Goal: Task Accomplishment & Management: Manage account settings

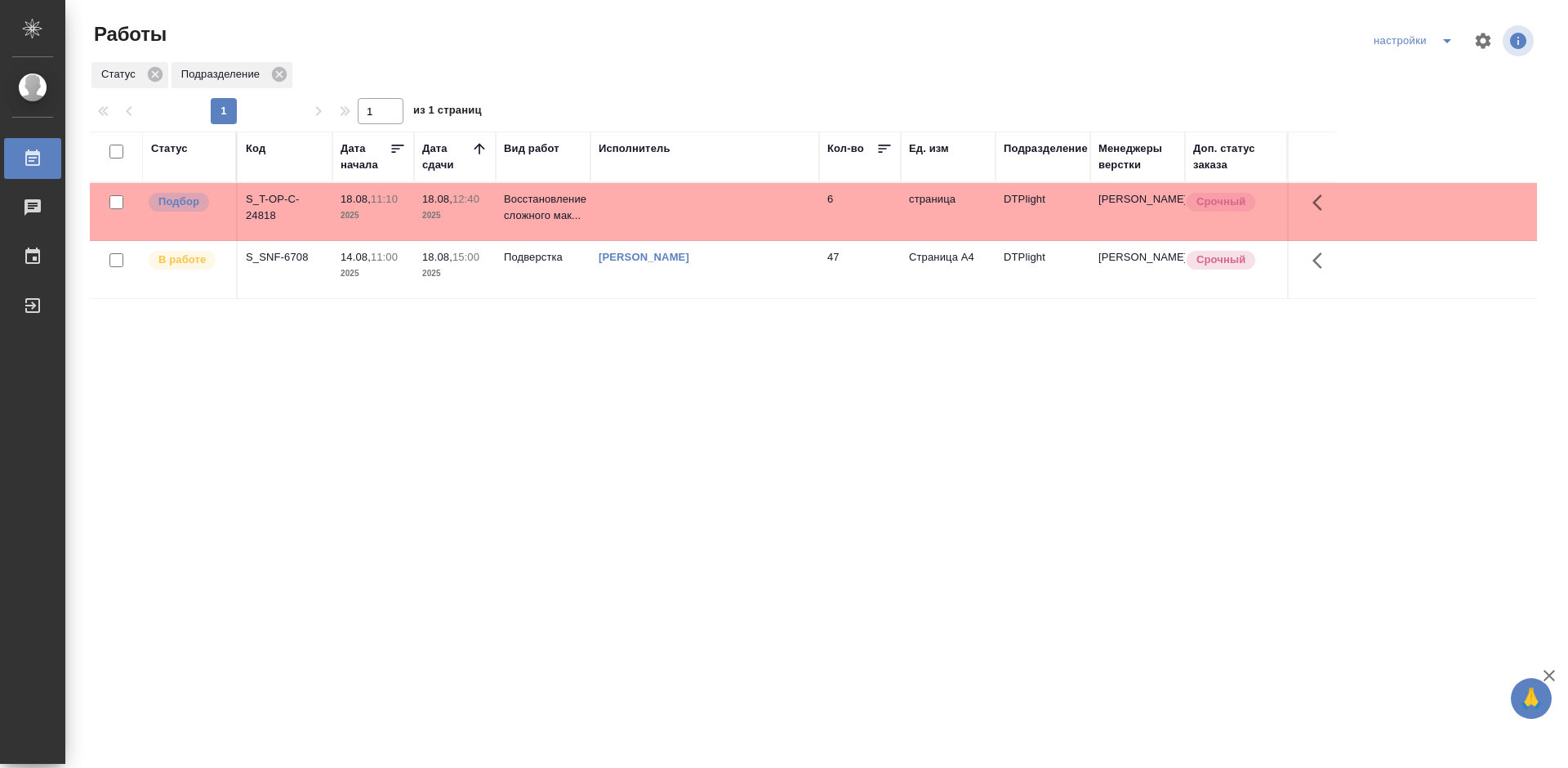
click at [288, 202] on div "S_T-OP-C-24818" at bounding box center [284, 208] width 78 height 33
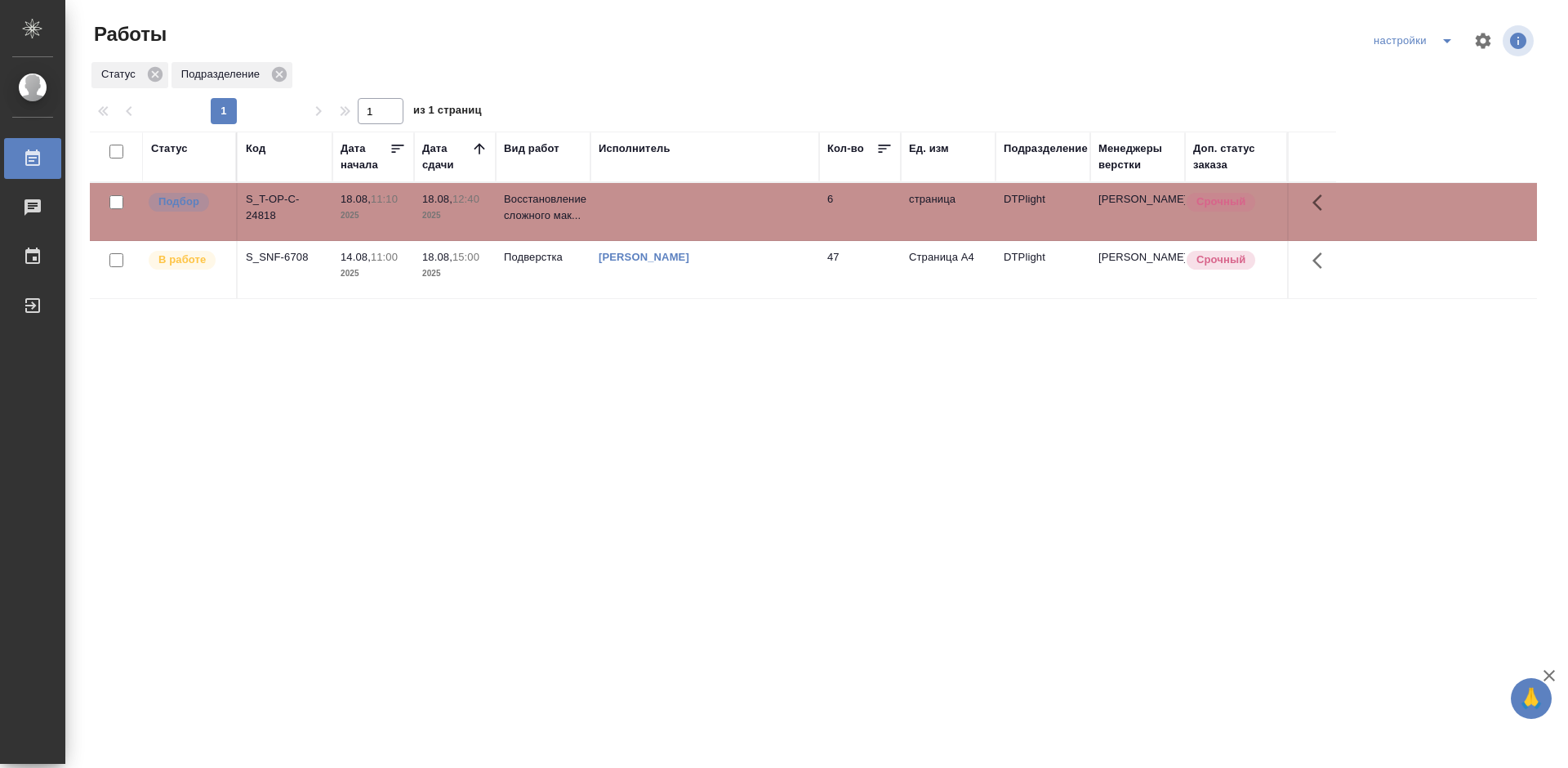
click at [288, 202] on div "S_T-OP-C-24818" at bounding box center [284, 208] width 78 height 33
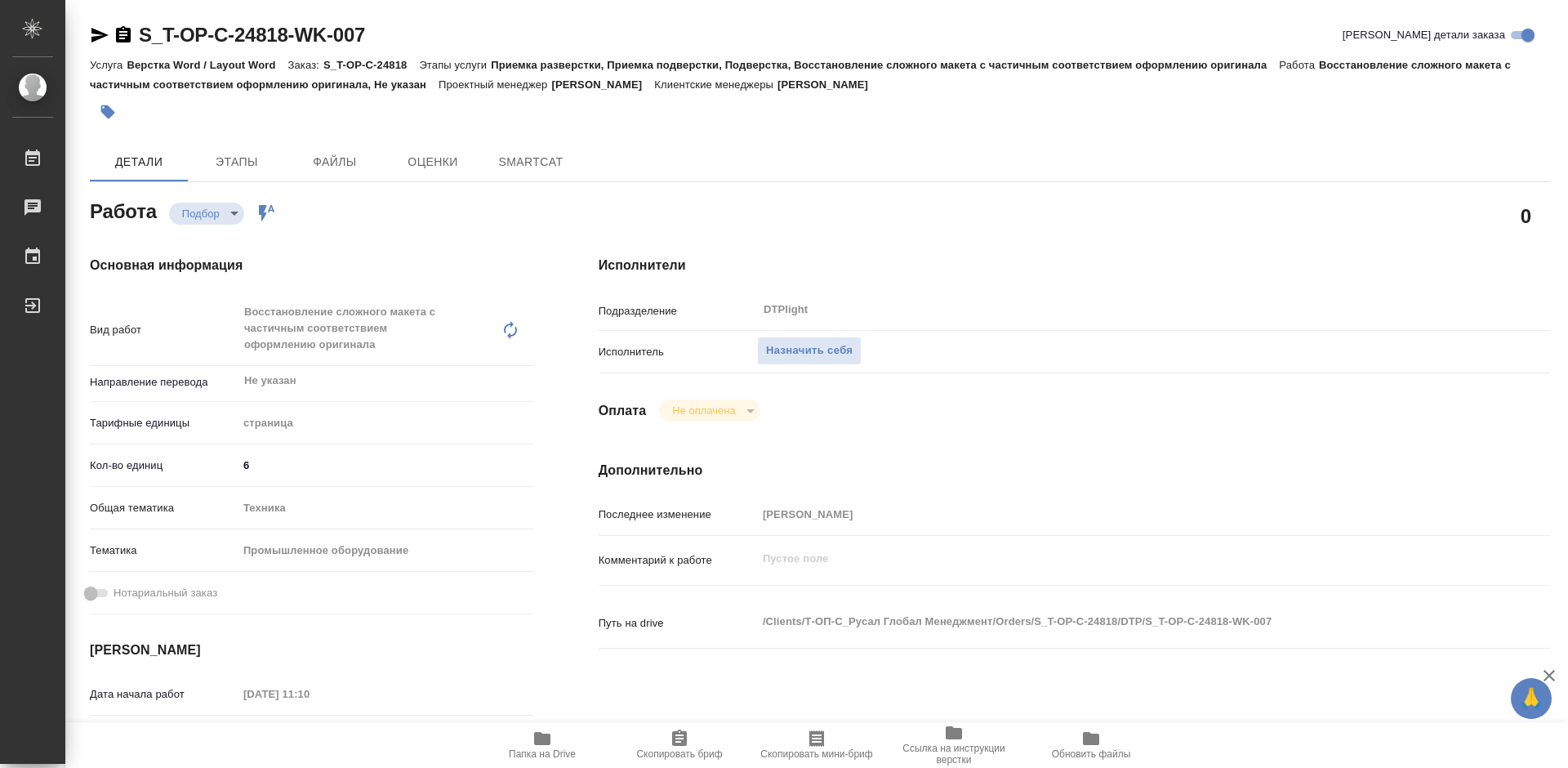
type textarea "x"
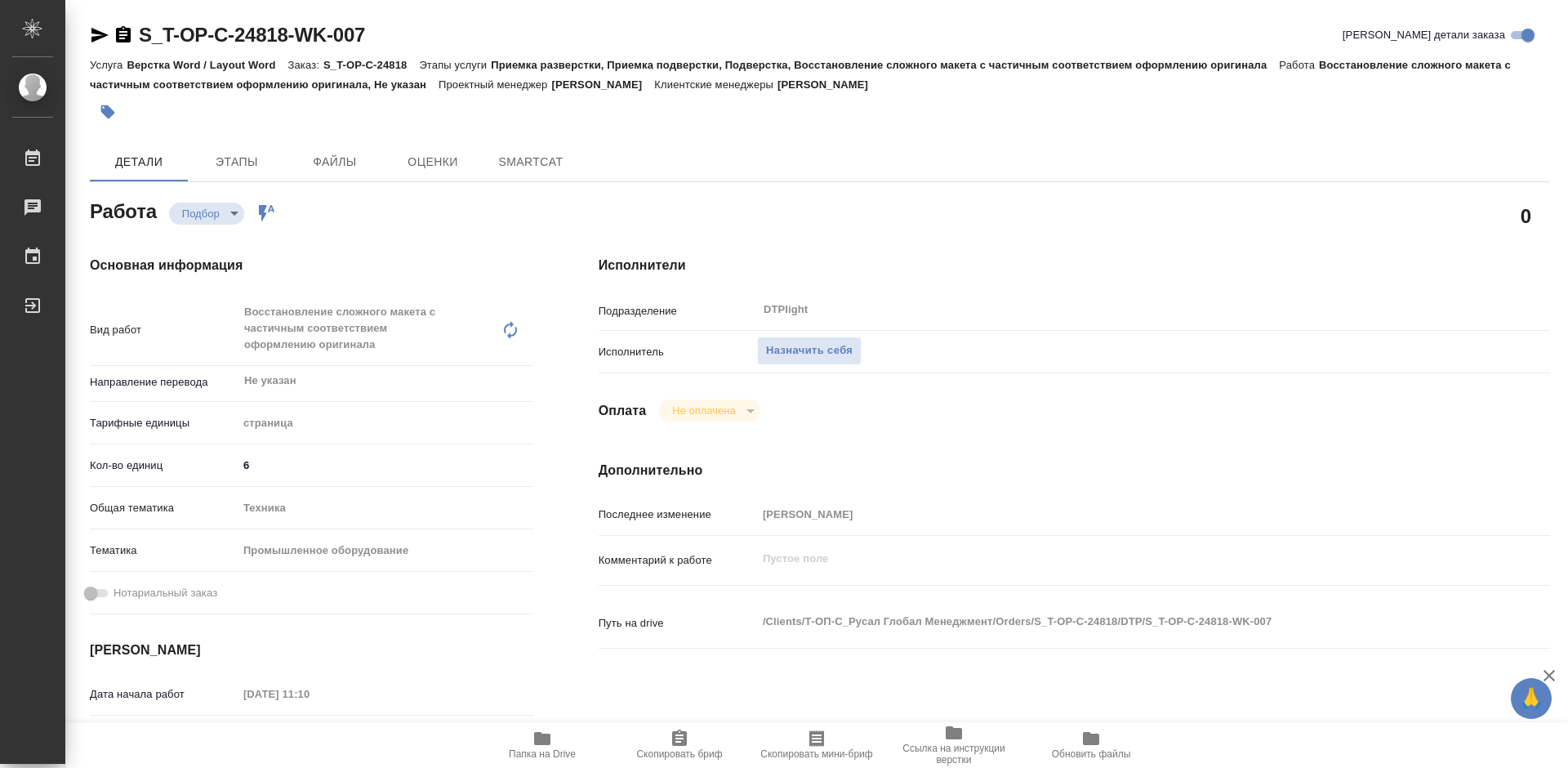
type textarea "x"
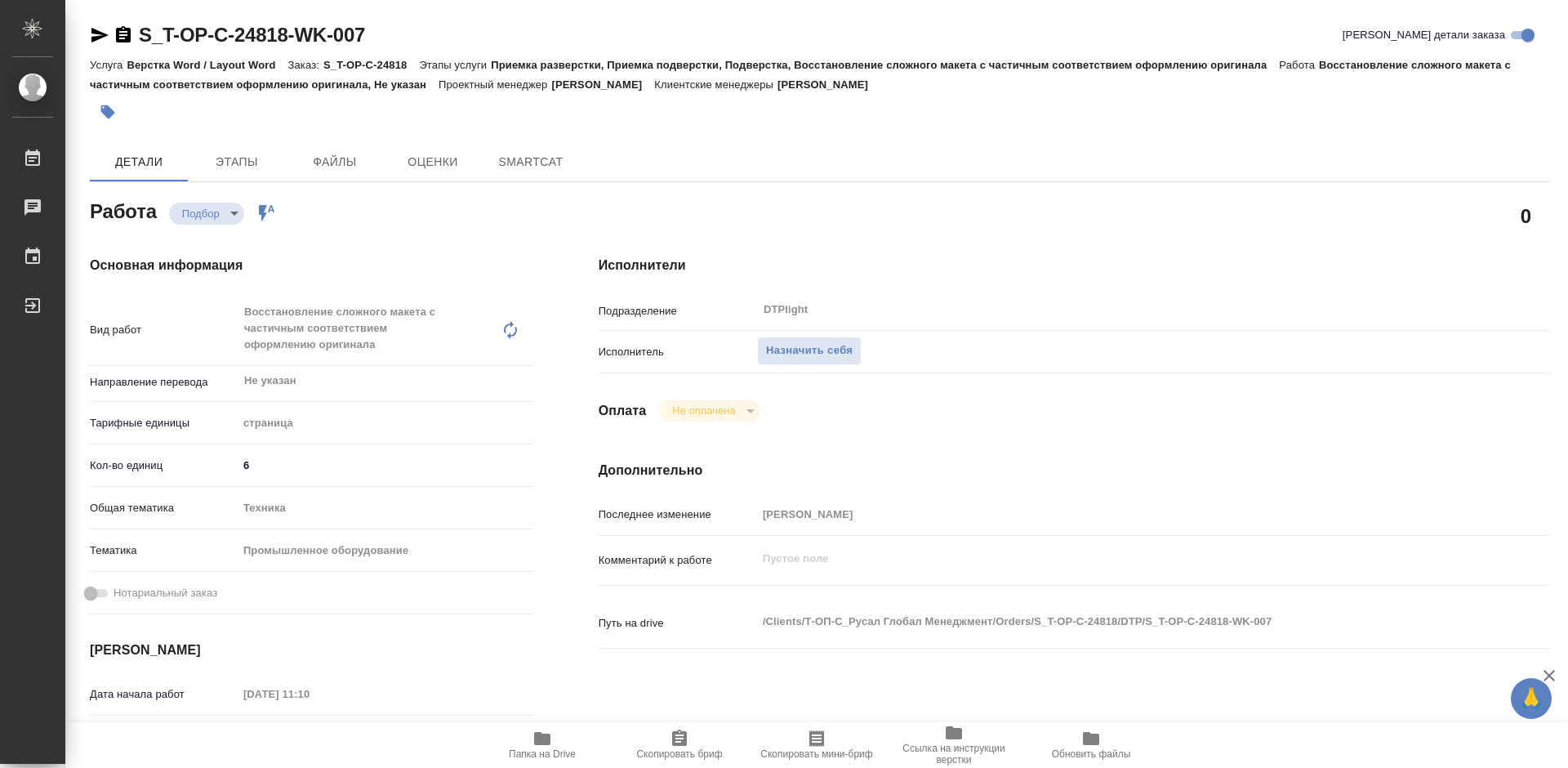
type textarea "x"
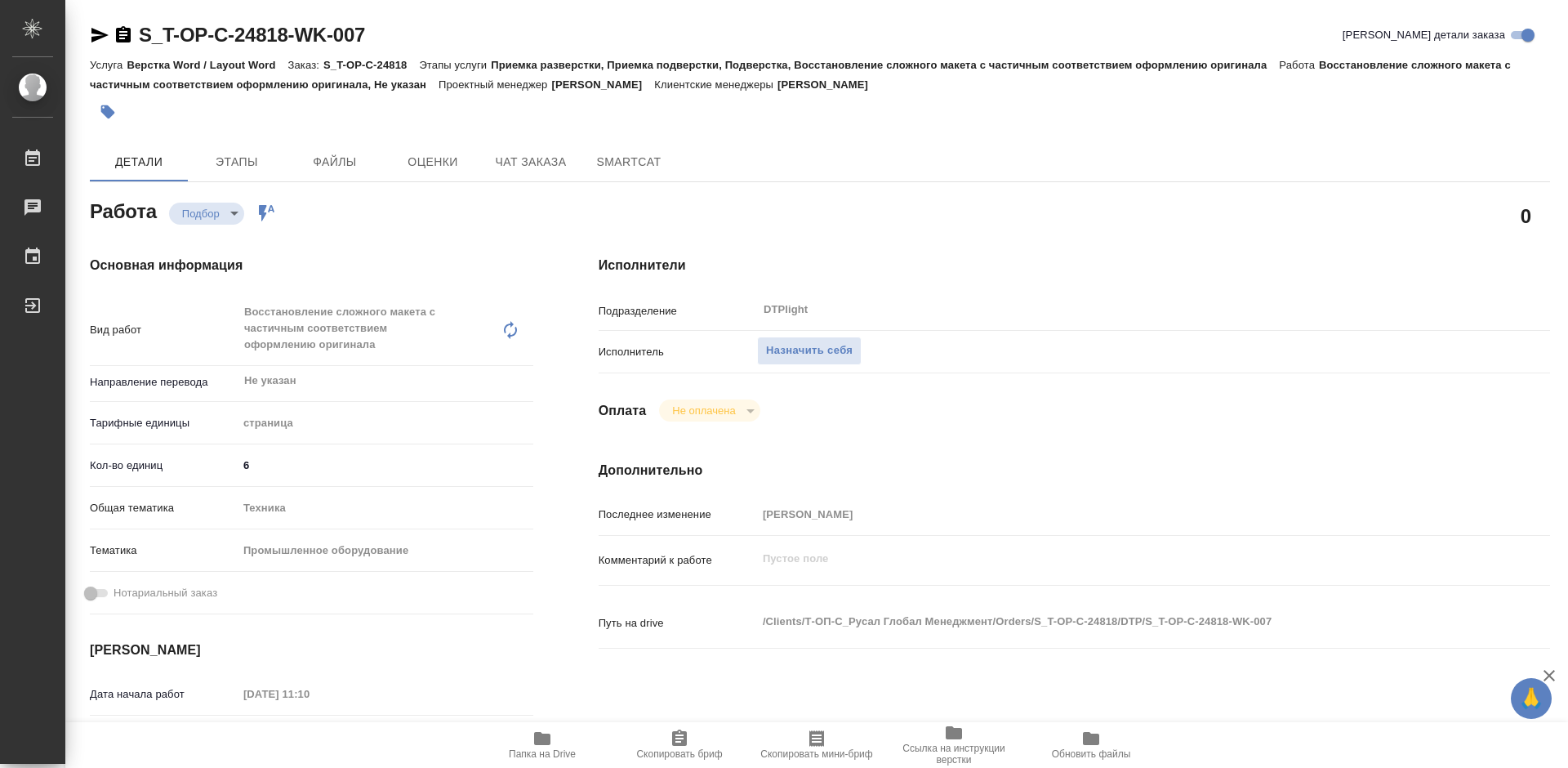
type textarea "x"
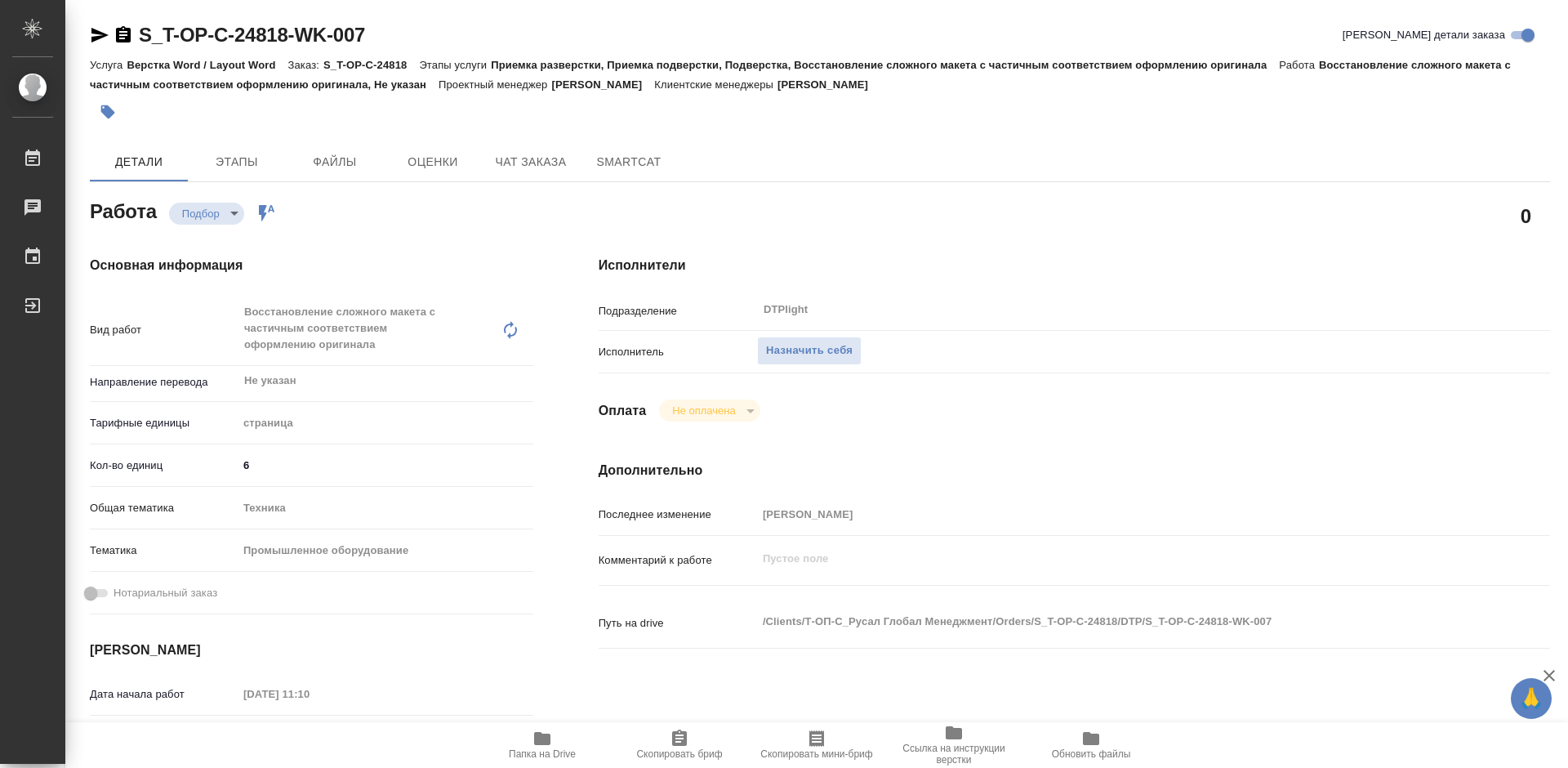
type textarea "x"
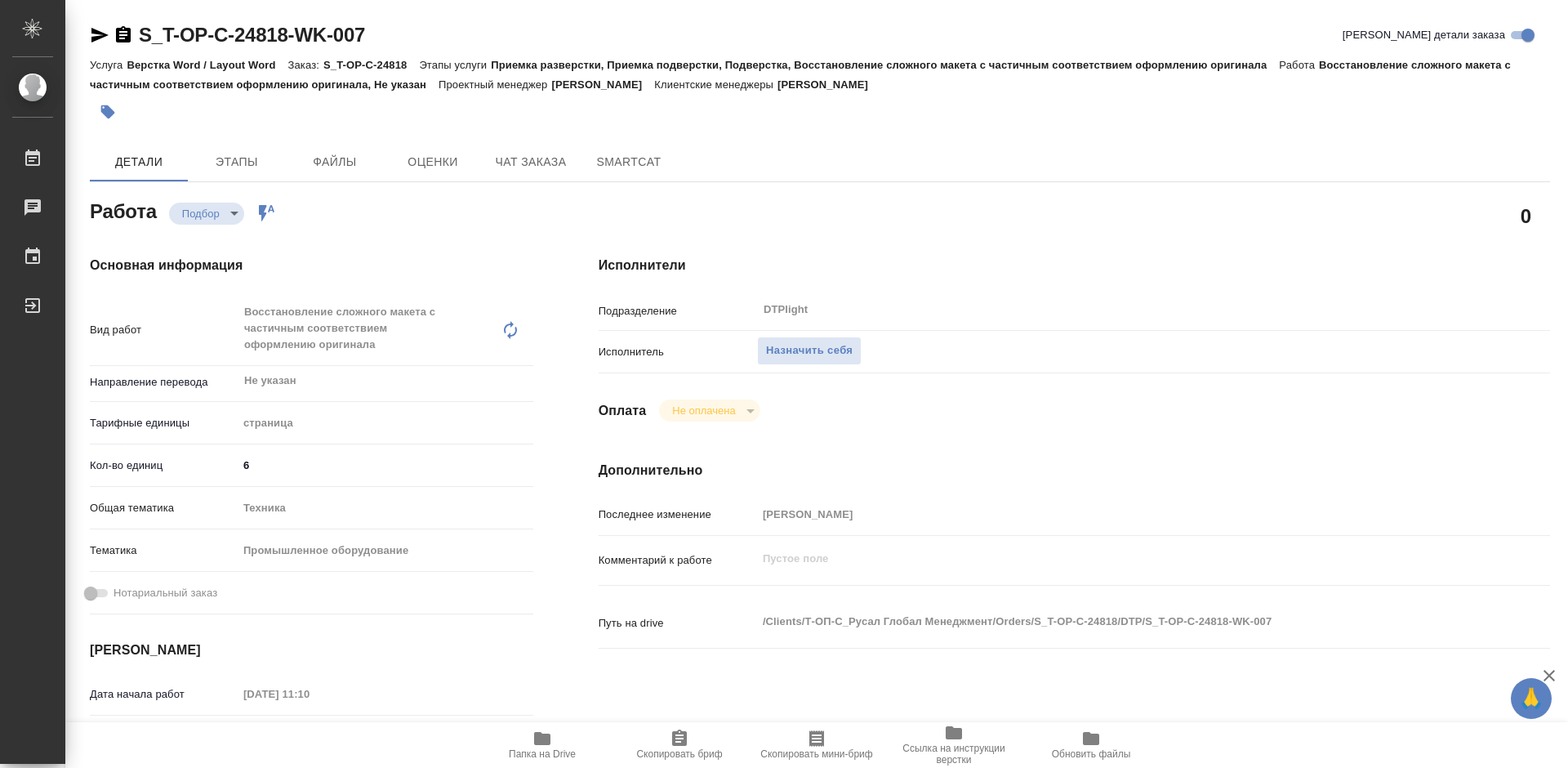
scroll to position [82, 0]
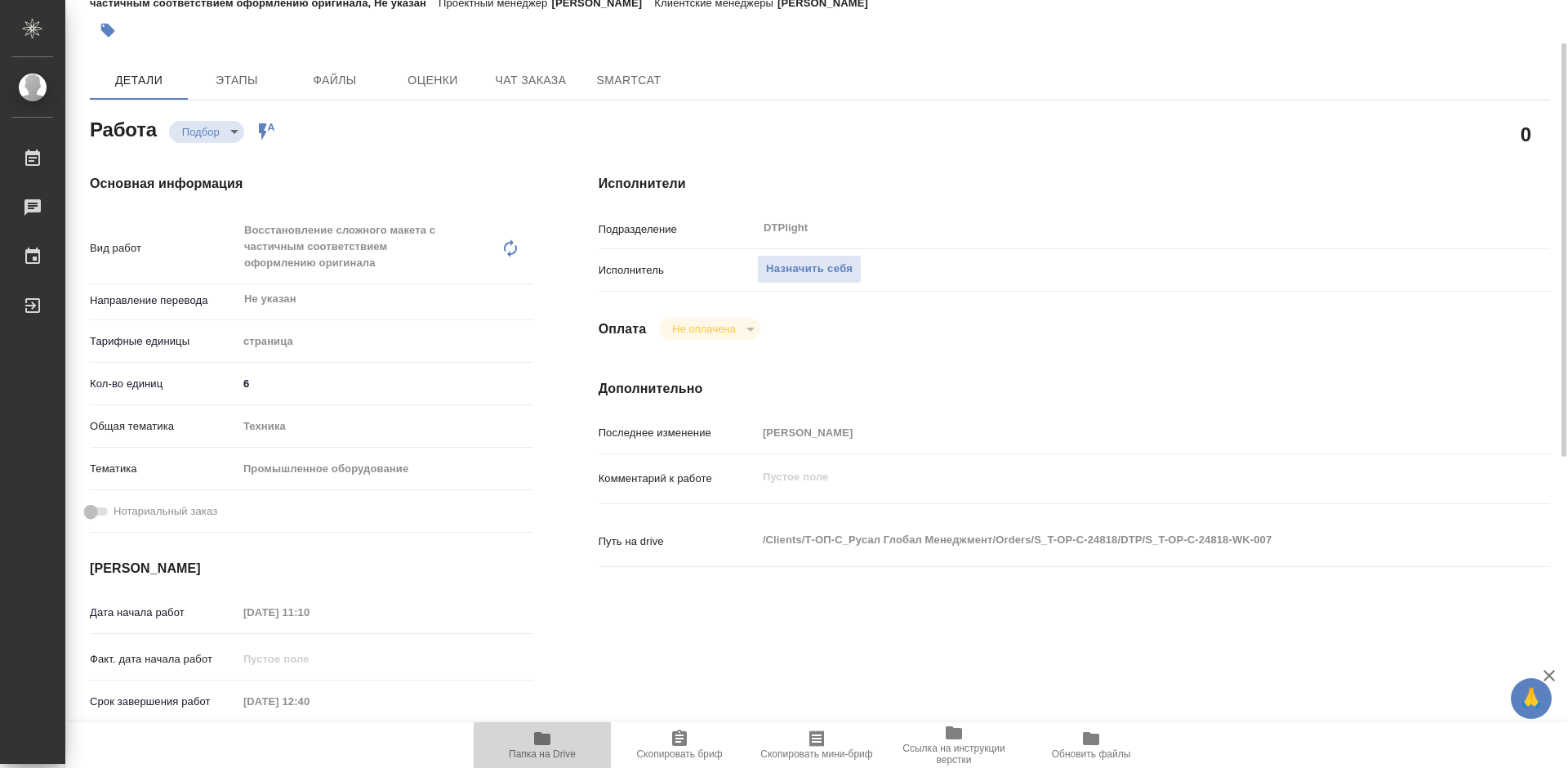
click at [555, 742] on span "Папка на Drive" at bounding box center [542, 744] width 118 height 31
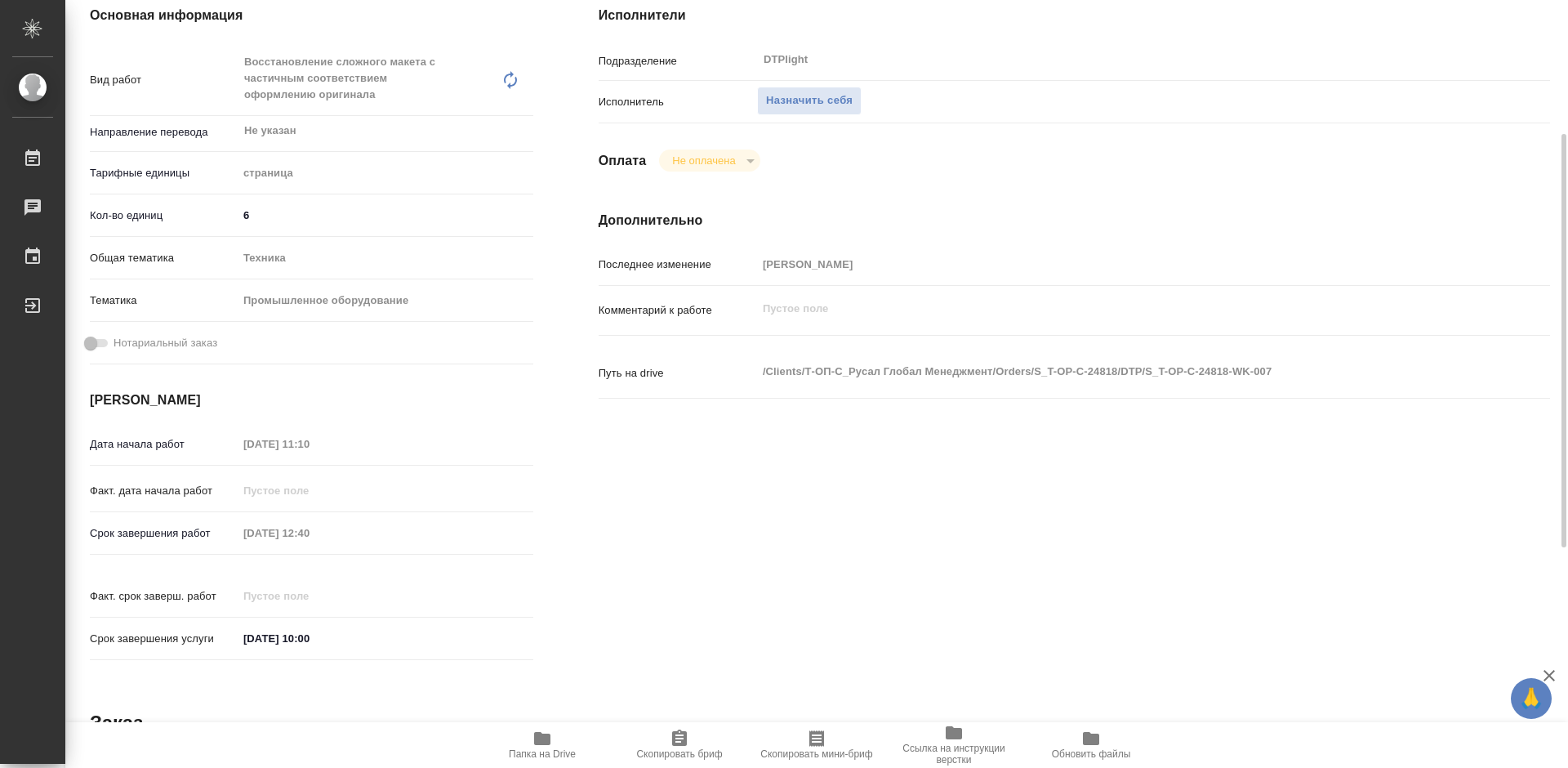
scroll to position [0, 0]
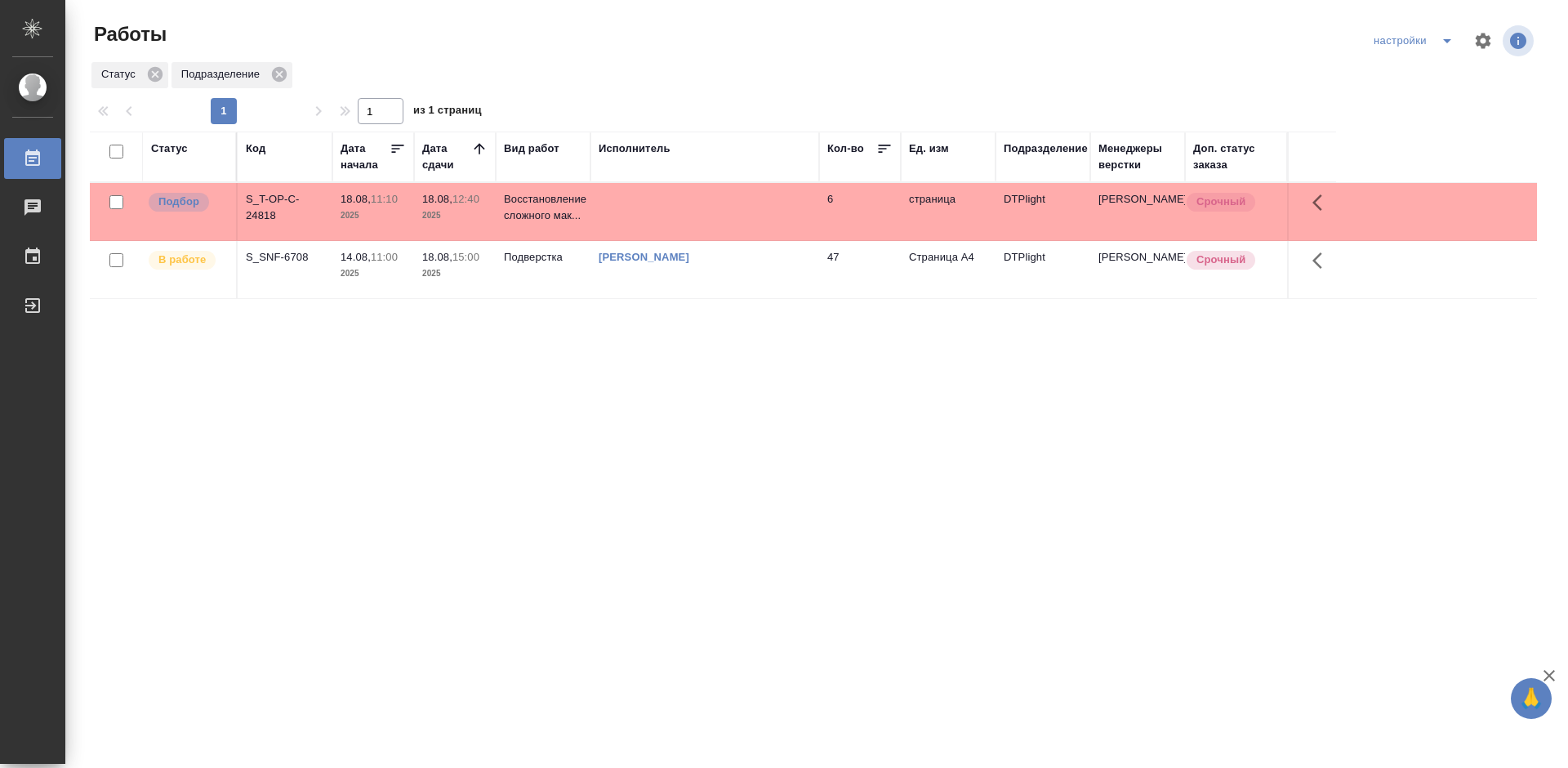
click at [641, 400] on div "Статус Код Дата начала Дата сдачи Вид работ Исполнитель Кол-во Ед. изм Подразде…" at bounding box center [813, 425] width 1447 height 588
click at [272, 200] on div "S_T-OP-C-24818" at bounding box center [284, 208] width 78 height 33
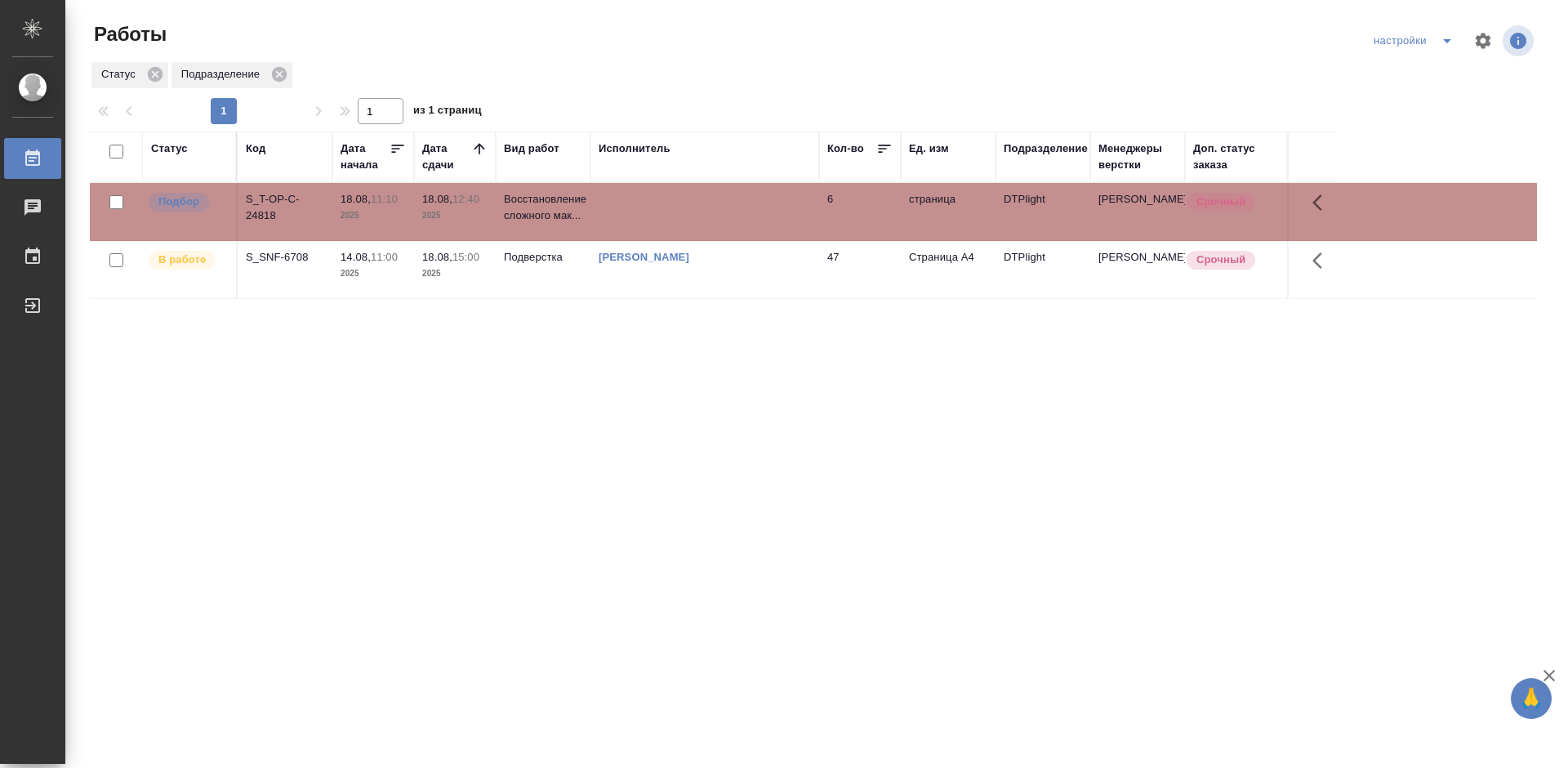
click at [272, 200] on div "S_T-OP-C-24818" at bounding box center [284, 208] width 78 height 33
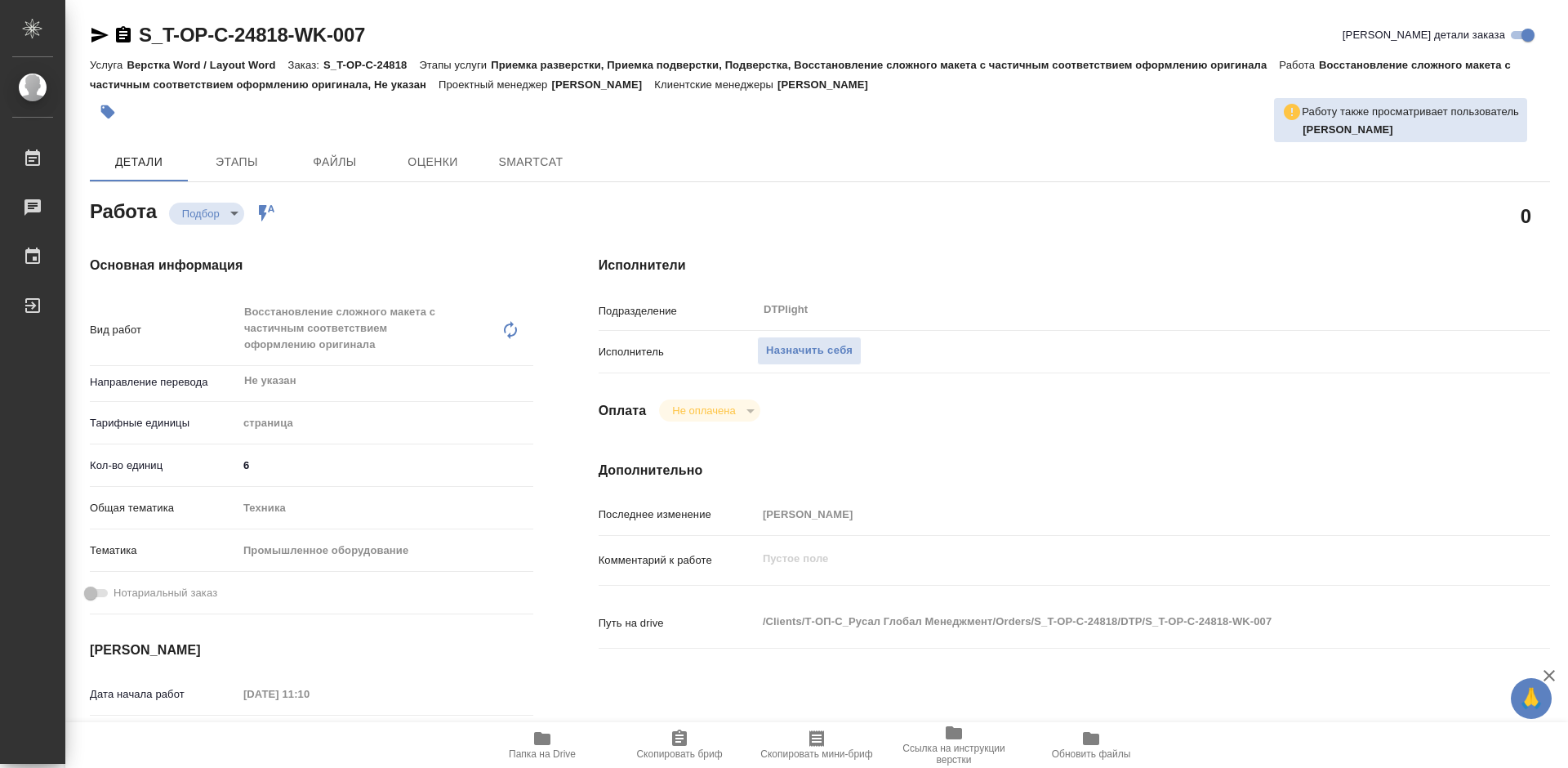
type textarea "x"
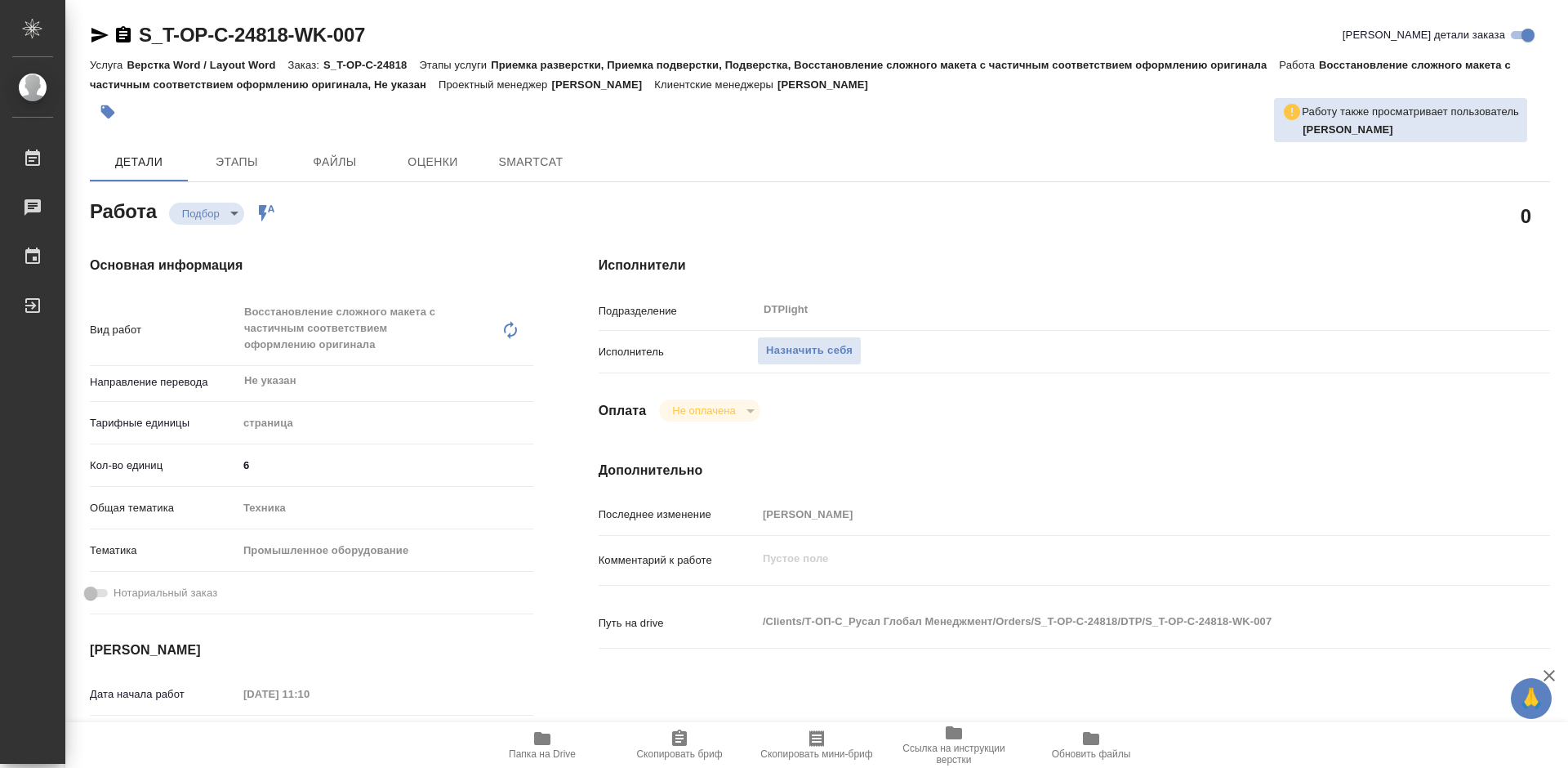
type textarea "x"
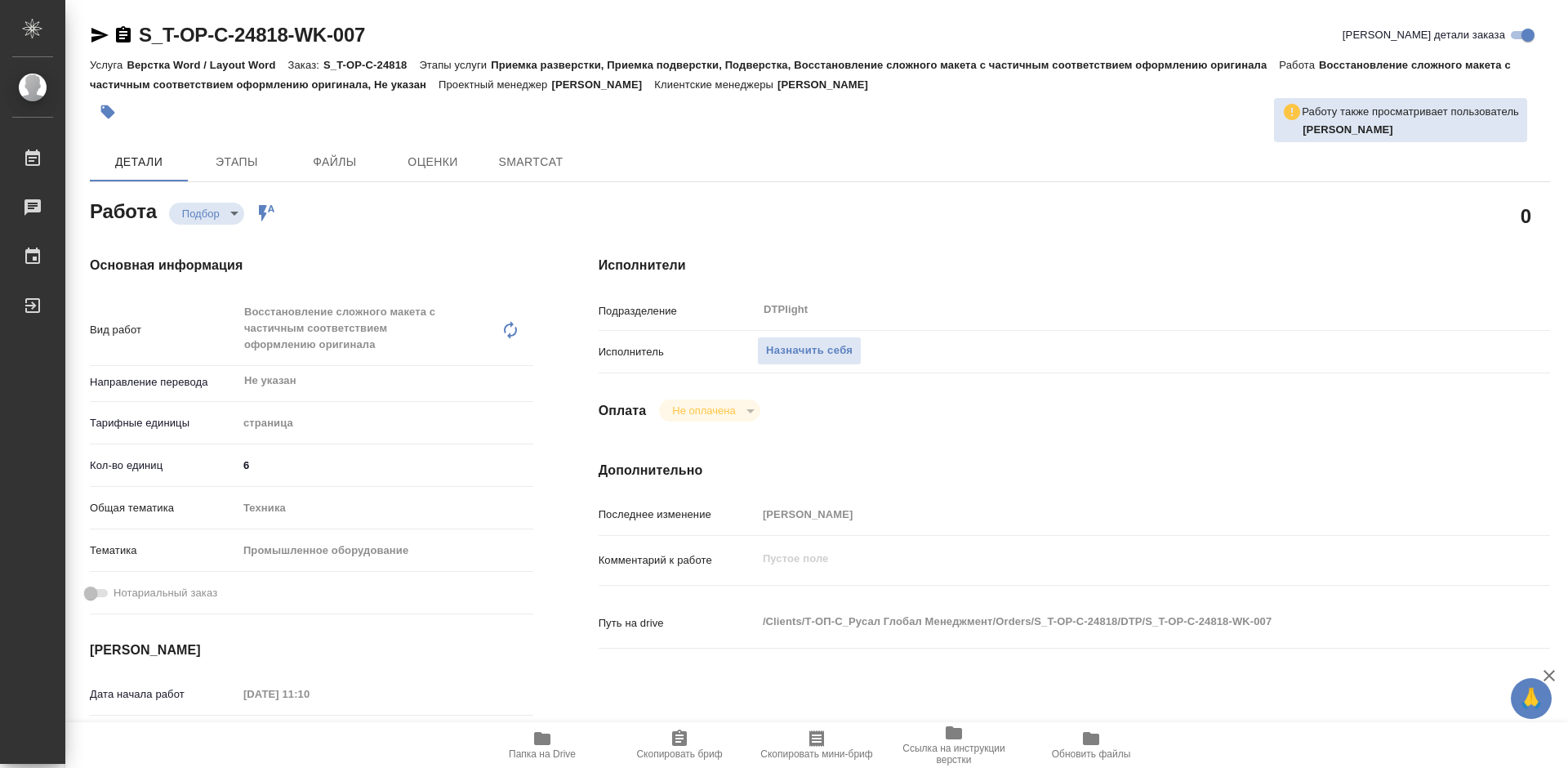
type textarea "x"
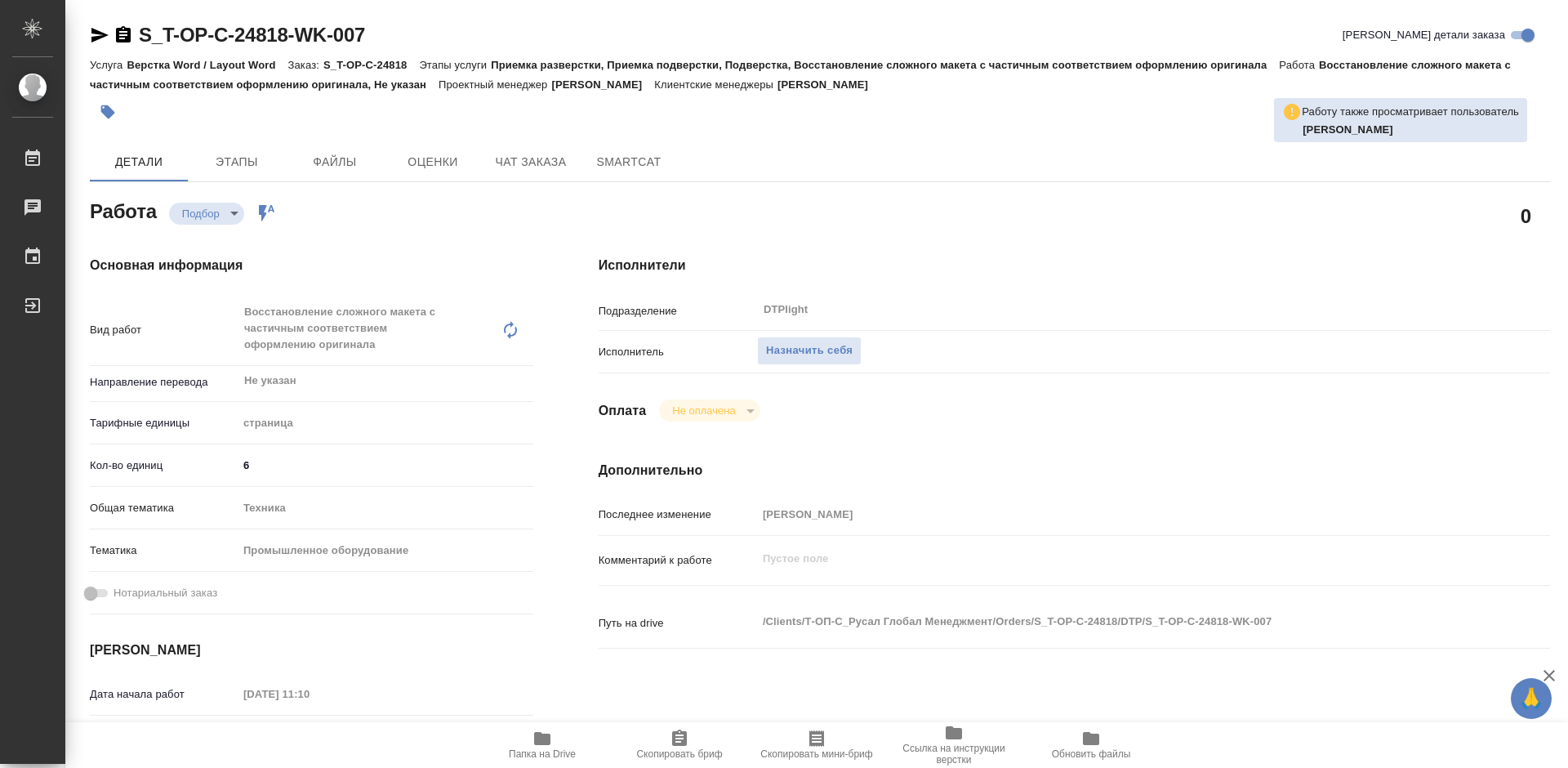
type textarea "x"
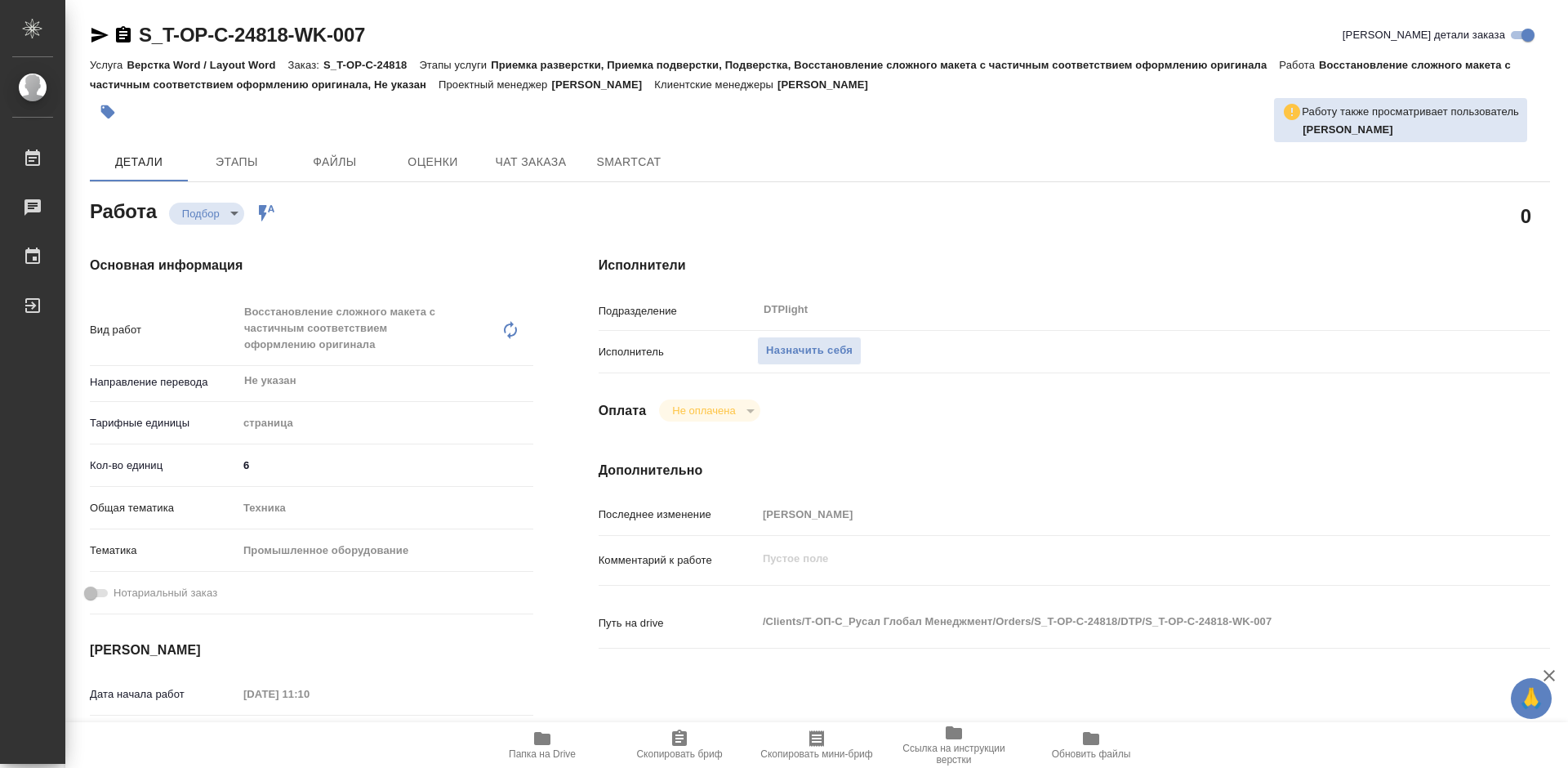
type textarea "x"
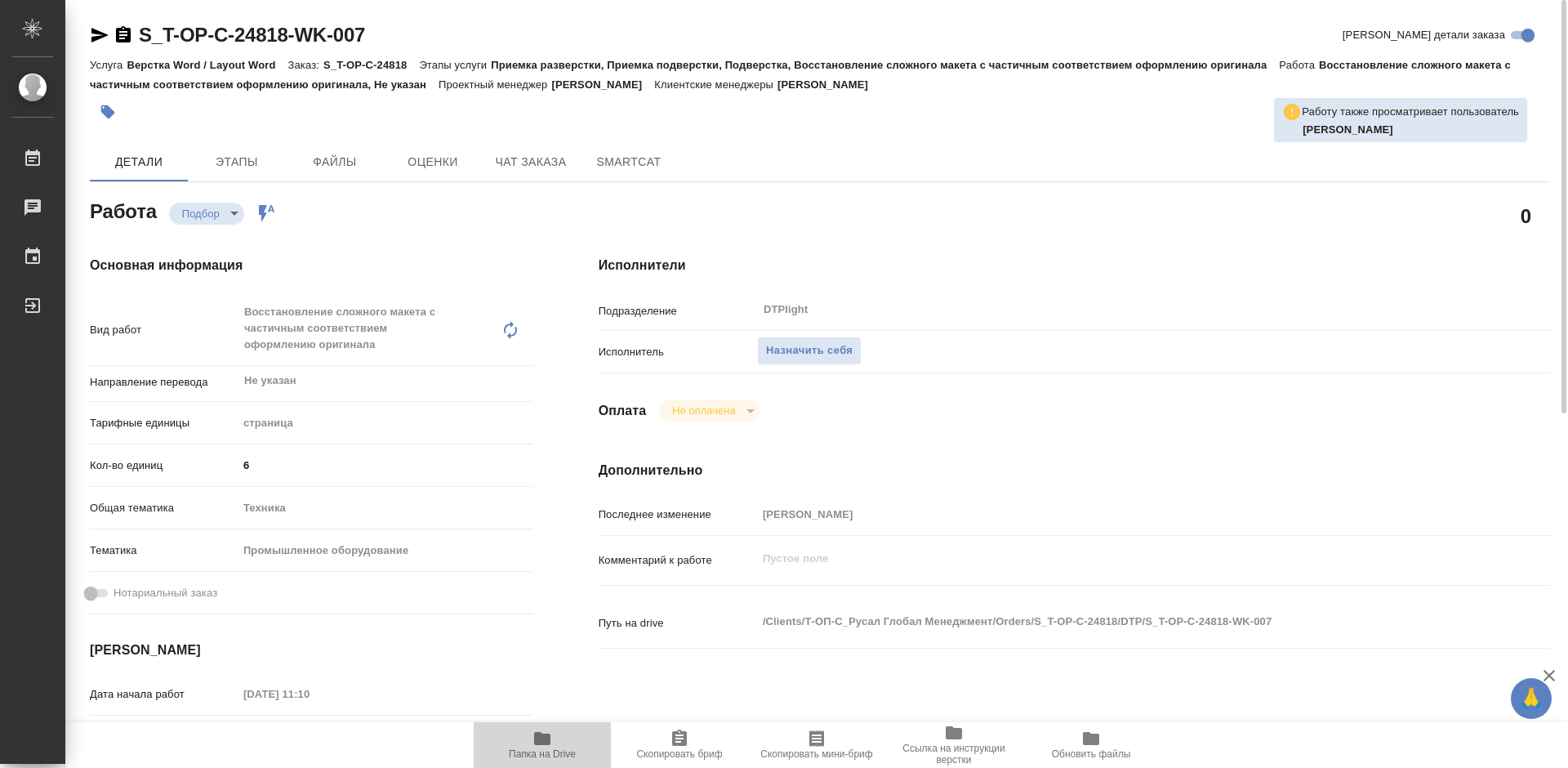
click at [556, 739] on span "Папка на Drive" at bounding box center [542, 744] width 118 height 31
click at [554, 743] on span "Папка на Drive" at bounding box center [542, 744] width 118 height 31
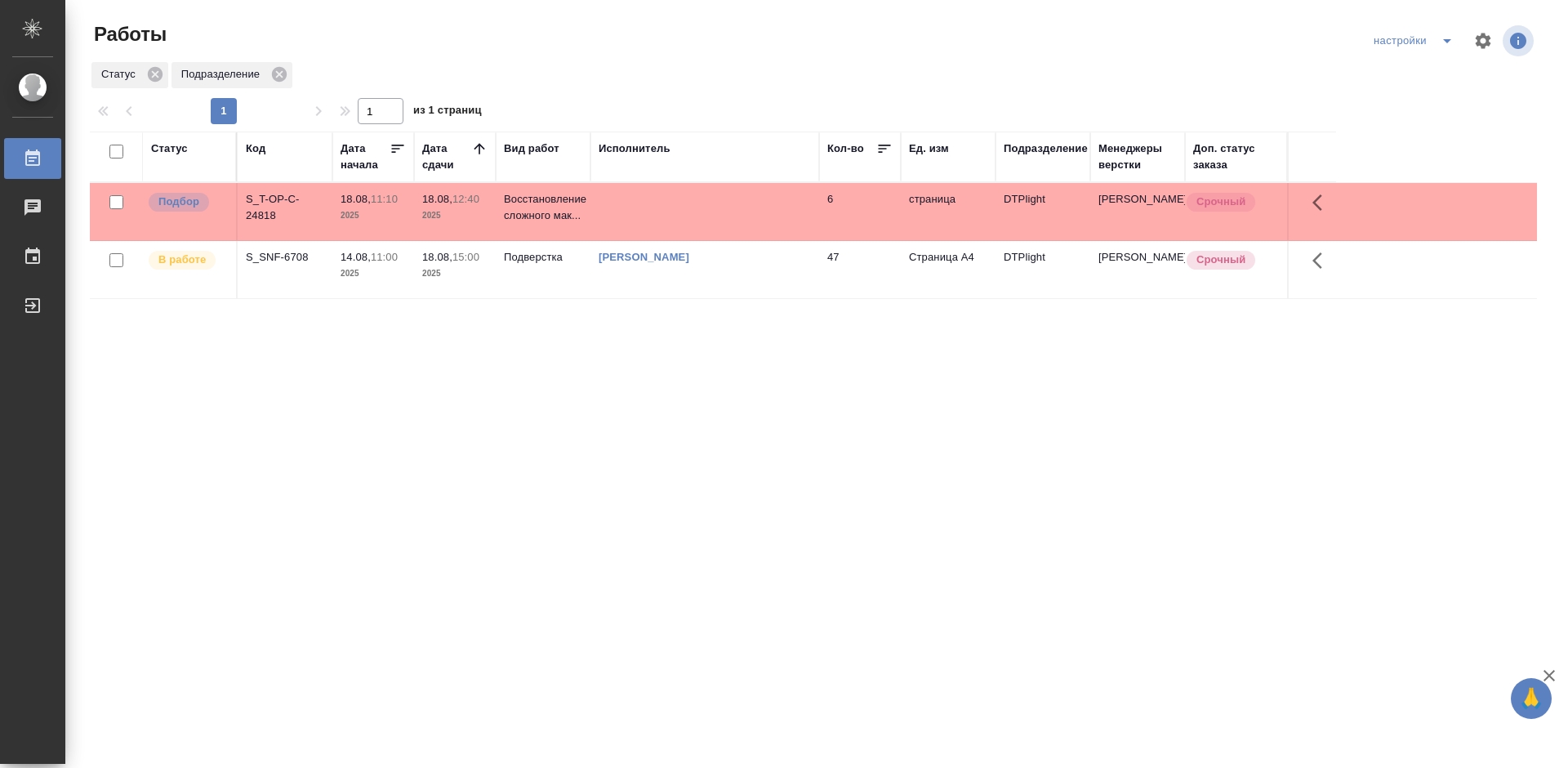
click at [267, 199] on div "S_T-OP-C-24818" at bounding box center [284, 208] width 78 height 33
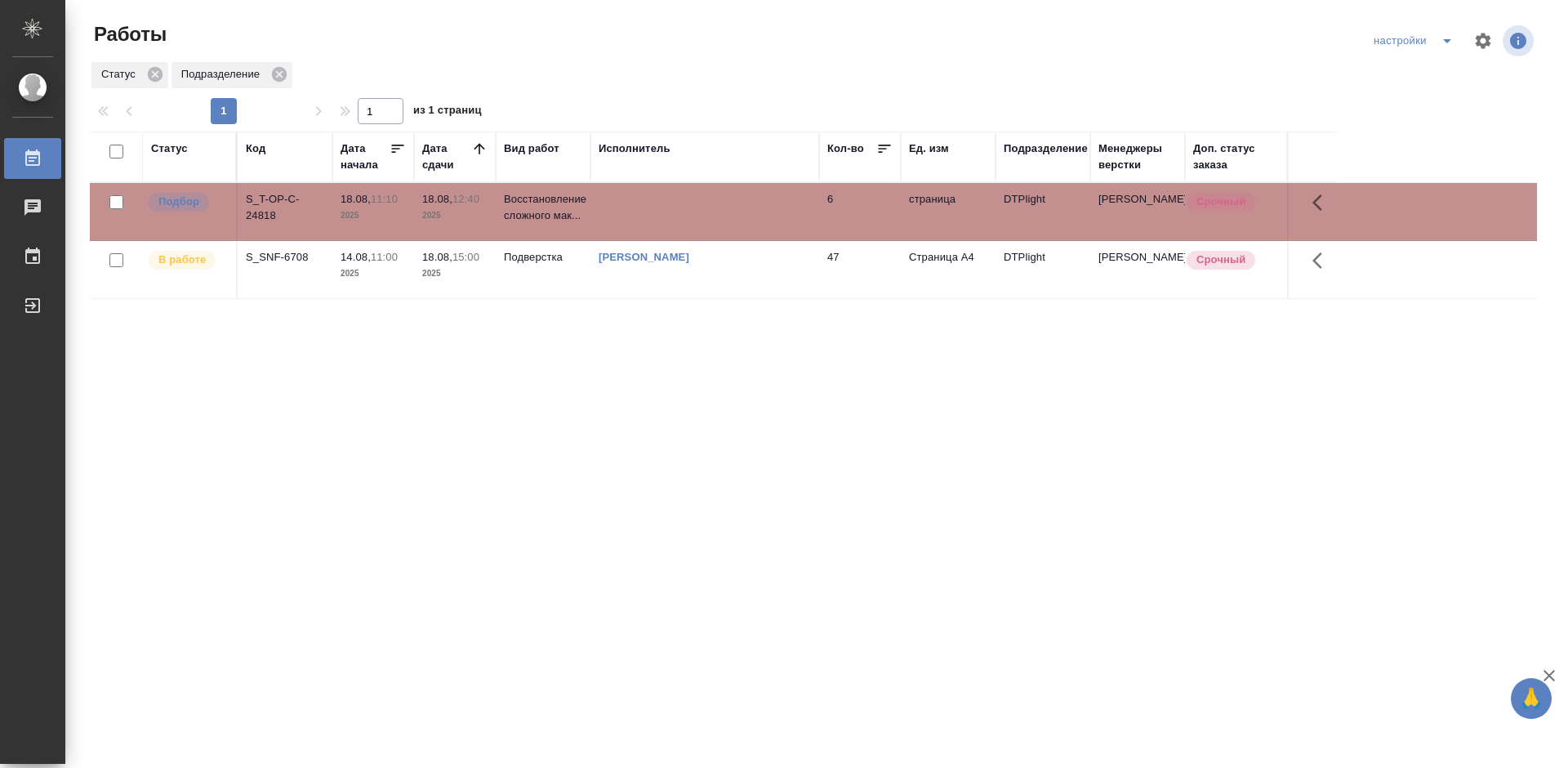
click at [262, 196] on div "S_T-OP-C-24818" at bounding box center [284, 208] width 78 height 33
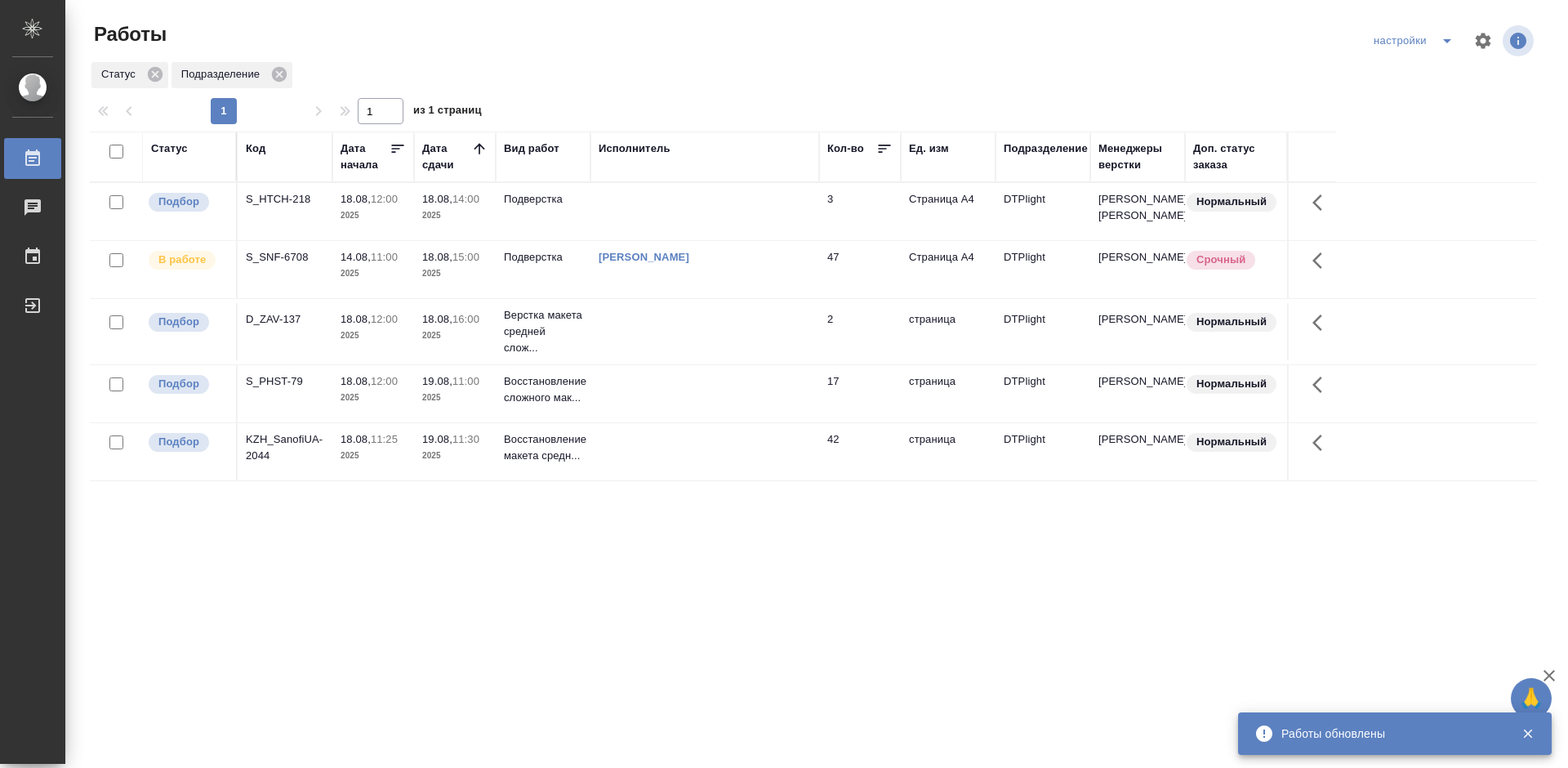
click at [284, 208] on div "KZH_SanofiUA-2044" at bounding box center [284, 199] width 78 height 16
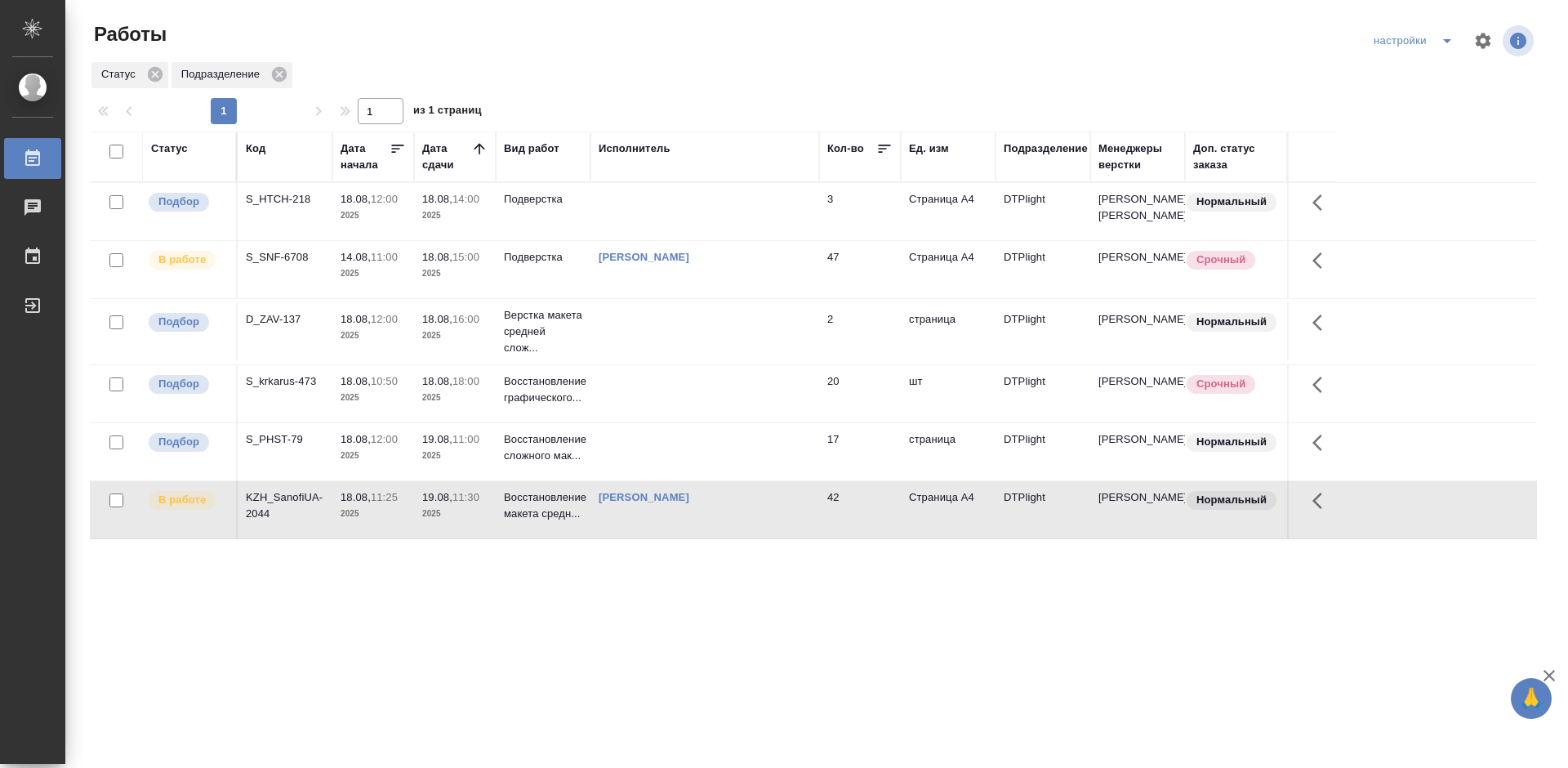
click at [259, 208] on div "S_PHST-79" at bounding box center [284, 199] width 78 height 16
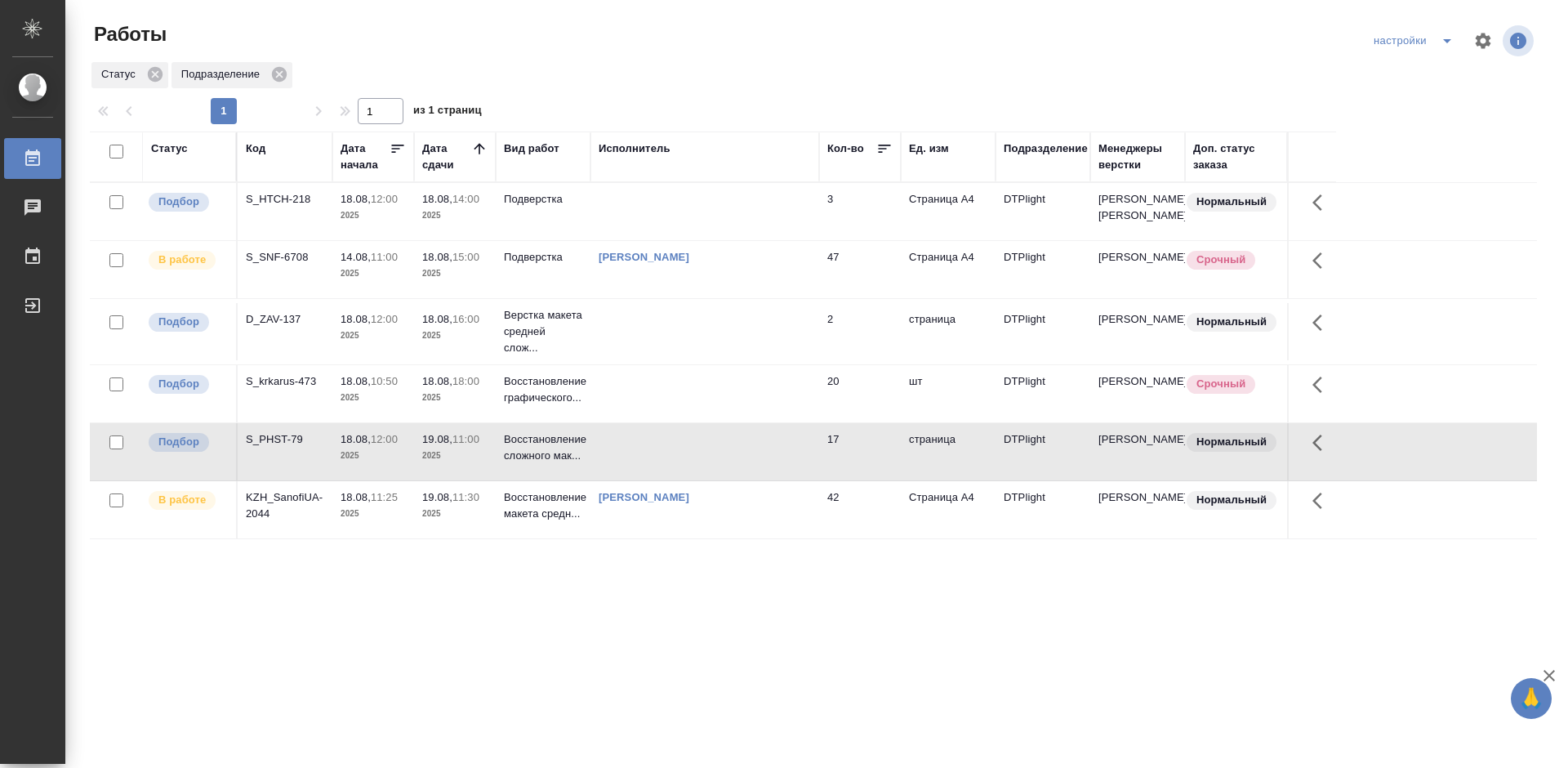
click at [259, 208] on div "S_PHST-79" at bounding box center [284, 199] width 78 height 16
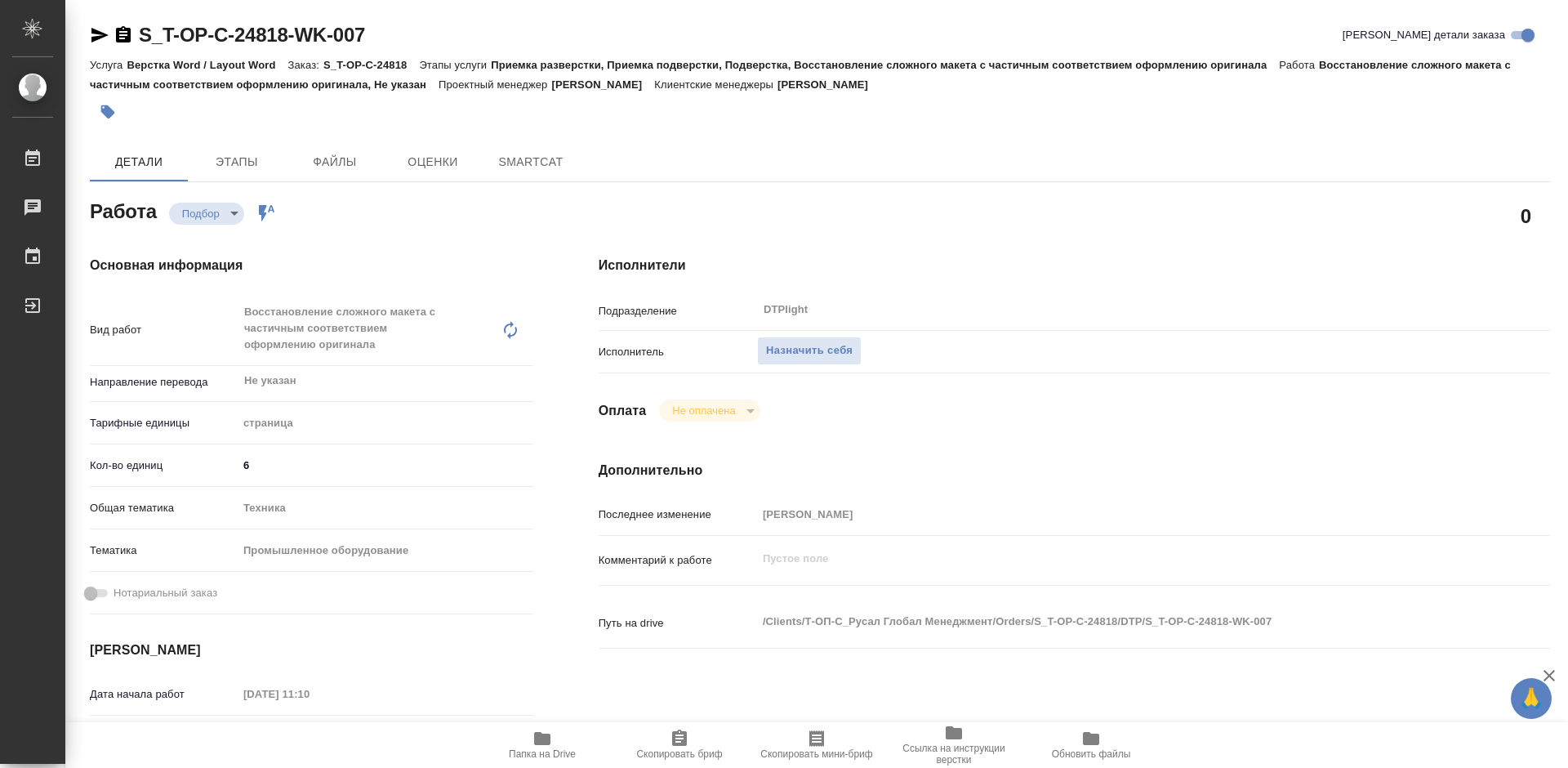
type textarea "x"
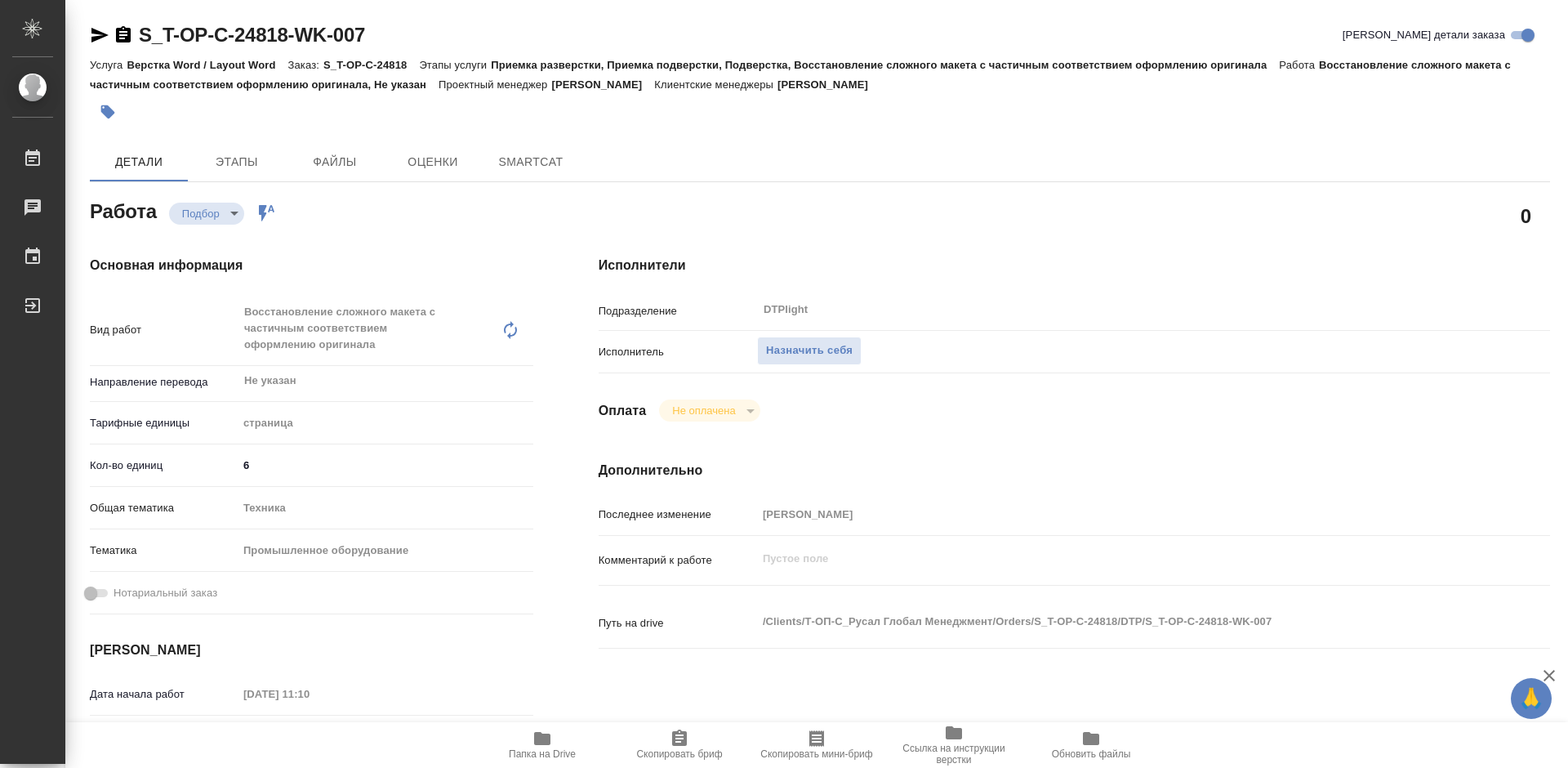
type textarea "x"
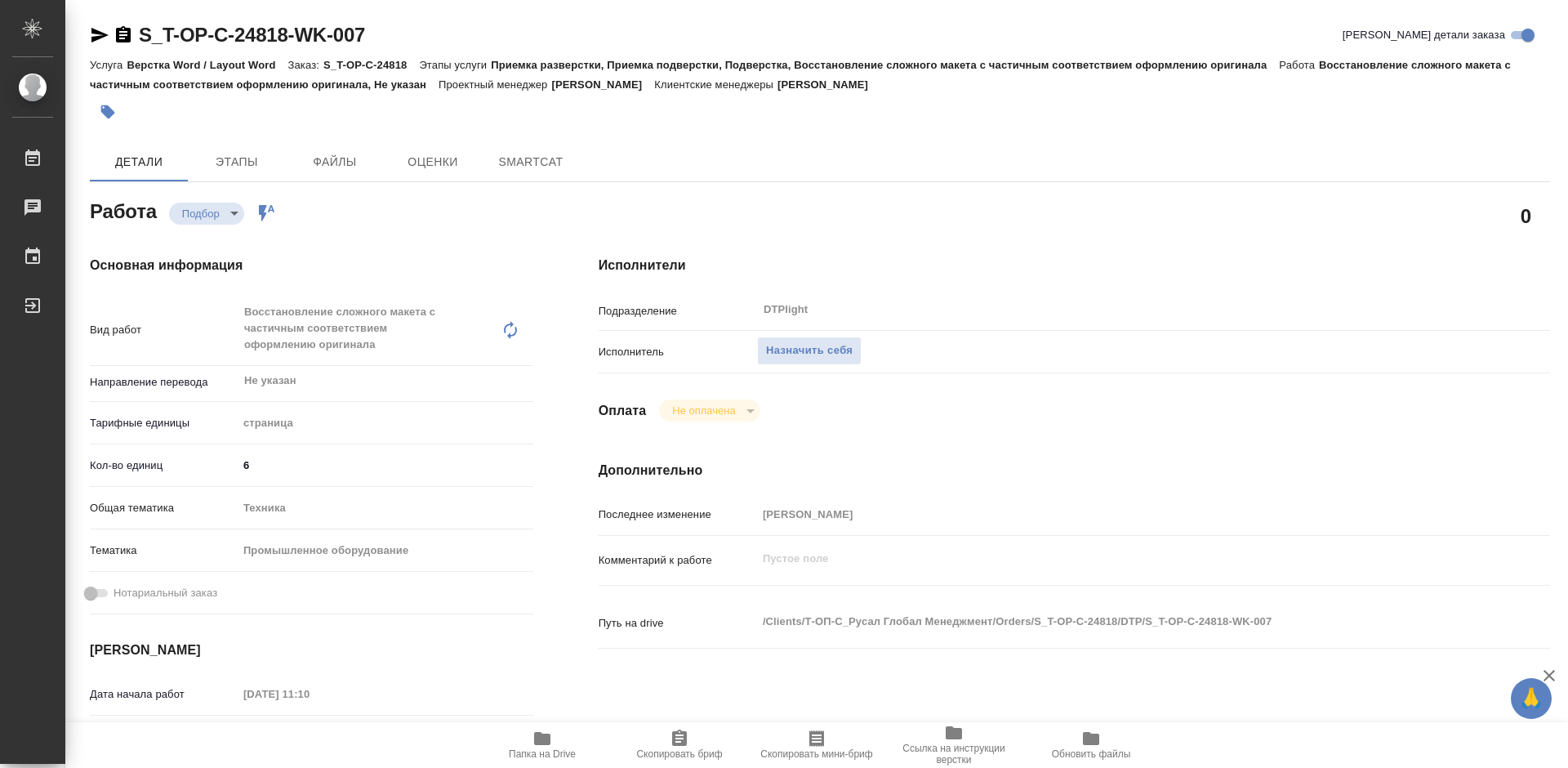
type textarea "x"
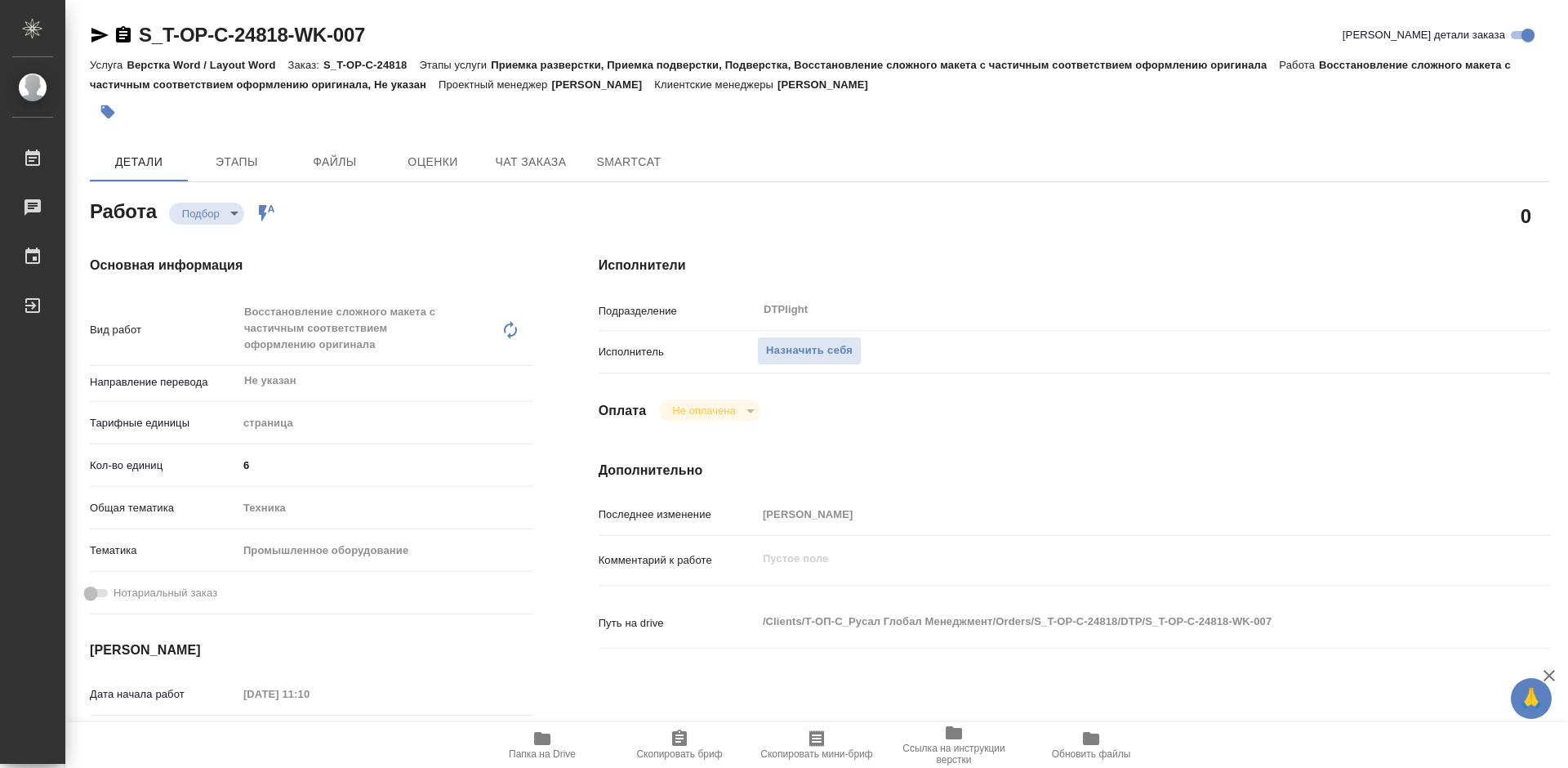
type textarea "x"
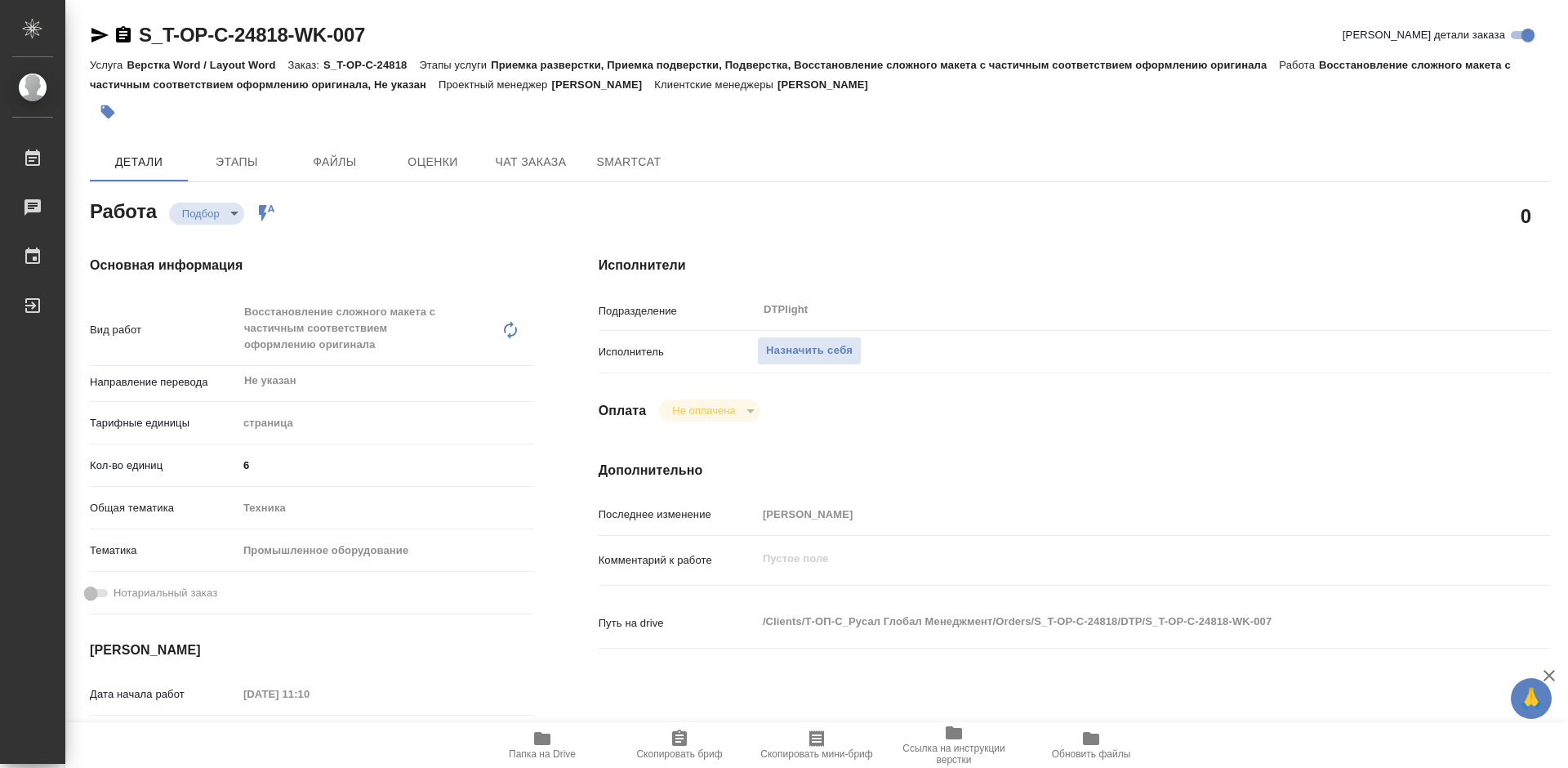
type textarea "x"
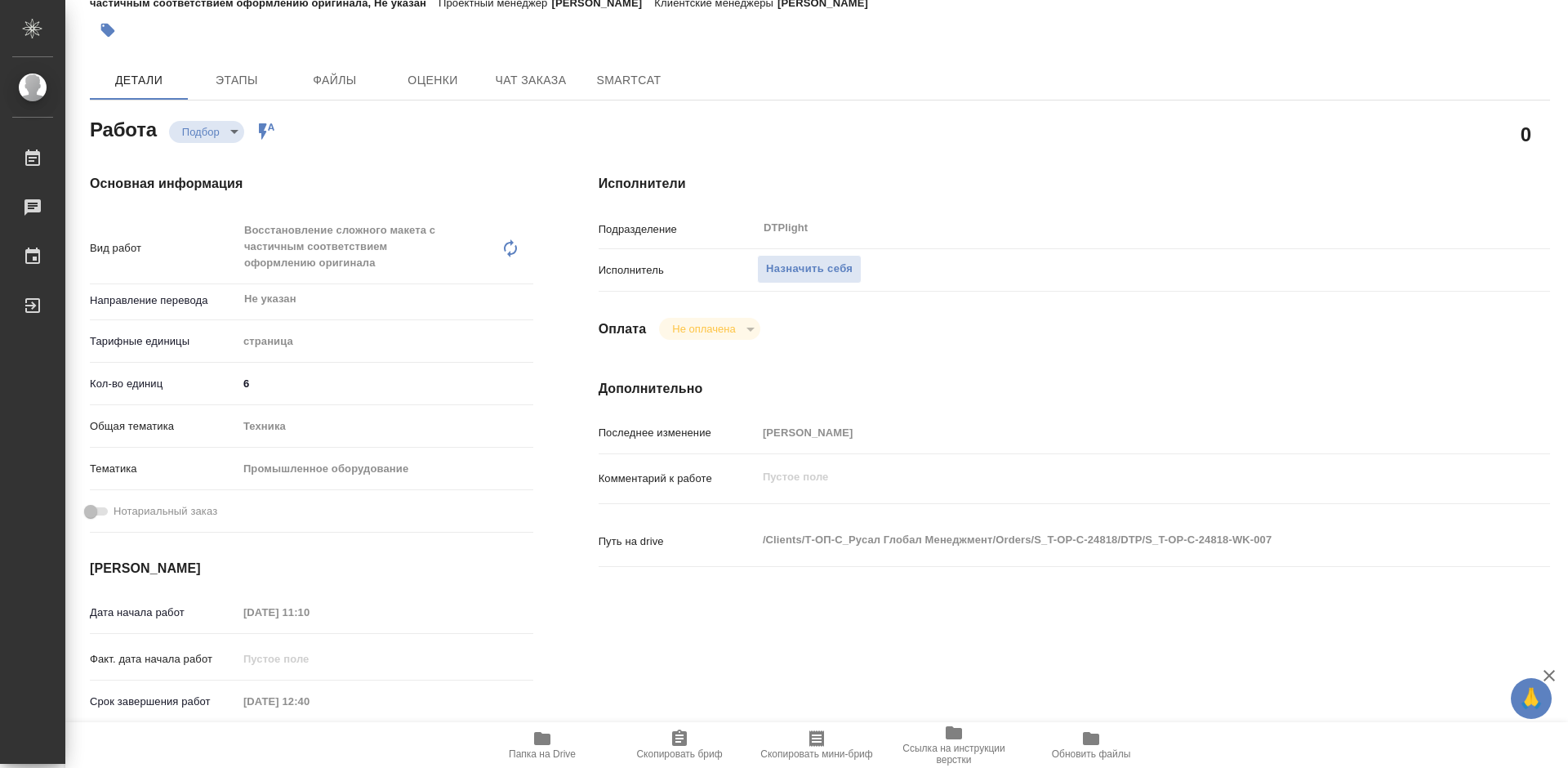
scroll to position [163, 0]
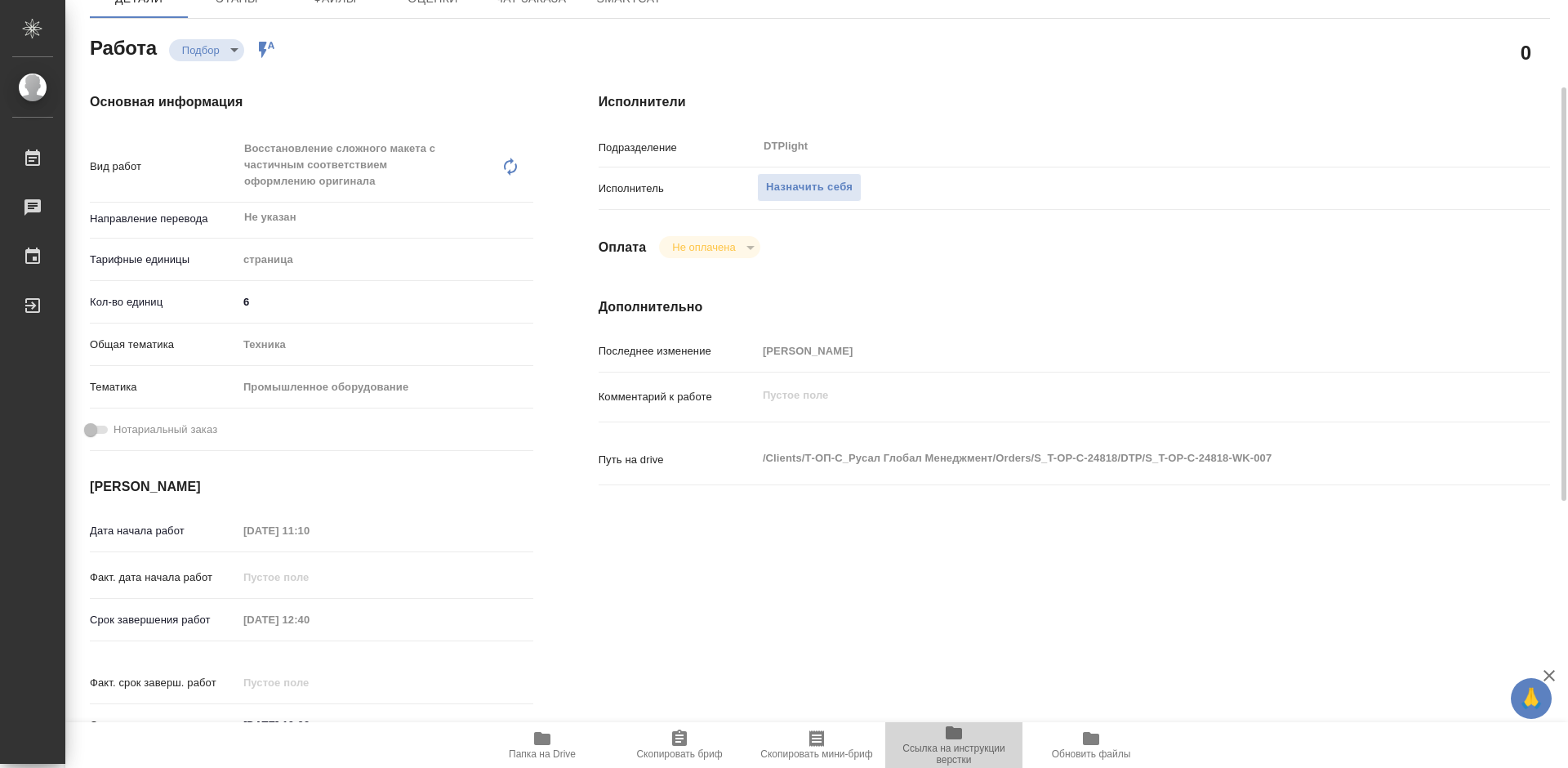
click at [942, 740] on span "Ссылка на инструкции верстки" at bounding box center [955, 744] width 118 height 43
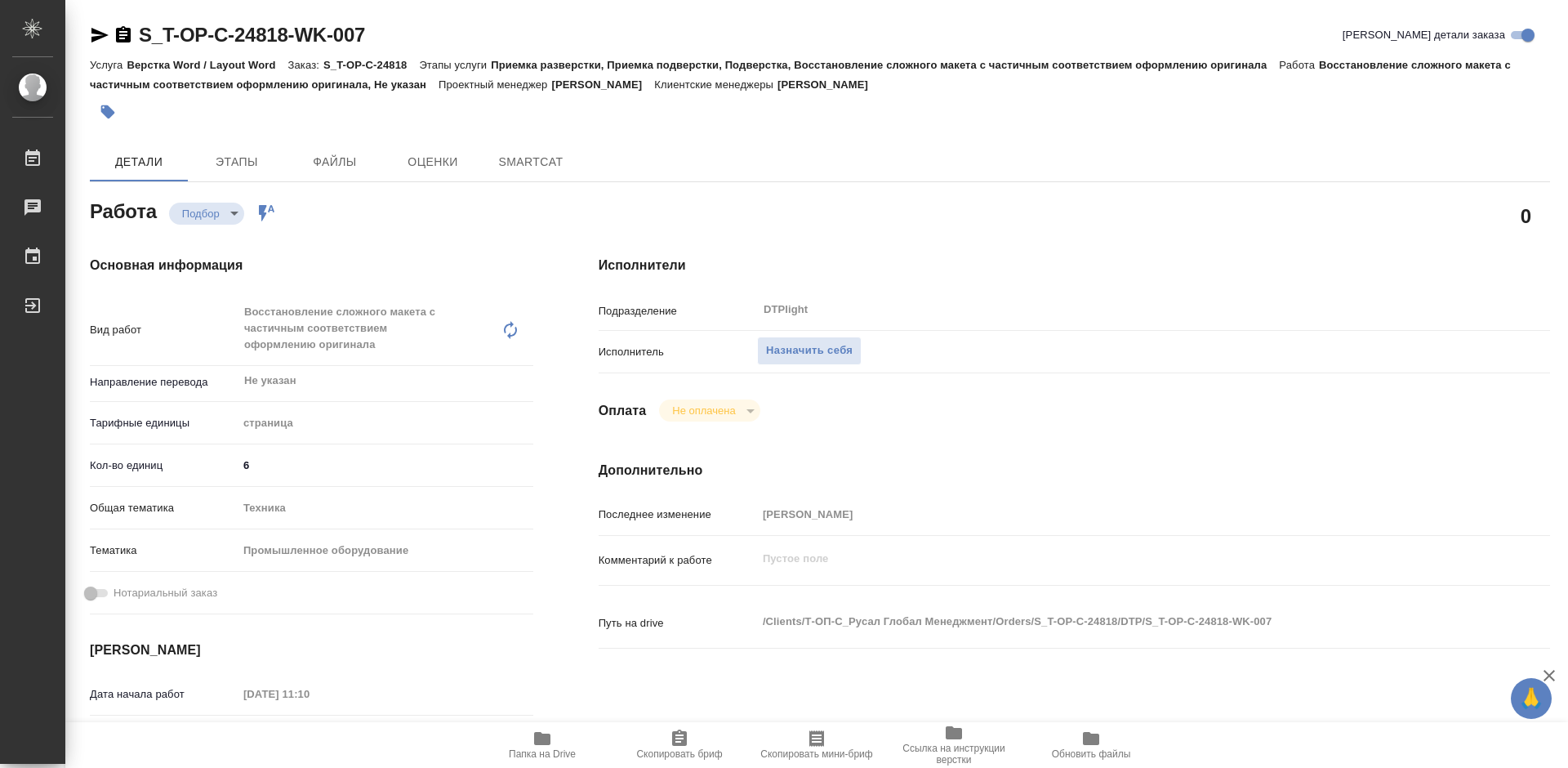
type textarea "x"
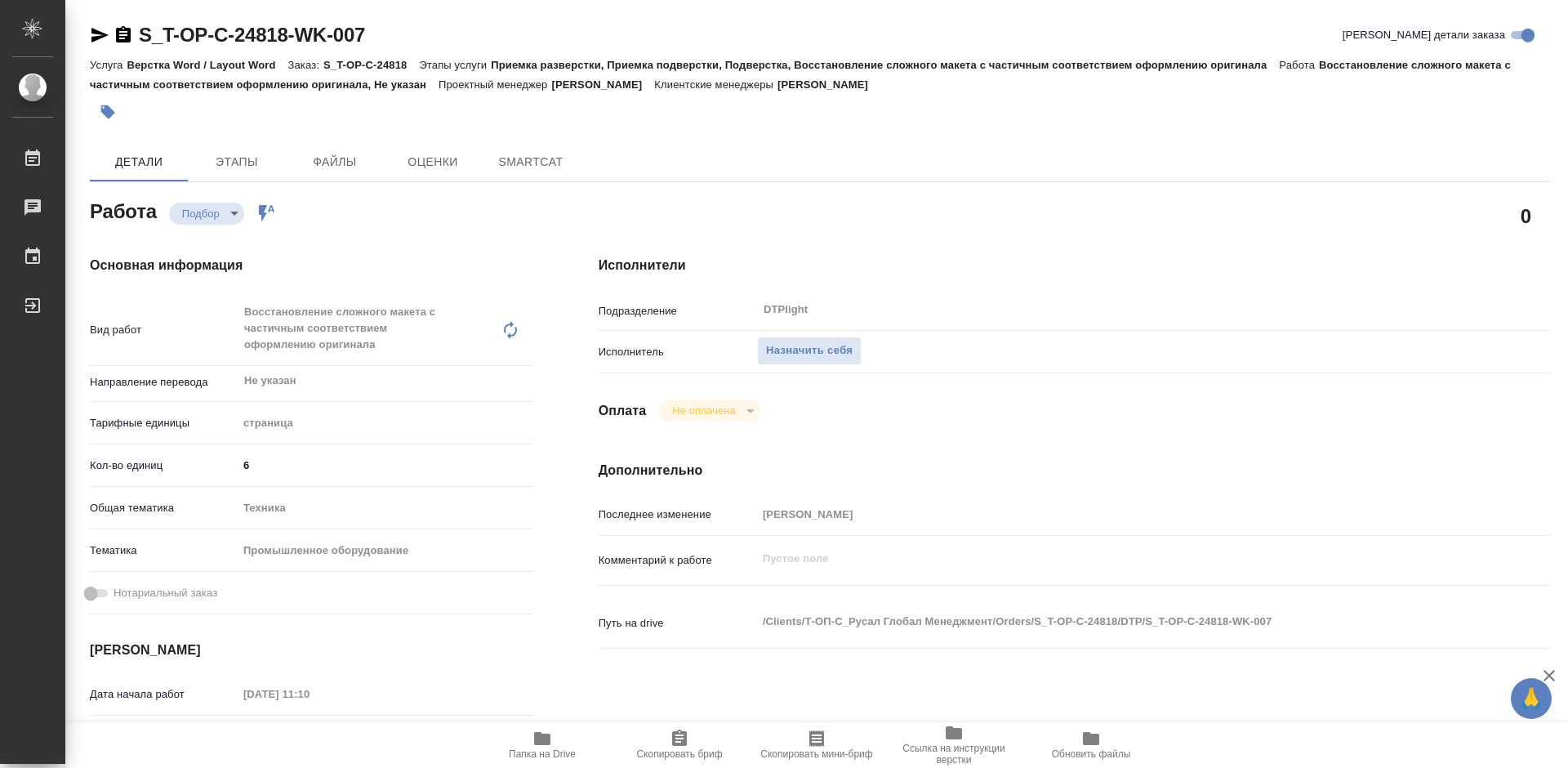
type textarea "x"
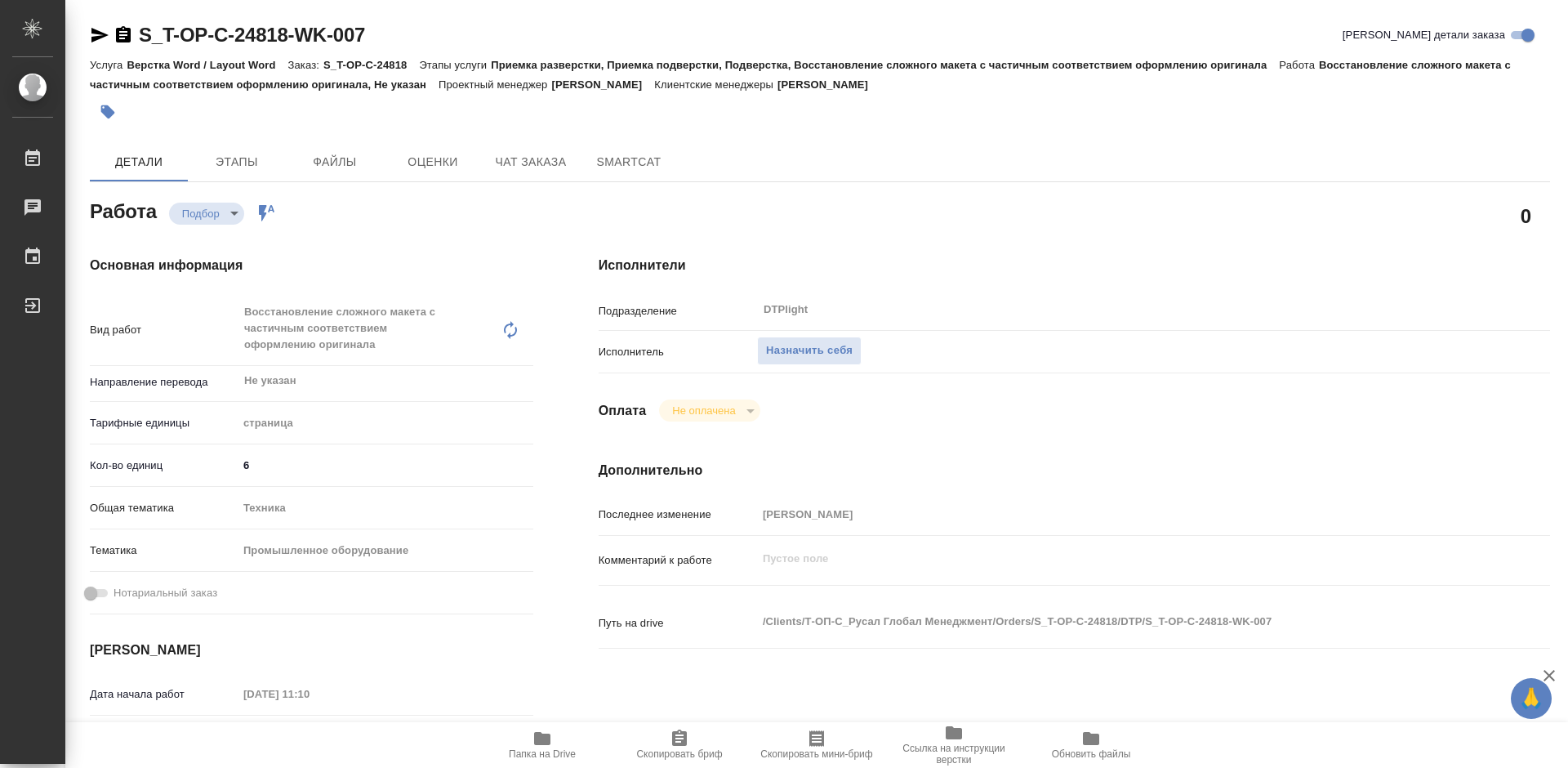
type textarea "x"
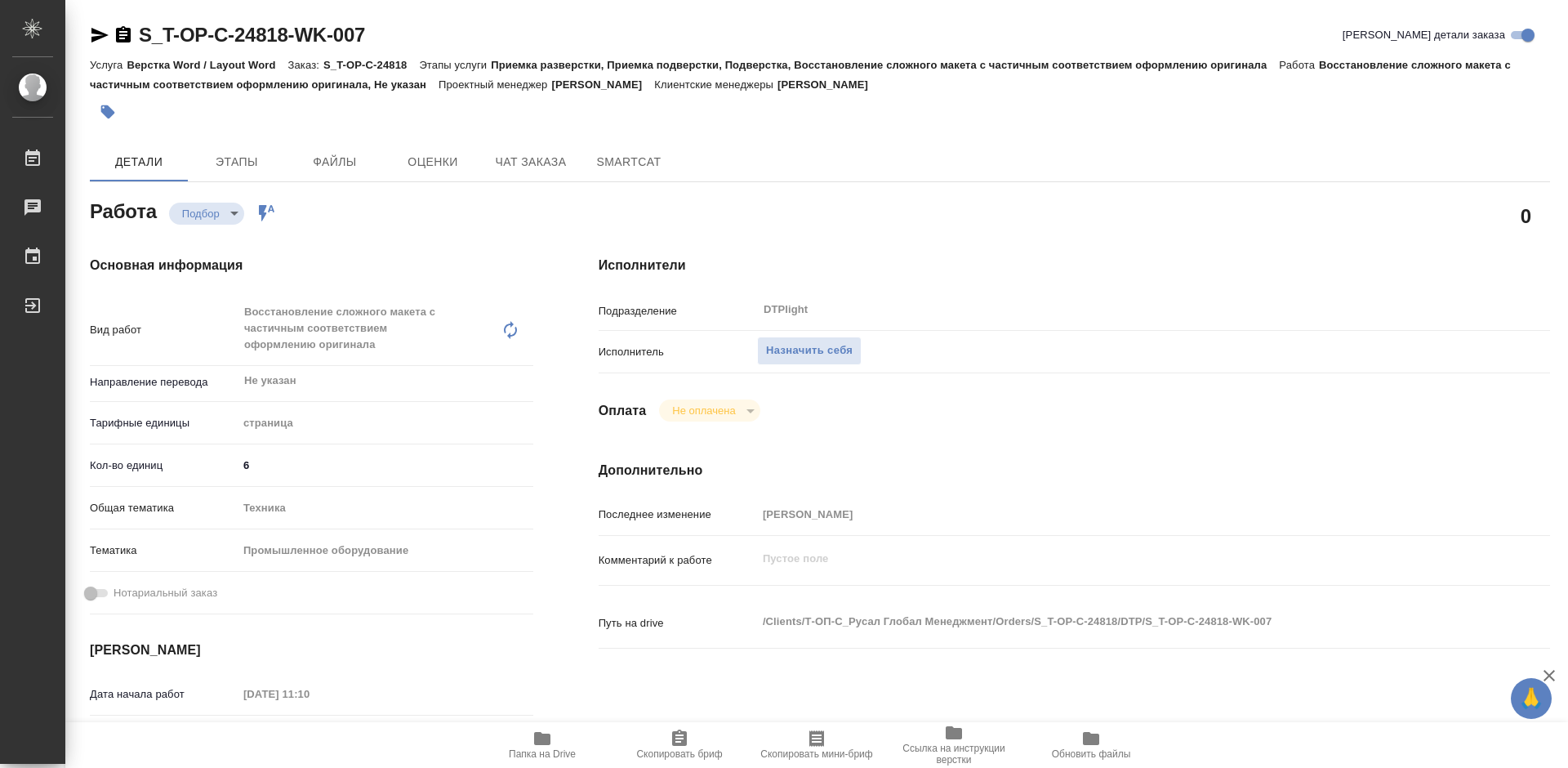
type textarea "x"
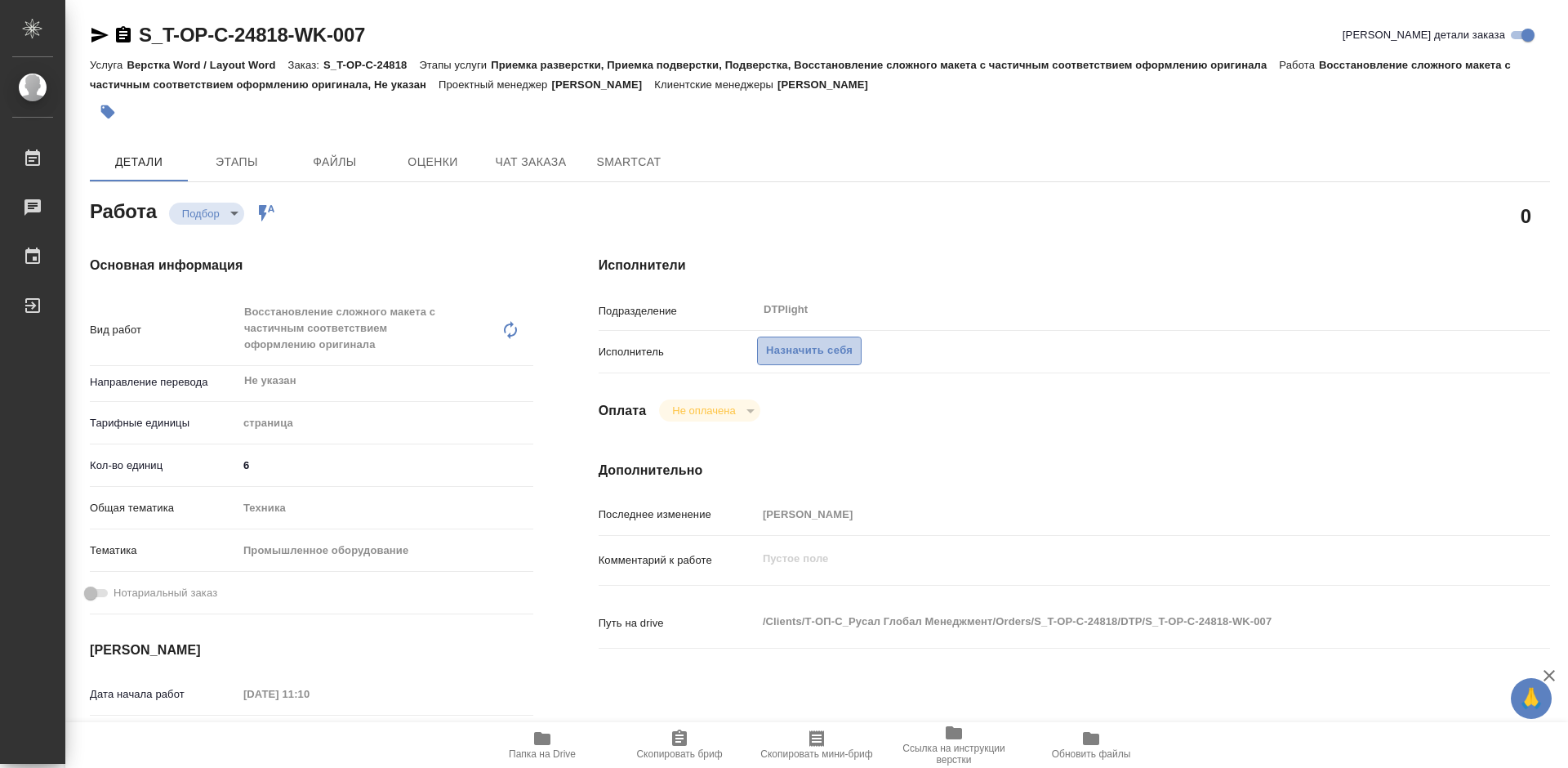
click at [811, 350] on span "Назначить себя" at bounding box center [810, 350] width 87 height 18
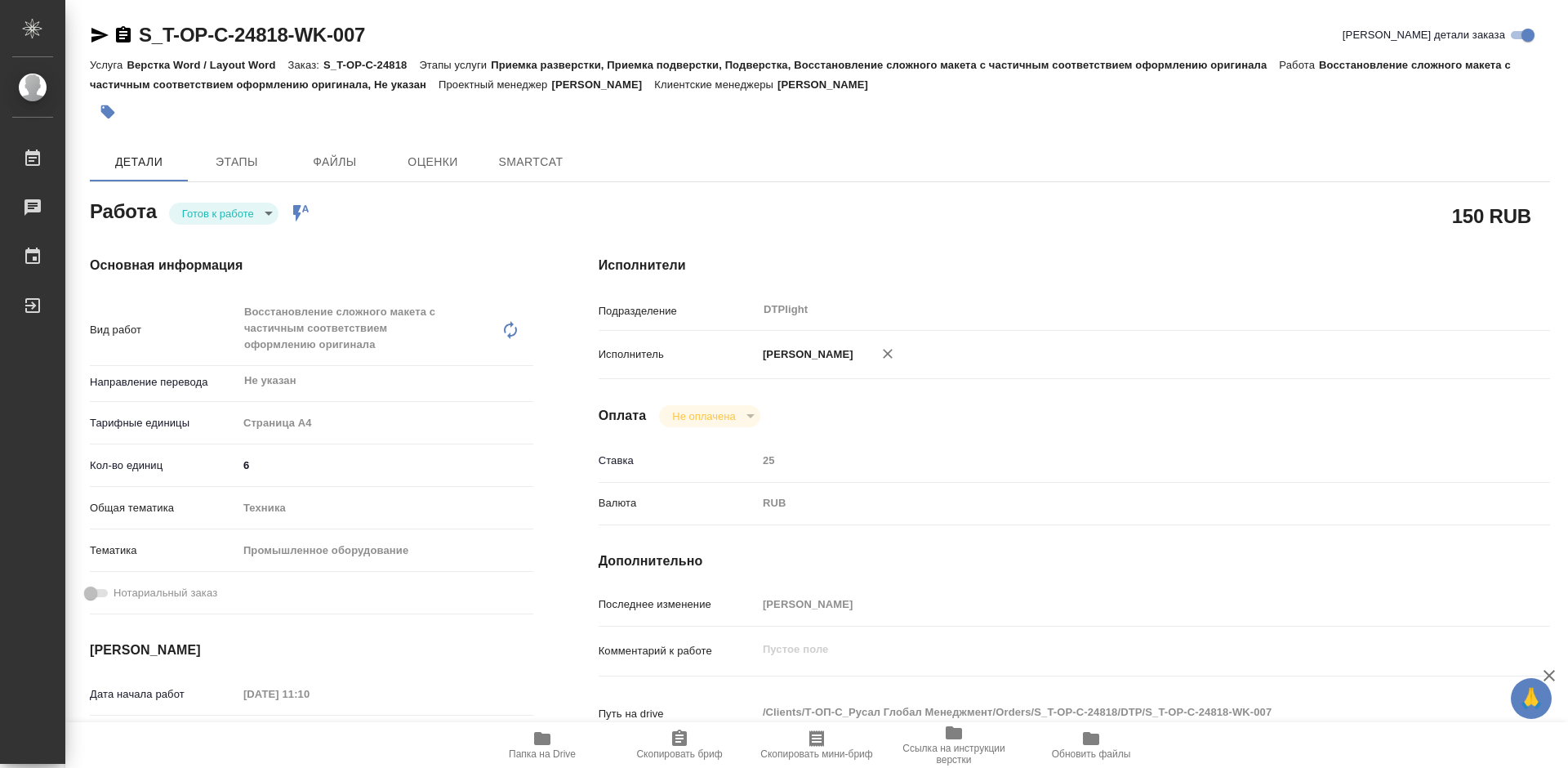
type textarea "x"
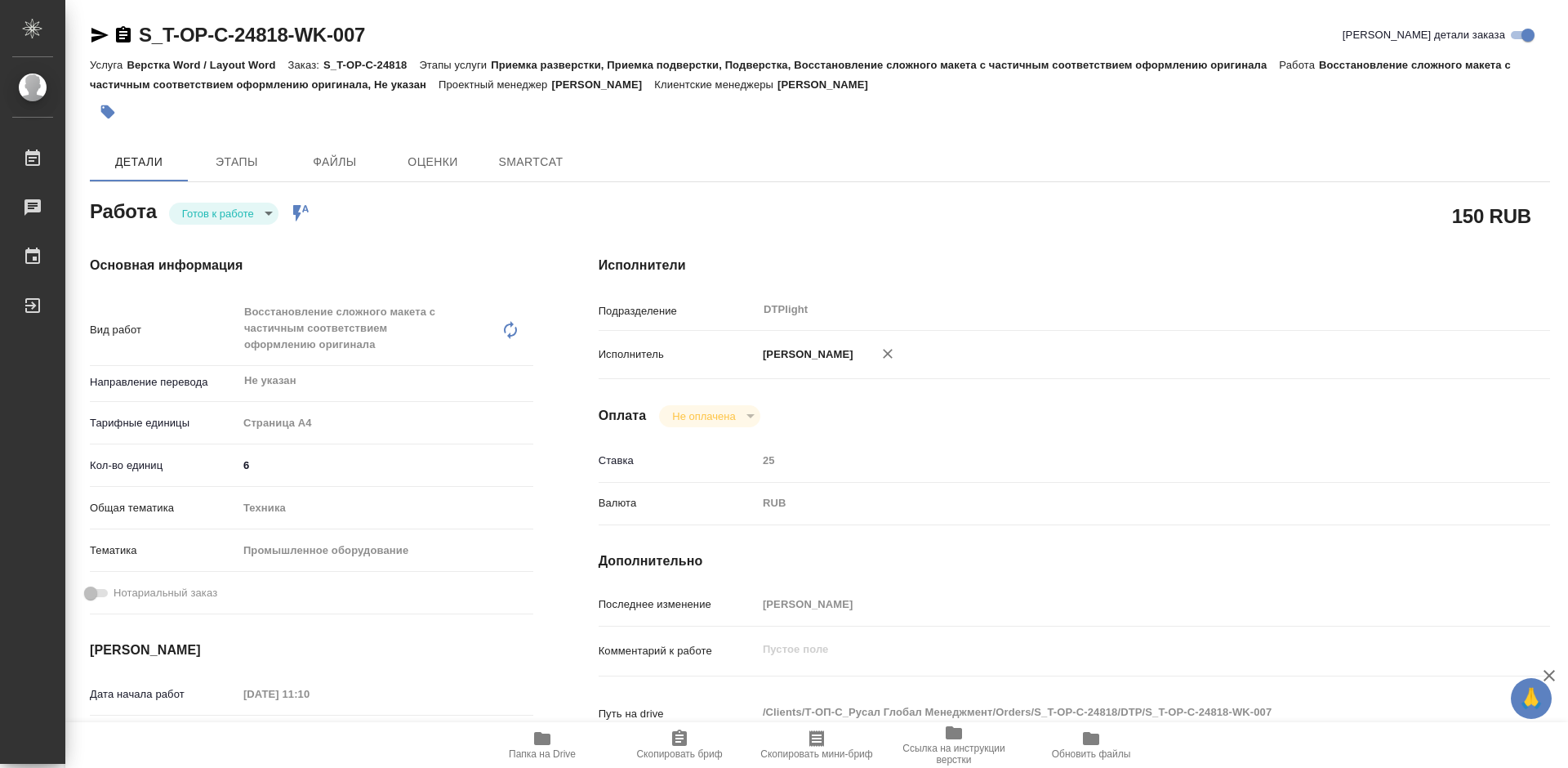
type textarea "x"
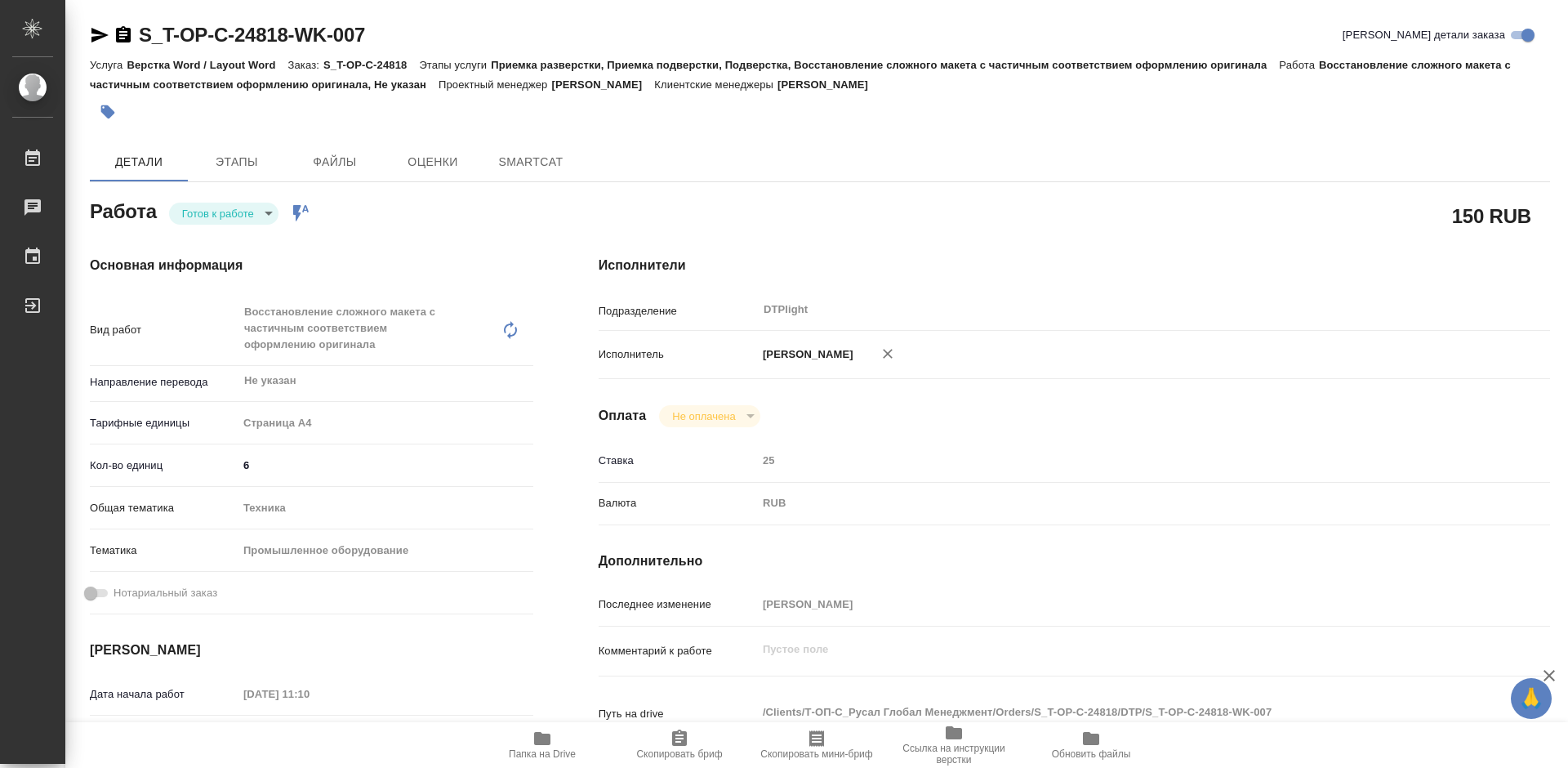
type textarea "x"
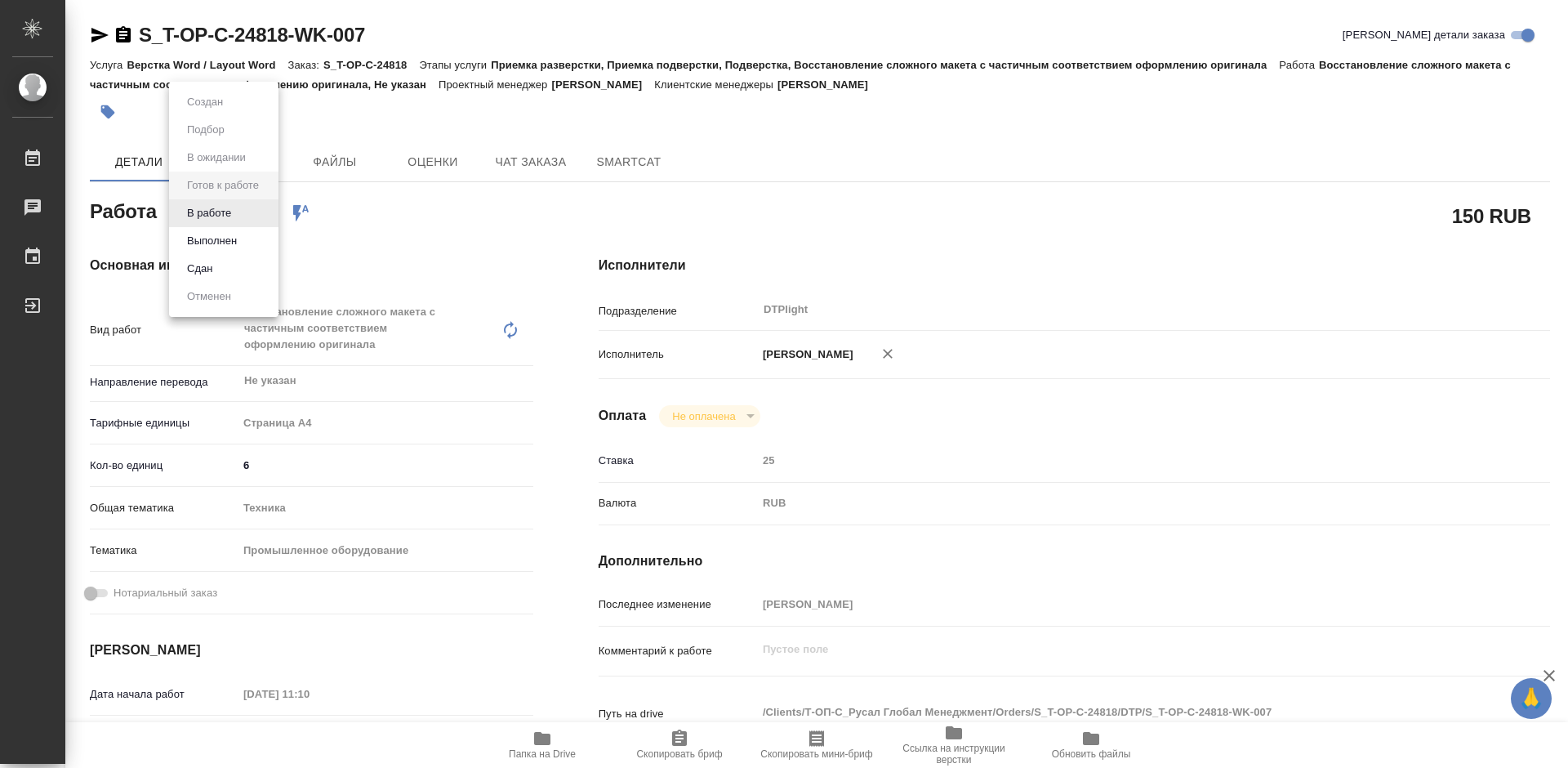
click at [240, 209] on body "🙏 .cls-1 fill:#fff; AWATERA Tretyakova Mariya Работы Чаты График Выйти S_T-OP-C…" at bounding box center [784, 384] width 1568 height 768
type textarea "x"
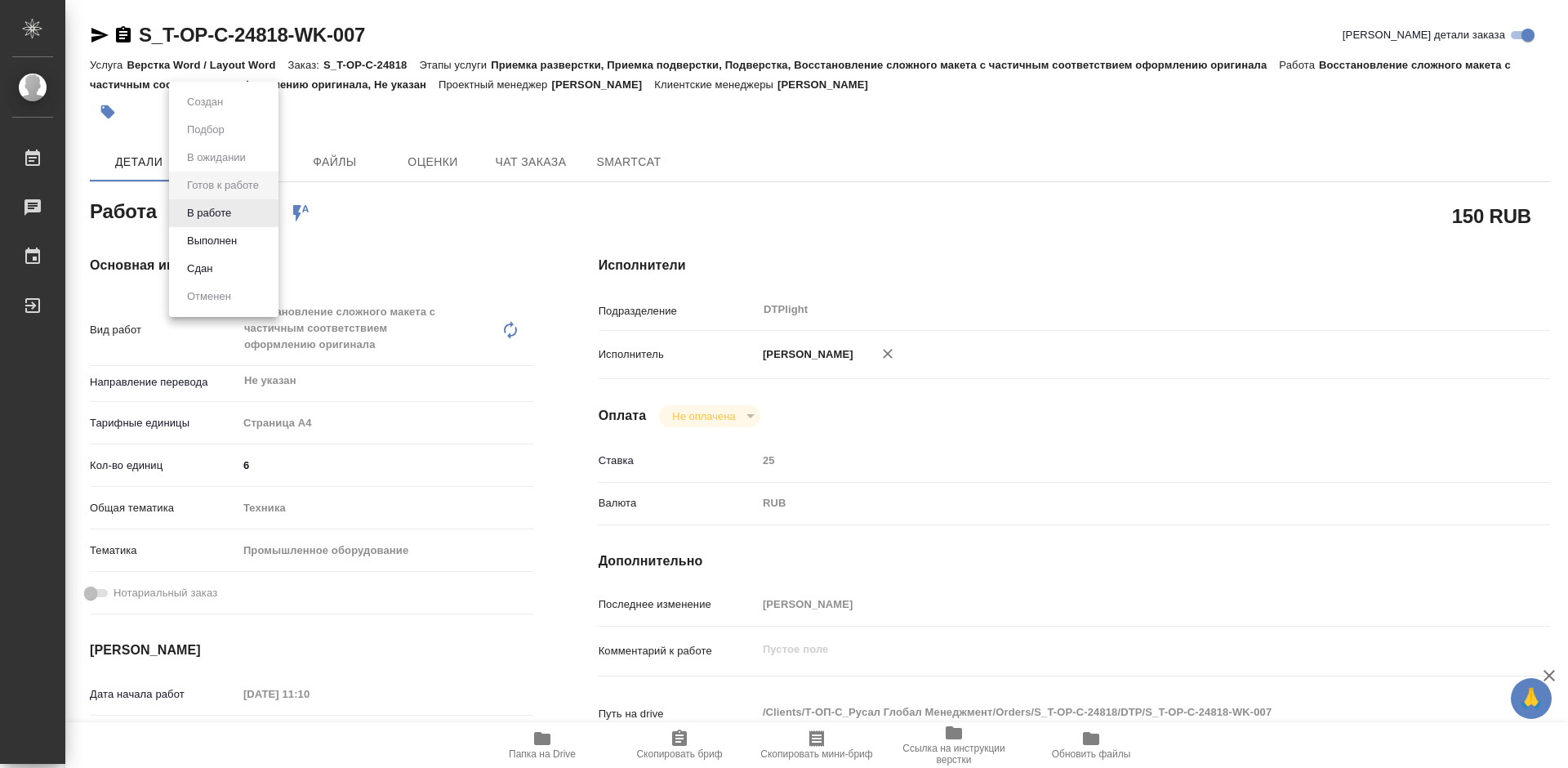
type textarea "x"
click at [232, 209] on button "В работе" at bounding box center [210, 213] width 54 height 18
type textarea "x"
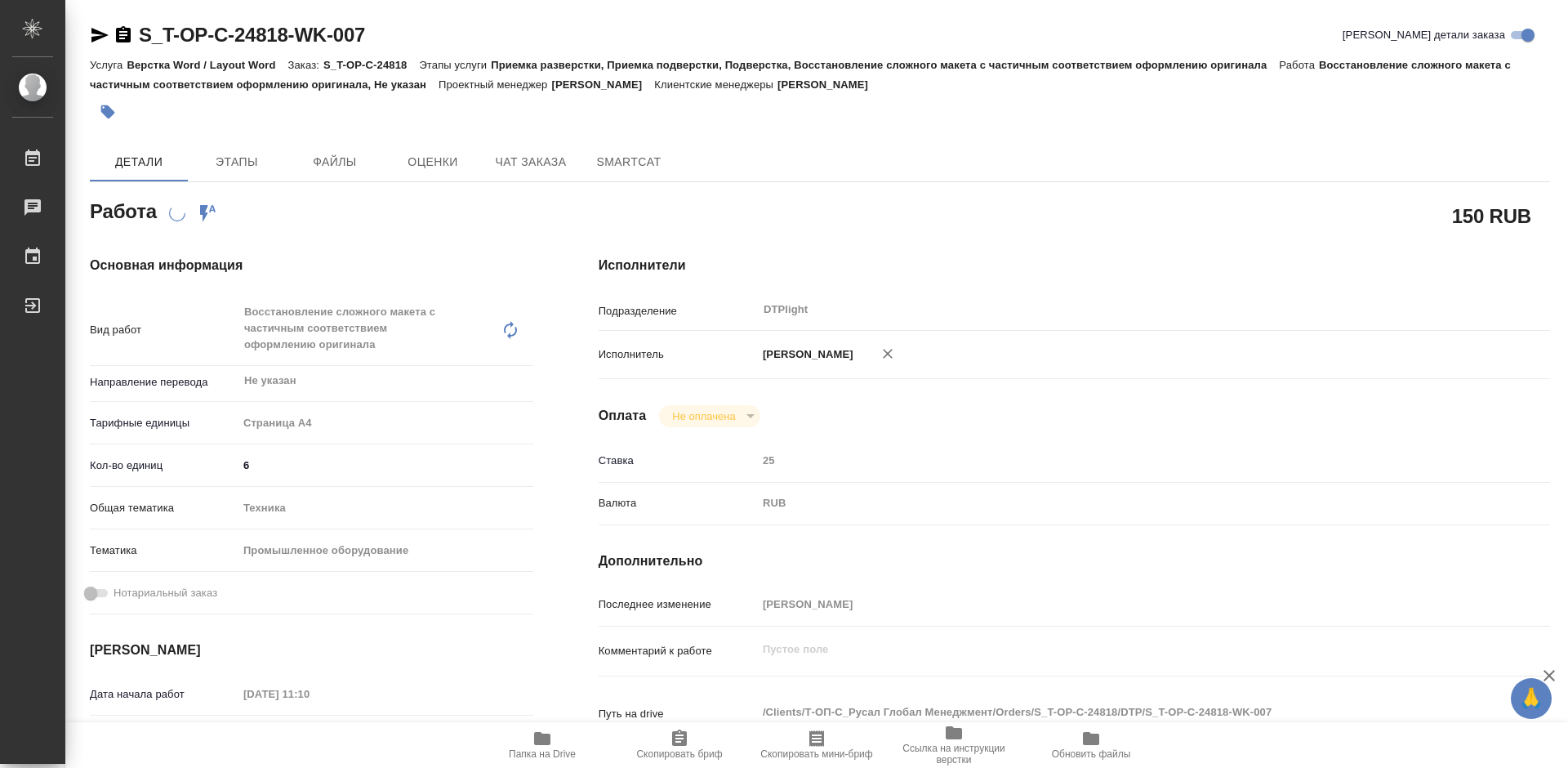
type textarea "x"
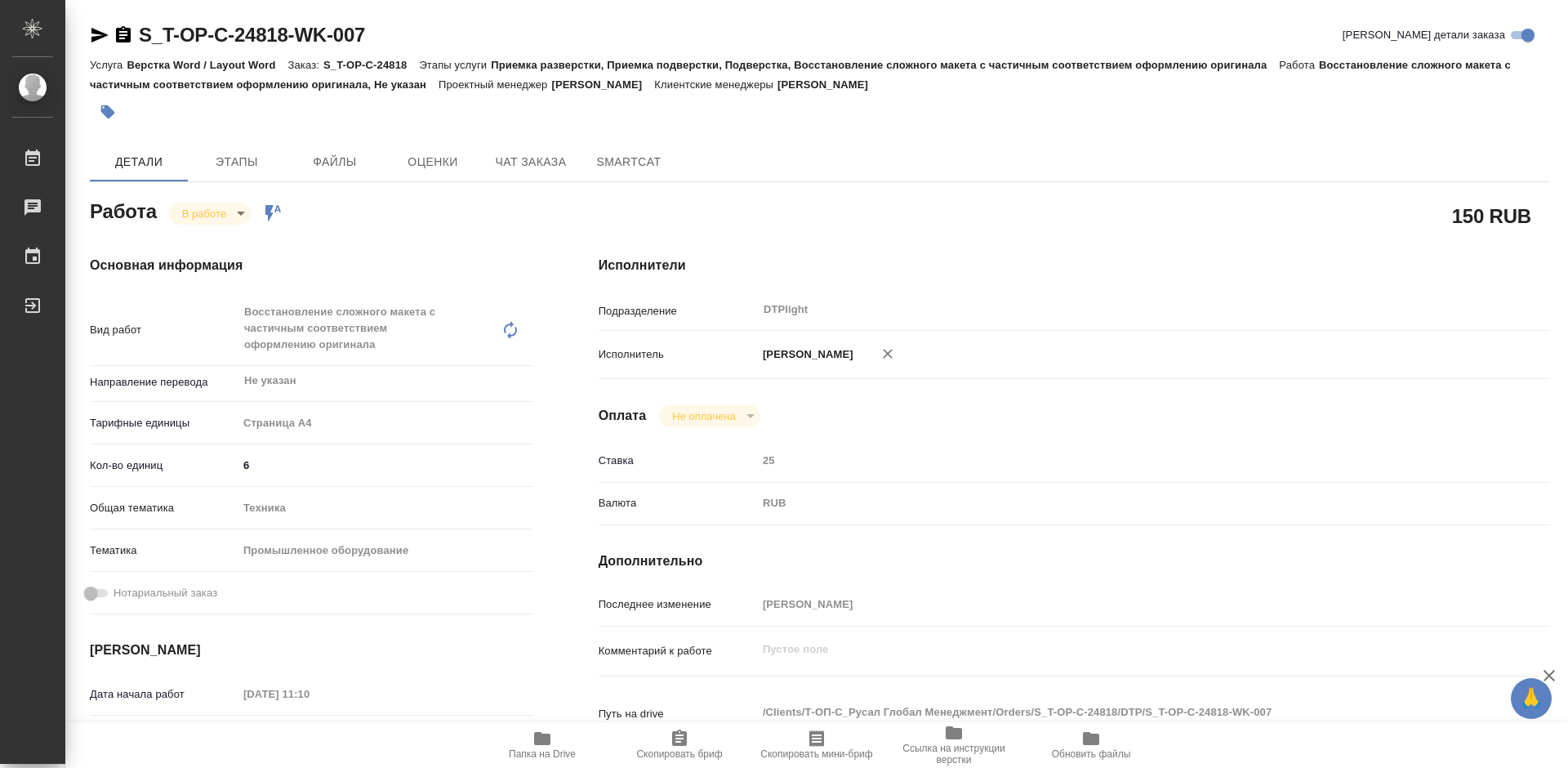
type textarea "x"
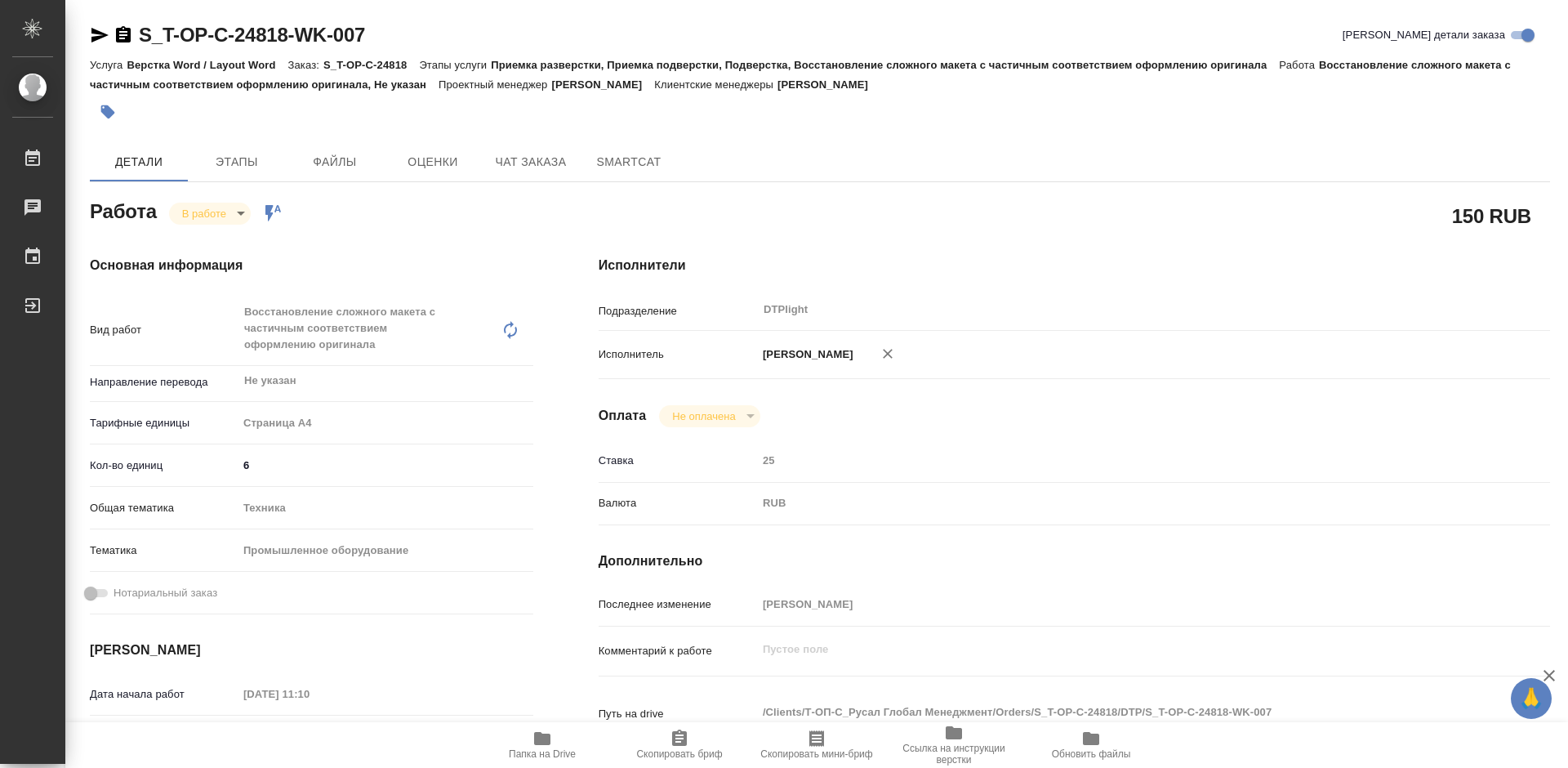
type textarea "x"
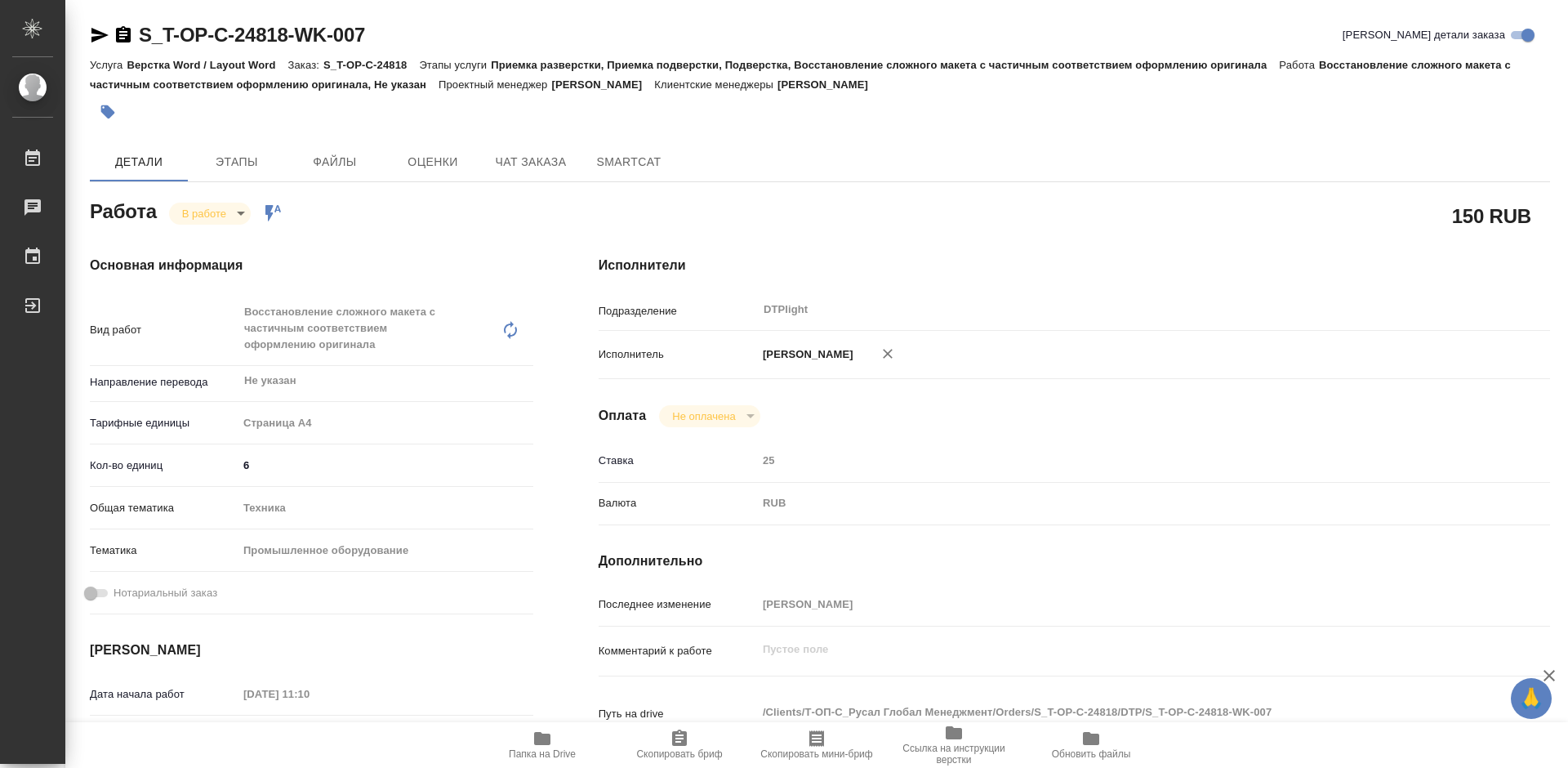
type textarea "x"
drag, startPoint x: 320, startPoint y: 41, endPoint x: 136, endPoint y: 14, distance: 186.0
click at [136, 14] on div "S_T-OP-C-24818-WK-007 Кратко детали заказа Услуга Верстка Word / Layout Word За…" at bounding box center [820, 721] width 1478 height 1442
copy link "S_T-OP-C-24818-WK-007"
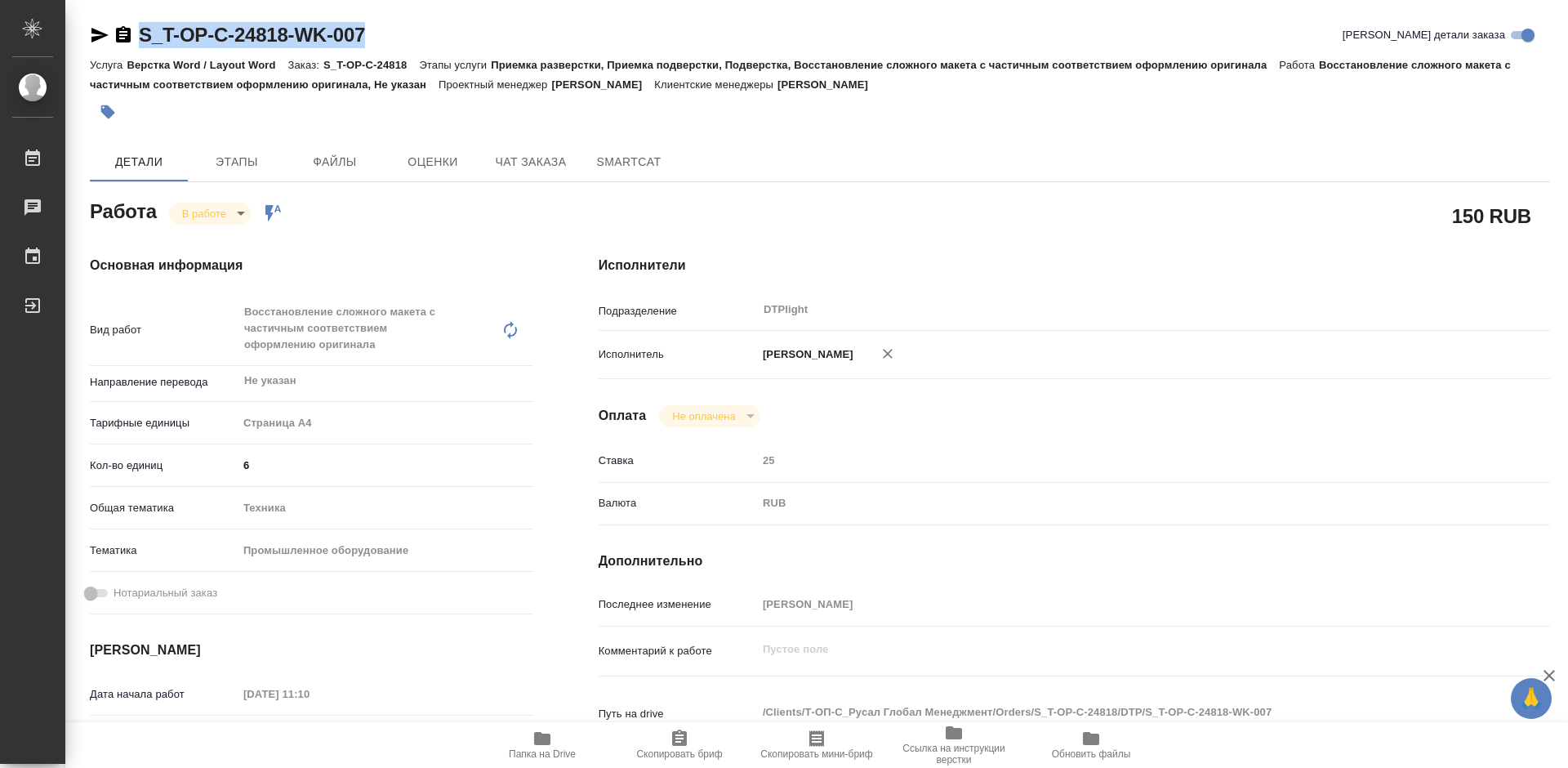
click at [552, 742] on span "Папка на Drive" at bounding box center [542, 744] width 118 height 31
drag, startPoint x: 1095, startPoint y: 742, endPoint x: 1270, endPoint y: 511, distance: 289.8
click at [1095, 741] on icon "button" at bounding box center [1091, 738] width 16 height 14
type textarea "x"
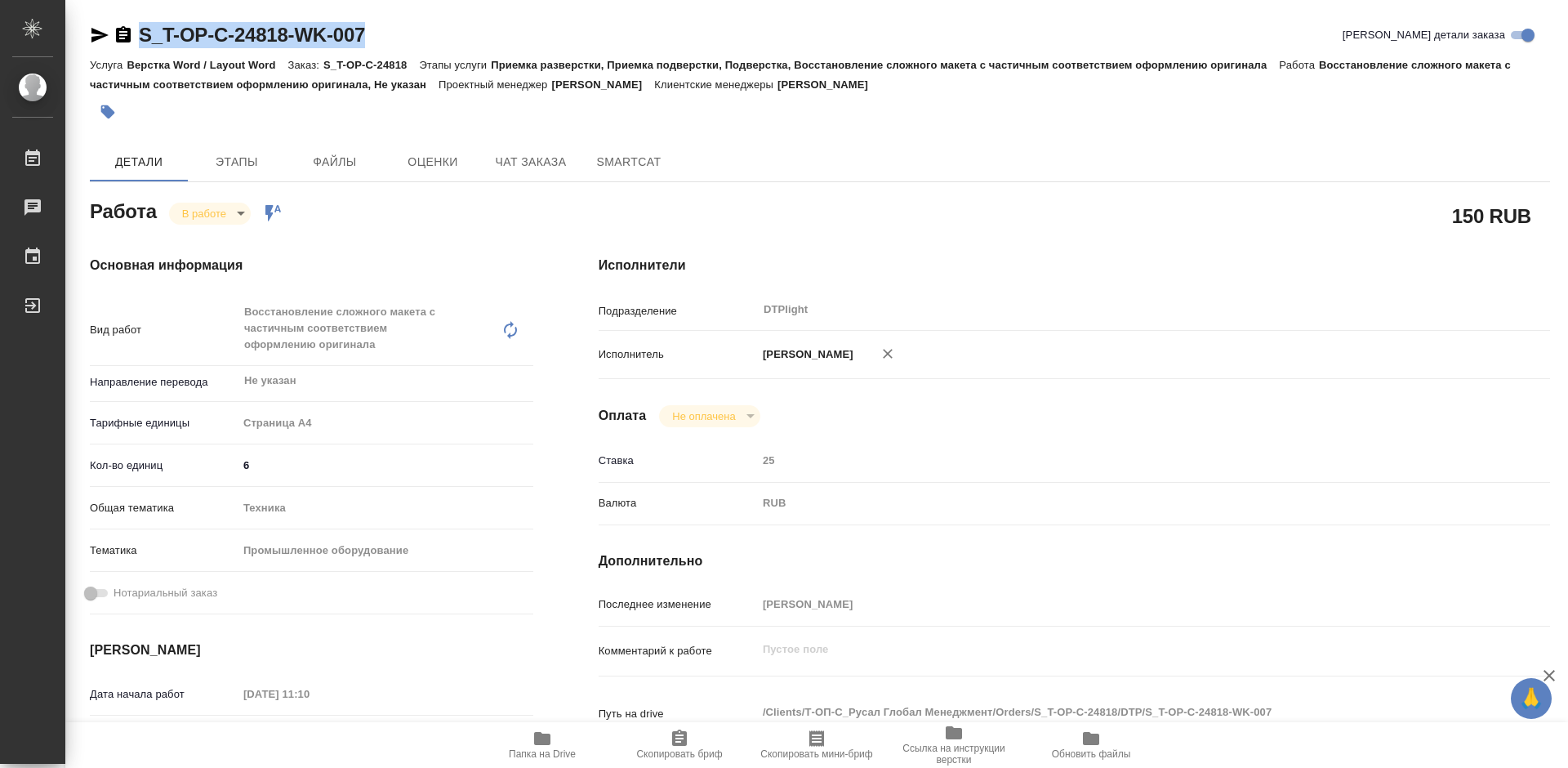
type textarea "x"
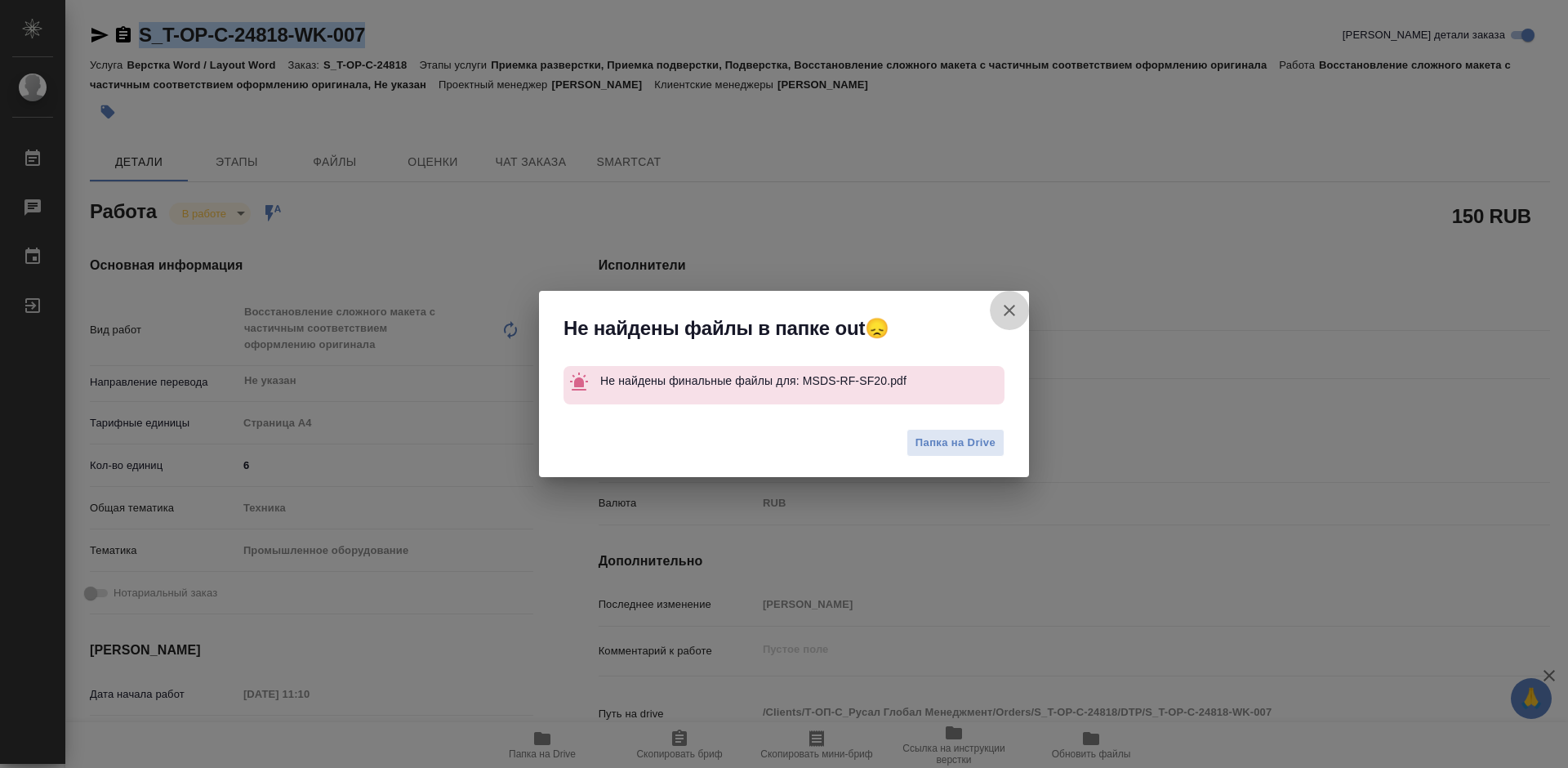
click at [1012, 310] on icon "button" at bounding box center [1010, 310] width 19 height 19
type textarea "x"
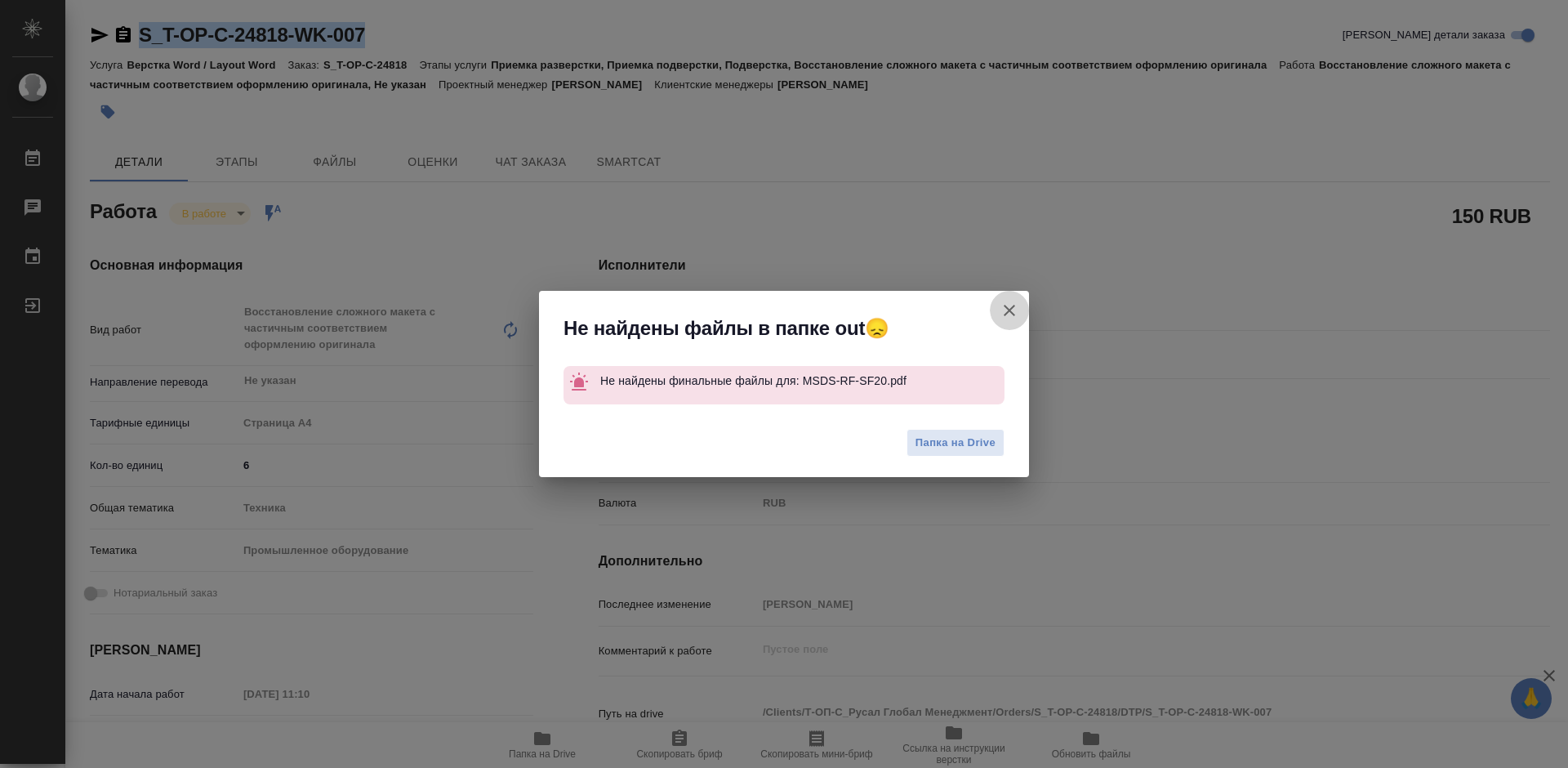
type textarea "x"
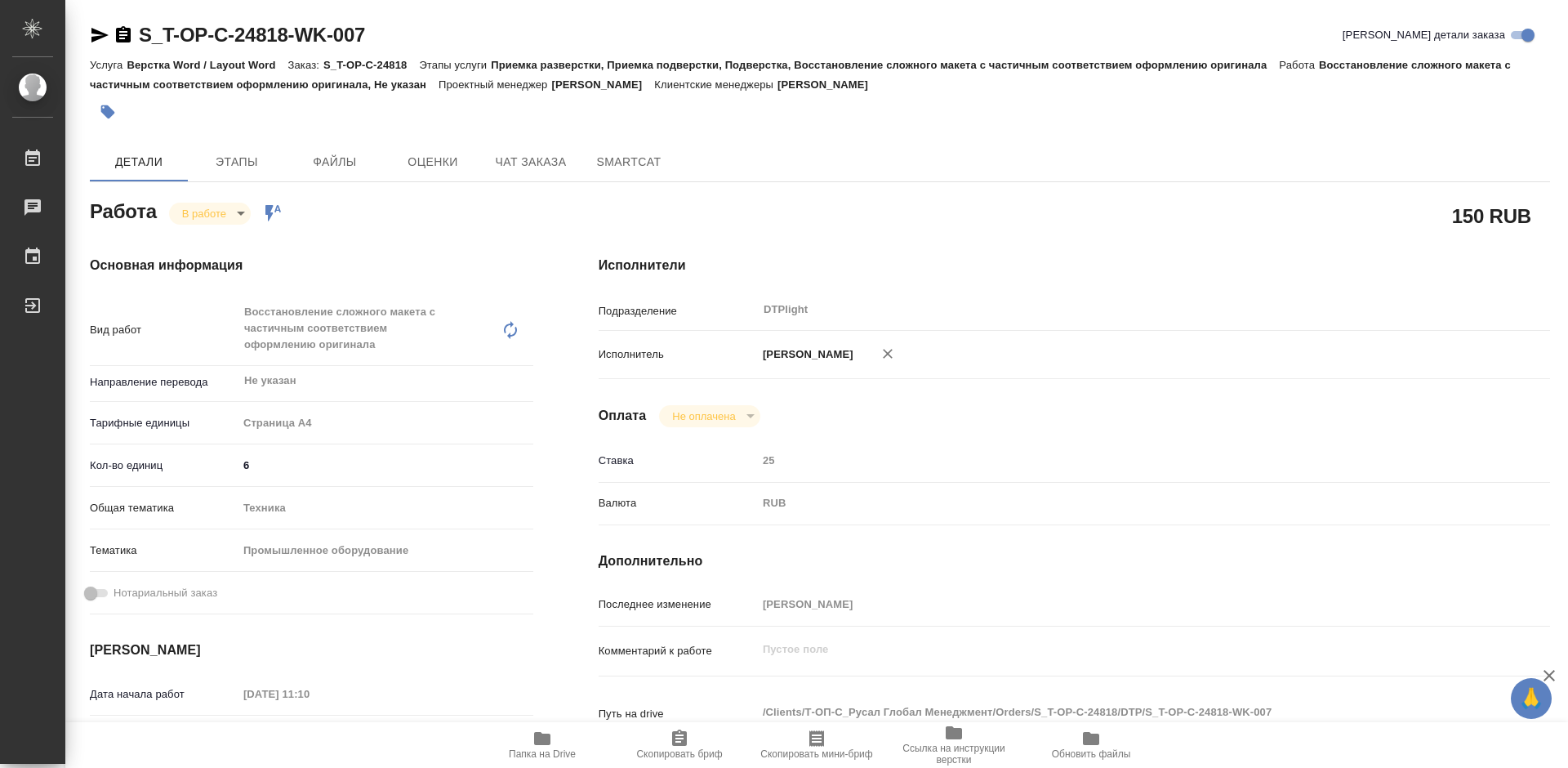
click at [1080, 251] on div "Исполнители Подразделение DTPlight ​ Исполнитель Третьякова Мария Сергеевна Опл…" at bounding box center [1074, 588] width 1017 height 730
type textarea "x"
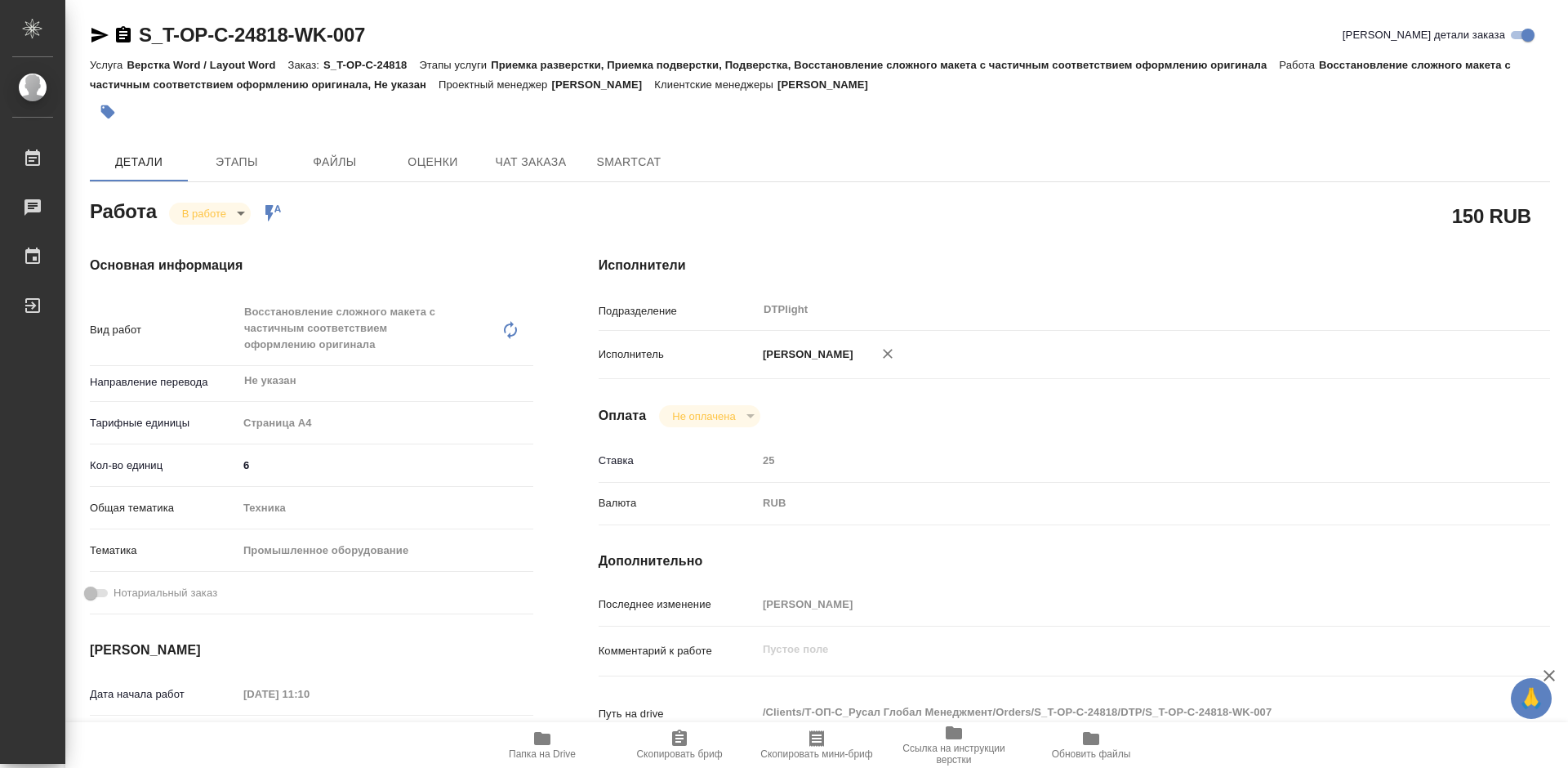
type textarea "x"
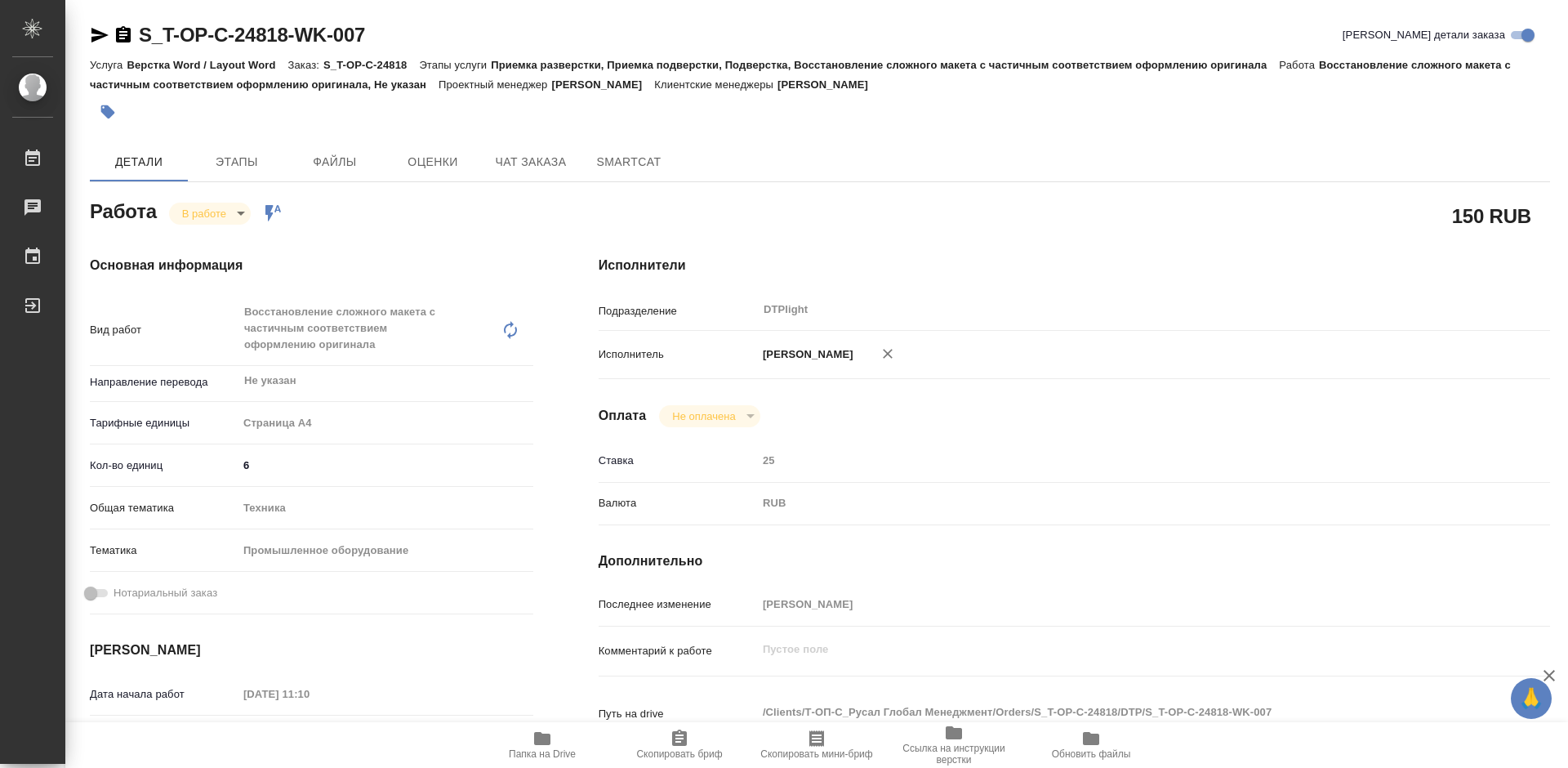
type textarea "x"
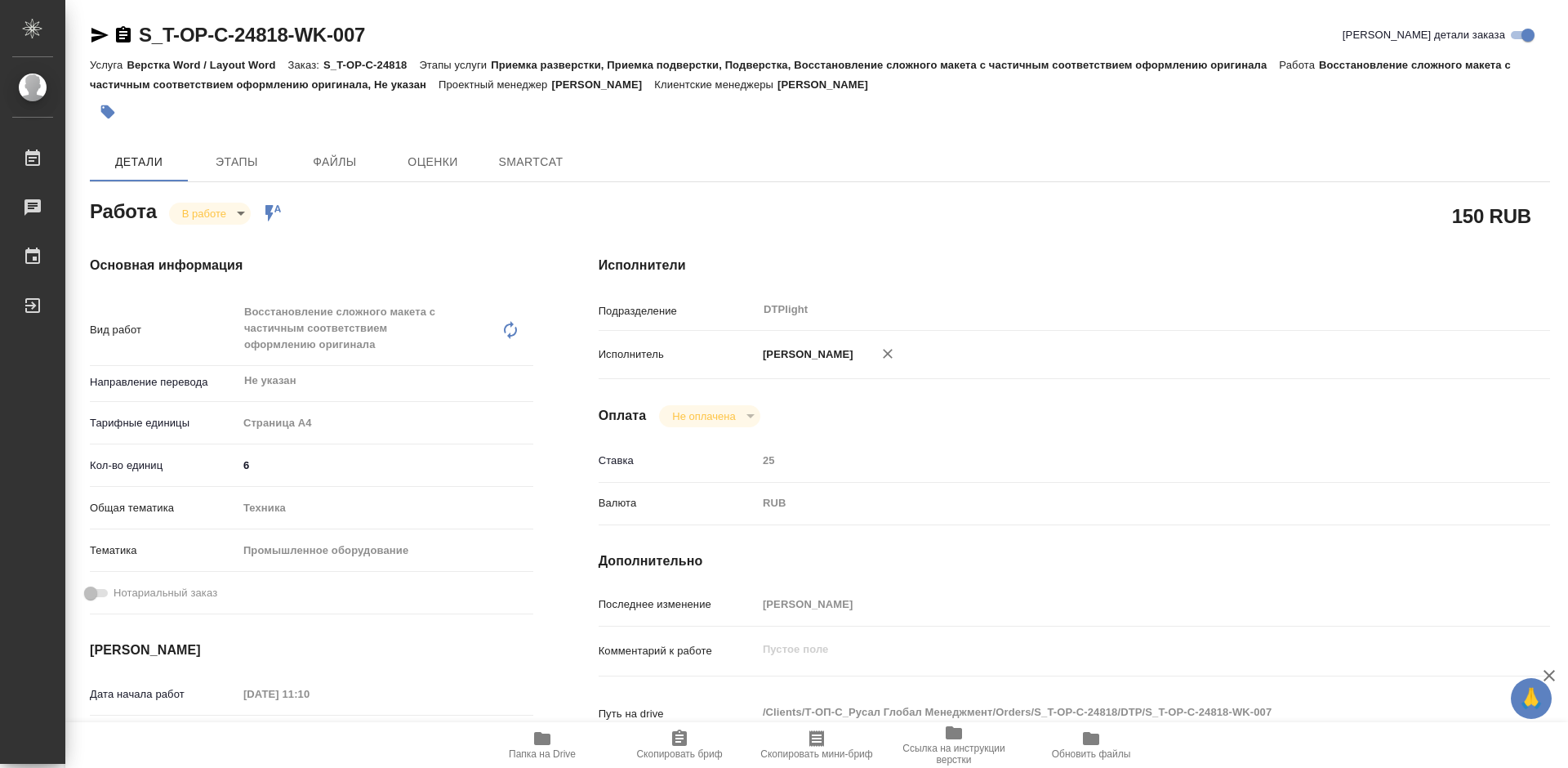
type textarea "x"
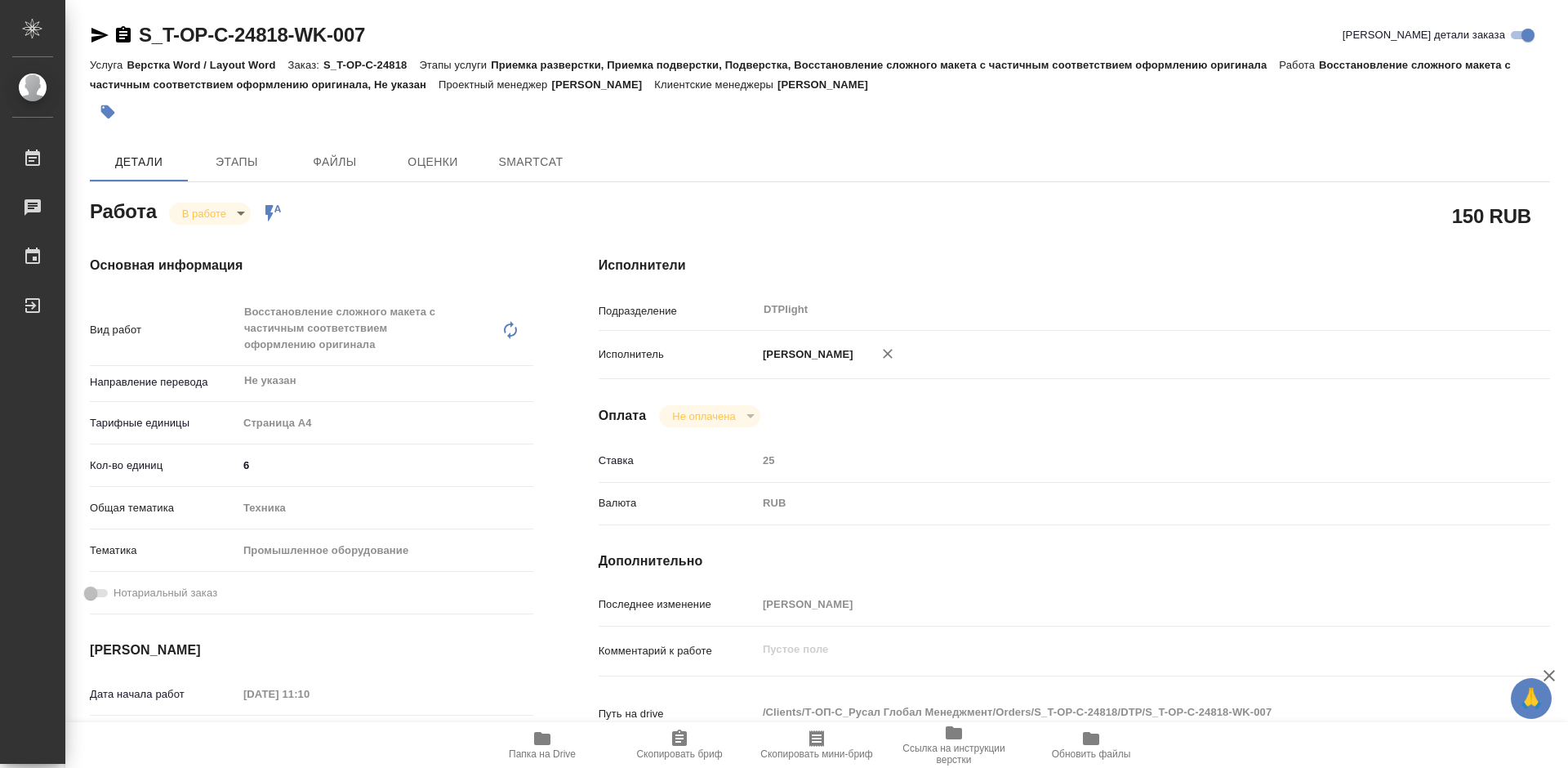
type textarea "x"
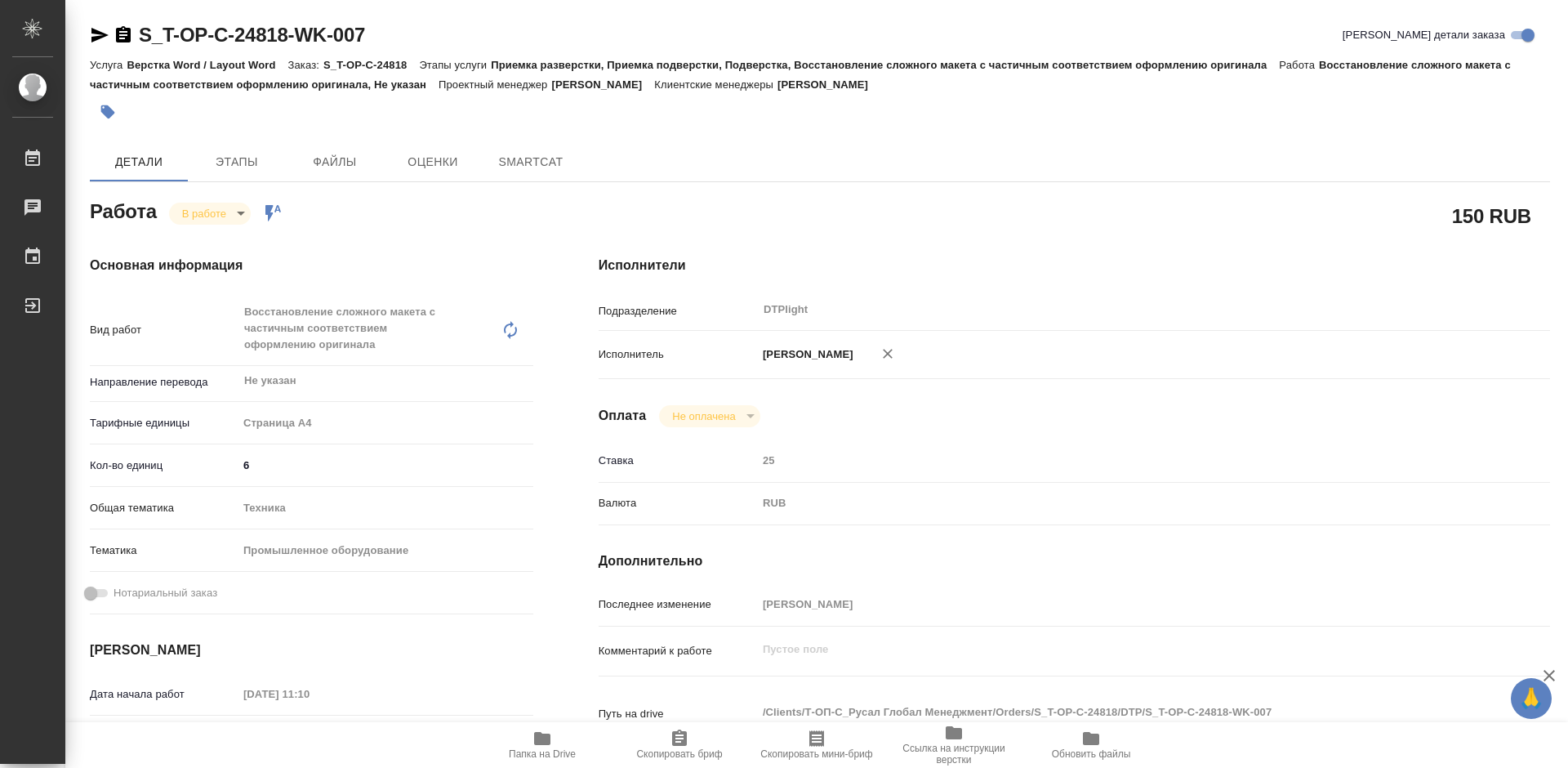
type textarea "x"
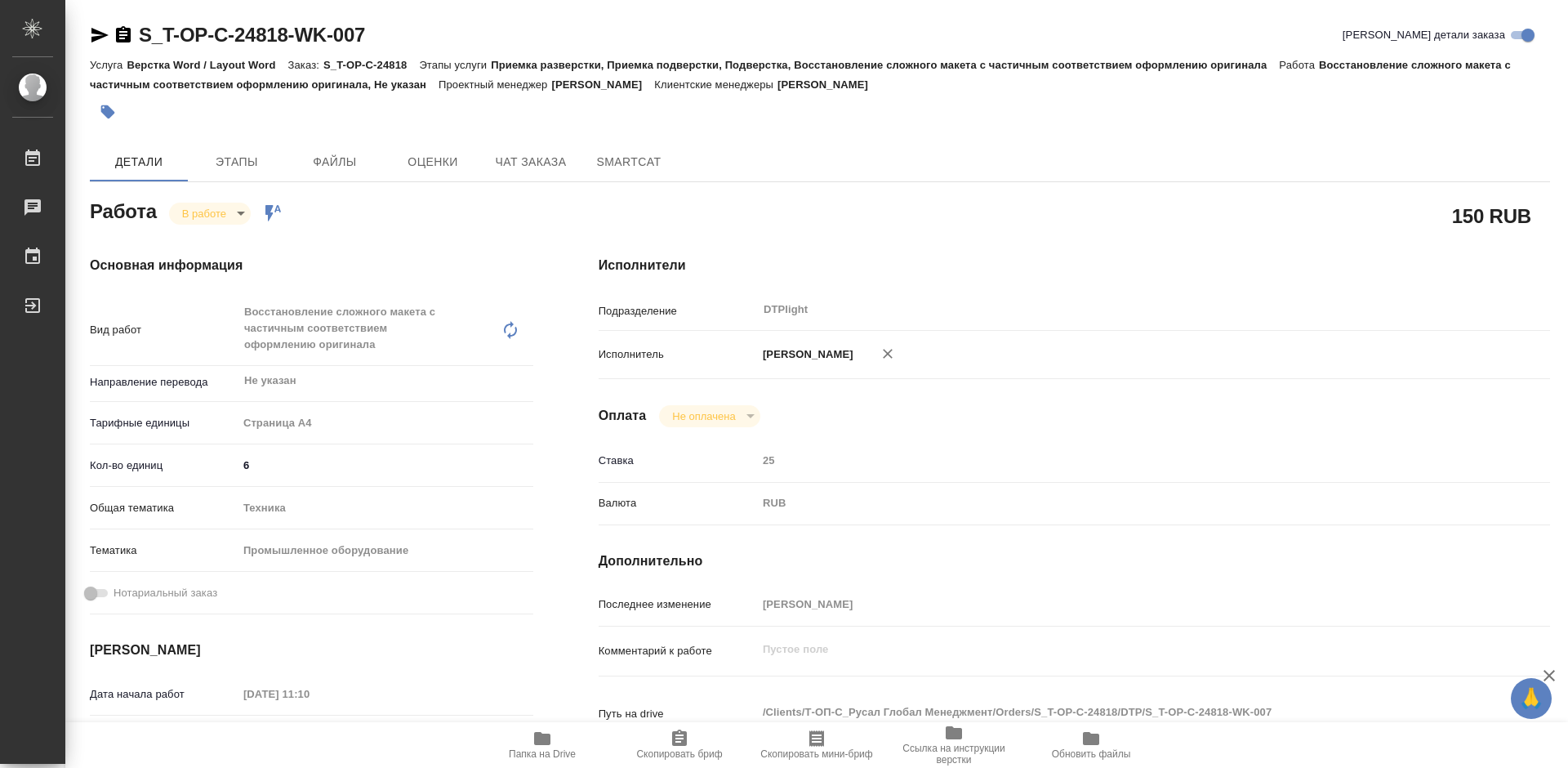
type textarea "x"
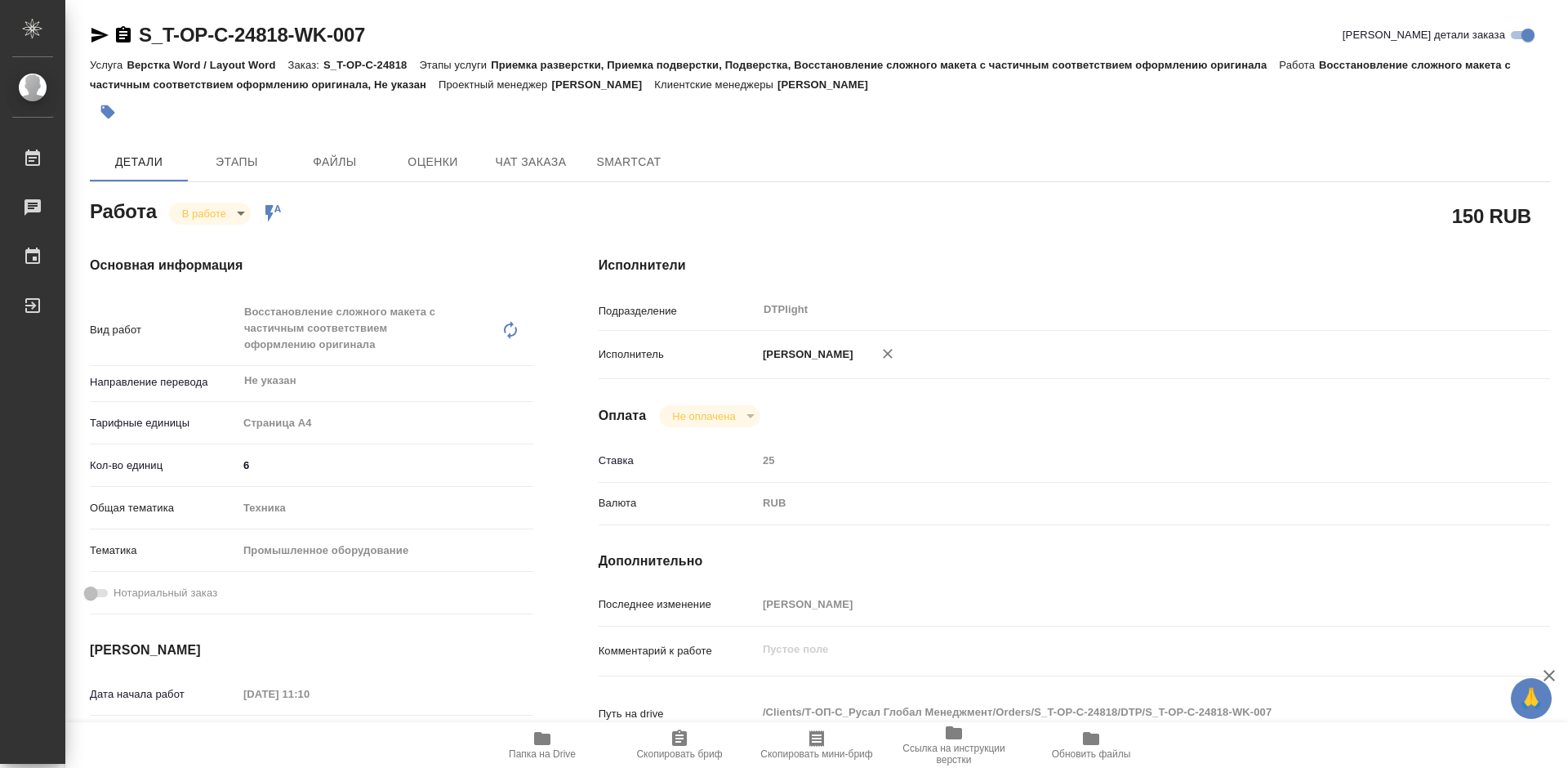
type textarea "x"
click at [225, 208] on body "🙏 .cls-1 fill:#fff; AWATERA Tretyakova Mariya Работы 0 Чаты График Выйти S_T-OP…" at bounding box center [784, 384] width 1568 height 768
click at [225, 207] on button "В работе" at bounding box center [210, 213] width 54 height 18
click at [961, 748] on span "Ссылка на инструкции верстки" at bounding box center [955, 754] width 118 height 23
click at [953, 735] on icon "button" at bounding box center [954, 733] width 16 height 14
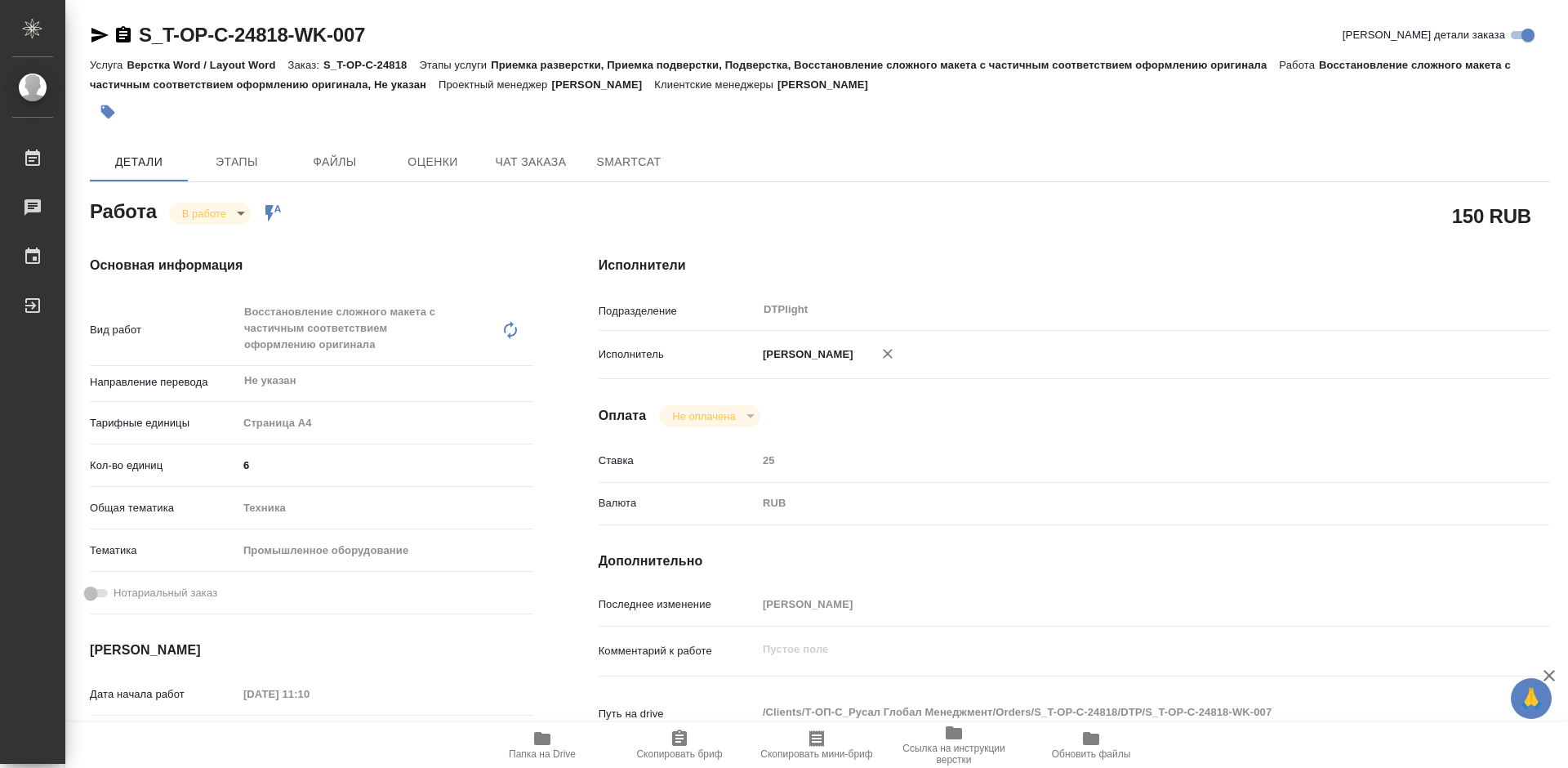
click at [235, 213] on body "🙏 .cls-1 fill:#fff; AWATERA Tretyakova Mariya Работы 0 Чаты График Выйти S_T-OP…" at bounding box center [784, 384] width 1568 height 768
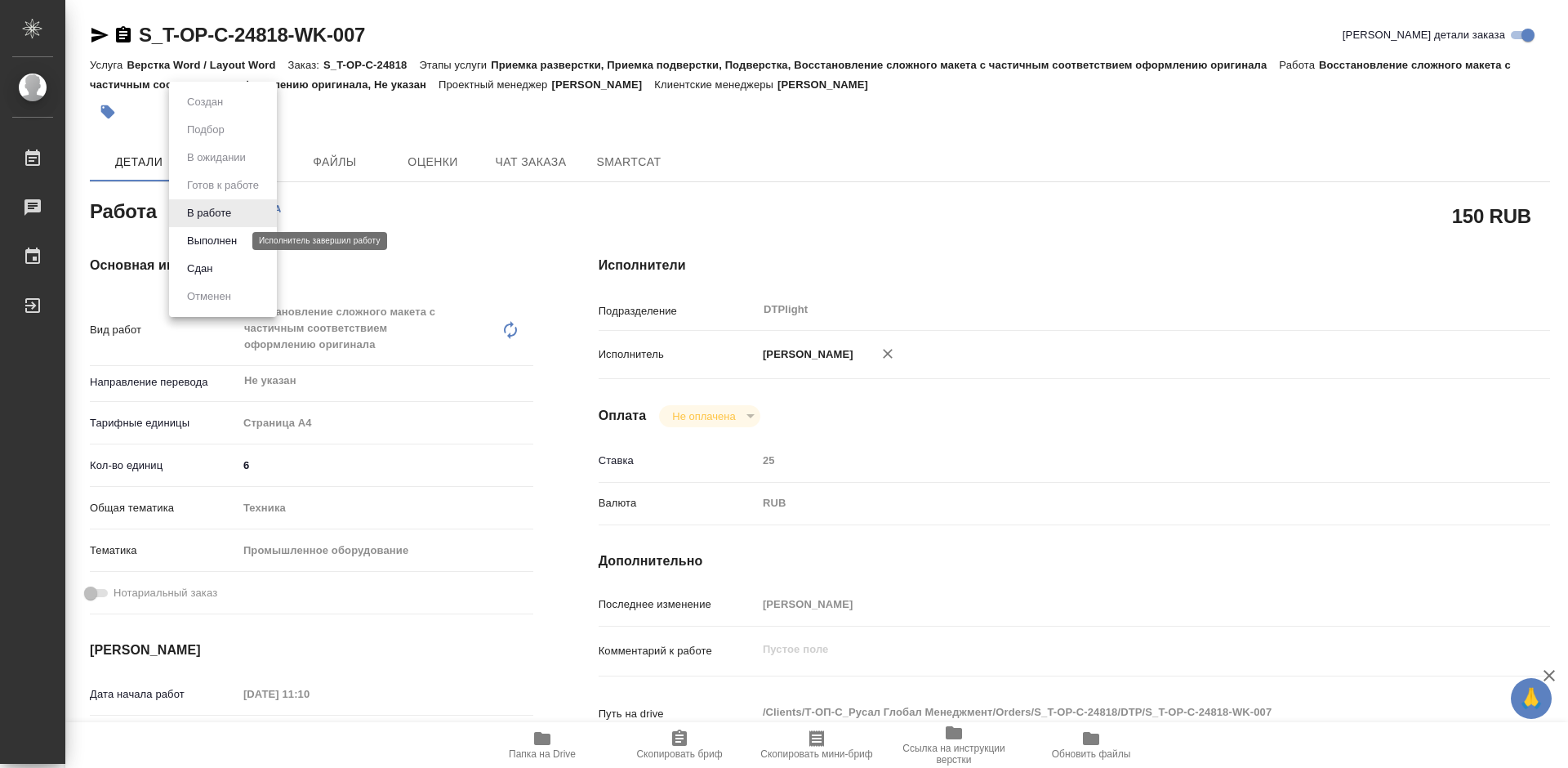
click at [230, 237] on button "Выполнен" at bounding box center [213, 241] width 60 height 18
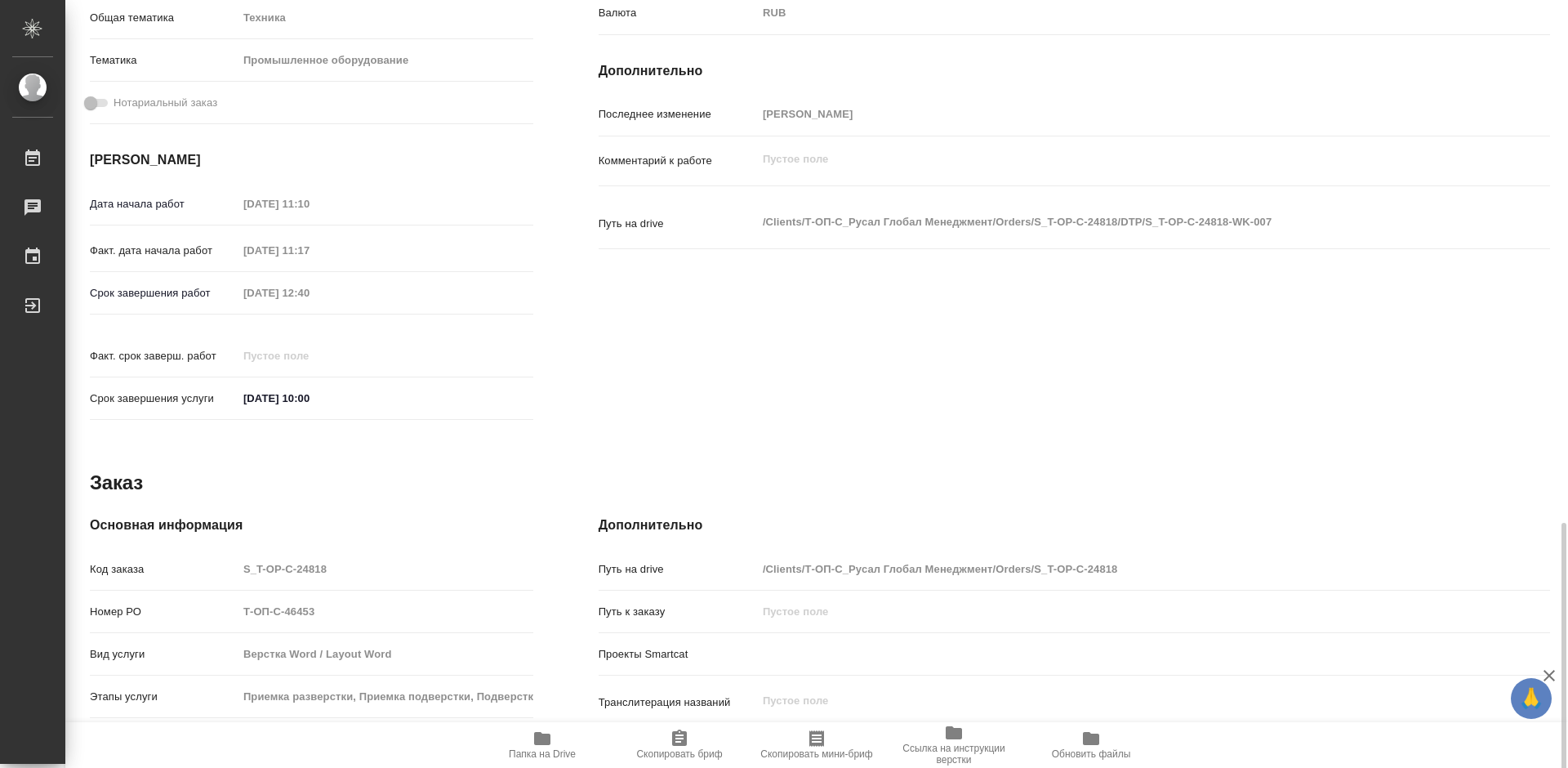
scroll to position [658, 0]
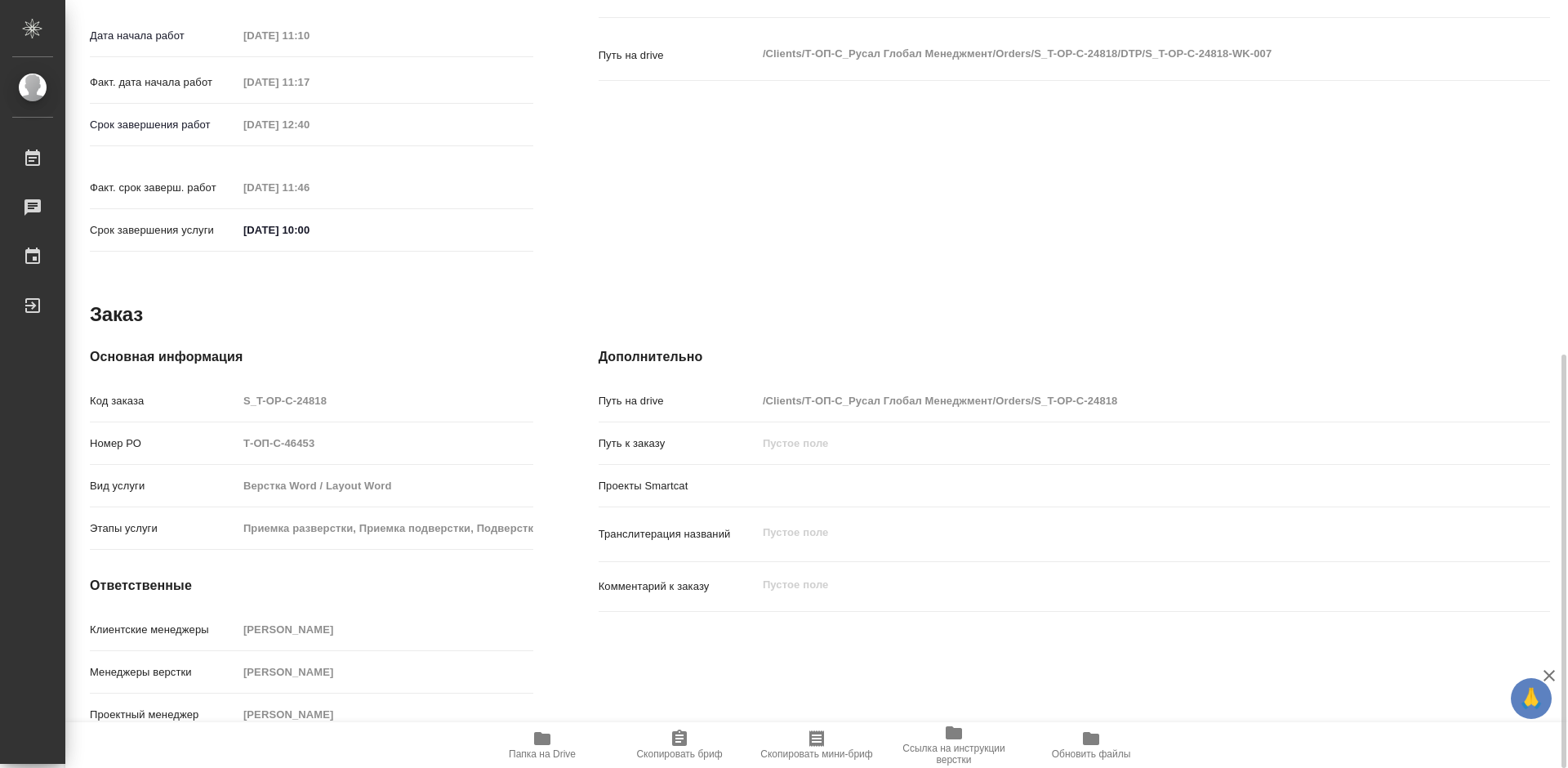
type textarea "x"
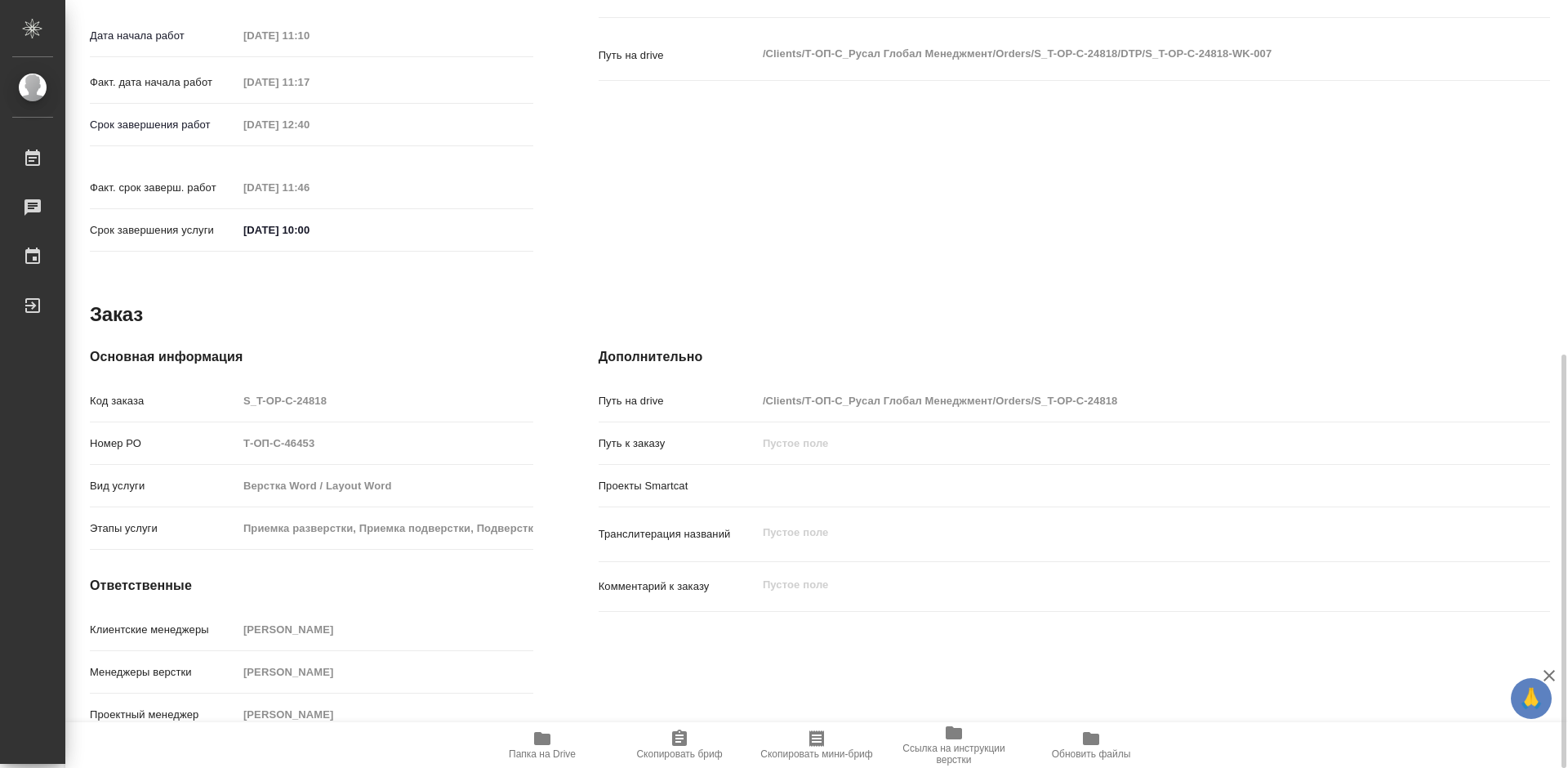
type textarea "x"
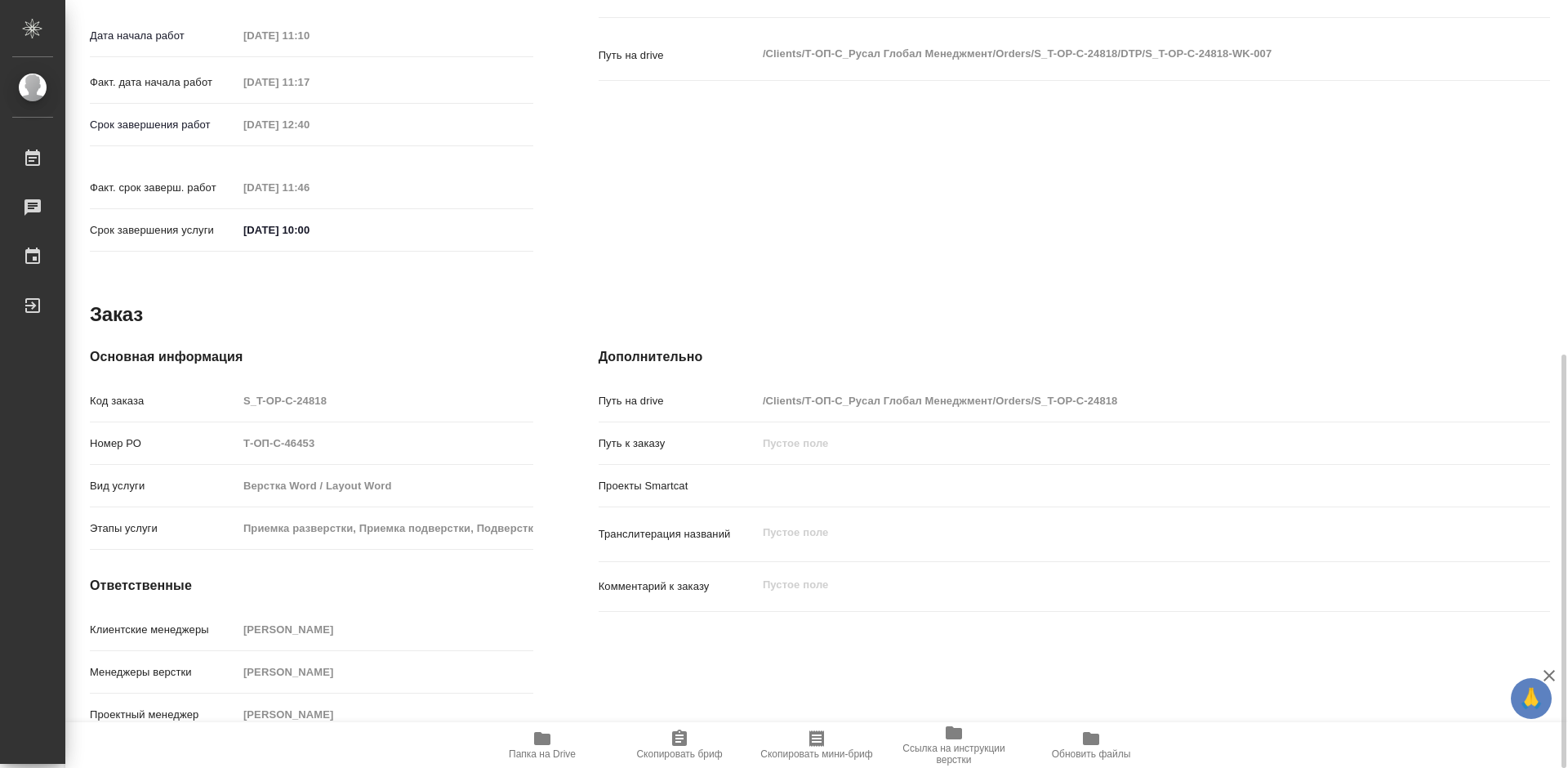
type textarea "x"
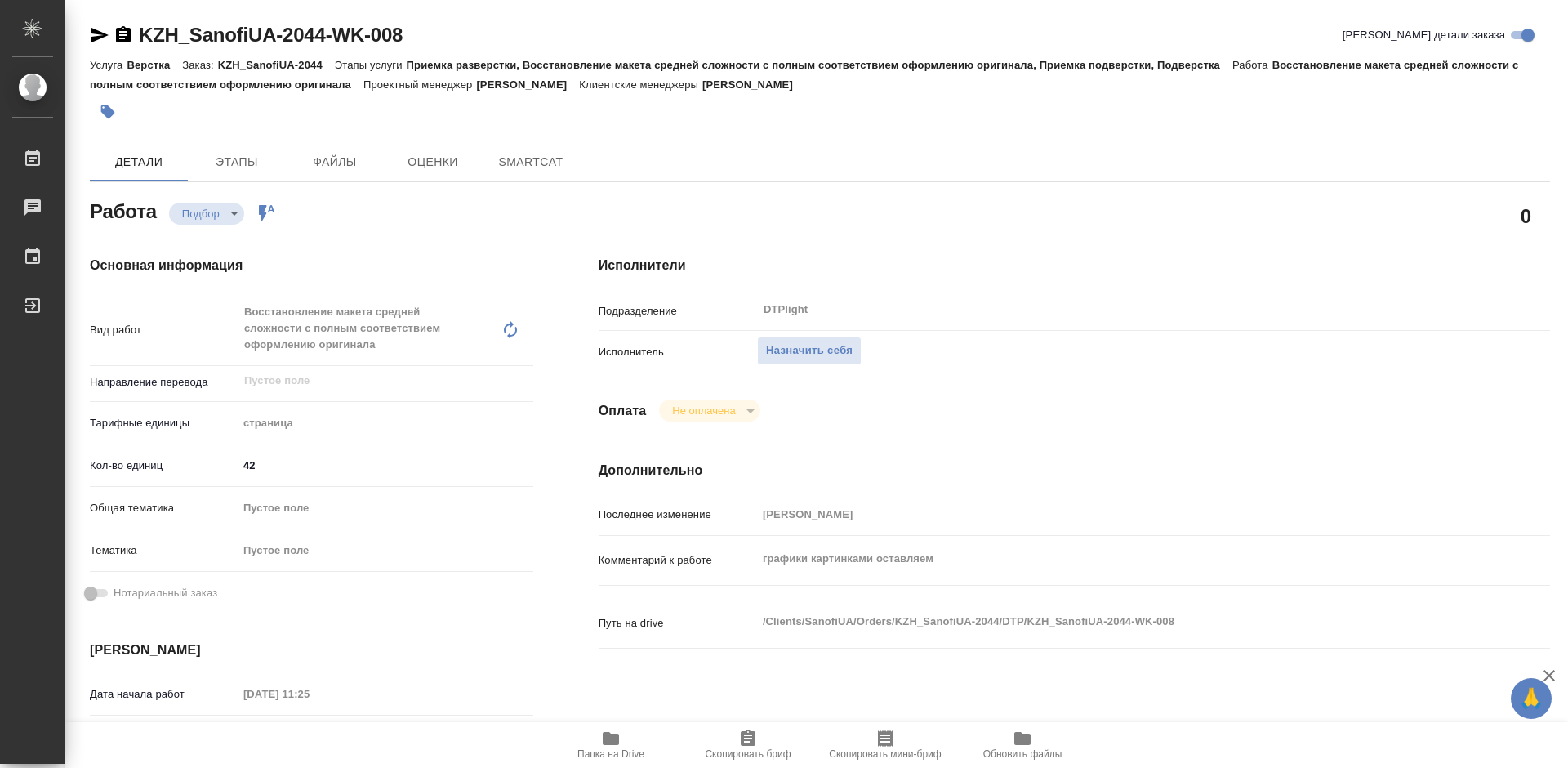
type textarea "x"
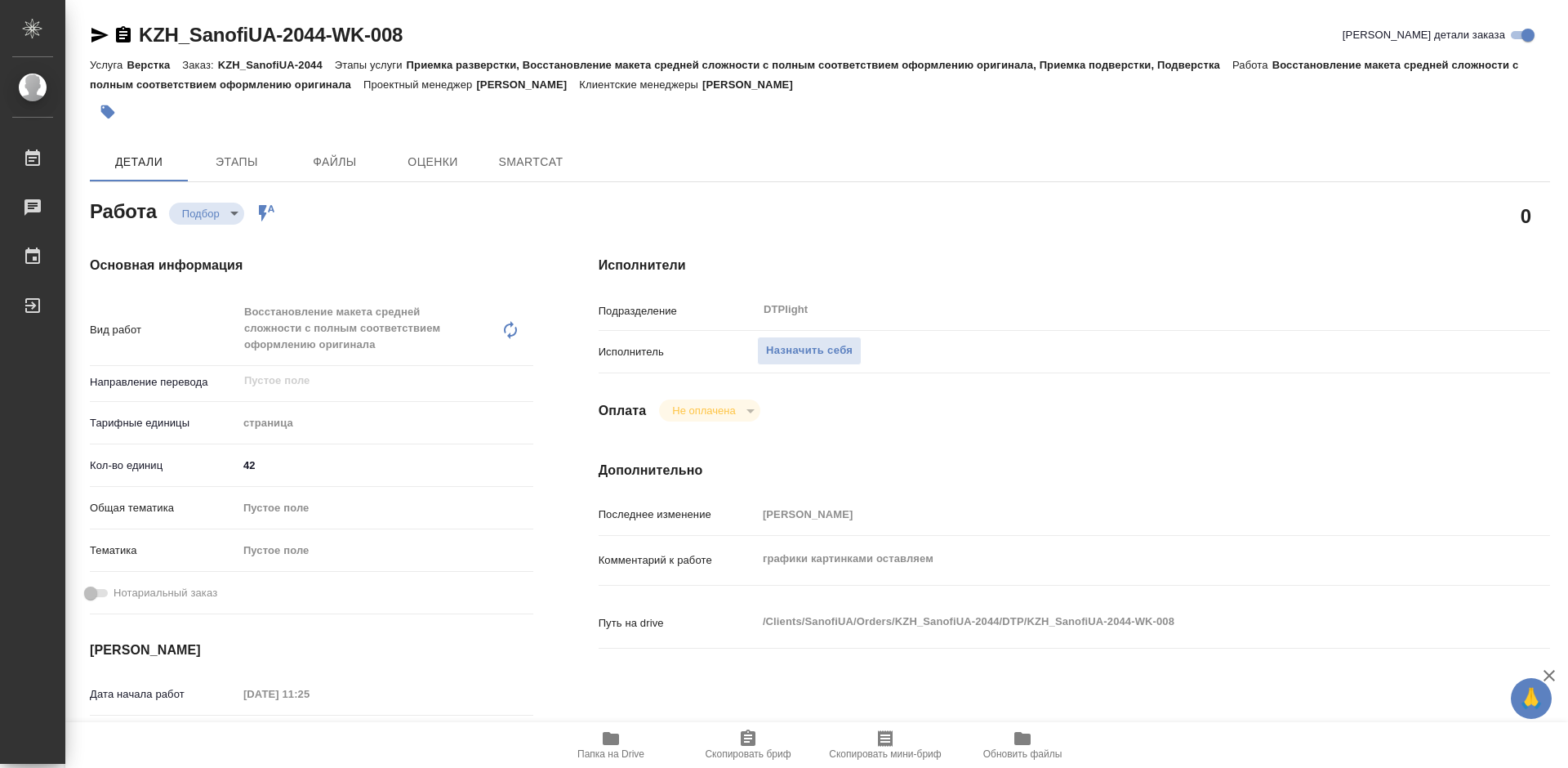
type textarea "x"
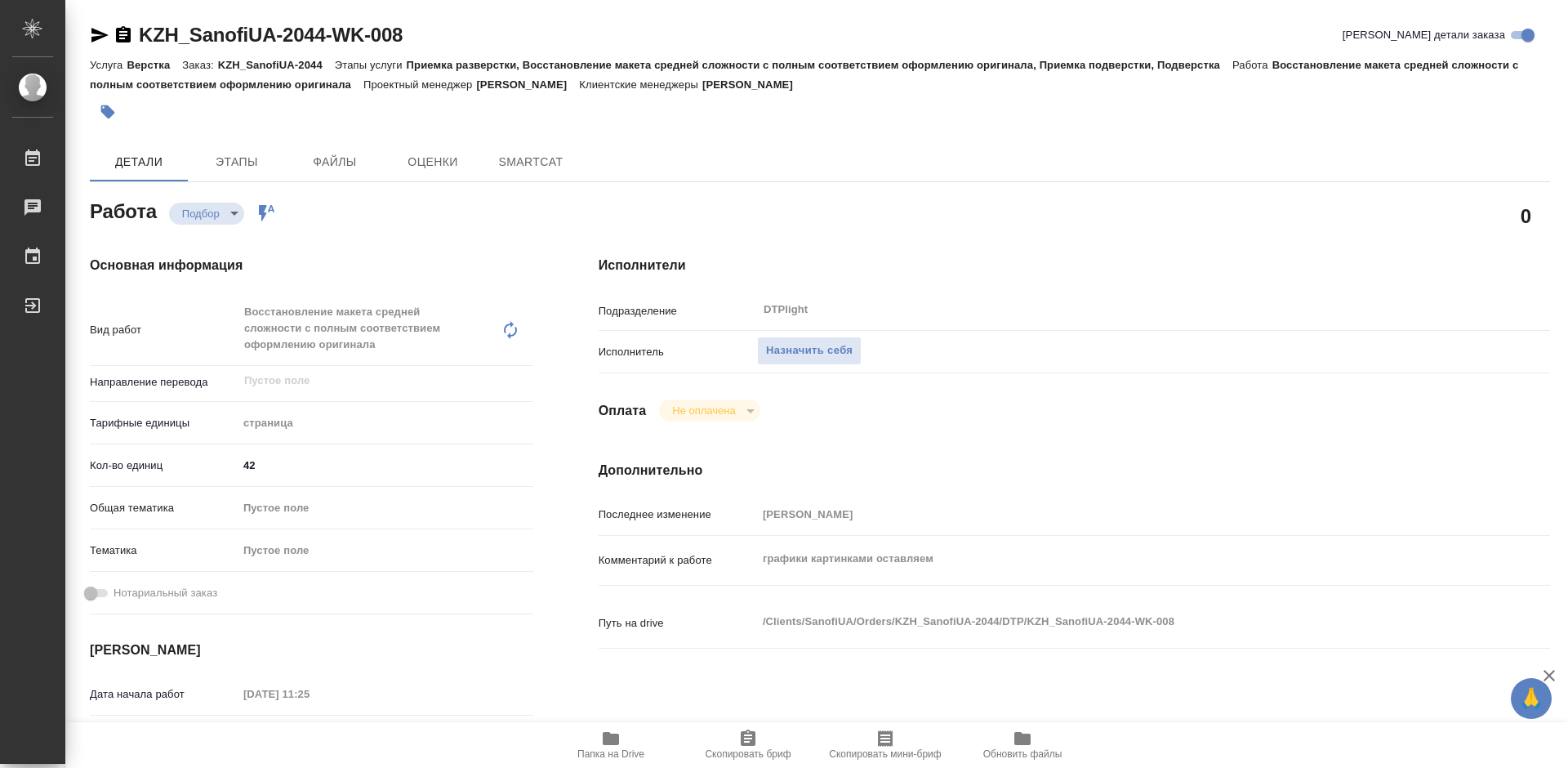
type textarea "x"
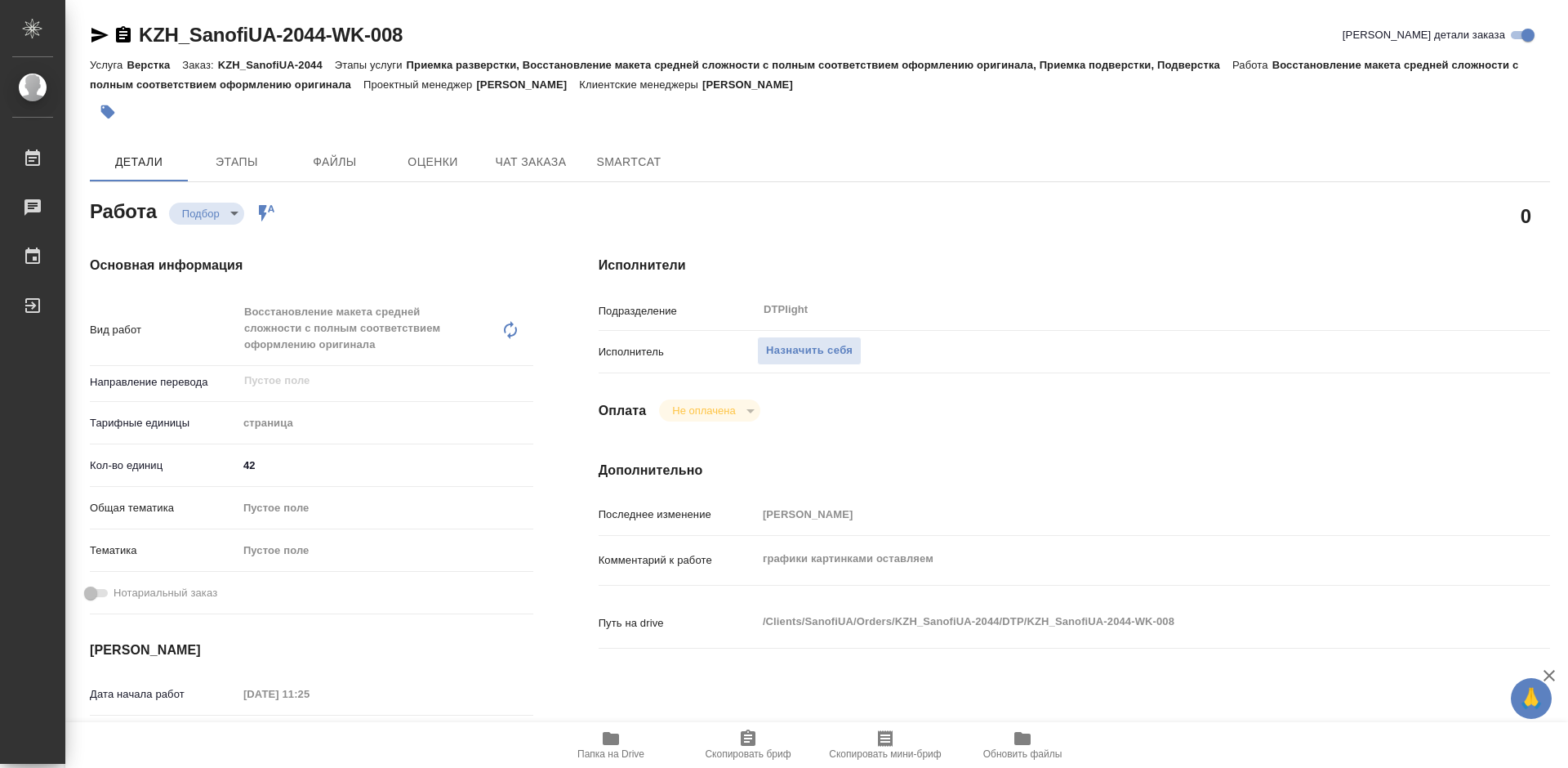
type textarea "x"
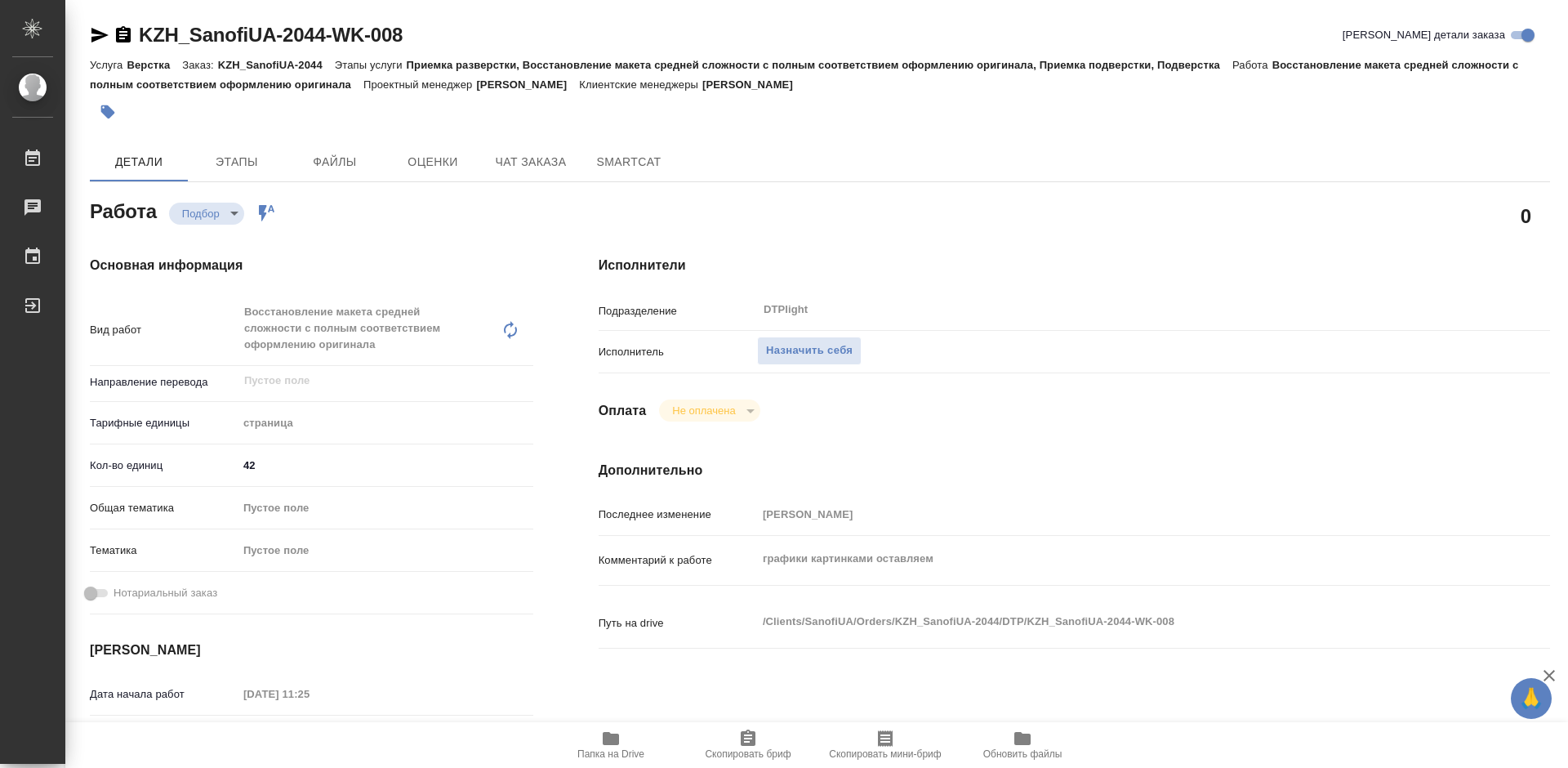
scroll to position [82, 0]
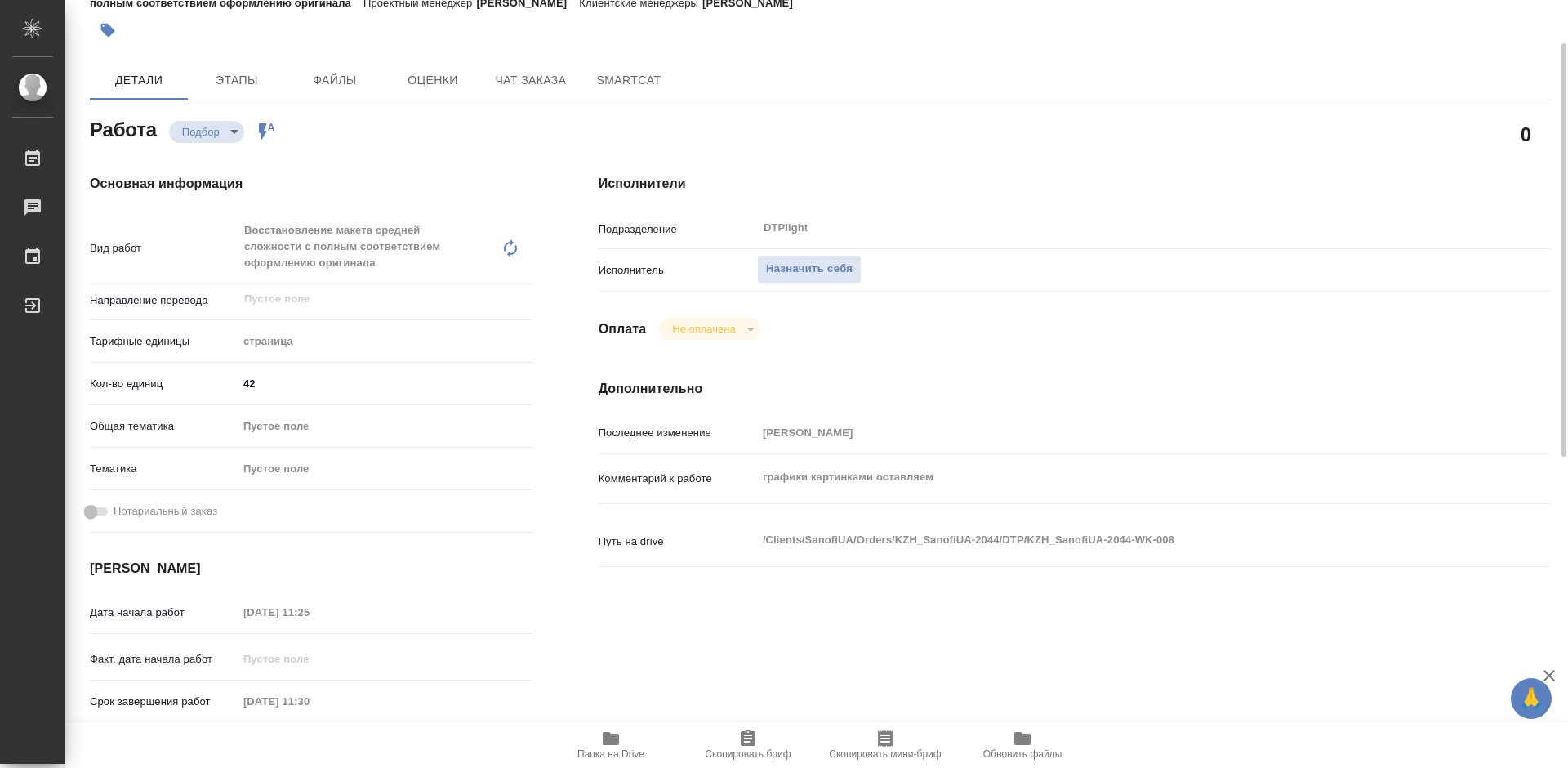
type textarea "x"
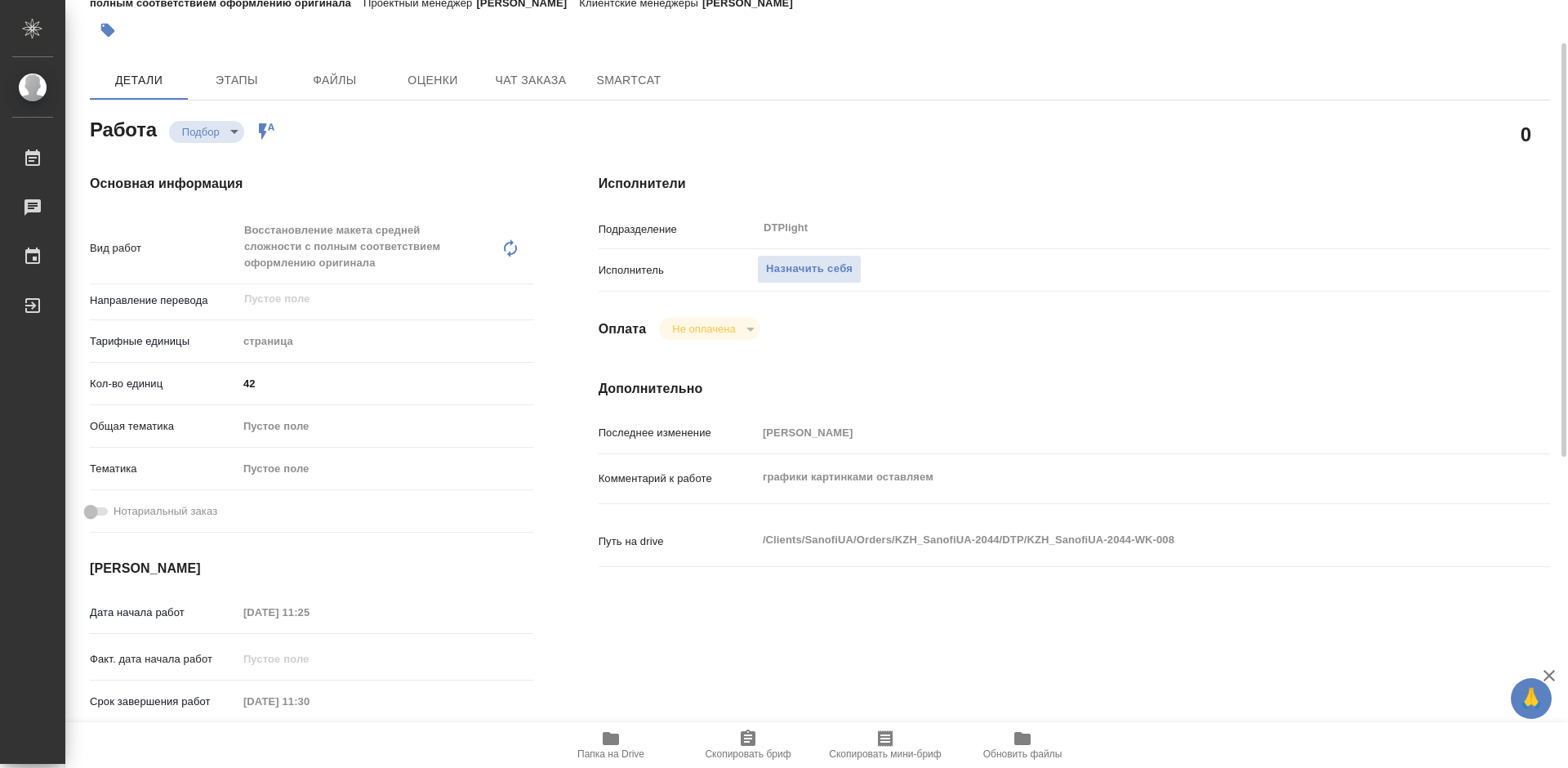
click at [607, 742] on icon "button" at bounding box center [611, 738] width 16 height 14
click at [821, 266] on span "Назначить себя" at bounding box center [810, 269] width 87 height 18
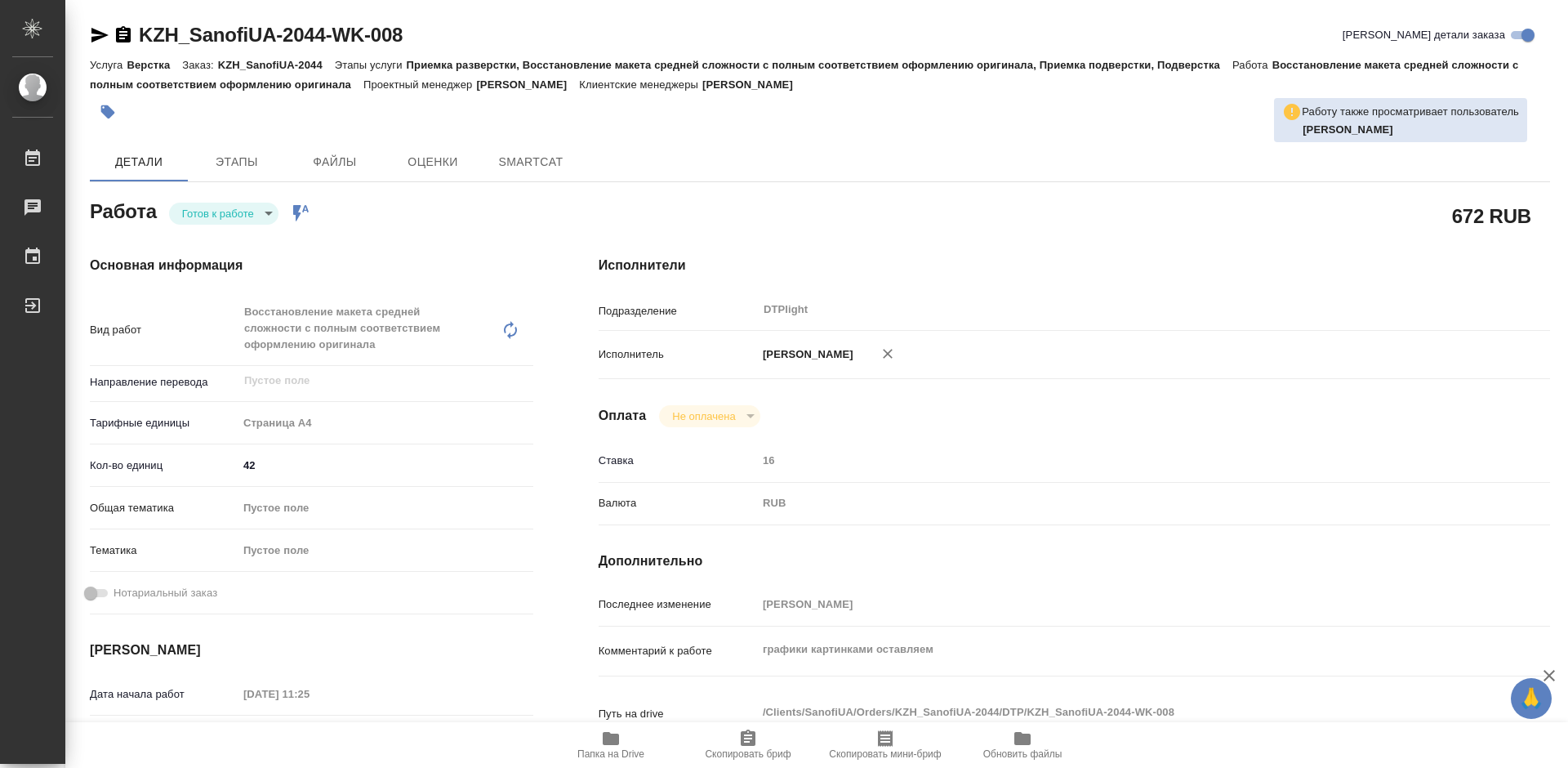
type textarea "x"
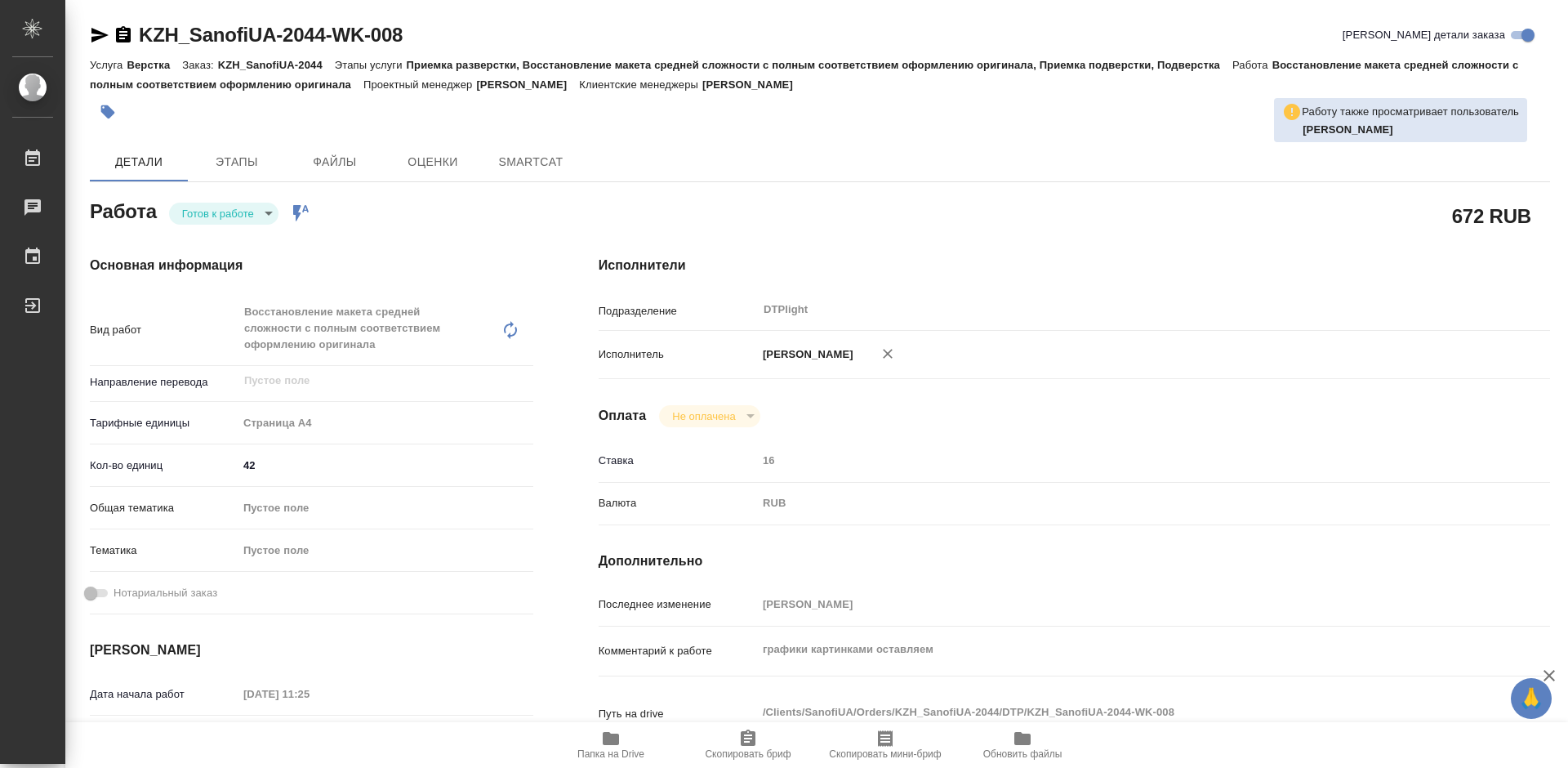
type textarea "x"
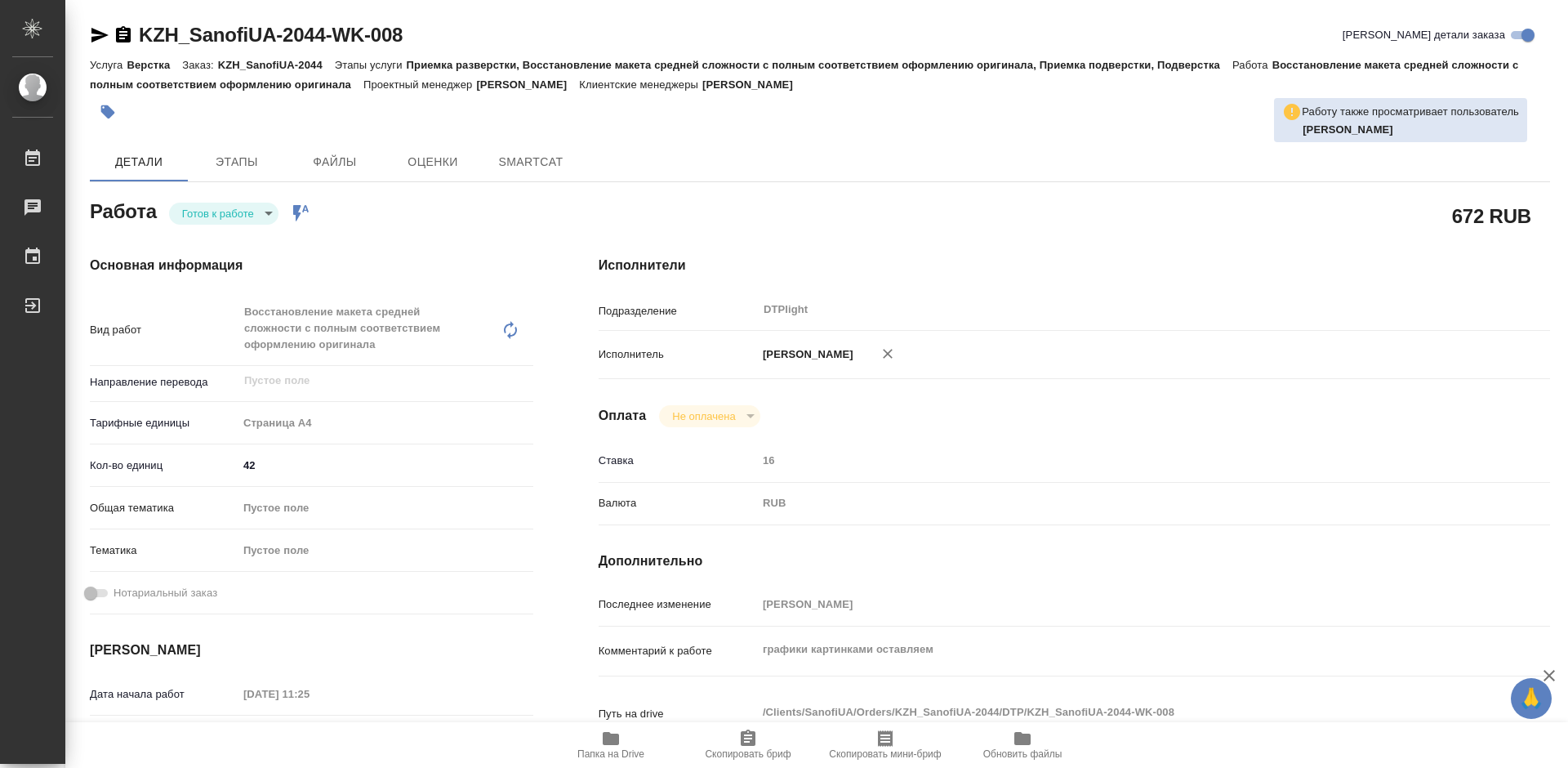
type textarea "x"
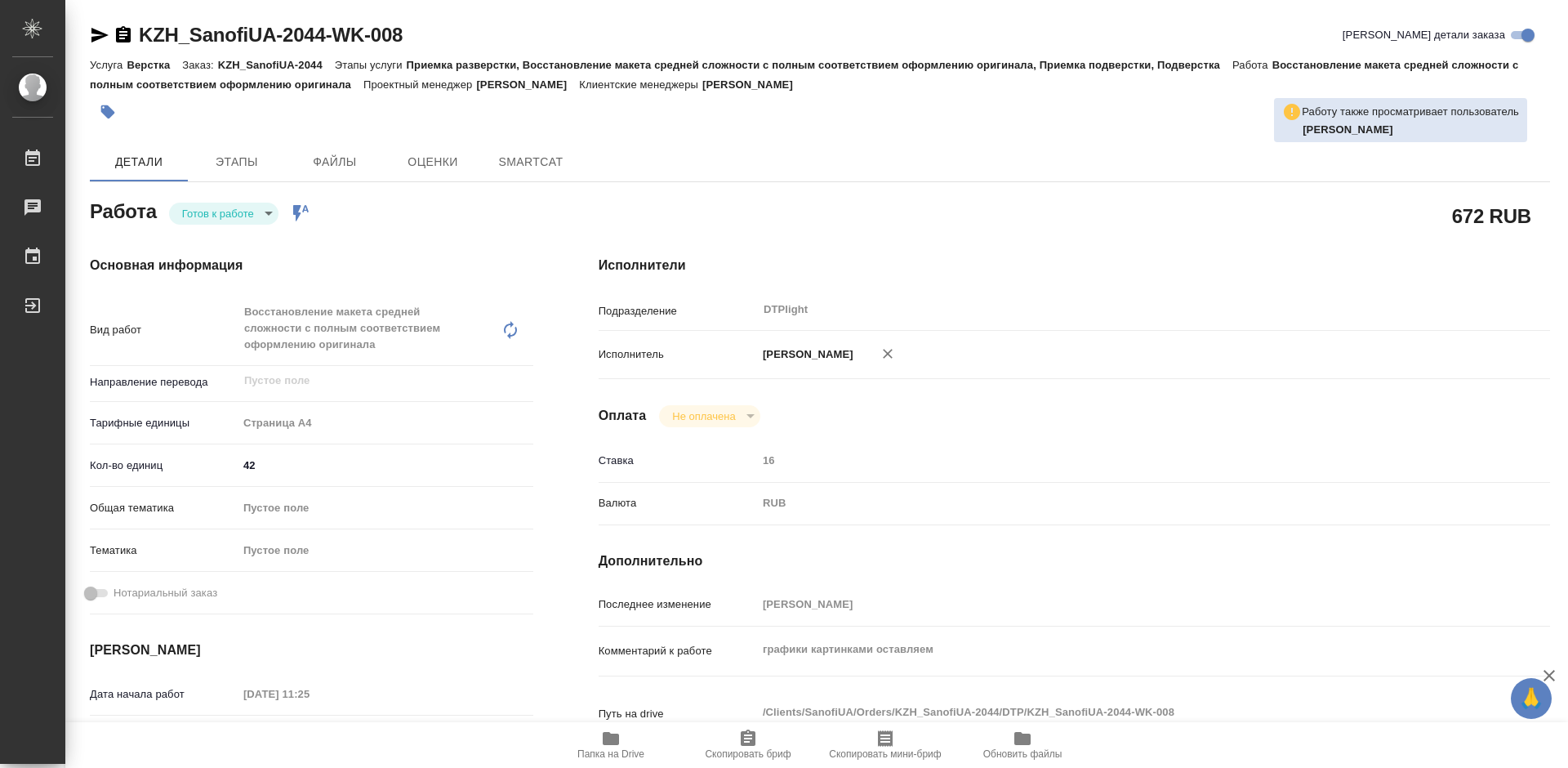
type textarea "x"
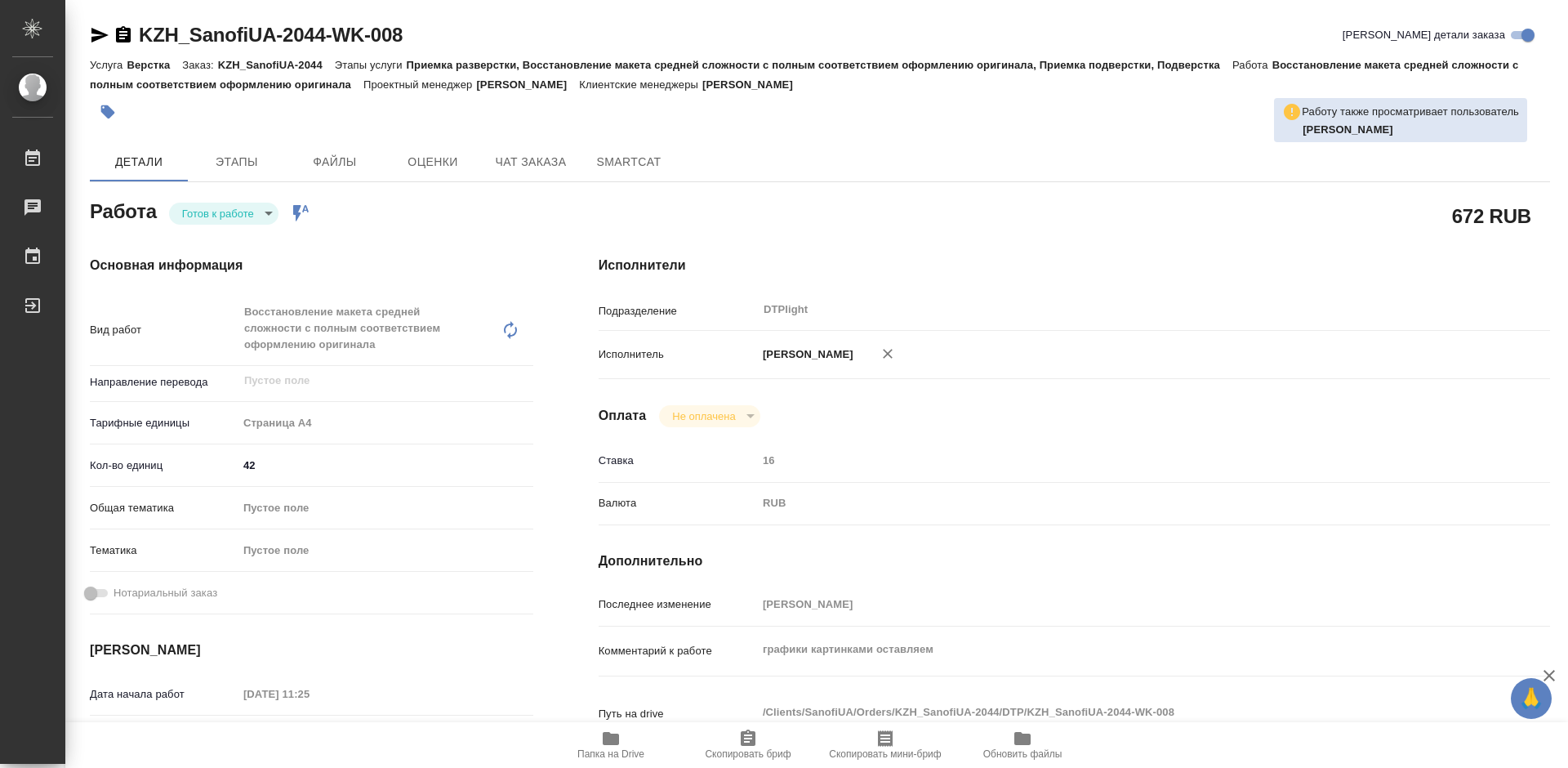
type textarea "x"
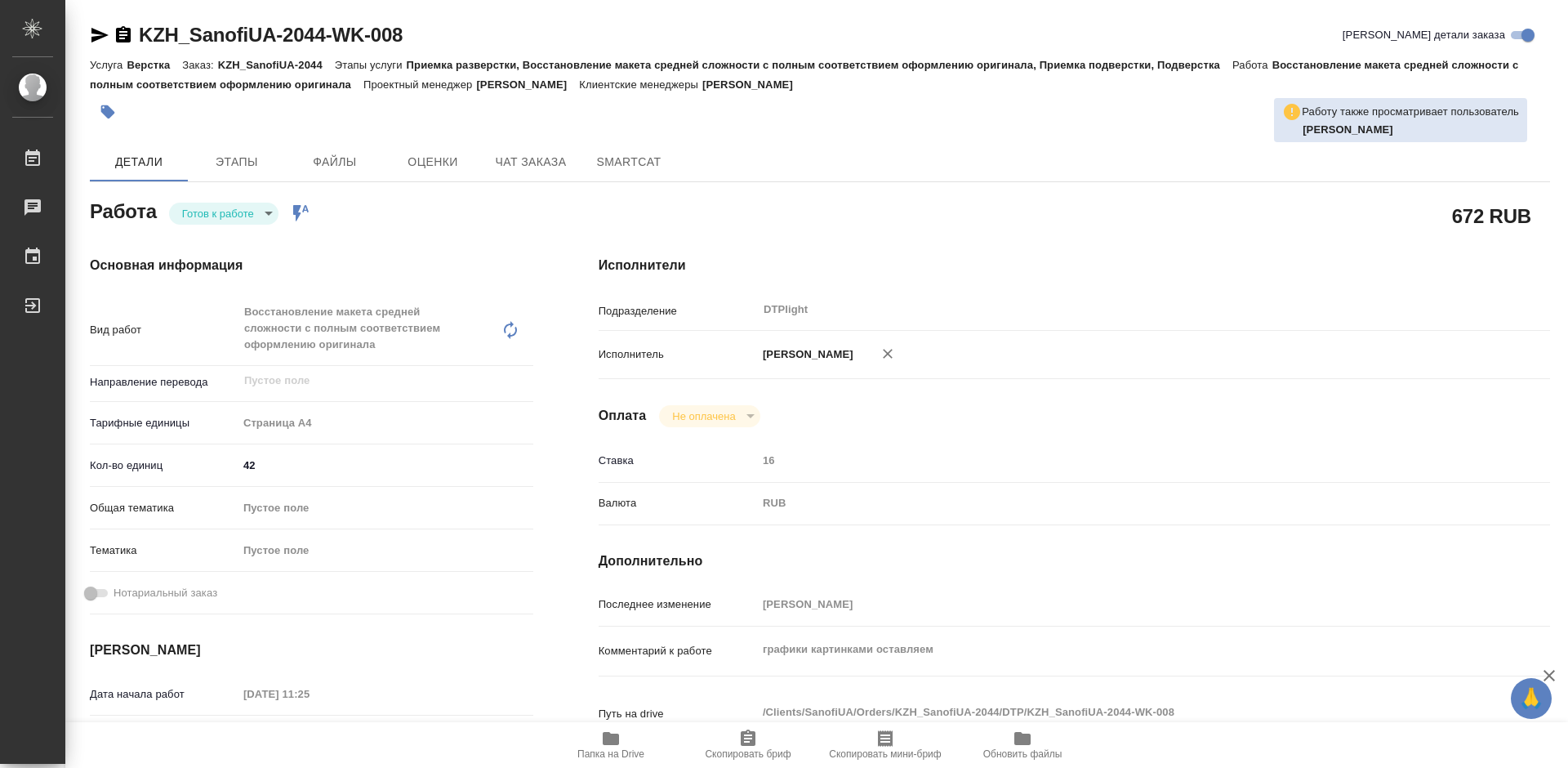
click at [233, 211] on body "🙏 .cls-1 fill:#fff; AWATERA [PERSON_NAME] Работы Чаты График Выйти KZH_SanofiUA…" at bounding box center [784, 384] width 1568 height 768
type textarea "x"
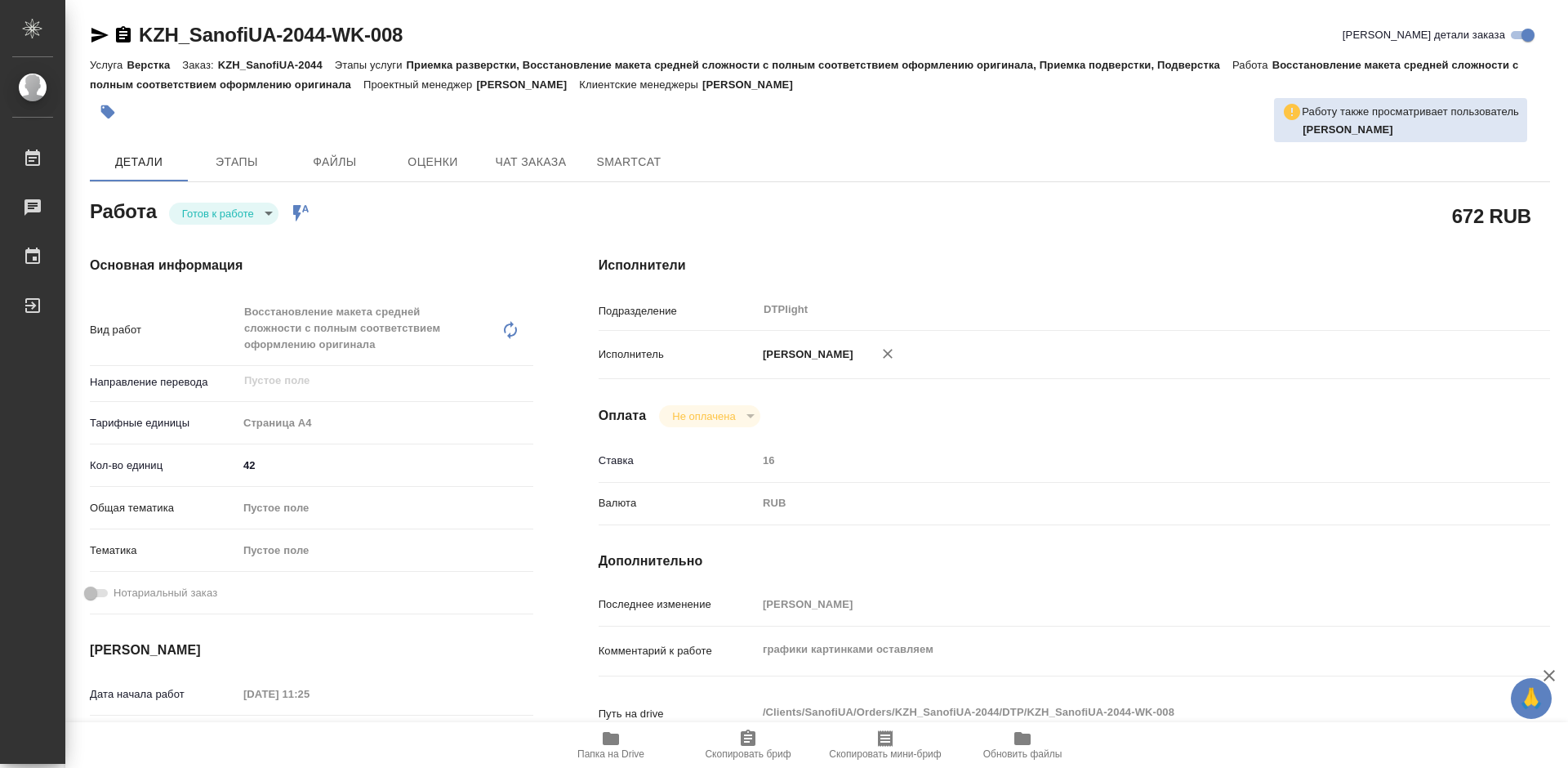
type textarea "x"
click at [228, 210] on button "В работе" at bounding box center [210, 213] width 54 height 18
type textarea "x"
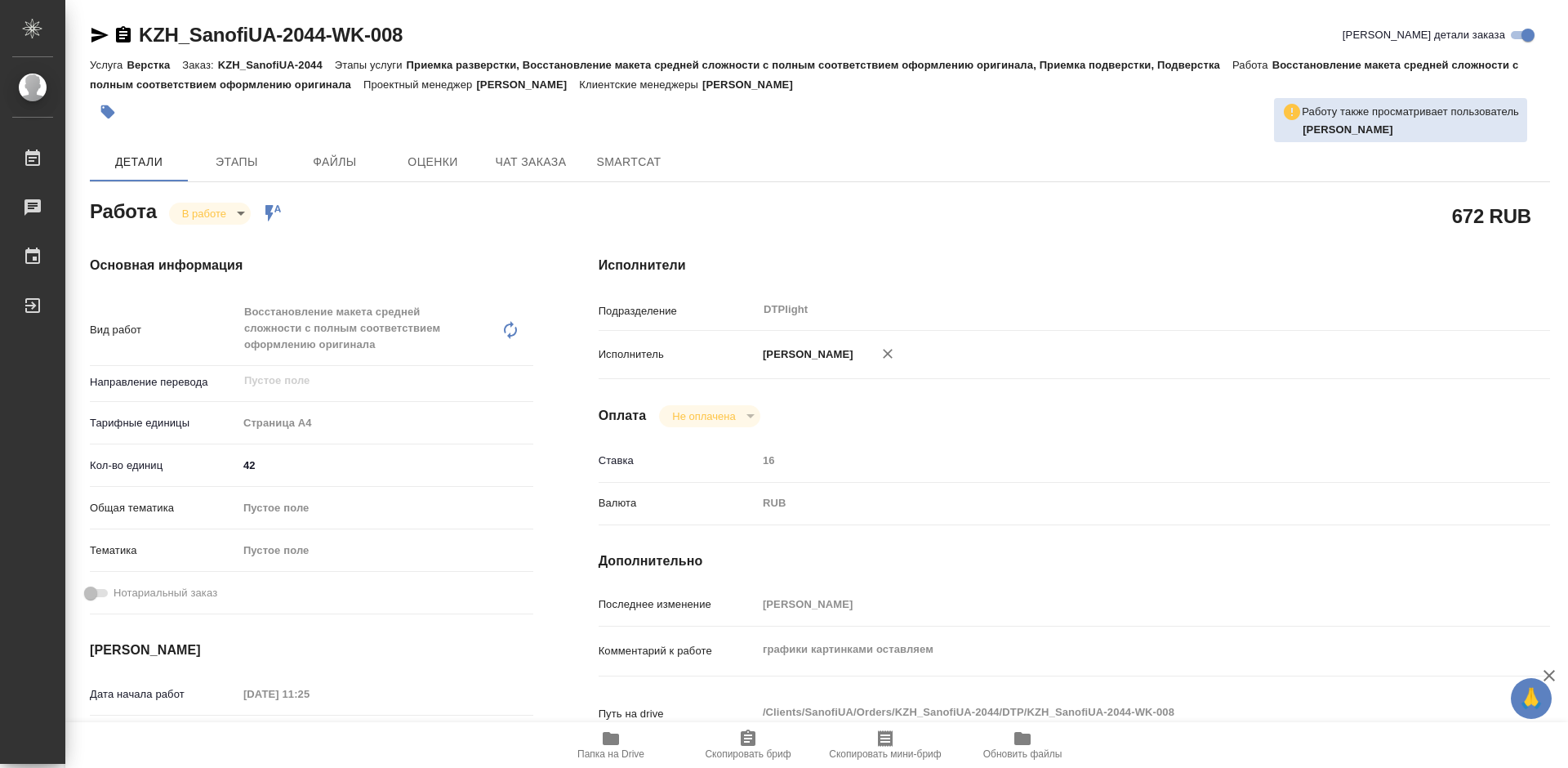
type textarea "x"
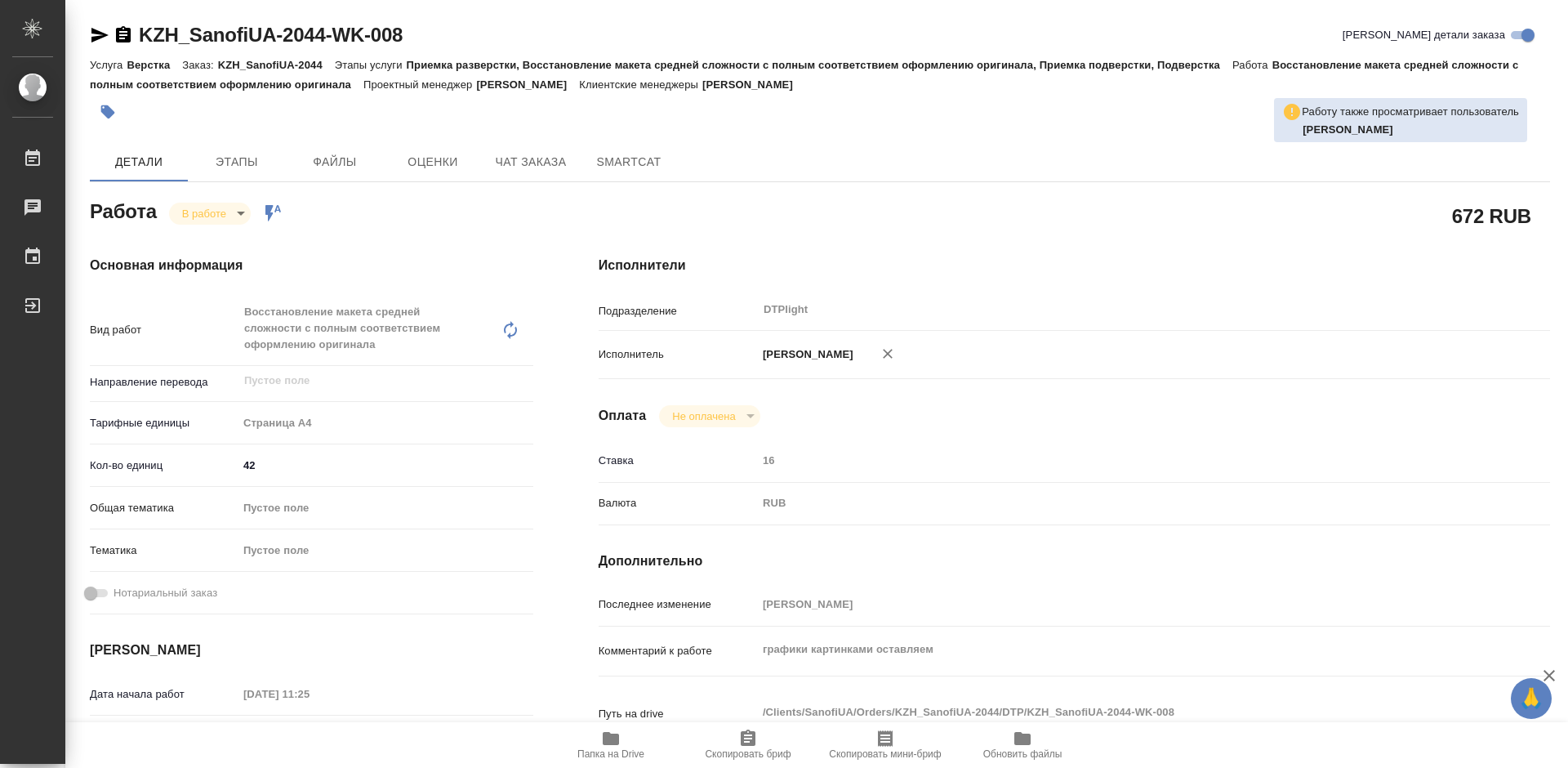
type textarea "x"
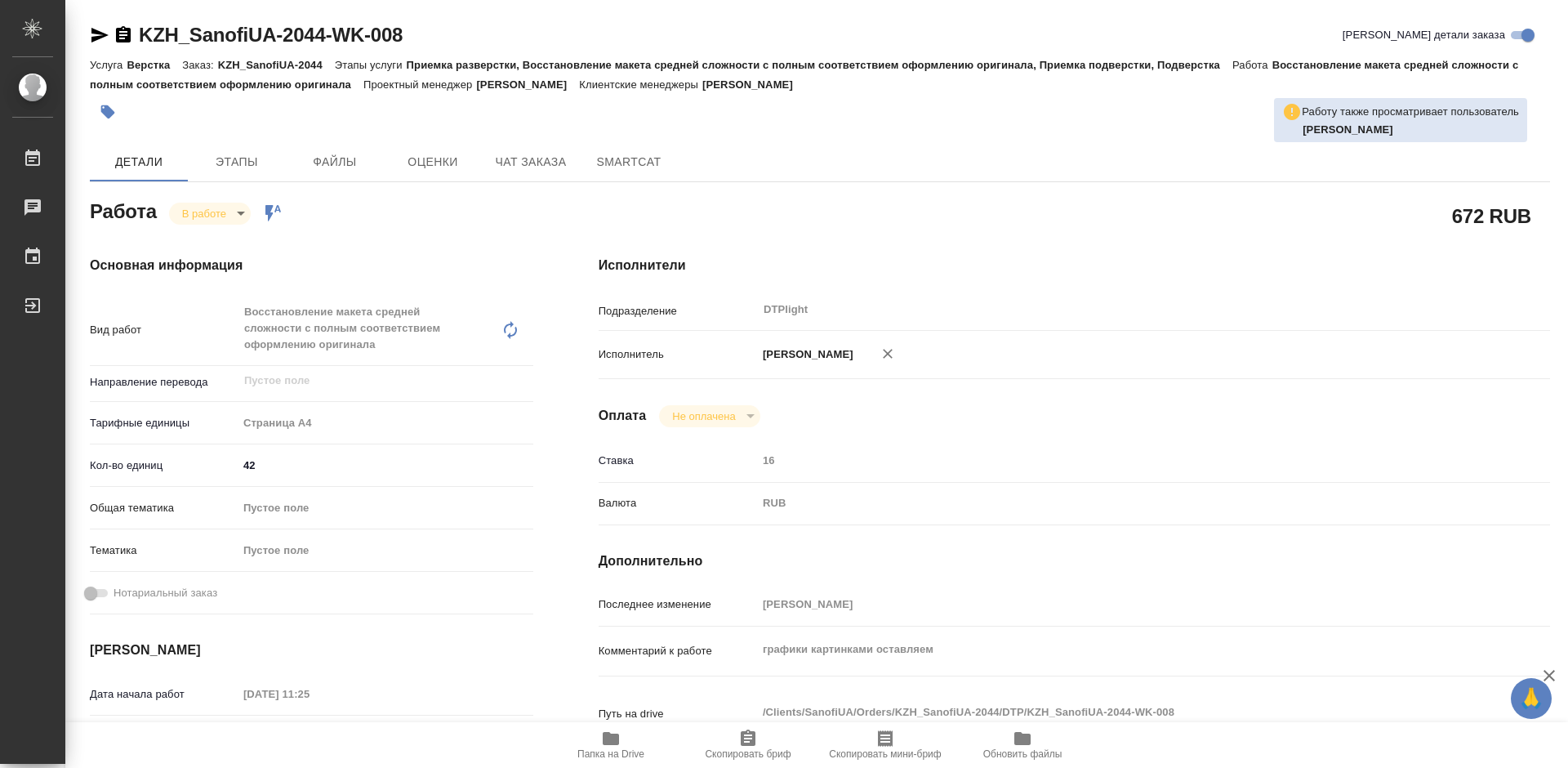
type textarea "x"
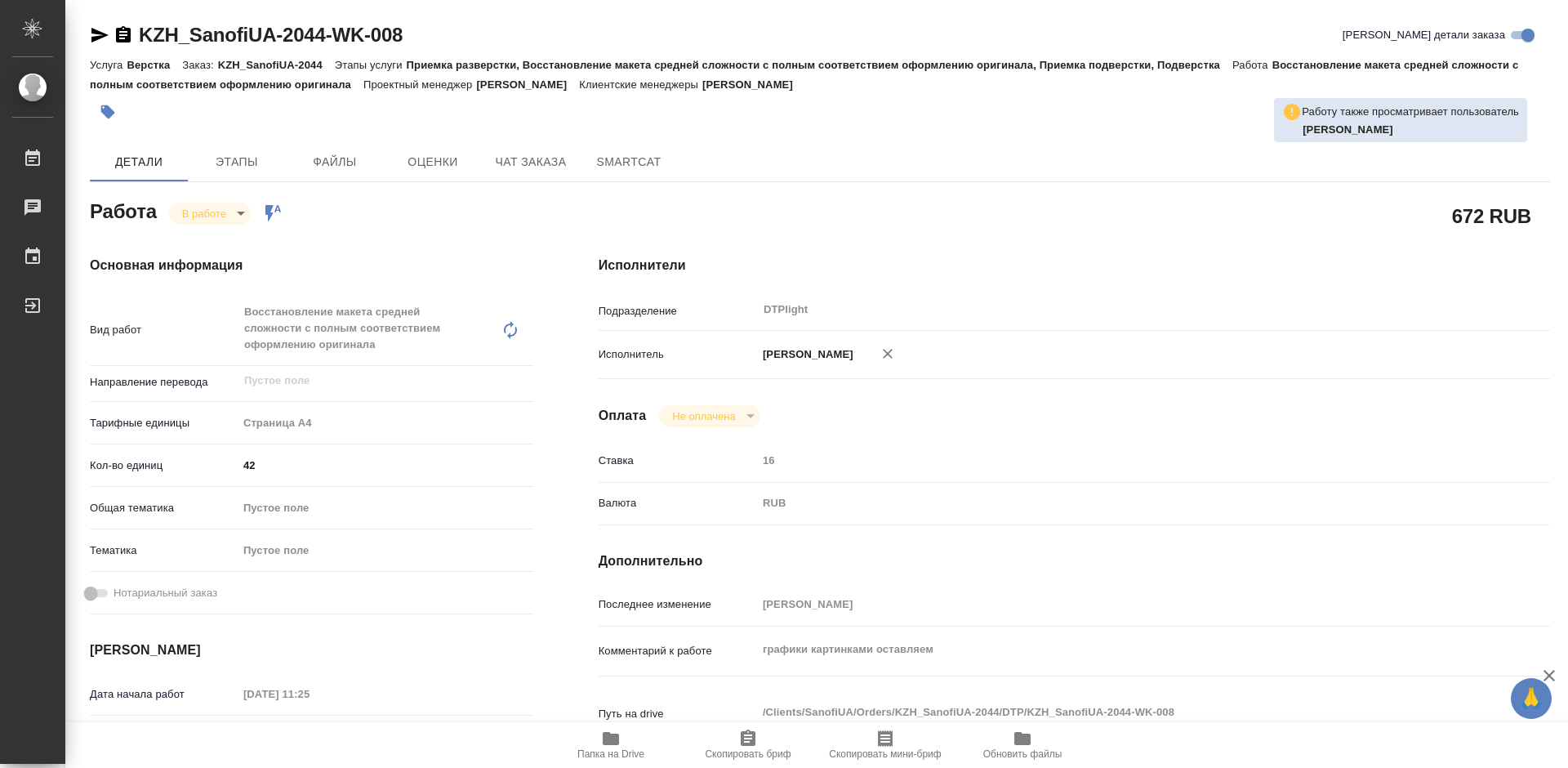
type textarea "x"
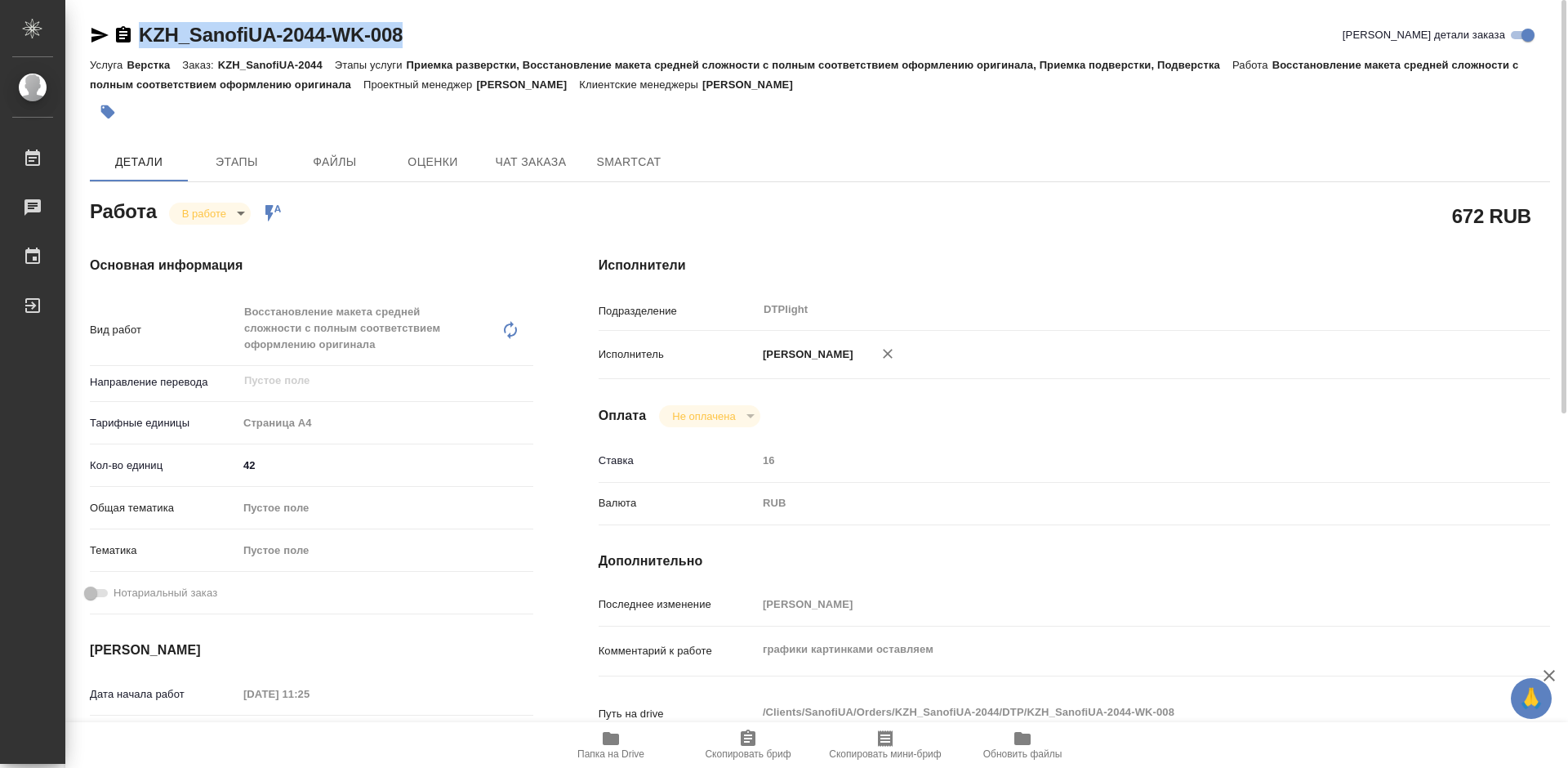
drag, startPoint x: 433, startPoint y: 35, endPoint x: 143, endPoint y: 32, distance: 290.0
click at [143, 32] on div "KZH_SanofiUA-2044-WK-008 Кратко детали заказа" at bounding box center [820, 35] width 1461 height 26
copy link "KZH_SanofiUA-2044-WK-008"
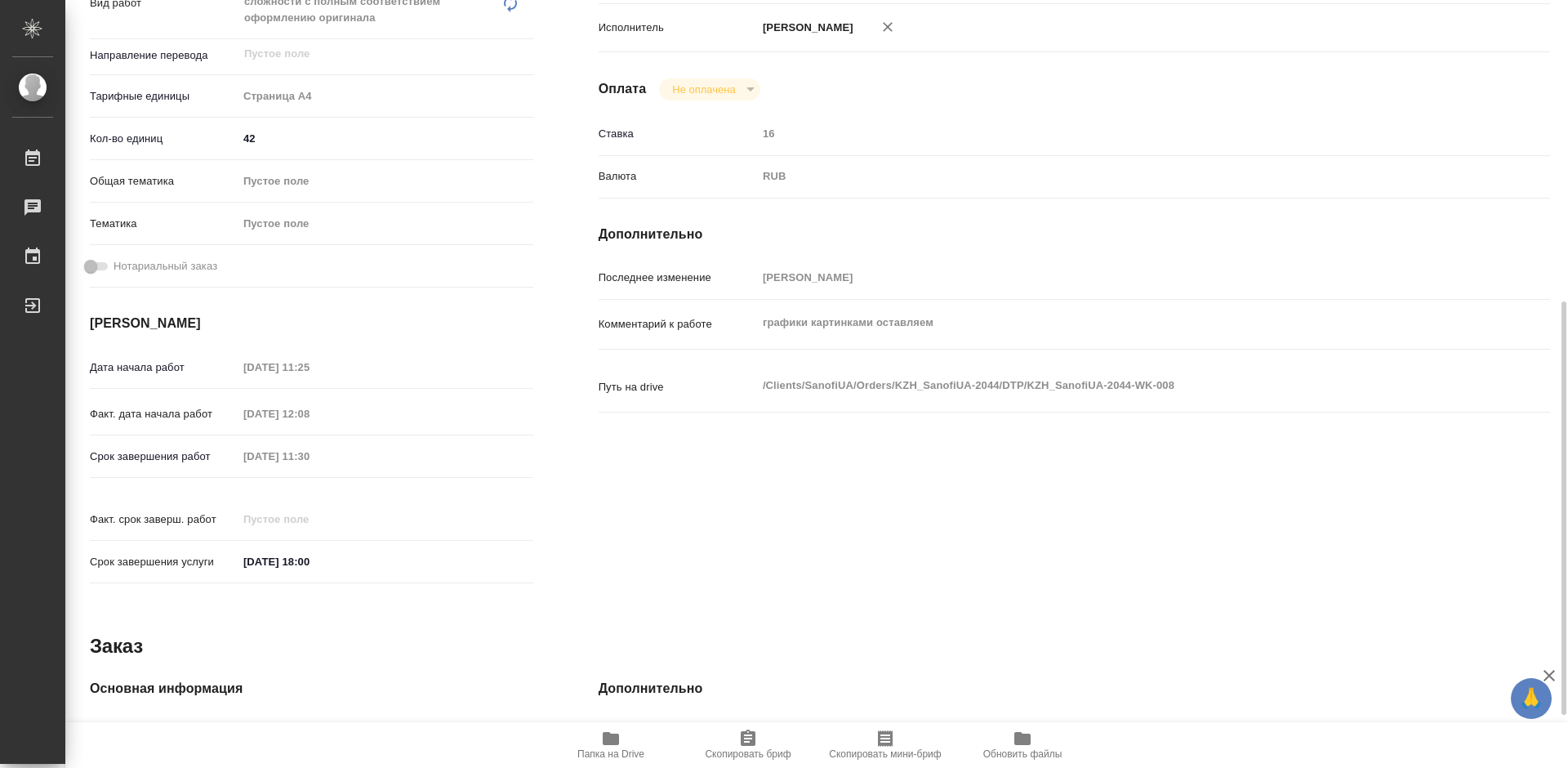
scroll to position [409, 0]
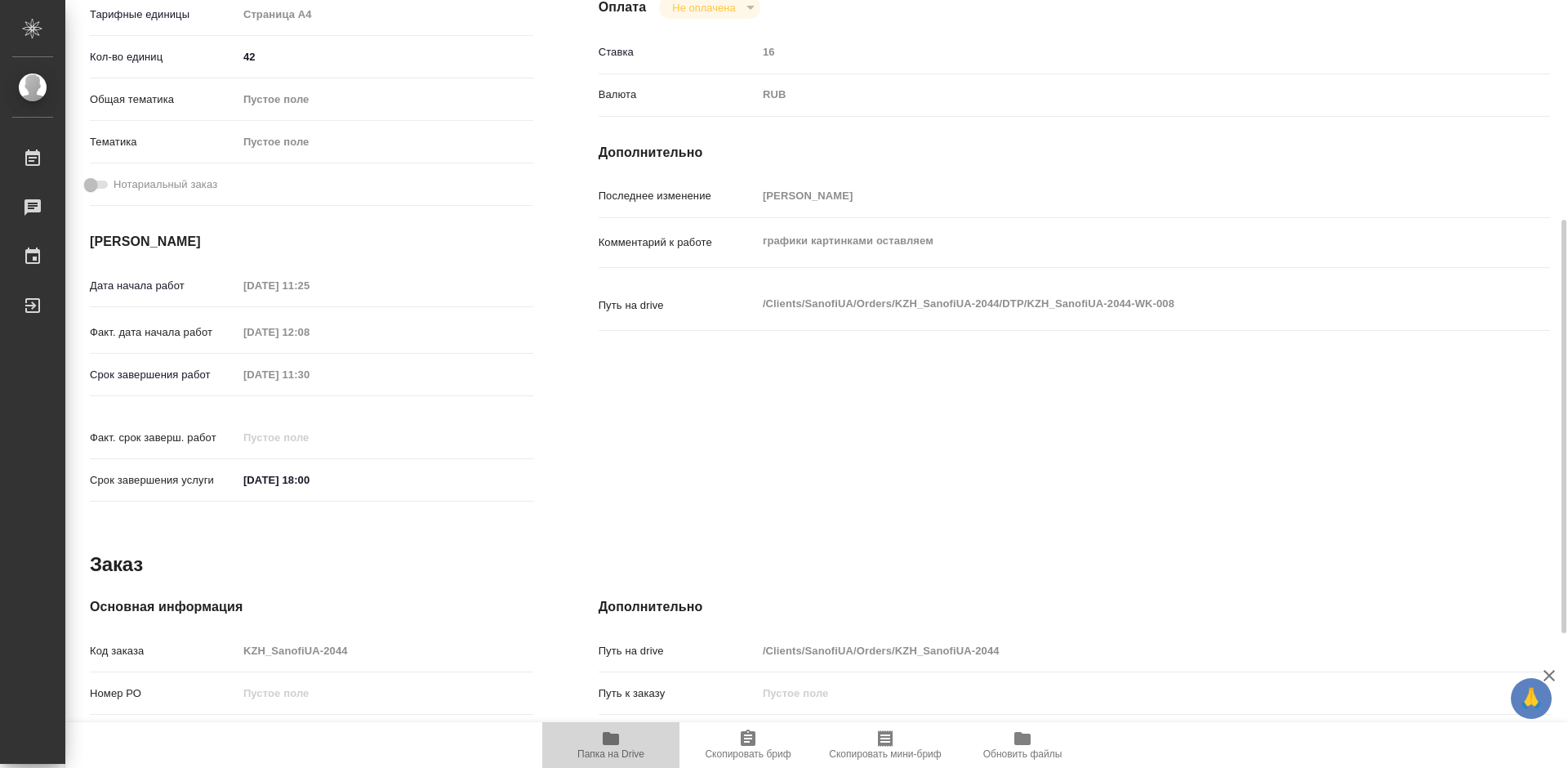
click at [605, 737] on icon "button" at bounding box center [611, 738] width 16 height 14
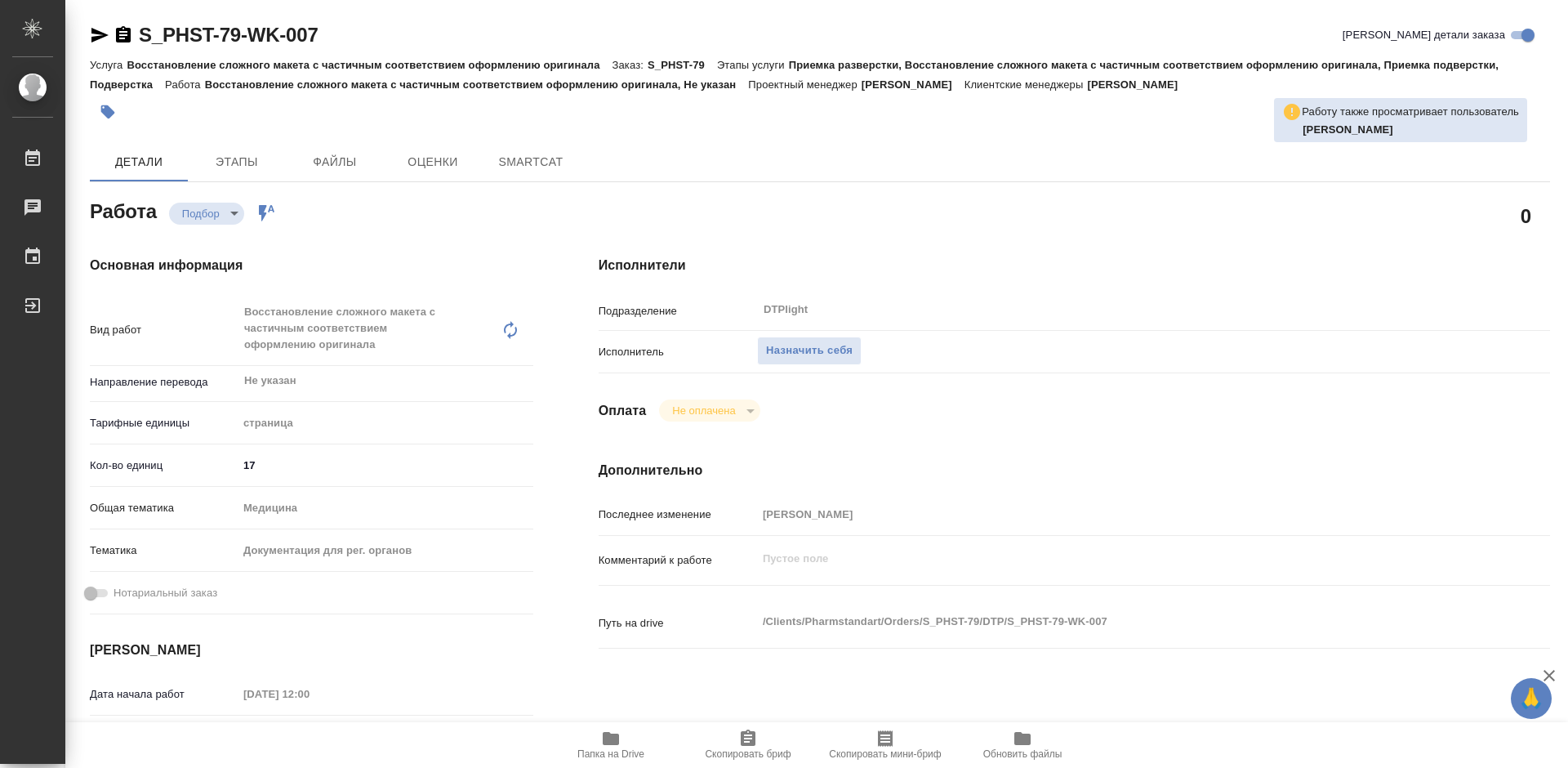
type textarea "x"
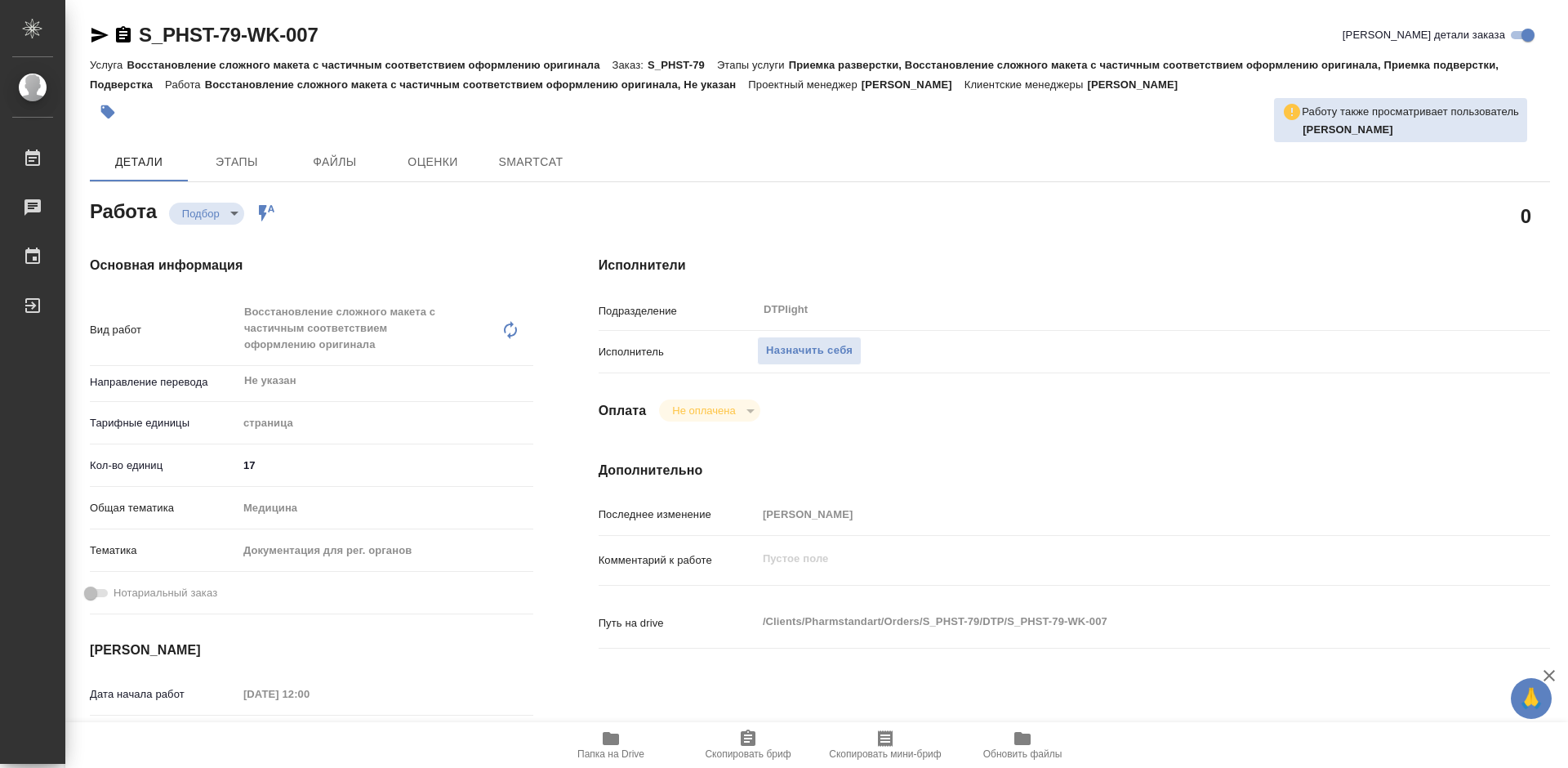
type textarea "x"
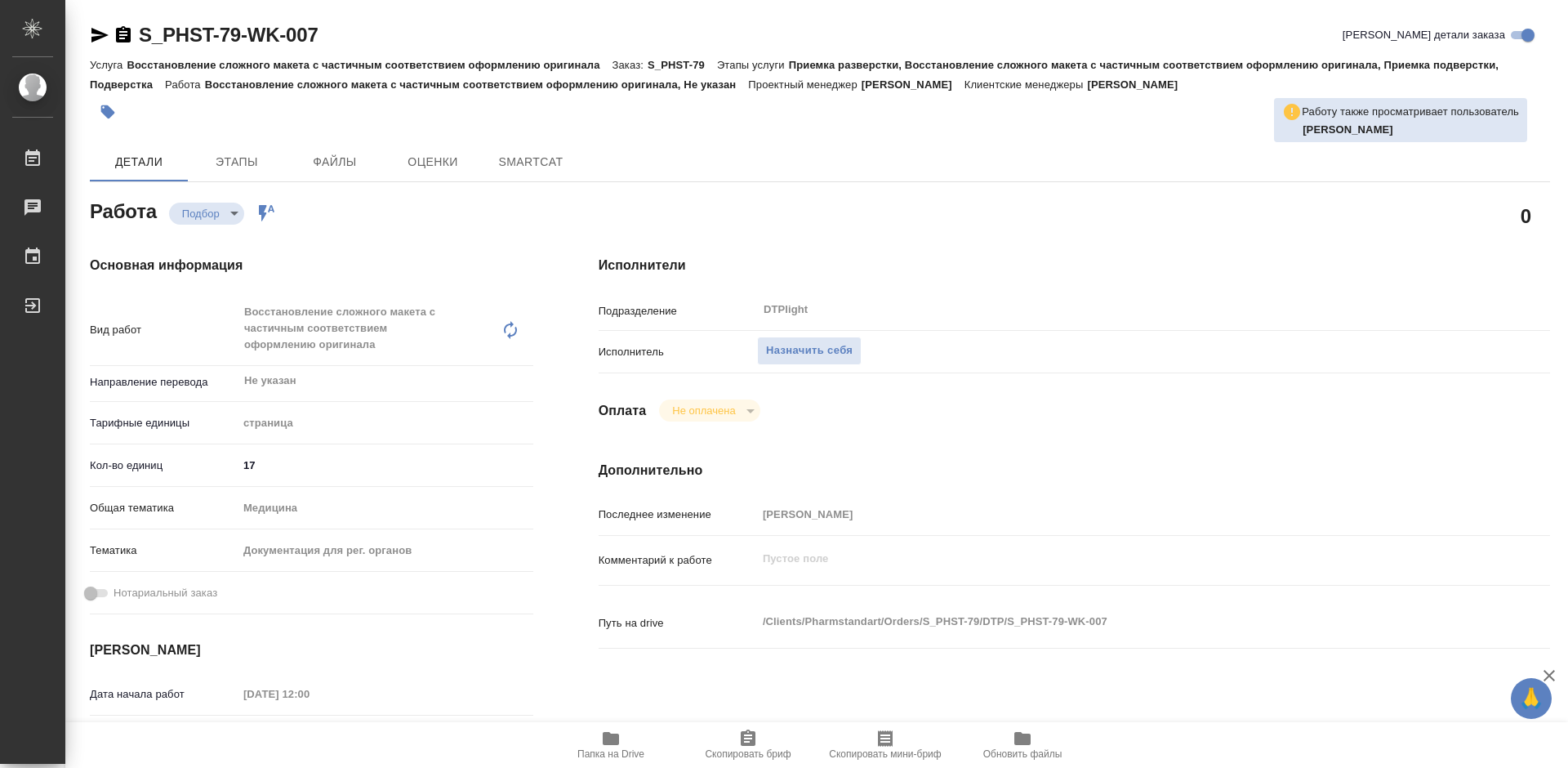
type textarea "x"
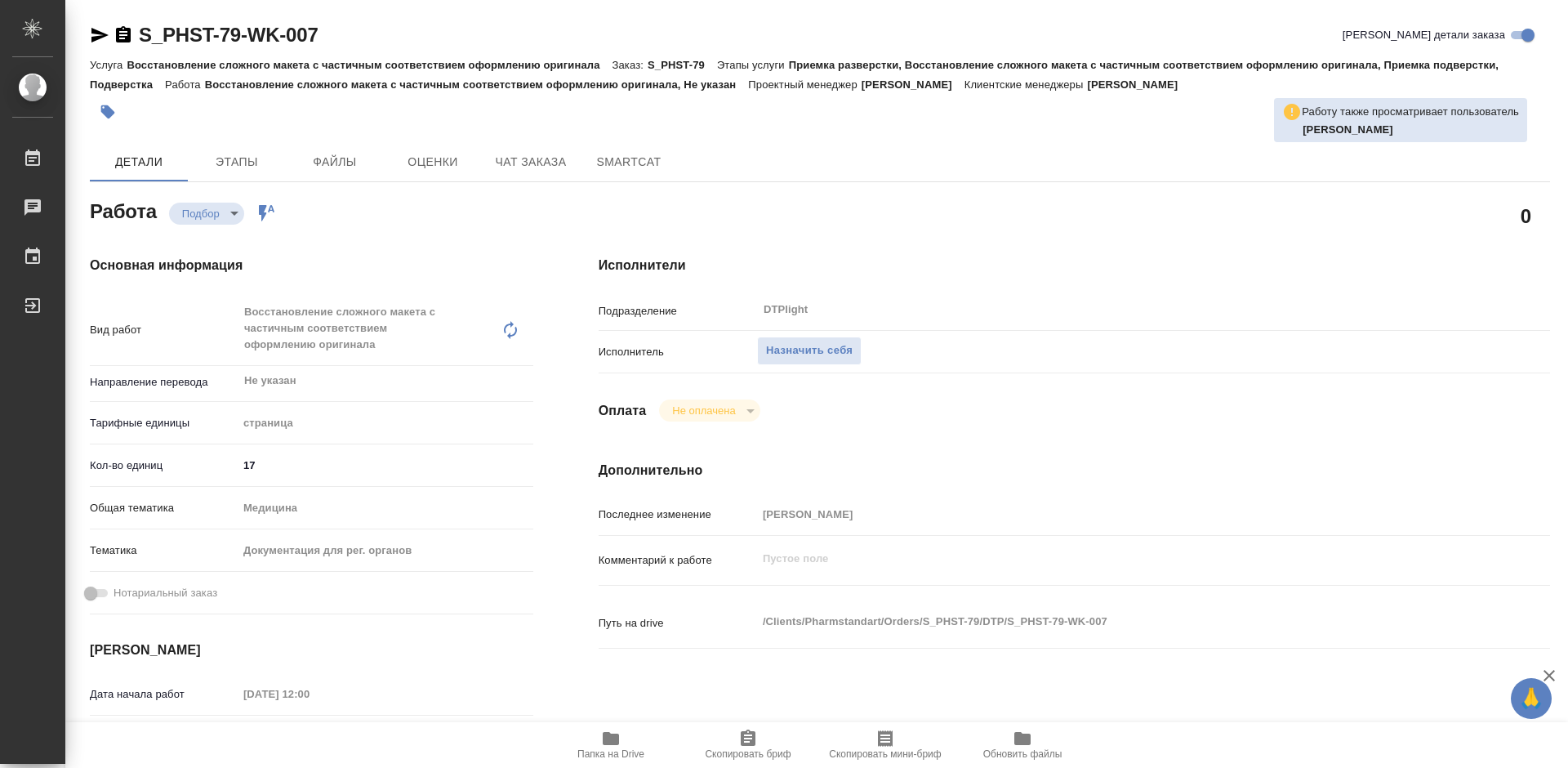
type textarea "x"
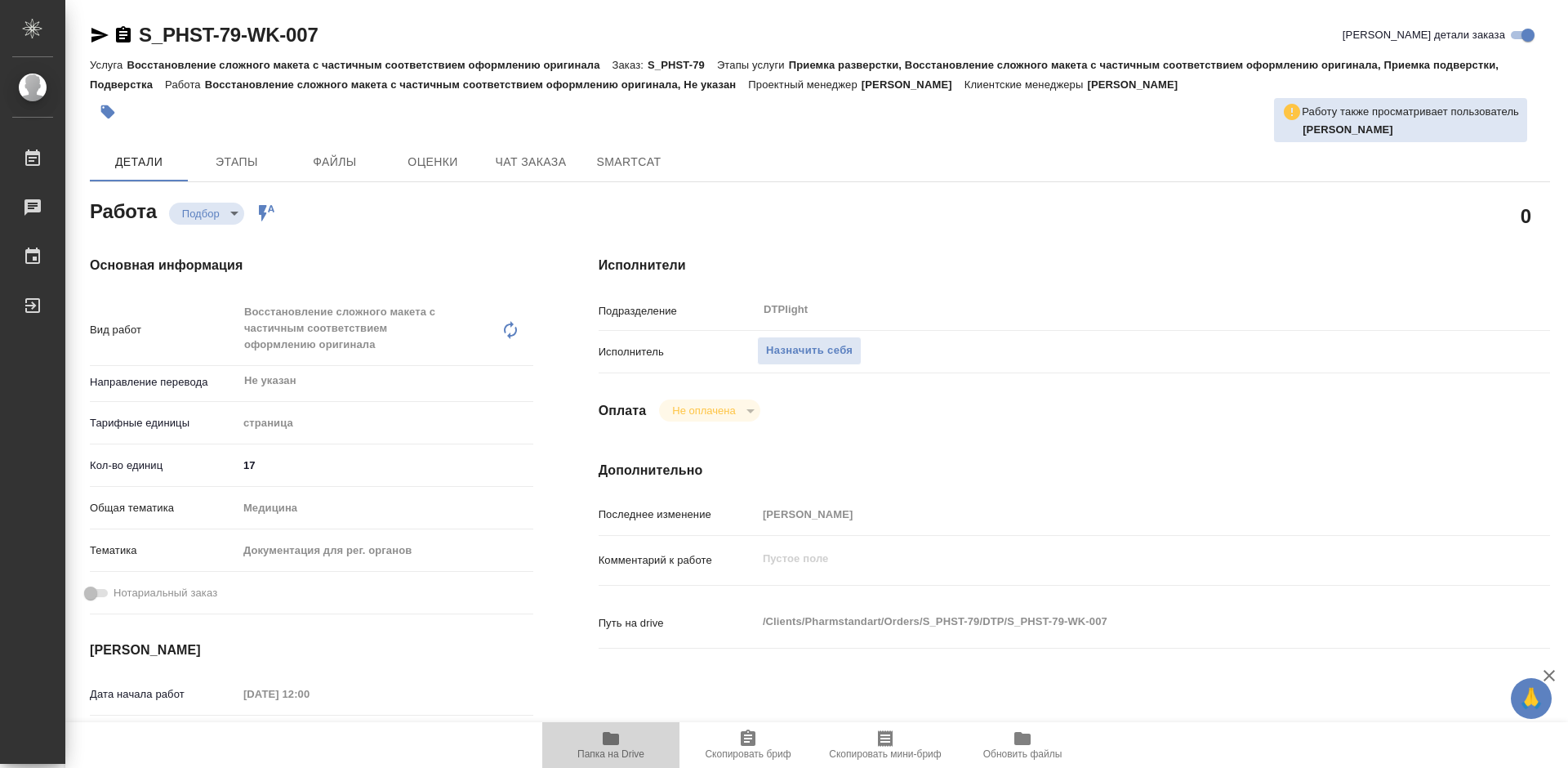
click at [613, 742] on icon "button" at bounding box center [611, 738] width 16 height 14
type textarea "x"
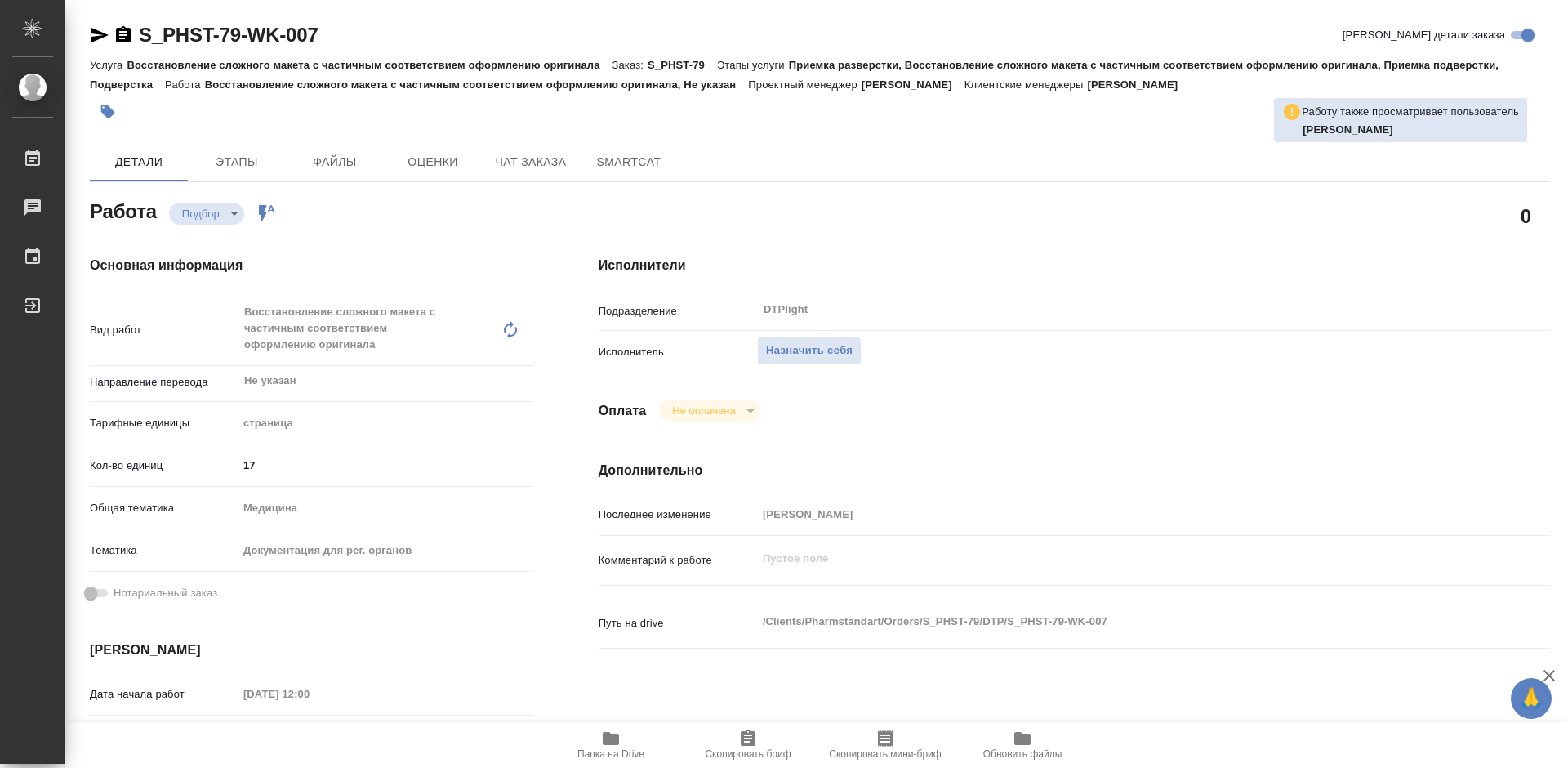
type textarea "x"
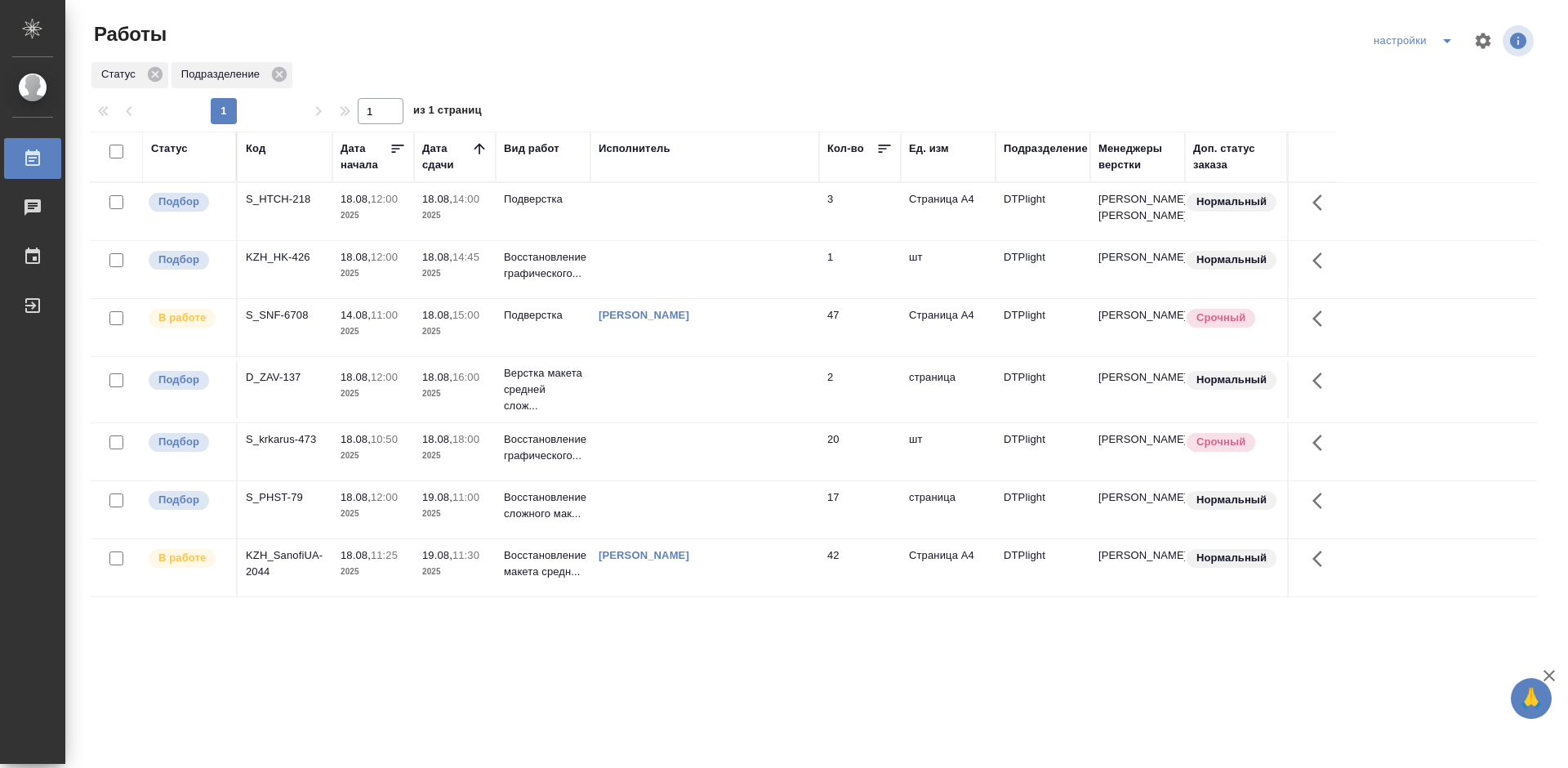
click at [276, 208] on div "S_krkarus-473" at bounding box center [284, 199] width 78 height 16
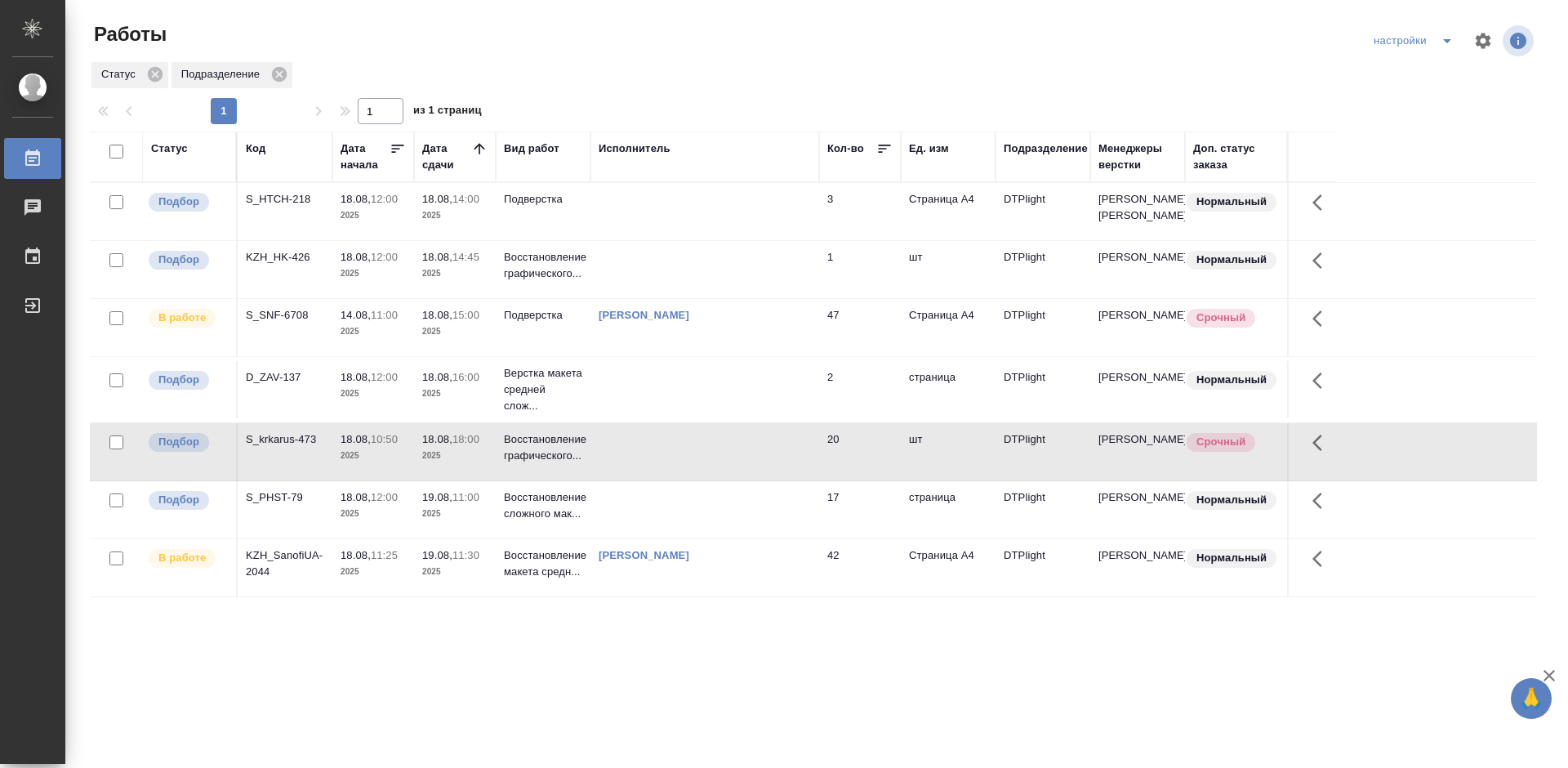
click at [276, 208] on div "S_krkarus-473" at bounding box center [284, 199] width 78 height 16
click at [278, 208] on div "S_krkarus-473" at bounding box center [284, 199] width 78 height 16
click at [282, 208] on div "S_PHST-79" at bounding box center [284, 199] width 78 height 16
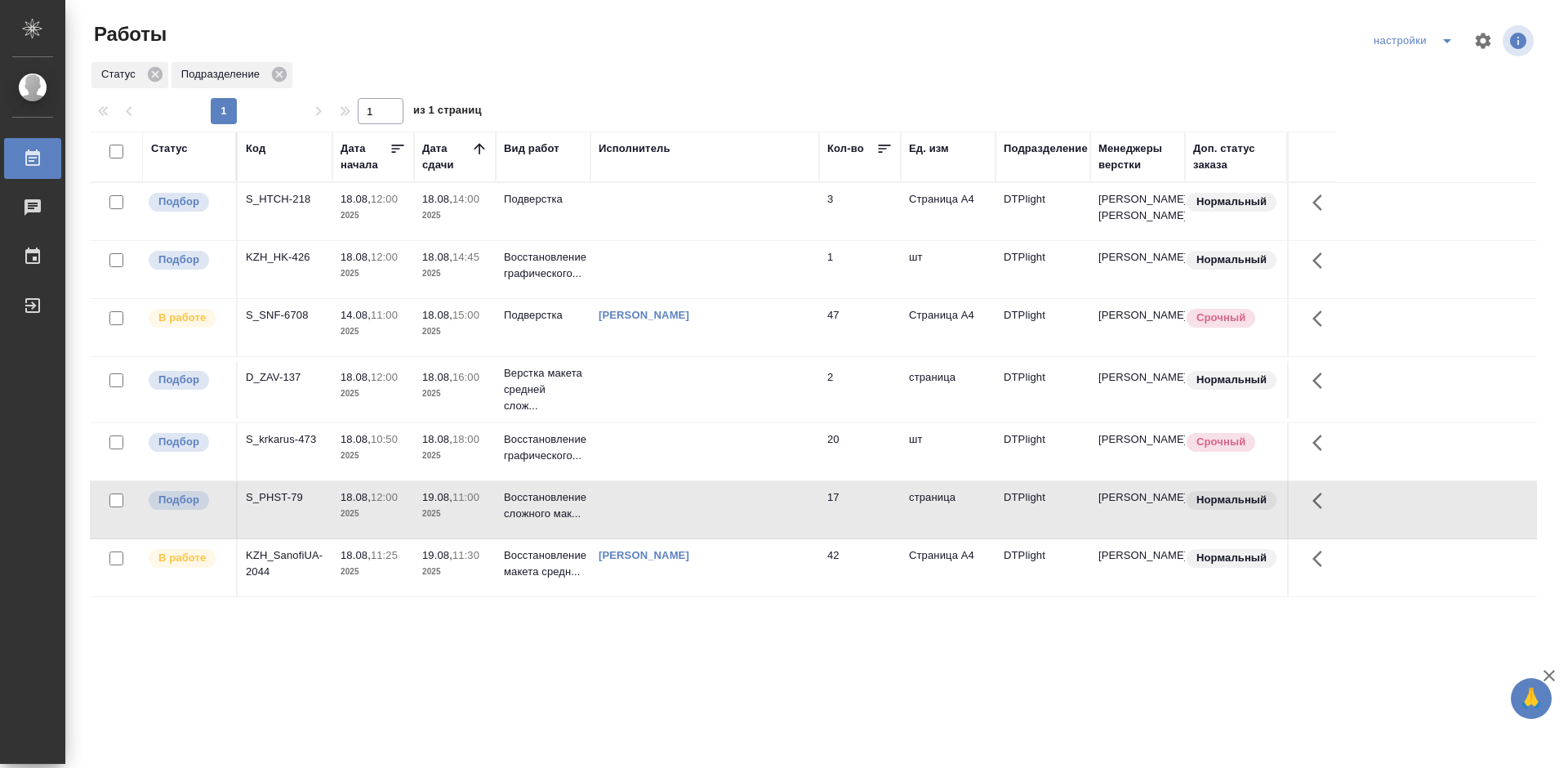
click at [282, 208] on div "S_PHST-79" at bounding box center [284, 199] width 78 height 16
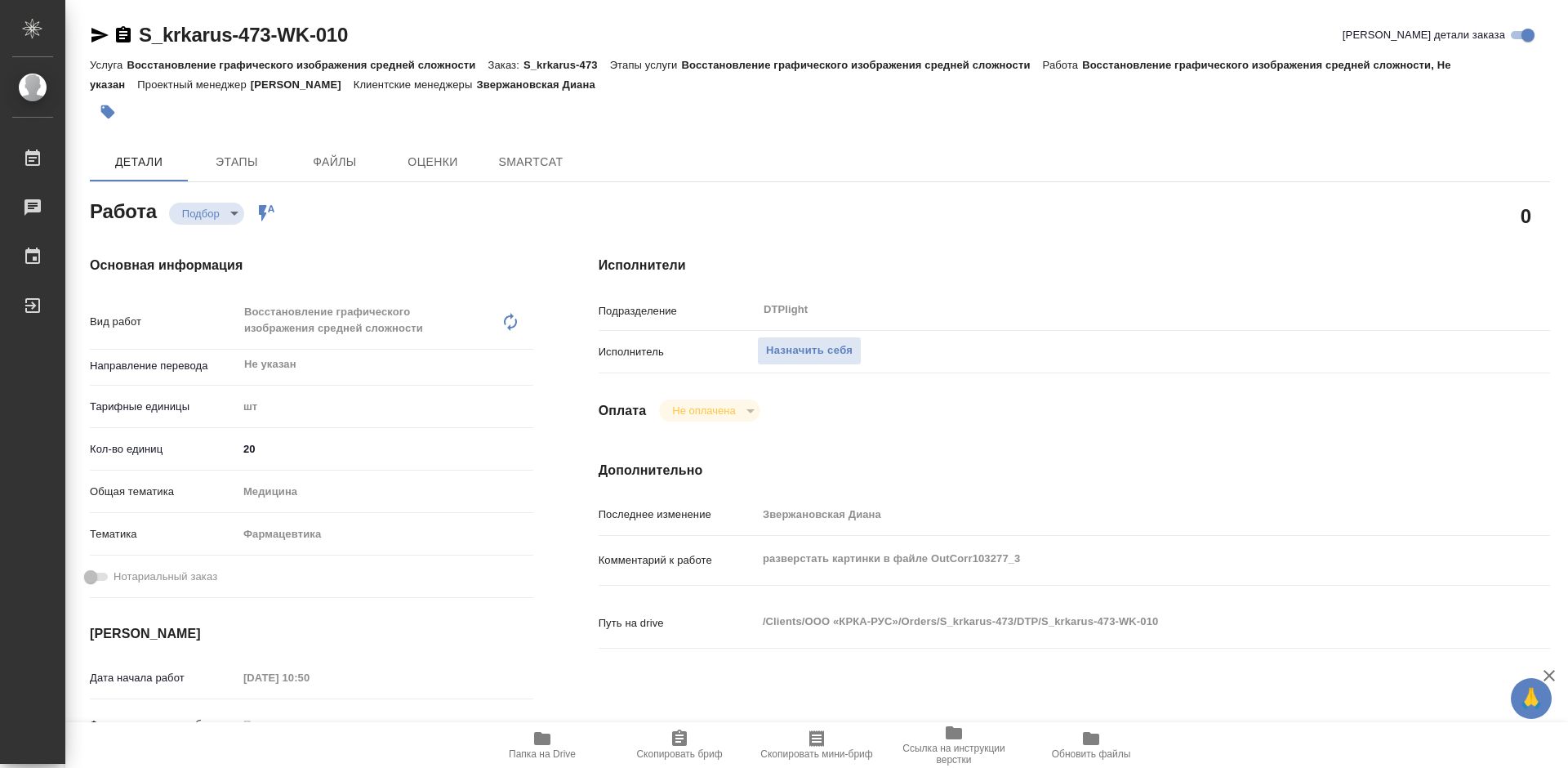
type textarea "x"
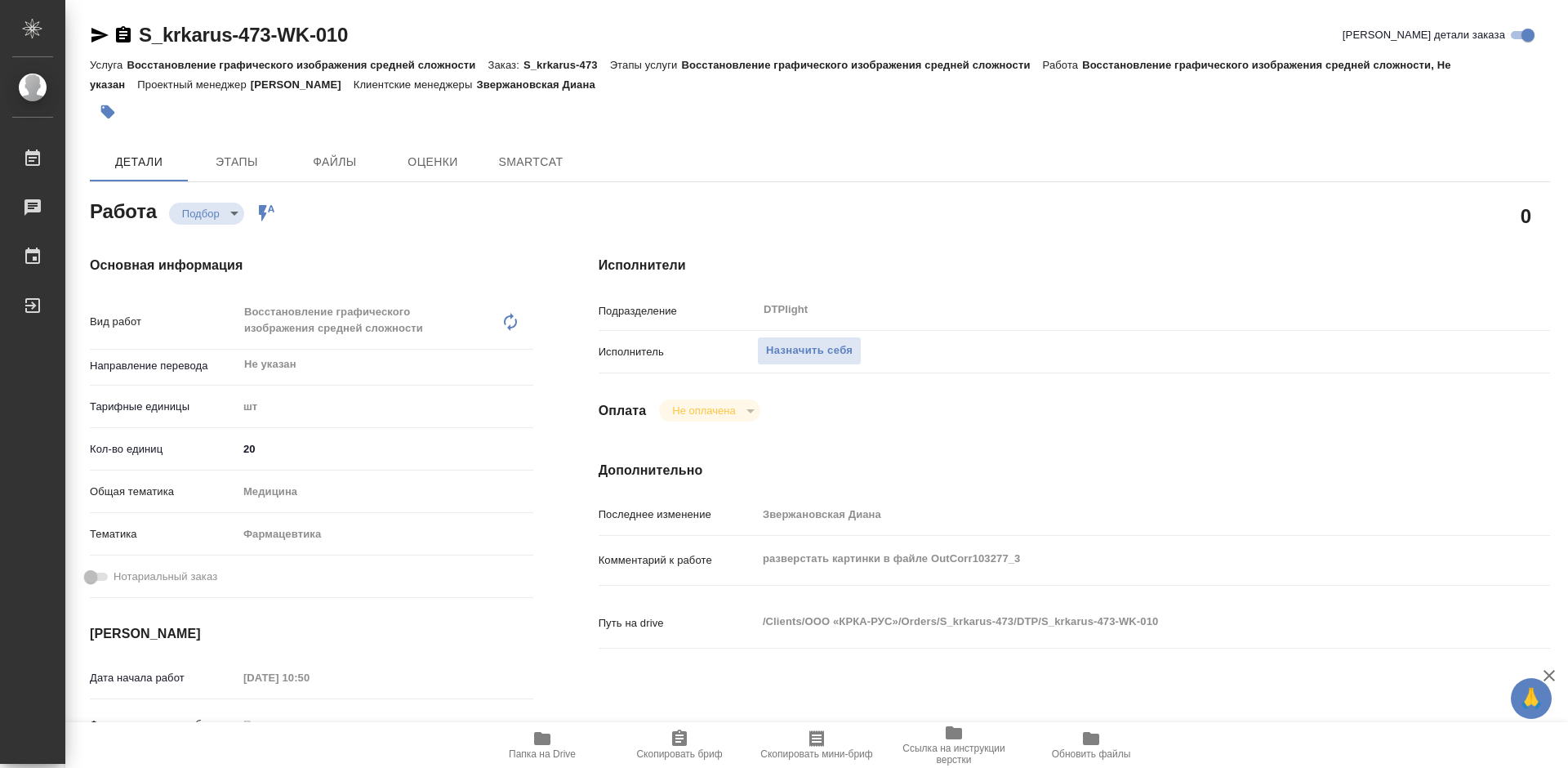
type textarea "x"
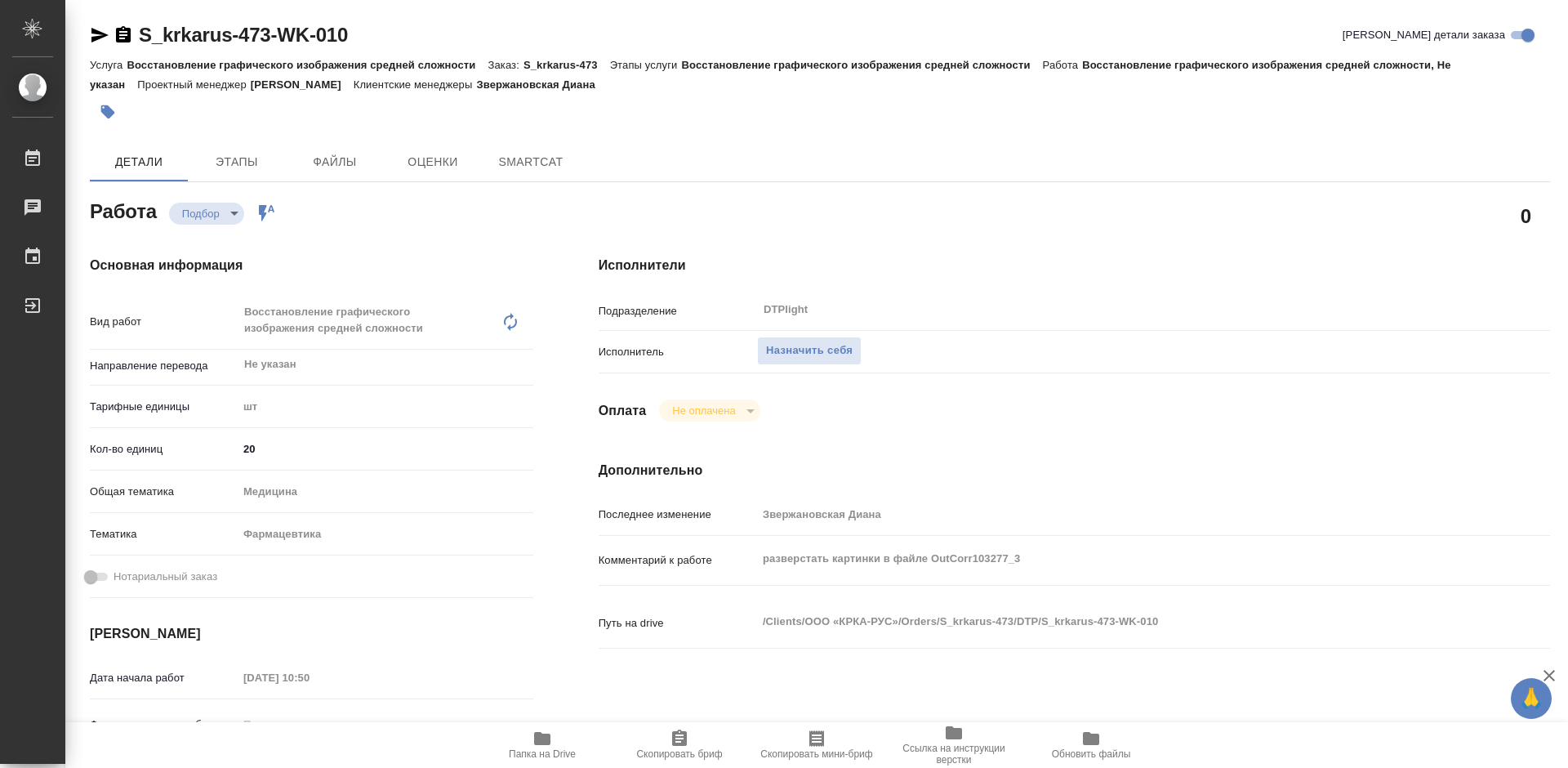
type textarea "x"
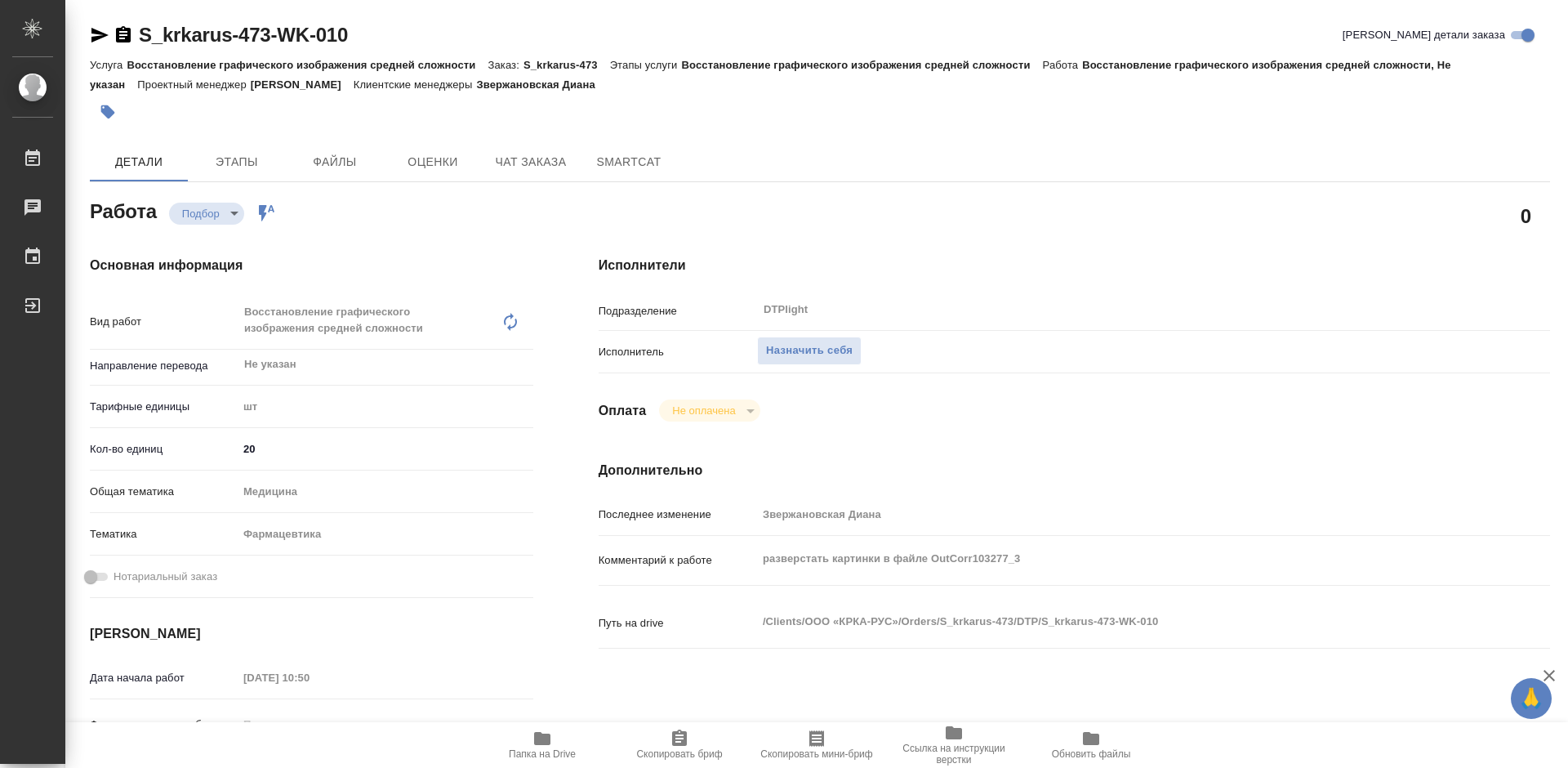
type textarea "x"
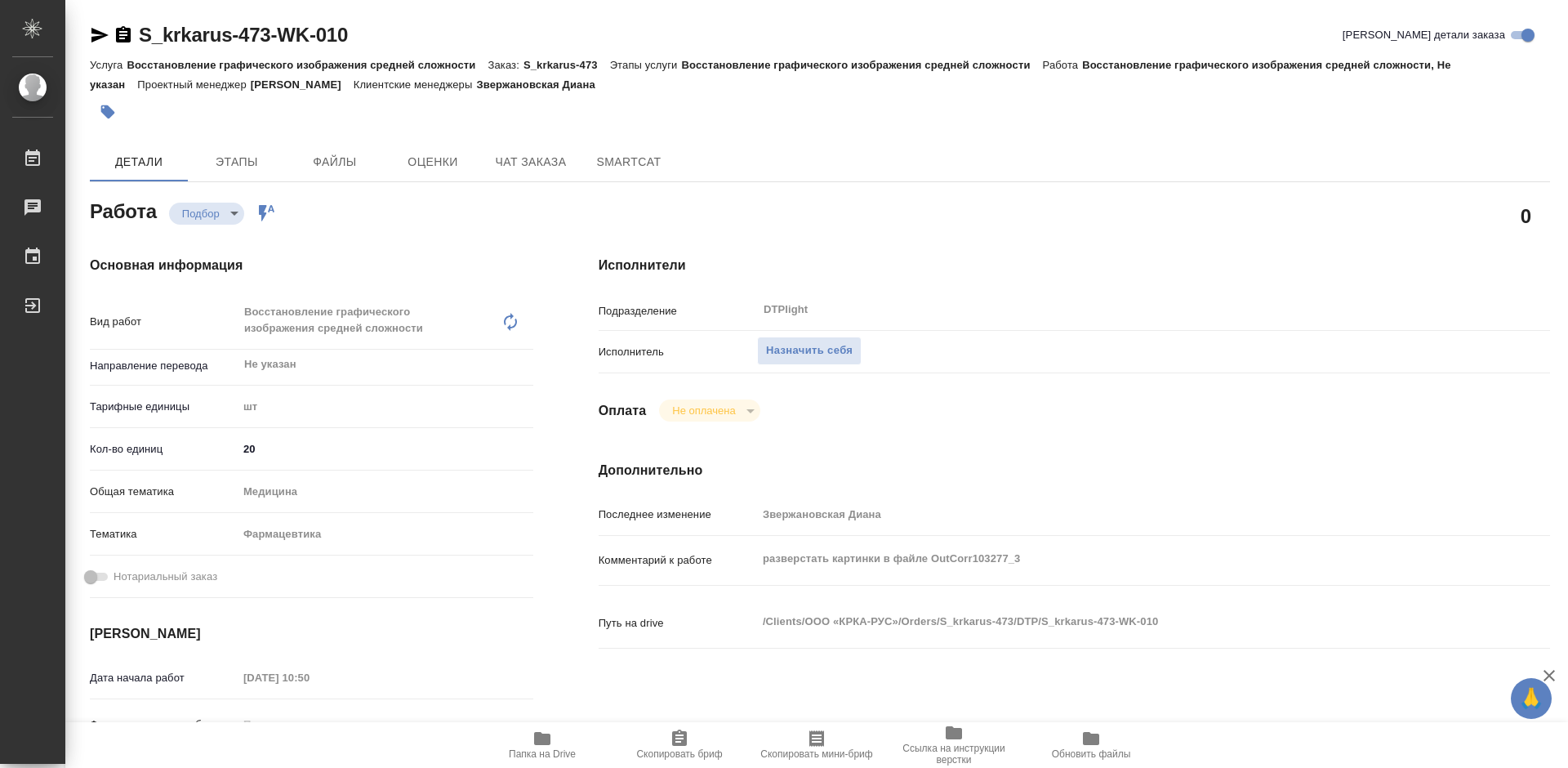
type textarea "x"
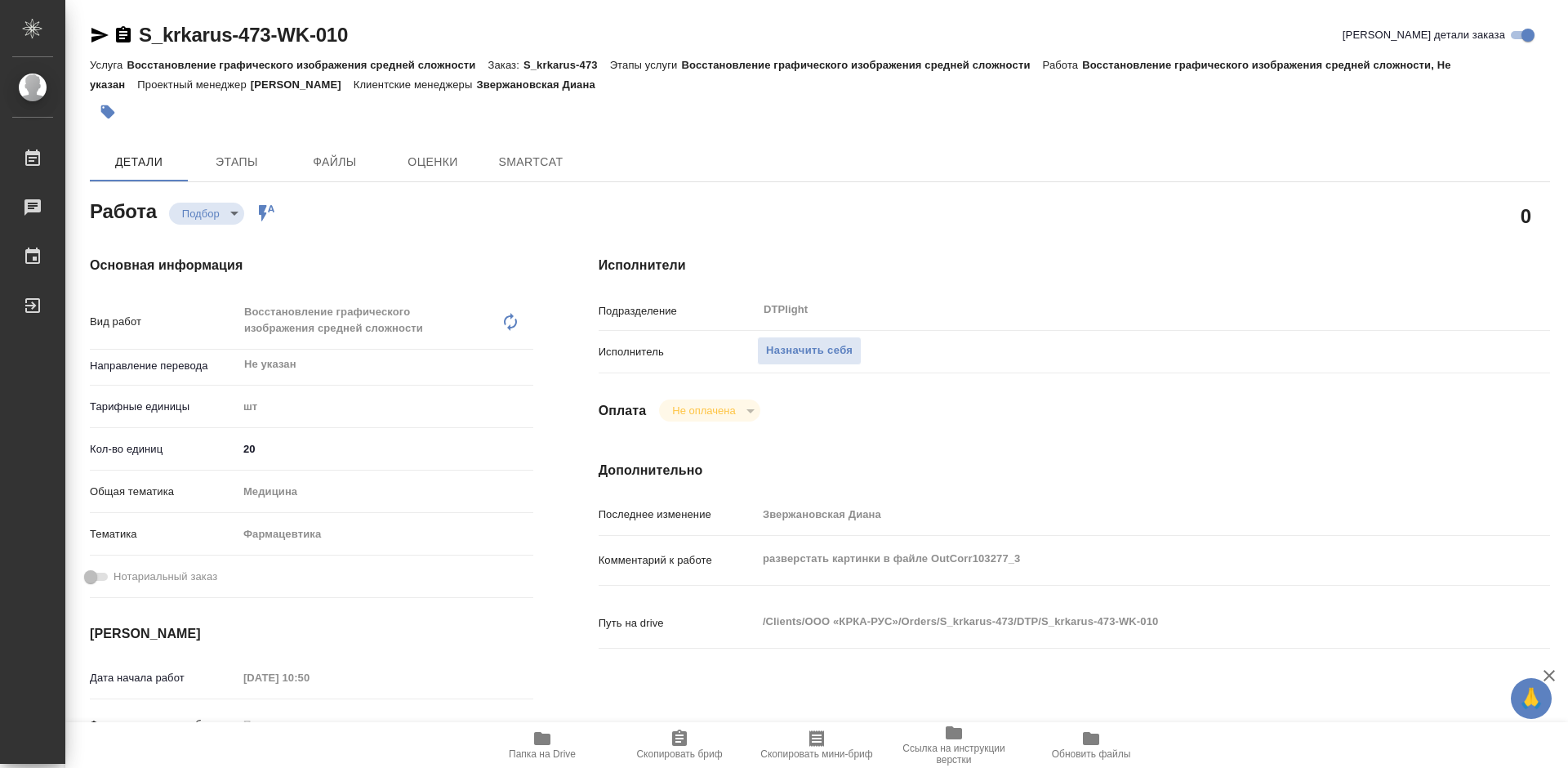
type textarea "x"
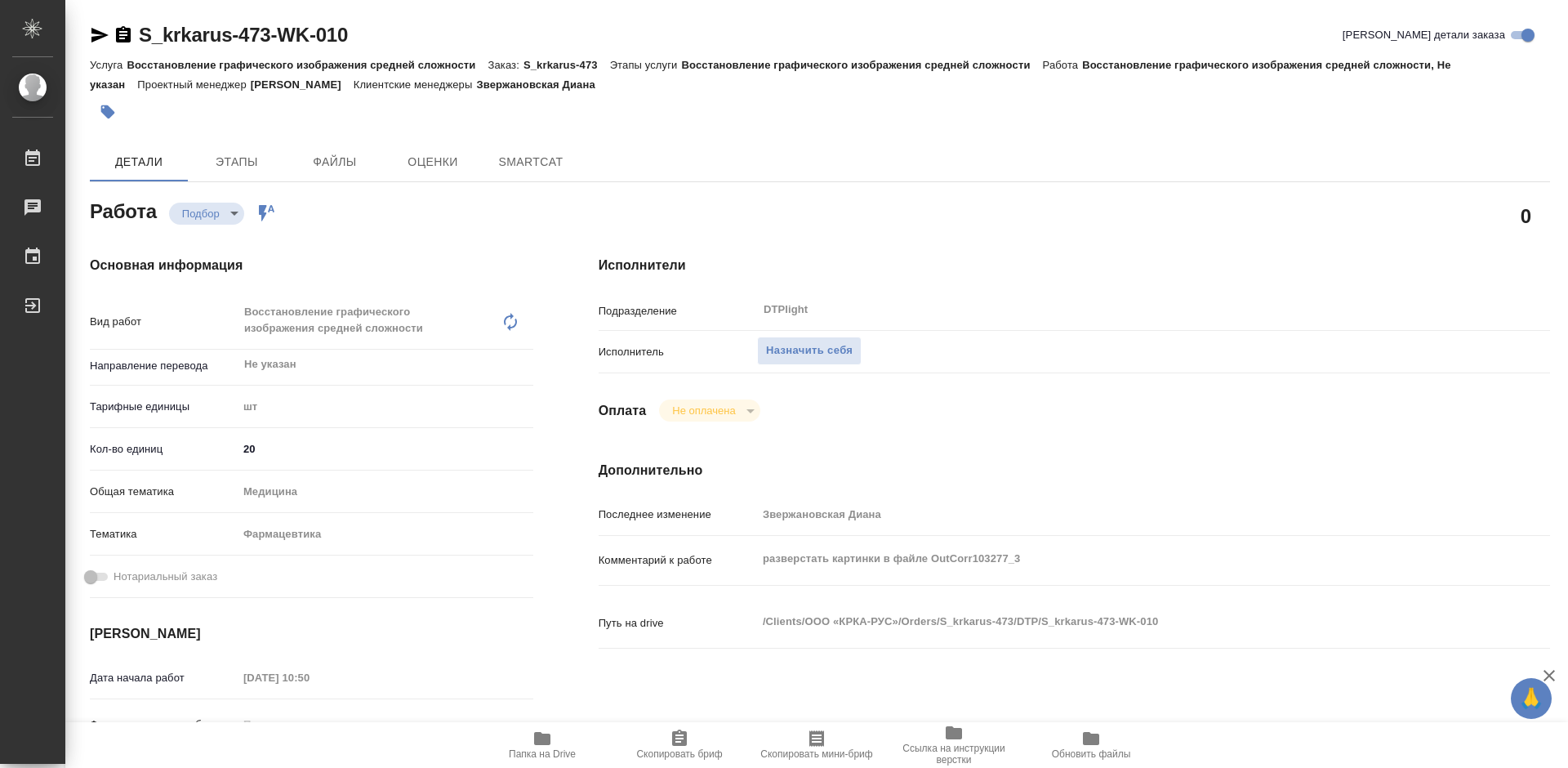
type textarea "x"
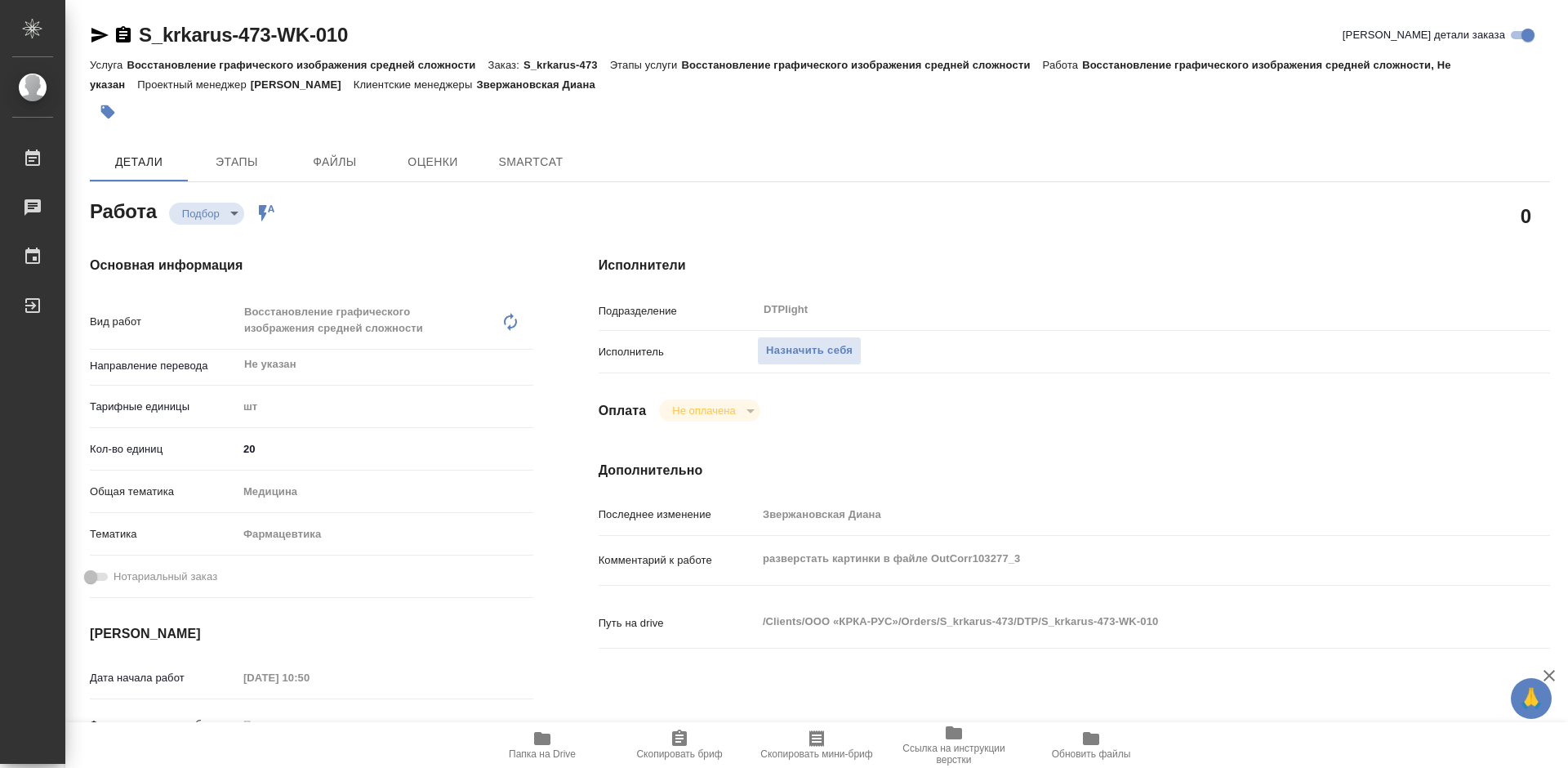
type textarea "x"
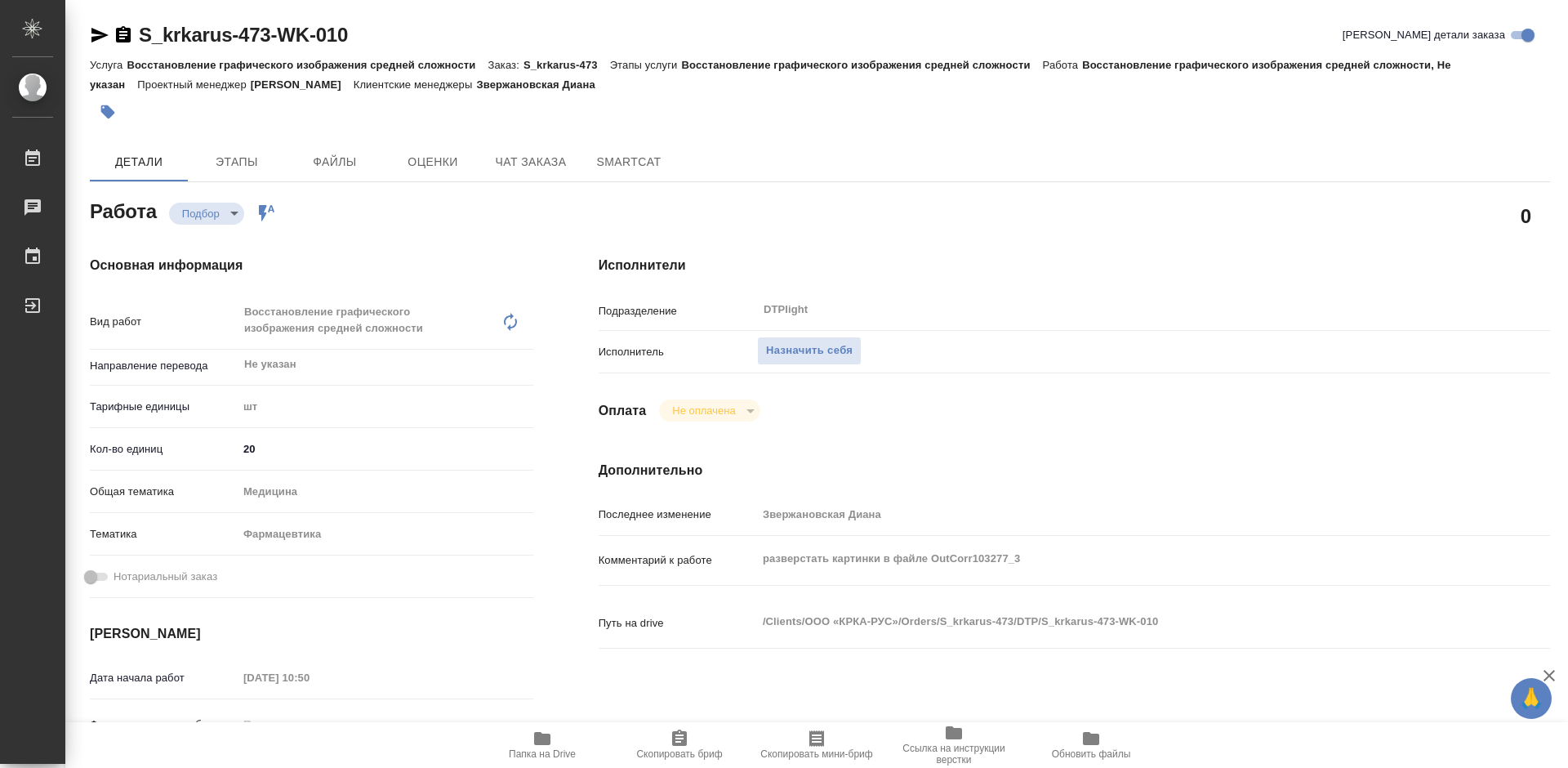
type textarea "x"
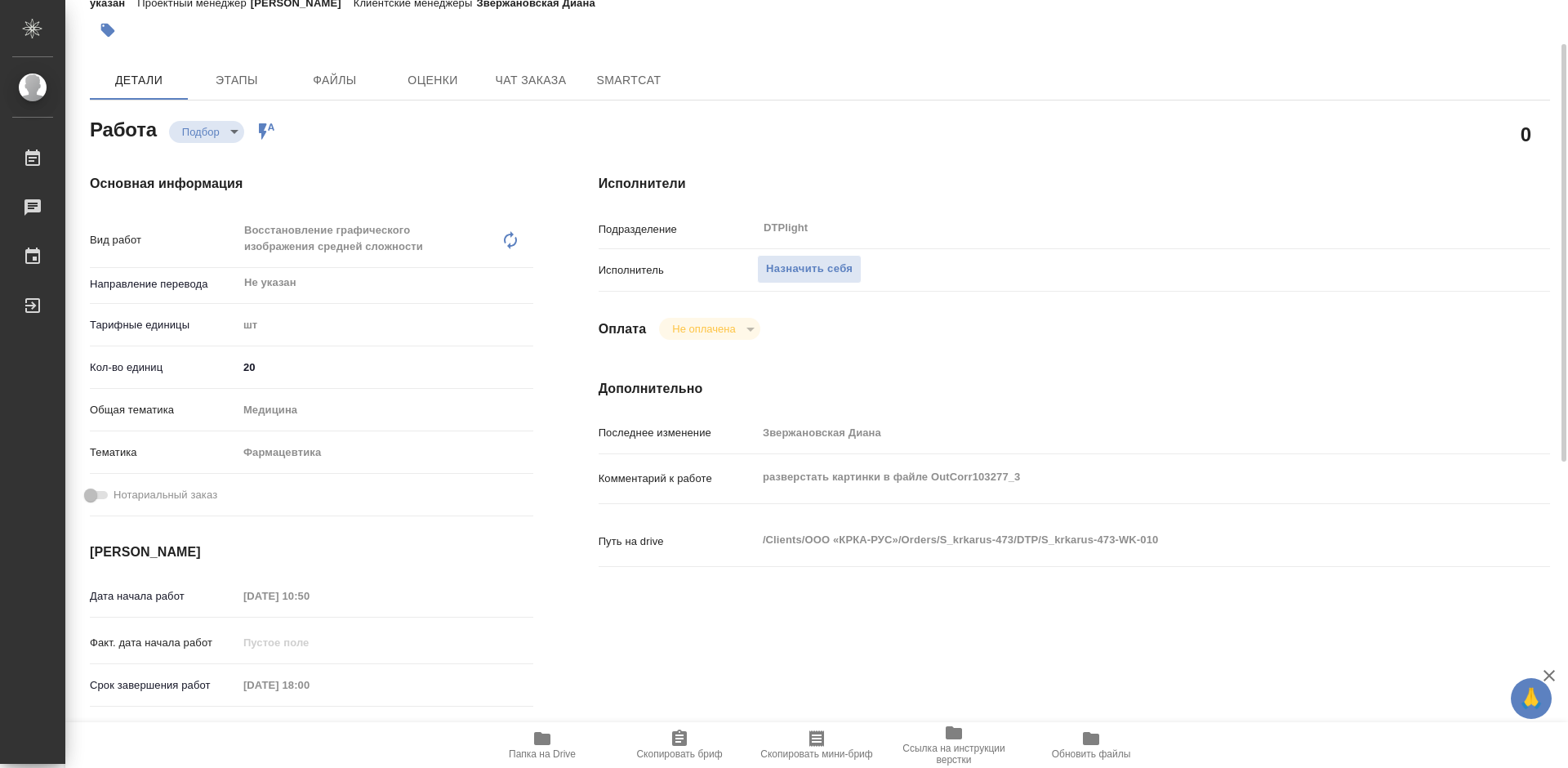
scroll to position [163, 0]
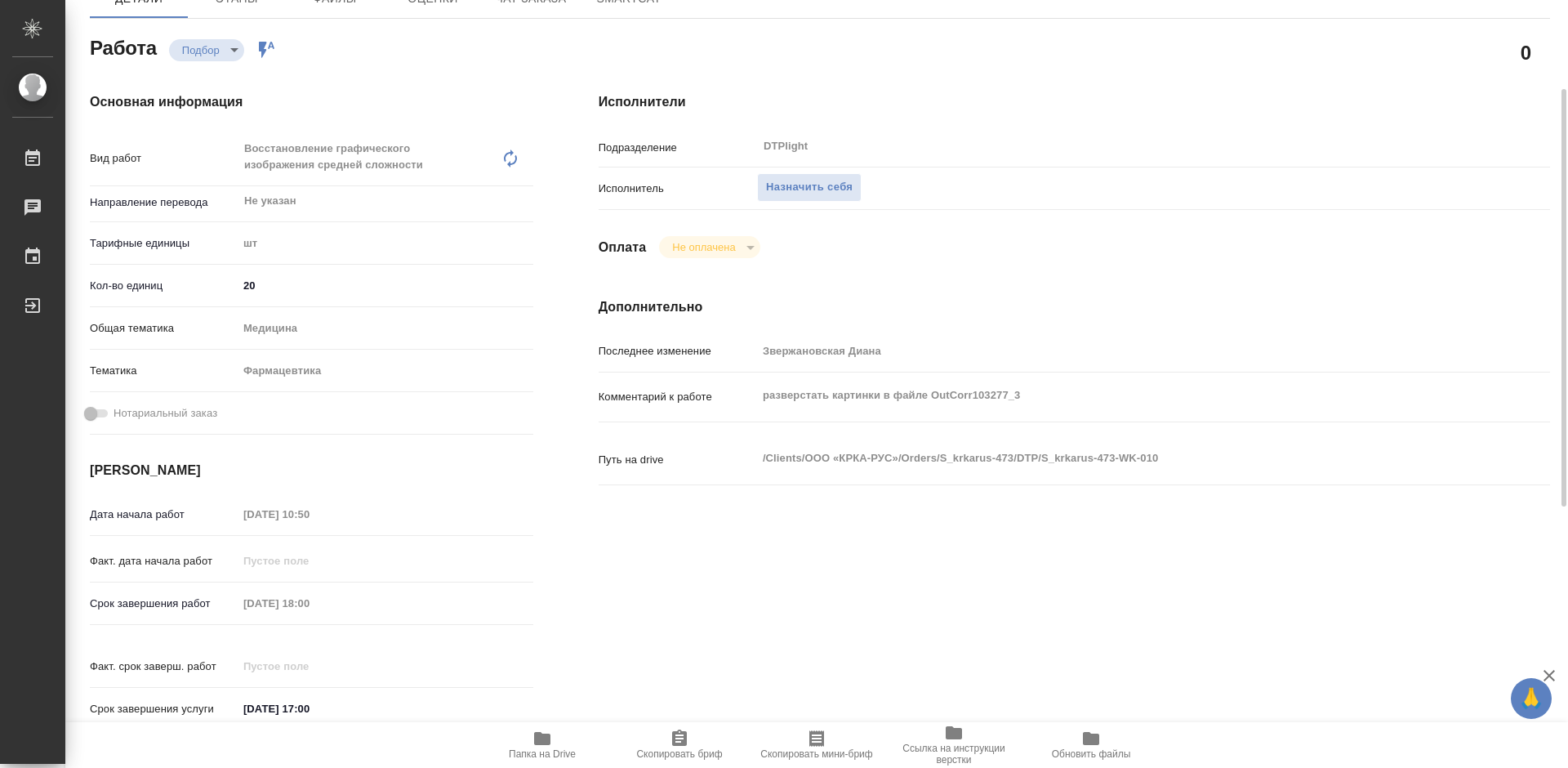
type textarea "x"
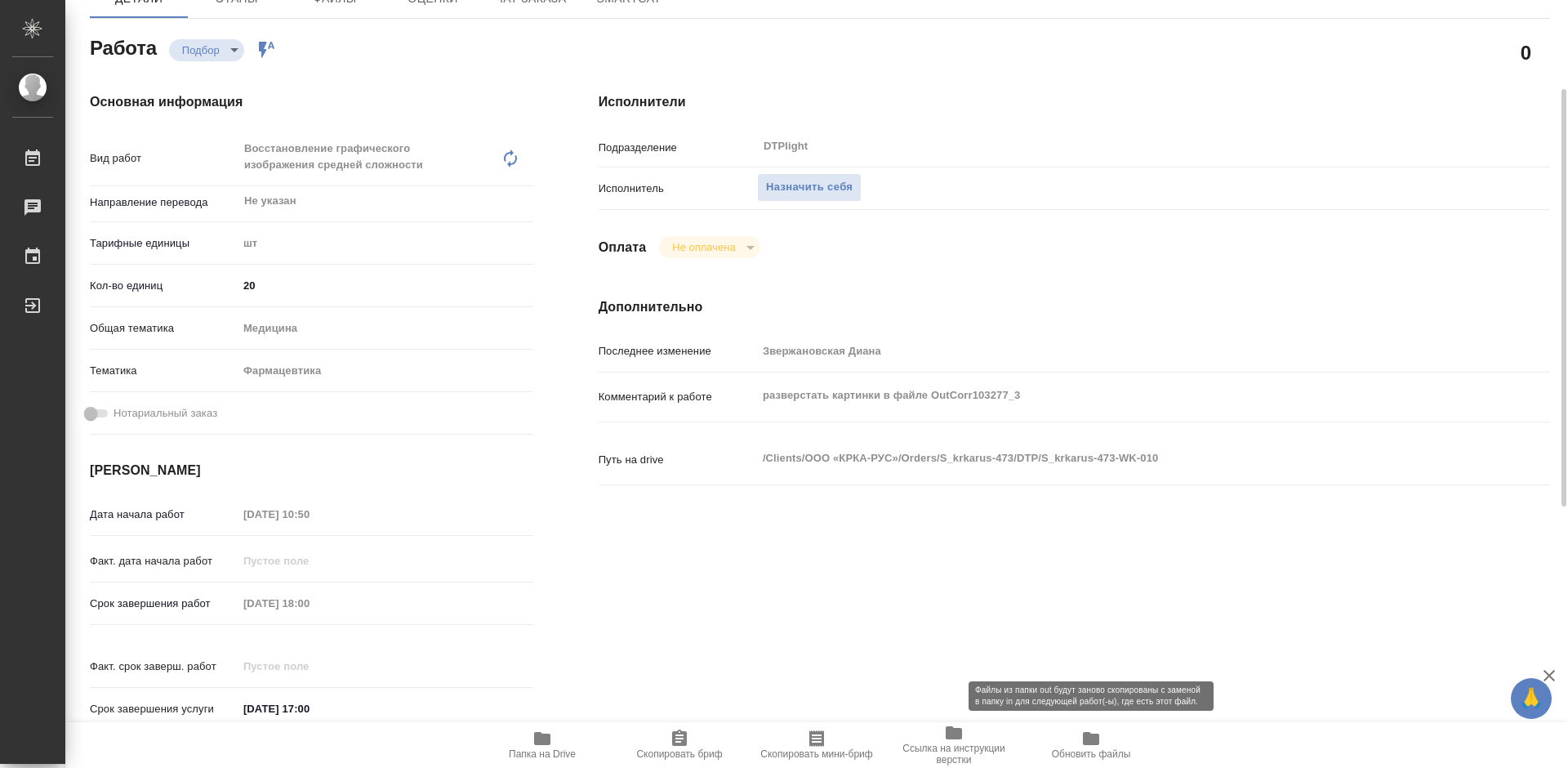
click at [1084, 749] on span "Обновить файлы" at bounding box center [1092, 754] width 79 height 12
type textarea "x"
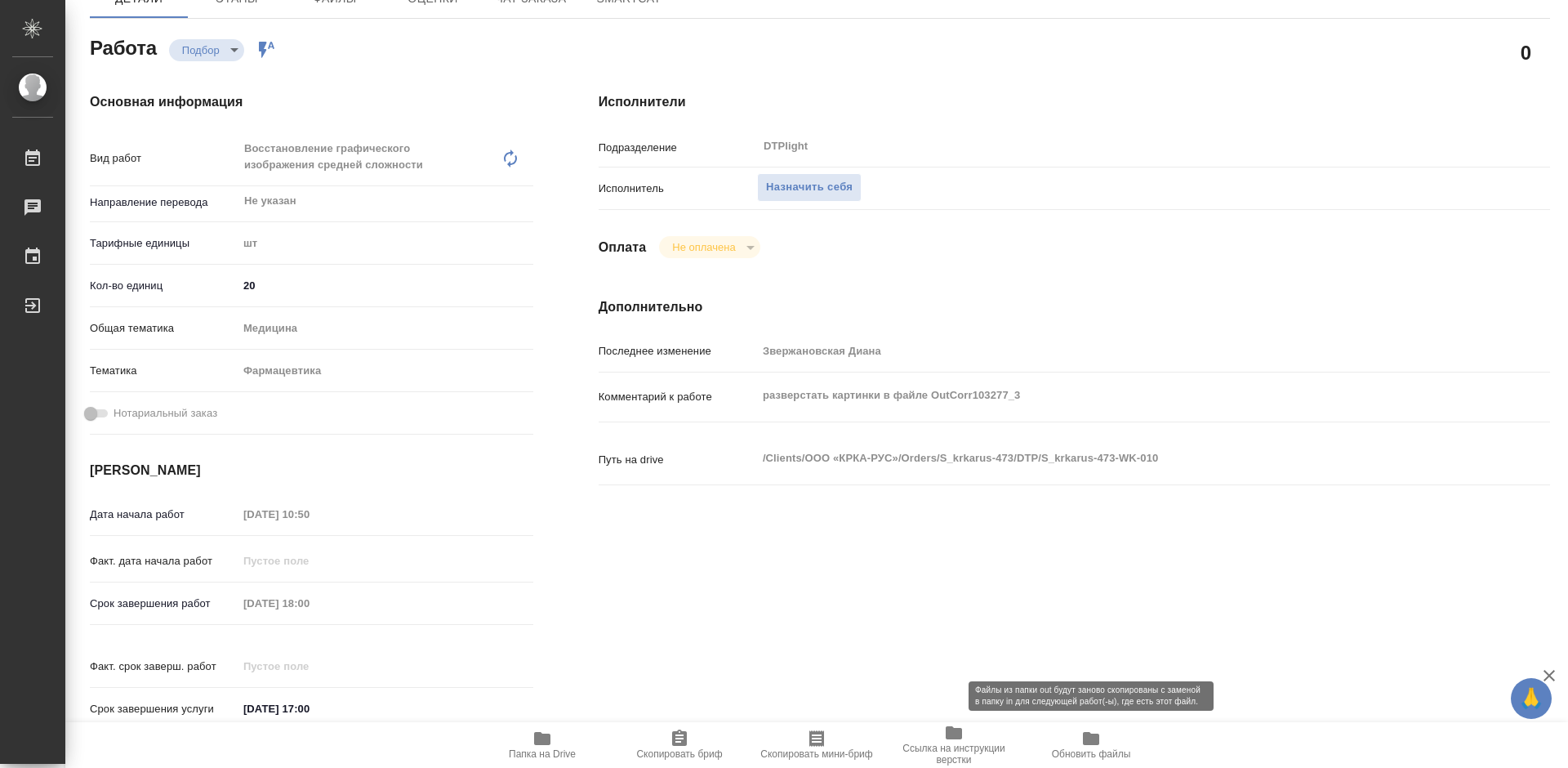
type textarea "x"
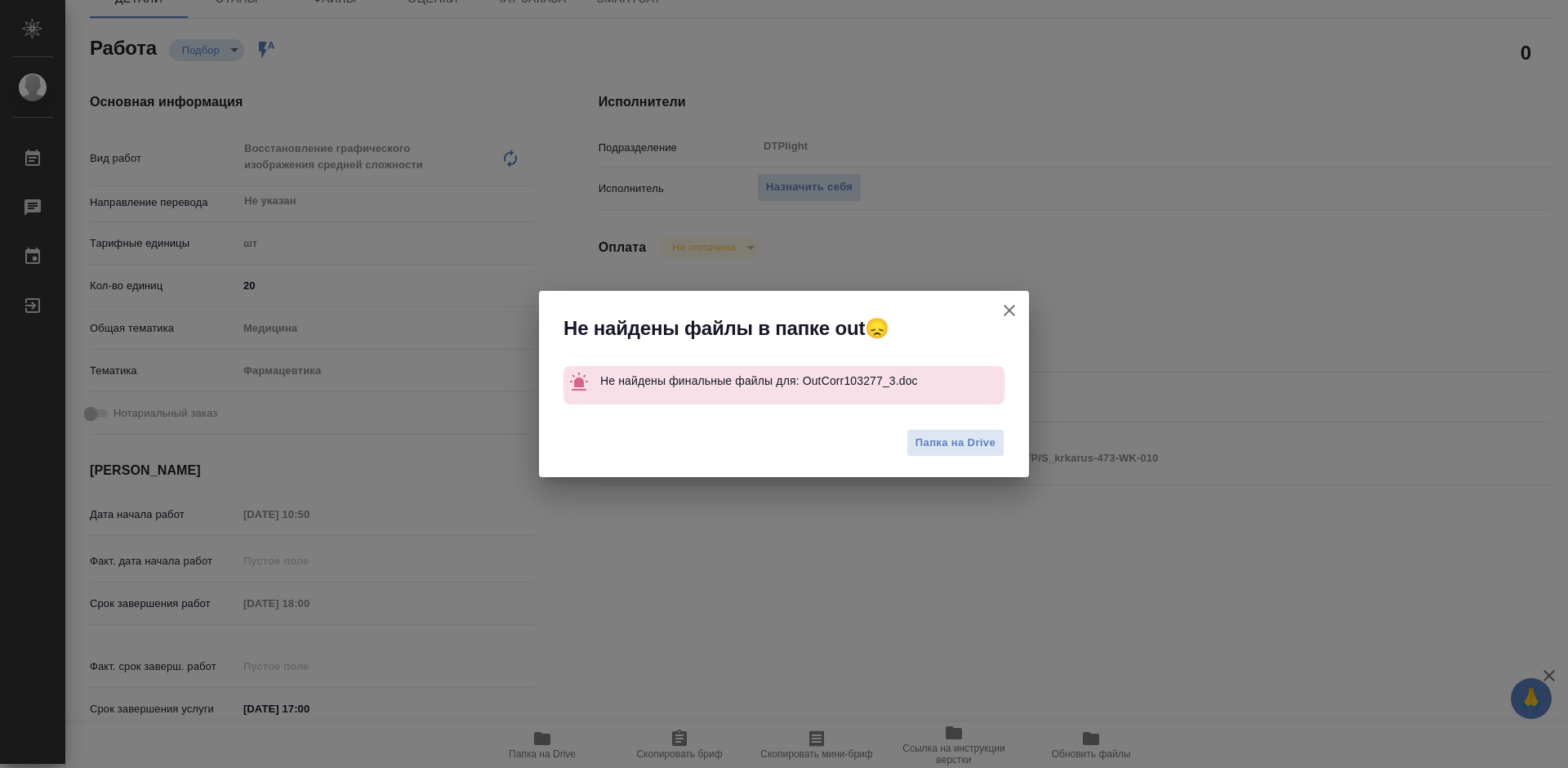
click at [1010, 309] on icon "button" at bounding box center [1010, 310] width 12 height 12
type textarea "x"
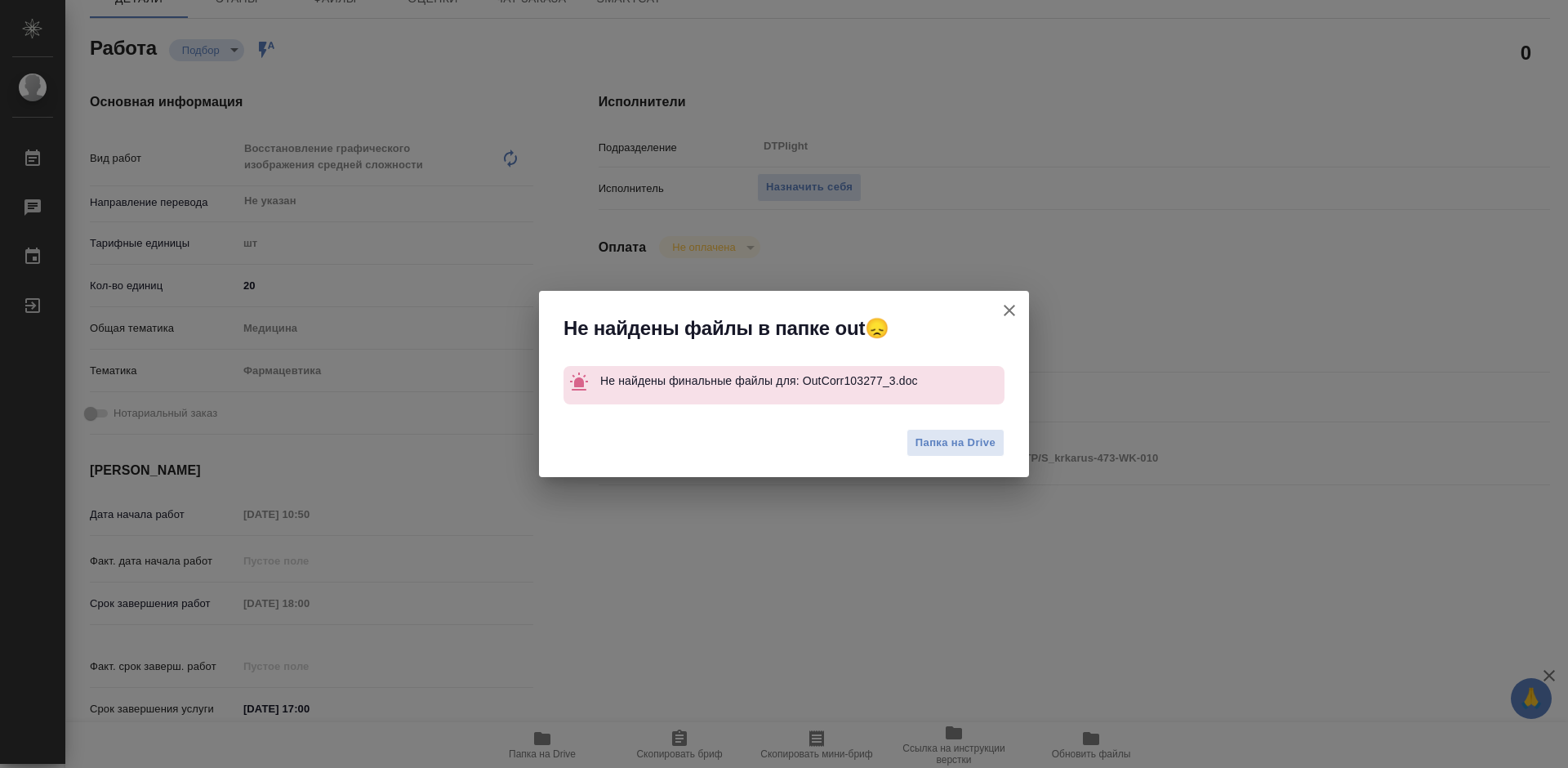
type textarea "x"
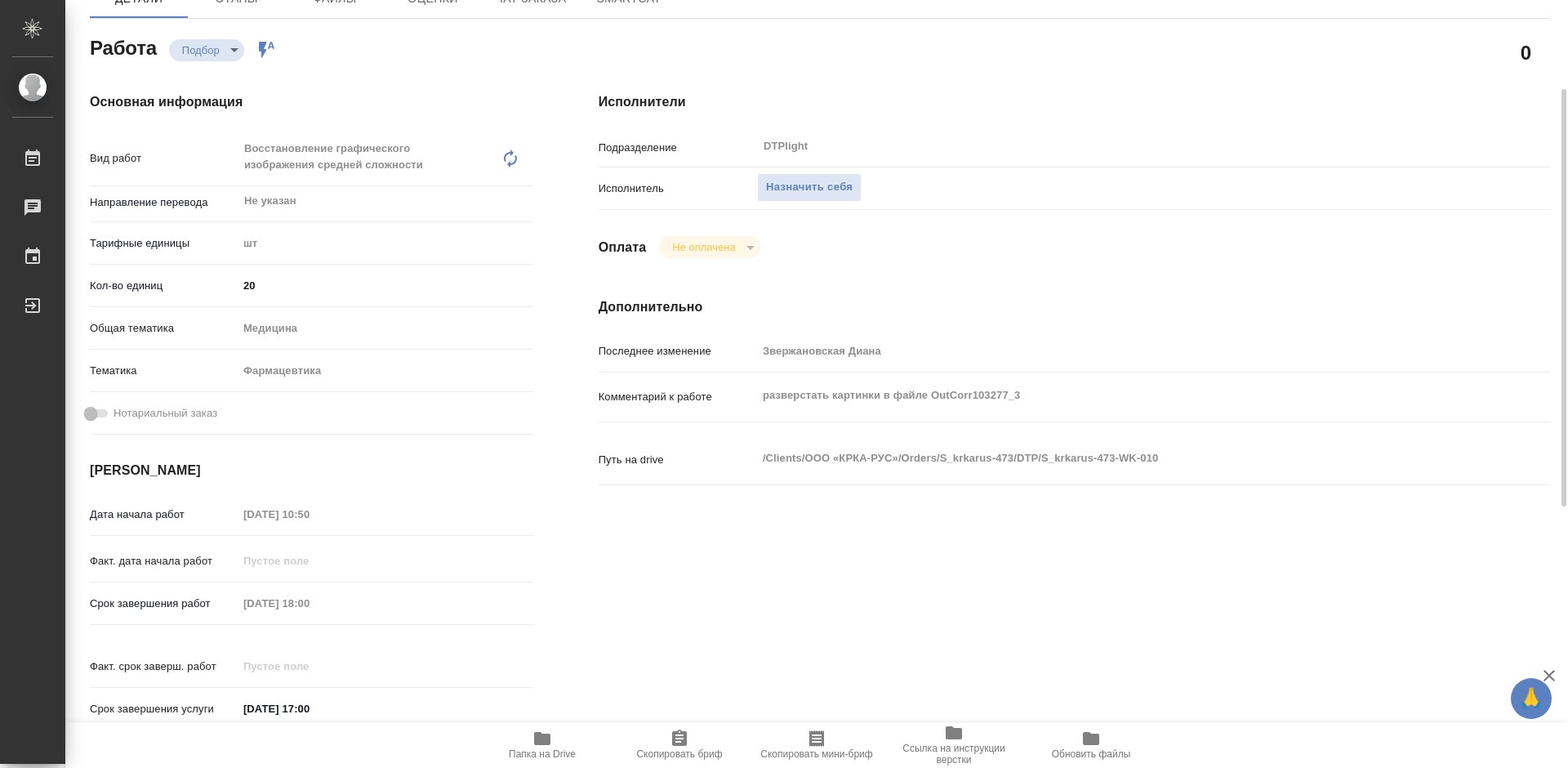
click at [956, 745] on span "Ссылка на инструкции верстки" at bounding box center [955, 754] width 118 height 23
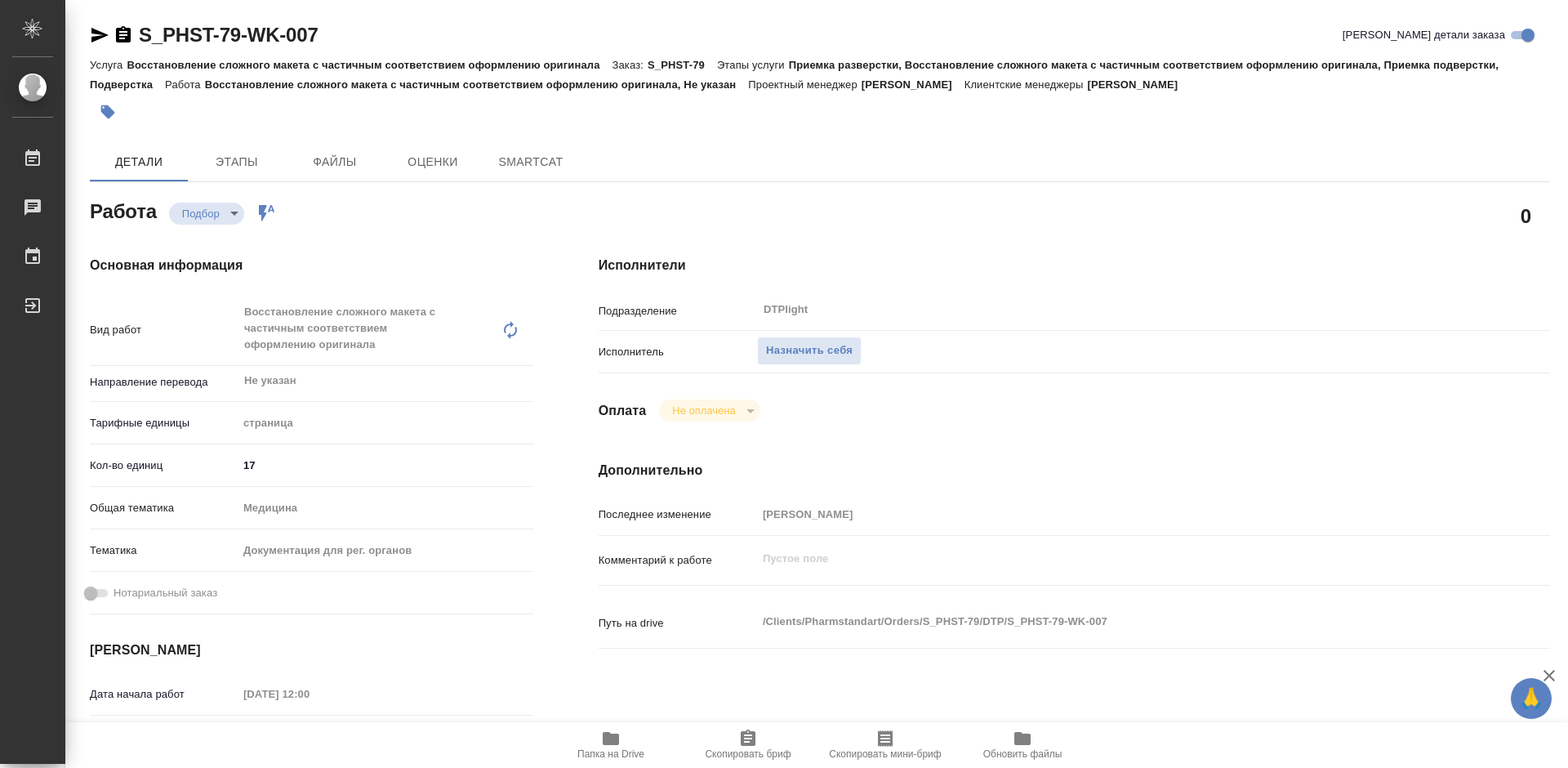
type textarea "x"
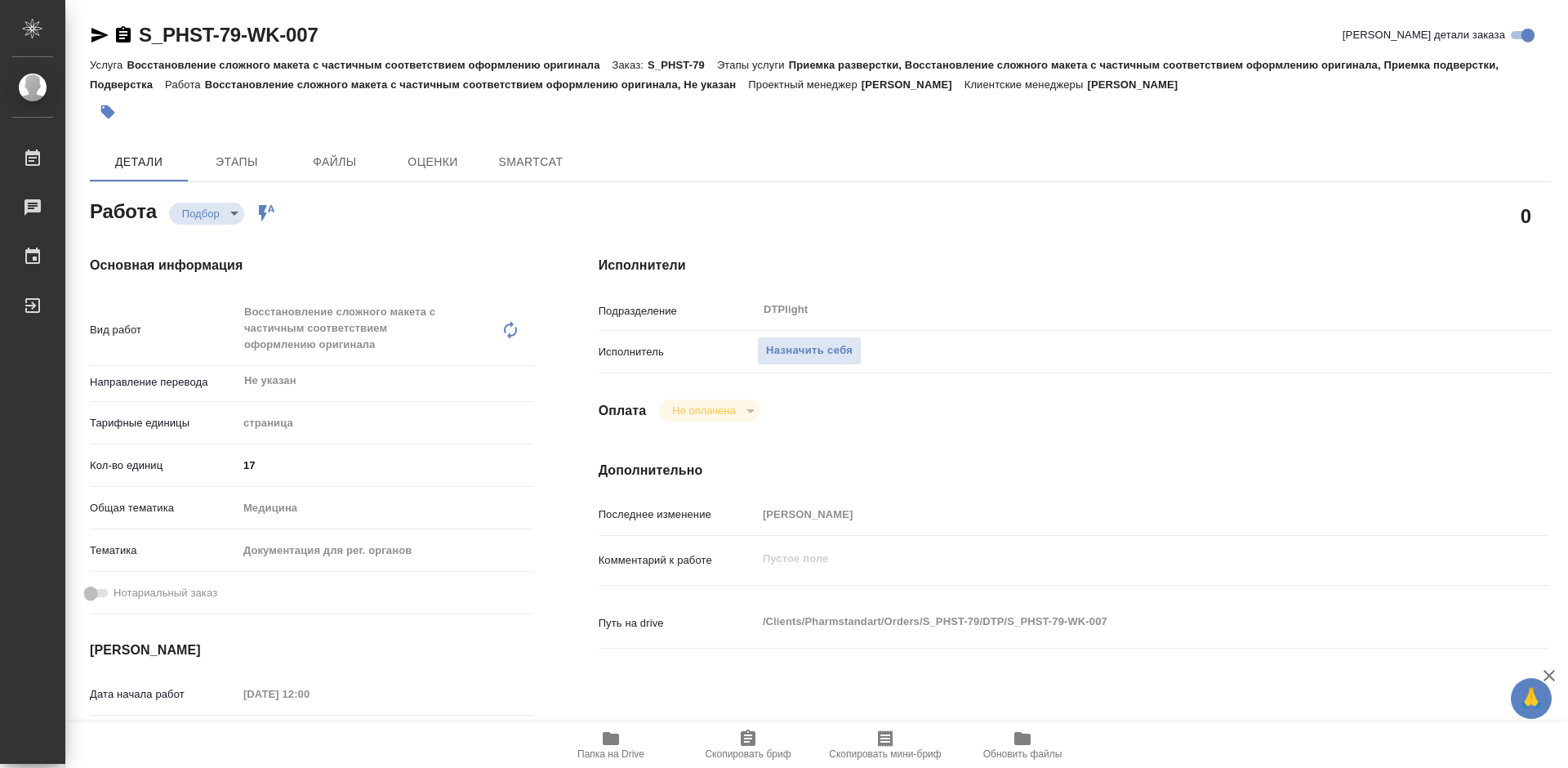
type textarea "x"
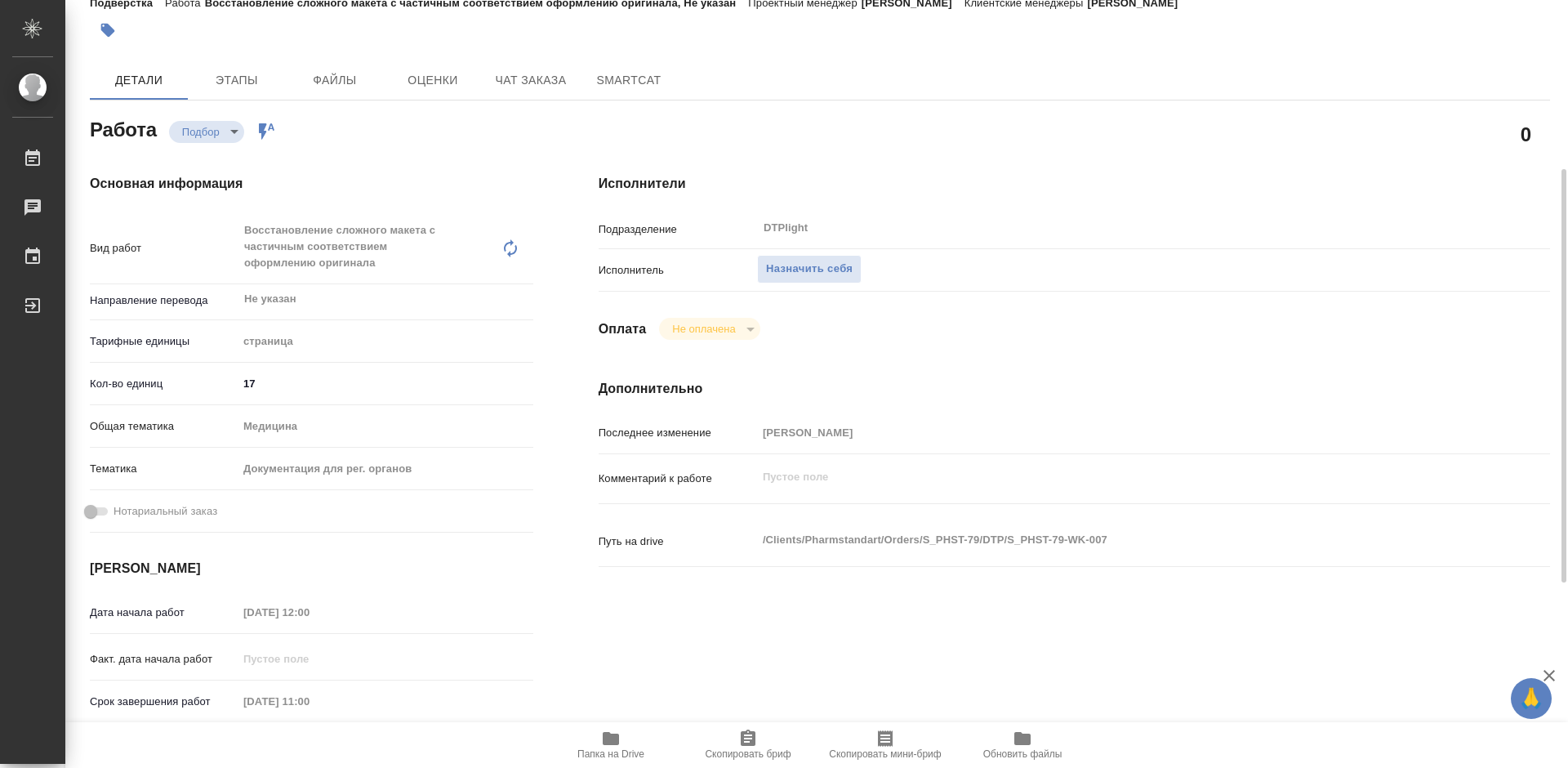
scroll to position [163, 0]
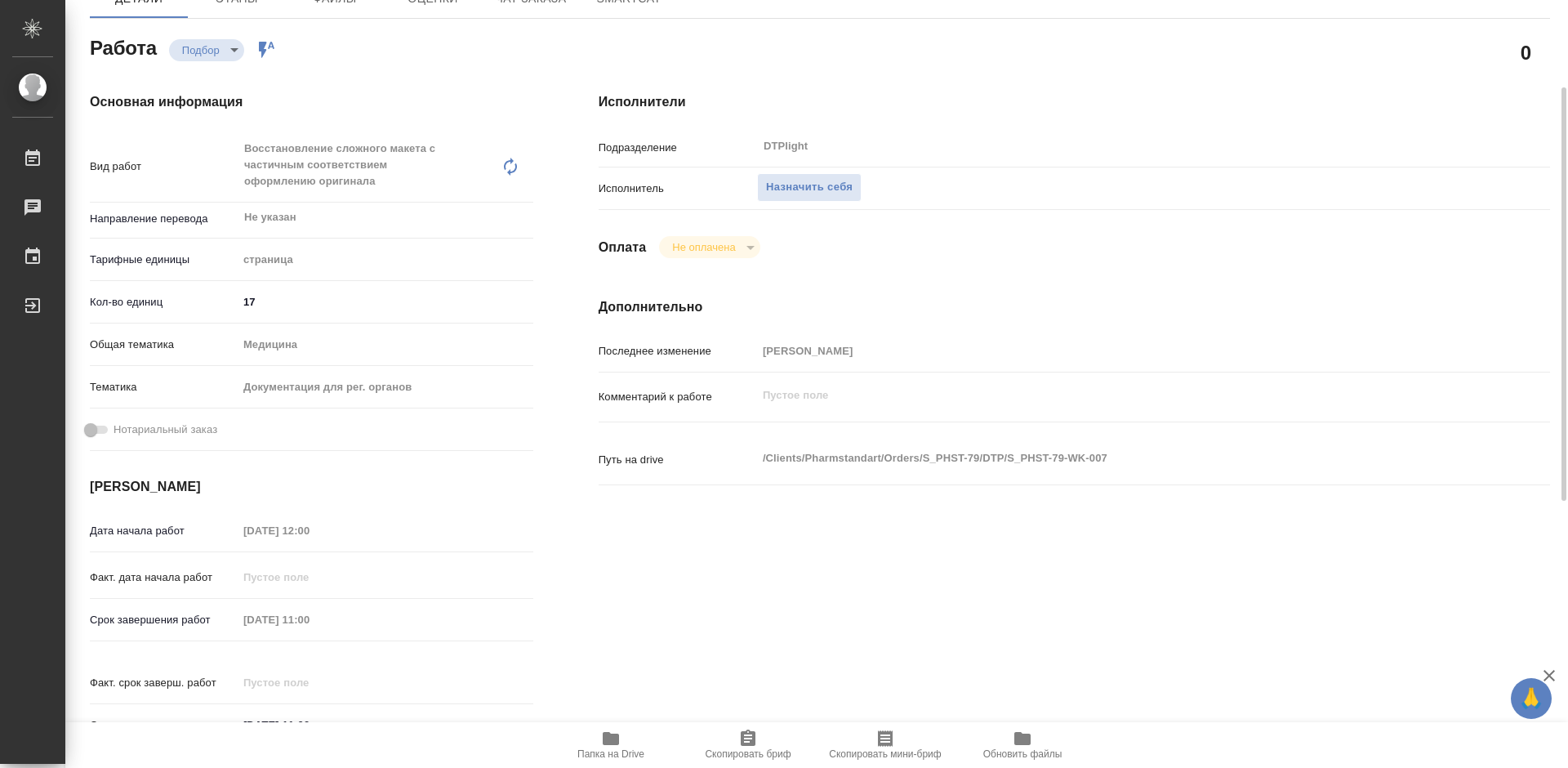
type textarea "x"
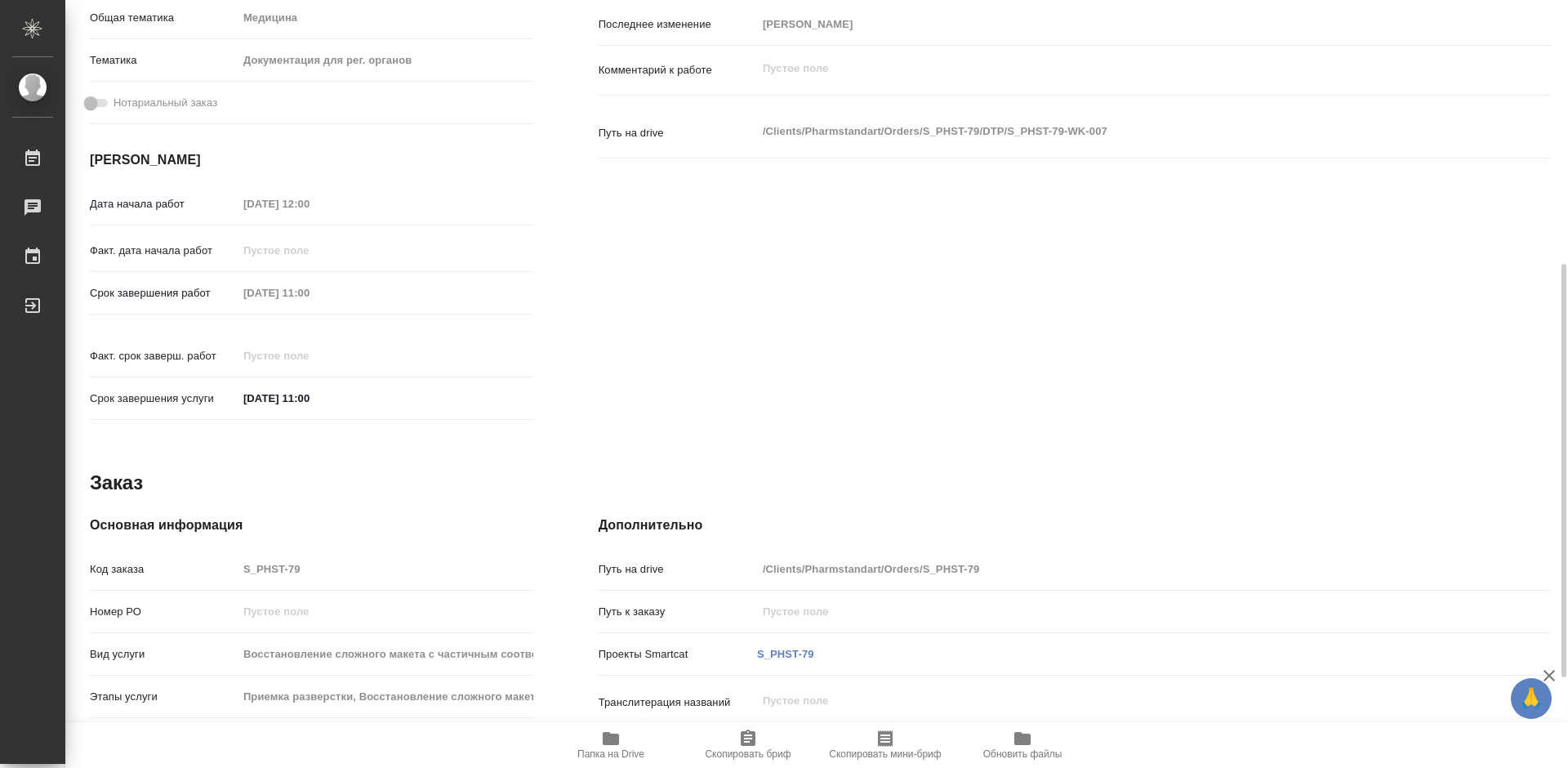
type textarea "x"
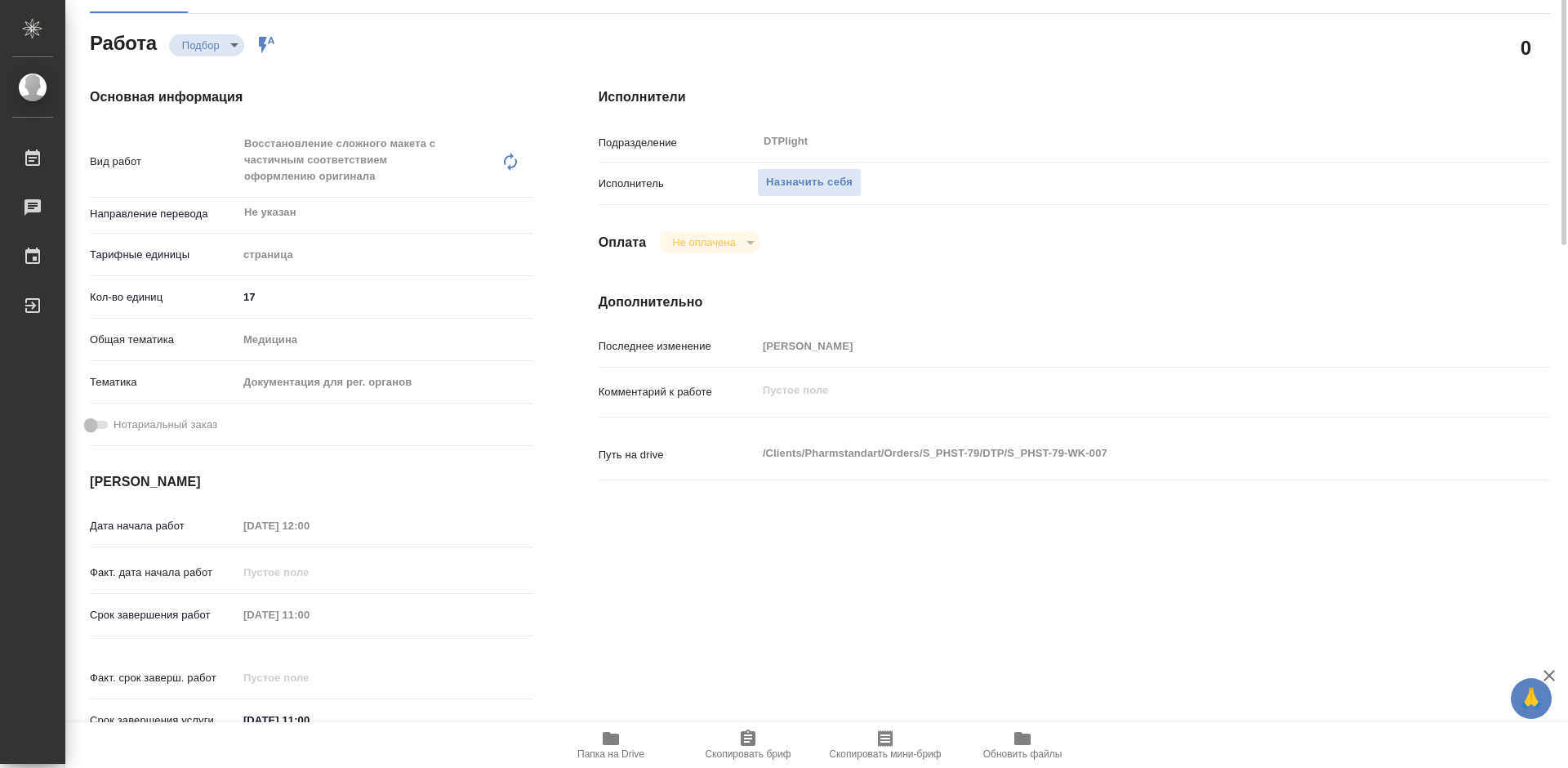
scroll to position [0, 0]
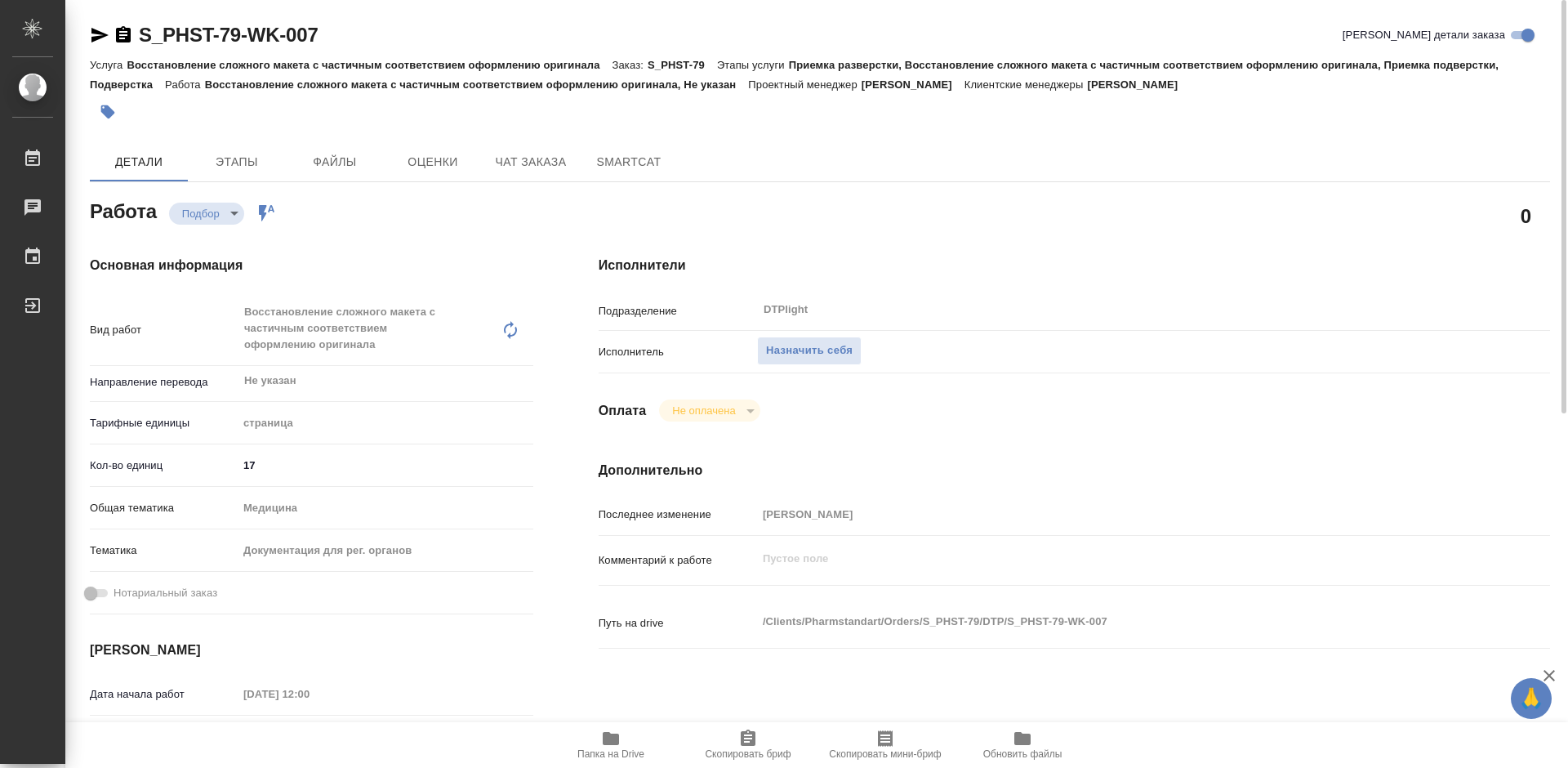
click at [614, 744] on icon "button" at bounding box center [611, 738] width 16 height 14
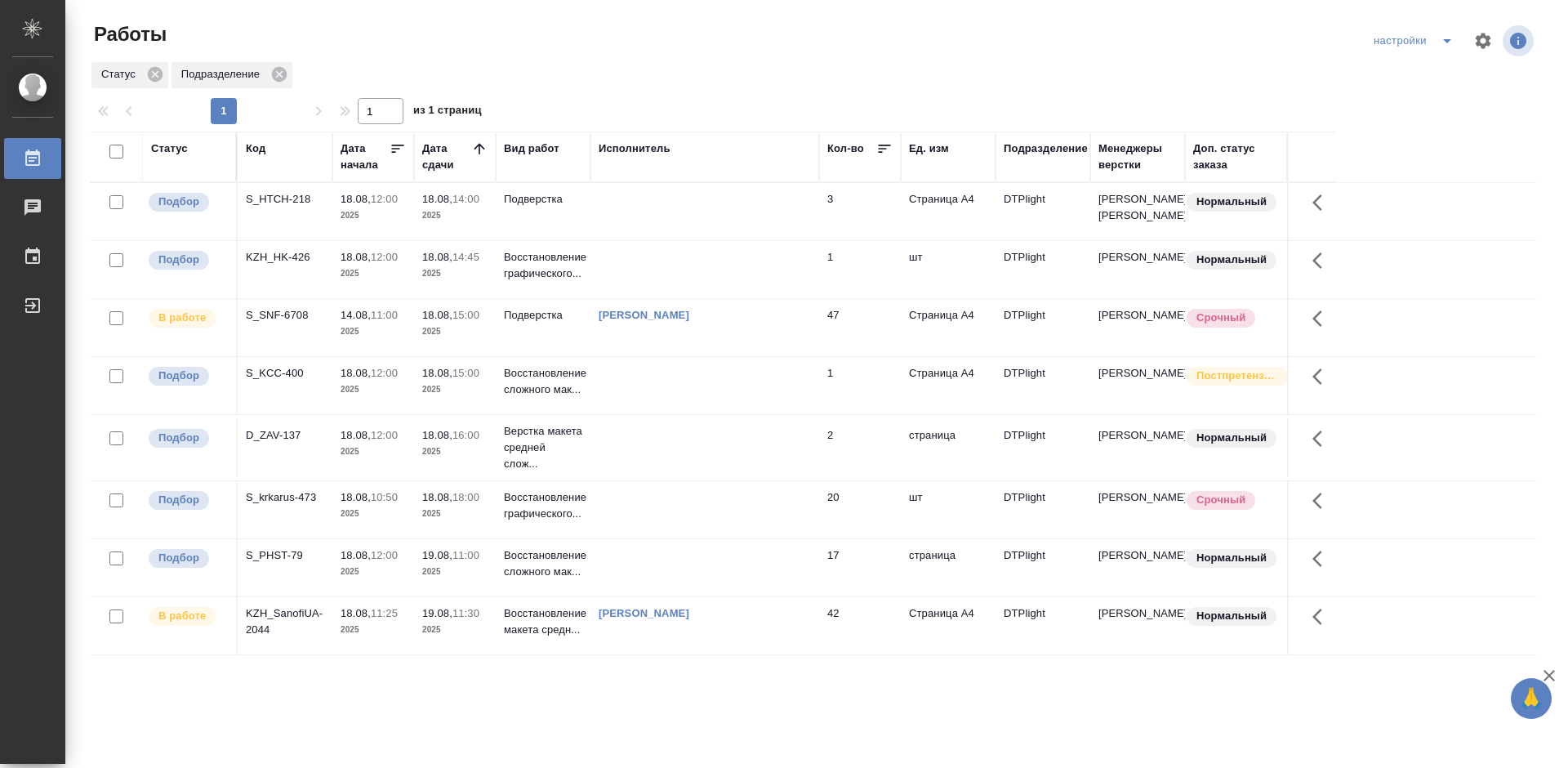
click at [296, 205] on div "S_HTCH-218" at bounding box center [284, 199] width 78 height 16
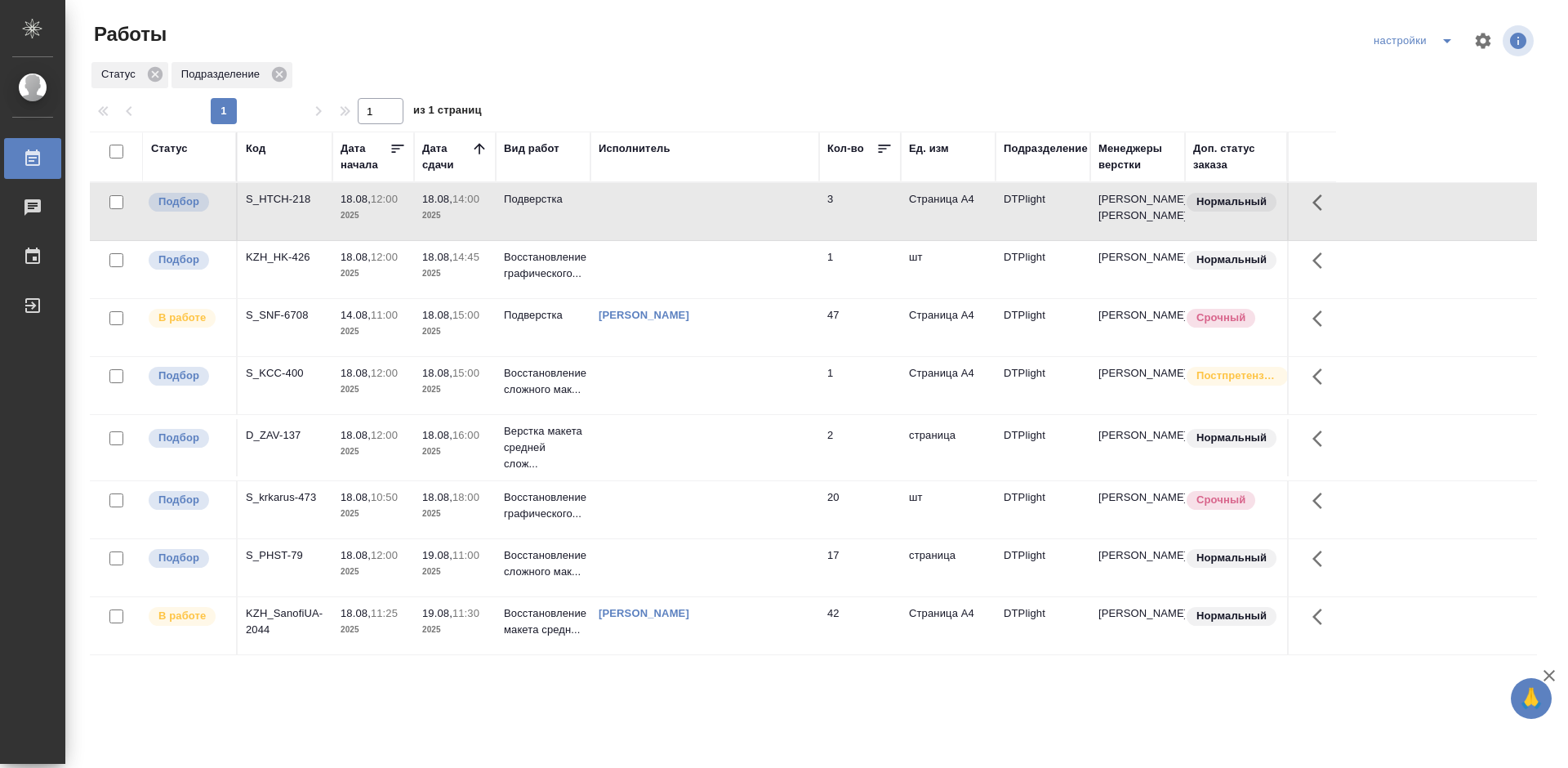
click at [288, 208] on div "S_HTCH-218" at bounding box center [284, 199] width 78 height 16
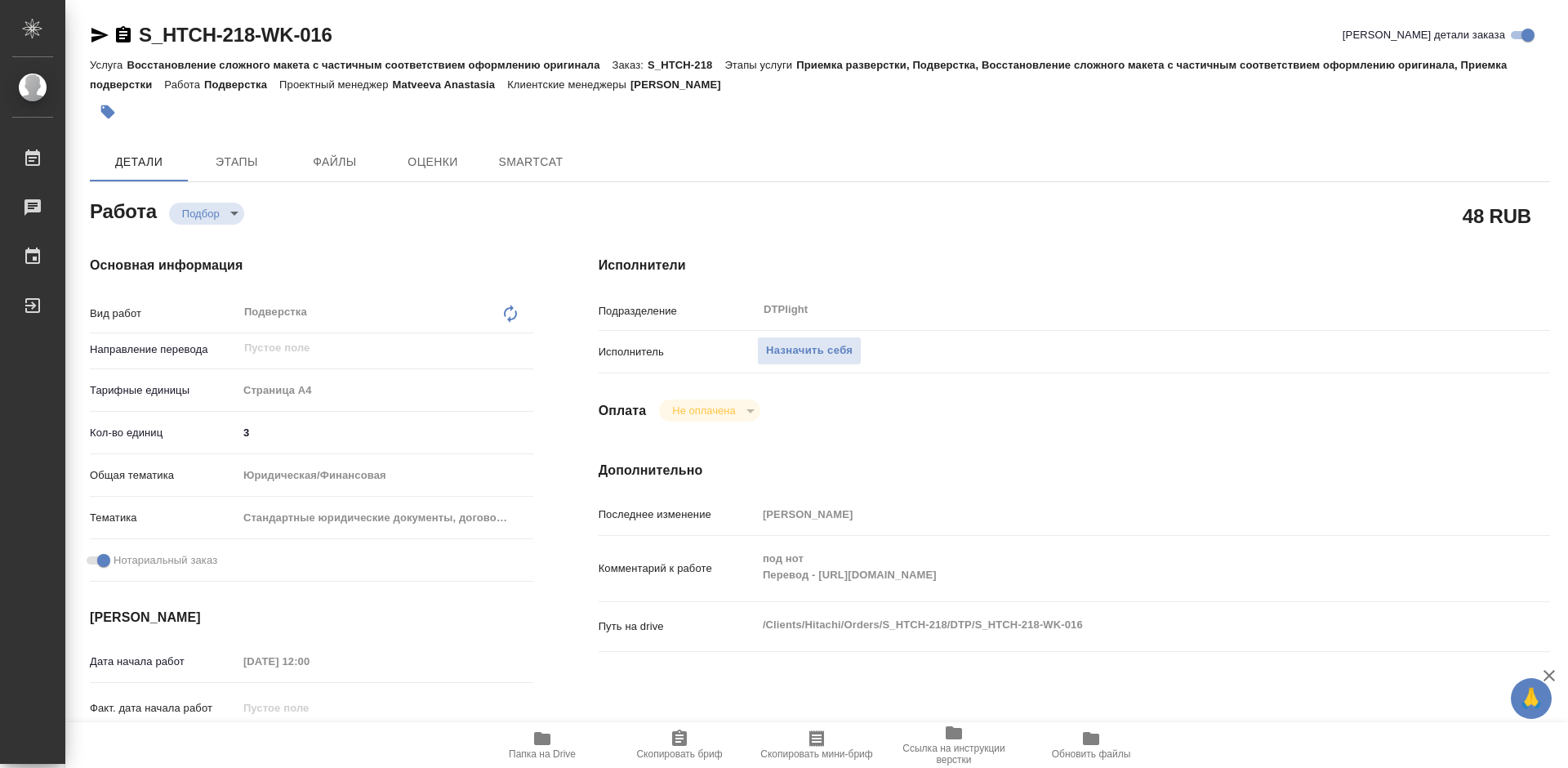
type textarea "x"
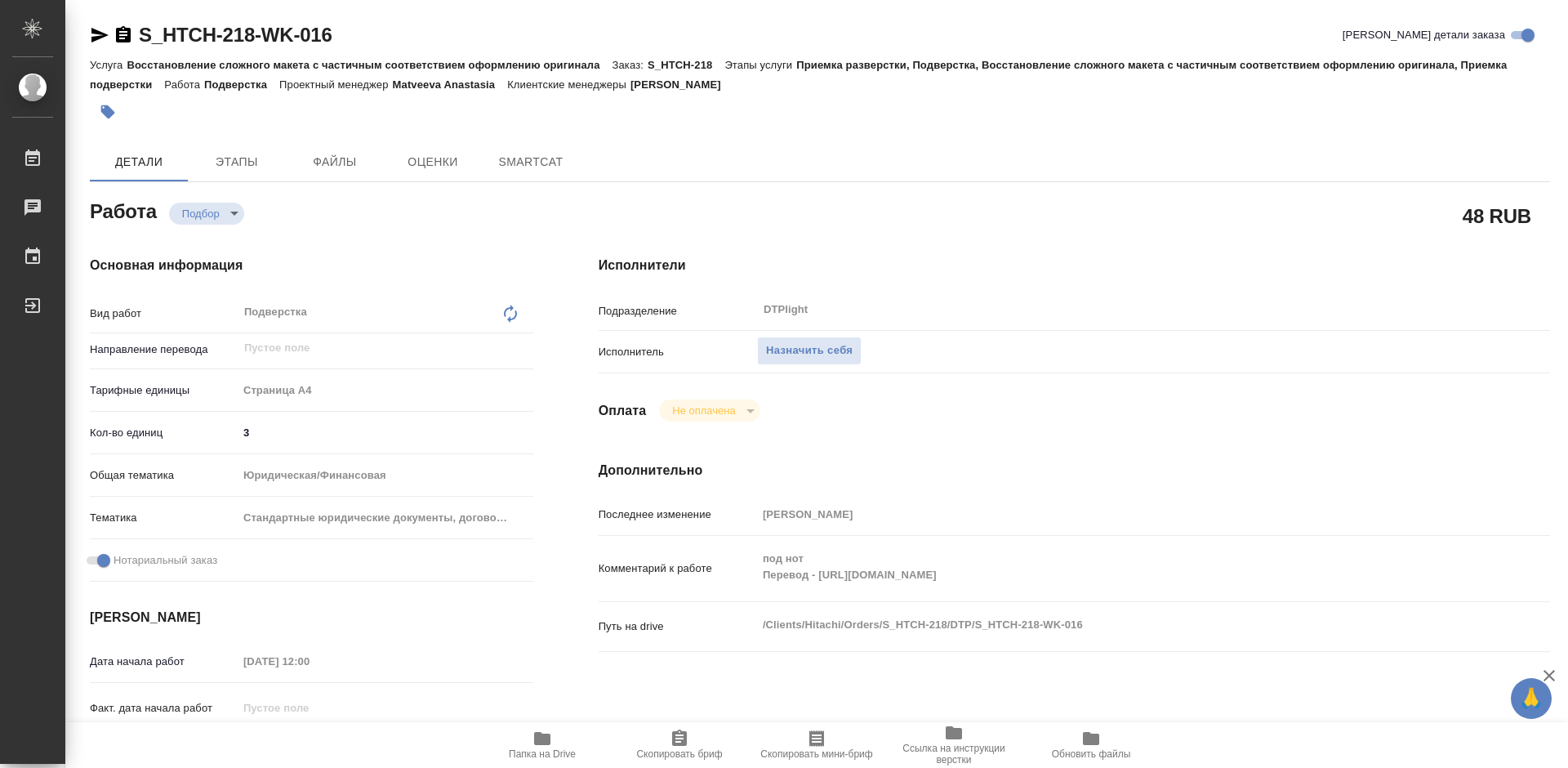
type textarea "x"
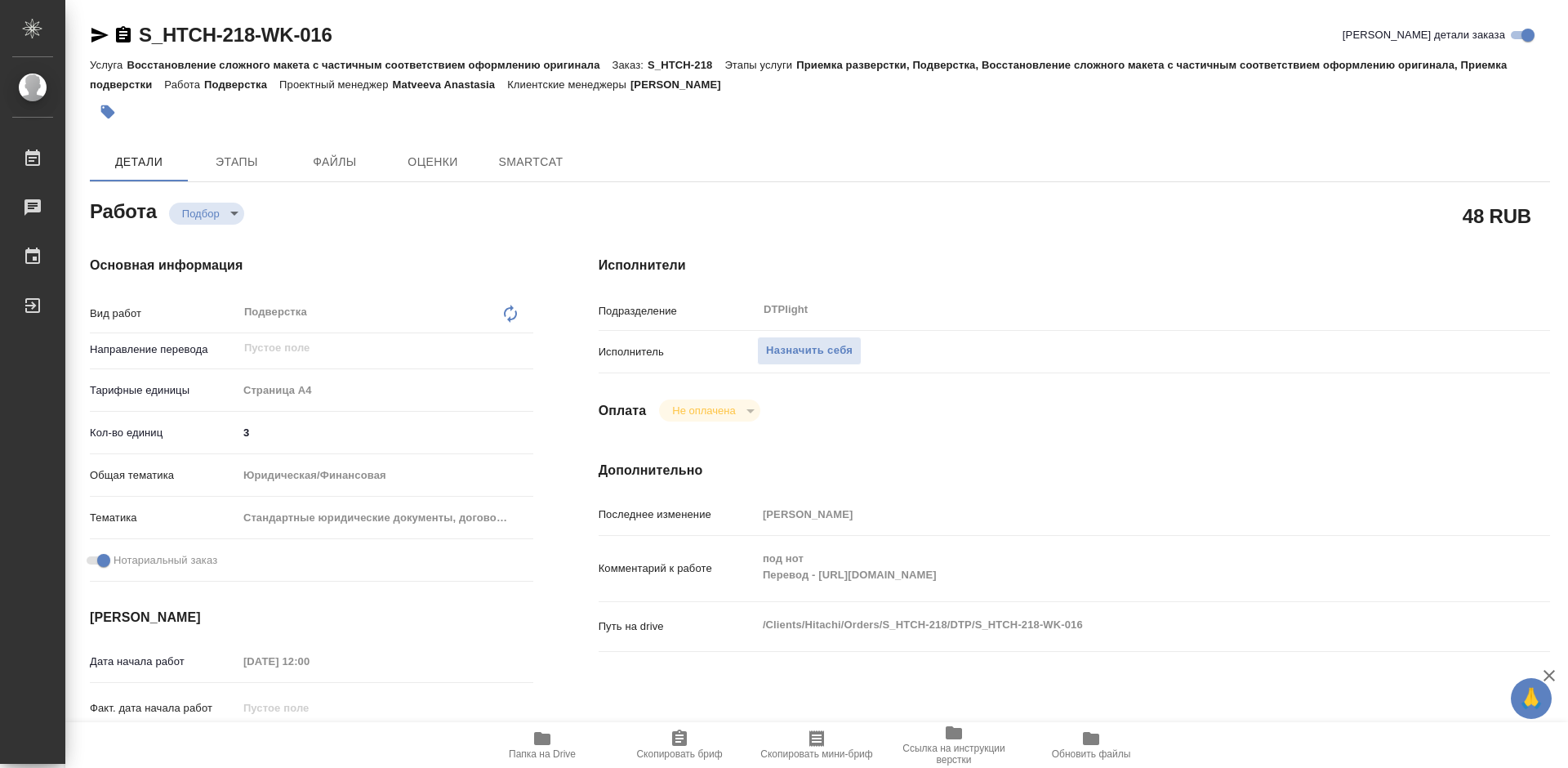
type textarea "x"
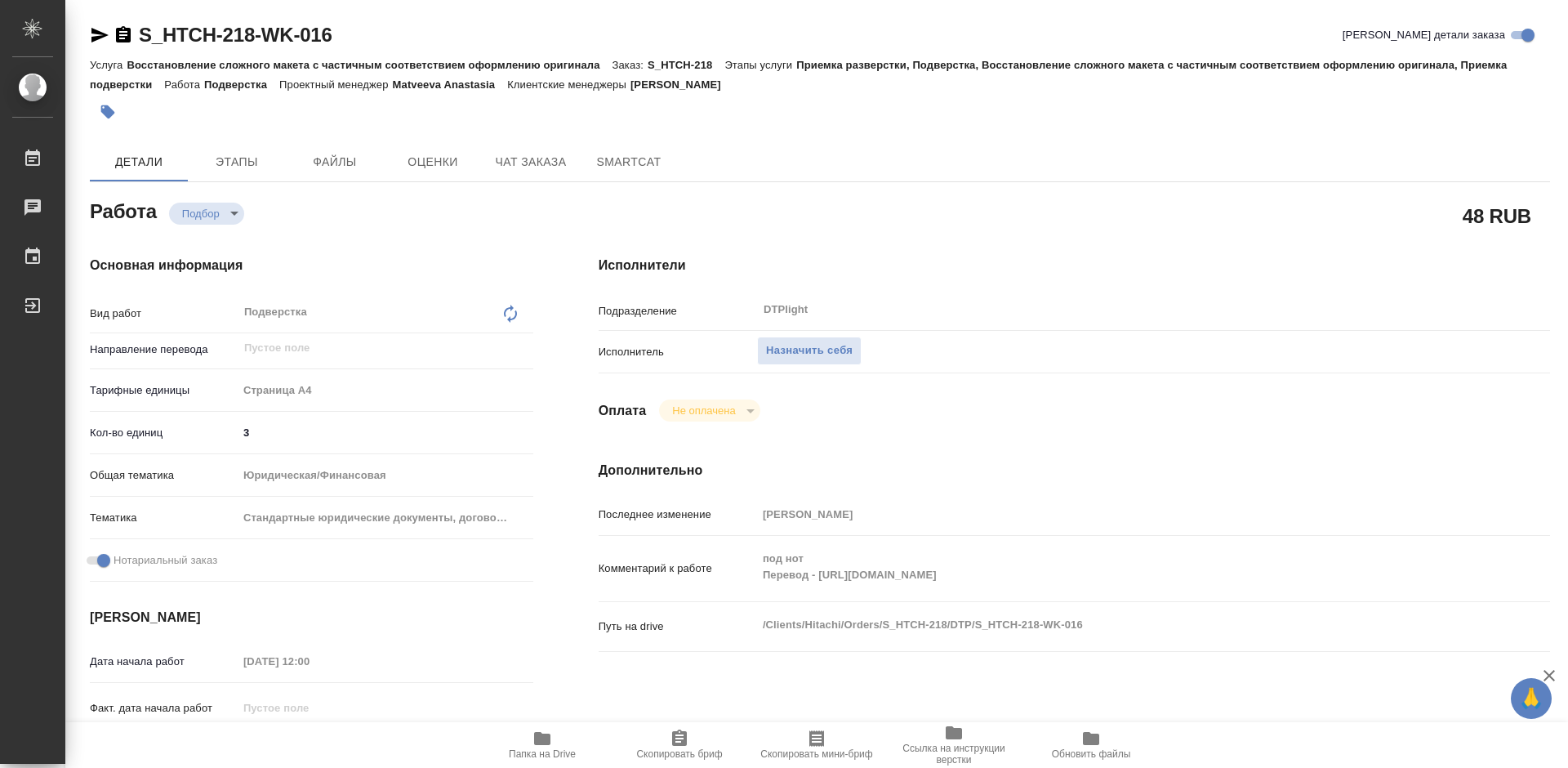
type textarea "x"
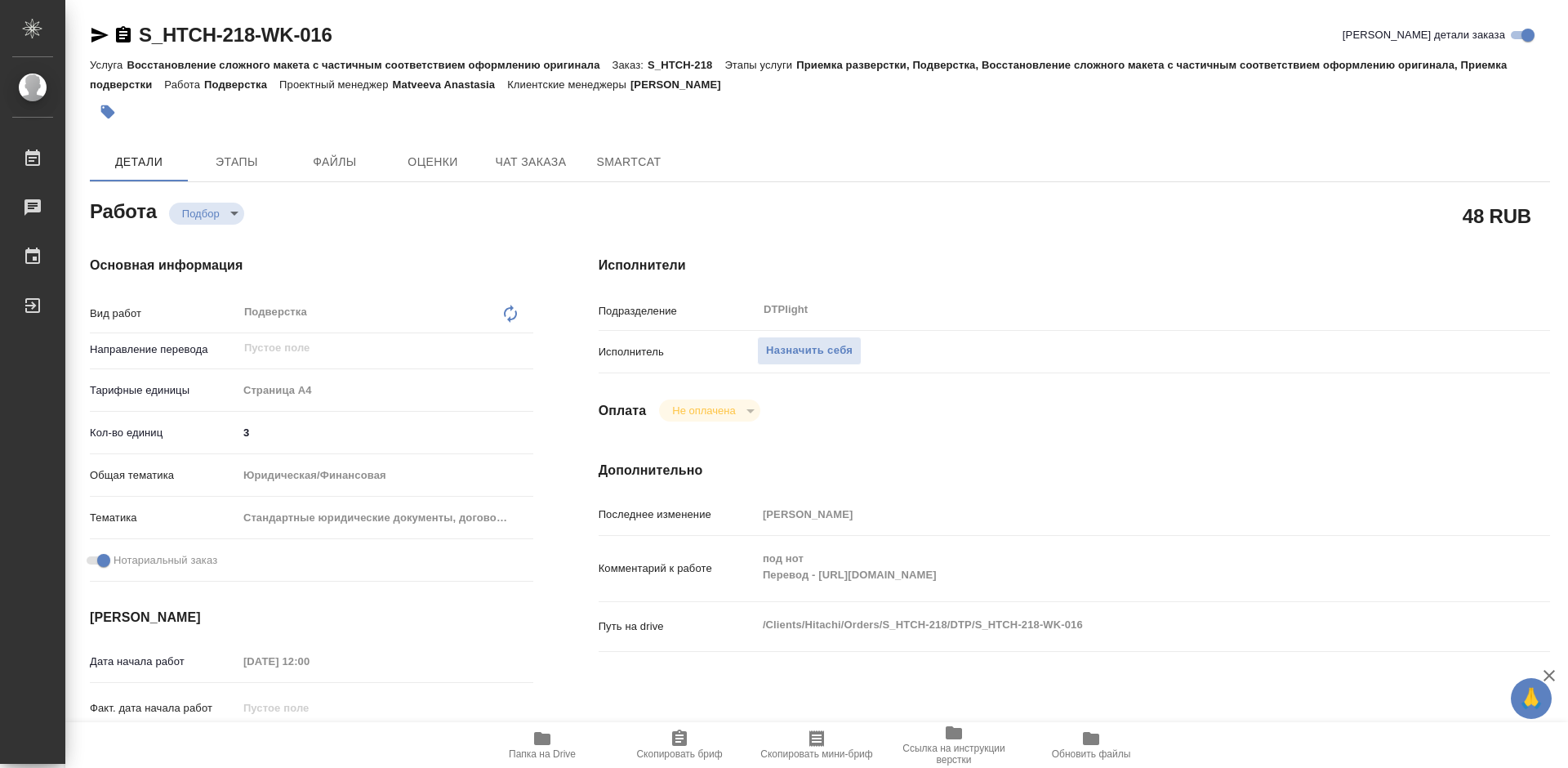
type textarea "x"
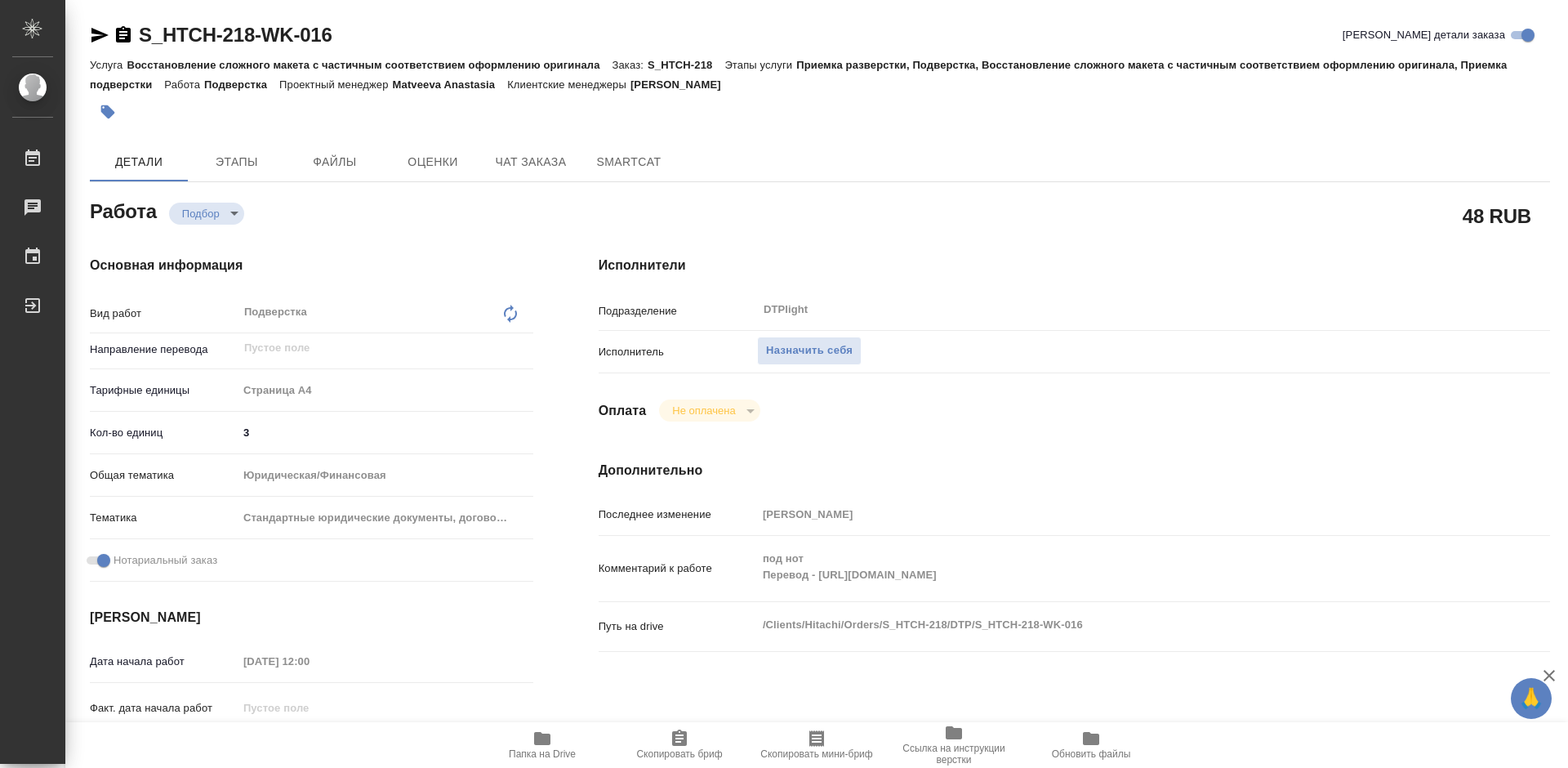
click at [538, 743] on icon "button" at bounding box center [542, 738] width 16 height 14
drag, startPoint x: 539, startPoint y: 754, endPoint x: 551, endPoint y: 751, distance: 12.4
click at [540, 754] on span "Папка на Drive" at bounding box center [542, 754] width 67 height 12
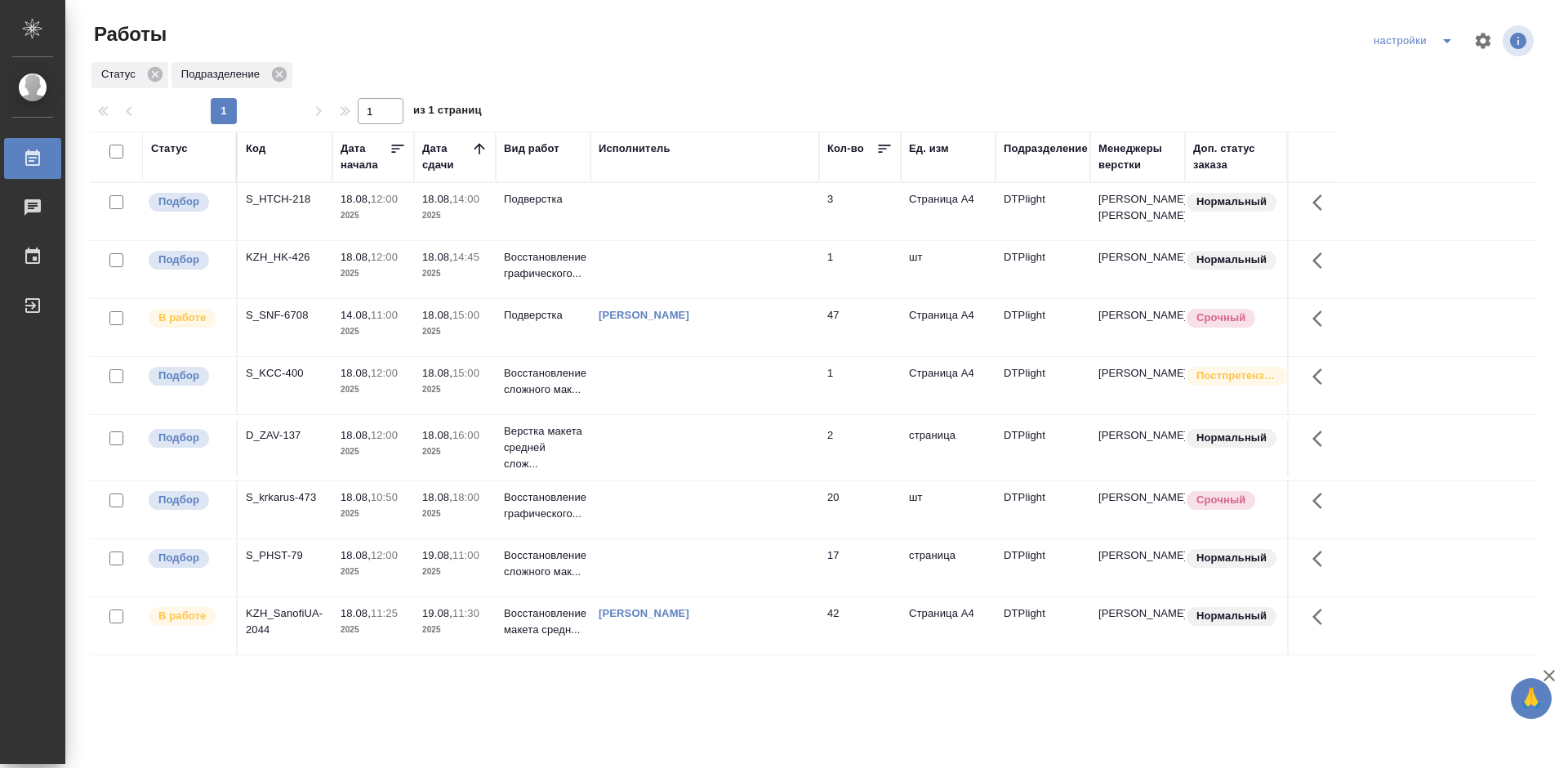
click at [294, 208] on div "S_HTCH-218" at bounding box center [284, 199] width 78 height 16
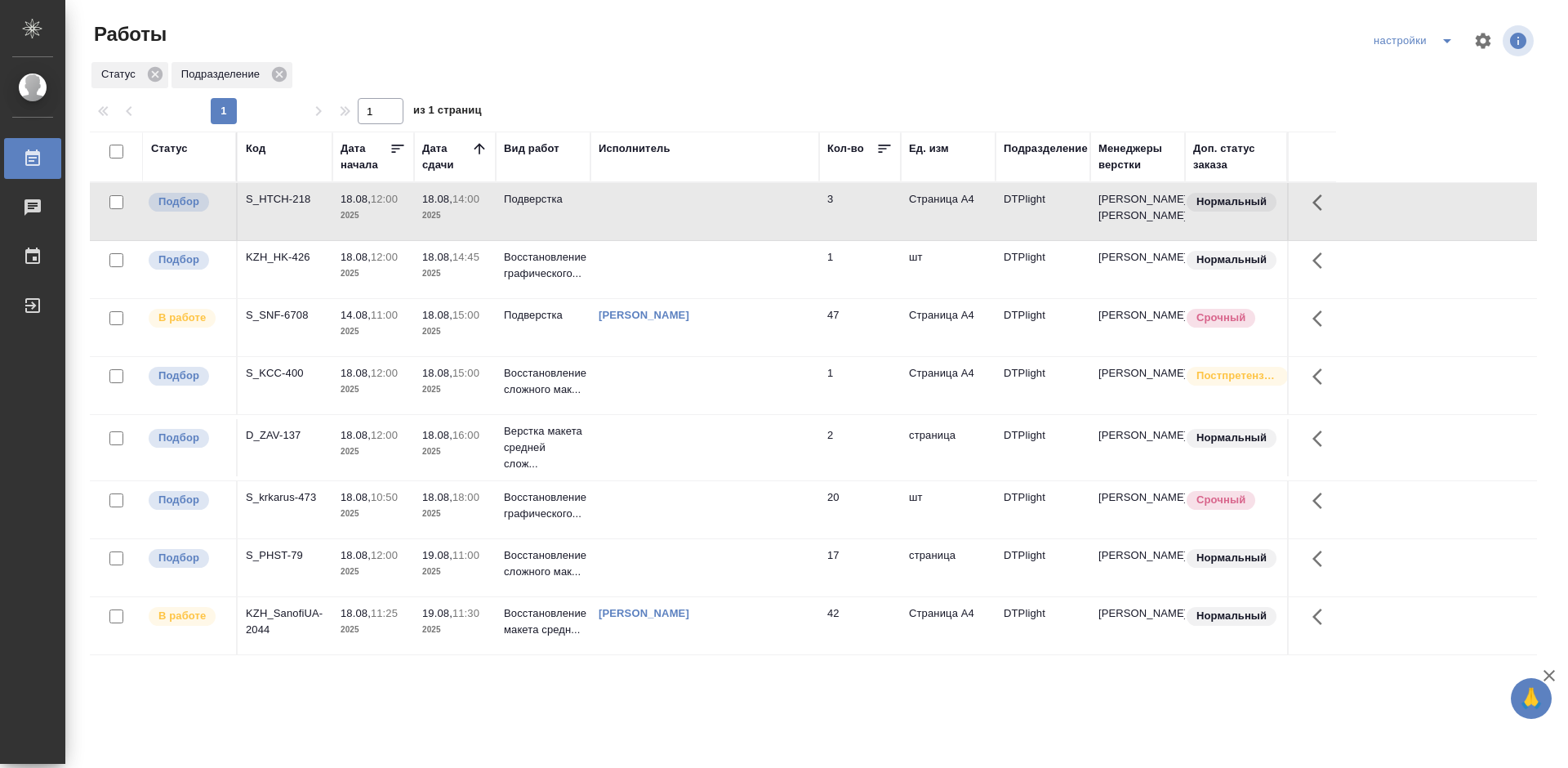
click at [256, 208] on div "S_HTCH-218" at bounding box center [284, 199] width 78 height 16
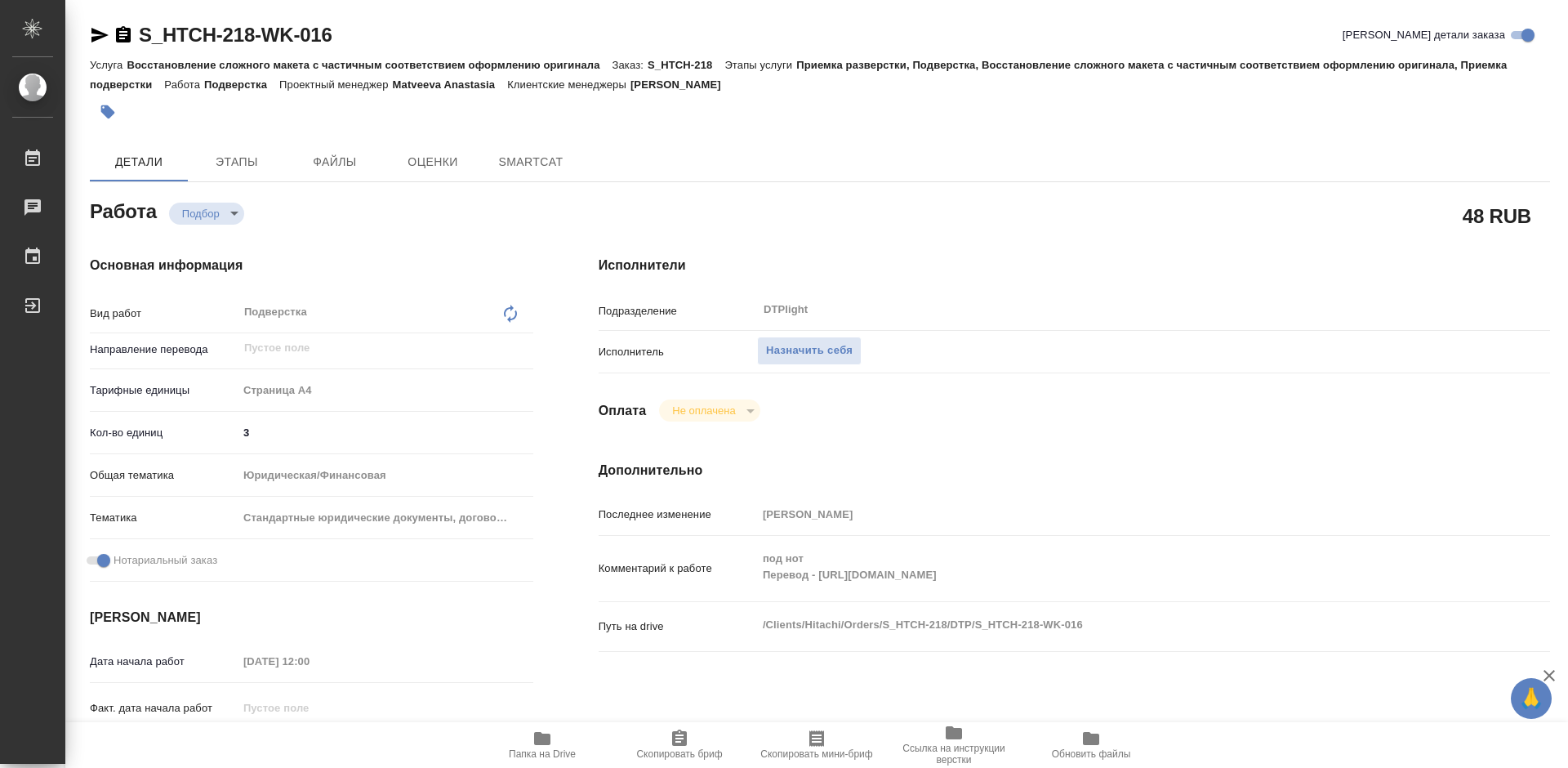
type textarea "x"
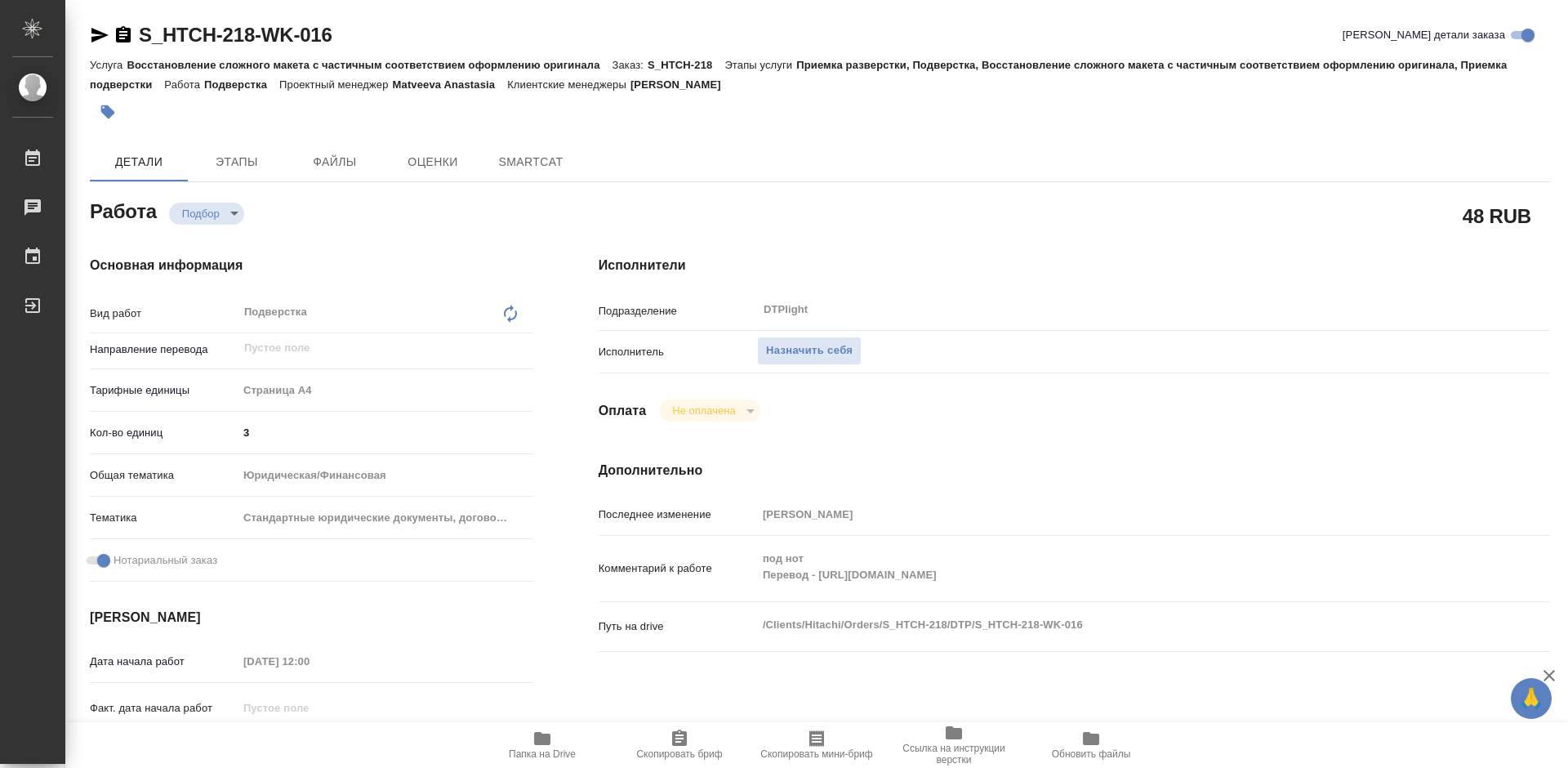
type textarea "x"
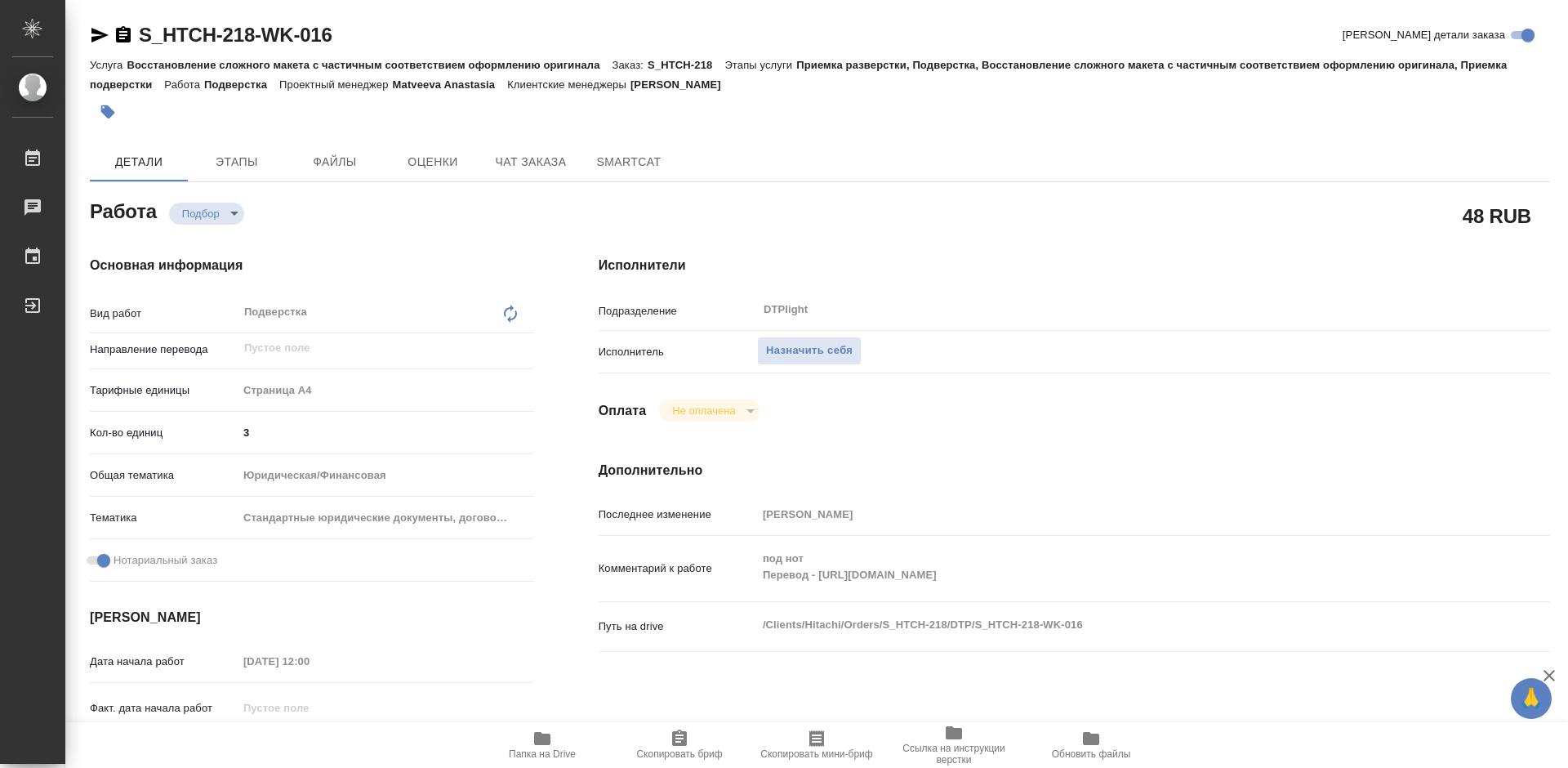
type textarea "x"
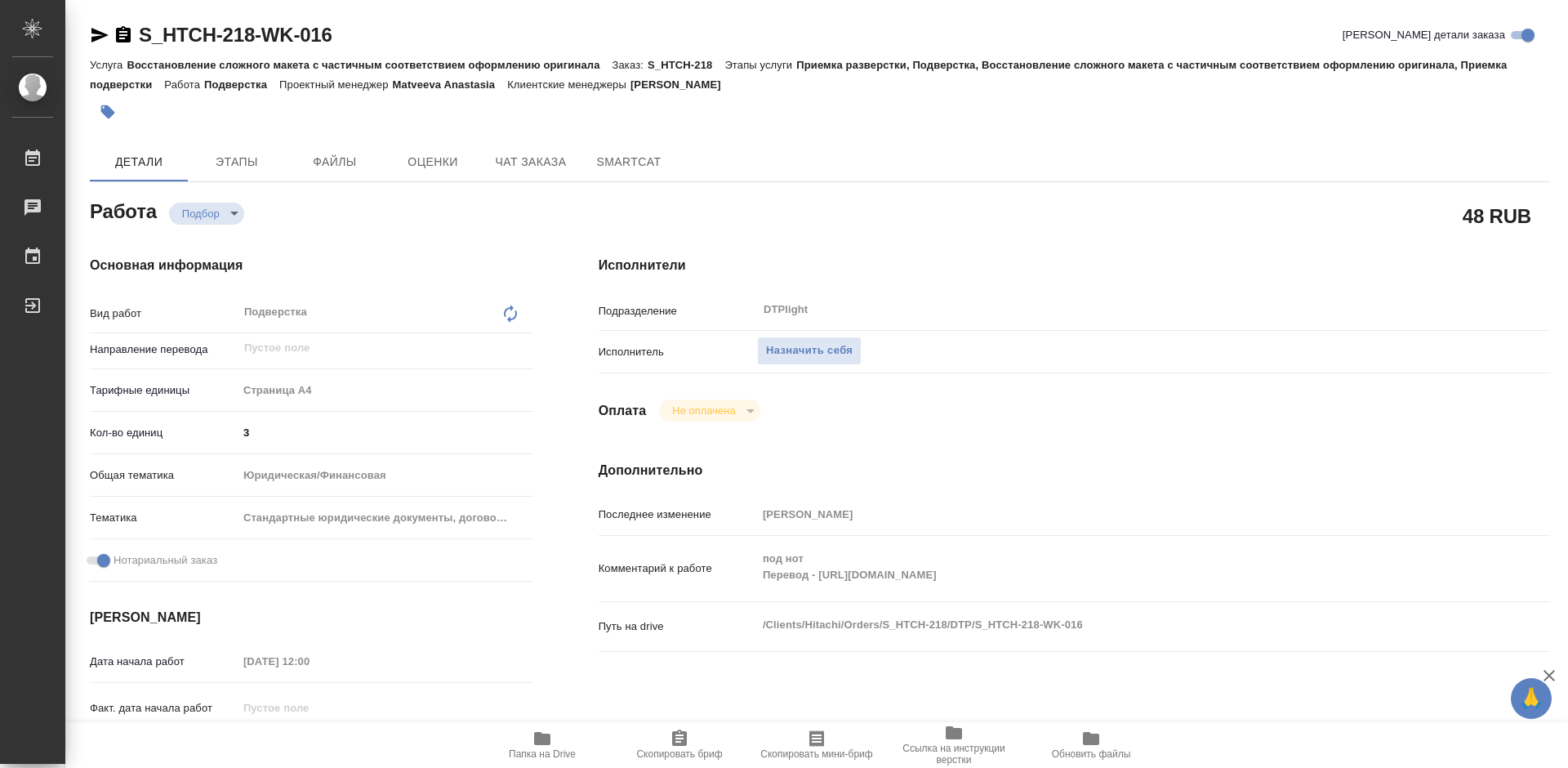
type textarea "x"
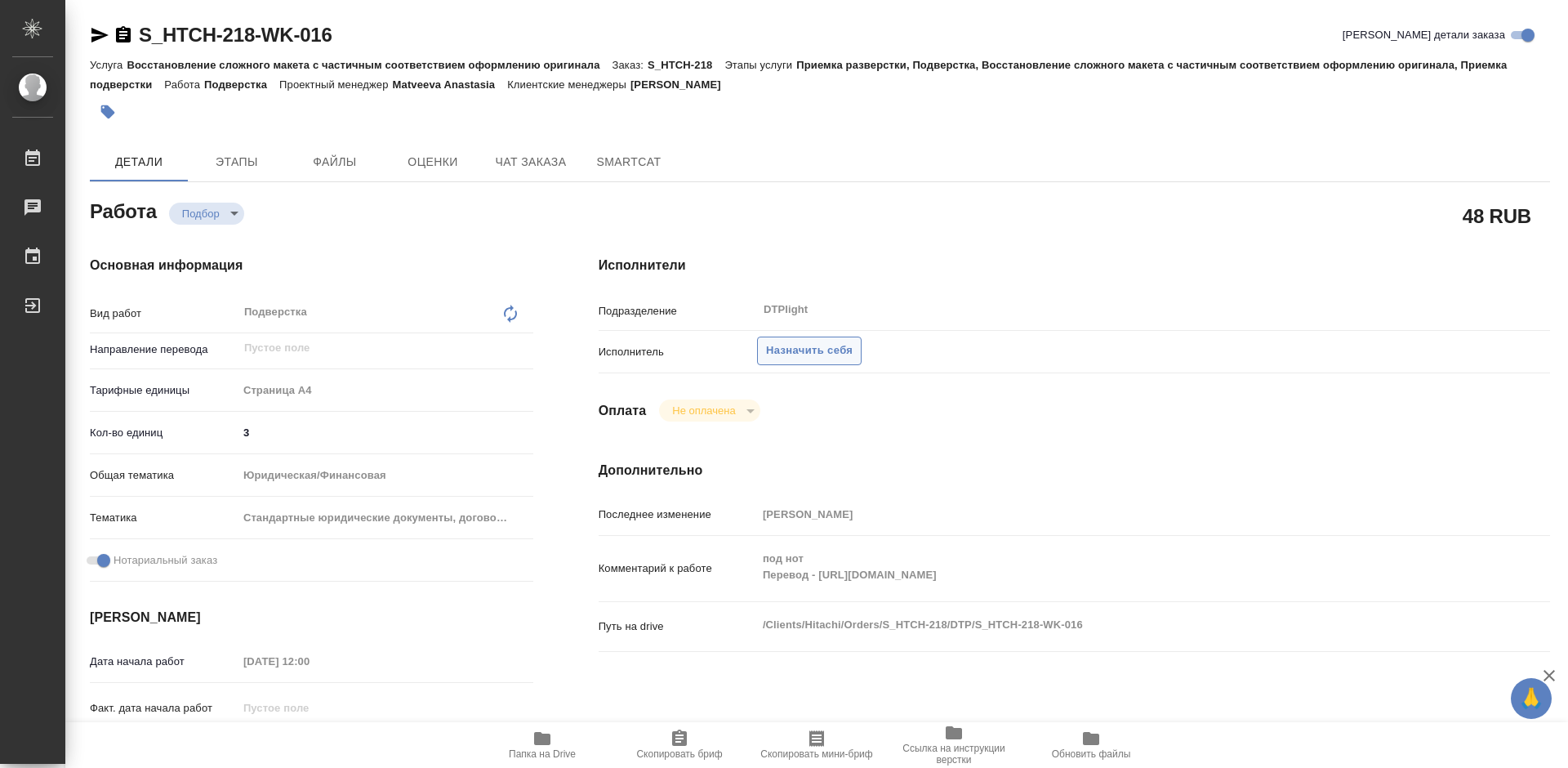
click at [794, 353] on span "Назначить себя" at bounding box center [810, 350] width 87 height 18
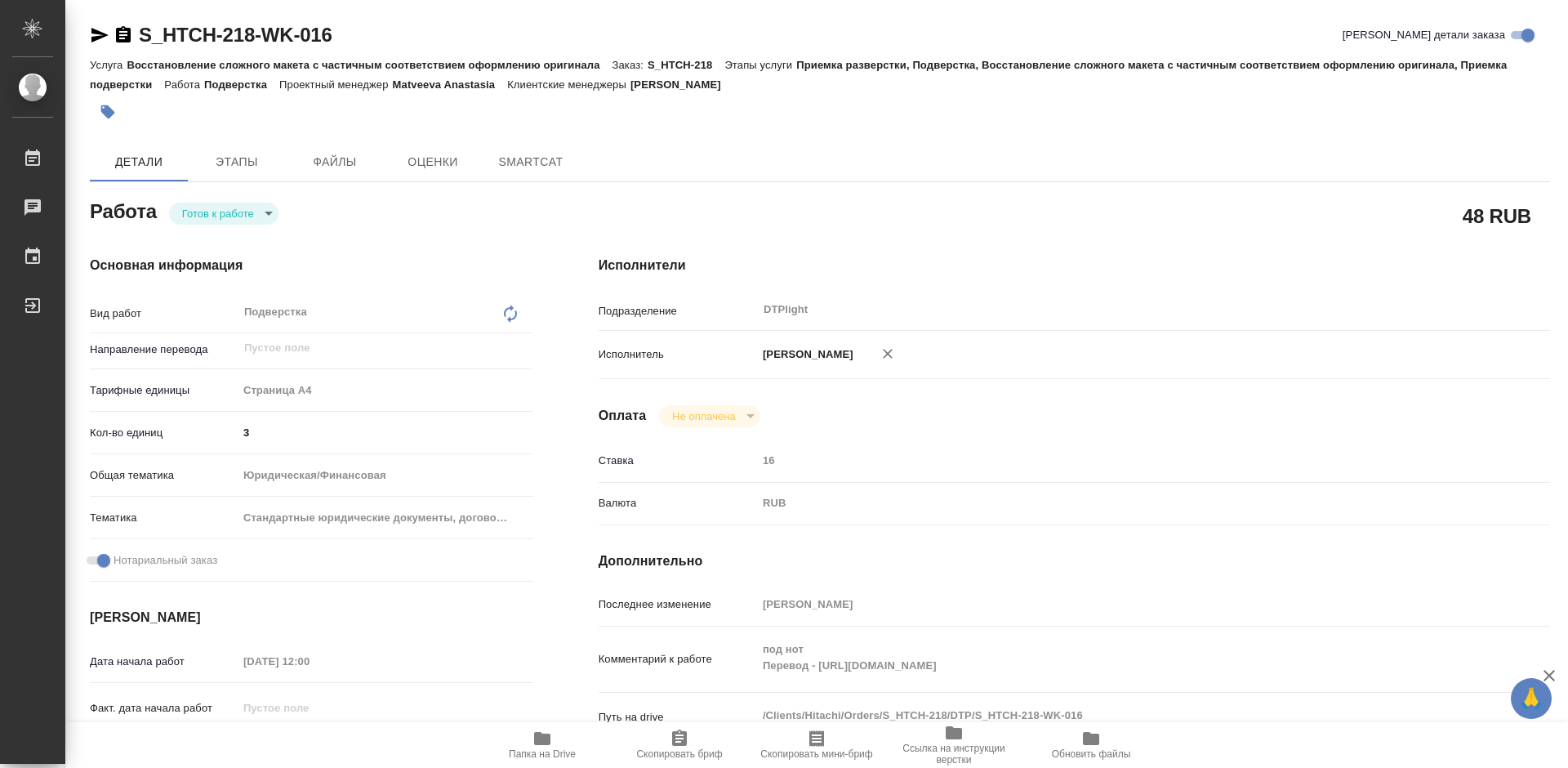
type textarea "x"
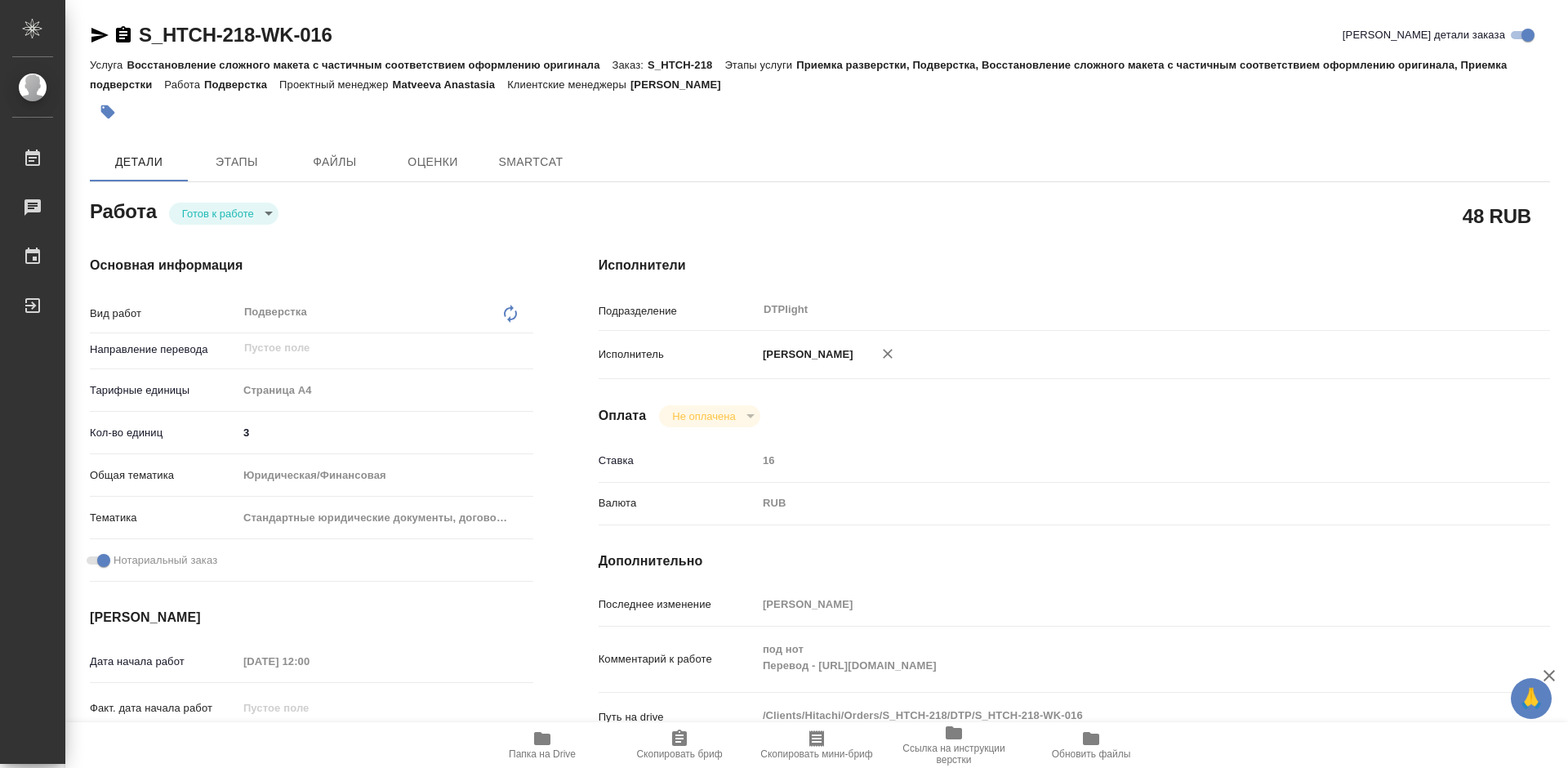
type textarea "x"
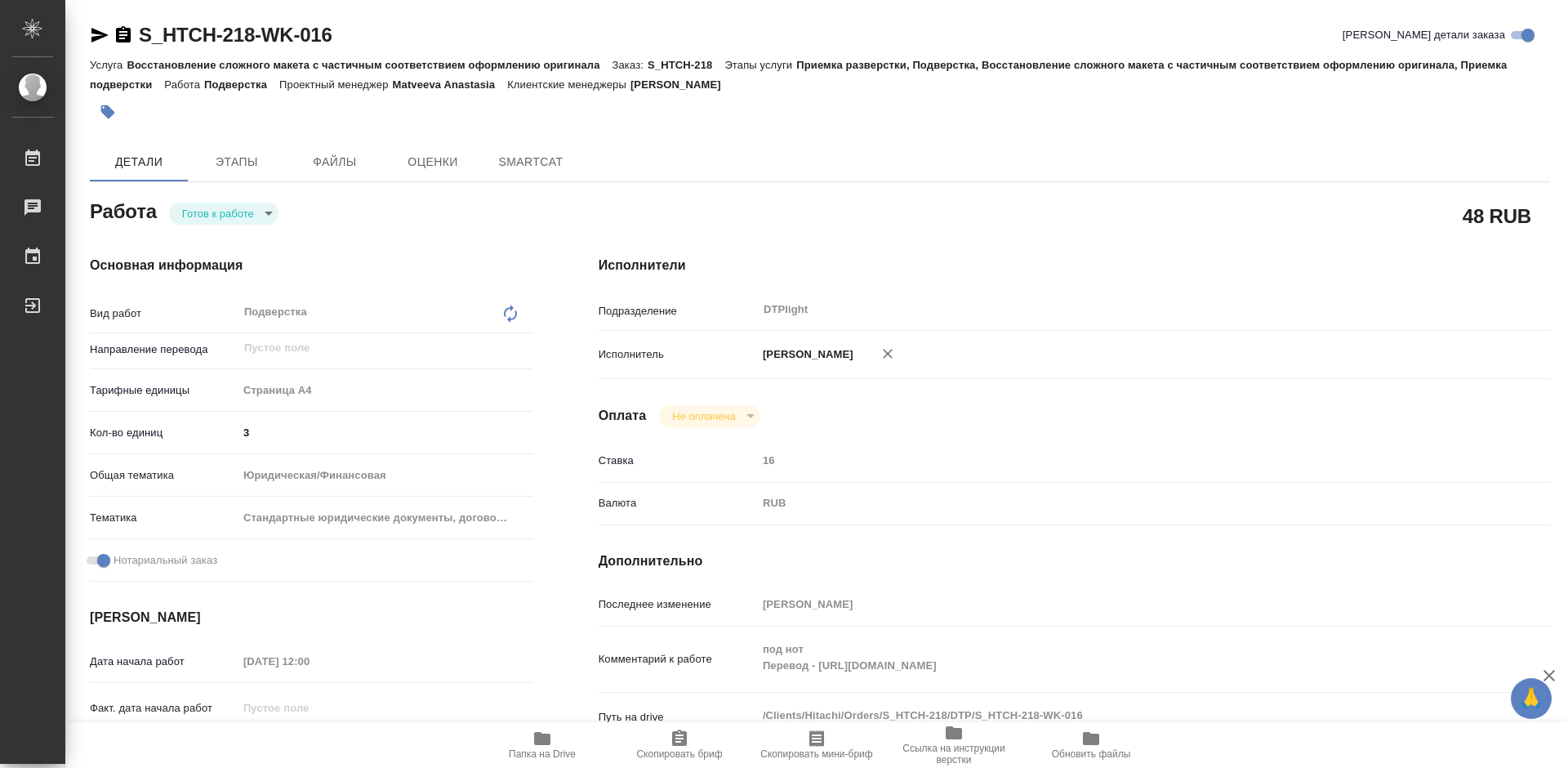
type textarea "x"
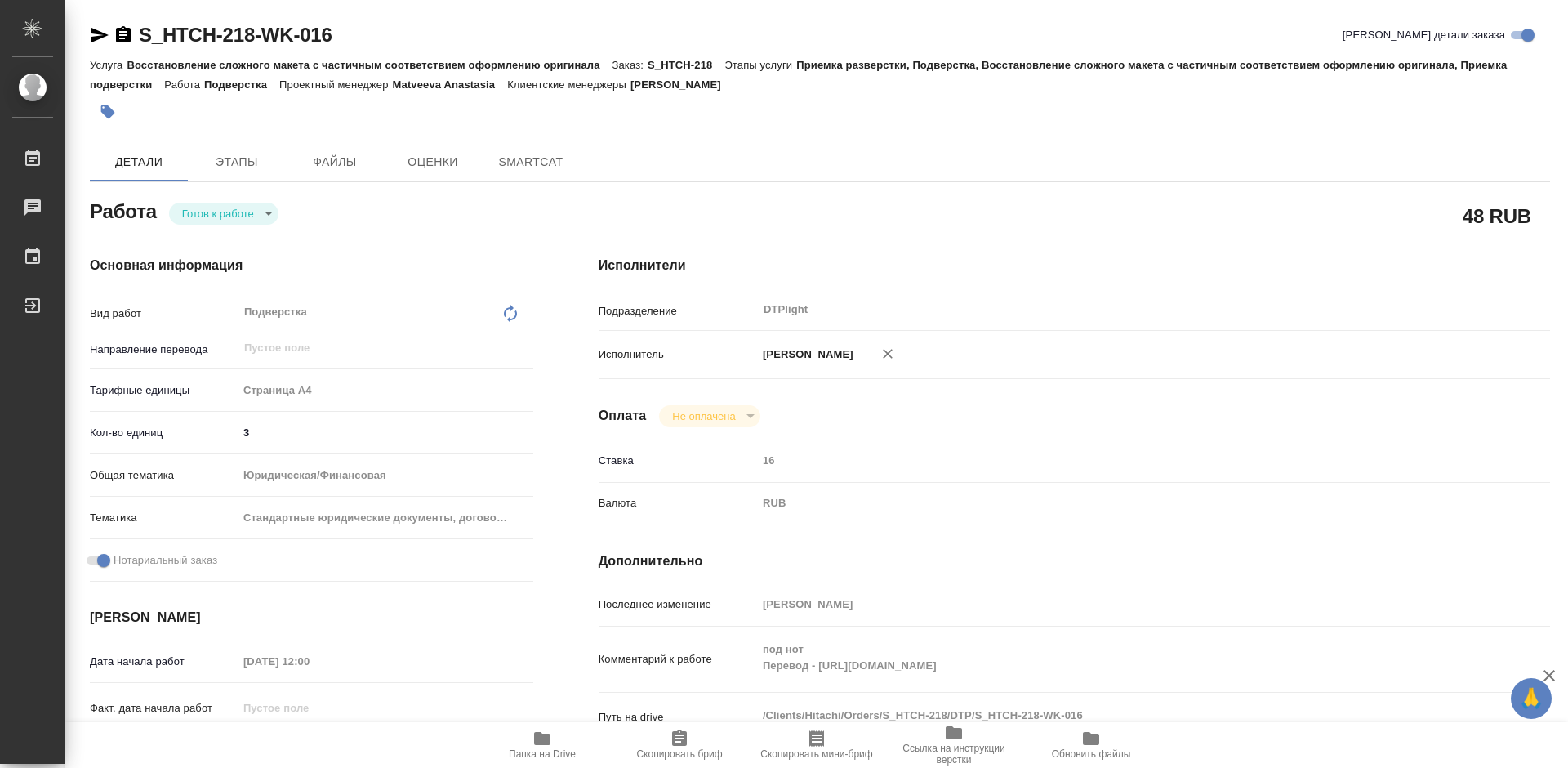
type textarea "x"
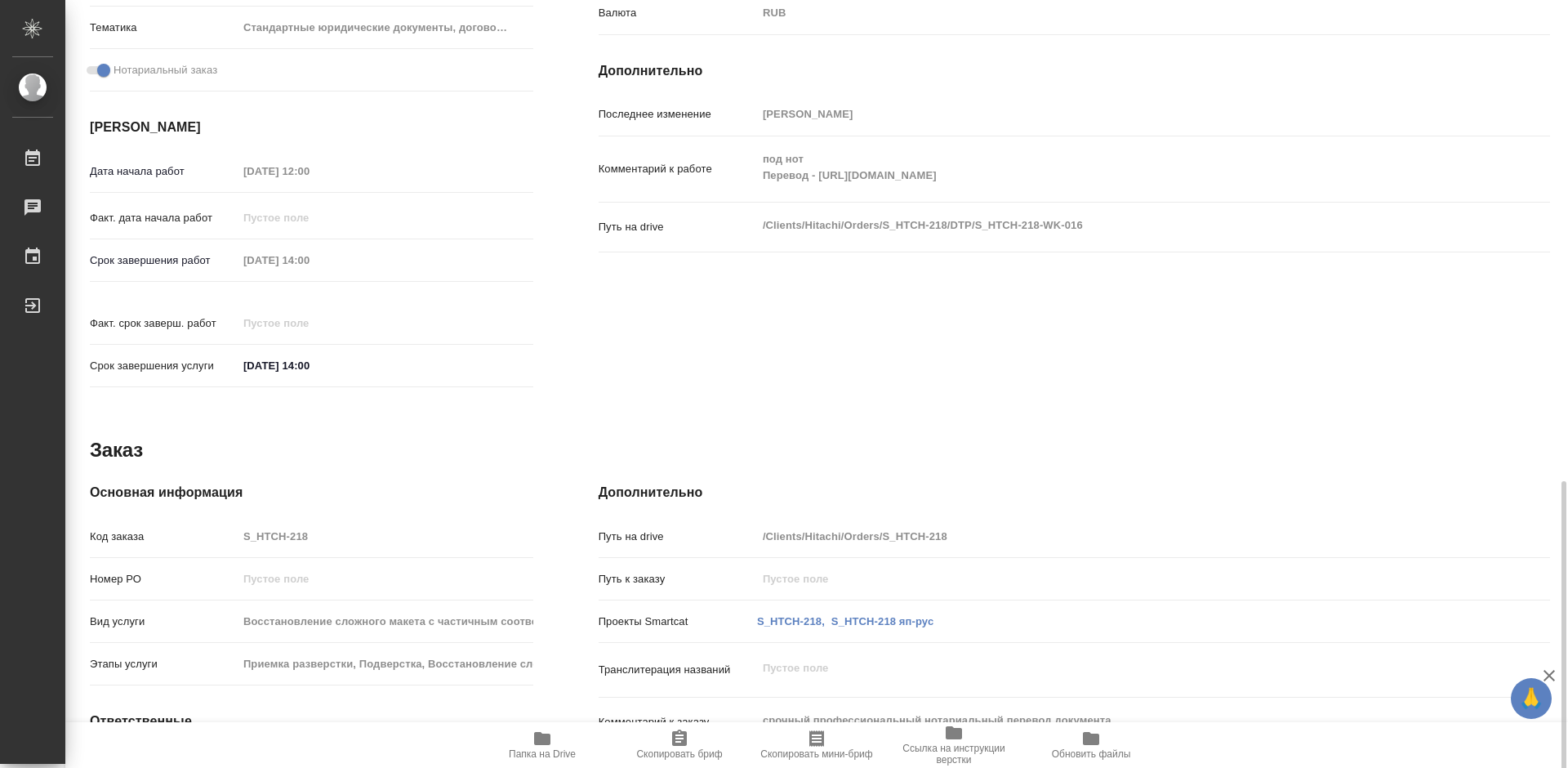
scroll to position [626, 0]
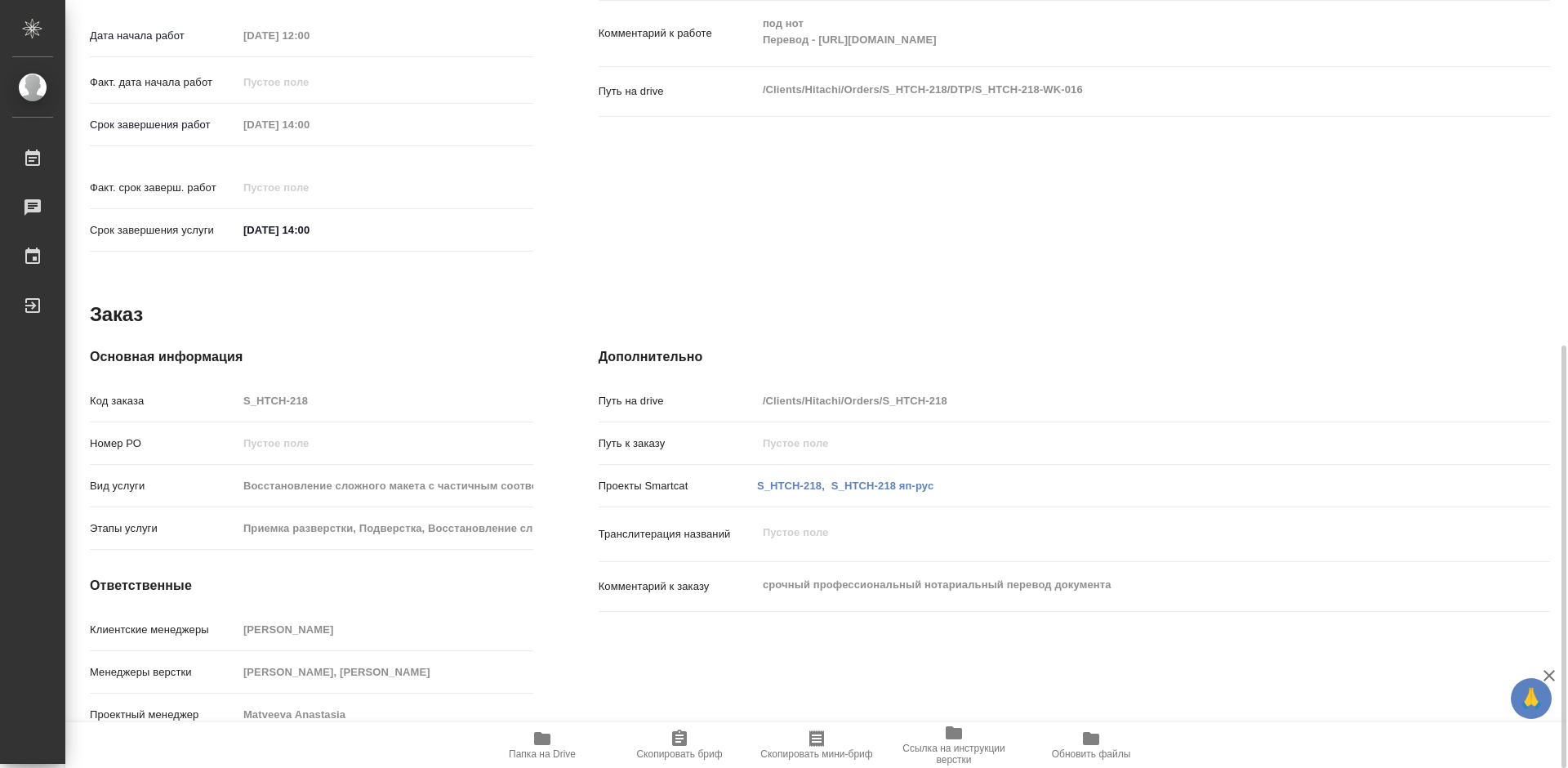
type textarea "x"
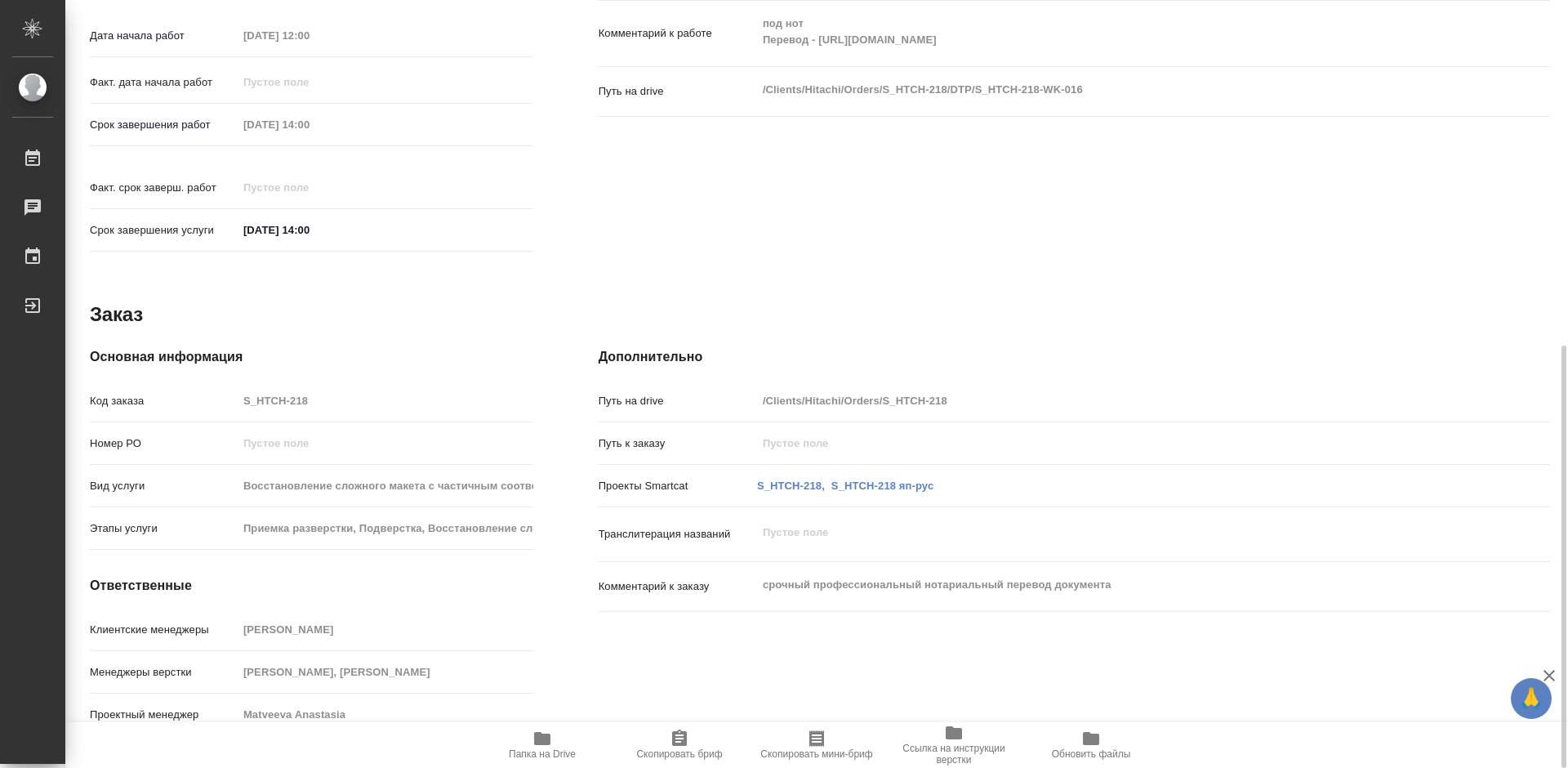
type textarea "x"
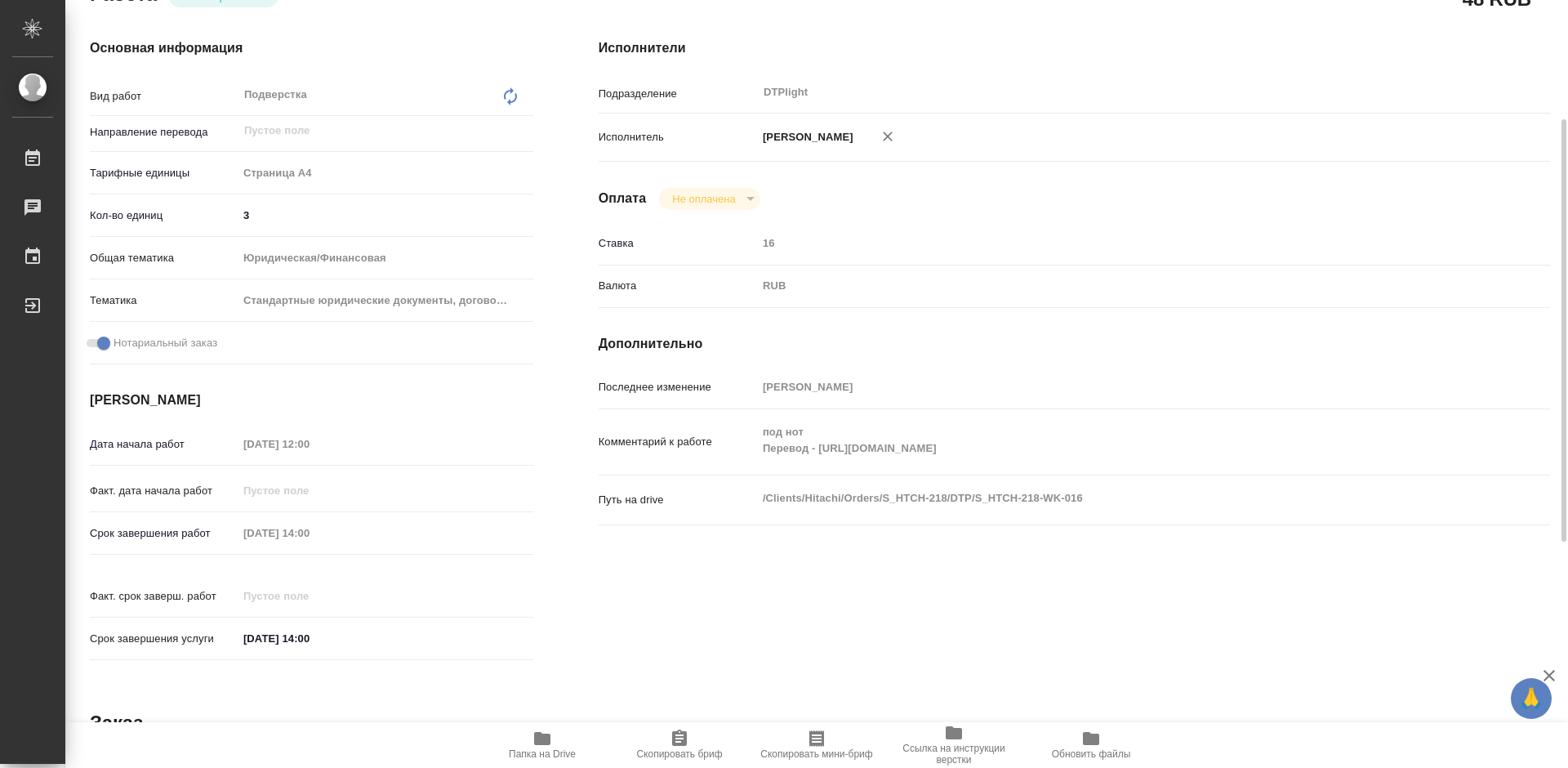
scroll to position [0, 0]
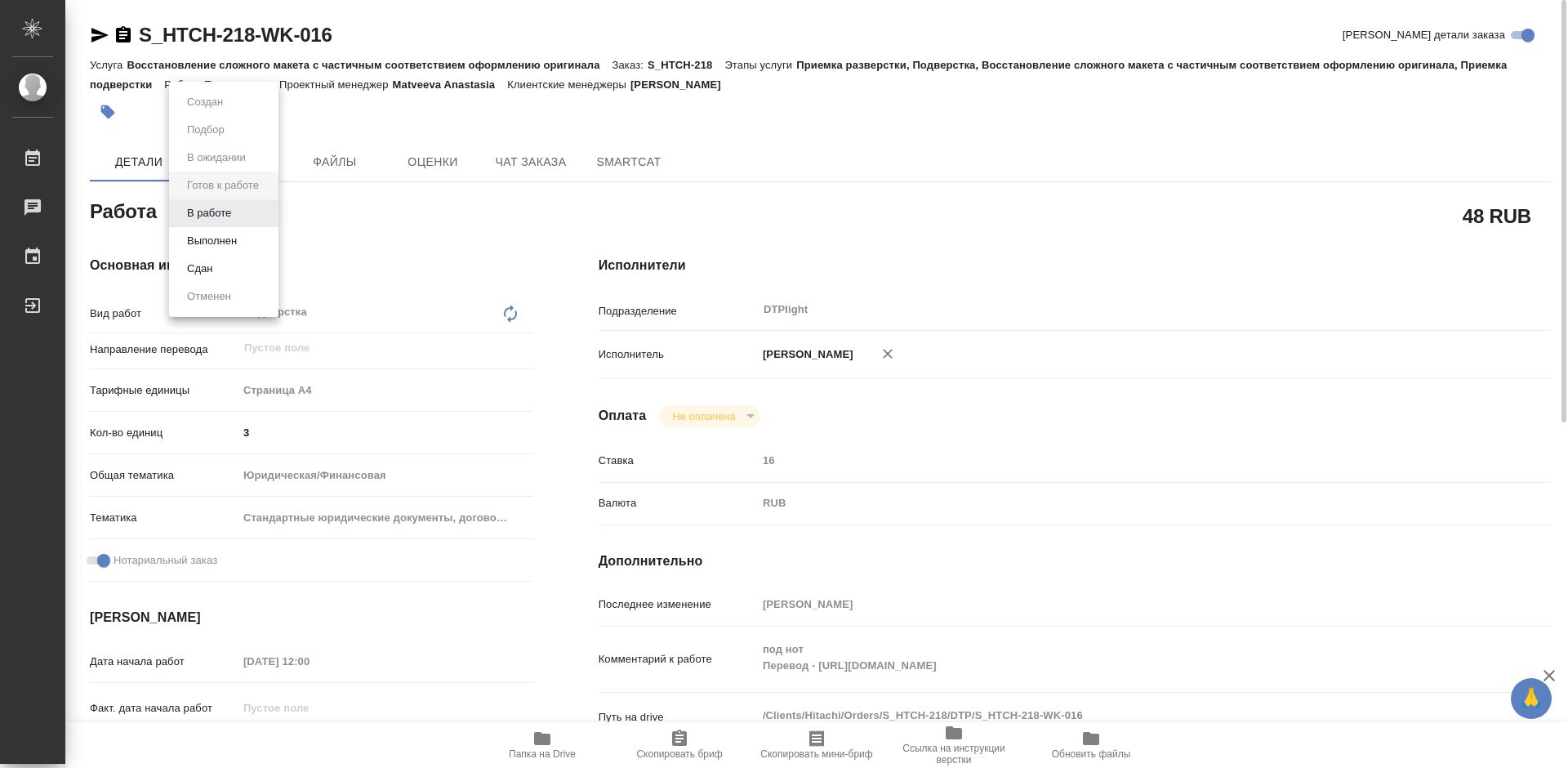
click at [248, 213] on body "🙏 .cls-1 fill:#fff; AWATERA Tretyakova Mariya Работы 0 Чаты График Выйти S_HTCH…" at bounding box center [784, 384] width 1568 height 768
click at [218, 209] on button "В работе" at bounding box center [210, 213] width 54 height 18
type textarea "x"
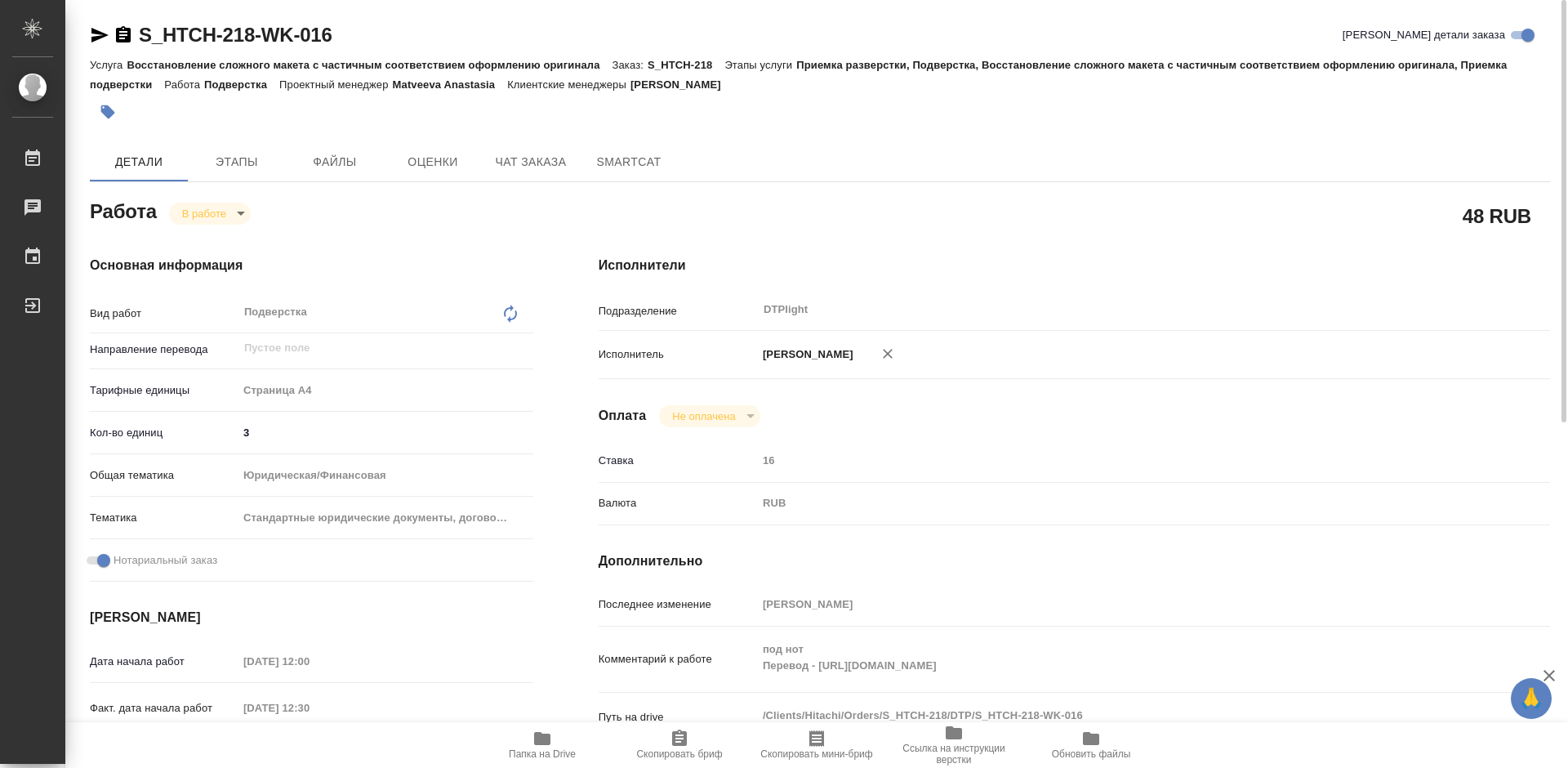
type textarea "x"
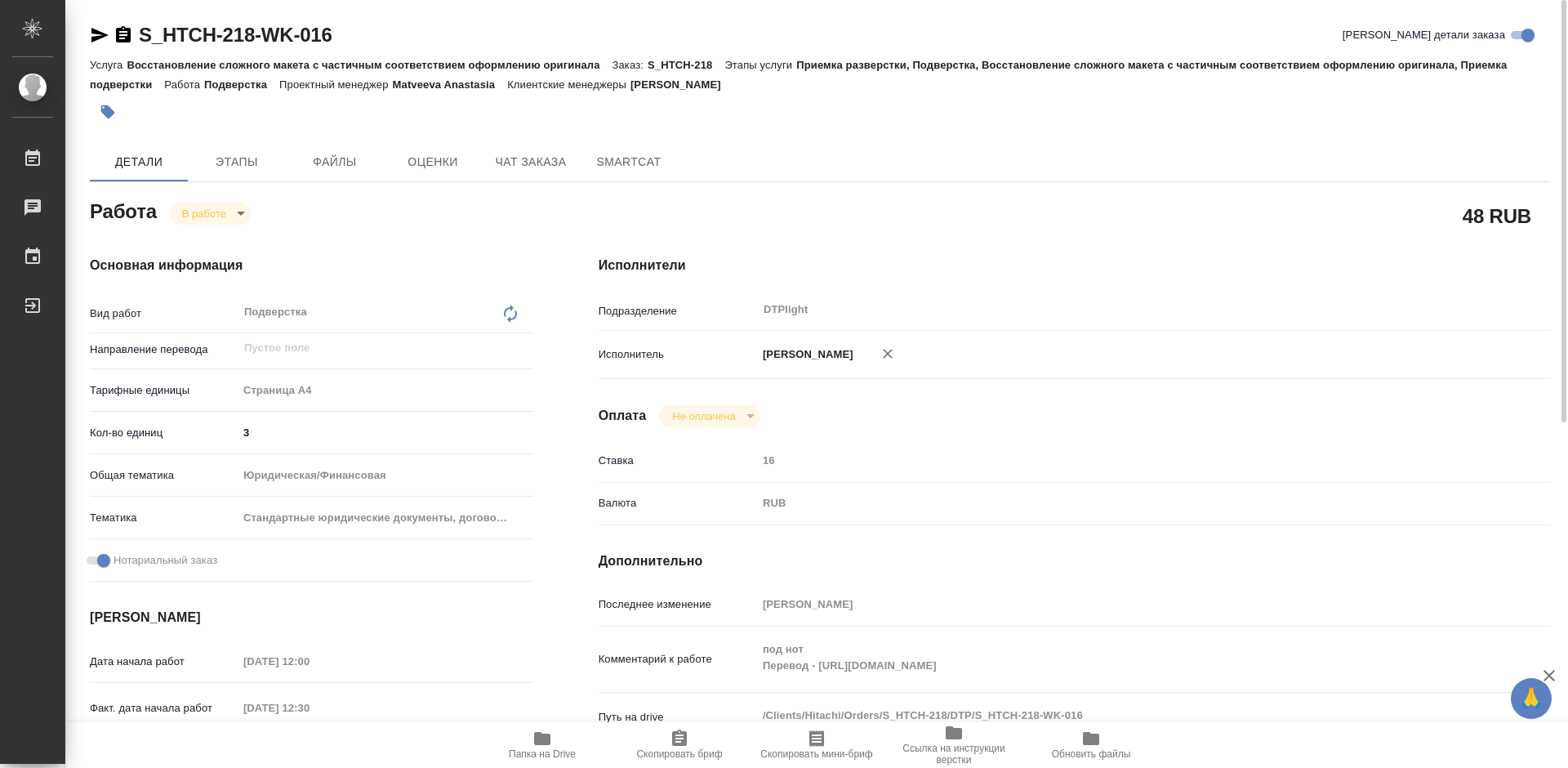
type textarea "x"
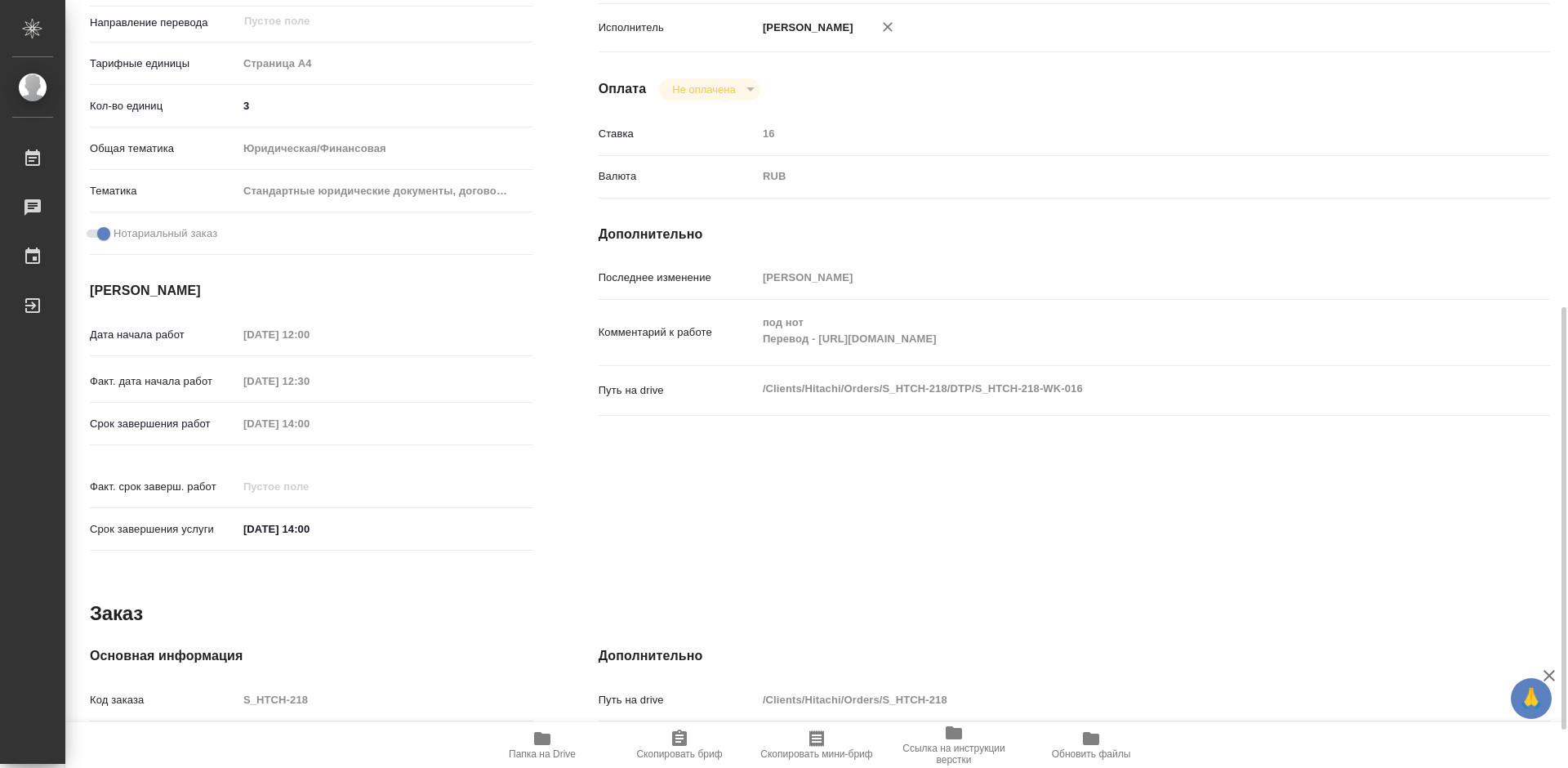
type textarea "x"
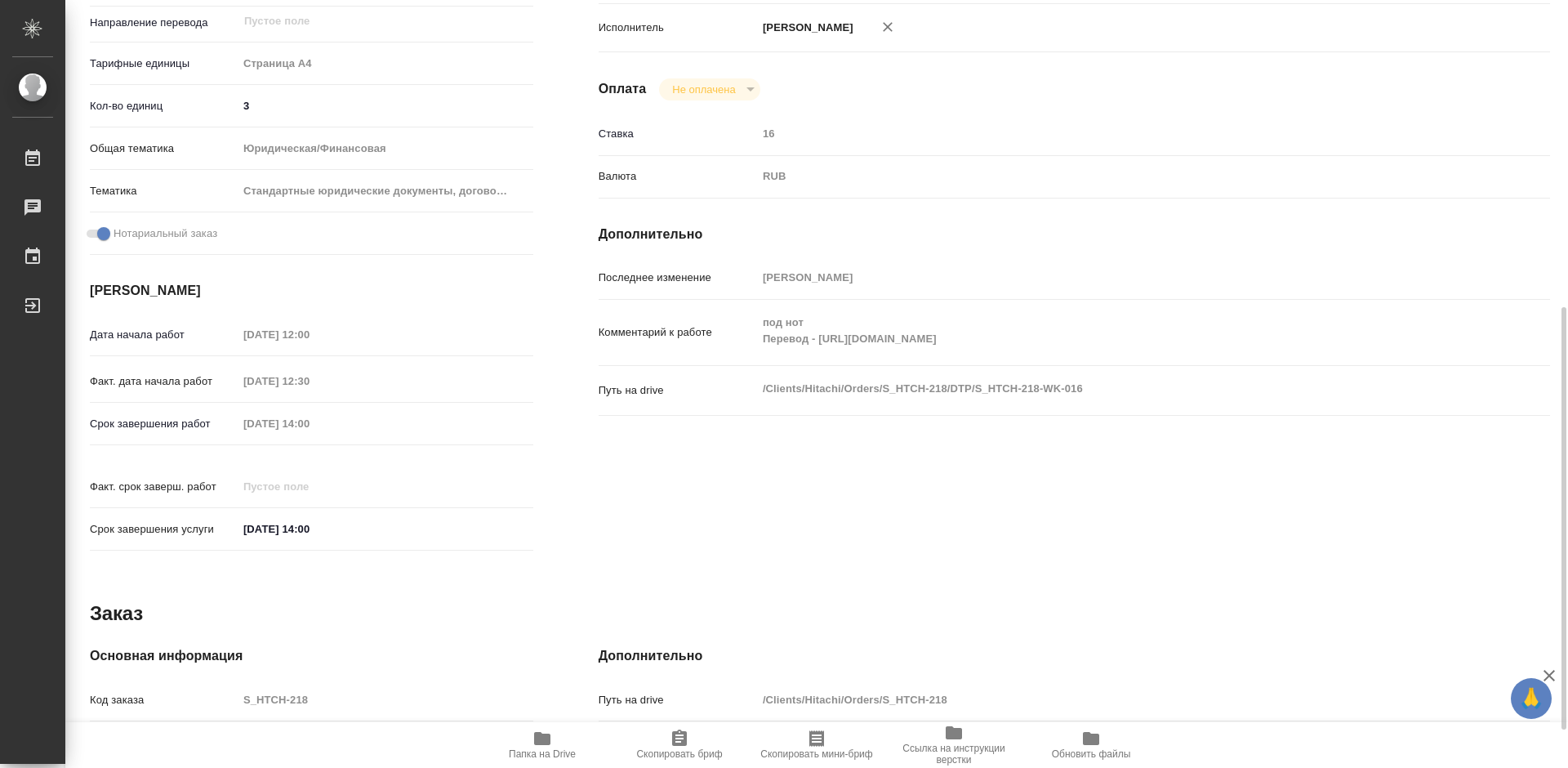
scroll to position [409, 0]
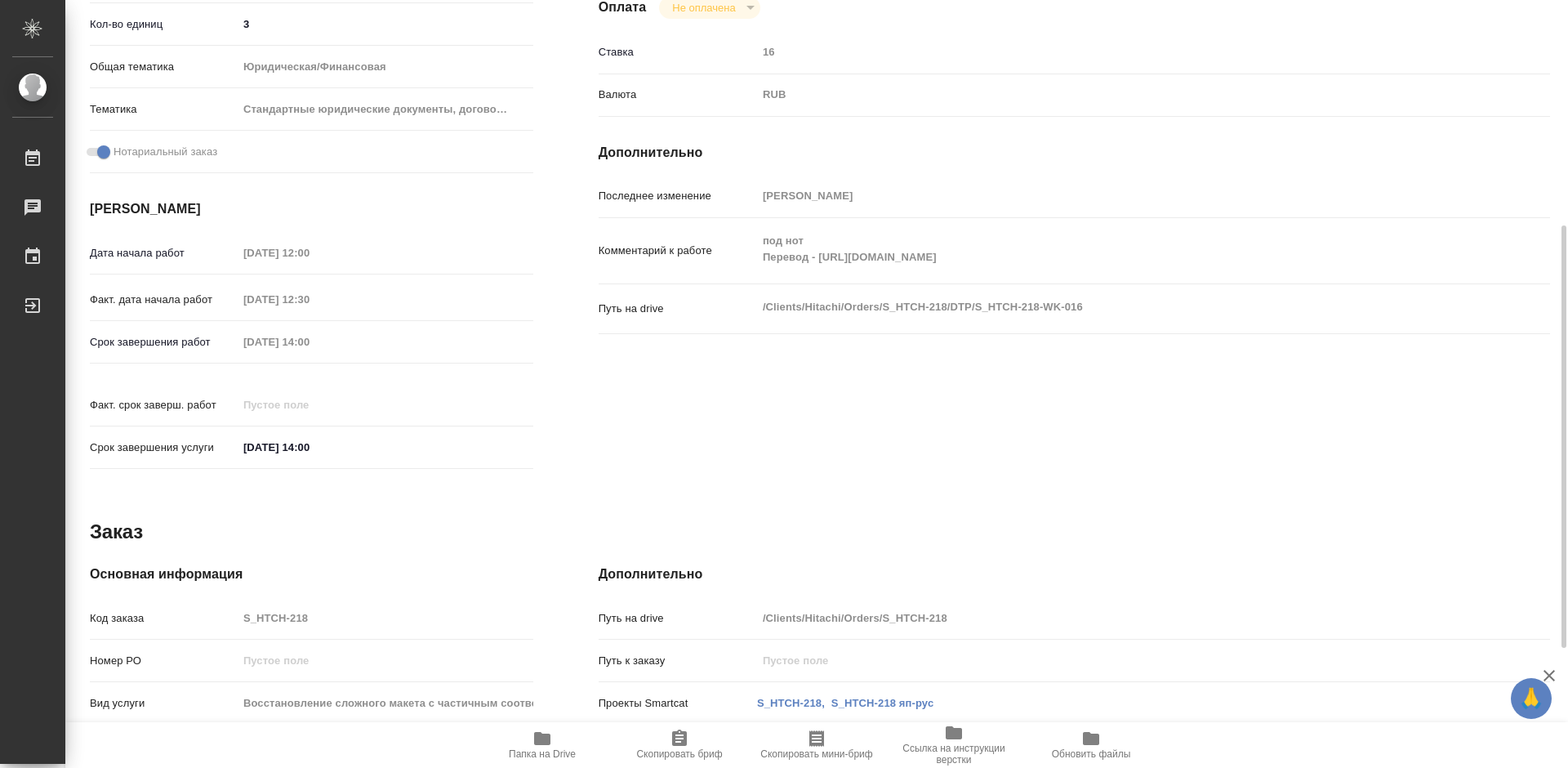
click at [565, 742] on span "Папка на Drive" at bounding box center [542, 744] width 118 height 31
click at [532, 748] on span "Папка на Drive" at bounding box center [542, 754] width 67 height 12
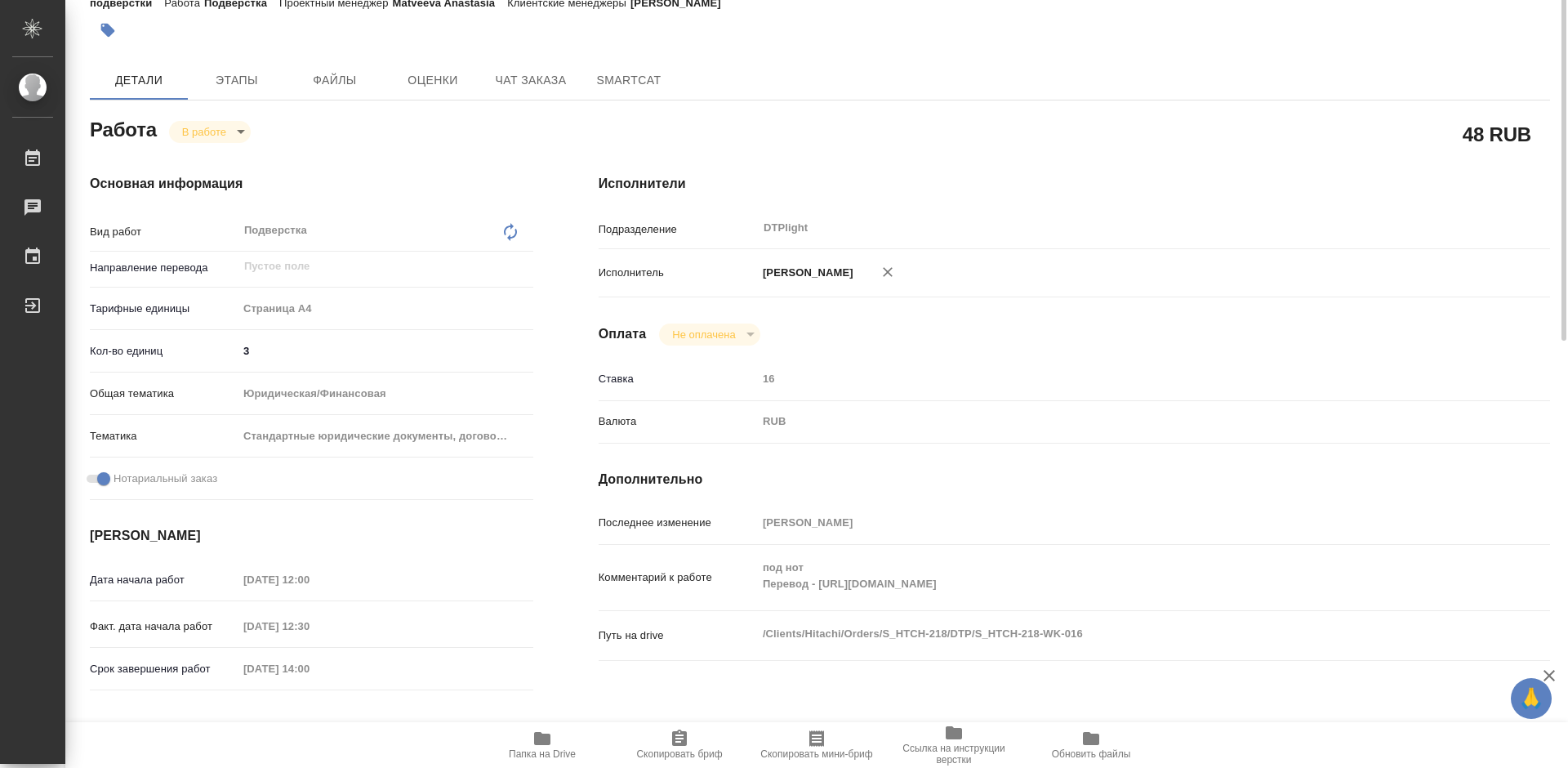
scroll to position [0, 0]
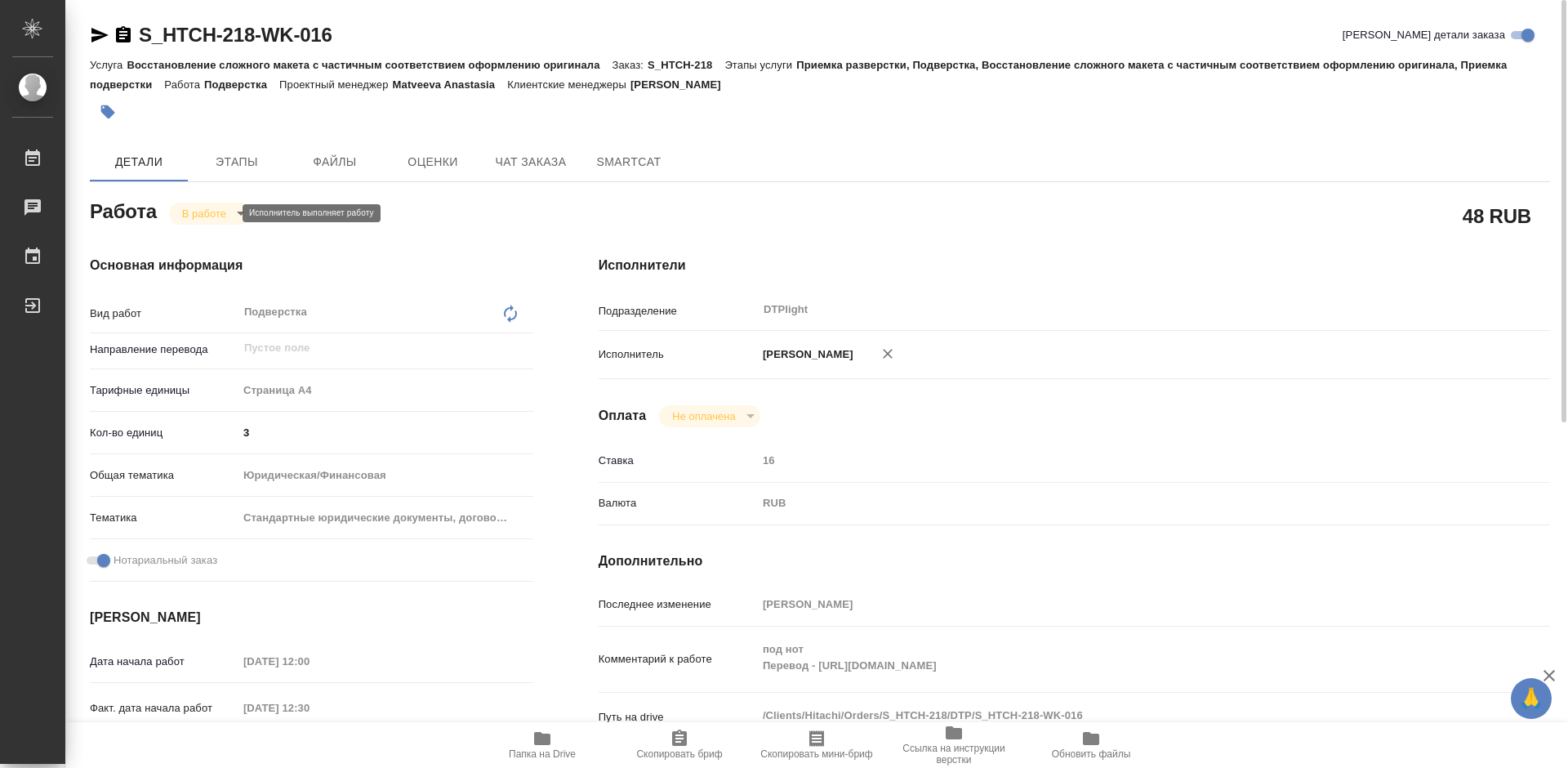
click at [214, 209] on body "🙏 .cls-1 fill:#fff; AWATERA Tretyakova Mariya Работы 0 Чаты График Выйти S_HTCH…" at bounding box center [784, 384] width 1568 height 768
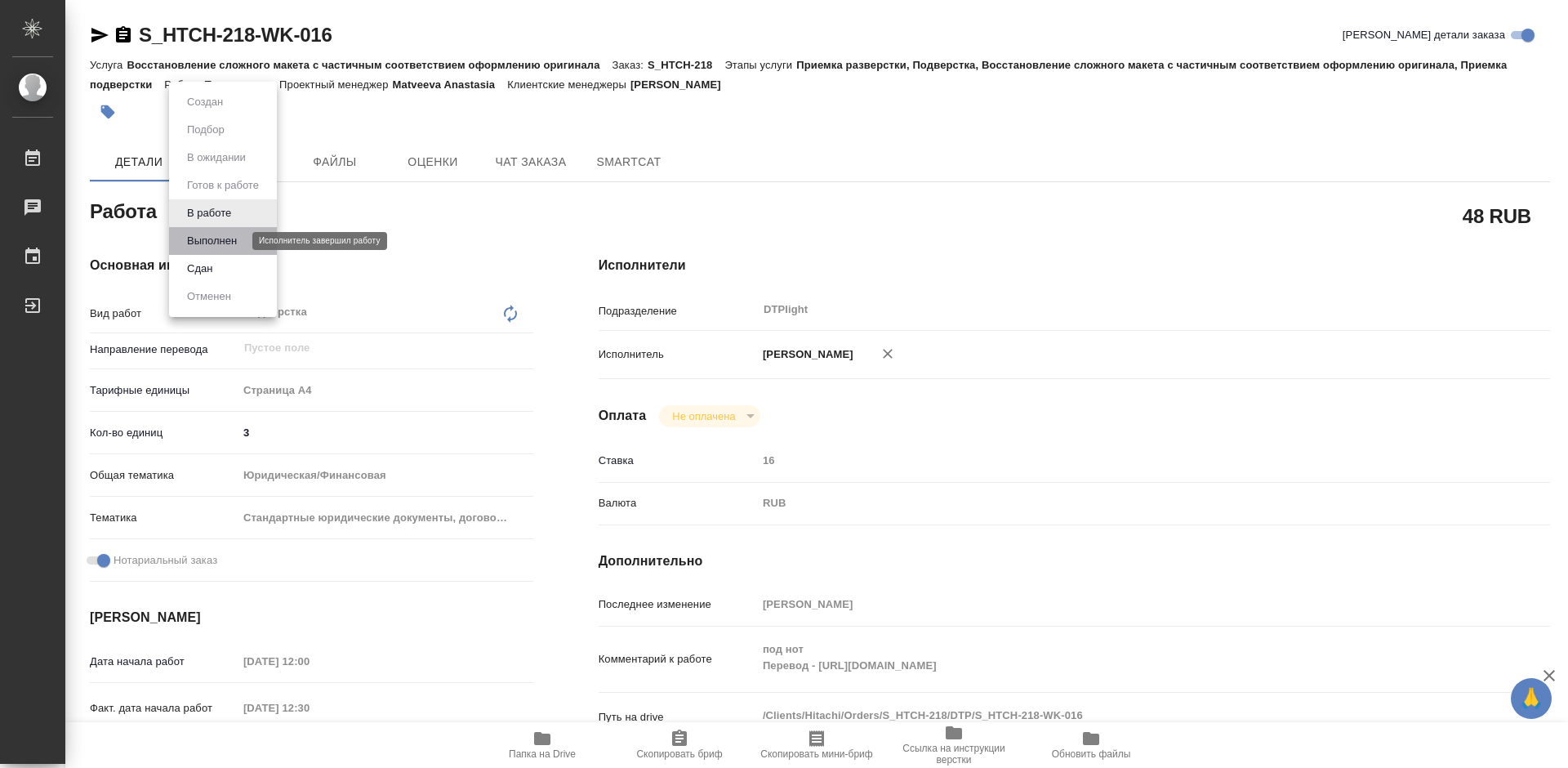
click at [224, 240] on button "Выполнен" at bounding box center [213, 241] width 60 height 18
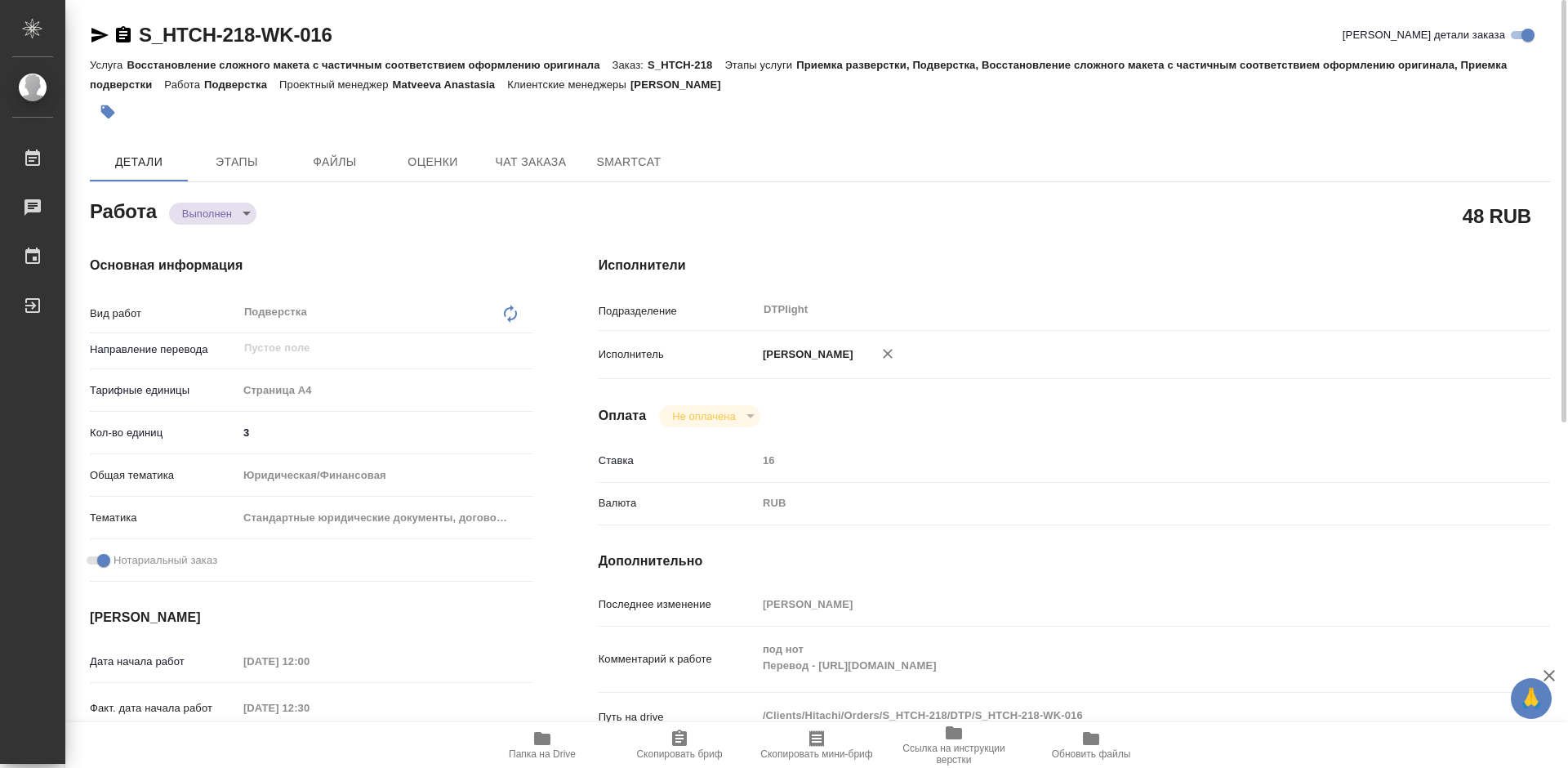
type textarea "x"
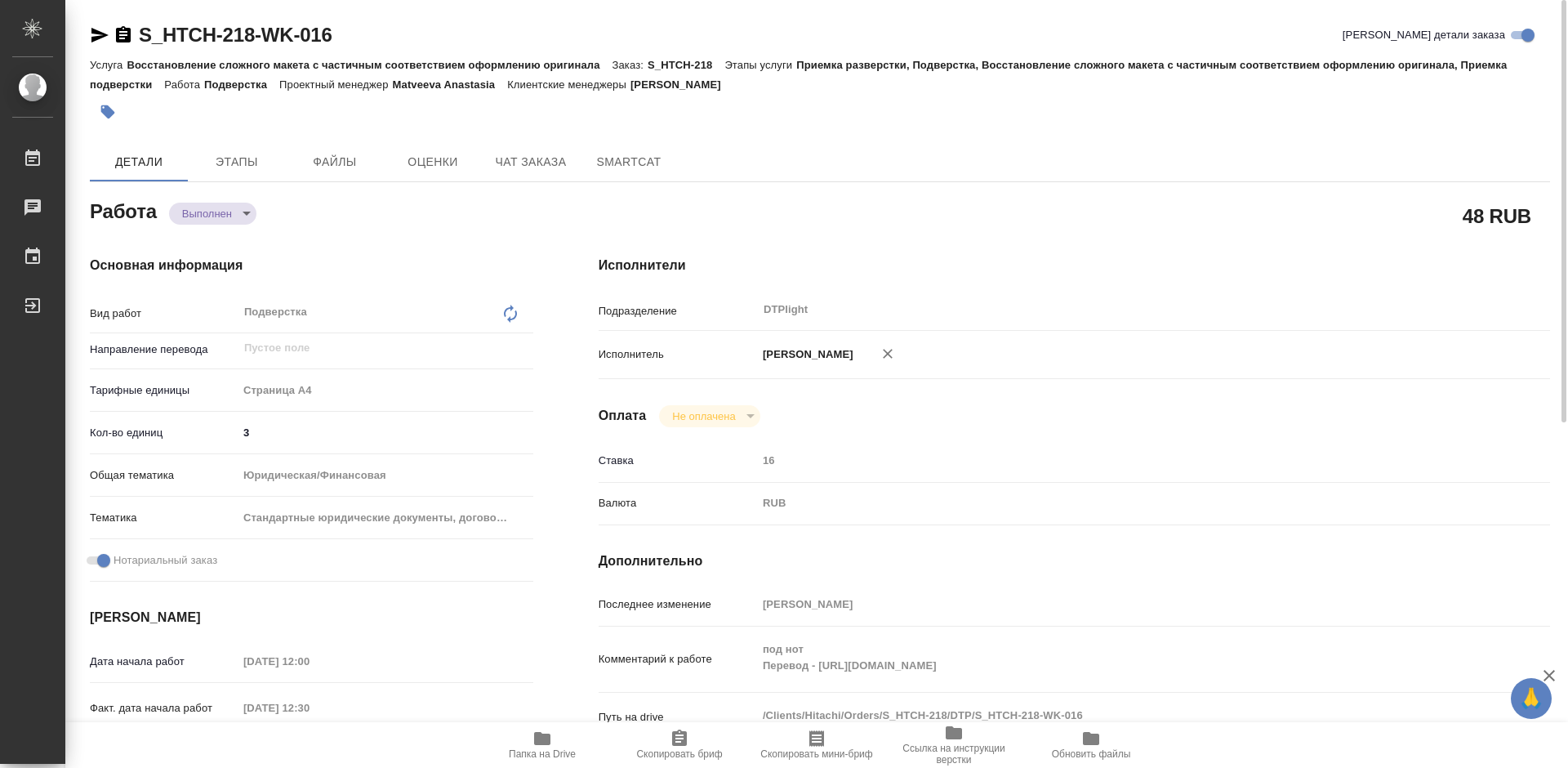
type textarea "x"
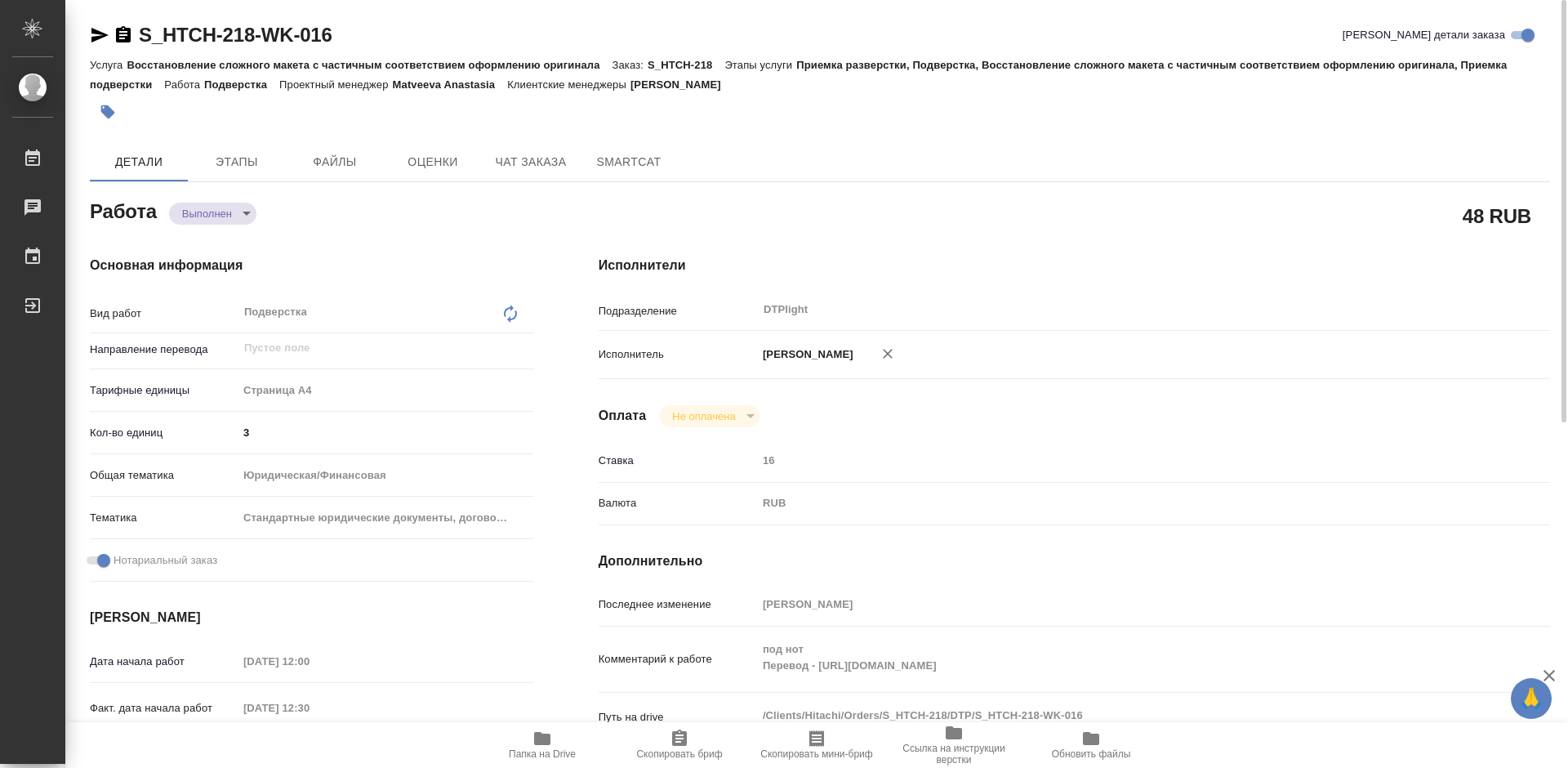
type textarea "x"
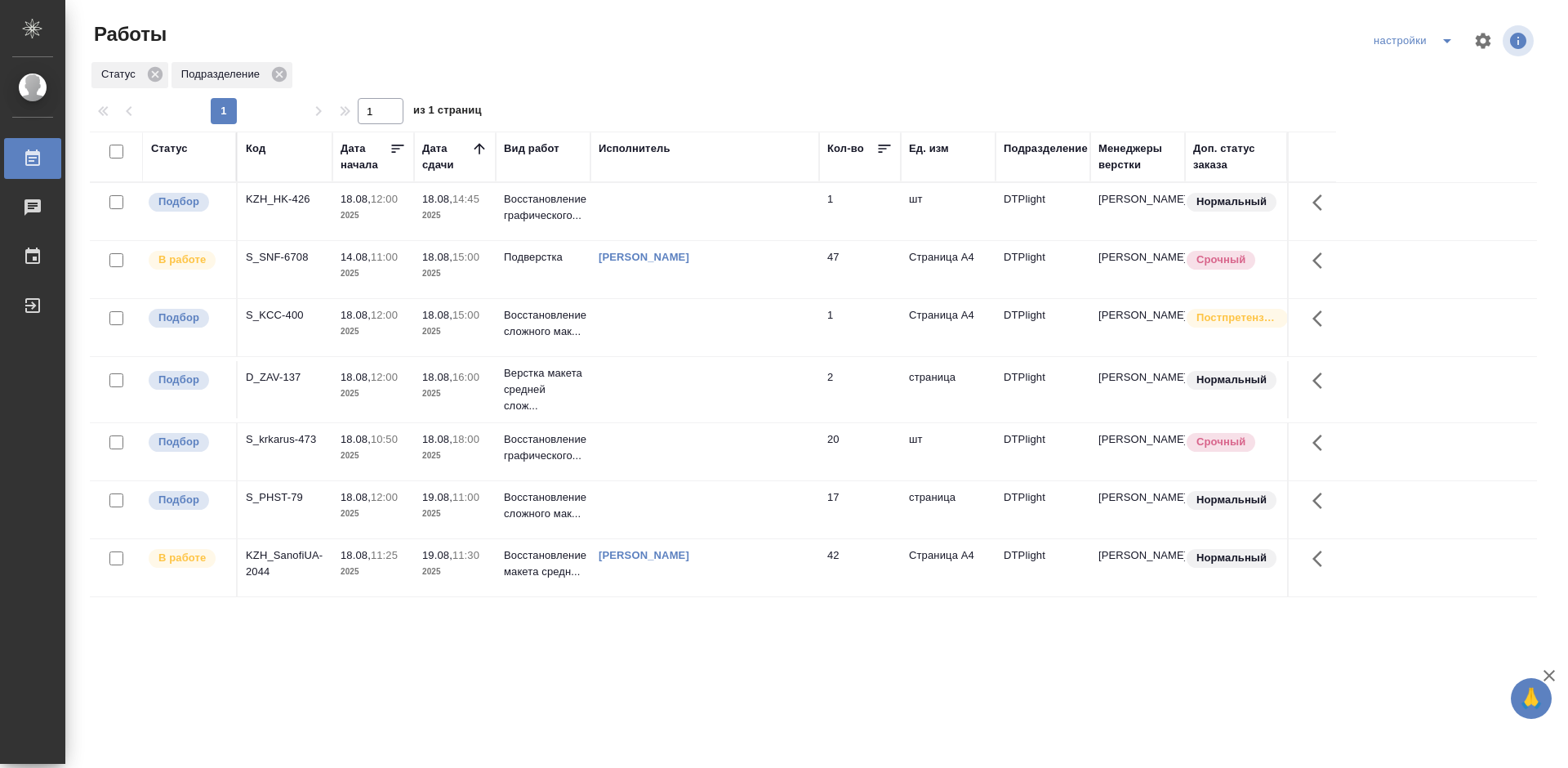
click at [280, 198] on div "KZH_HK-426" at bounding box center [284, 199] width 78 height 16
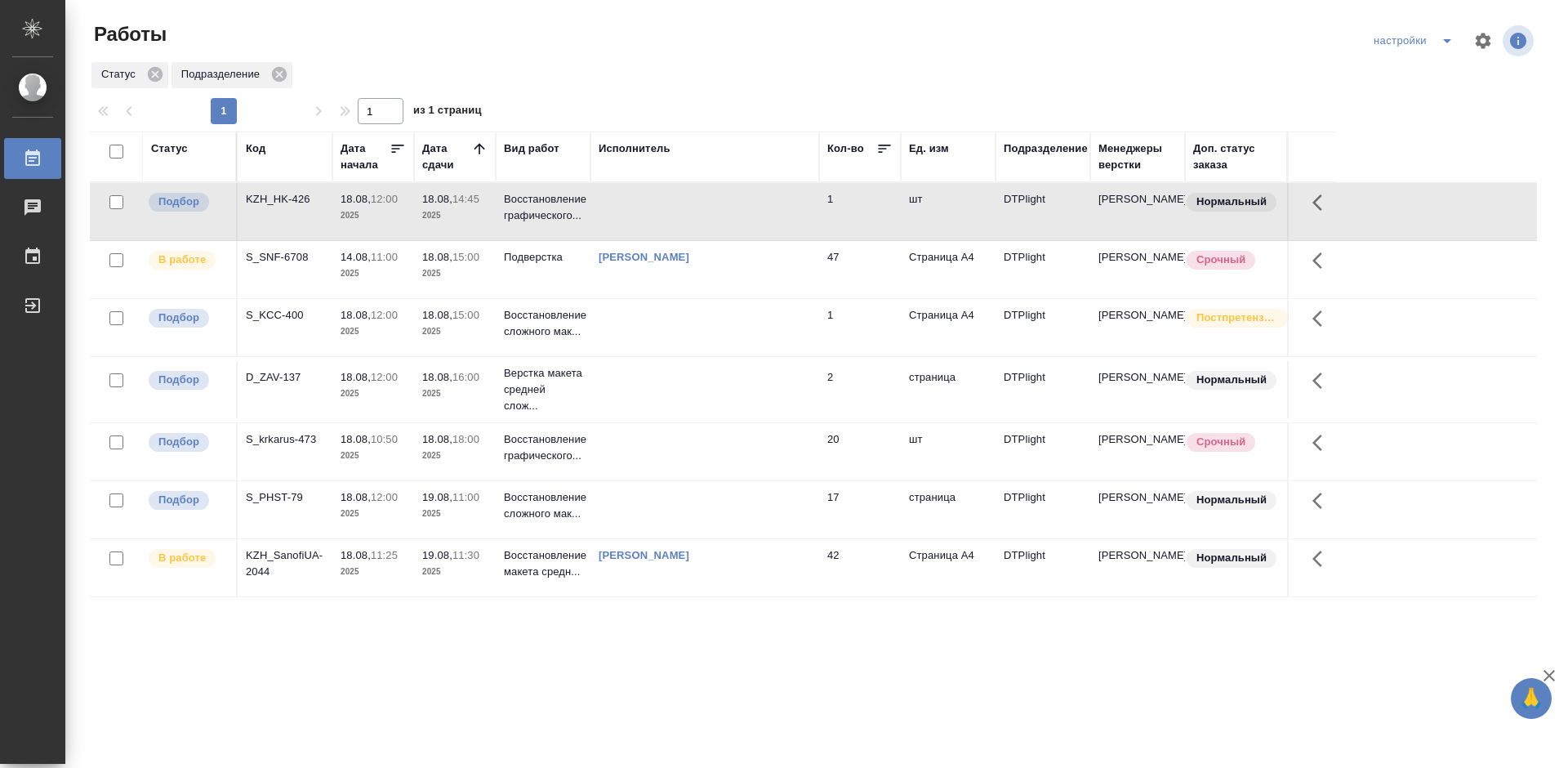
click at [267, 208] on div "S_KCC-400" at bounding box center [284, 199] width 78 height 16
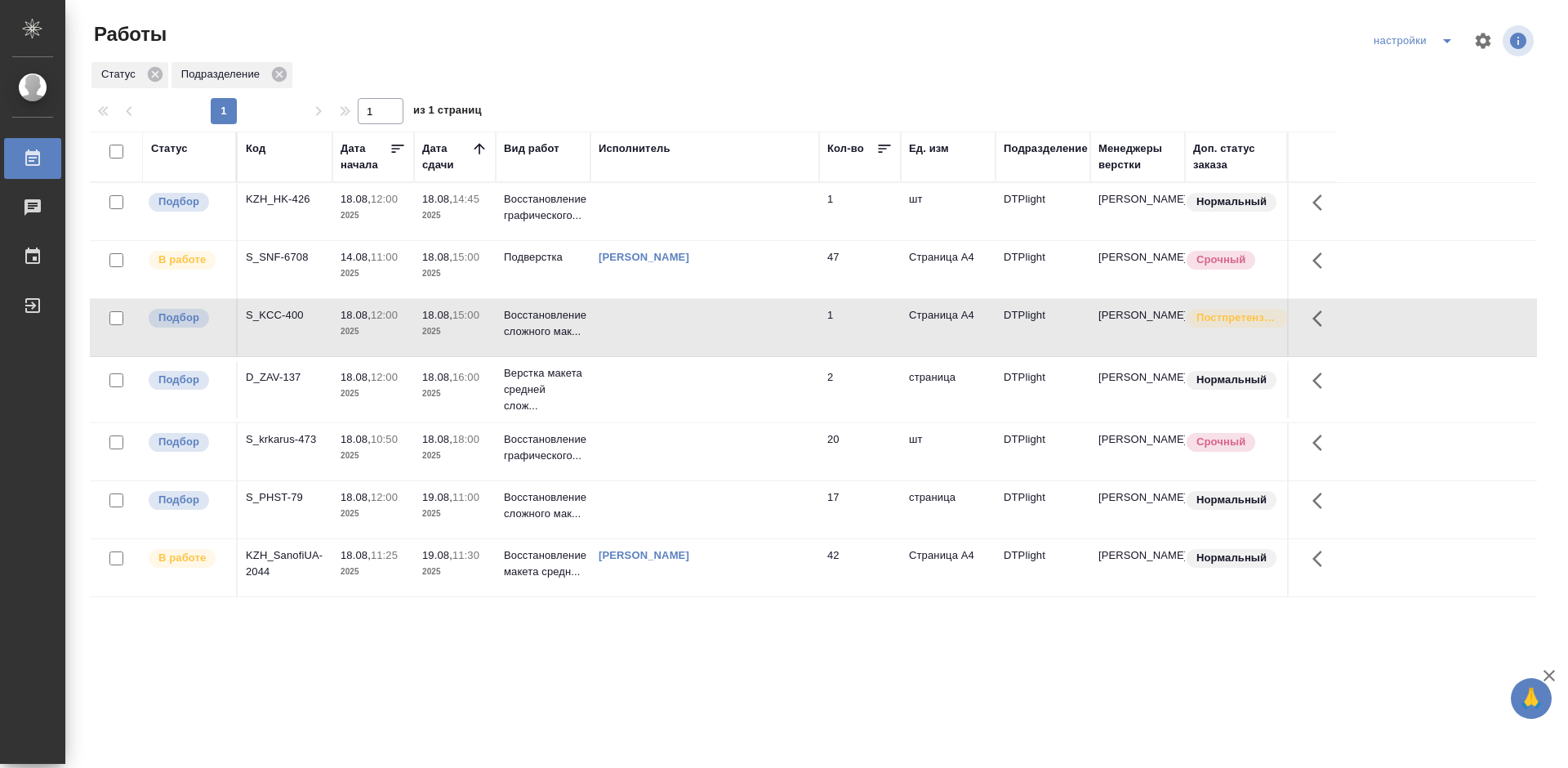
click at [267, 208] on div "S_KCC-400" at bounding box center [284, 199] width 78 height 16
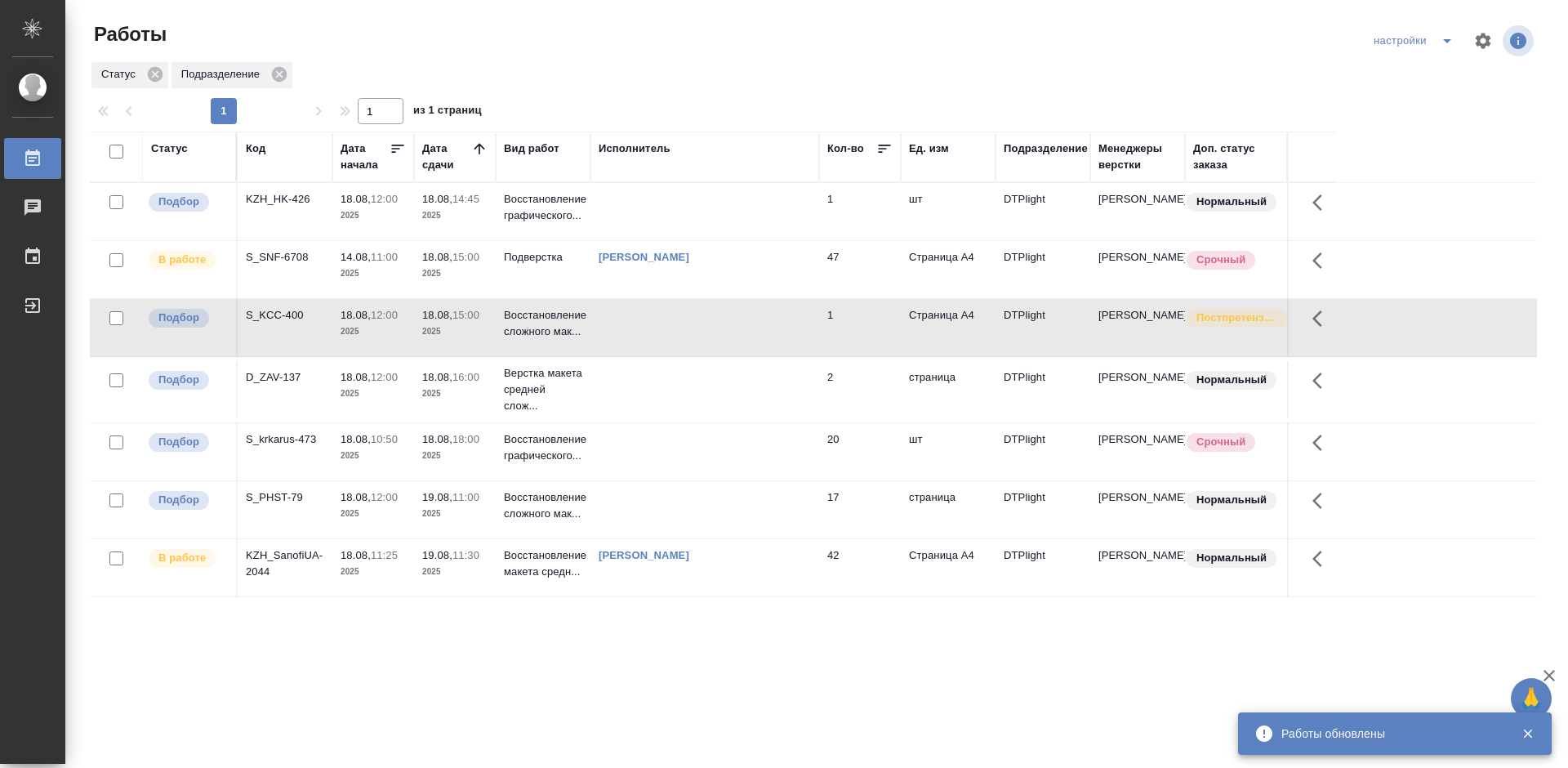
click at [268, 208] on div "D_ZAV-137" at bounding box center [284, 199] width 78 height 16
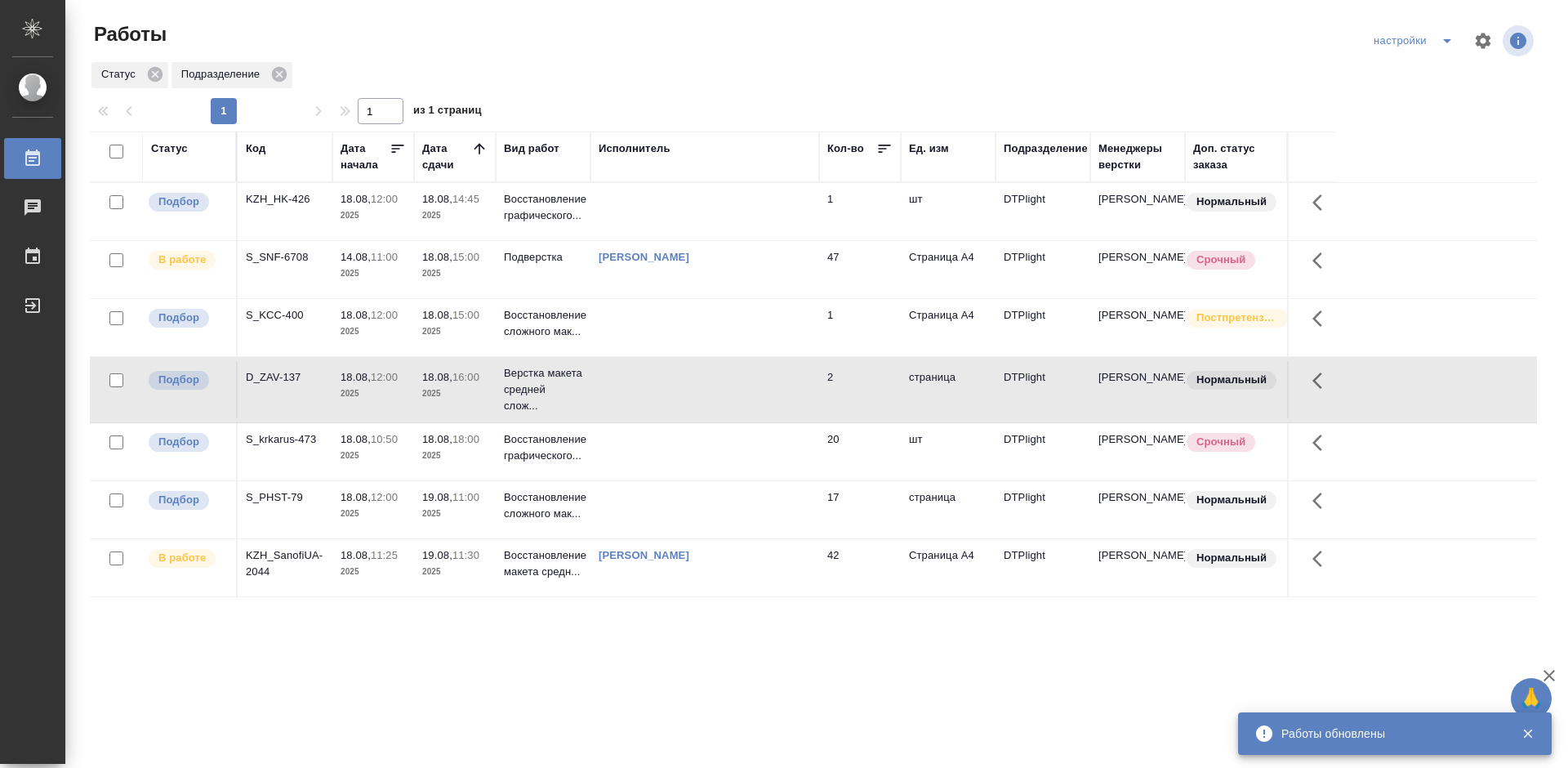
click at [268, 208] on div "D_ZAV-137" at bounding box center [284, 199] width 78 height 16
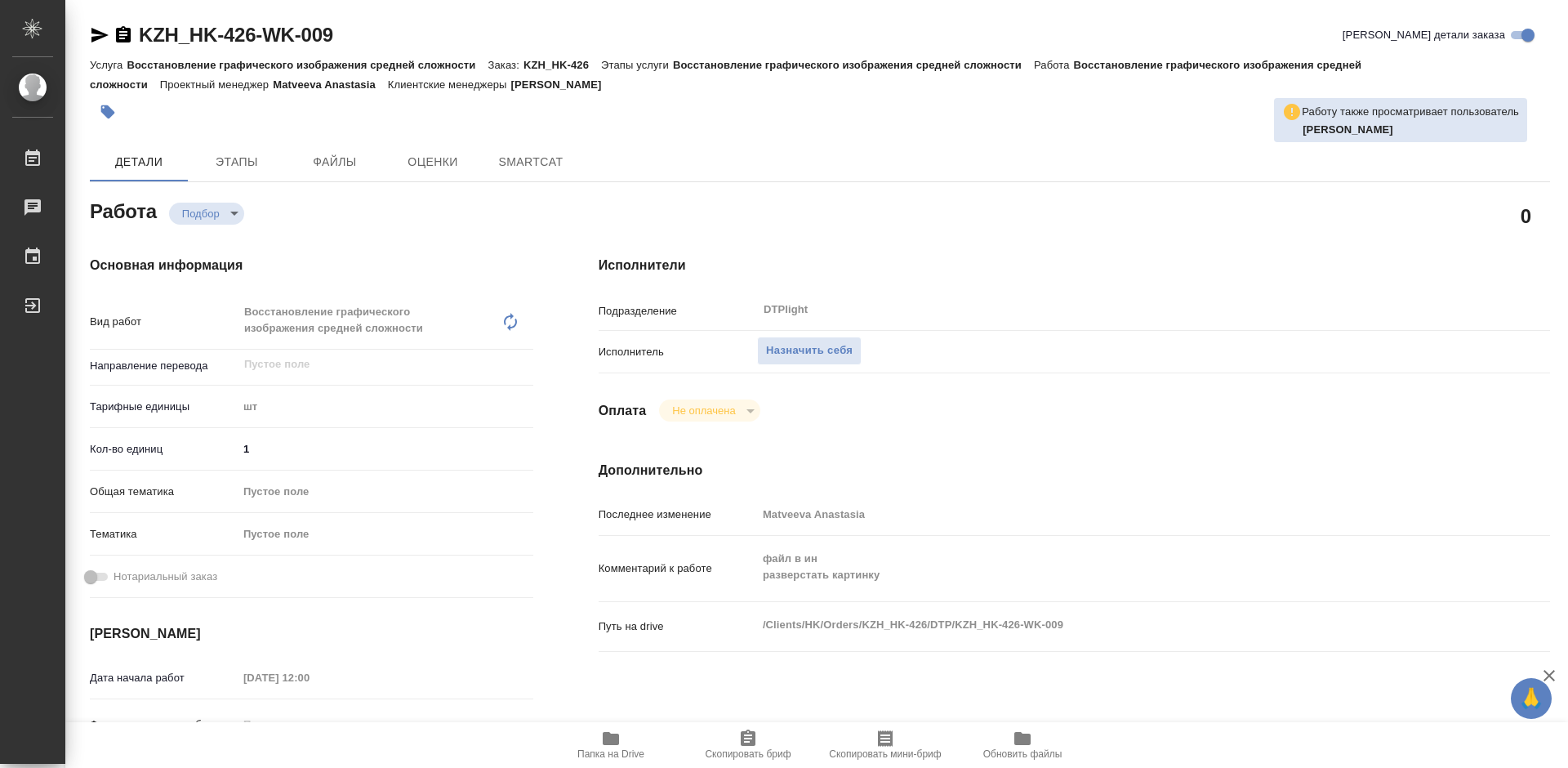
type textarea "x"
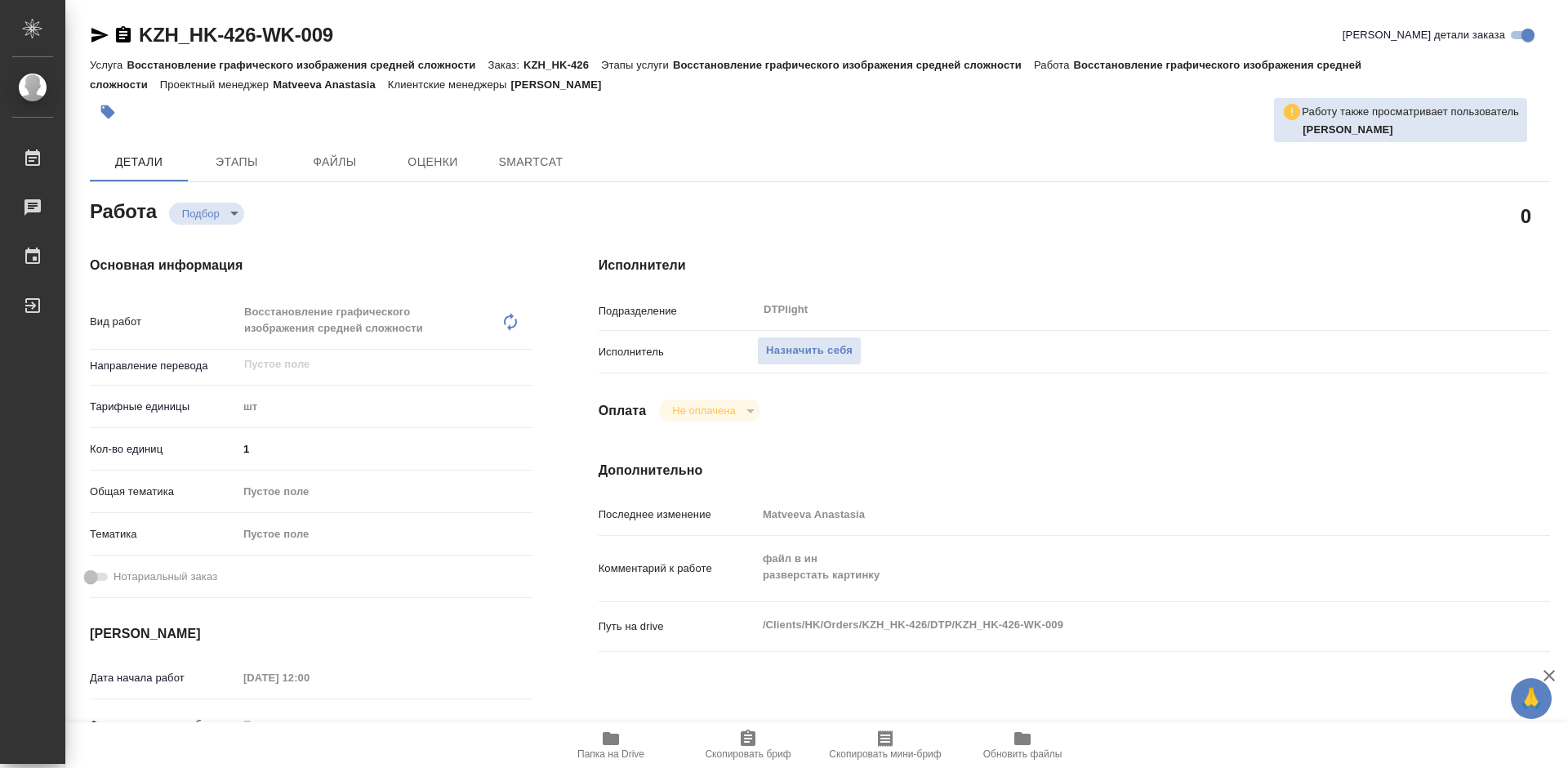
type textarea "x"
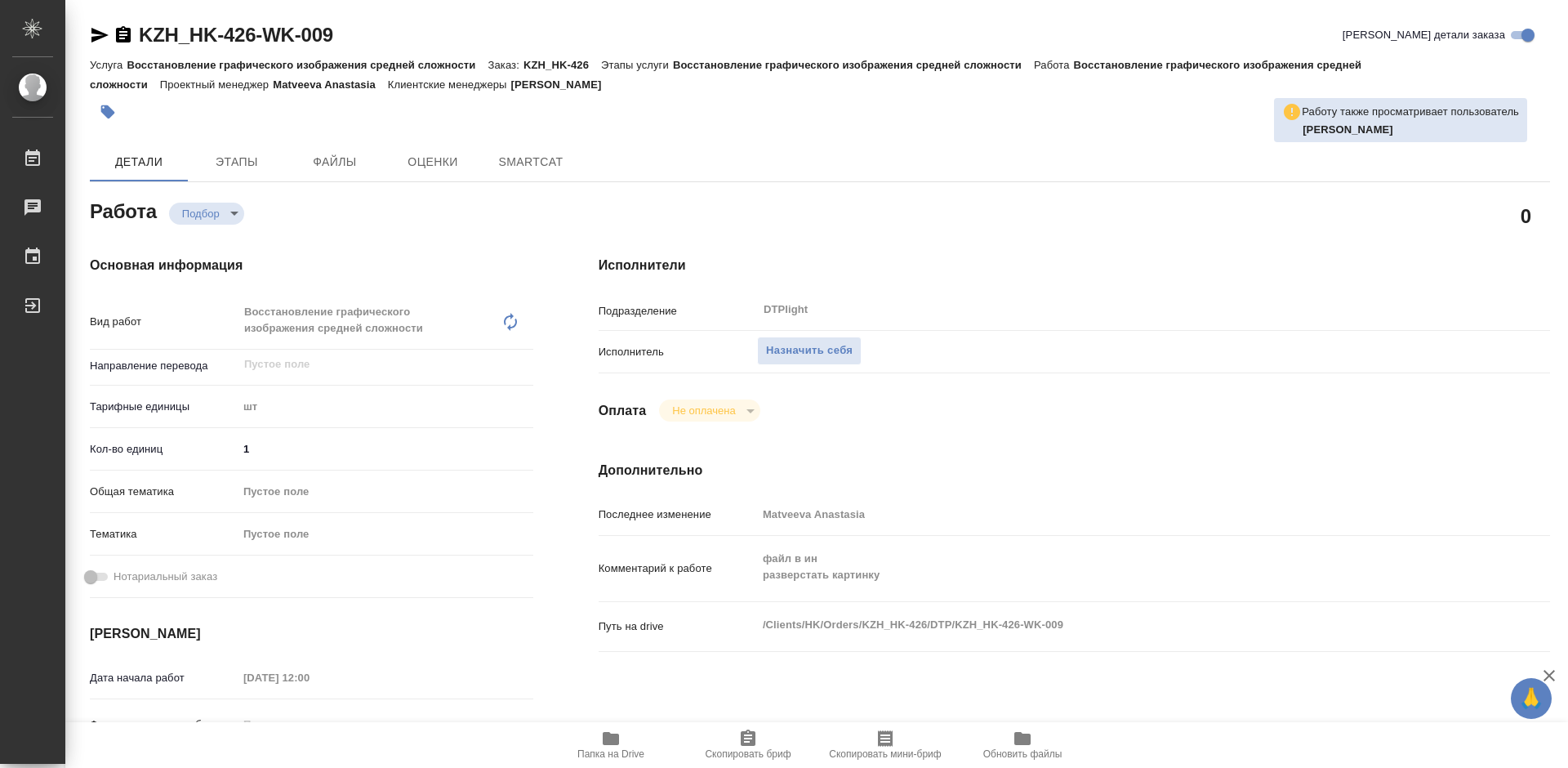
type textarea "x"
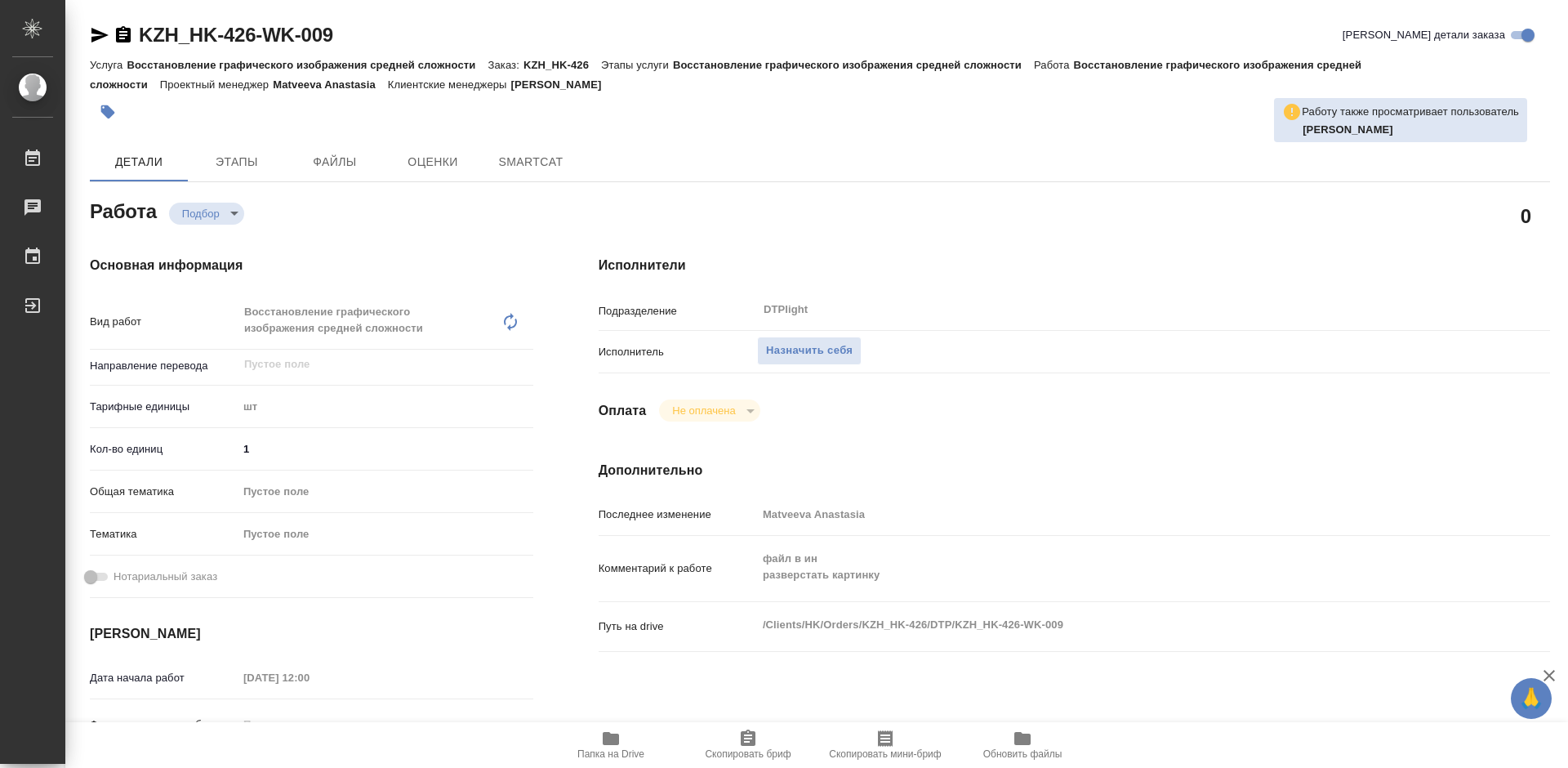
type textarea "x"
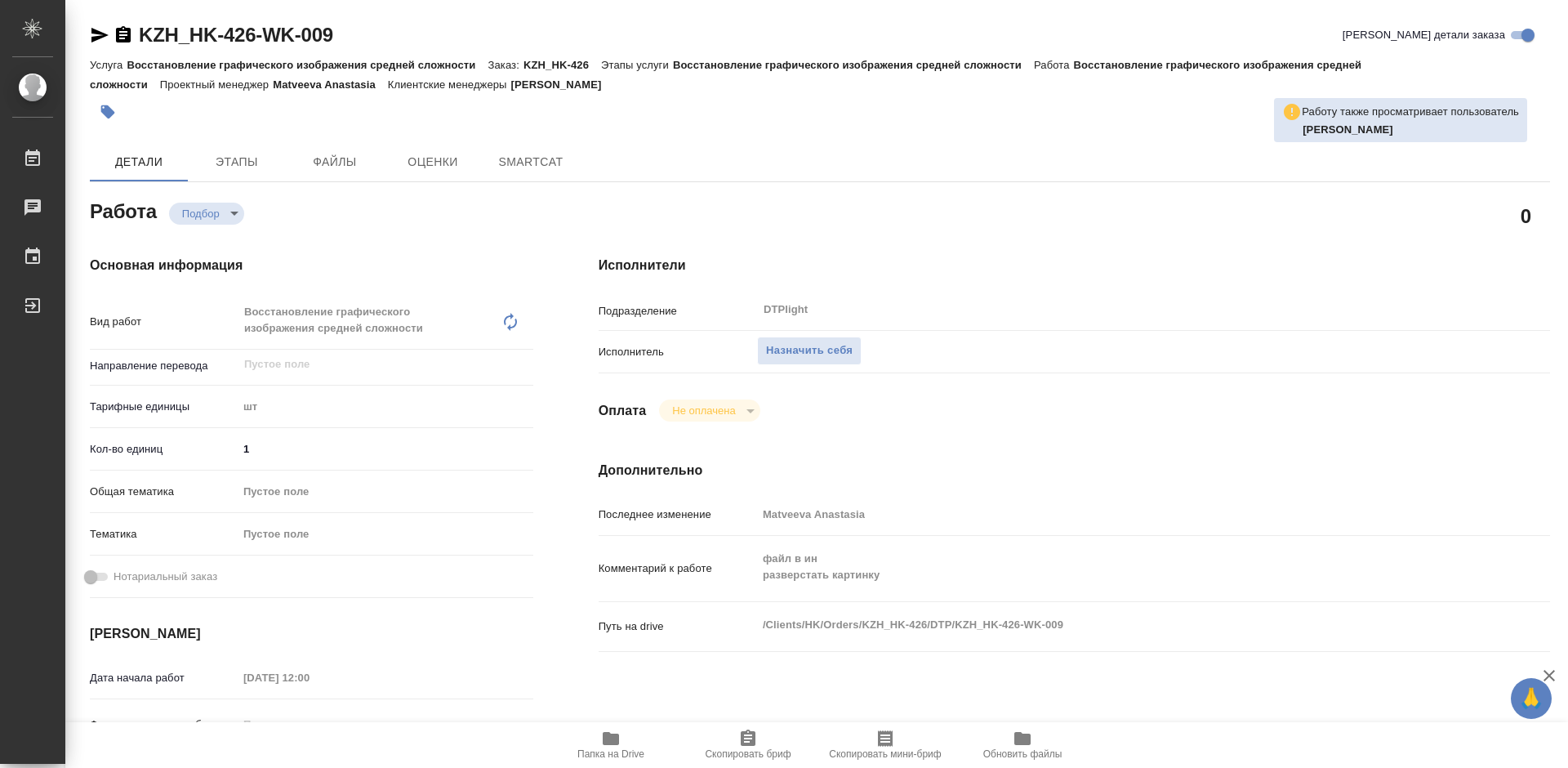
type textarea "x"
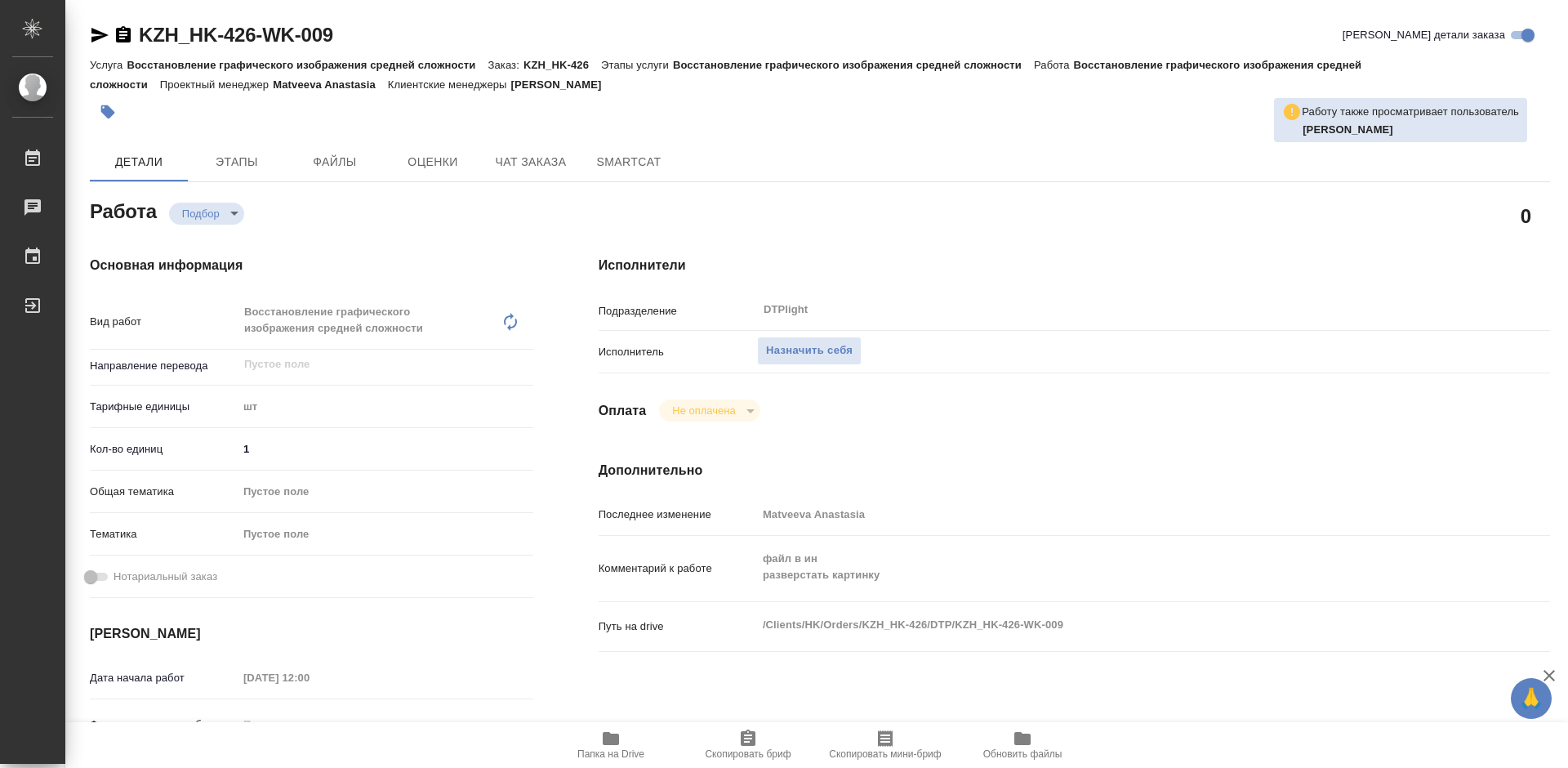
type textarea "x"
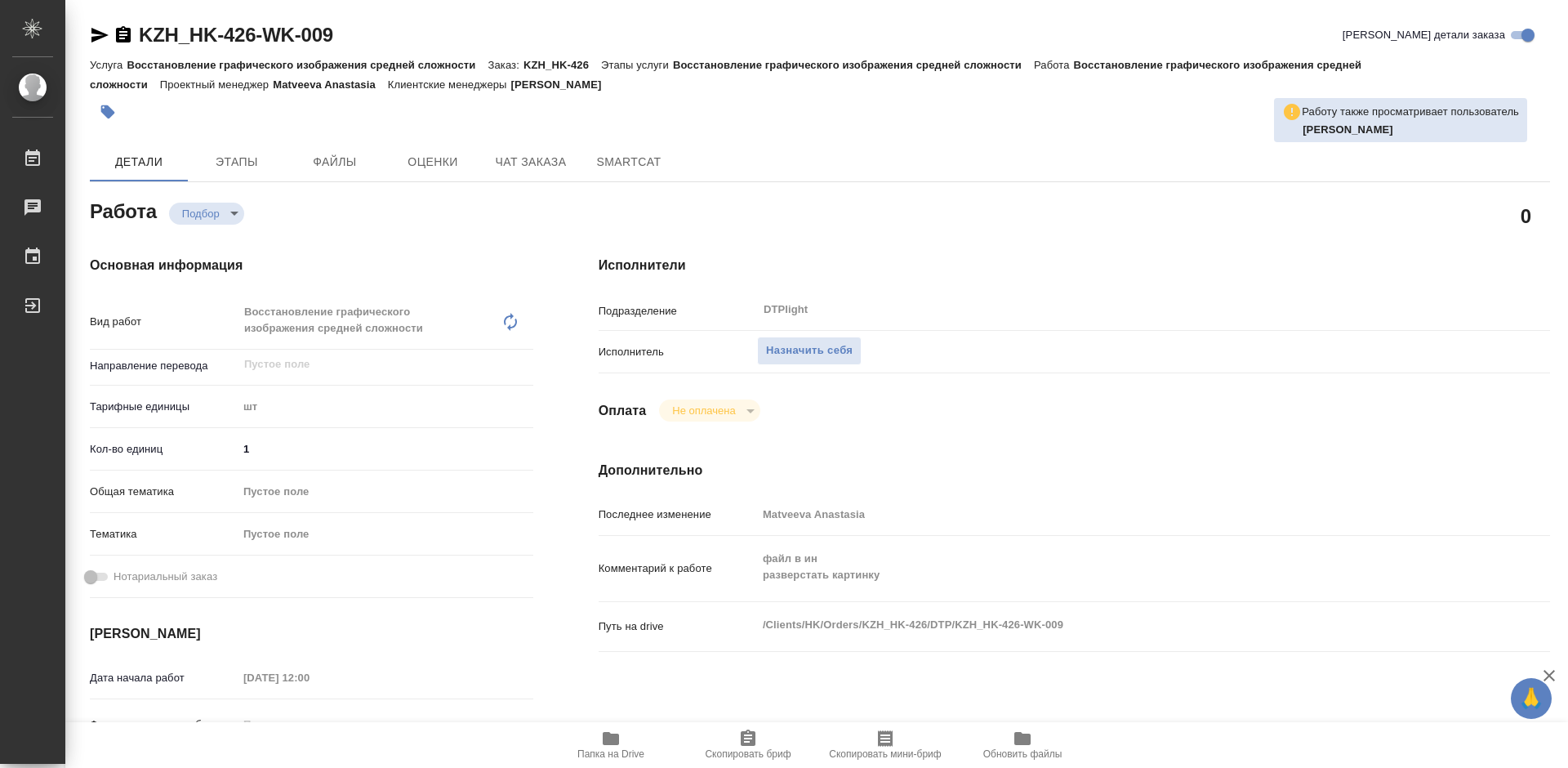
type textarea "x"
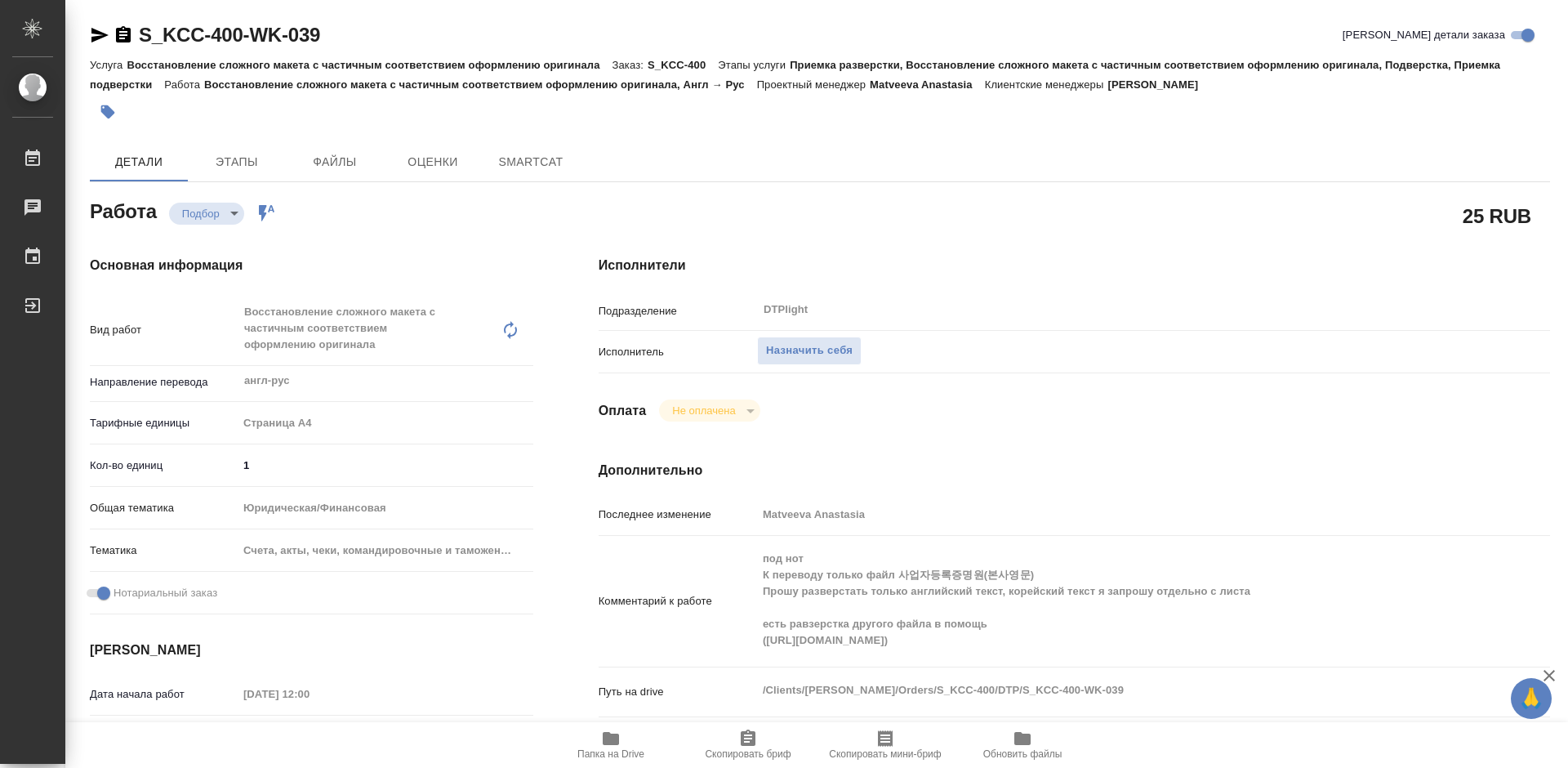
type textarea "x"
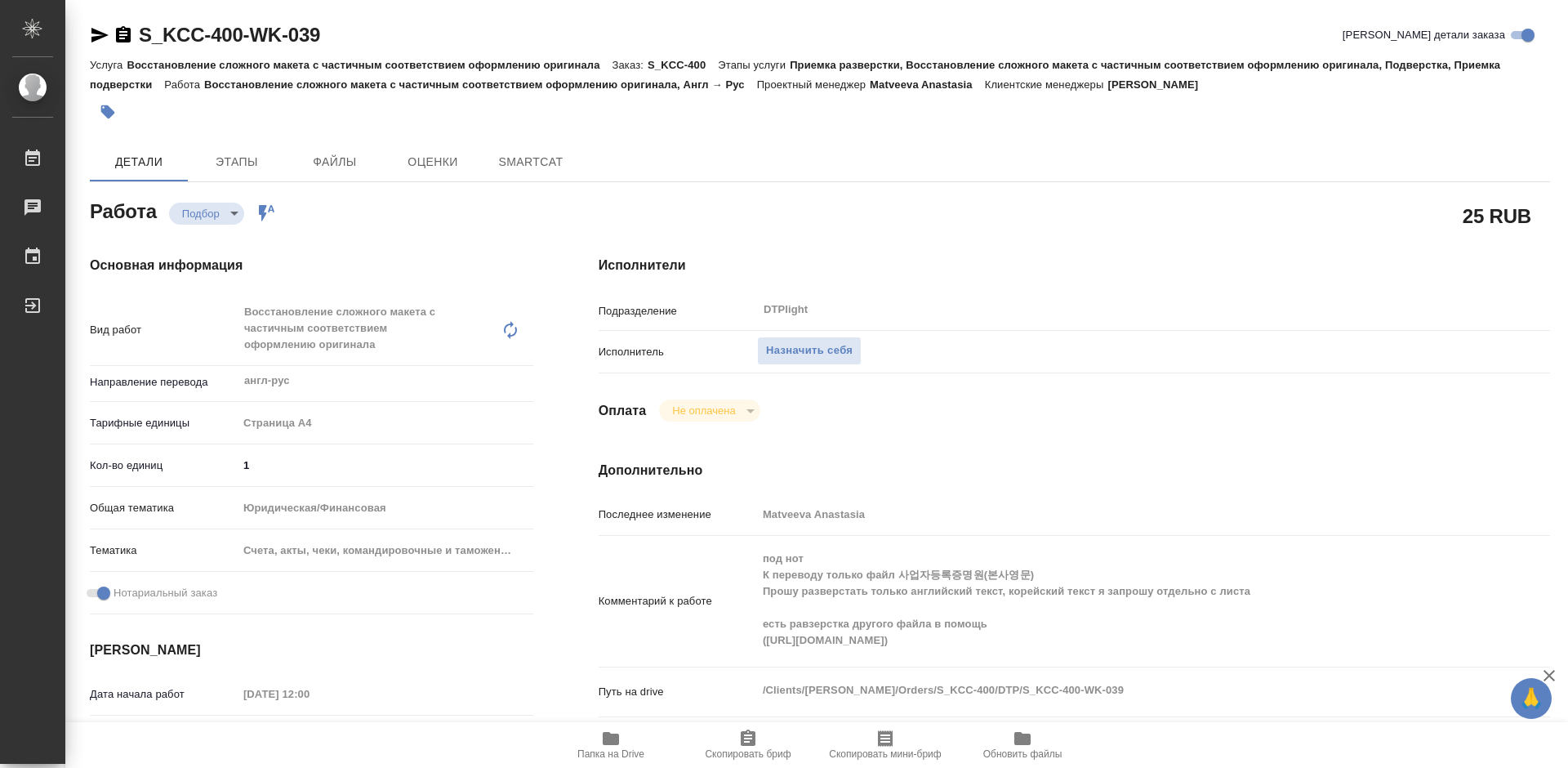
type textarea "x"
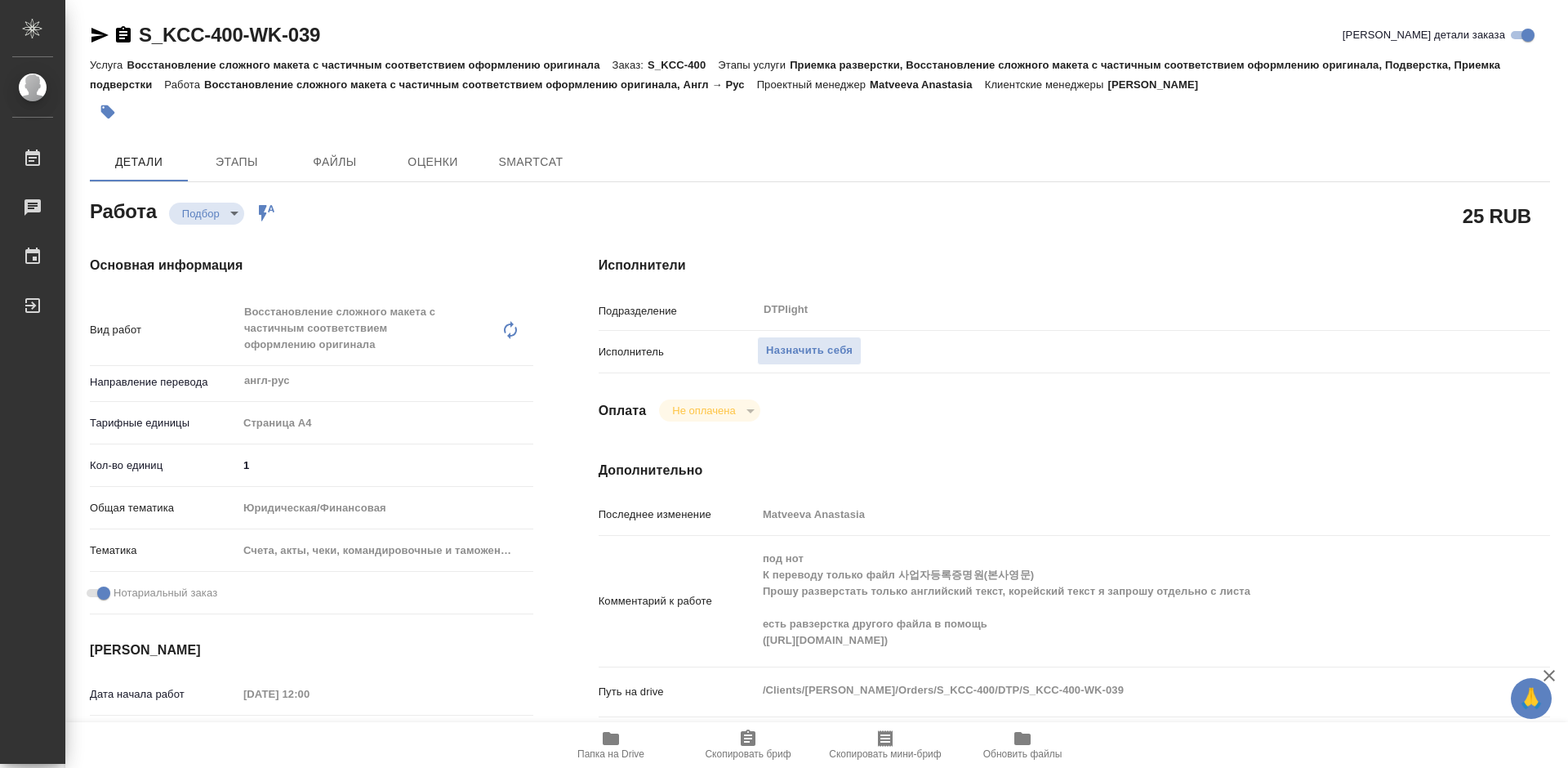
type textarea "x"
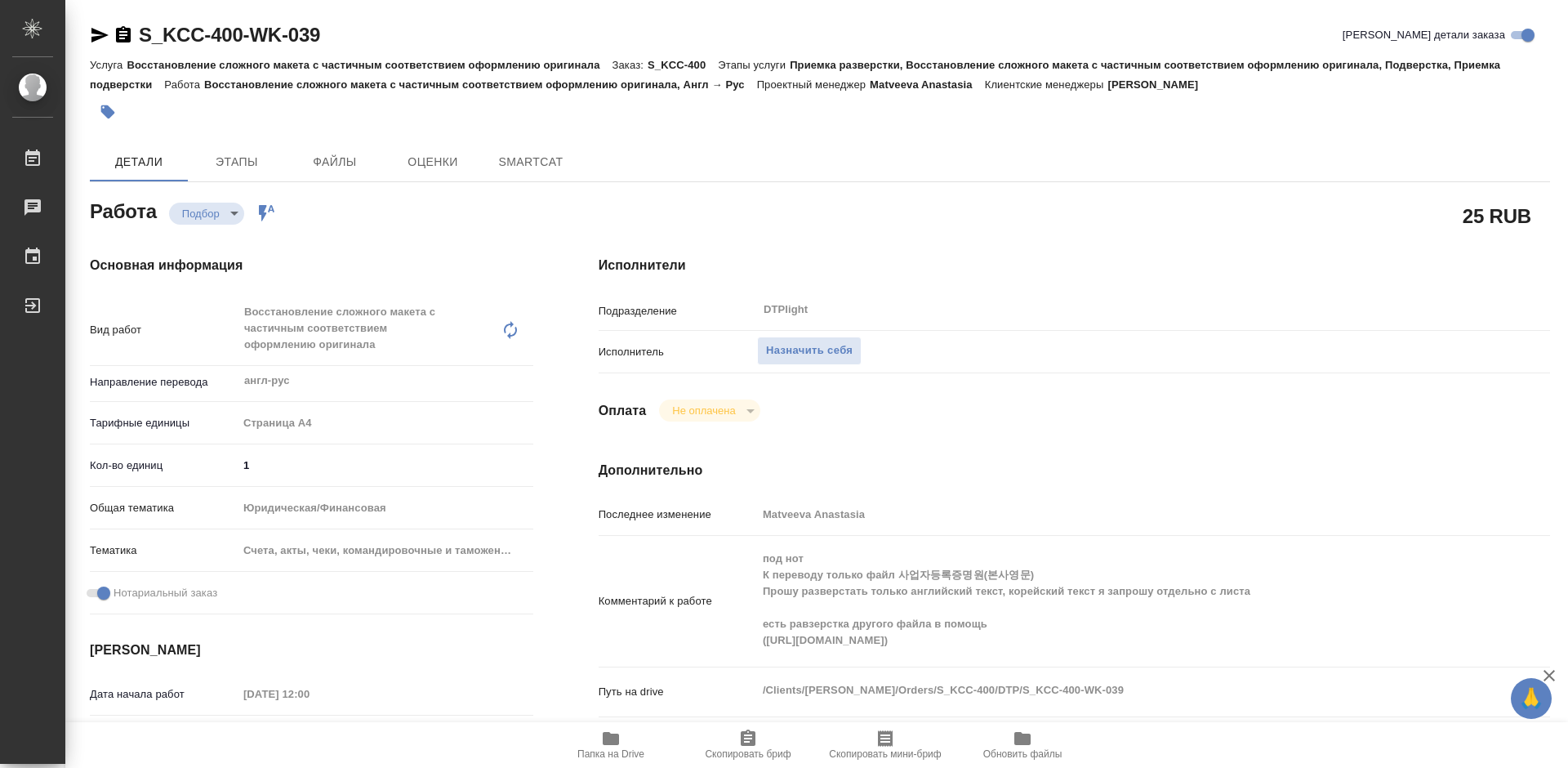
type textarea "x"
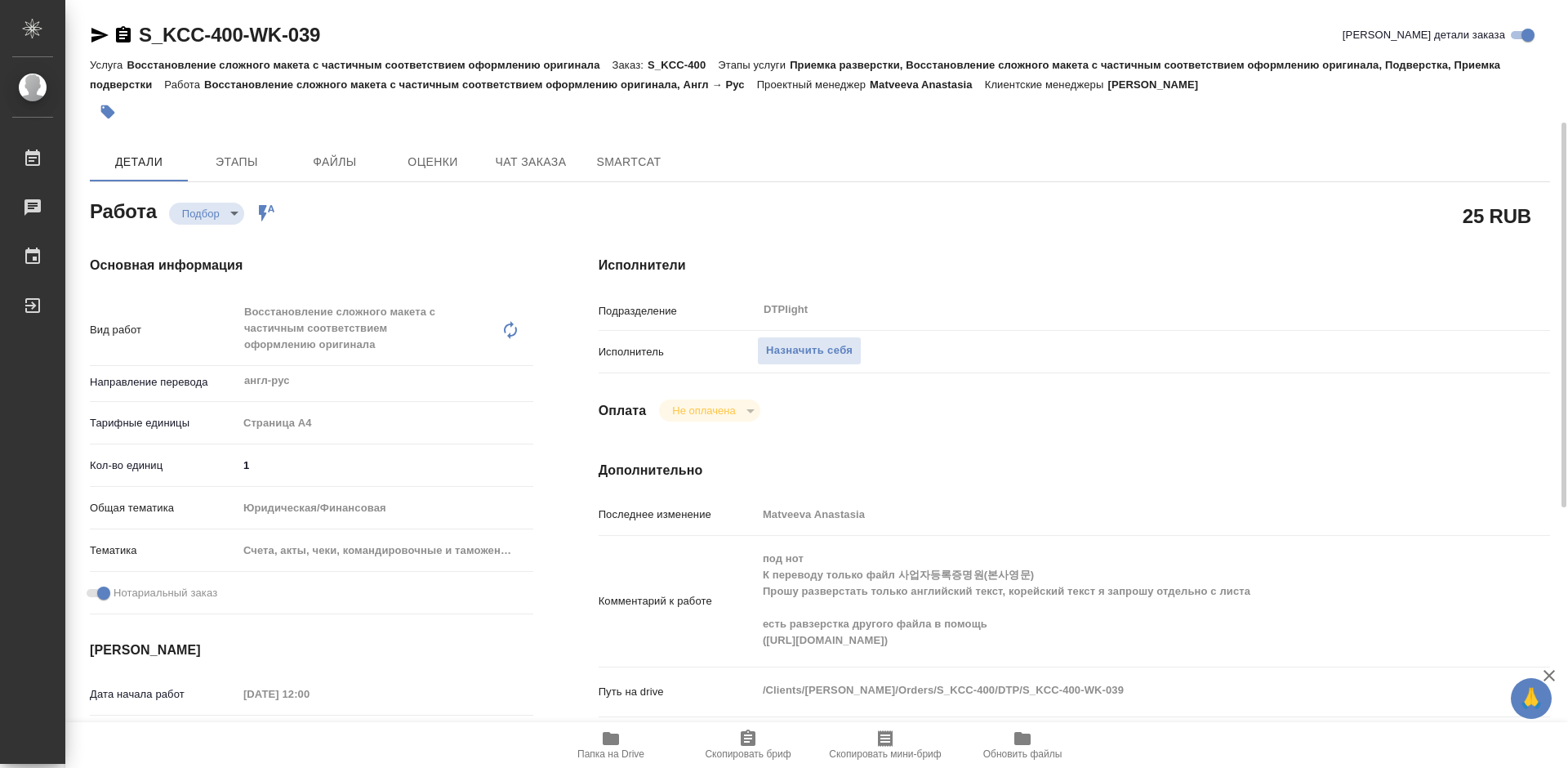
scroll to position [82, 0]
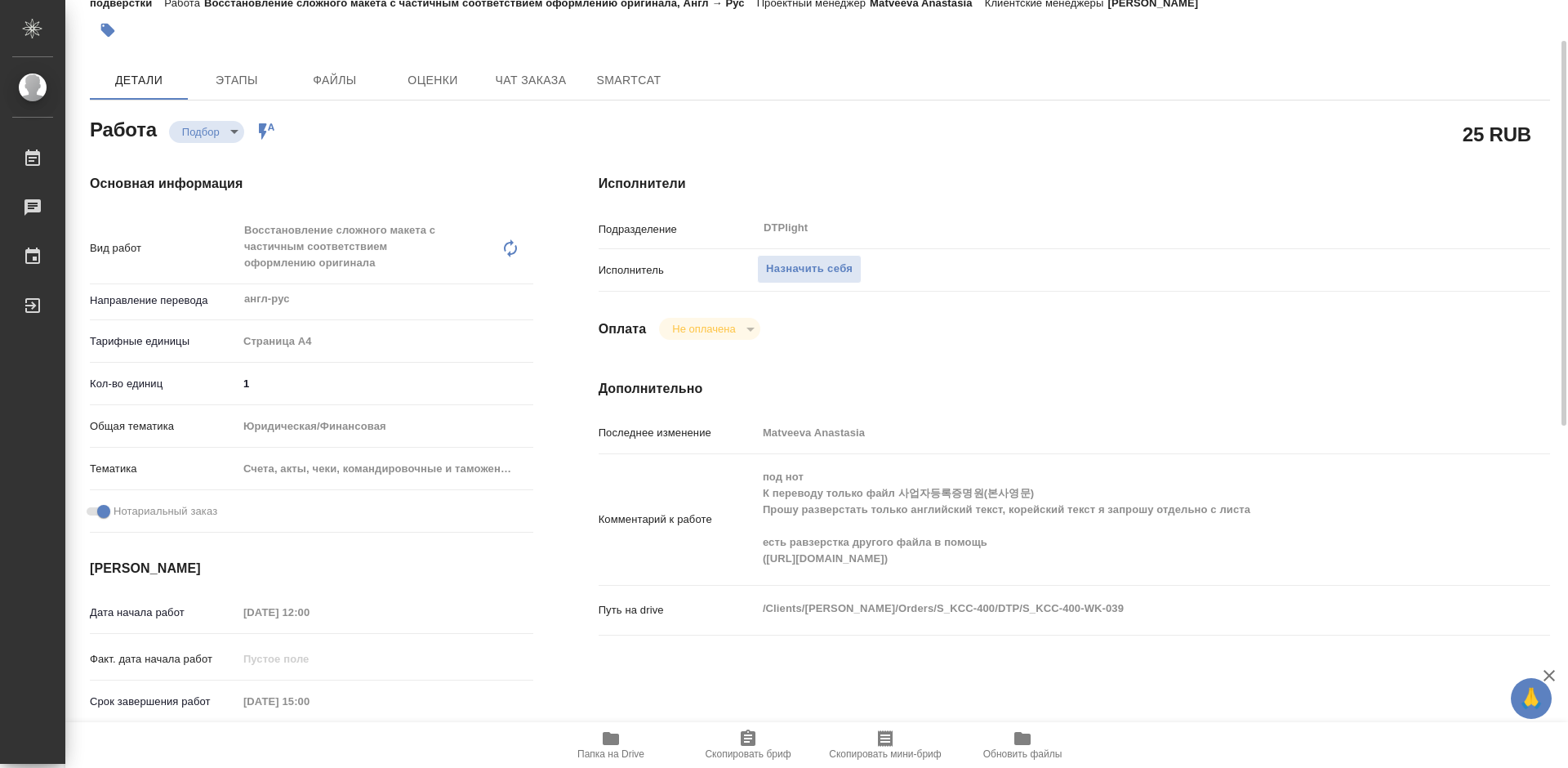
type textarea "x"
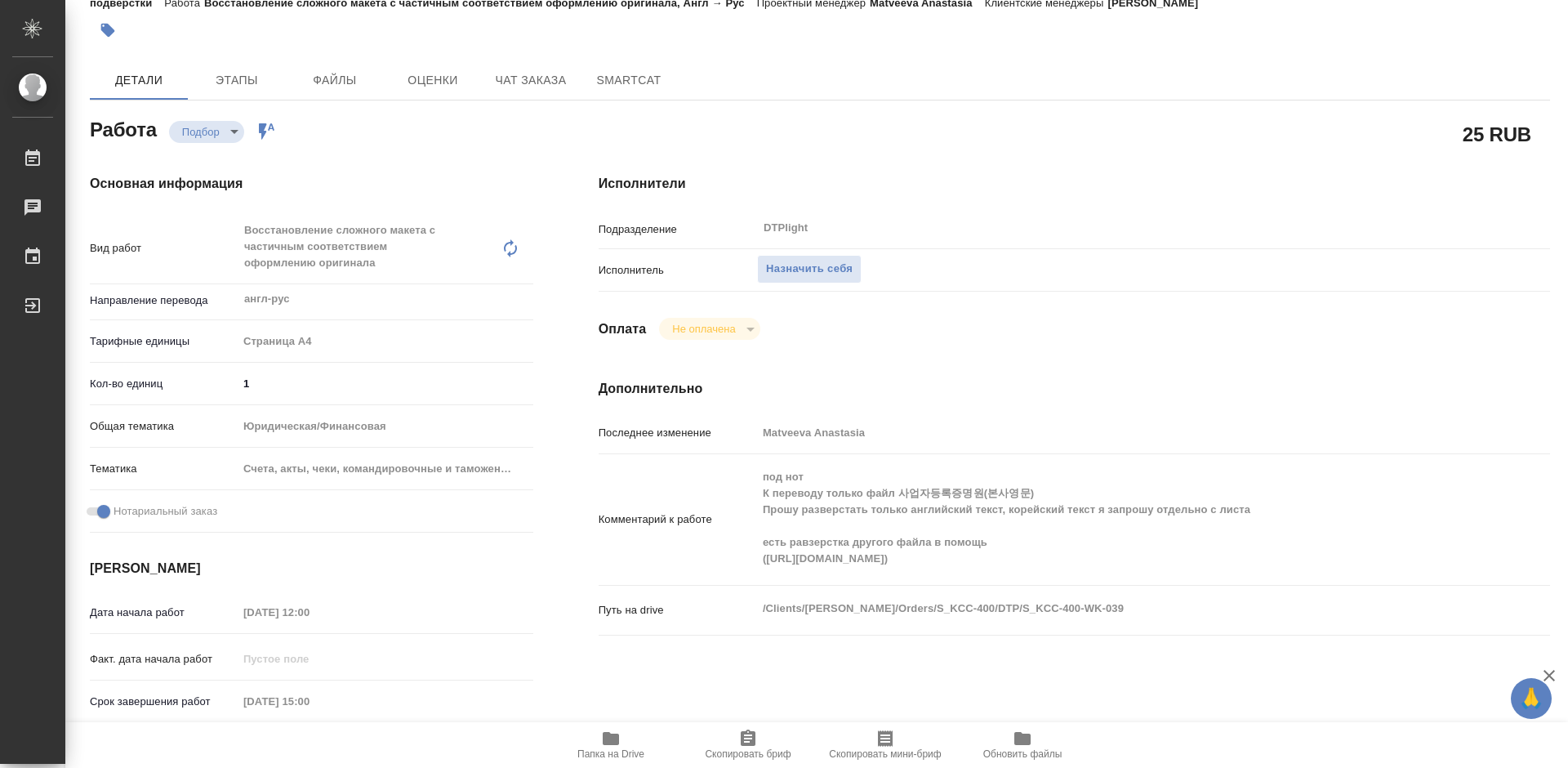
type textarea "x"
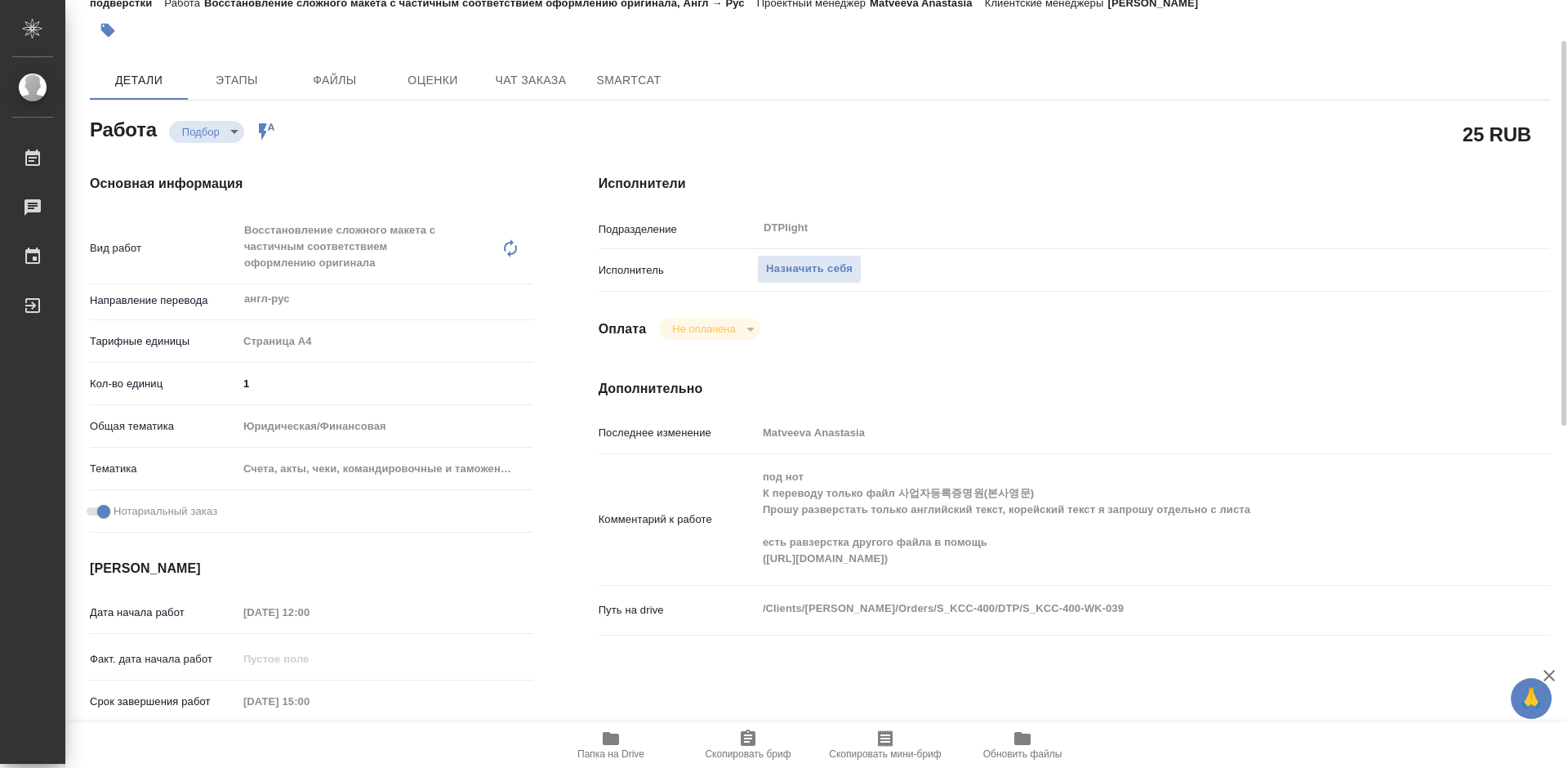
click at [622, 741] on span "Папка на Drive" at bounding box center [611, 744] width 118 height 31
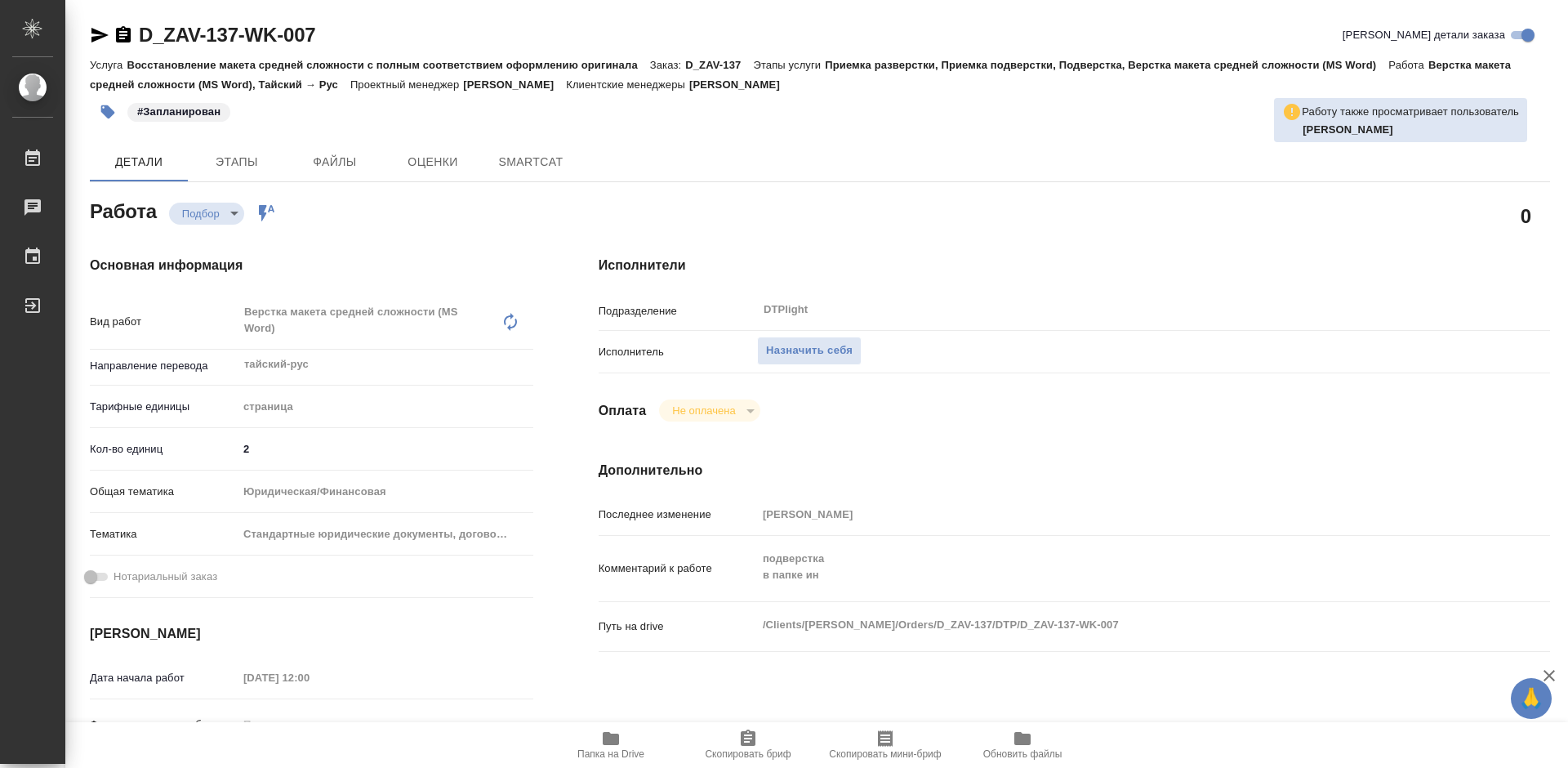
type textarea "x"
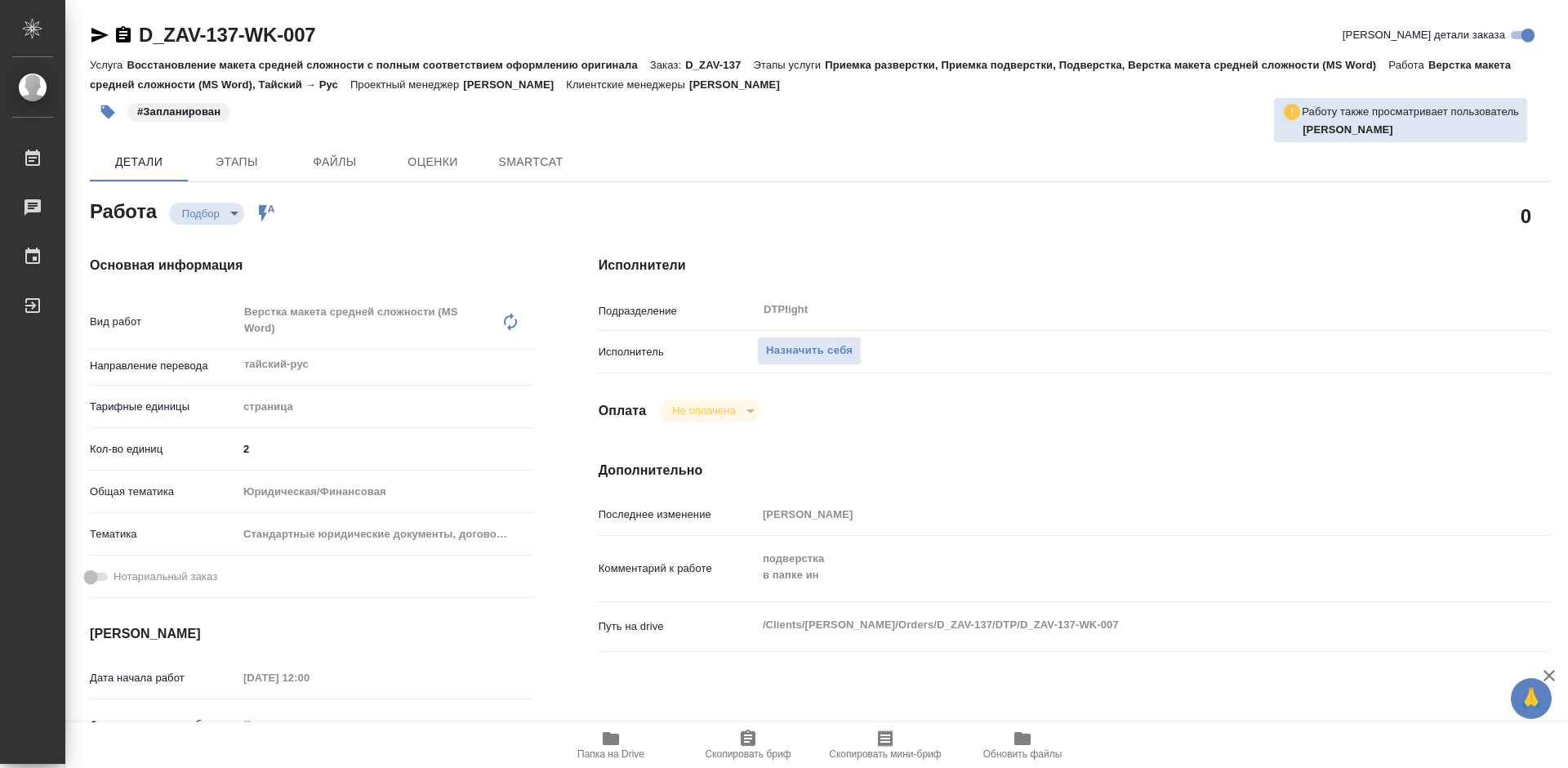
type textarea "x"
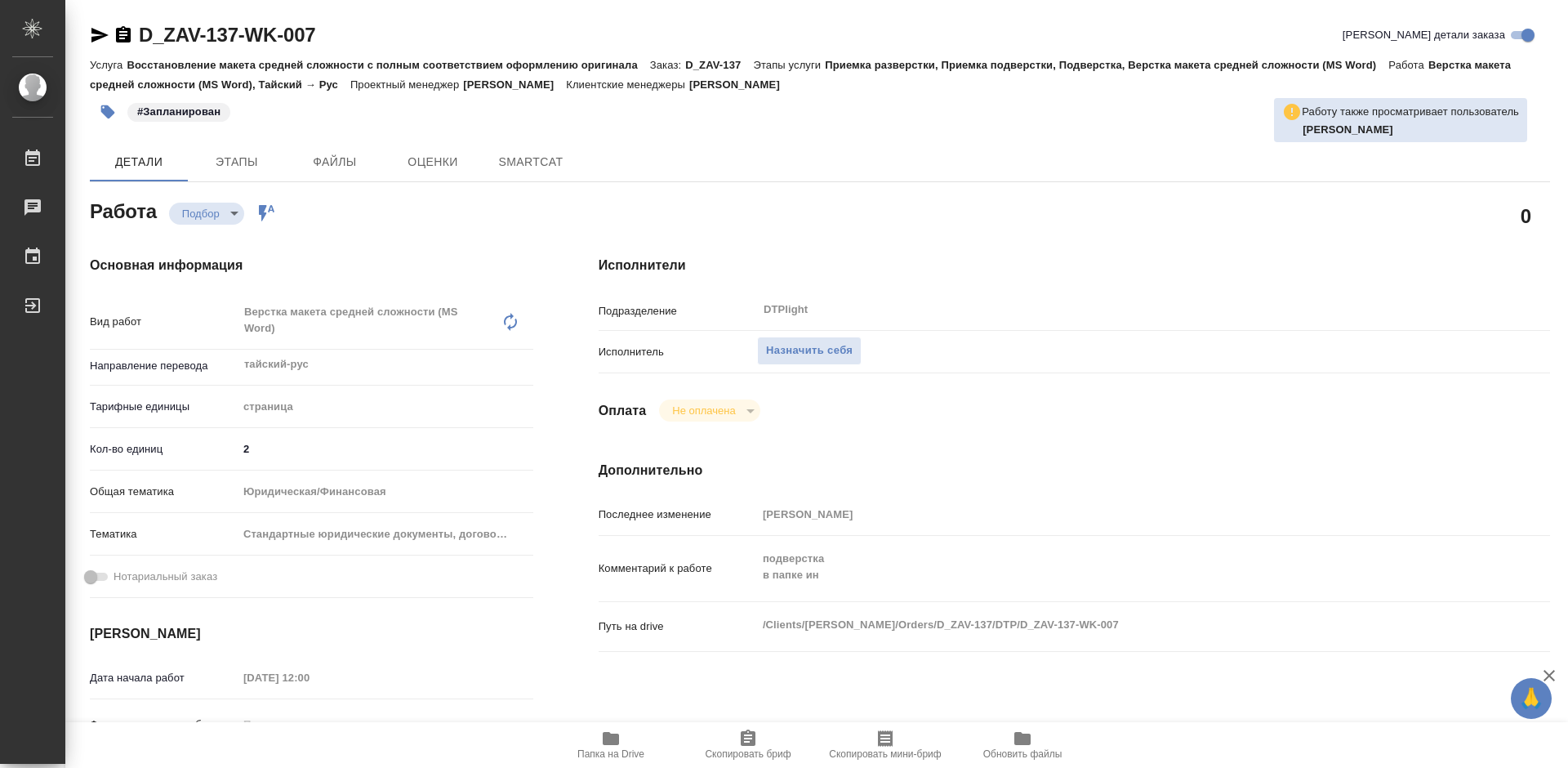
type textarea "x"
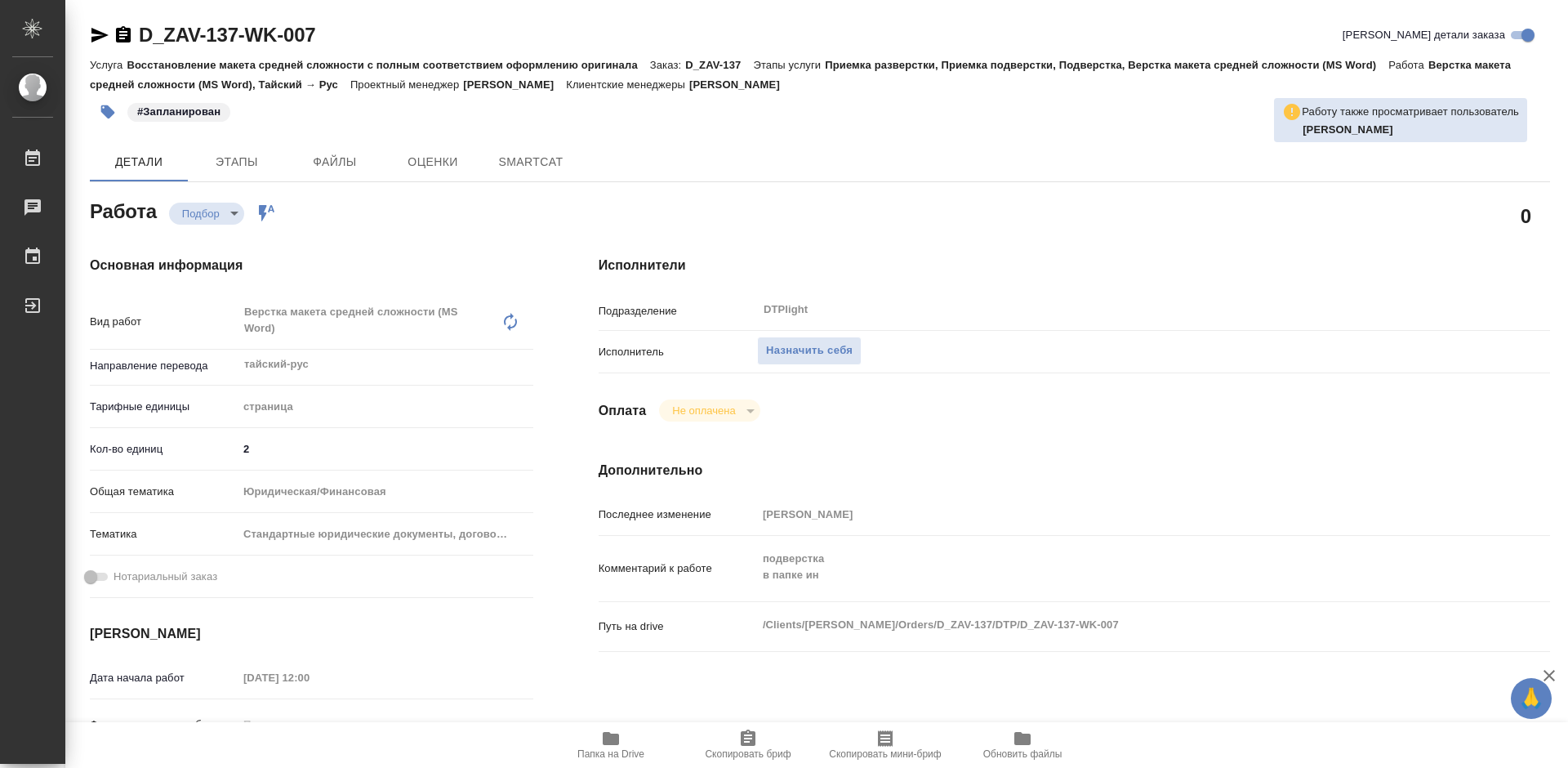
type textarea "x"
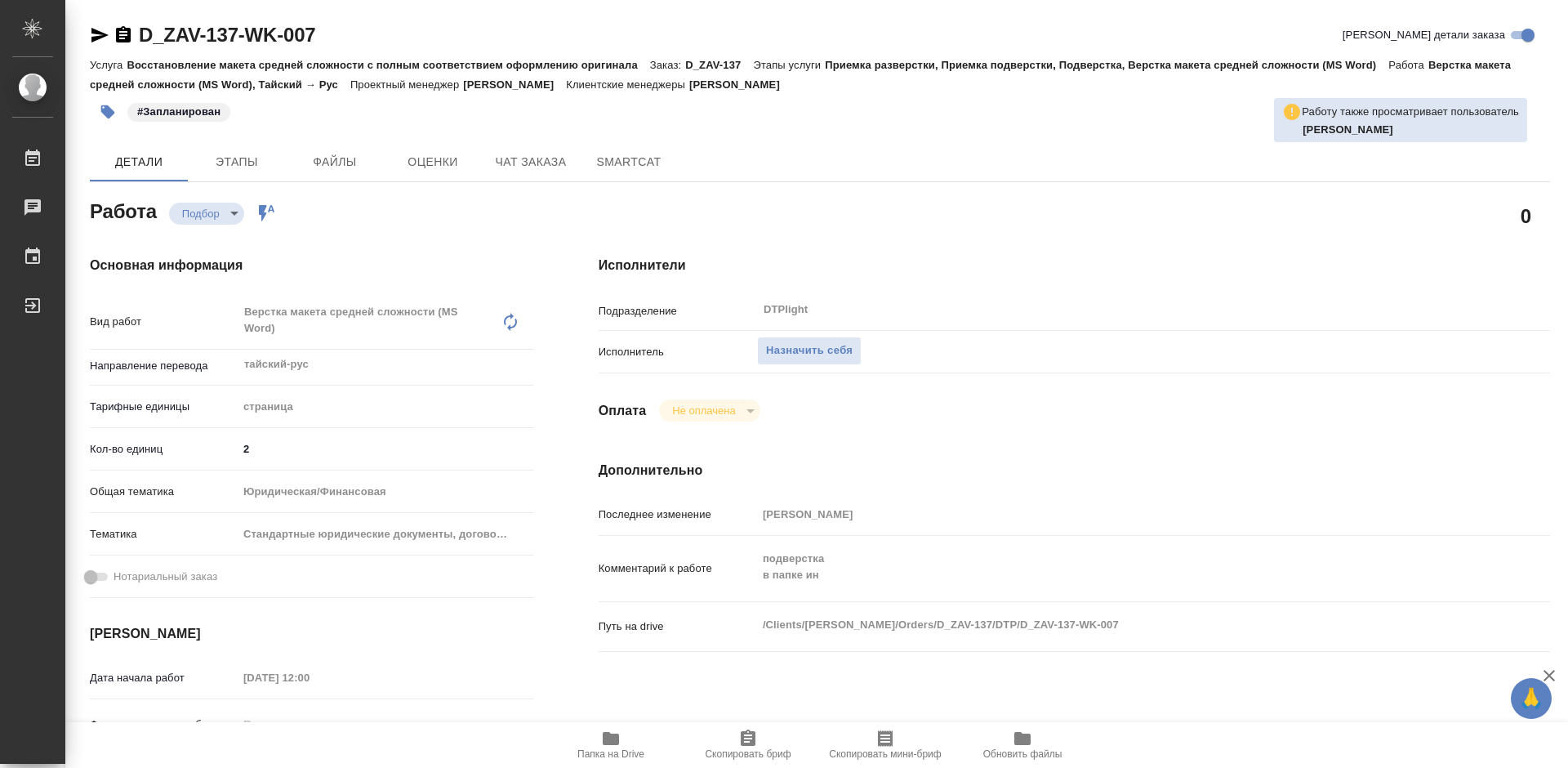
type textarea "x"
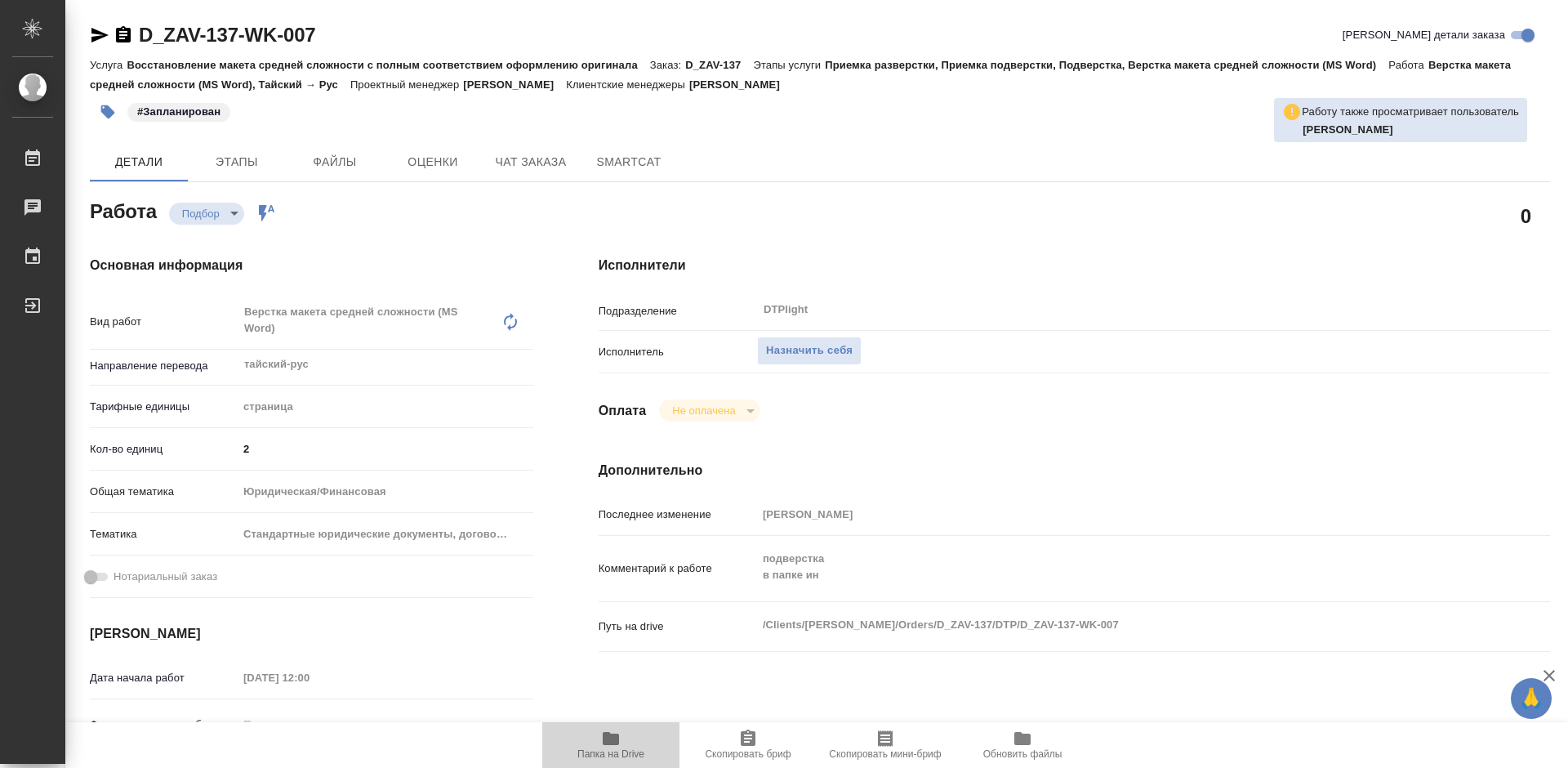
click at [610, 751] on span "Папка на Drive" at bounding box center [611, 754] width 67 height 12
type textarea "x"
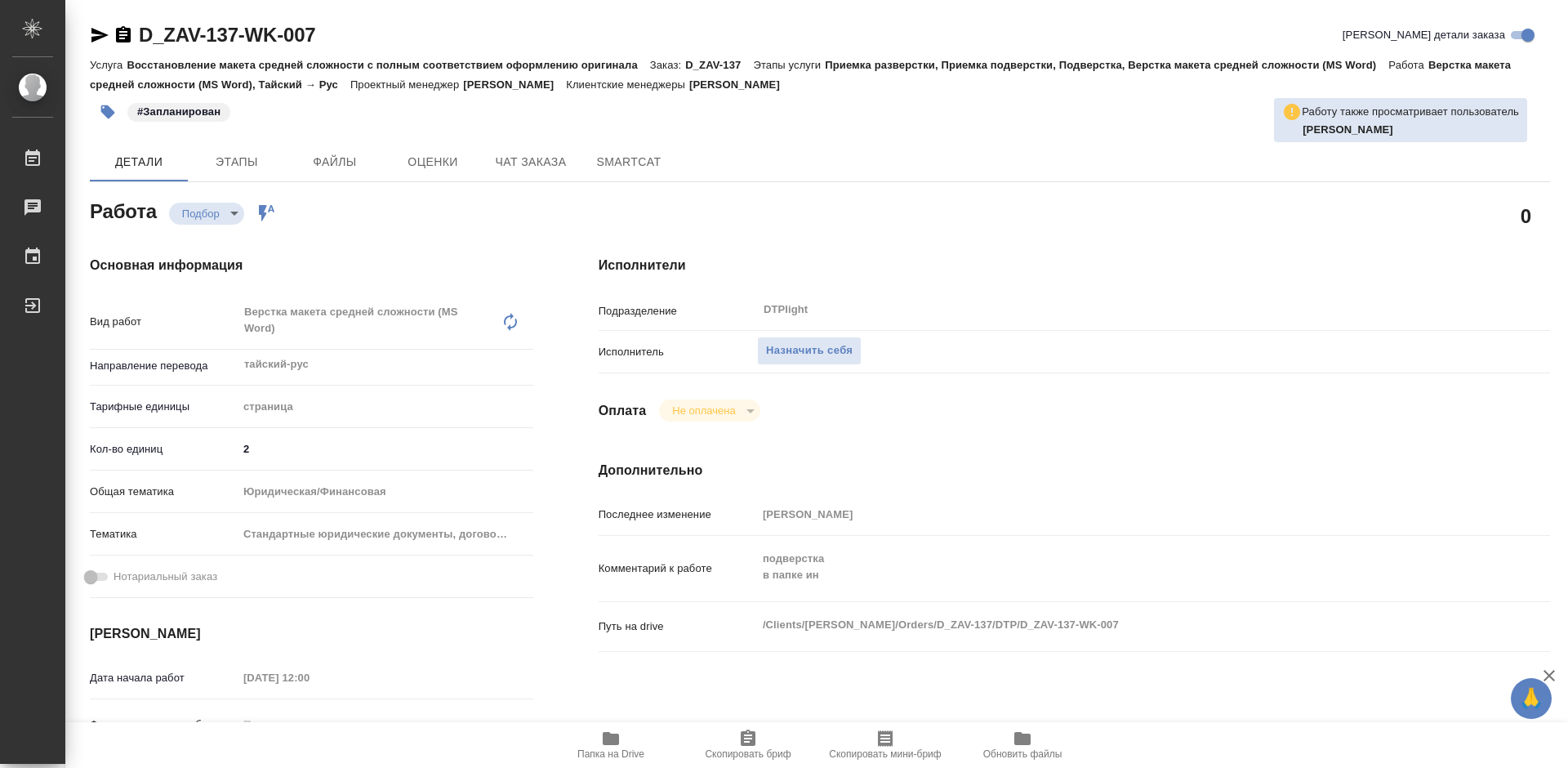
type textarea "x"
click at [603, 753] on span "Папка на Drive" at bounding box center [611, 754] width 67 height 12
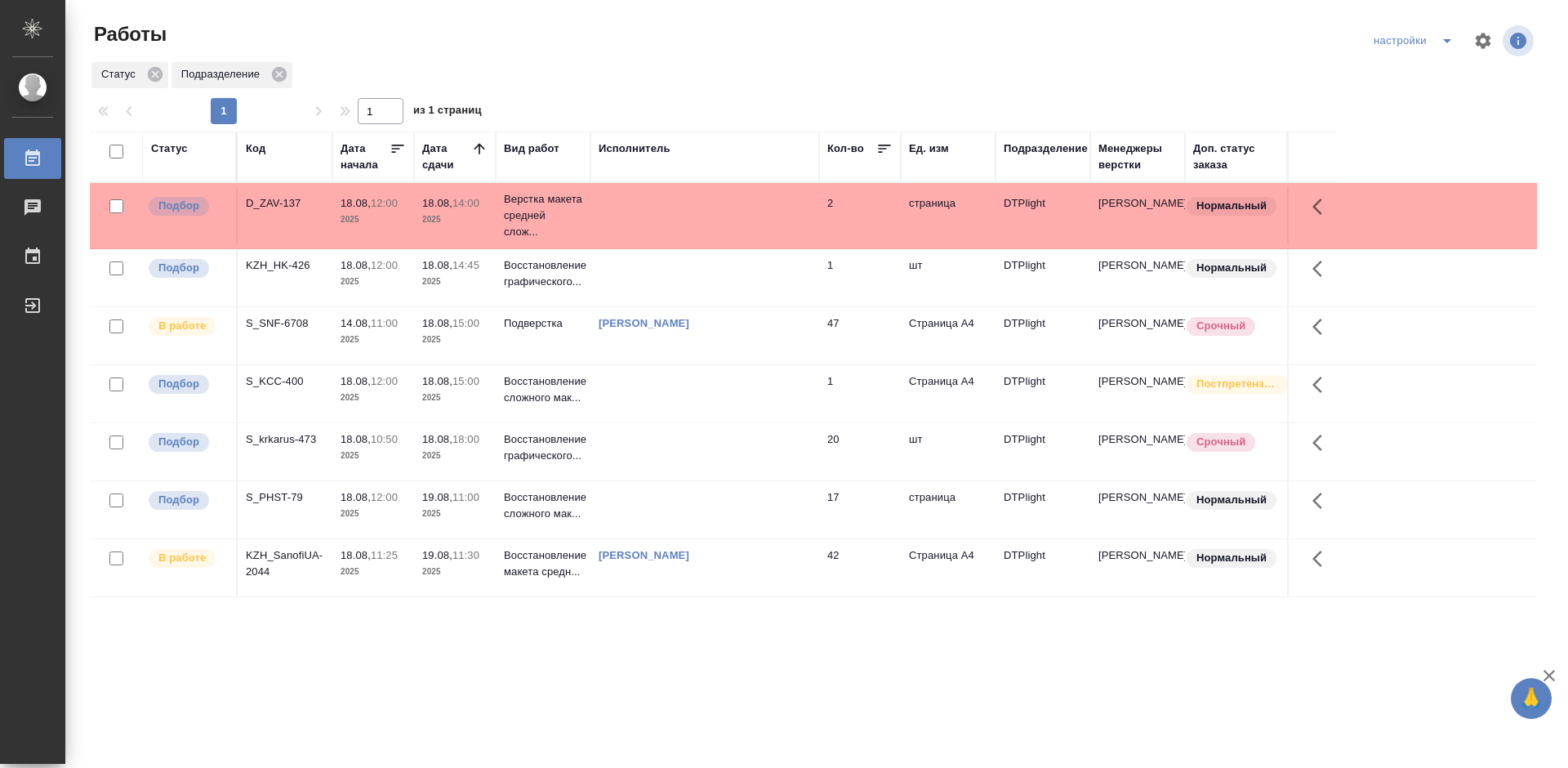
click at [259, 212] on div "KZH_HK-426" at bounding box center [284, 203] width 78 height 16
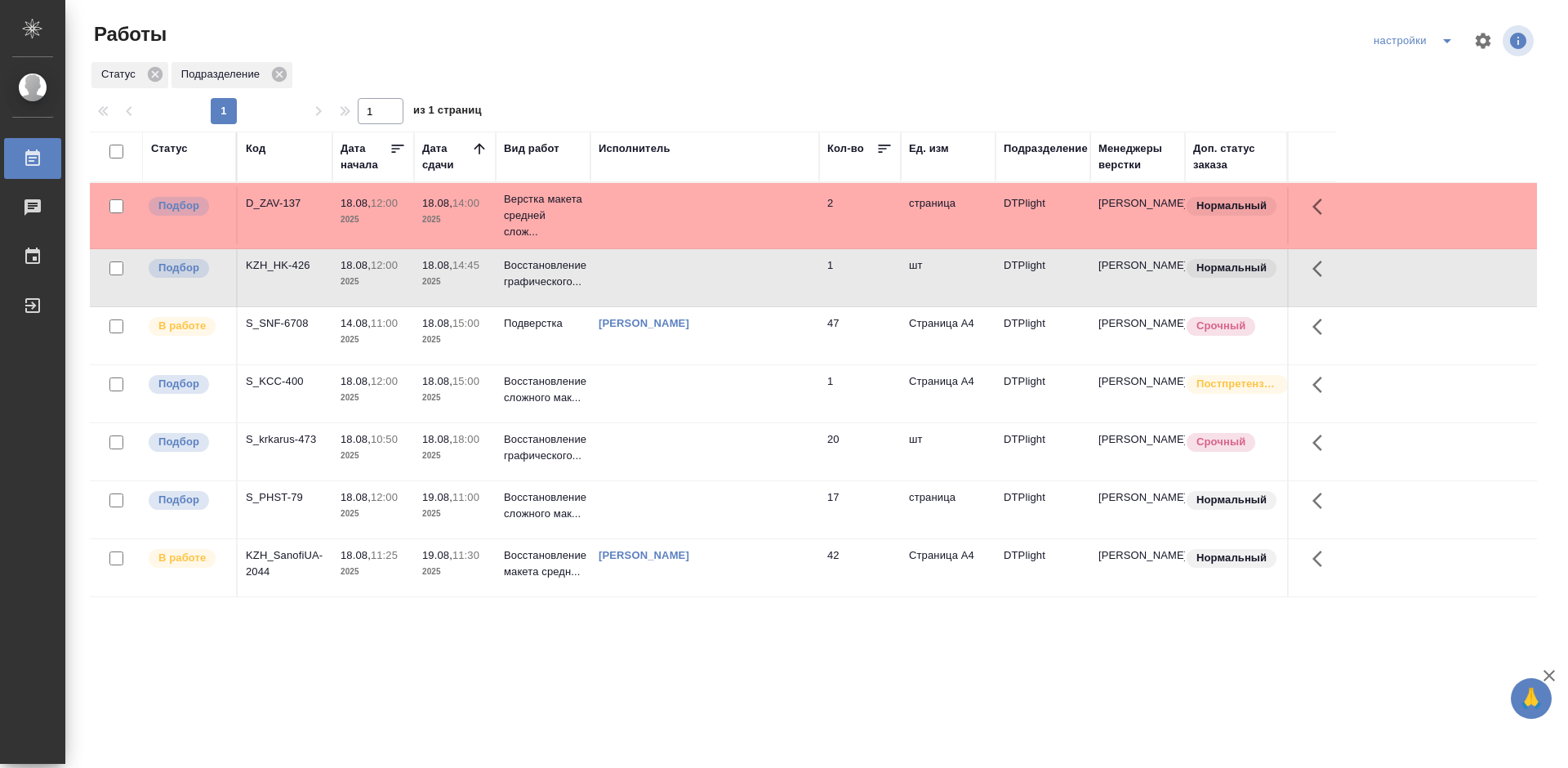
click at [259, 212] on div "KZH_HK-426" at bounding box center [284, 203] width 78 height 16
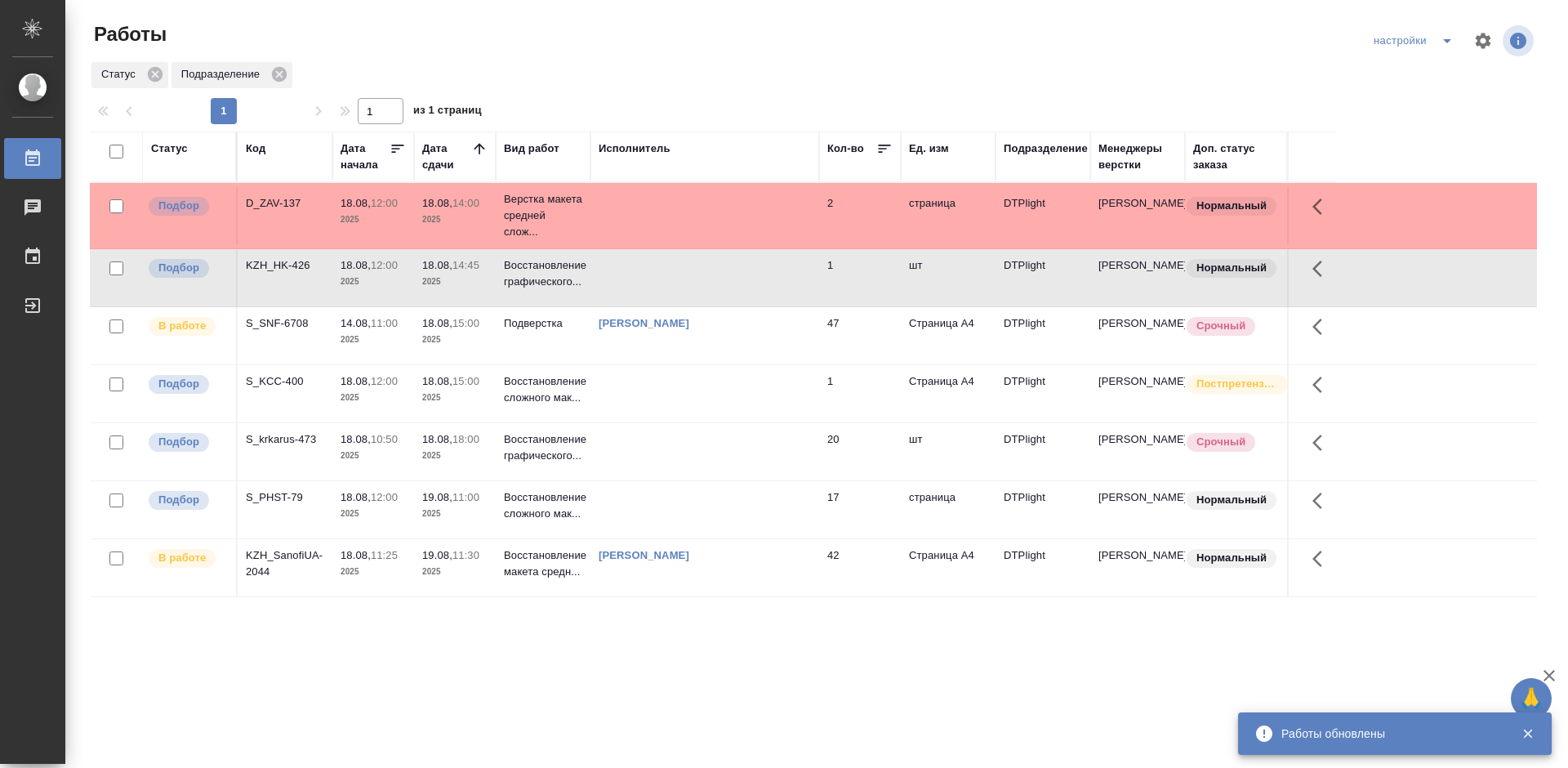
click at [279, 203] on div "D_ZAV-137" at bounding box center [284, 203] width 78 height 16
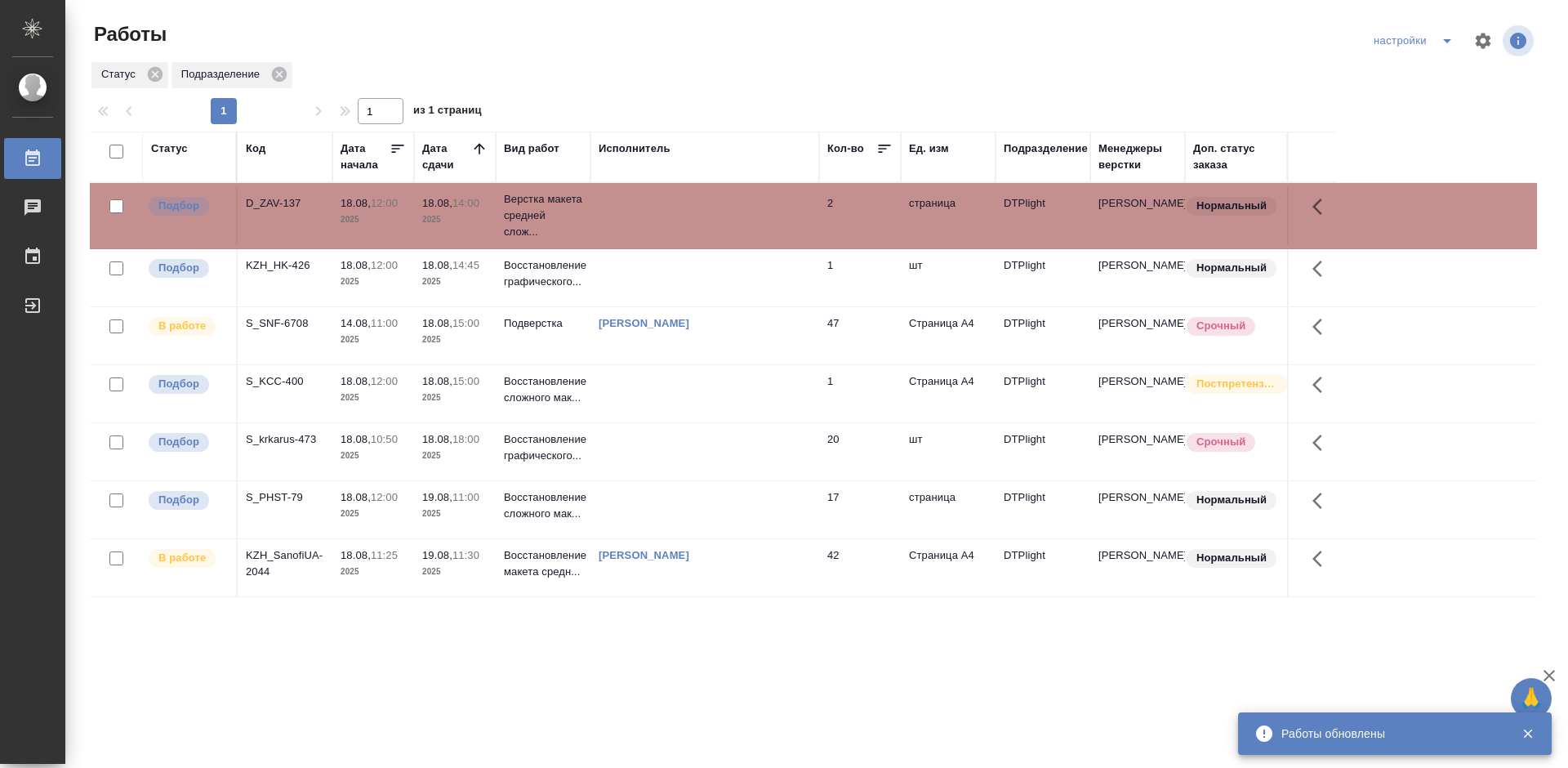
click at [279, 203] on div "D_ZAV-137" at bounding box center [284, 203] width 78 height 16
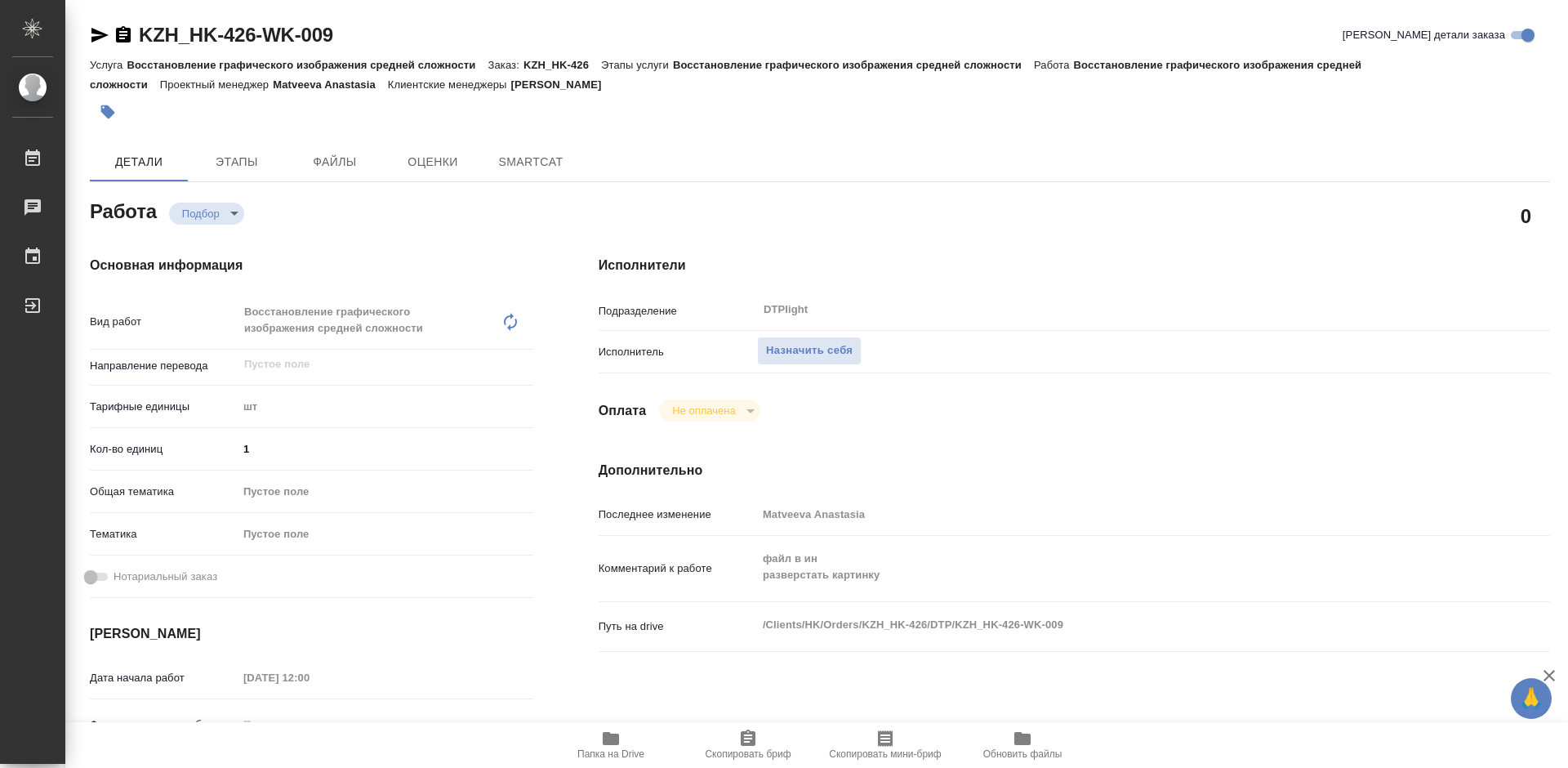
type textarea "x"
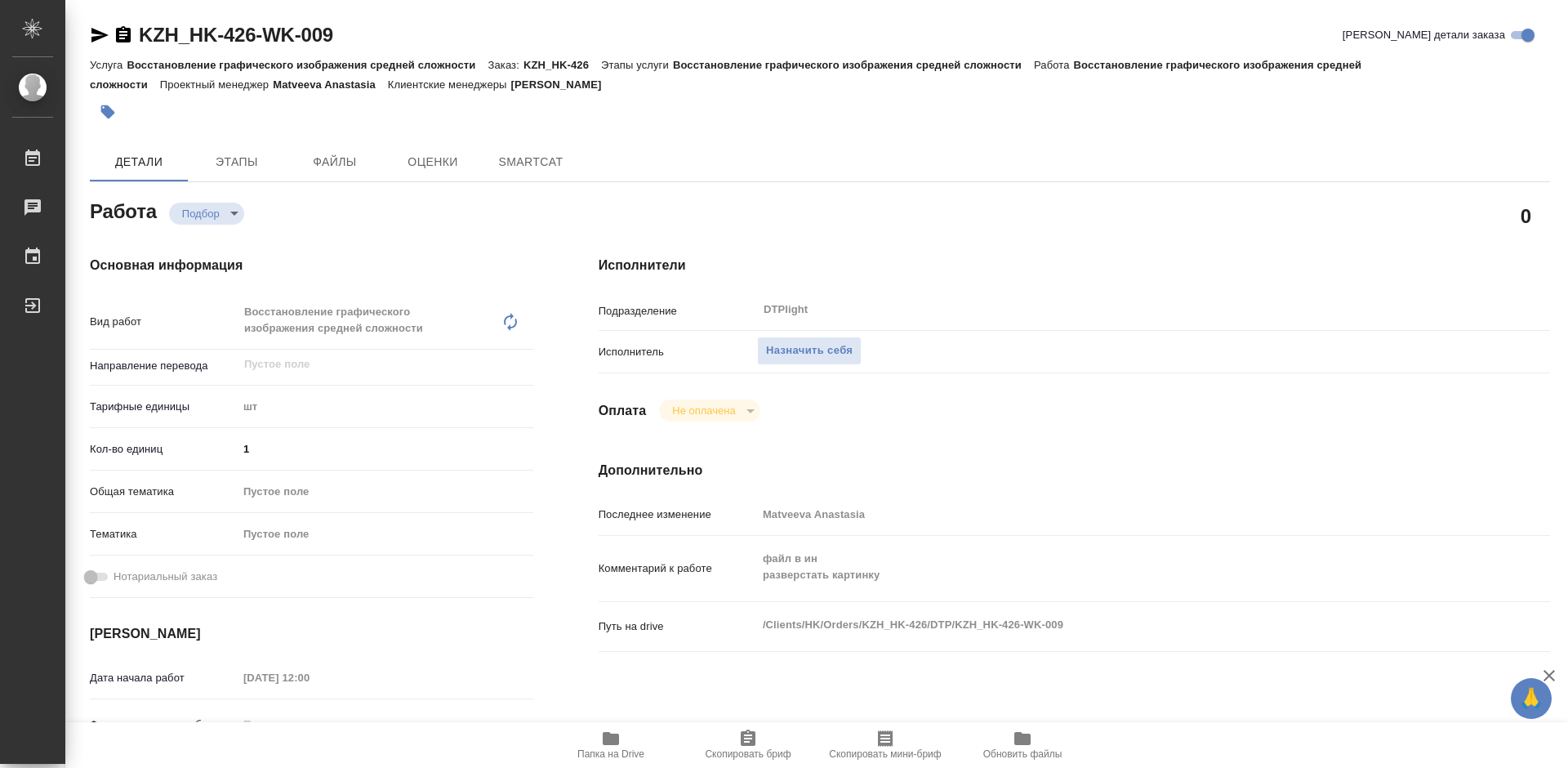
type textarea "x"
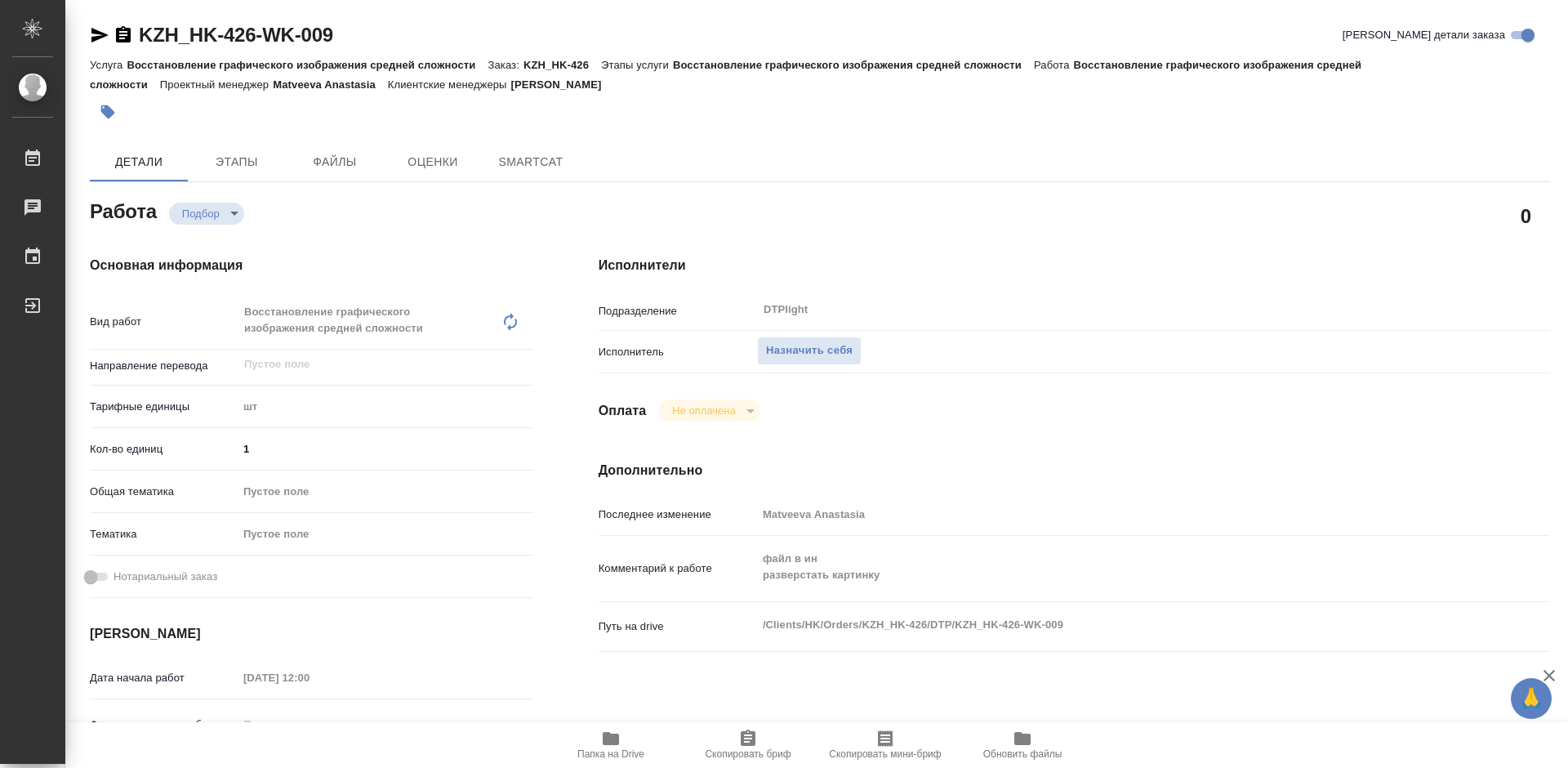
type textarea "x"
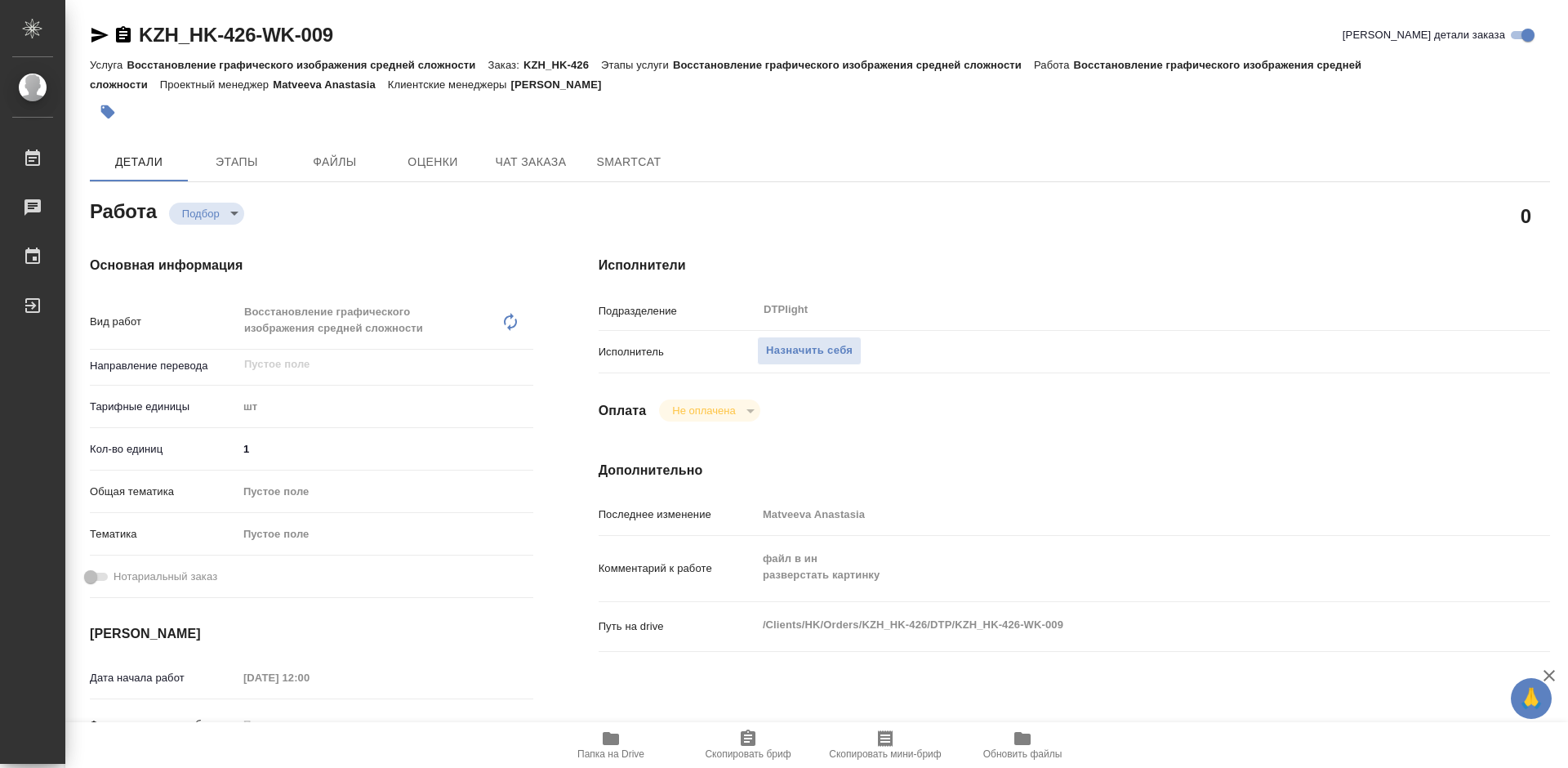
type textarea "x"
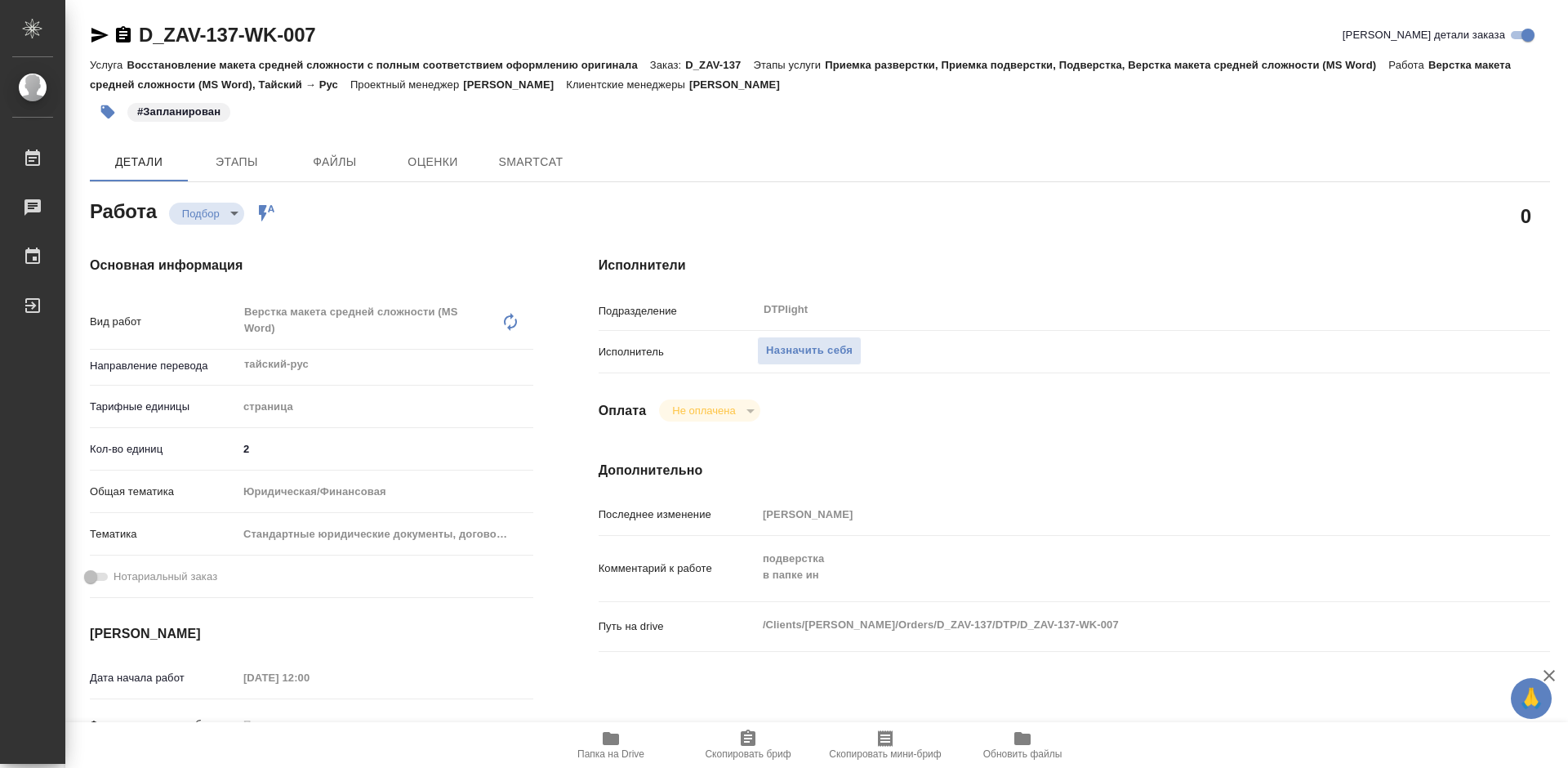
type textarea "x"
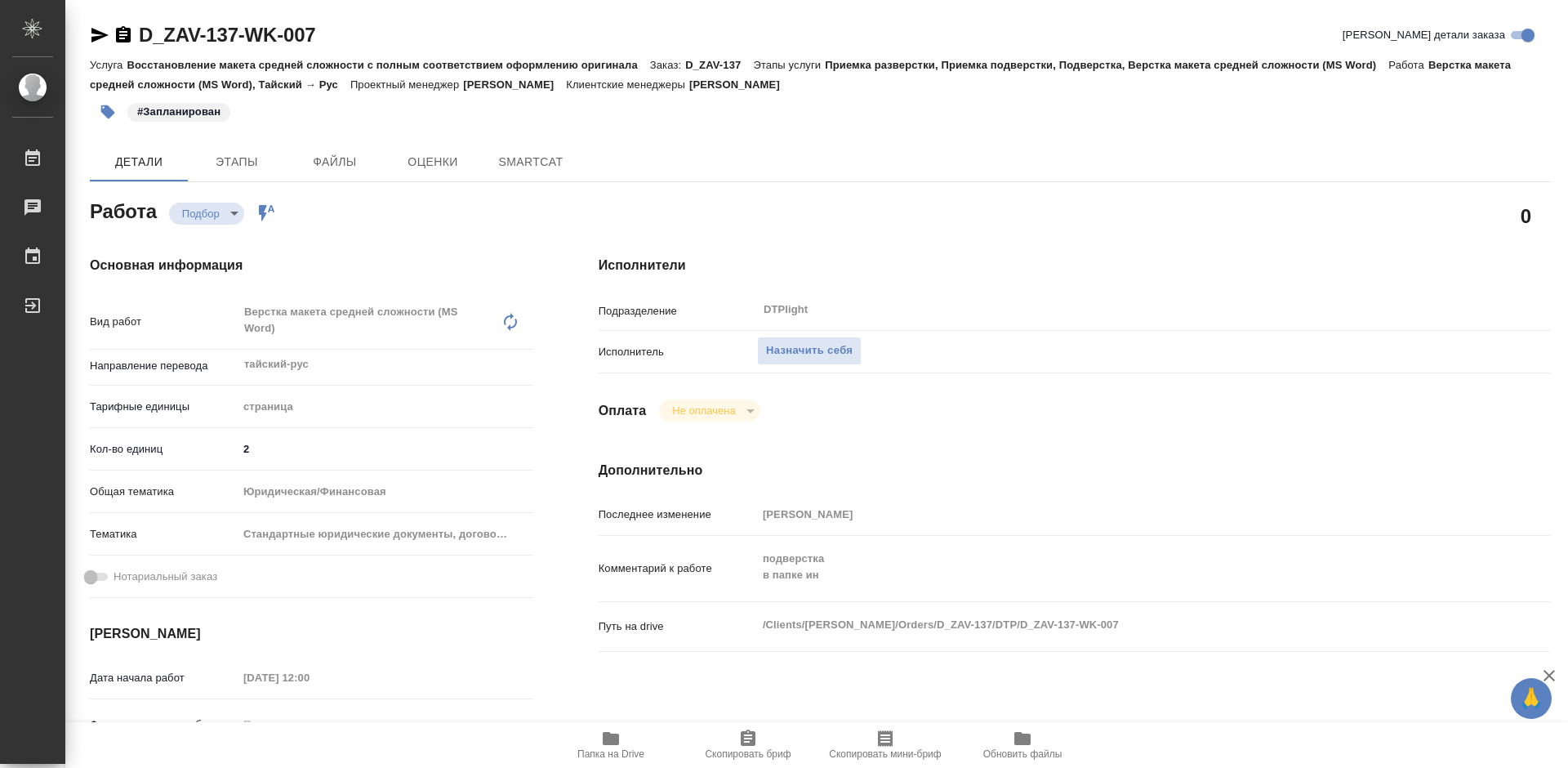
type textarea "x"
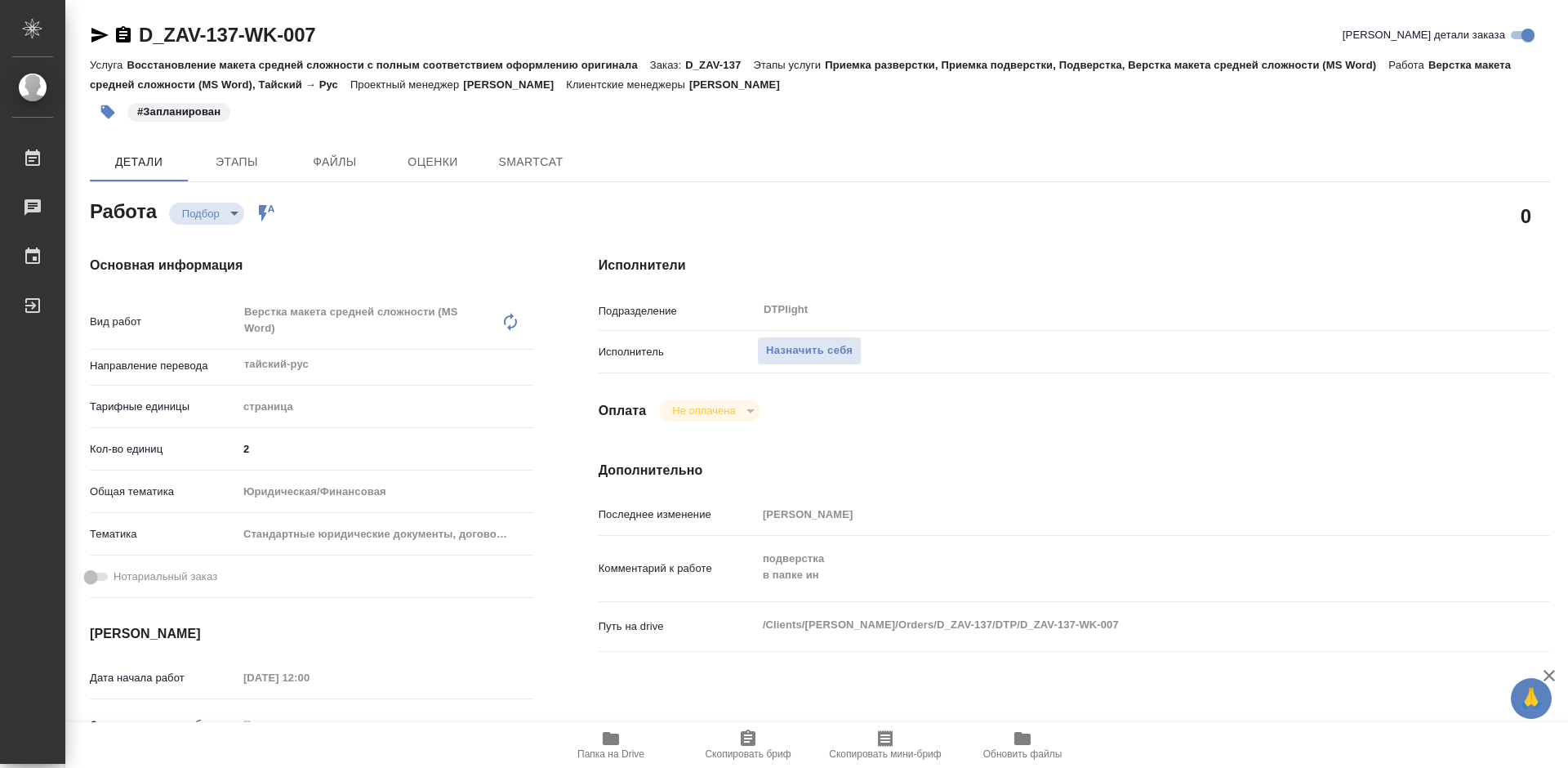
type textarea "x"
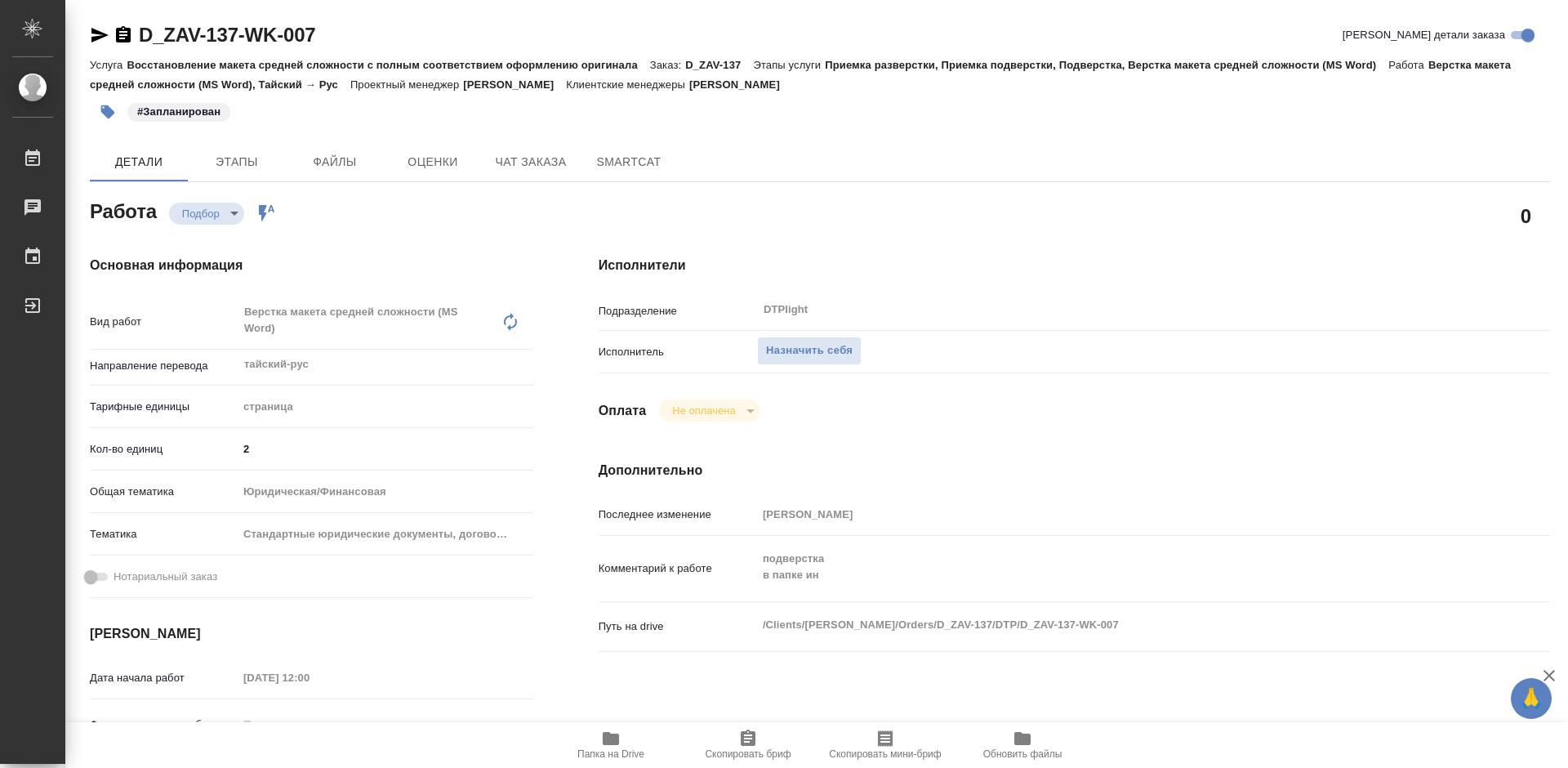
type textarea "x"
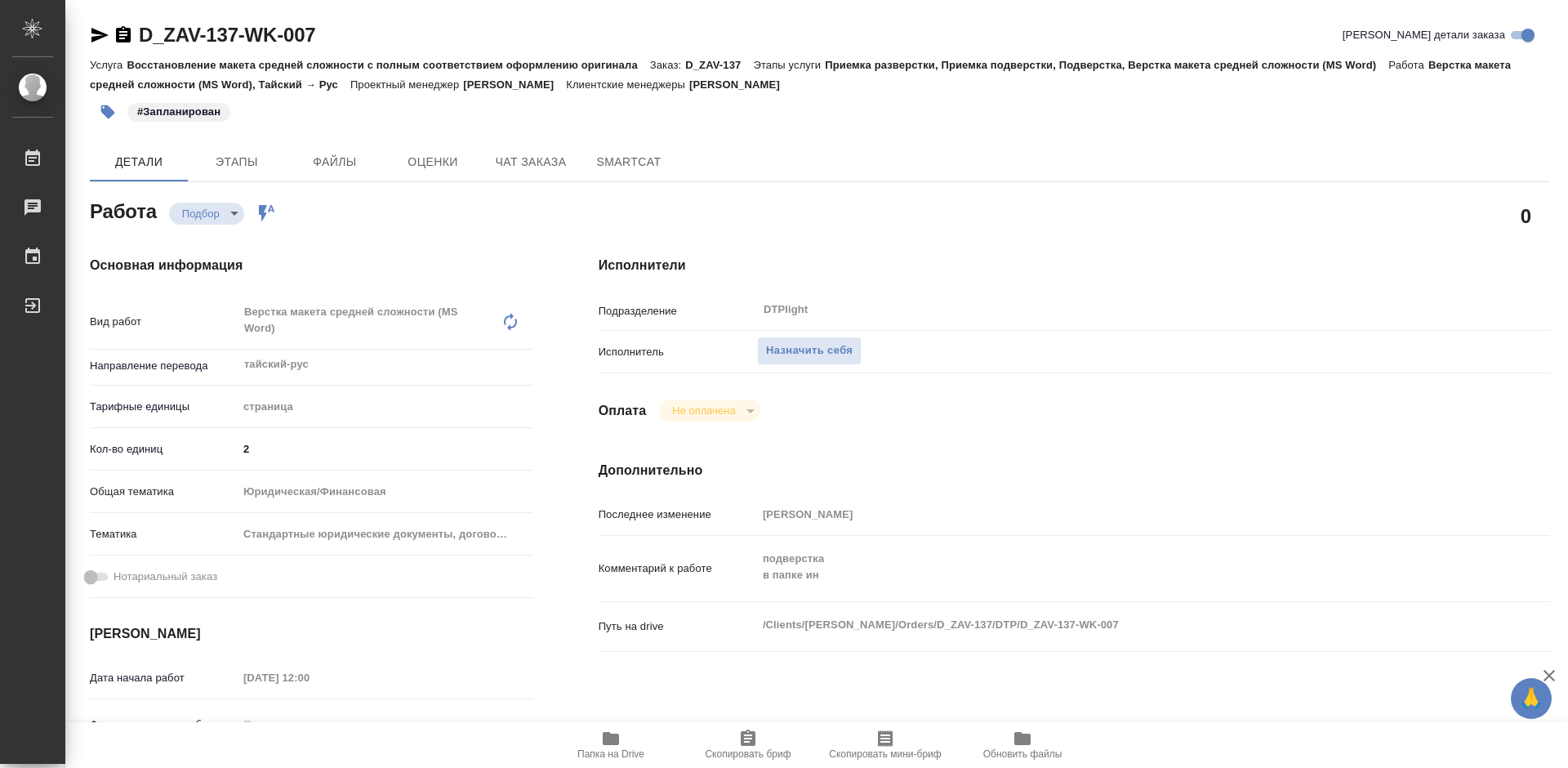
type textarea "x"
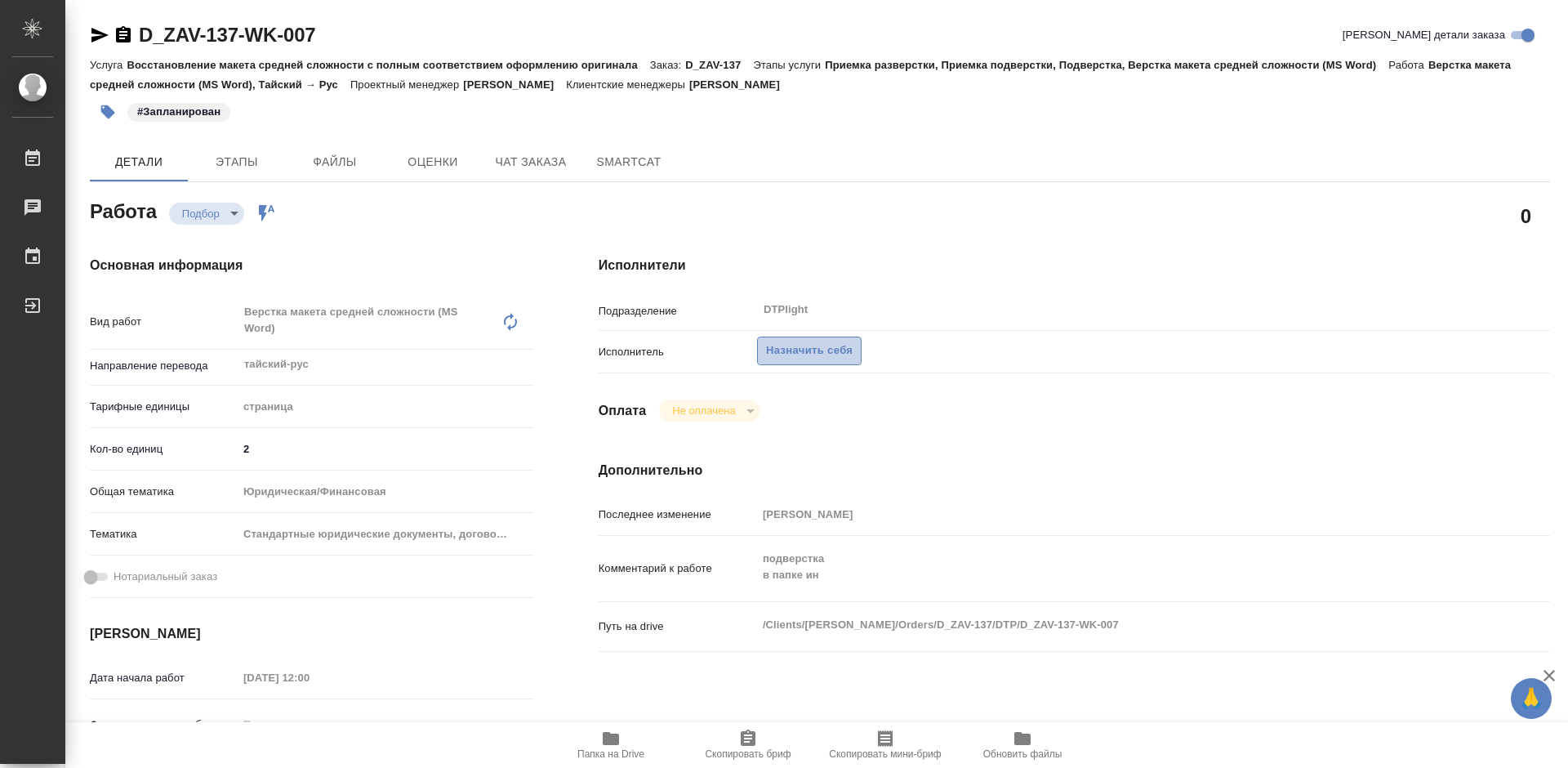
click at [799, 346] on span "Назначить себя" at bounding box center [810, 350] width 87 height 18
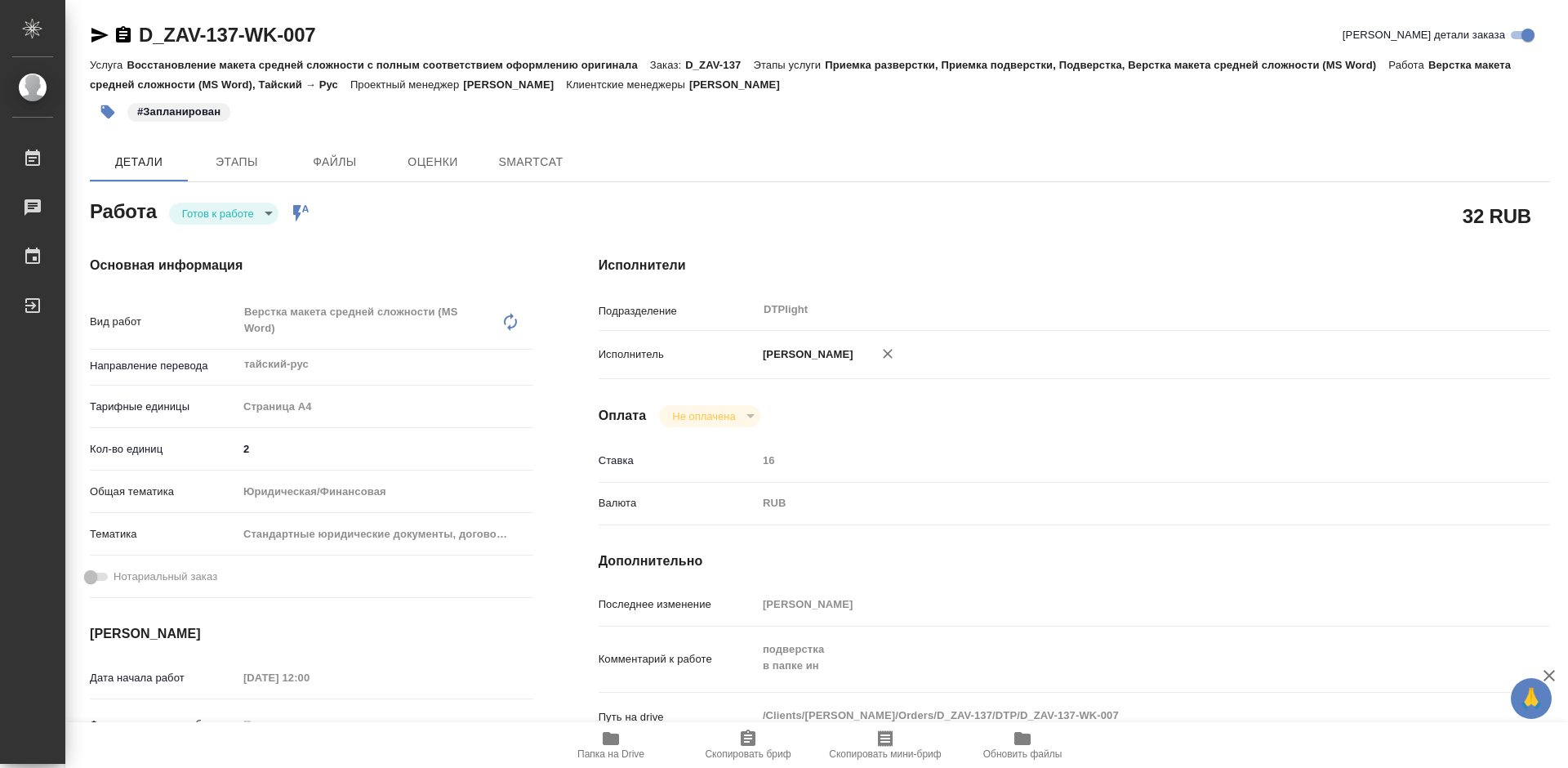
type textarea "x"
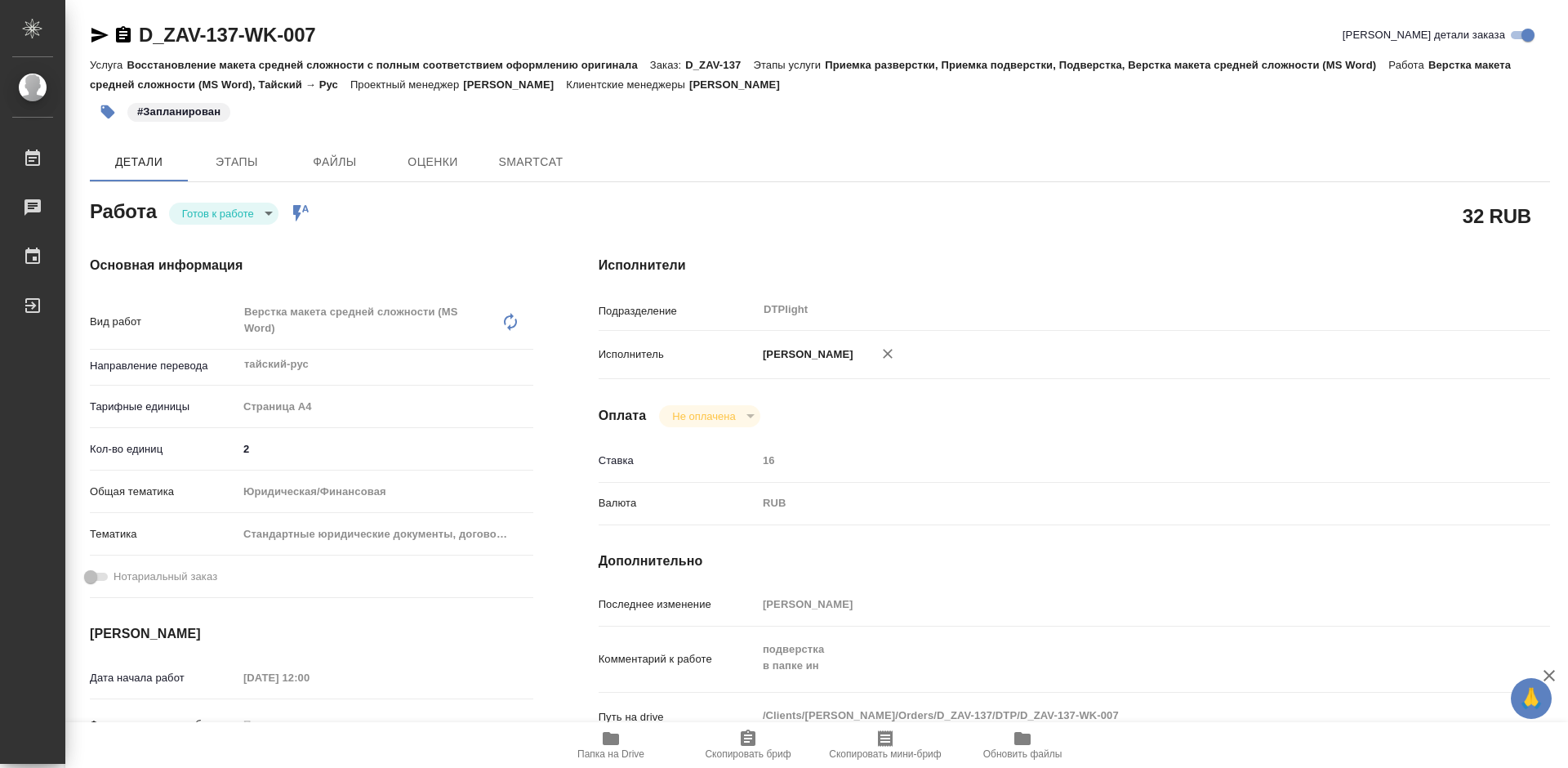
type textarea "x"
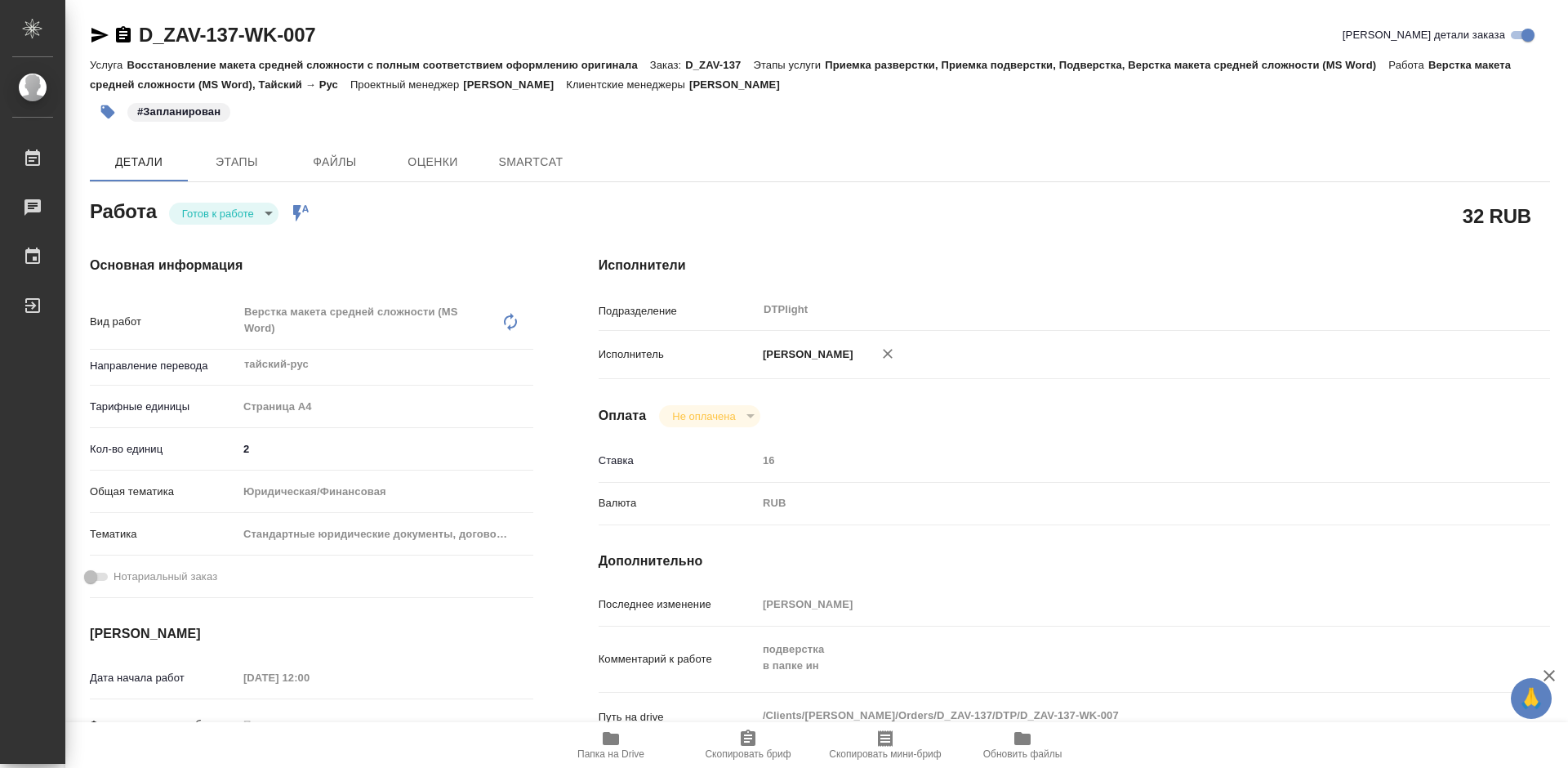
type textarea "x"
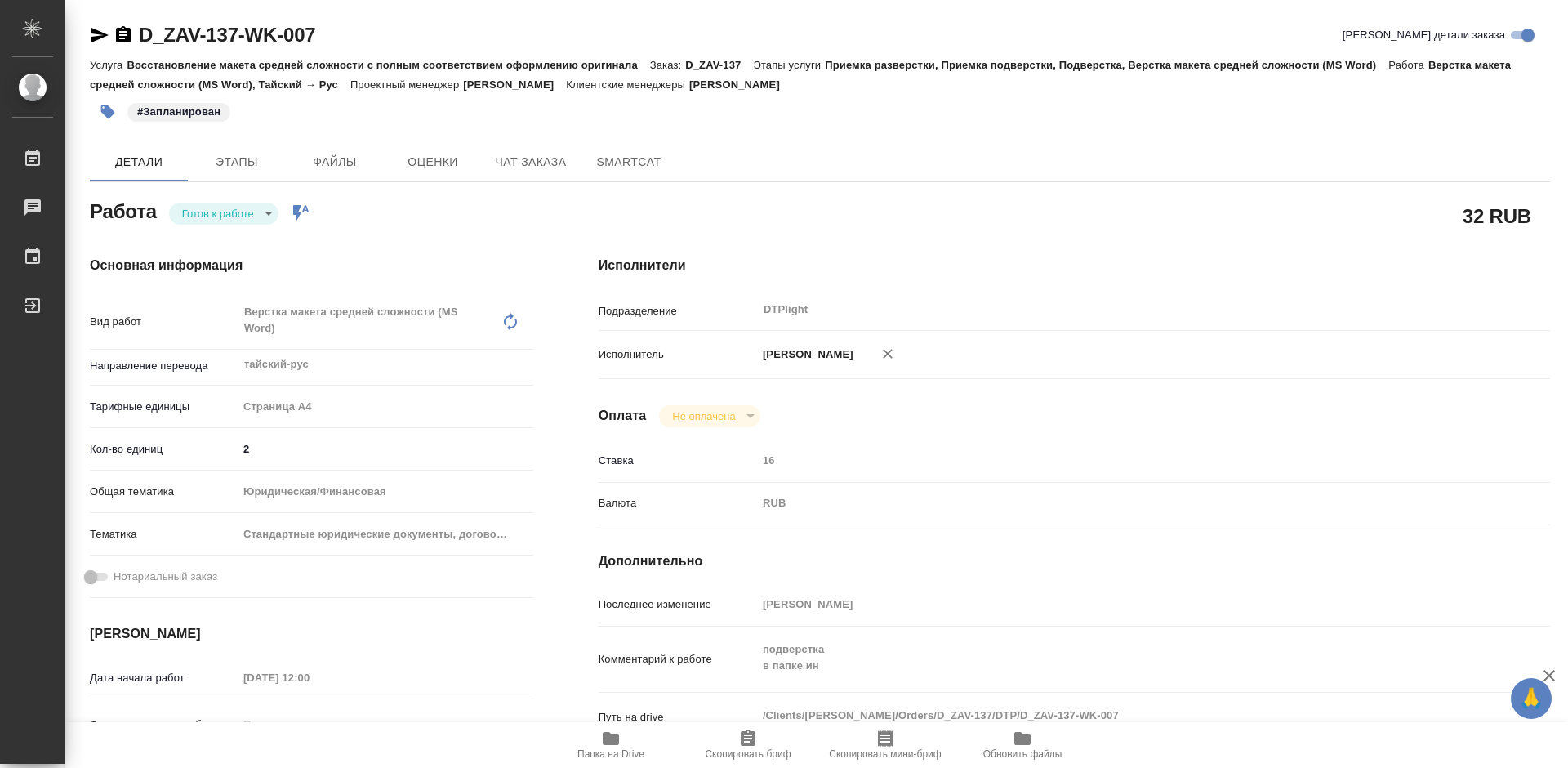
click at [245, 210] on body "🙏 .cls-1 fill:#fff; AWATERA Tretyakova Mariya Работы Чаты График Выйти D_ZAV-13…" at bounding box center [784, 384] width 1568 height 768
type textarea "x"
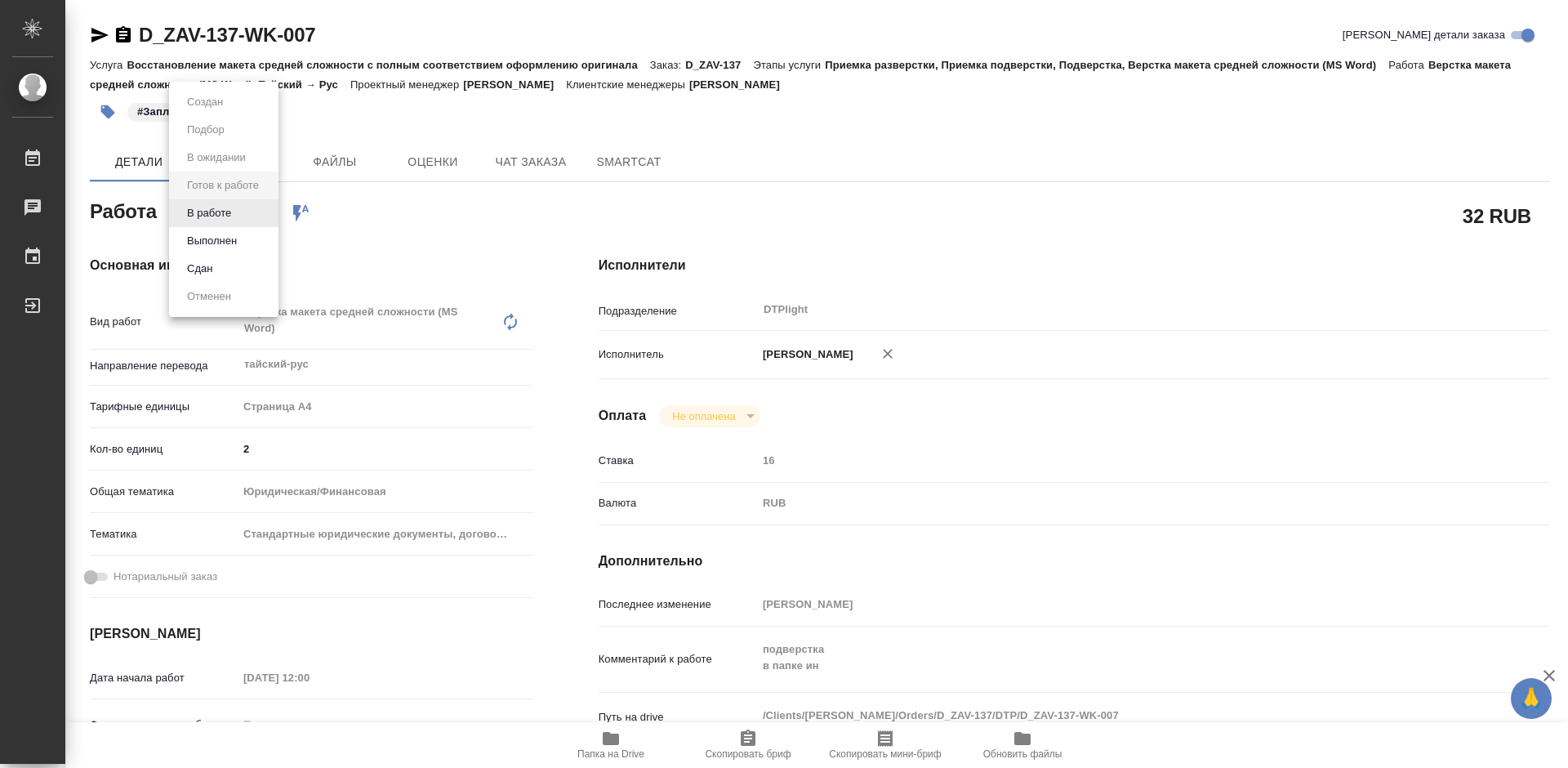
type textarea "x"
click at [245, 210] on li "В работе" at bounding box center [223, 213] width 109 height 28
type textarea "x"
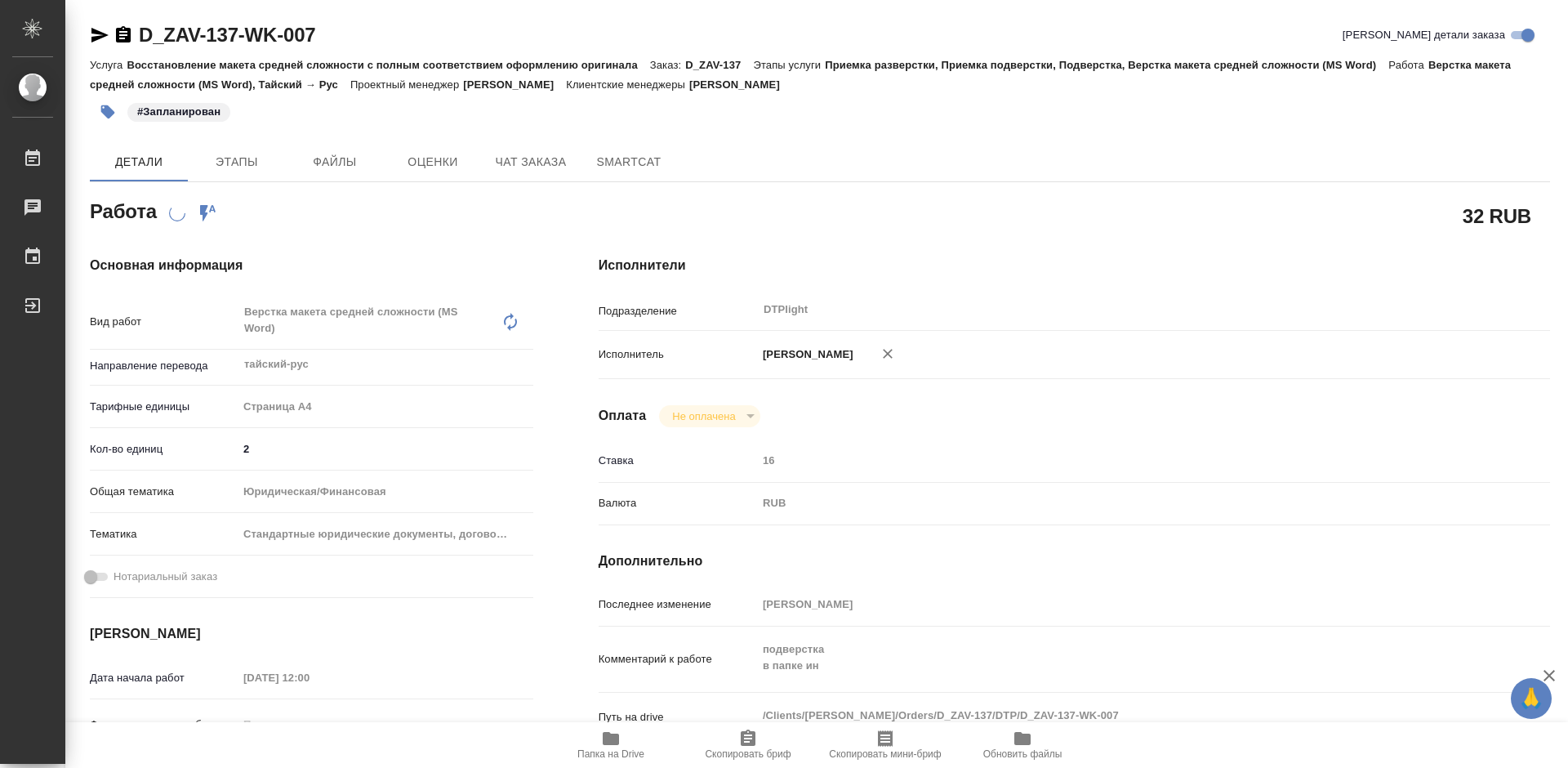
type textarea "x"
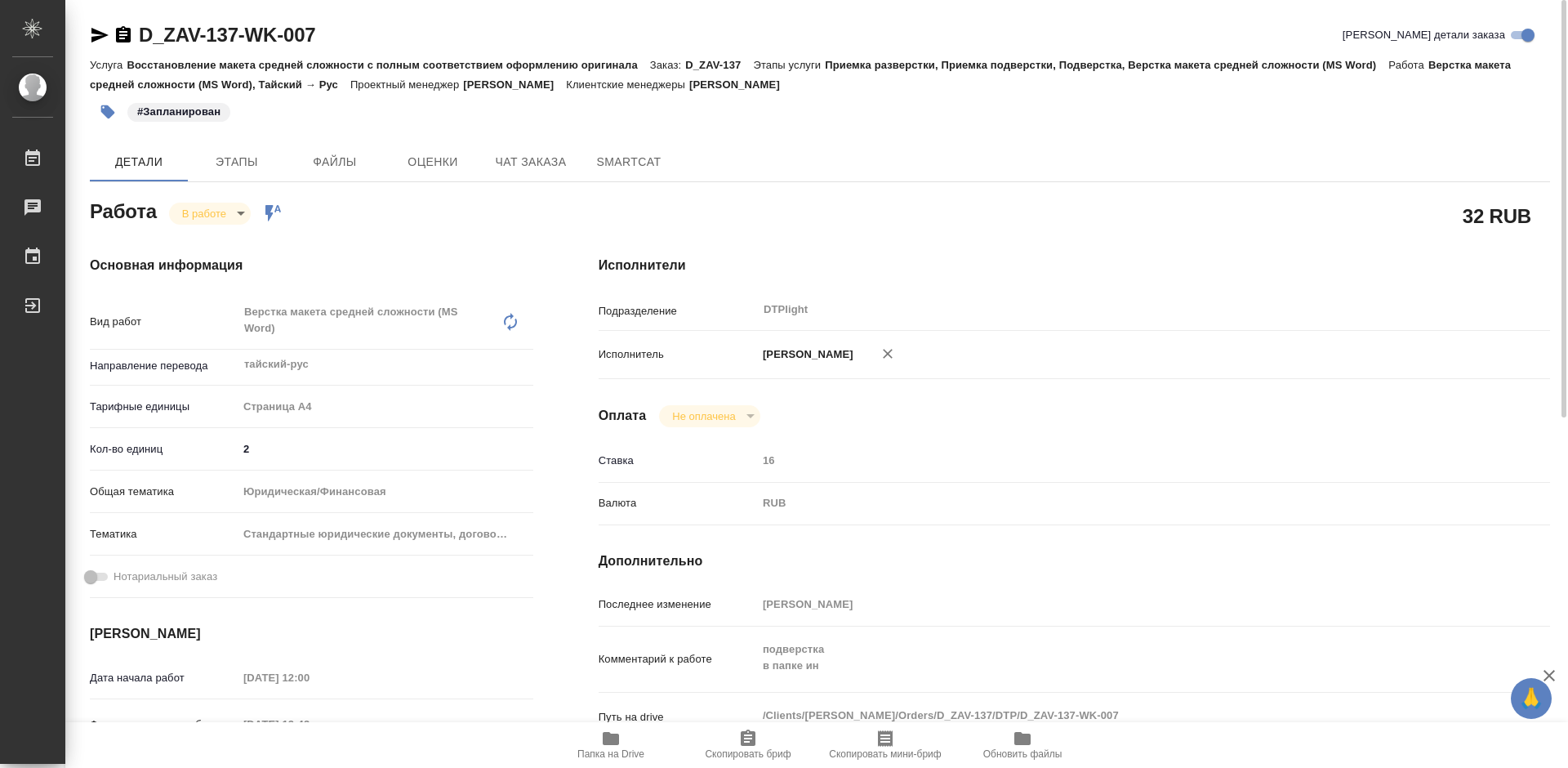
type textarea "x"
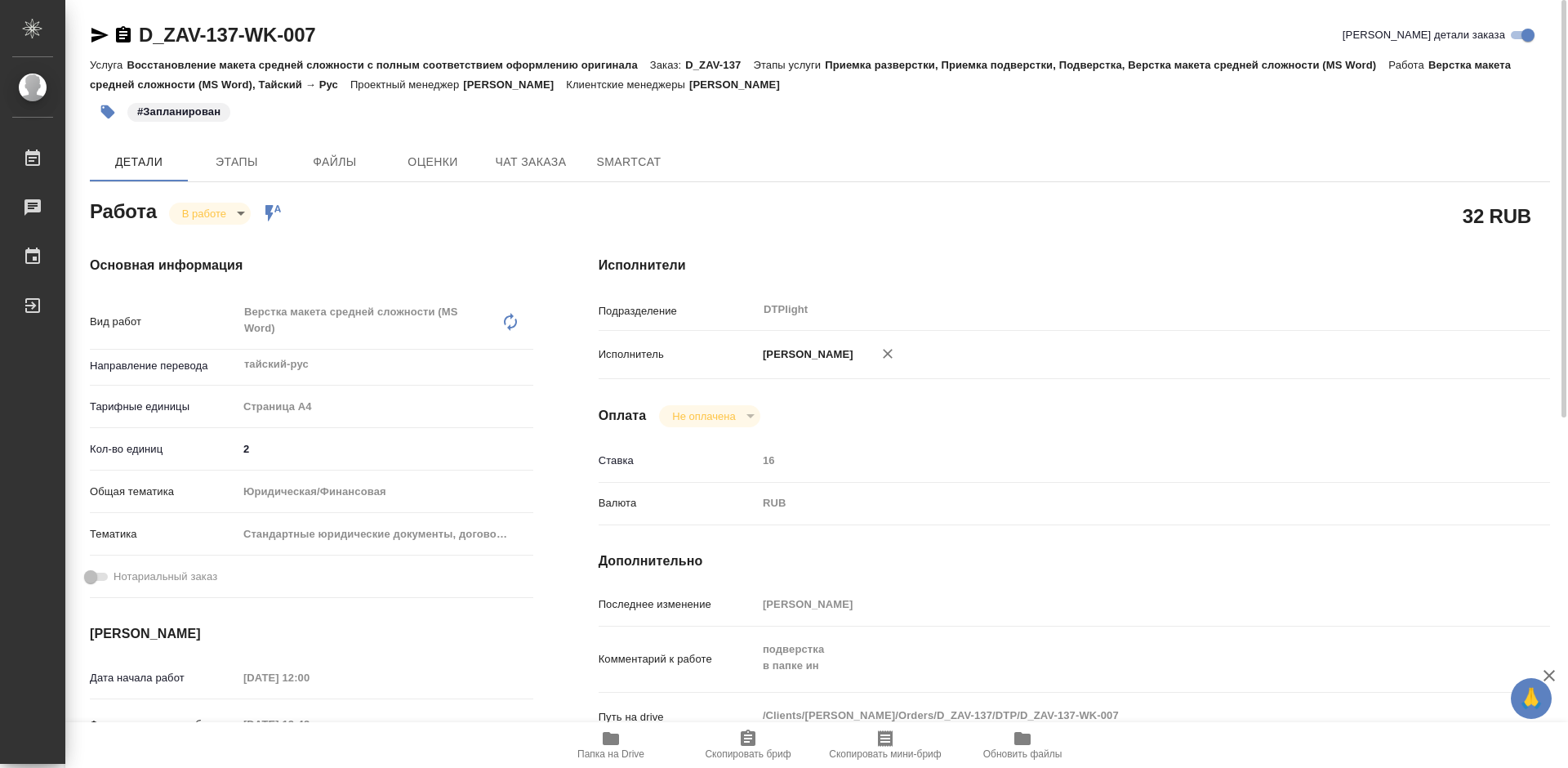
type textarea "x"
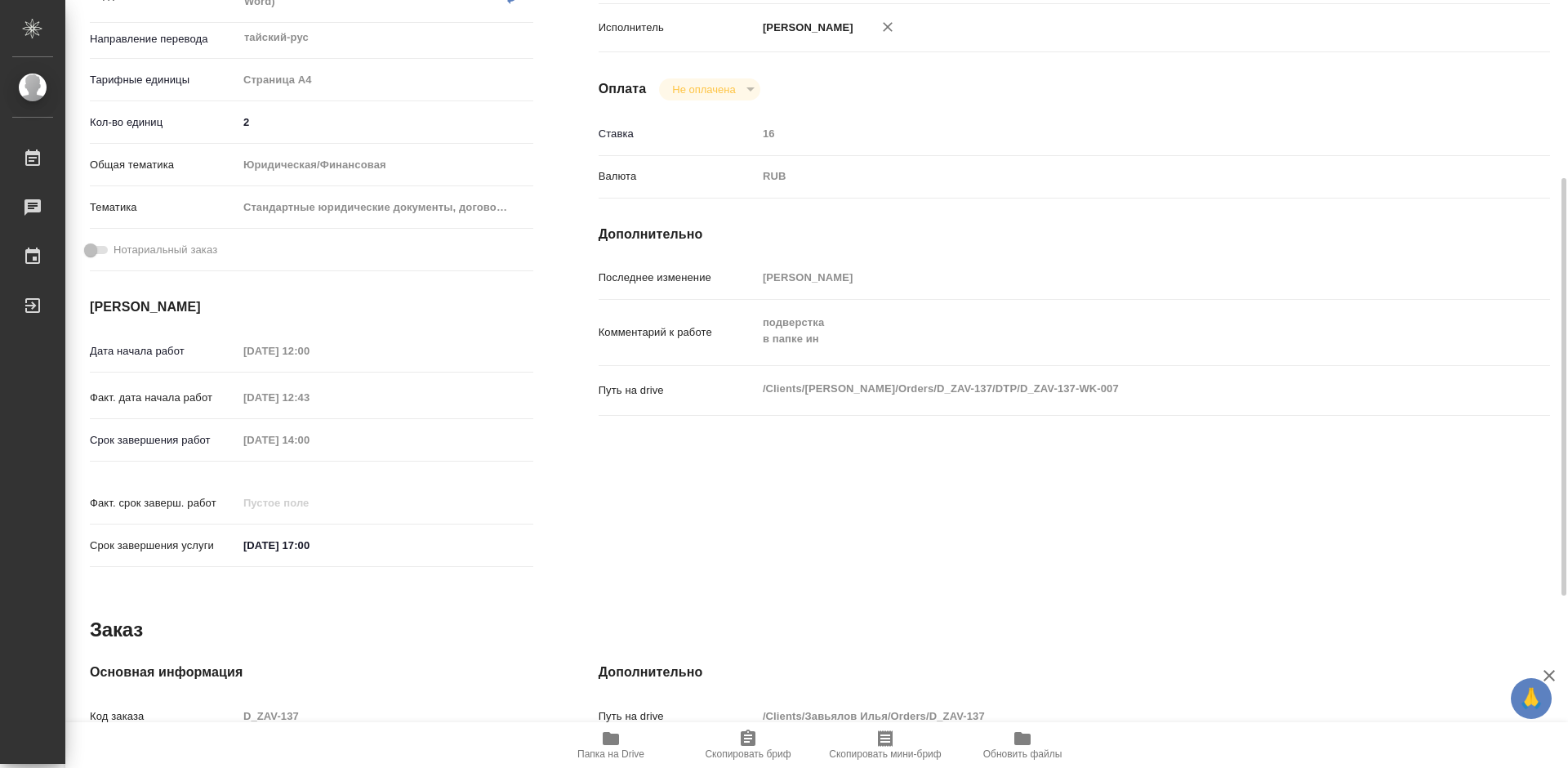
type textarea "x"
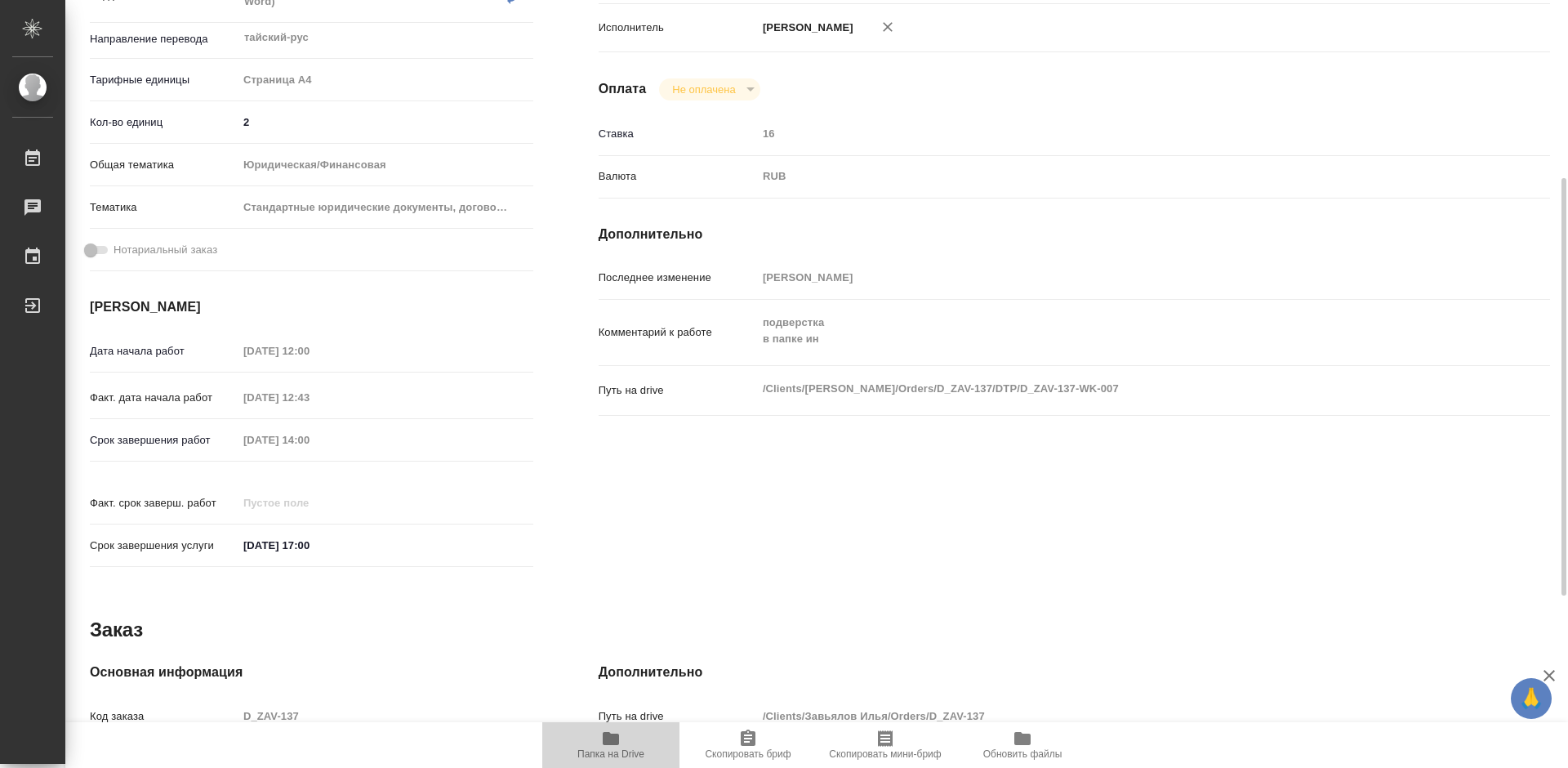
click at [607, 752] on span "Папка на Drive" at bounding box center [611, 754] width 67 height 12
click at [614, 754] on span "Папка на Drive" at bounding box center [611, 754] width 67 height 12
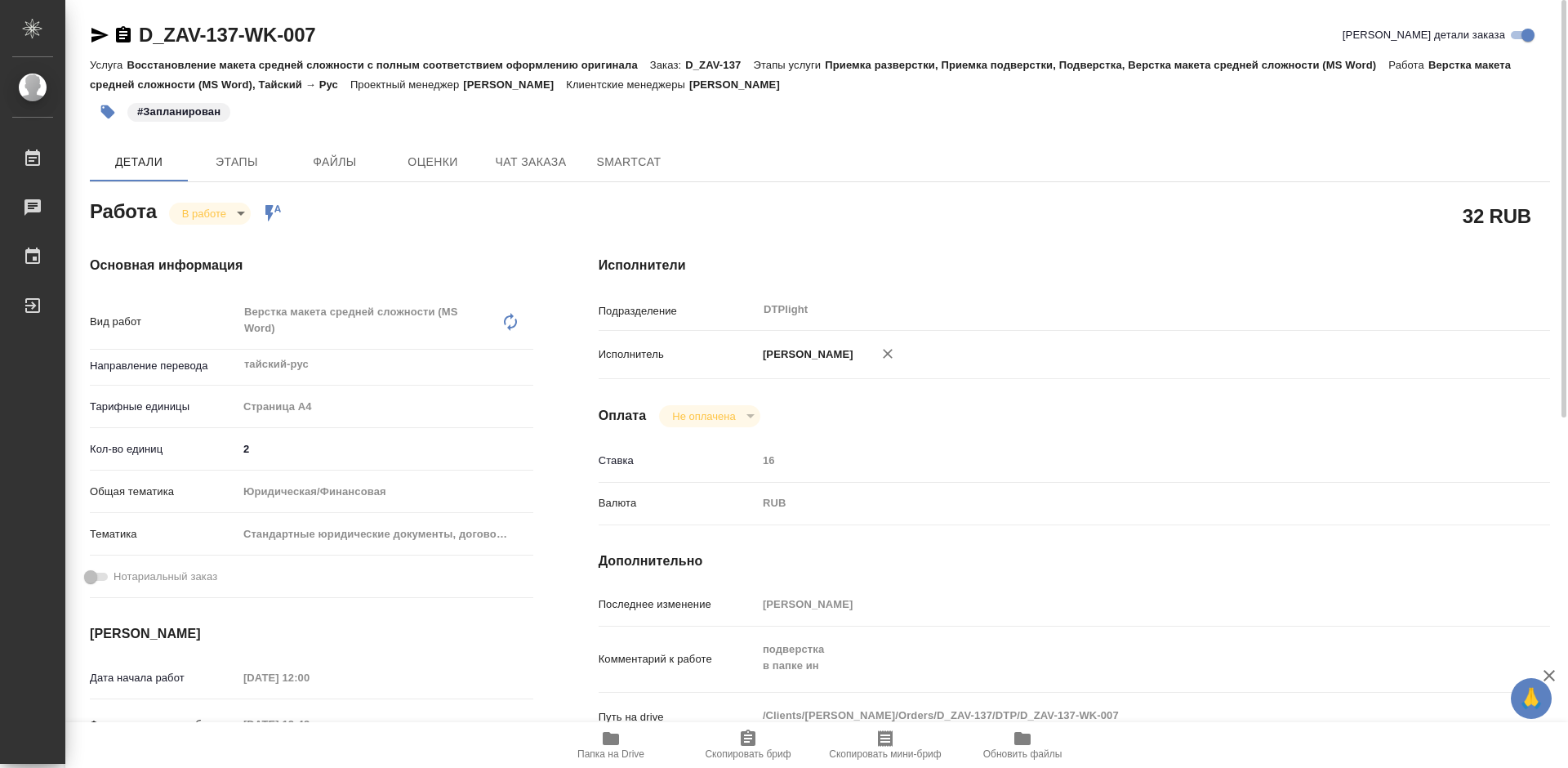
click at [219, 212] on body "🙏 .cls-1 fill:#fff; AWATERA Tretyakova Mariya Работы 0 Чаты График Выйти D_ZAV-…" at bounding box center [784, 384] width 1568 height 768
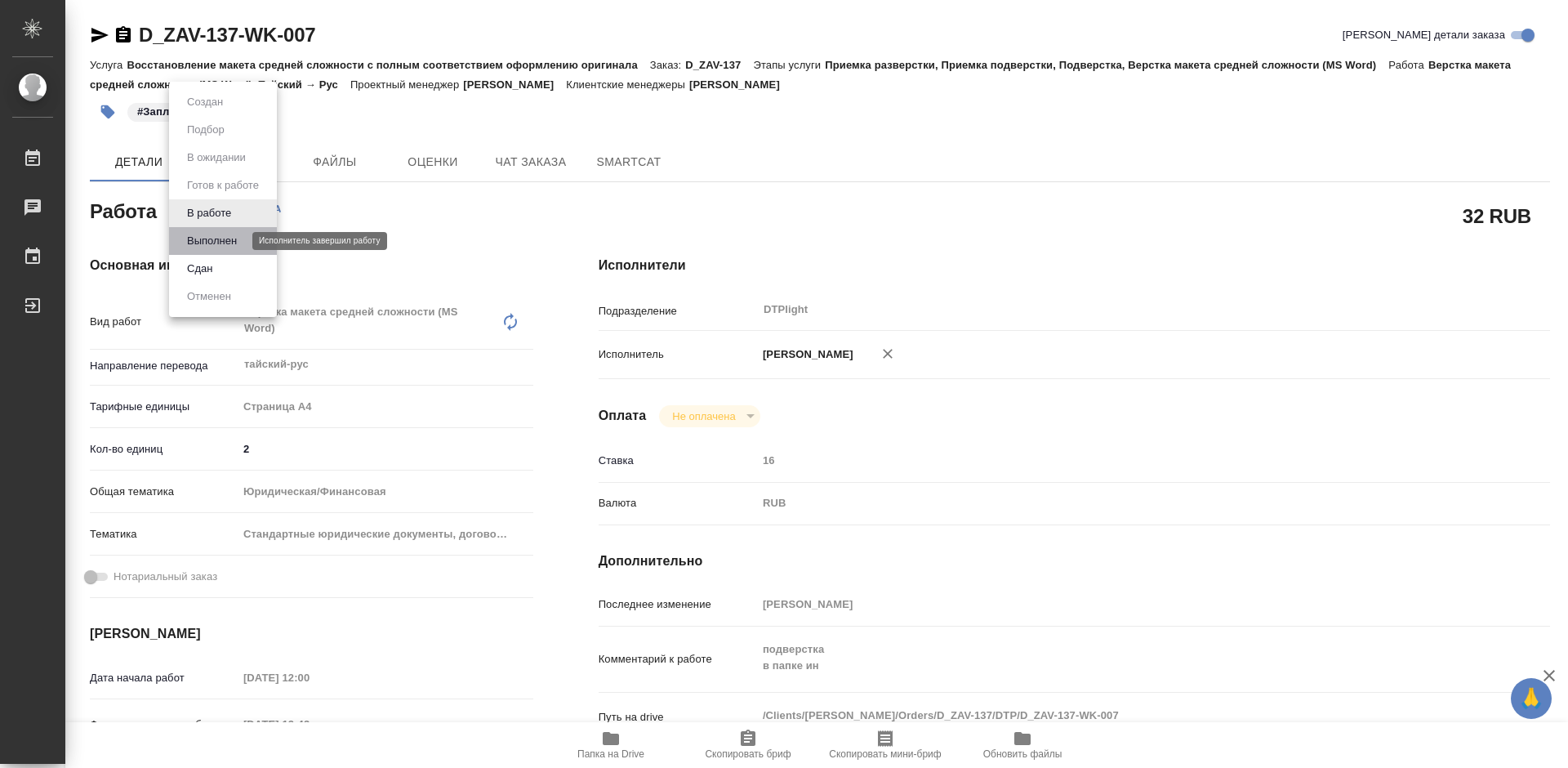
click at [214, 240] on button "Выполнен" at bounding box center [213, 241] width 60 height 18
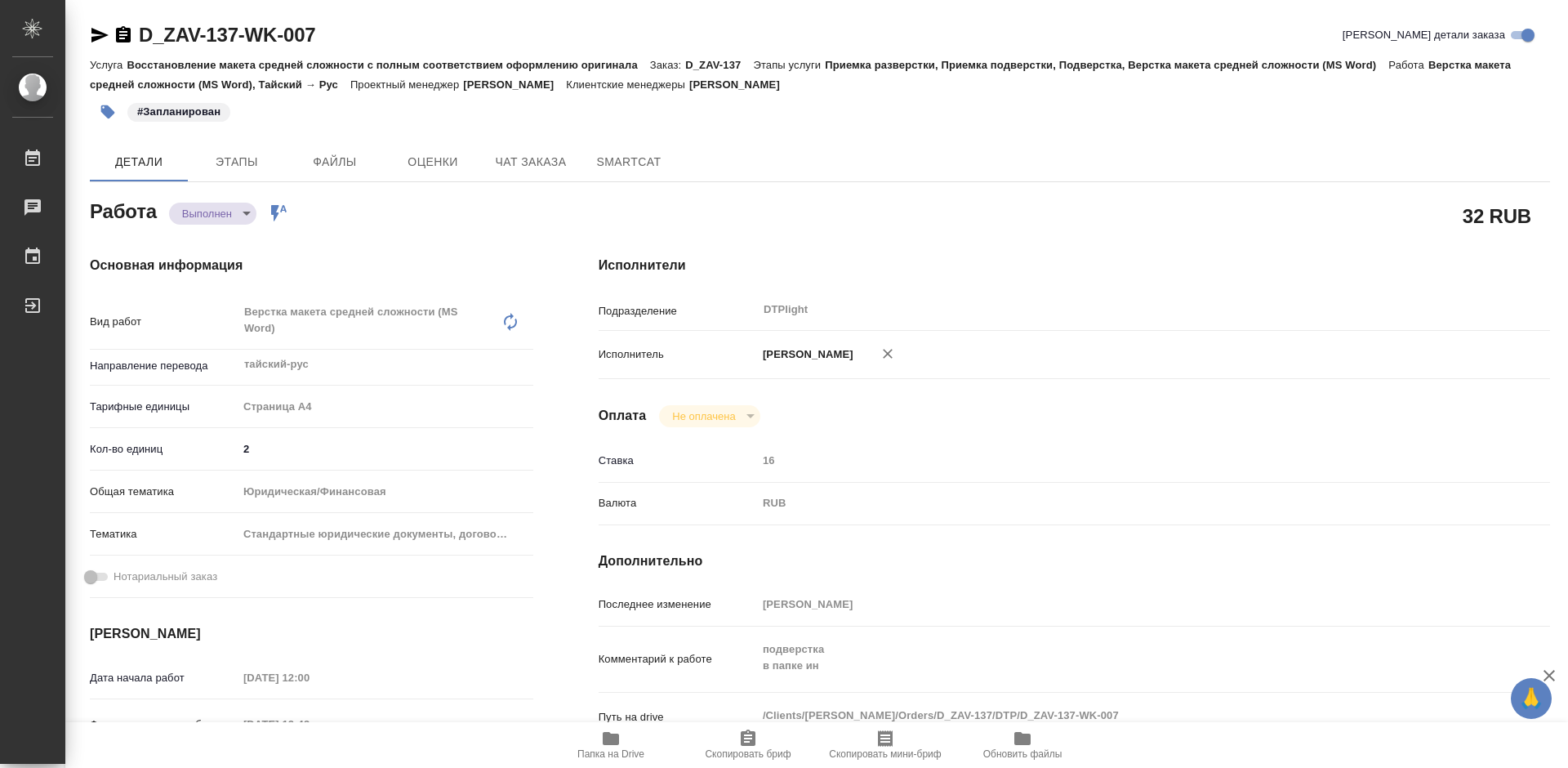
type textarea "x"
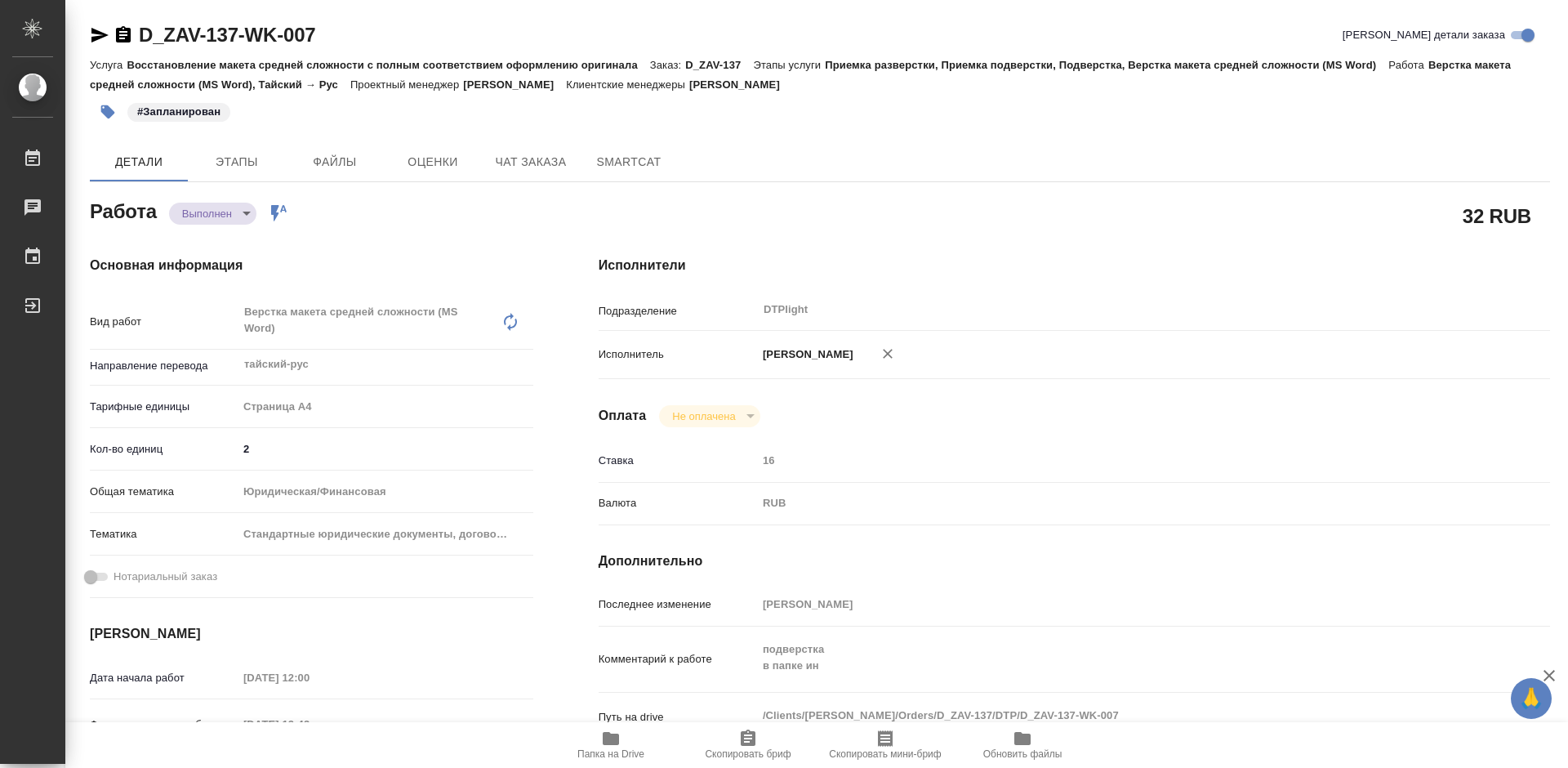
type textarea "x"
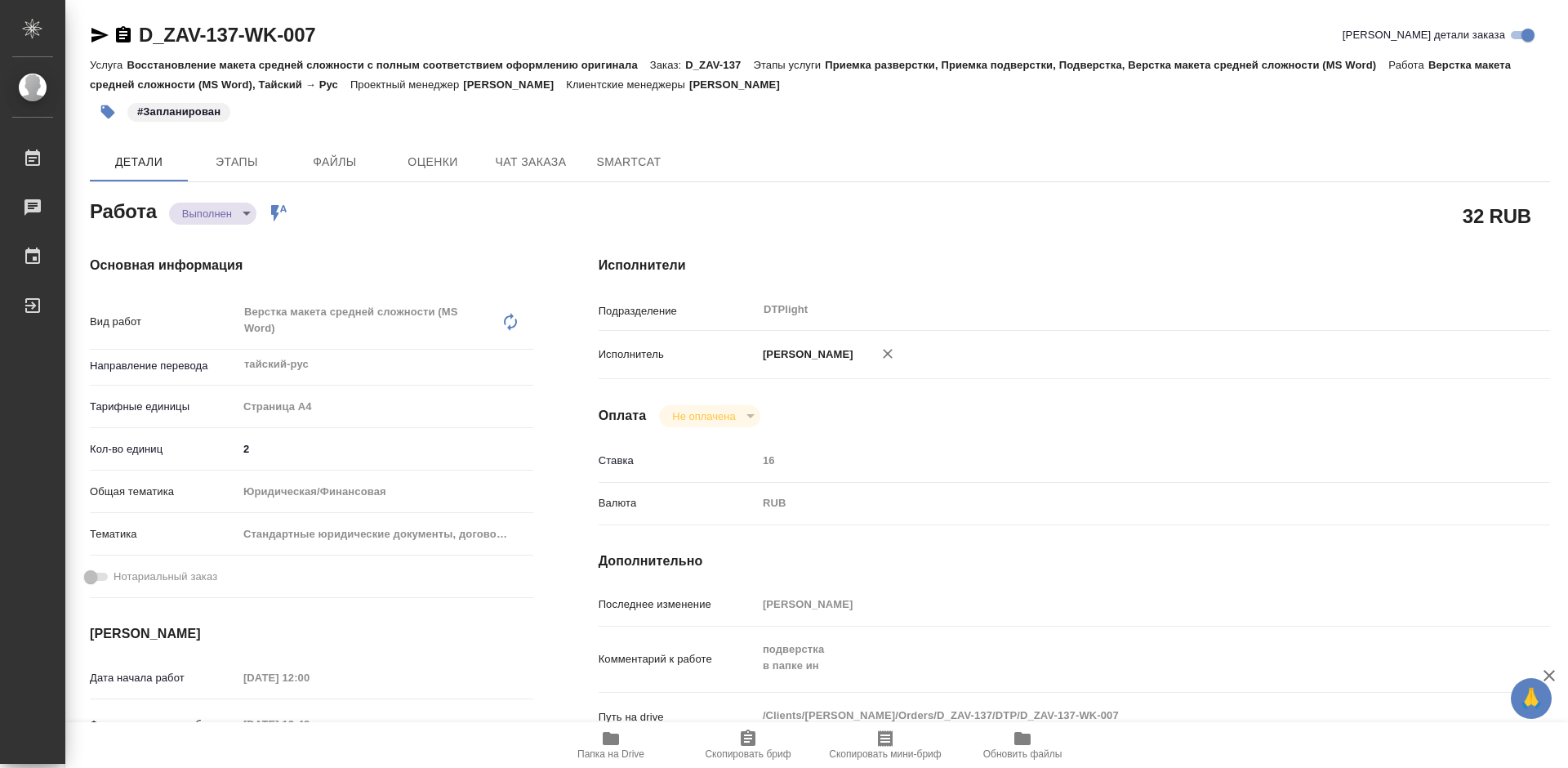
type textarea "x"
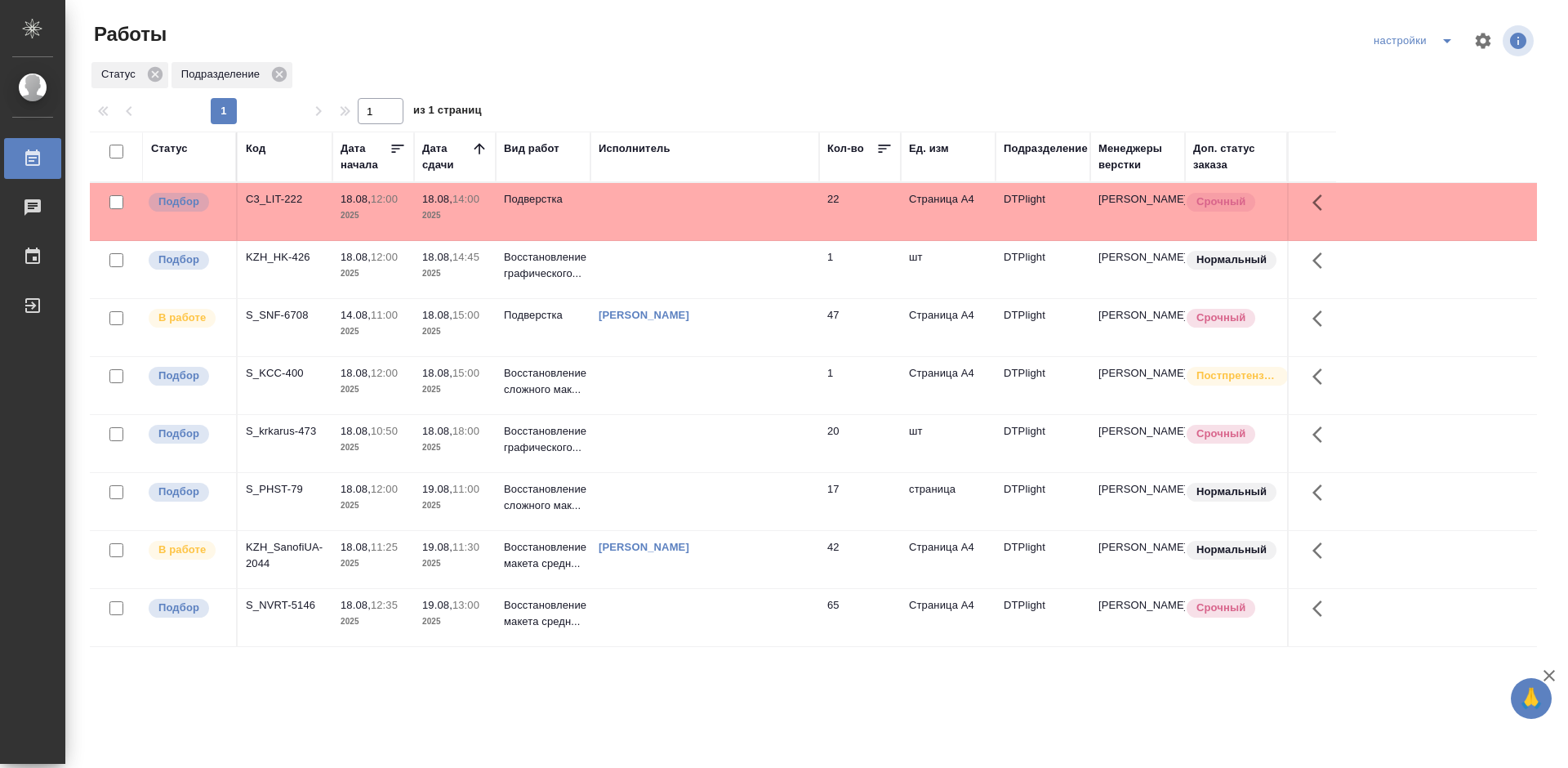
click at [268, 198] on div "C3_LIT-222" at bounding box center [284, 199] width 78 height 16
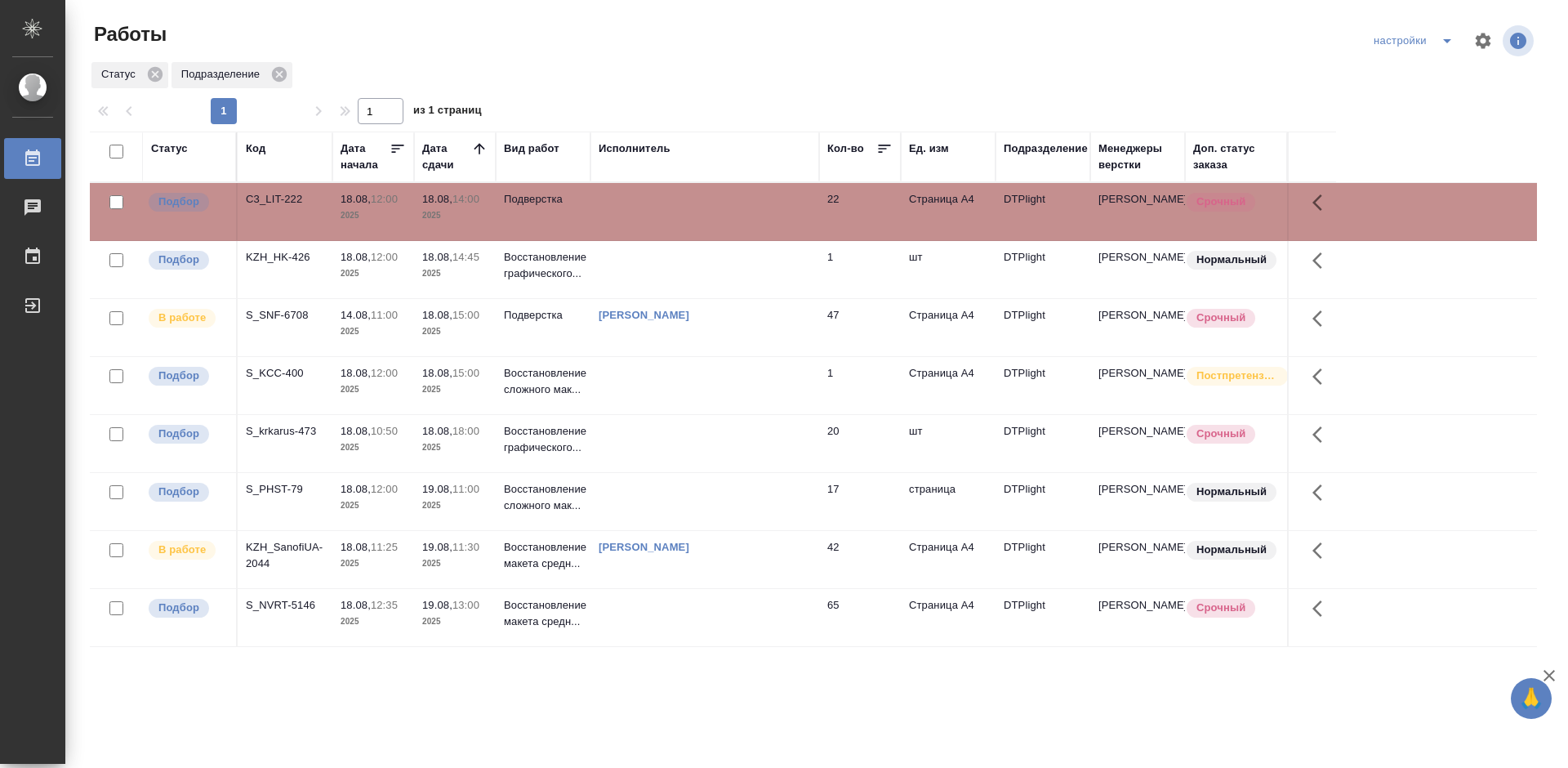
click at [268, 198] on div "C3_LIT-222" at bounding box center [284, 199] width 78 height 16
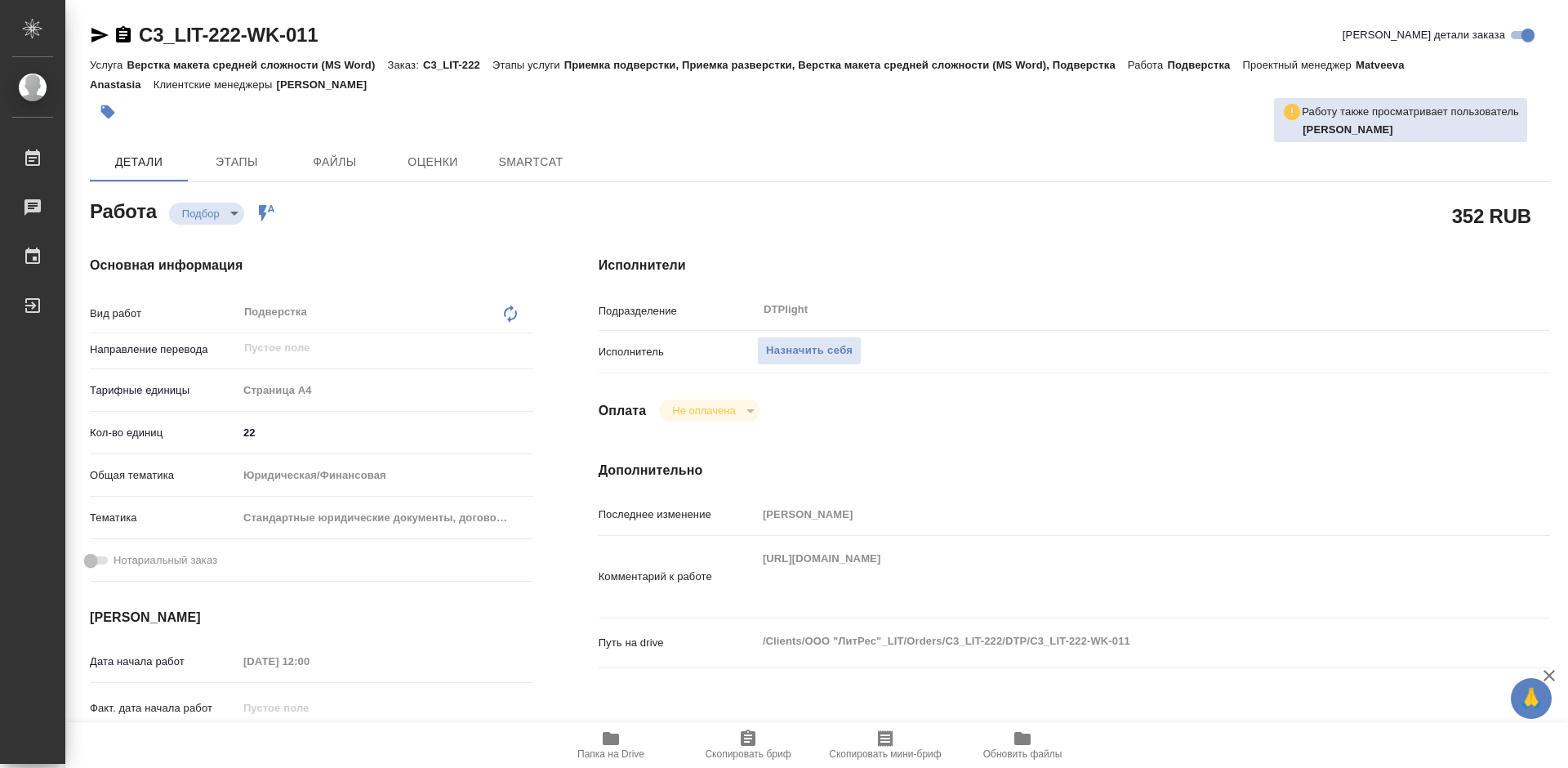
type textarea "x"
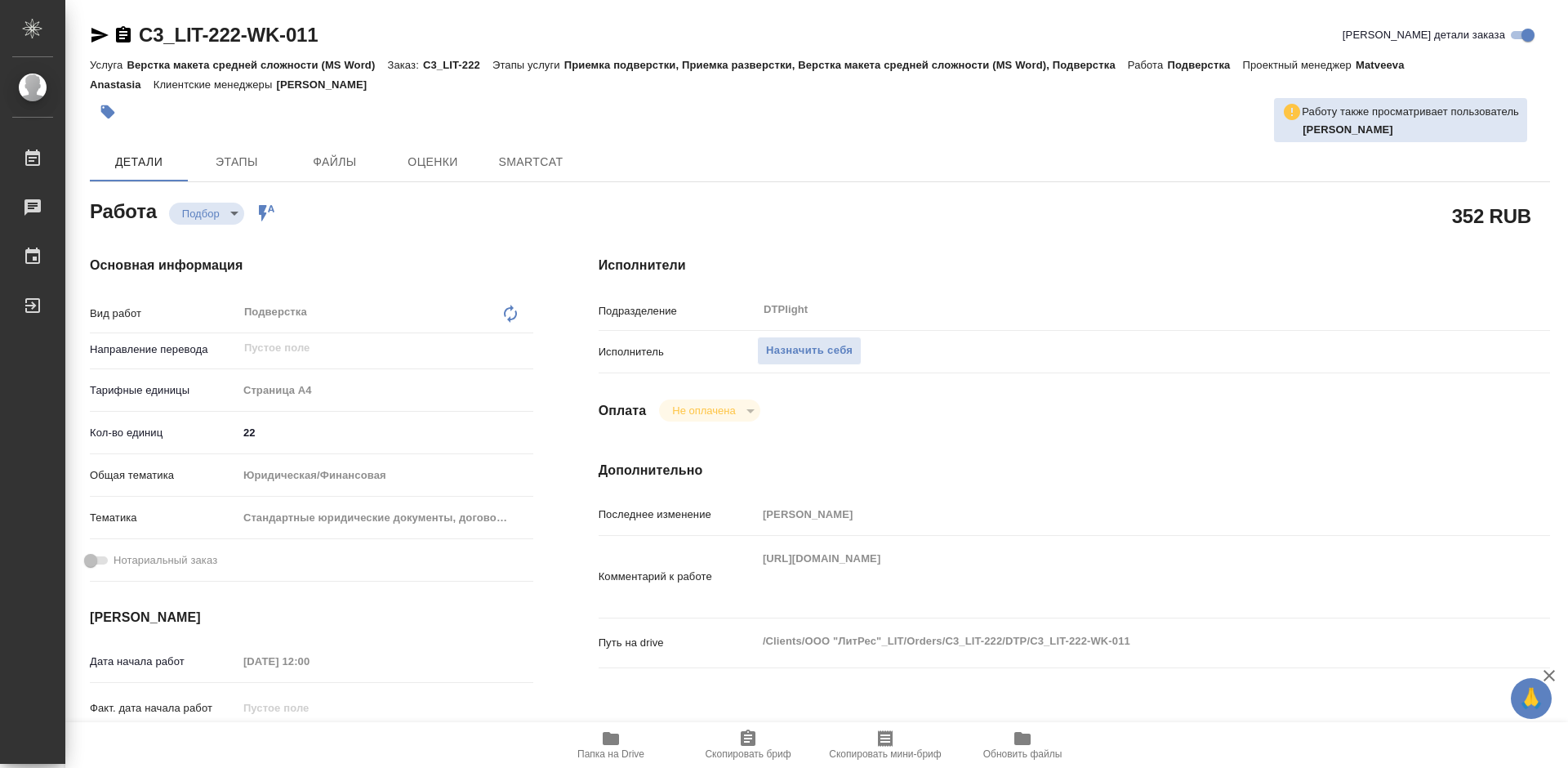
type textarea "x"
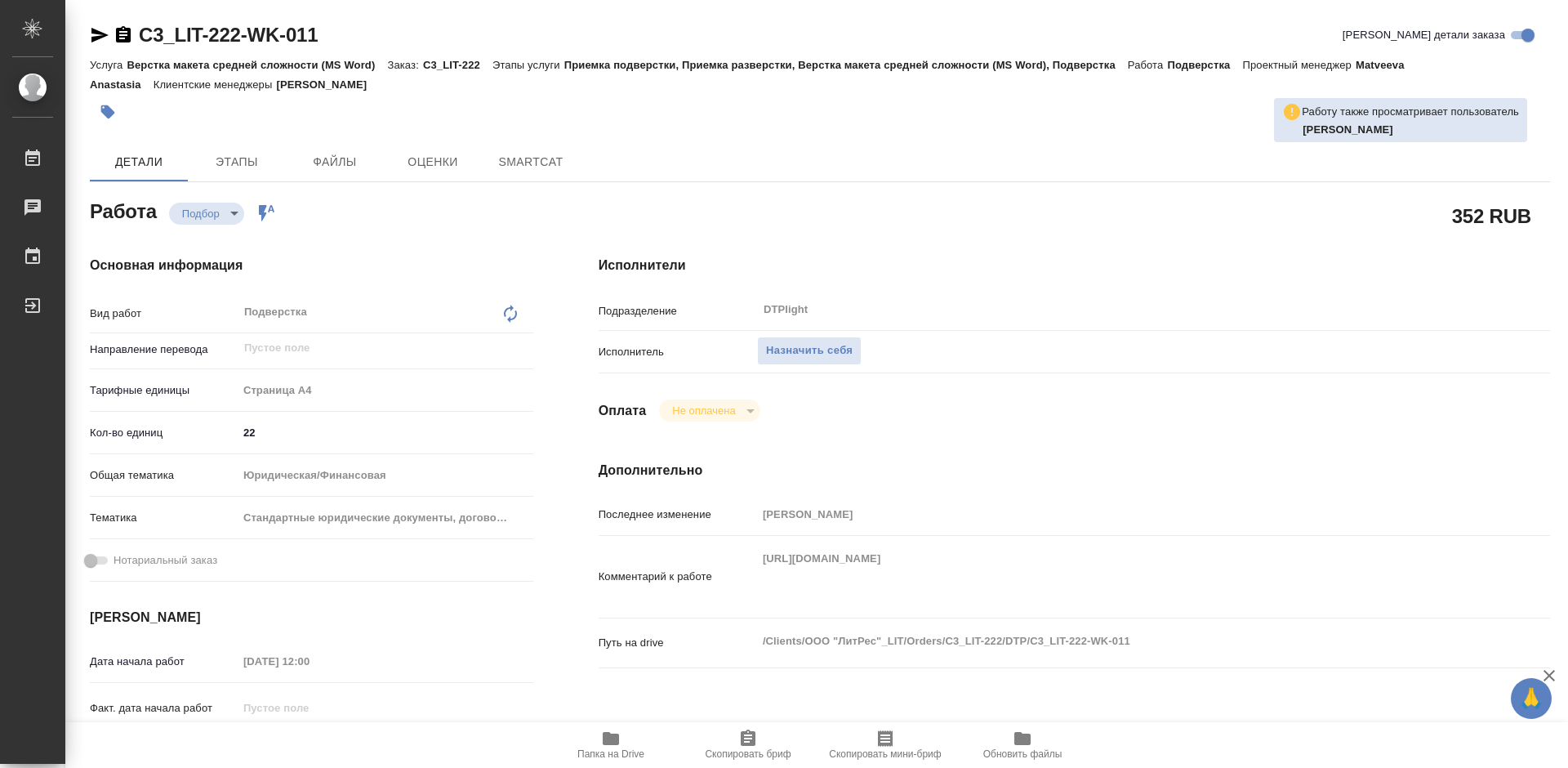
type textarea "x"
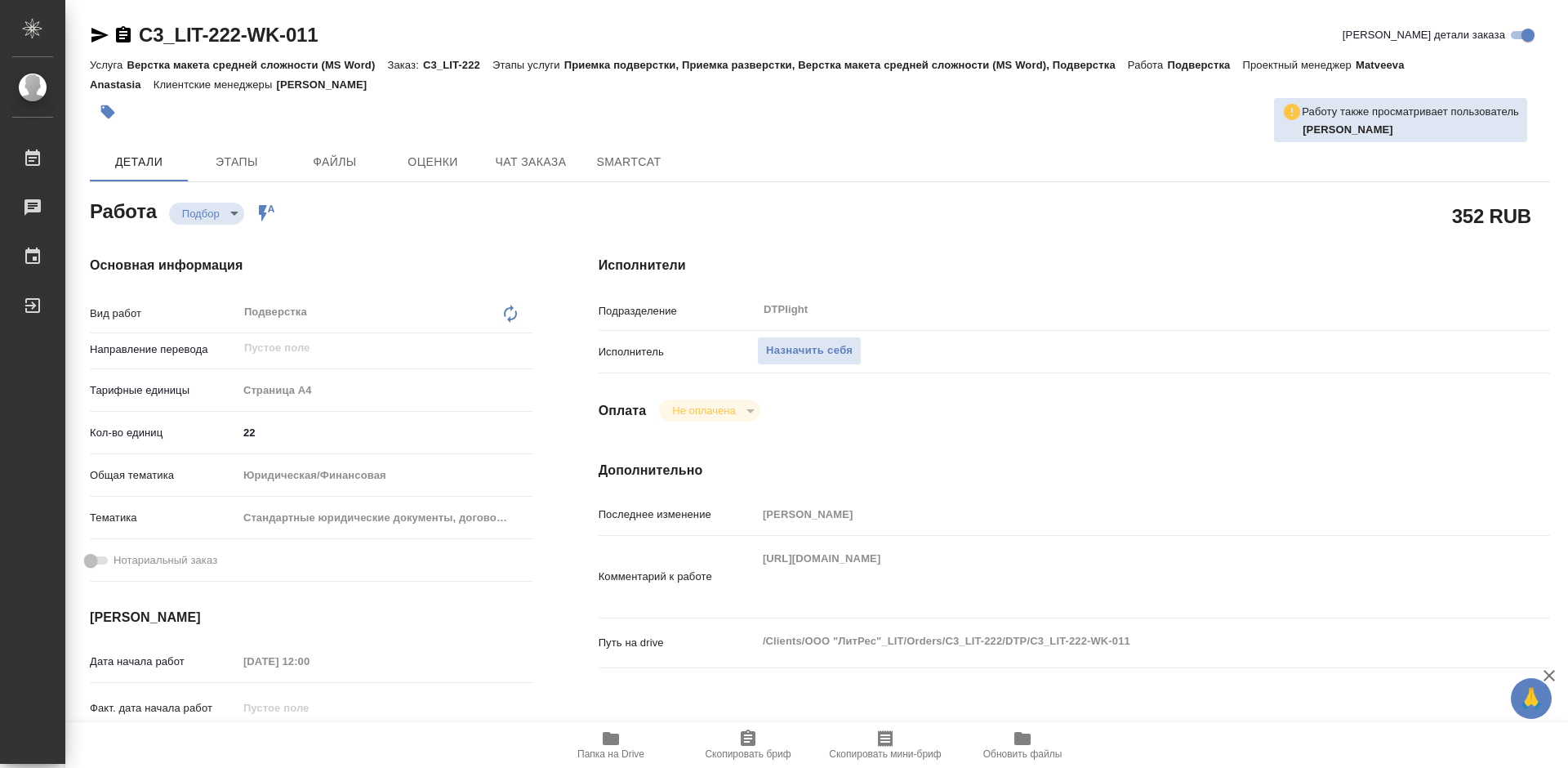
type textarea "x"
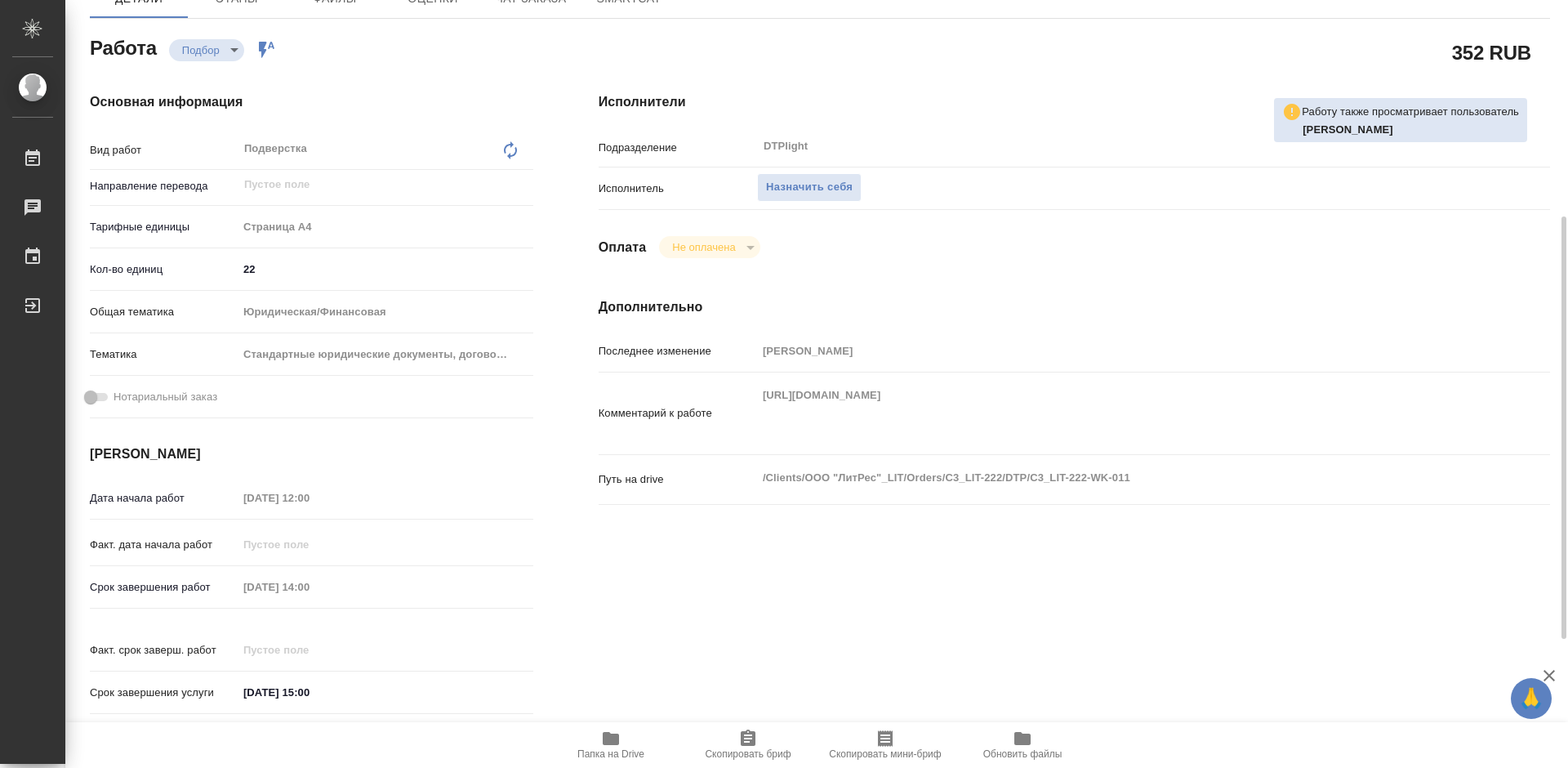
scroll to position [245, 0]
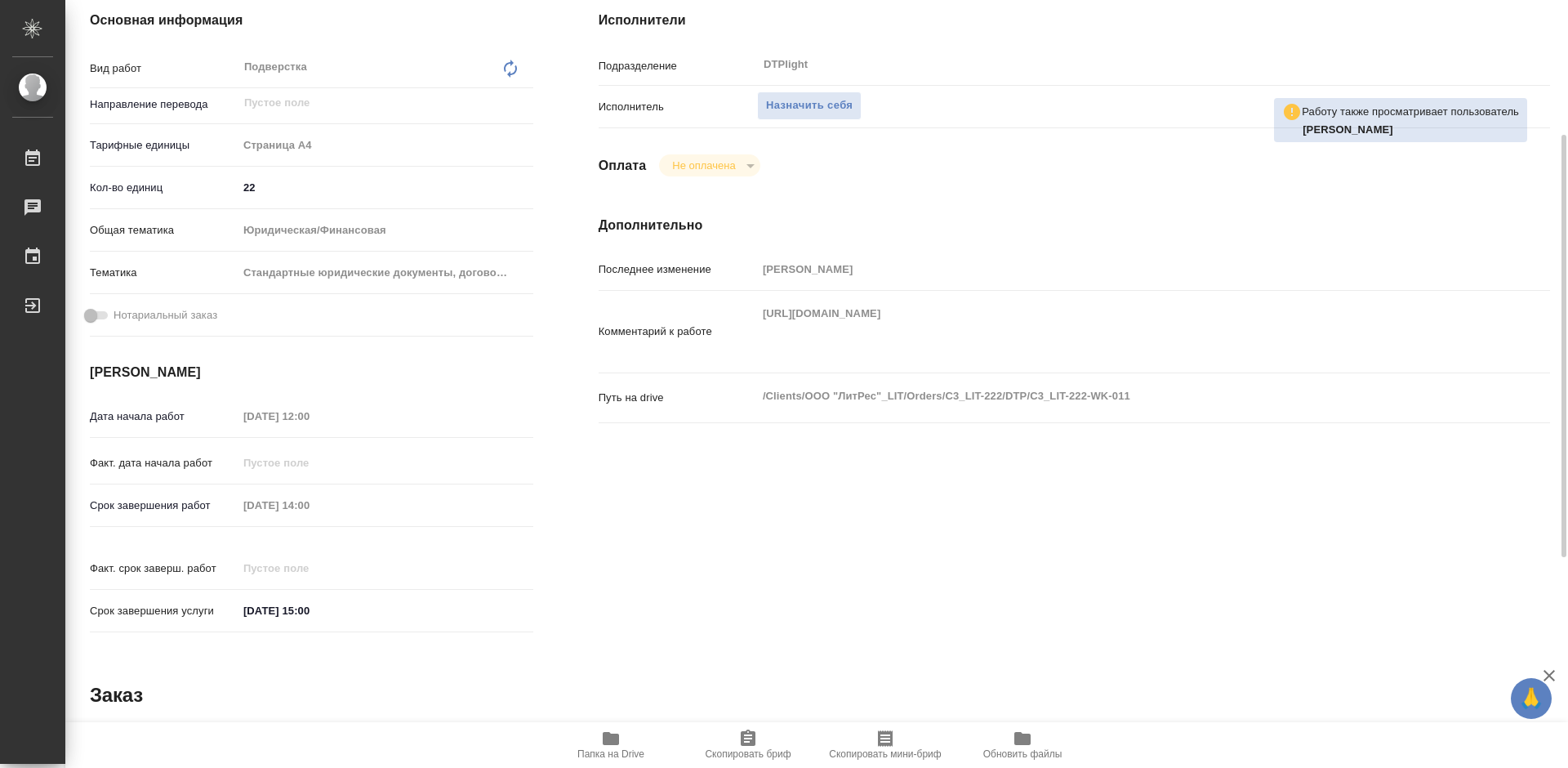
type textarea "x"
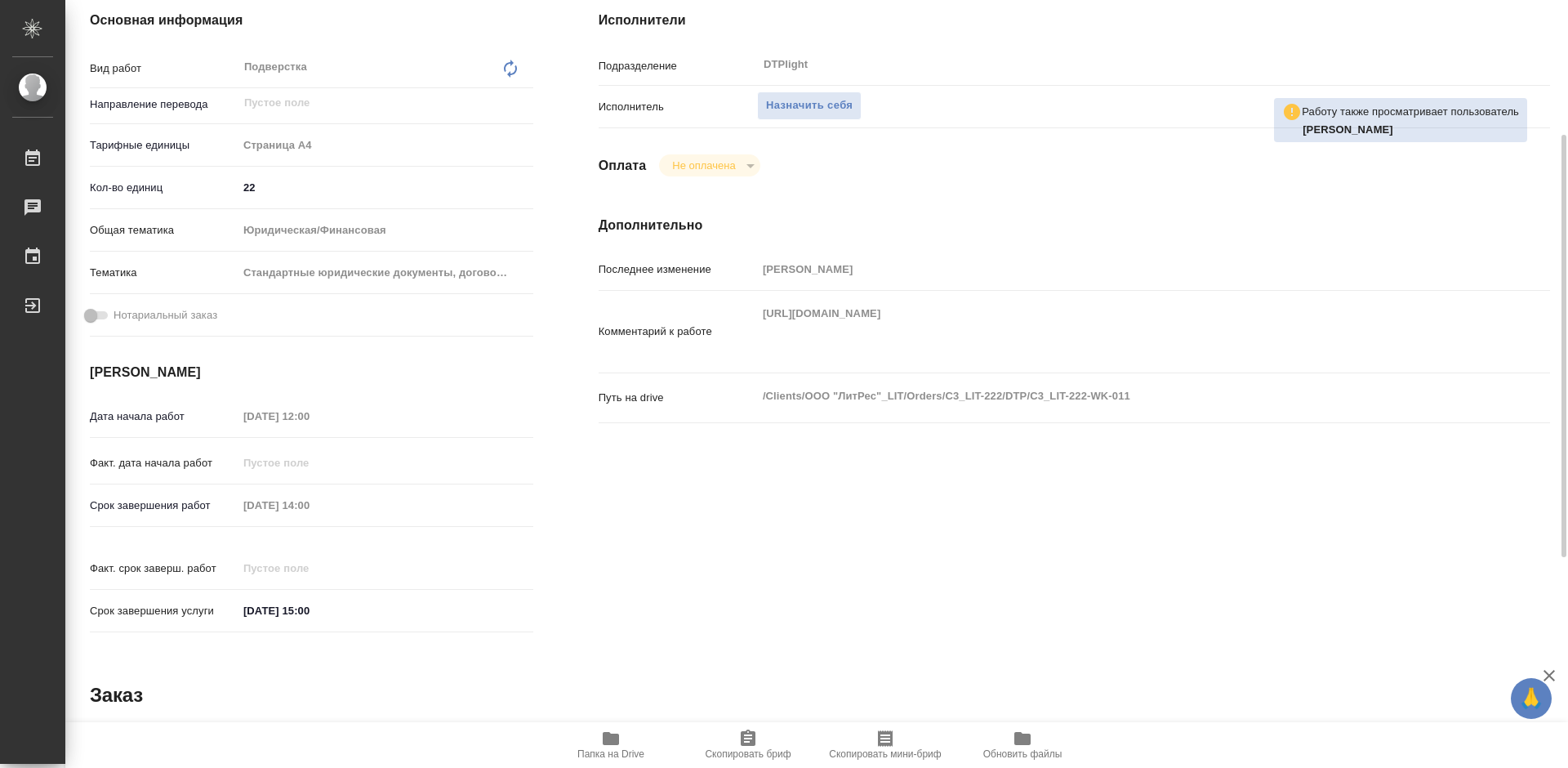
click at [620, 740] on icon "button" at bounding box center [611, 738] width 19 height 19
type textarea "x"
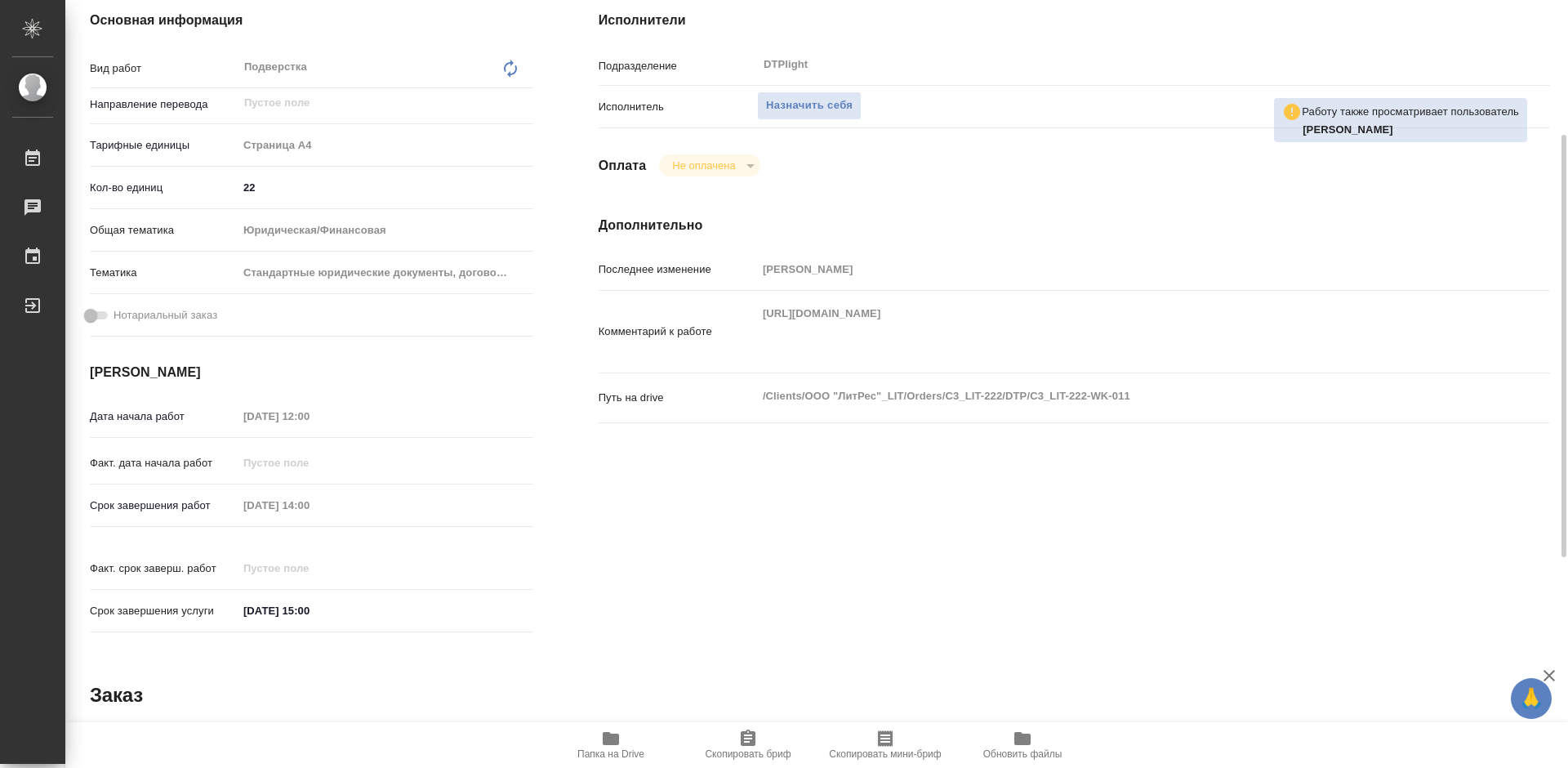
type textarea "x"
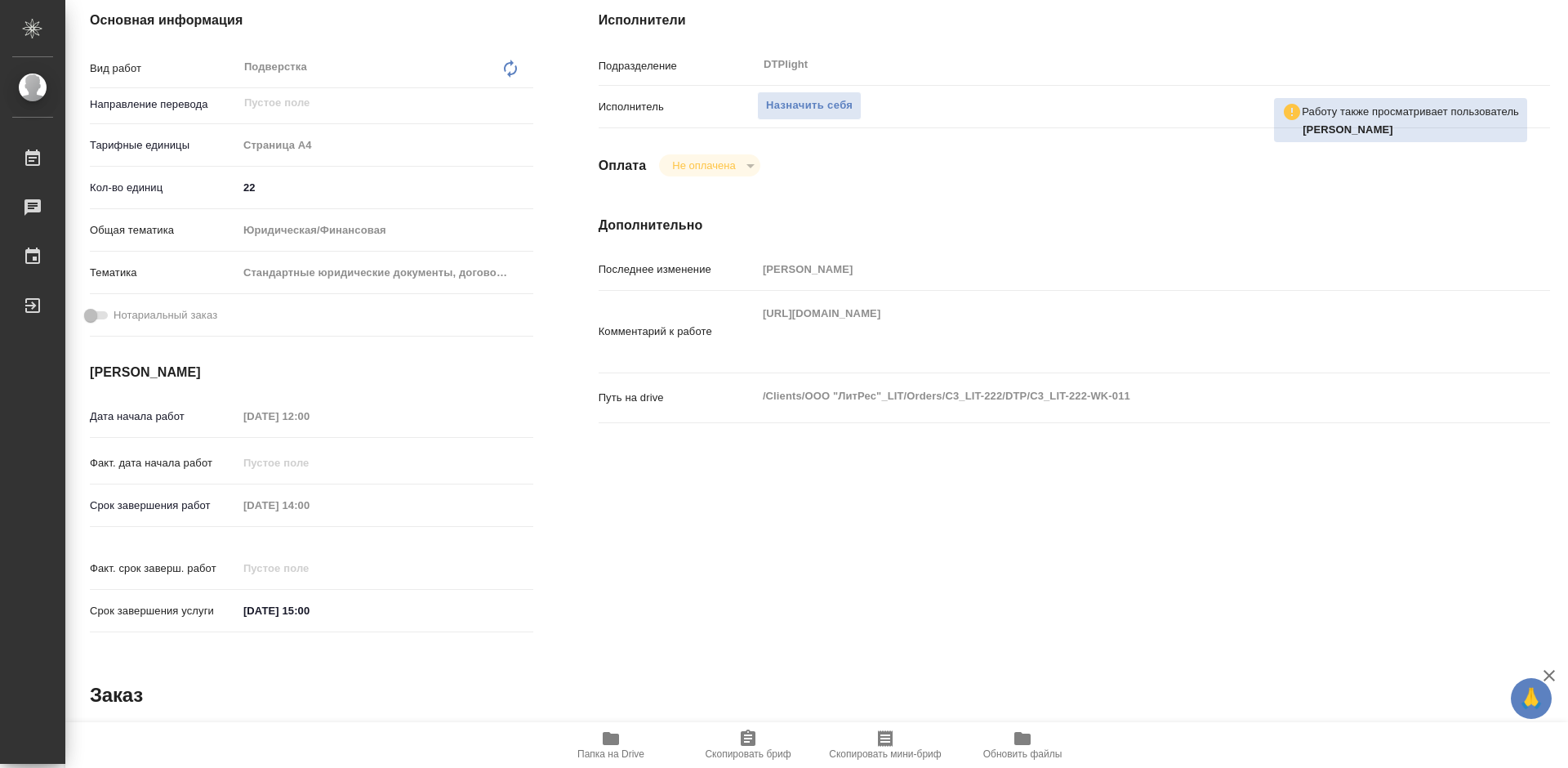
type textarea "x"
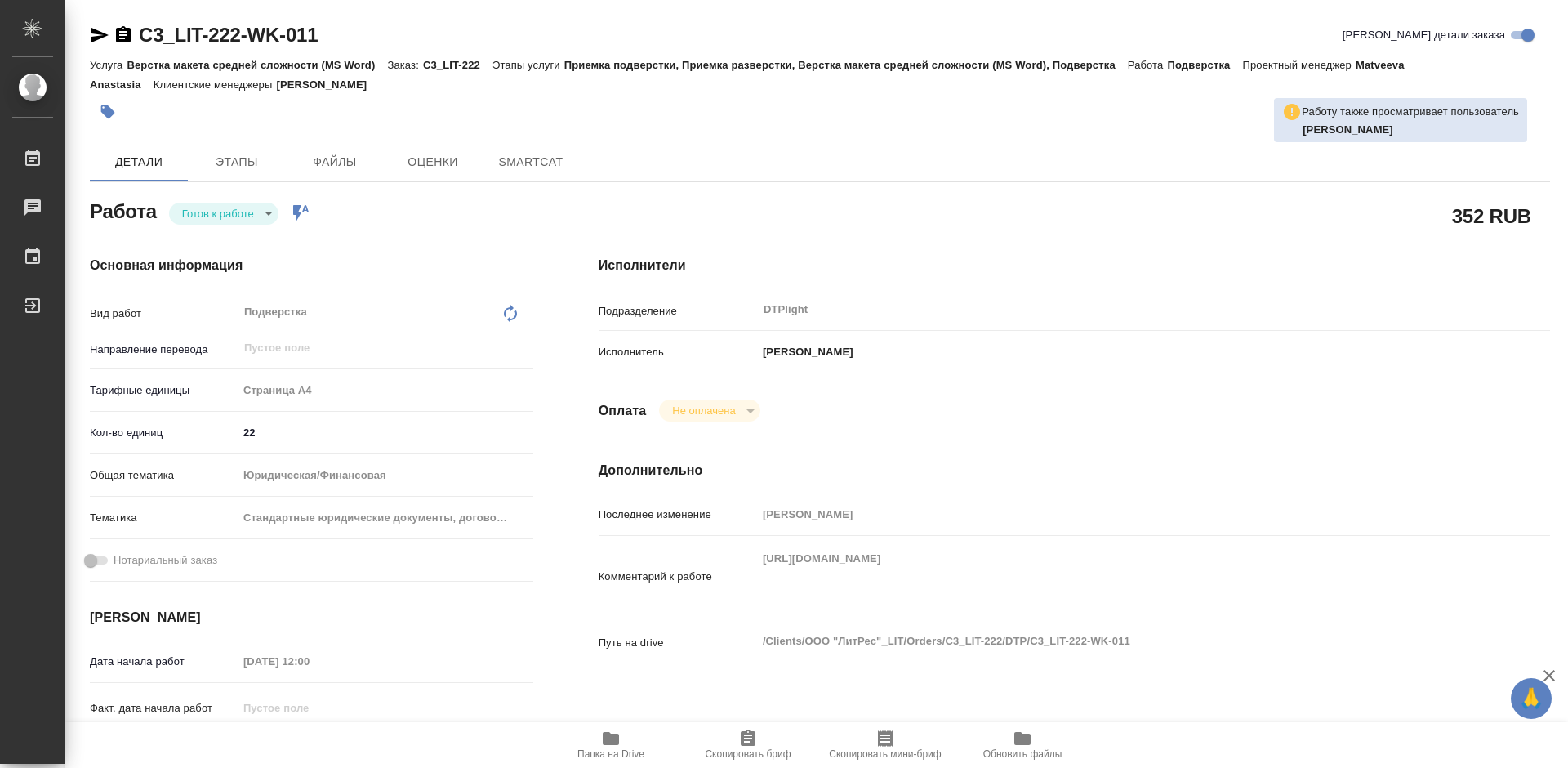
type textarea "x"
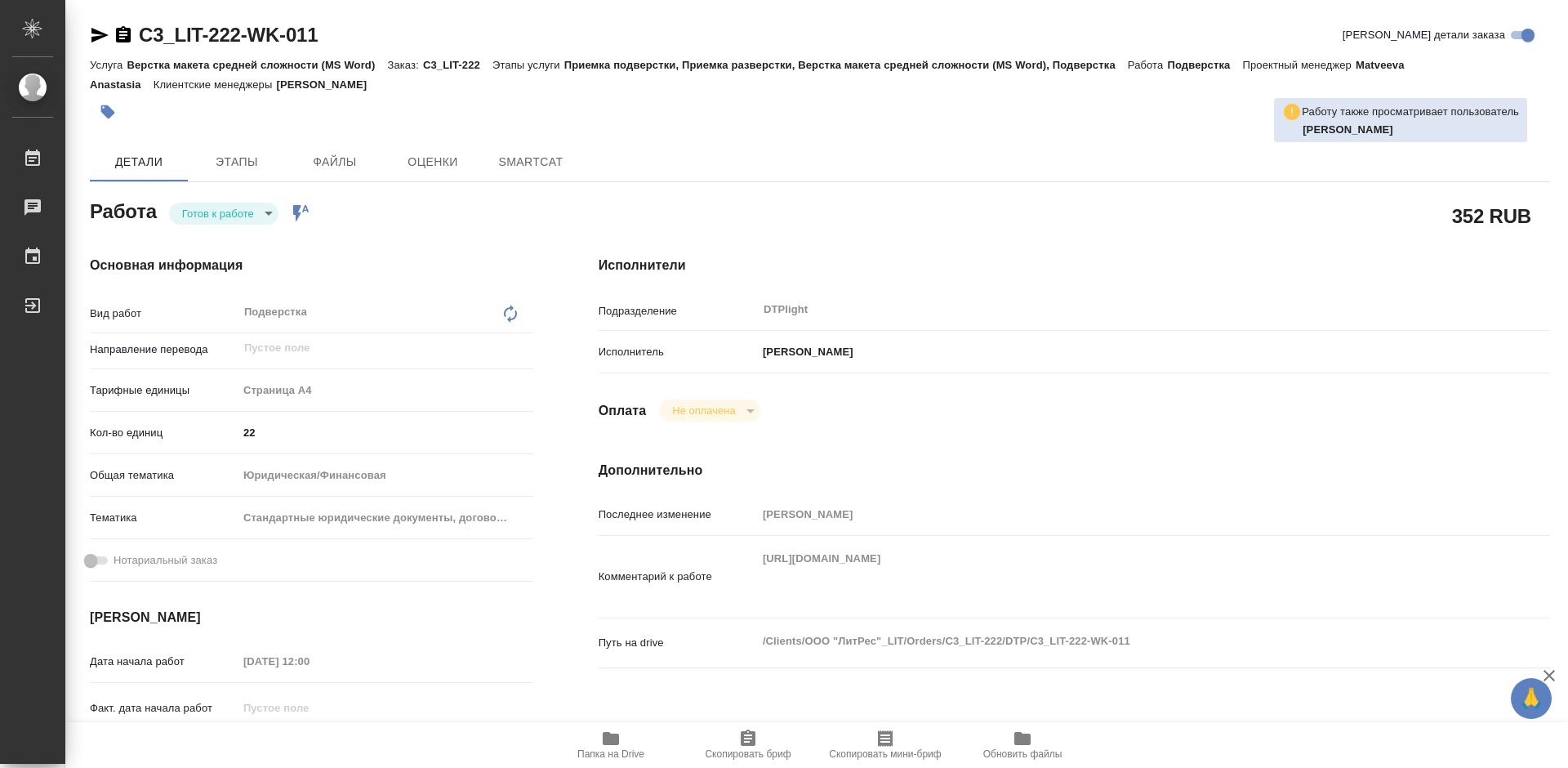
type textarea "x"
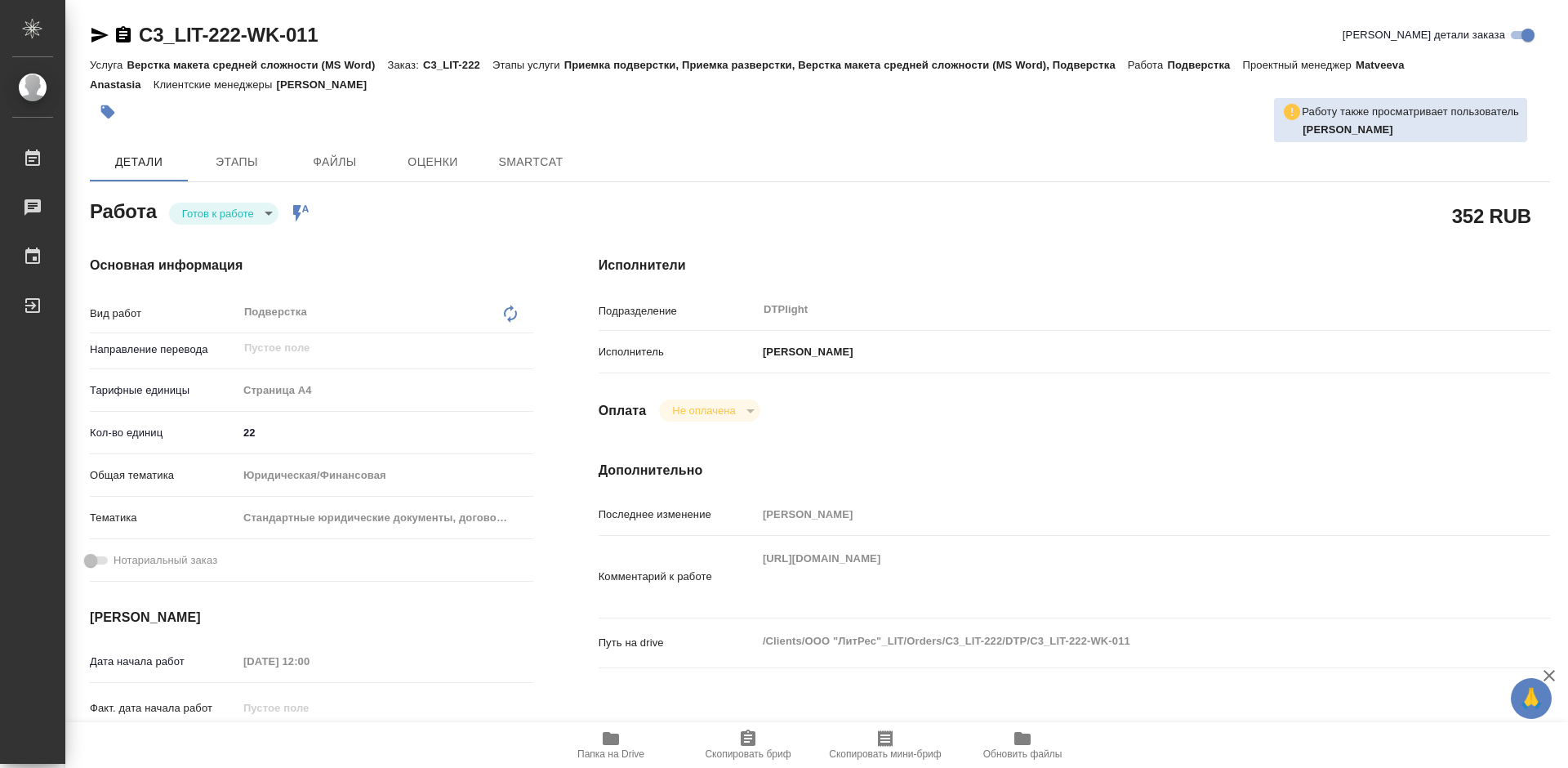
type textarea "x"
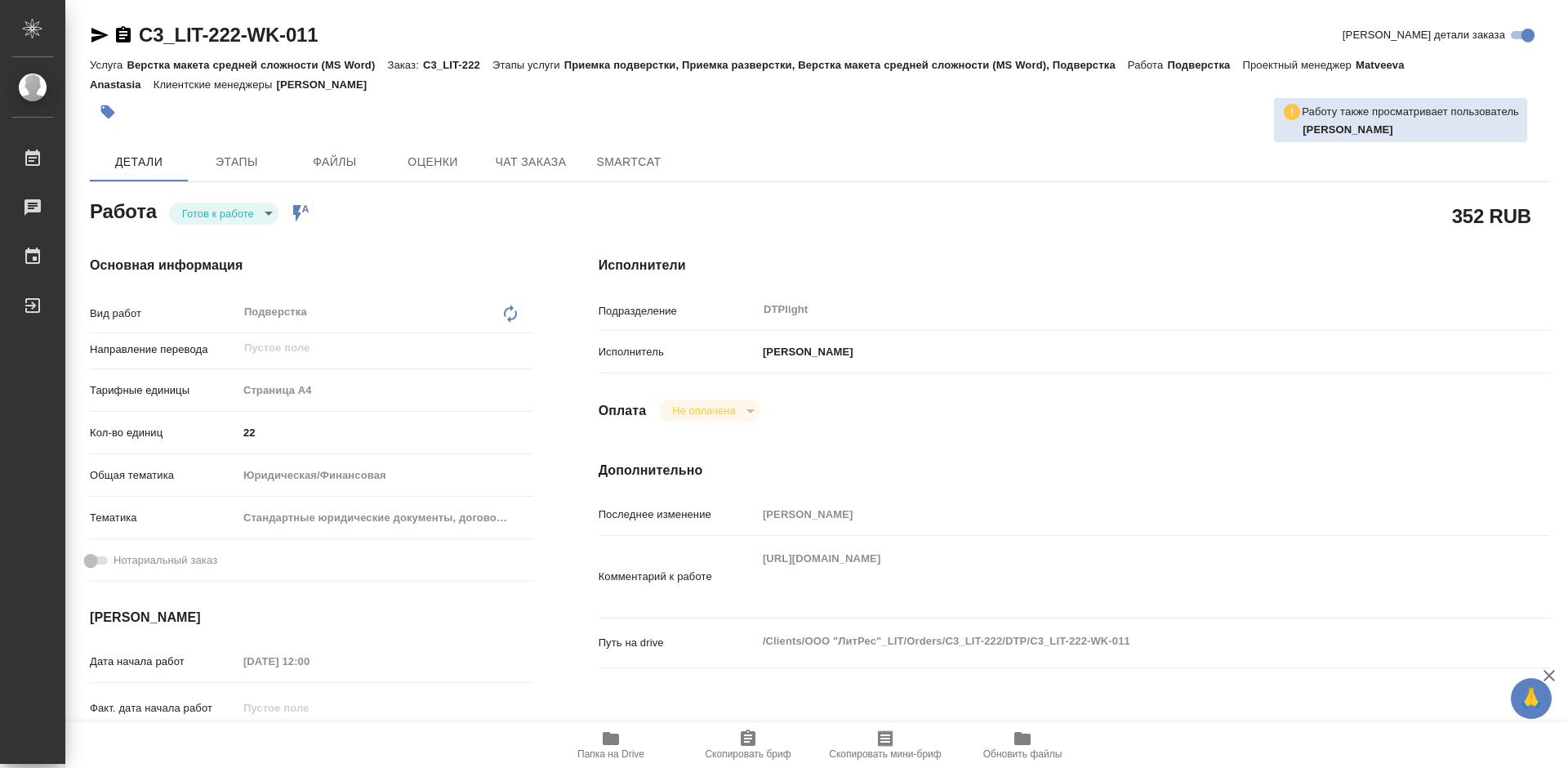
type textarea "x"
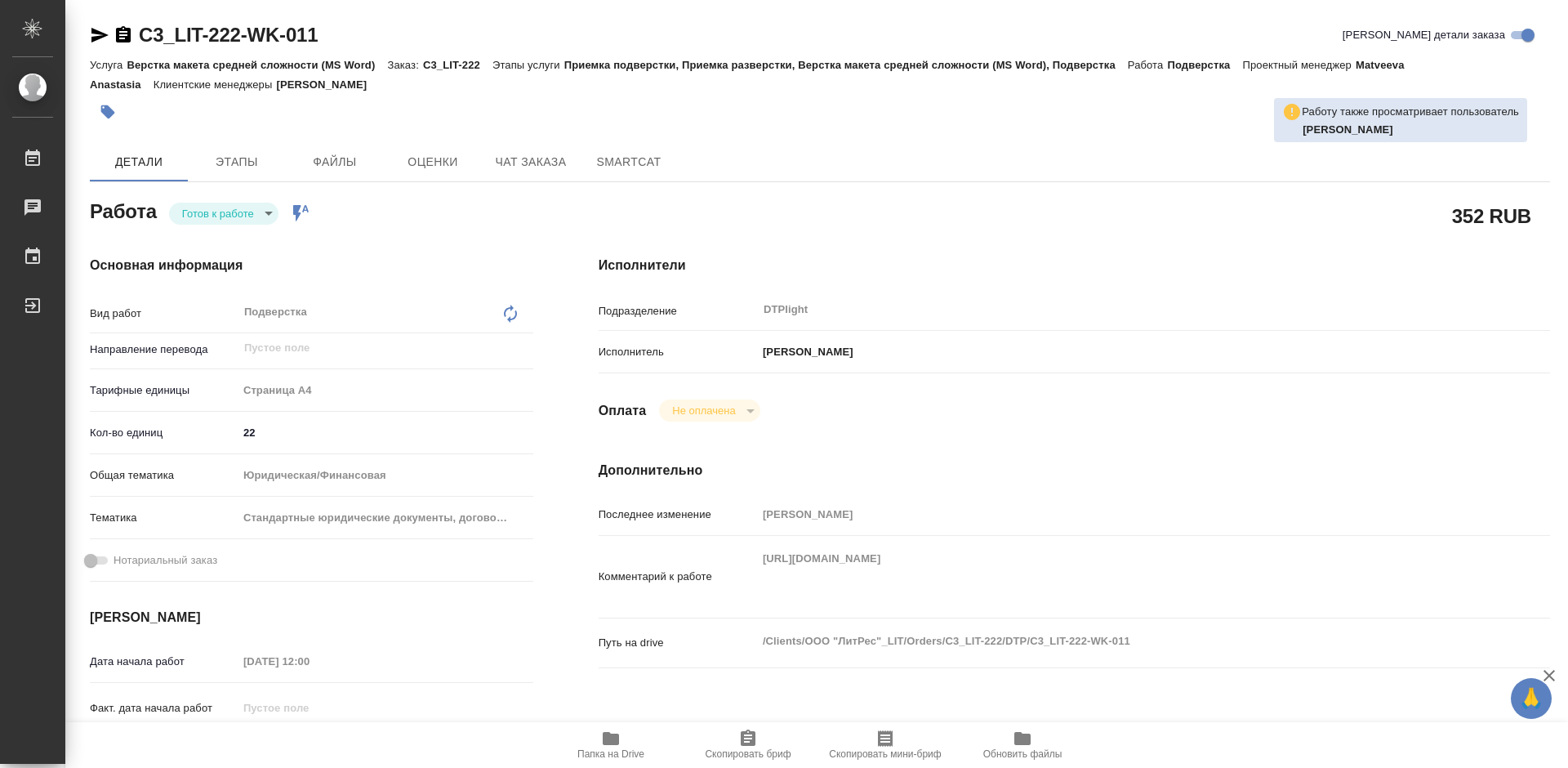
type textarea "x"
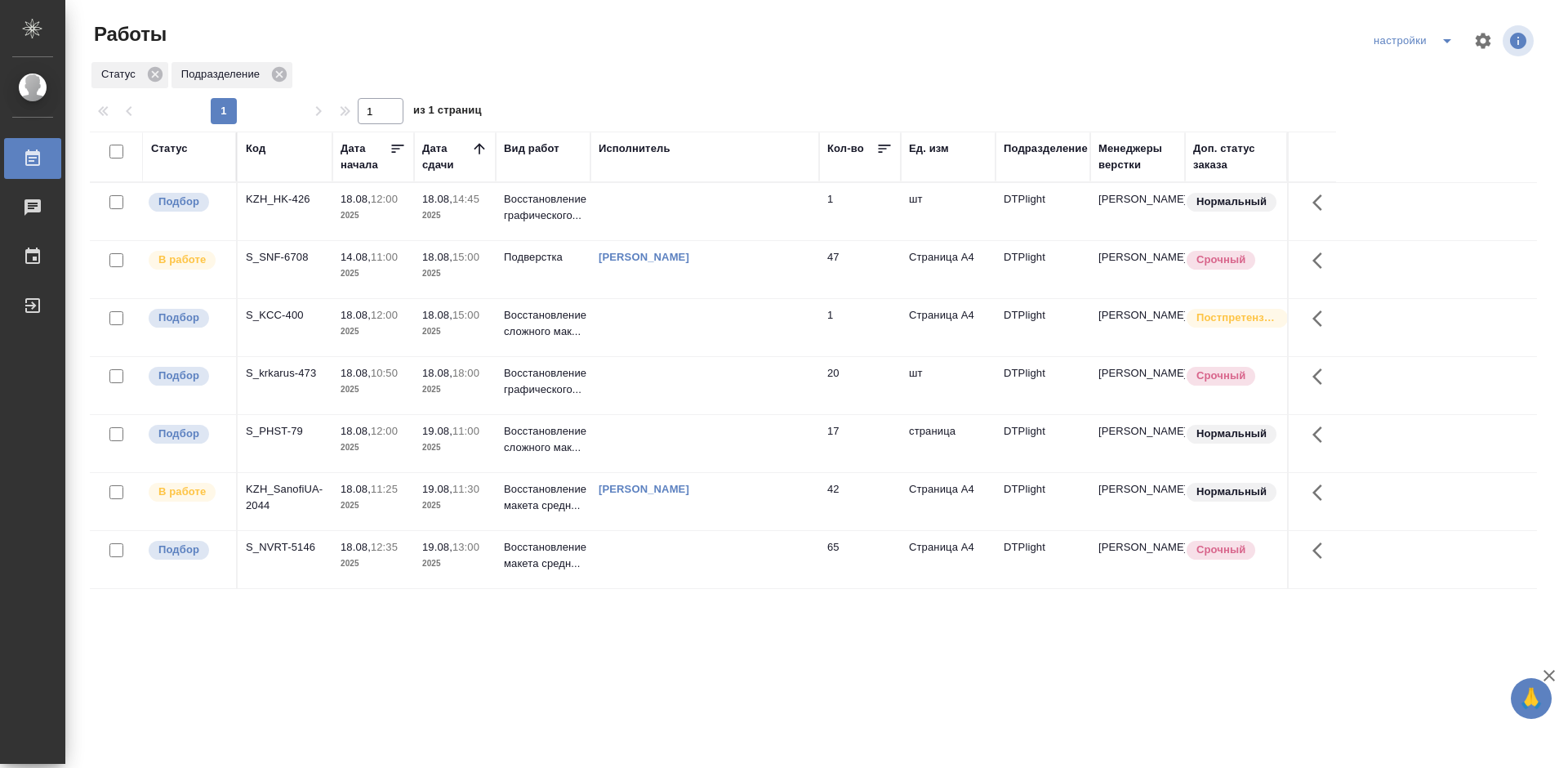
click at [271, 193] on div "KZH_HK-426" at bounding box center [284, 199] width 78 height 16
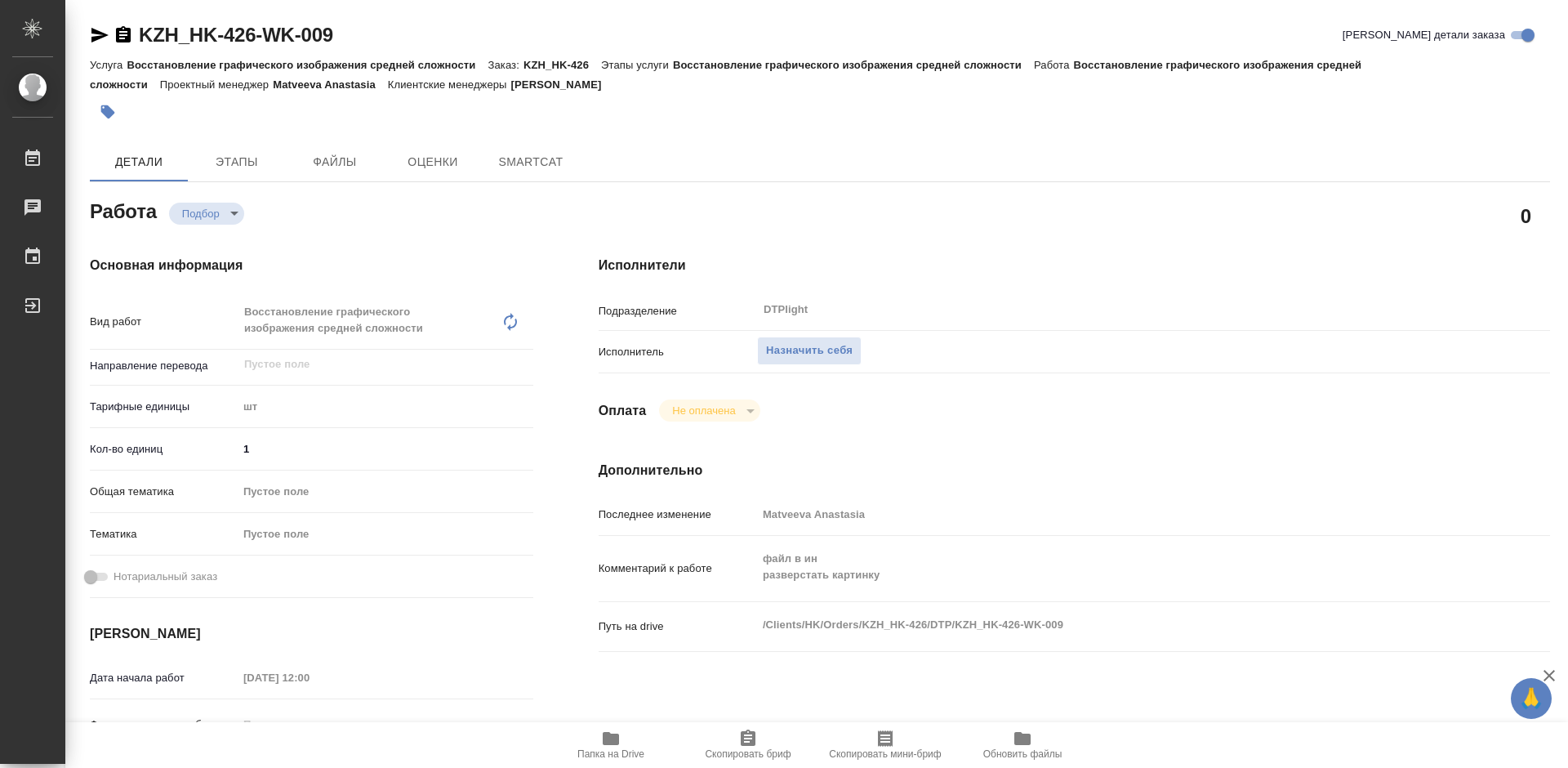
type textarea "x"
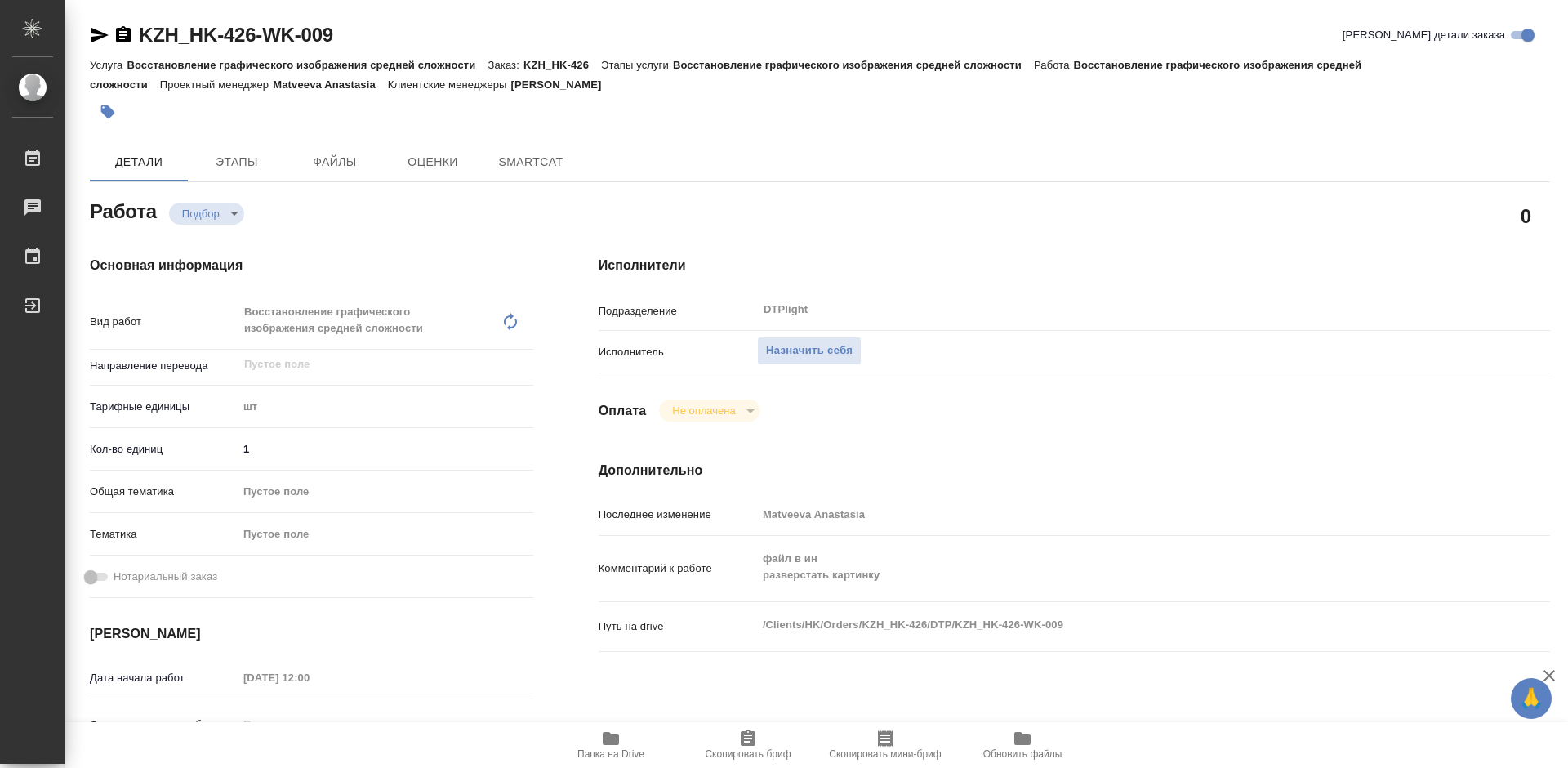
type textarea "x"
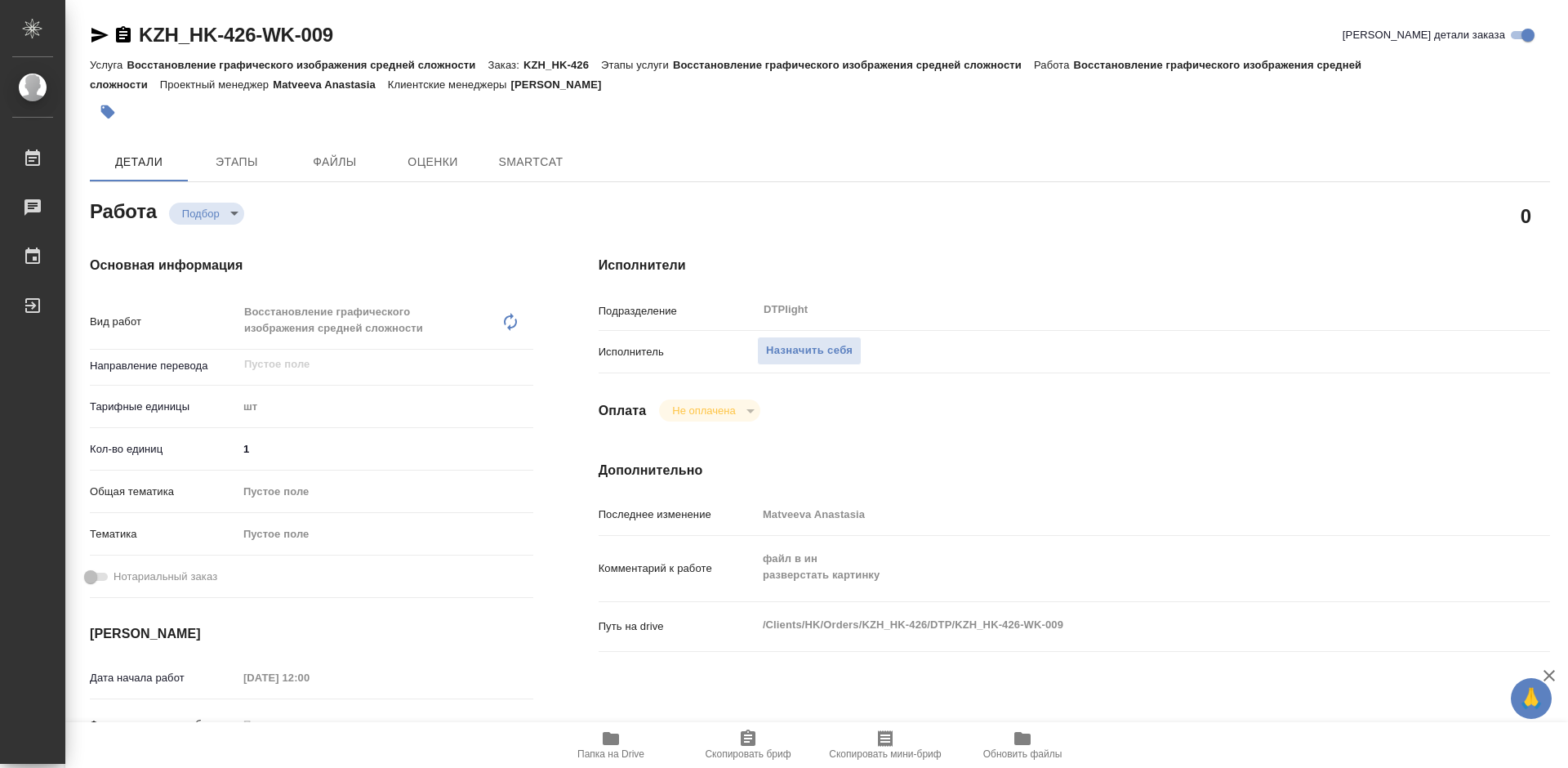
type textarea "x"
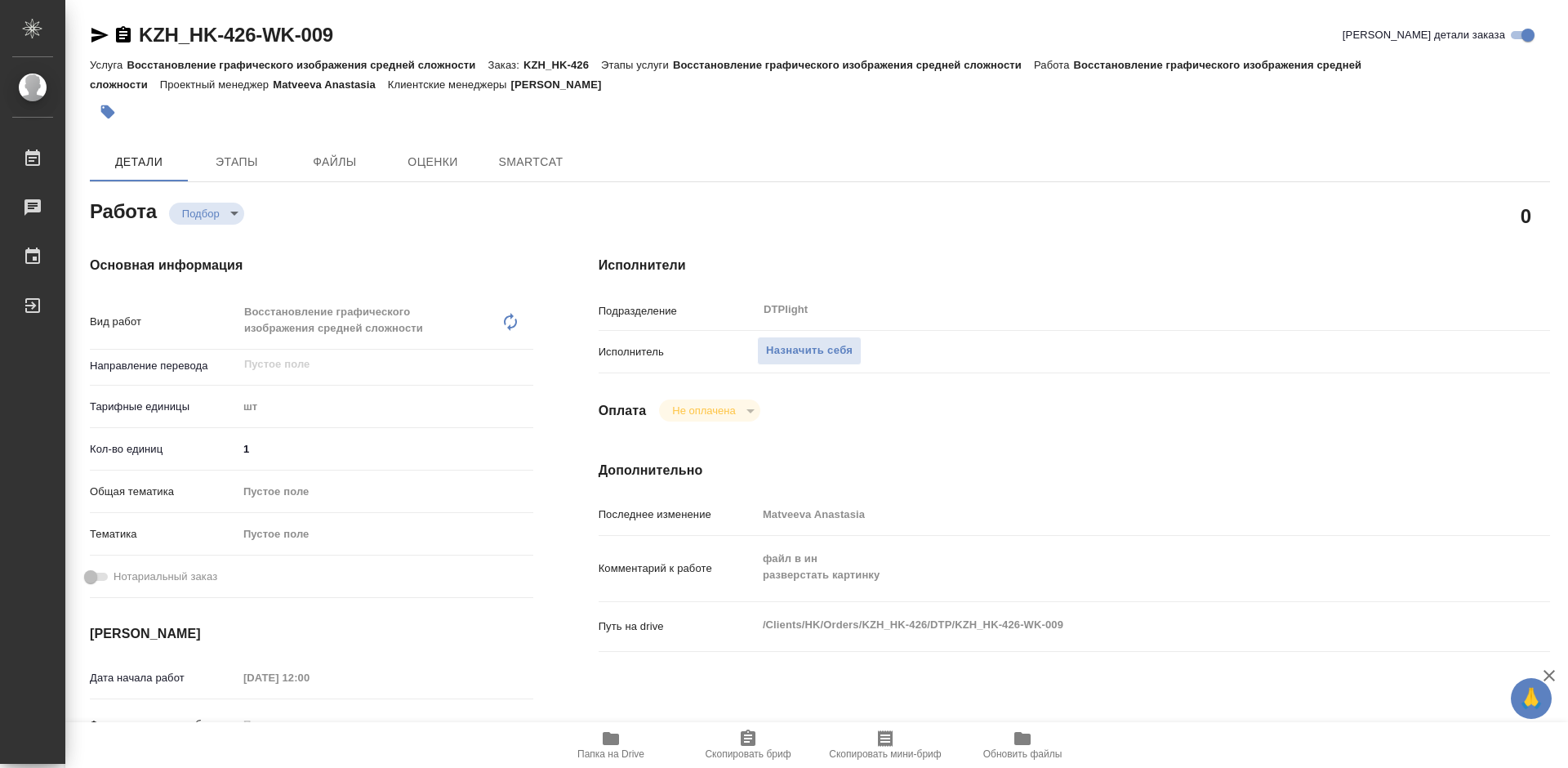
type textarea "x"
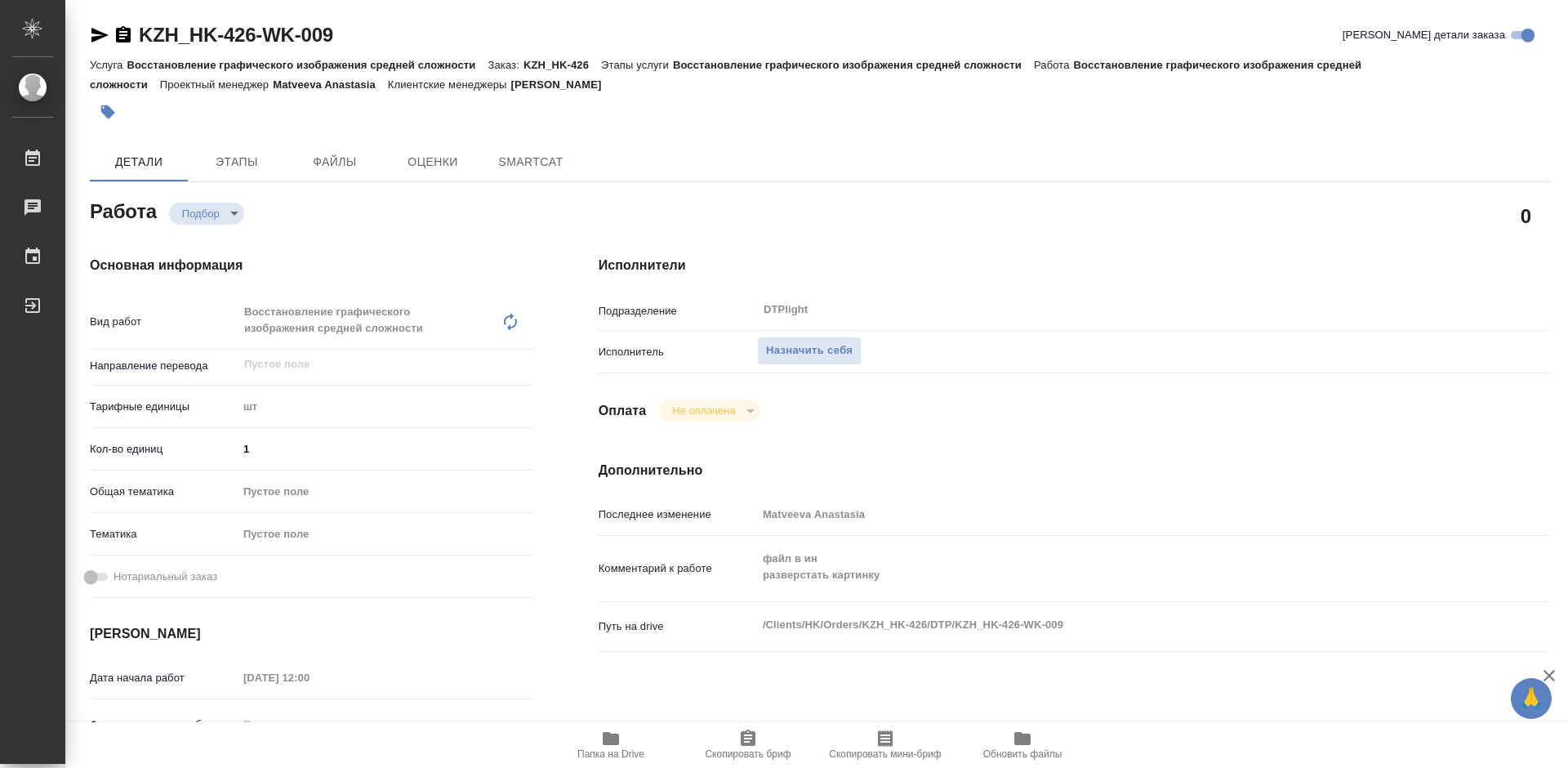
type textarea "x"
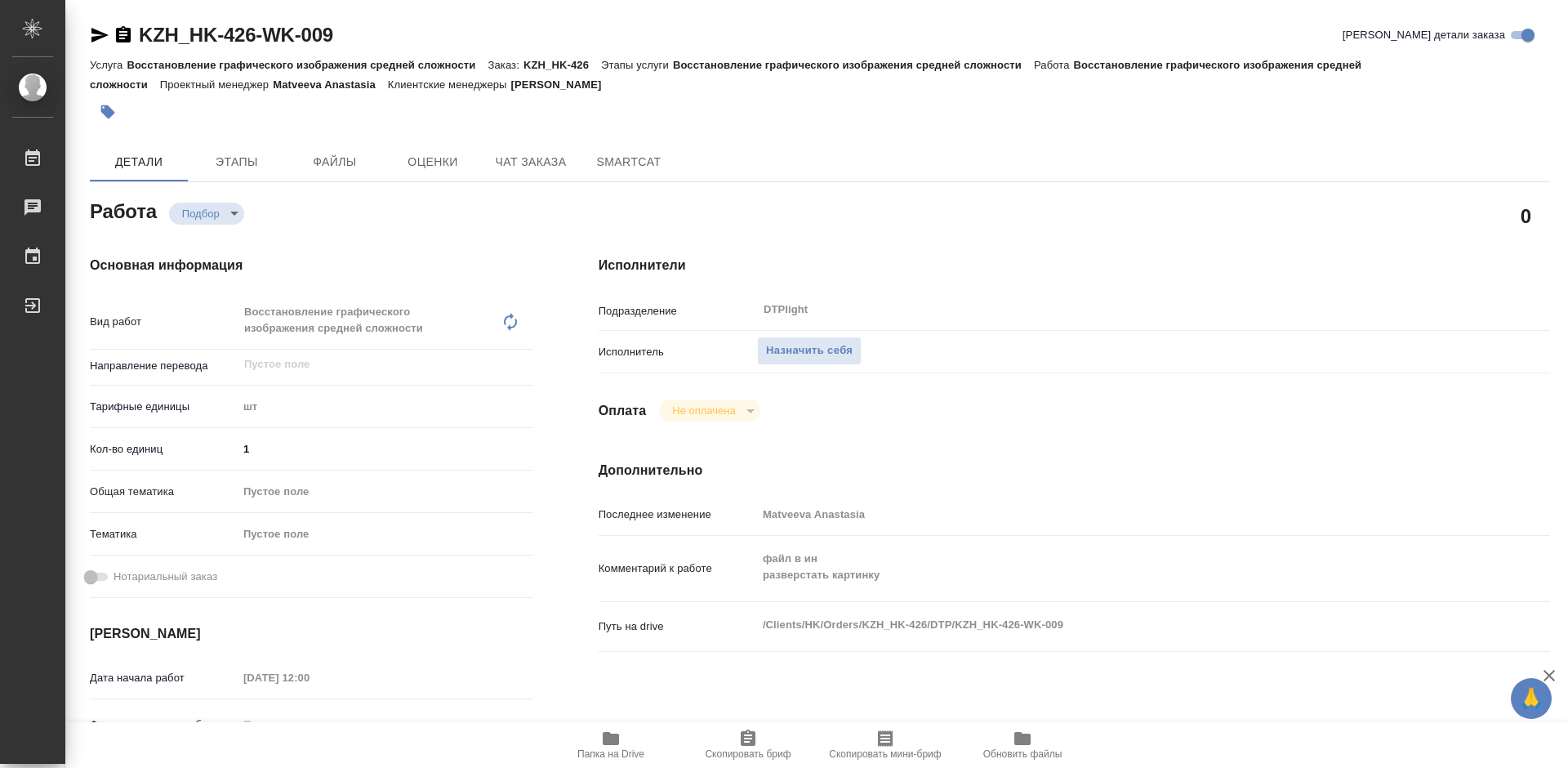
type textarea "x"
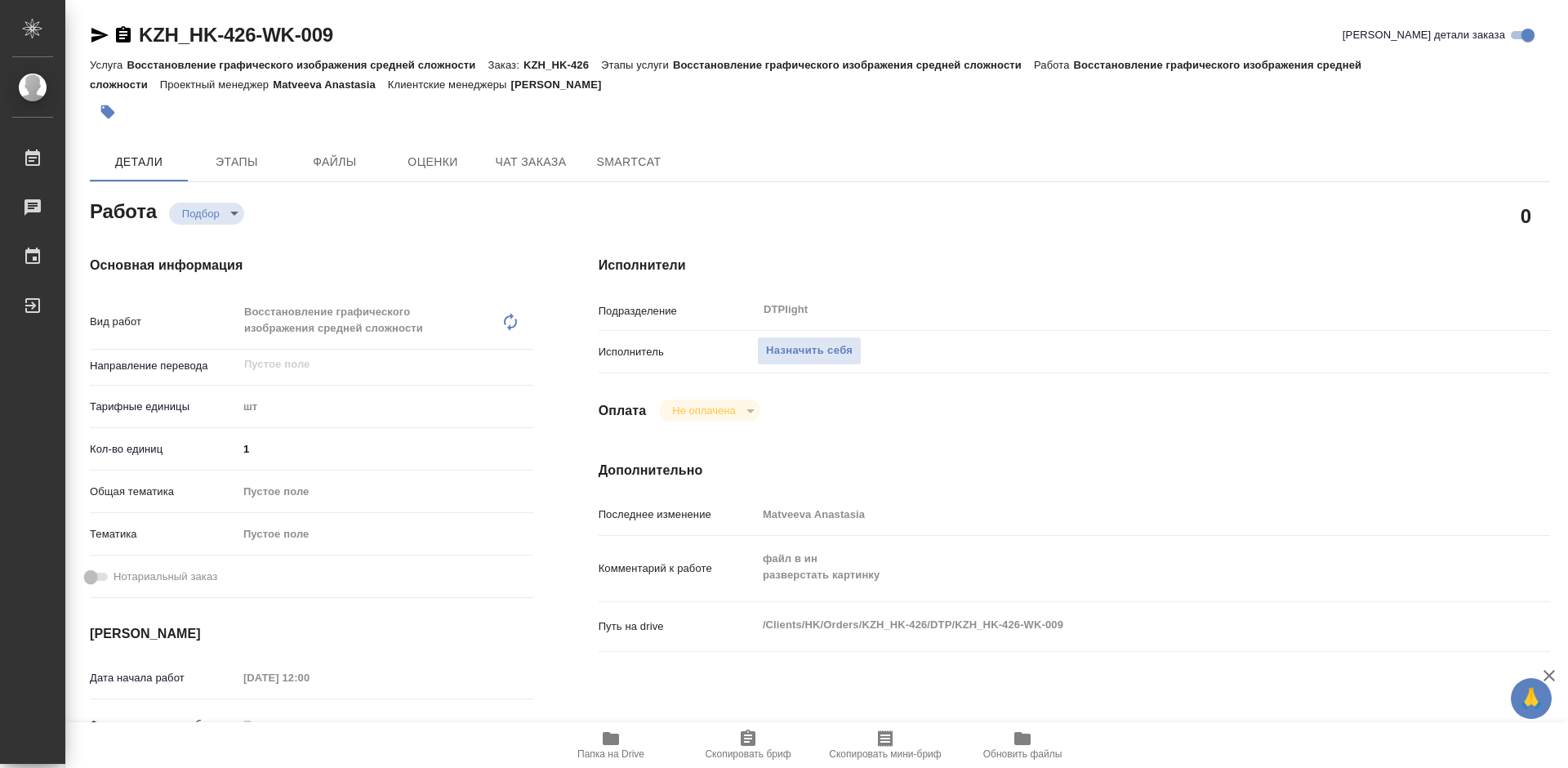
type textarea "x"
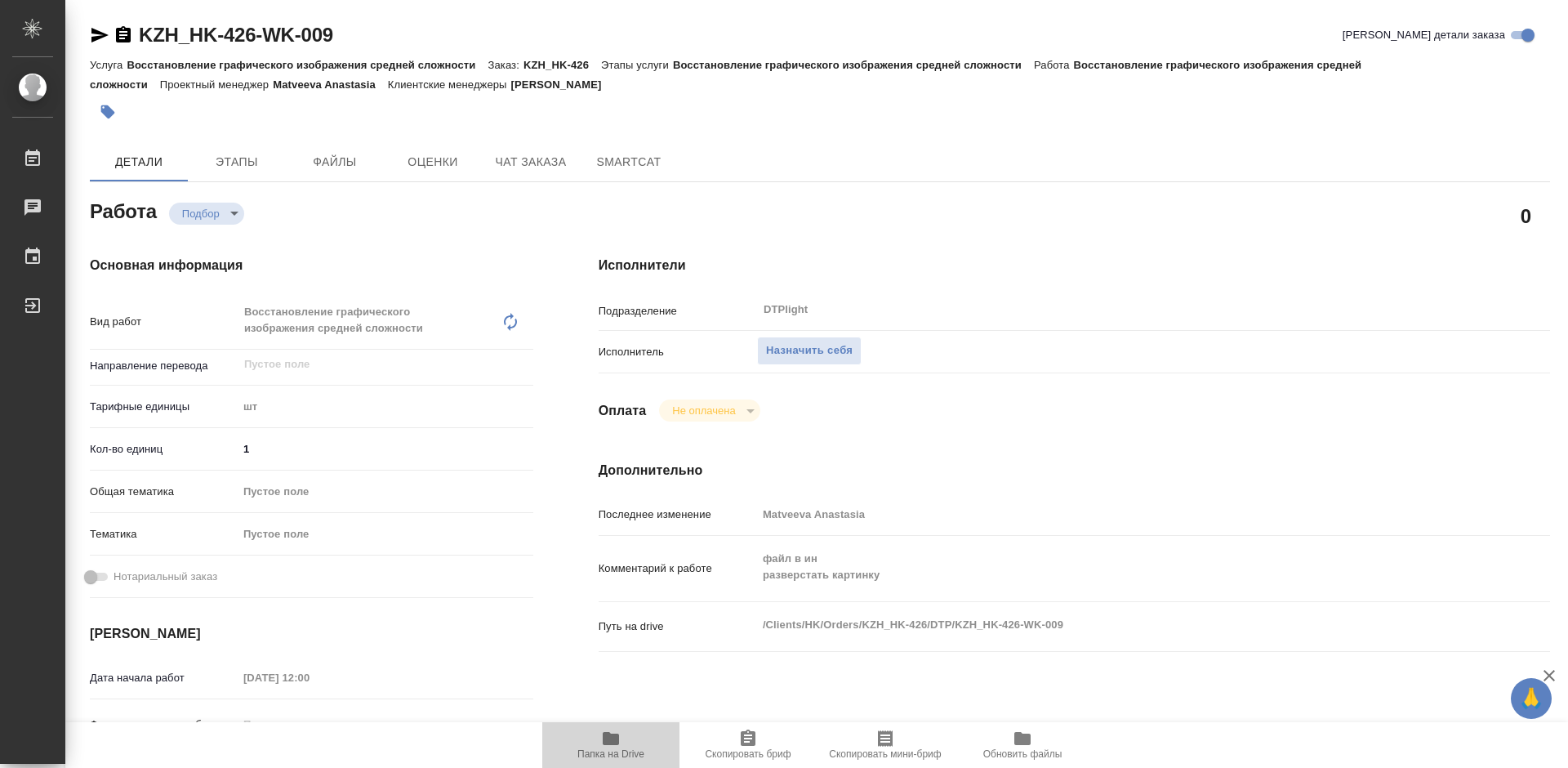
click at [613, 748] on icon "button" at bounding box center [611, 738] width 19 height 19
click at [841, 346] on span "Назначить себя" at bounding box center [810, 350] width 87 height 18
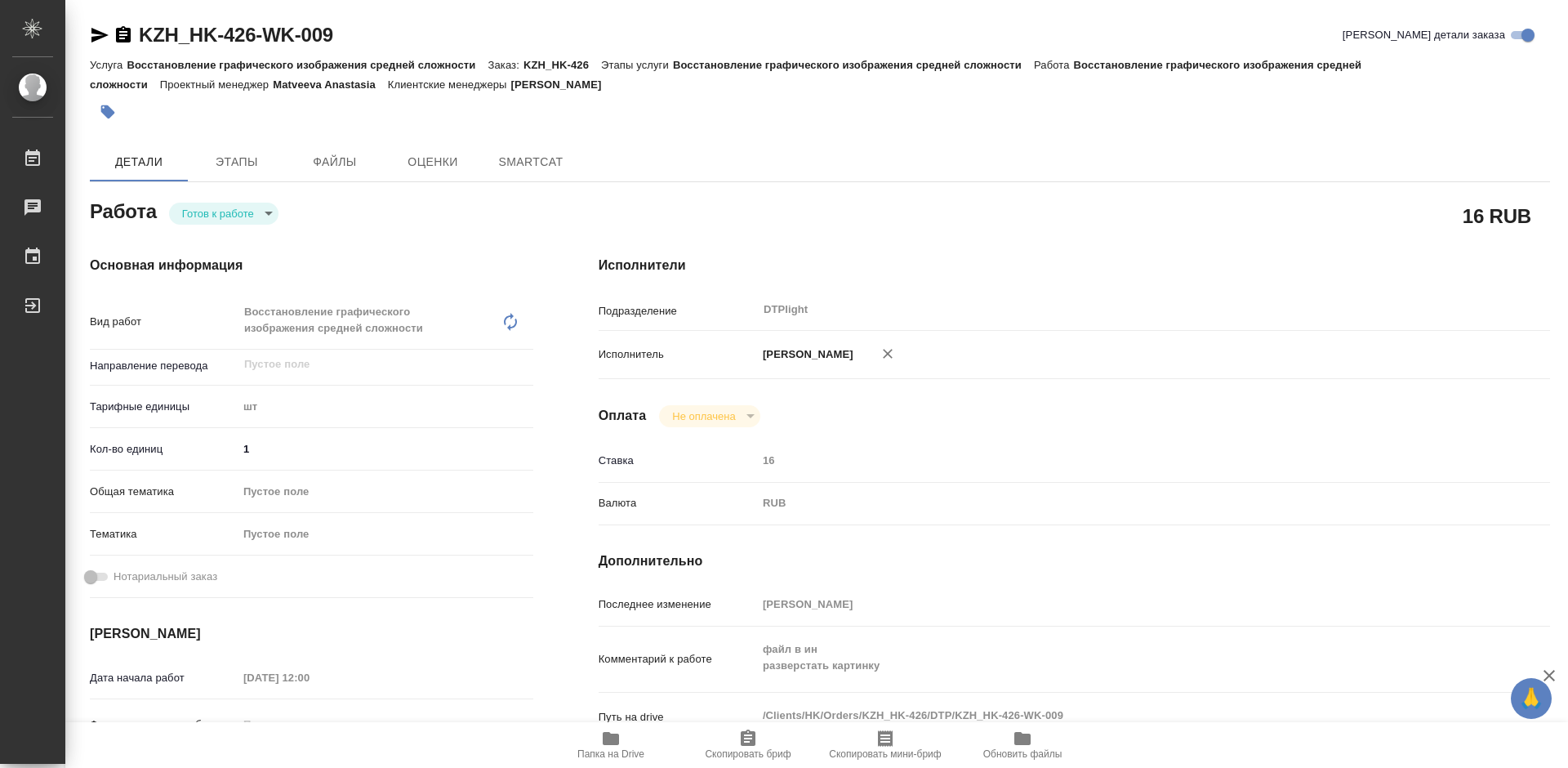
type textarea "x"
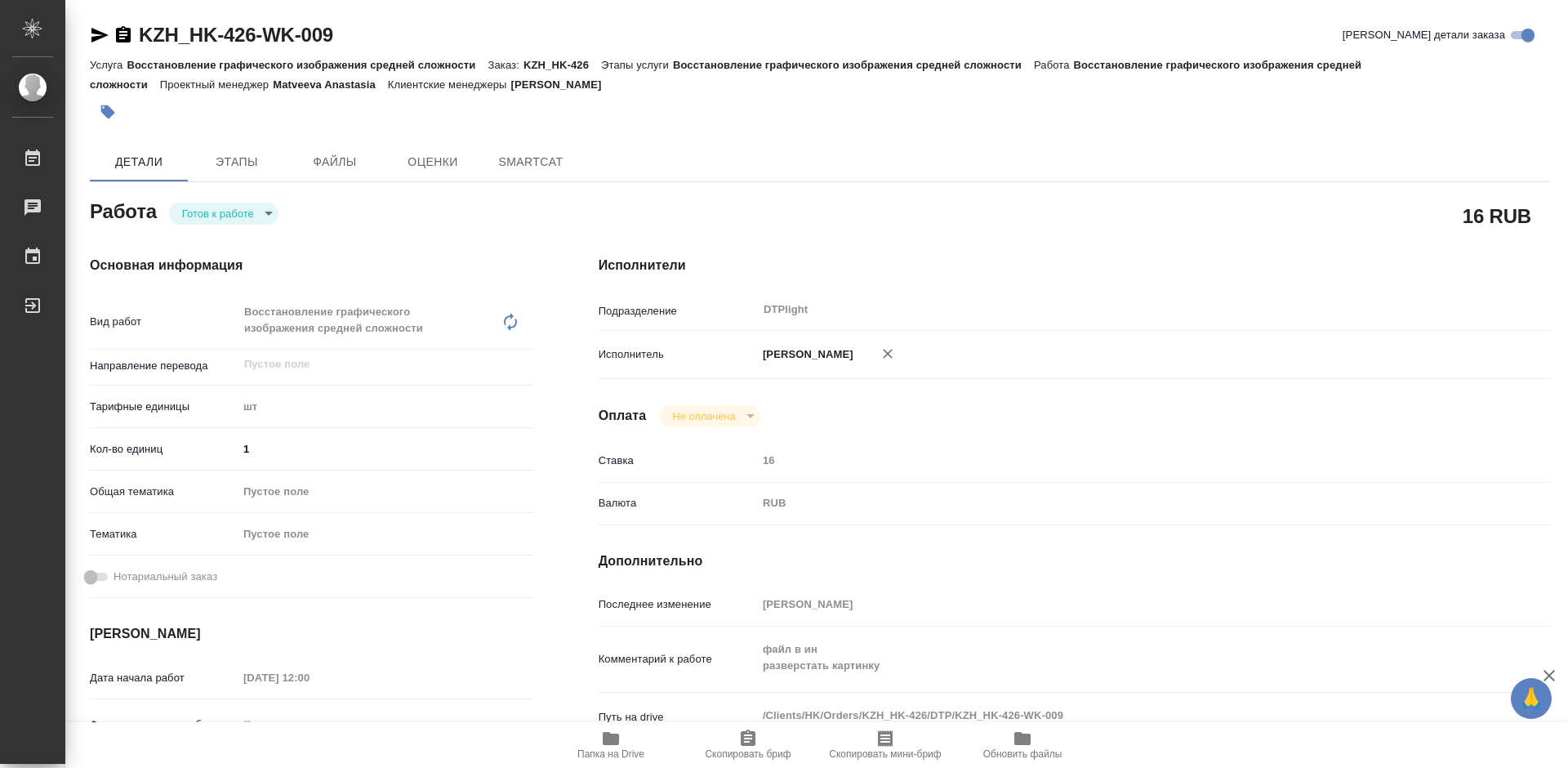
type textarea "x"
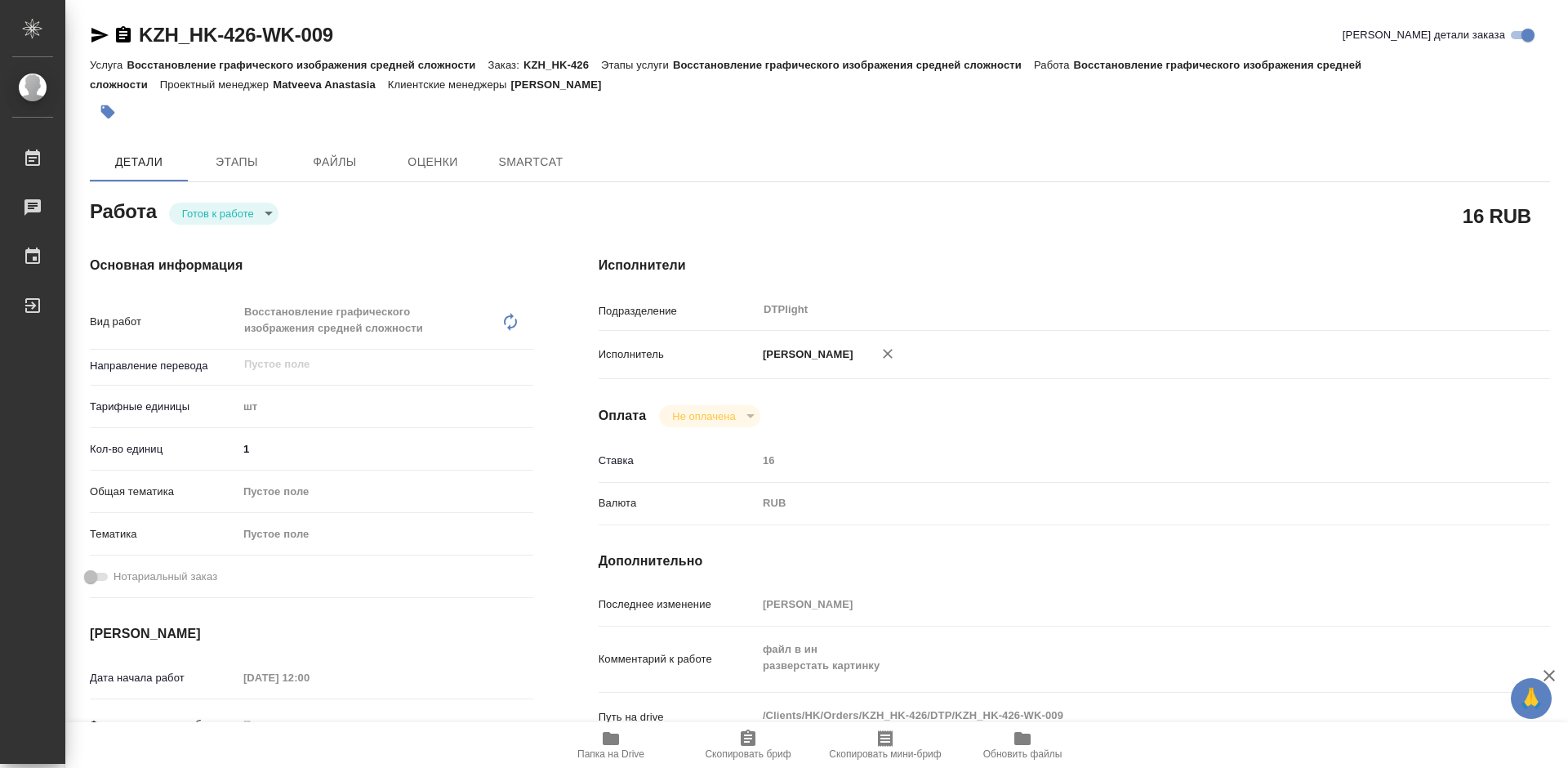
type textarea "x"
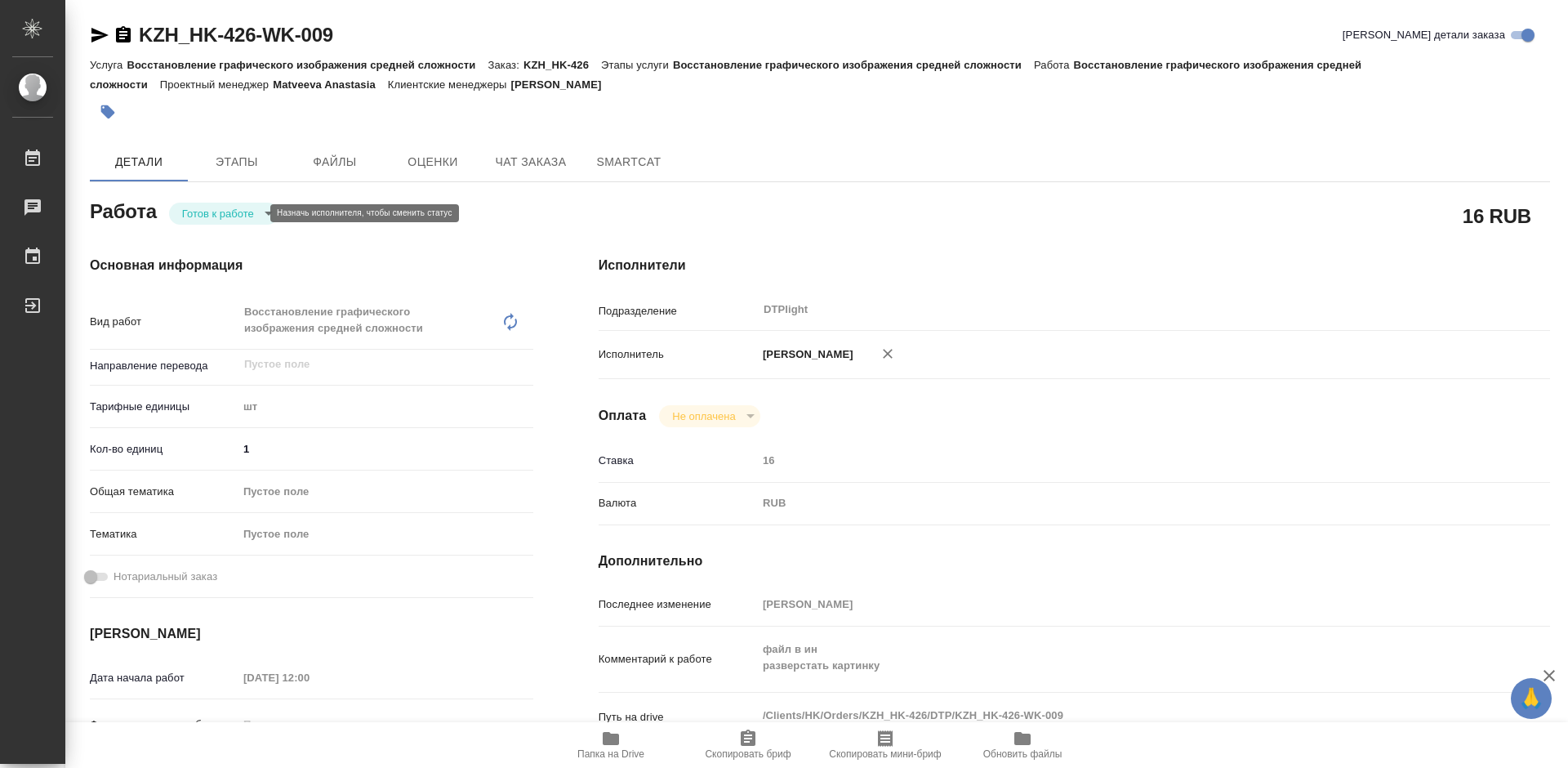
click at [248, 210] on body "🙏 .cls-1 fill:#fff; AWATERA [PERSON_NAME] Чаты График Выйти KZH_HK-426-WK-009 К…" at bounding box center [784, 384] width 1568 height 768
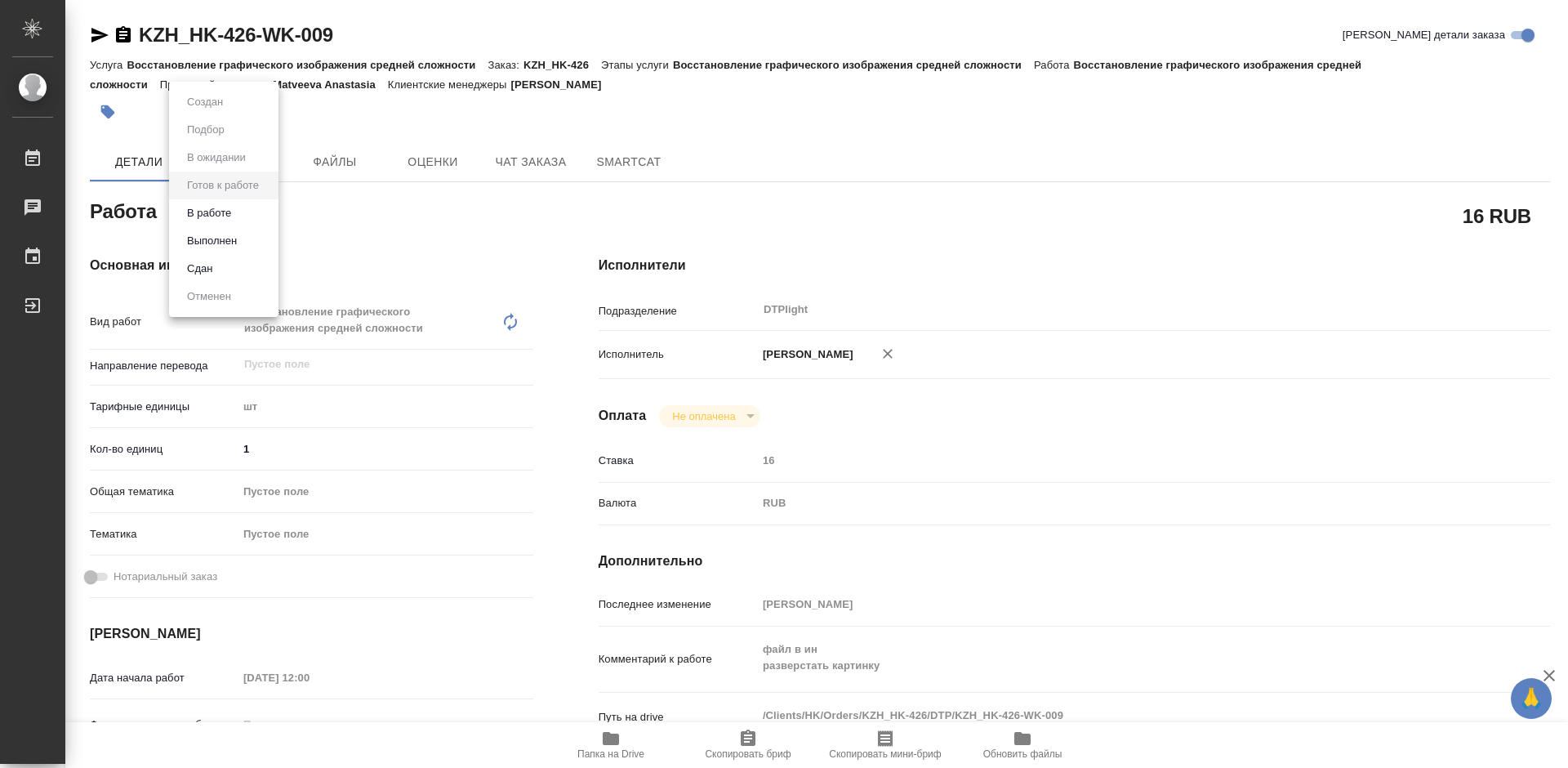
type textarea "x"
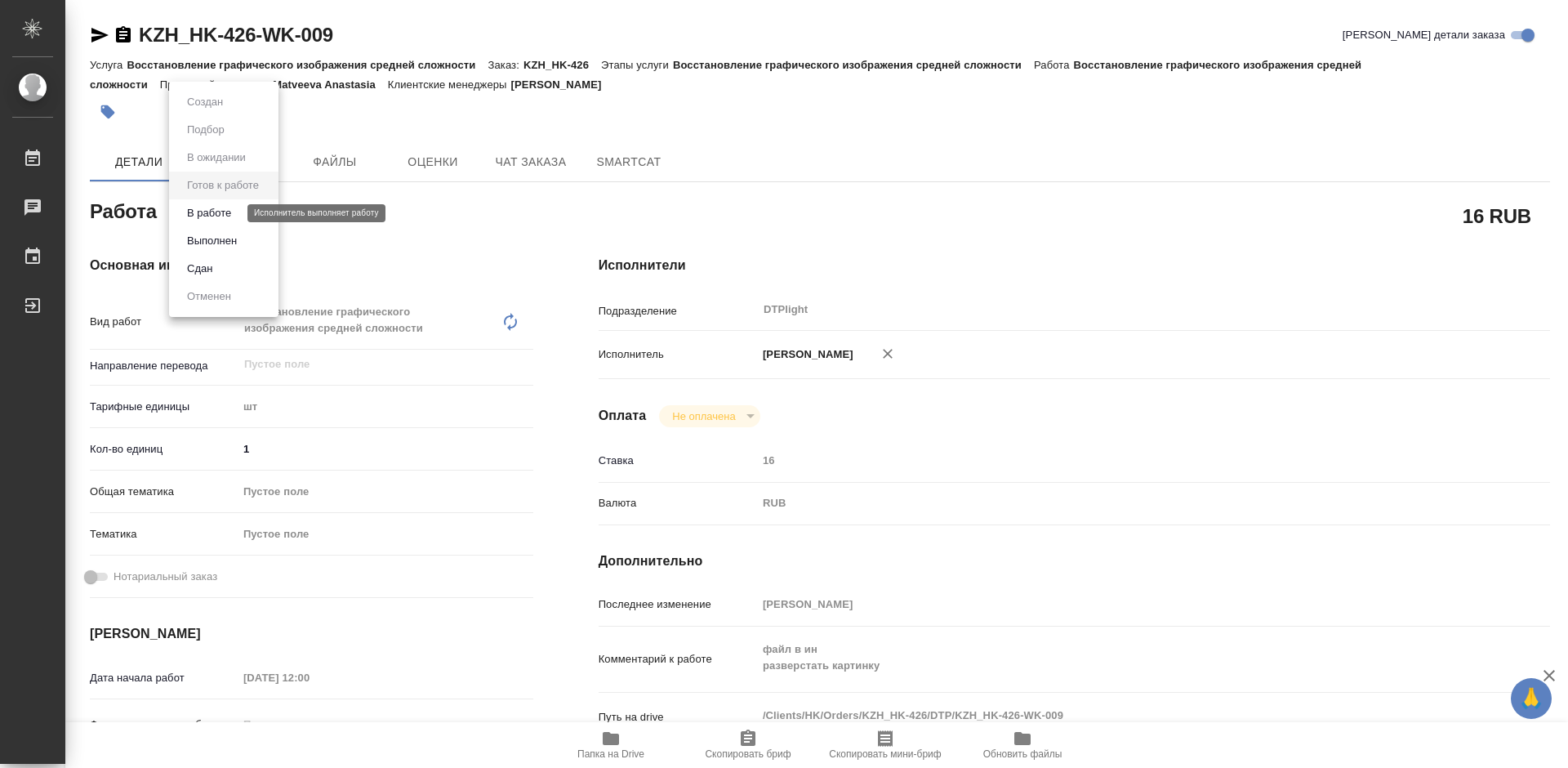
click at [230, 208] on button "В работе" at bounding box center [210, 213] width 54 height 18
type textarea "x"
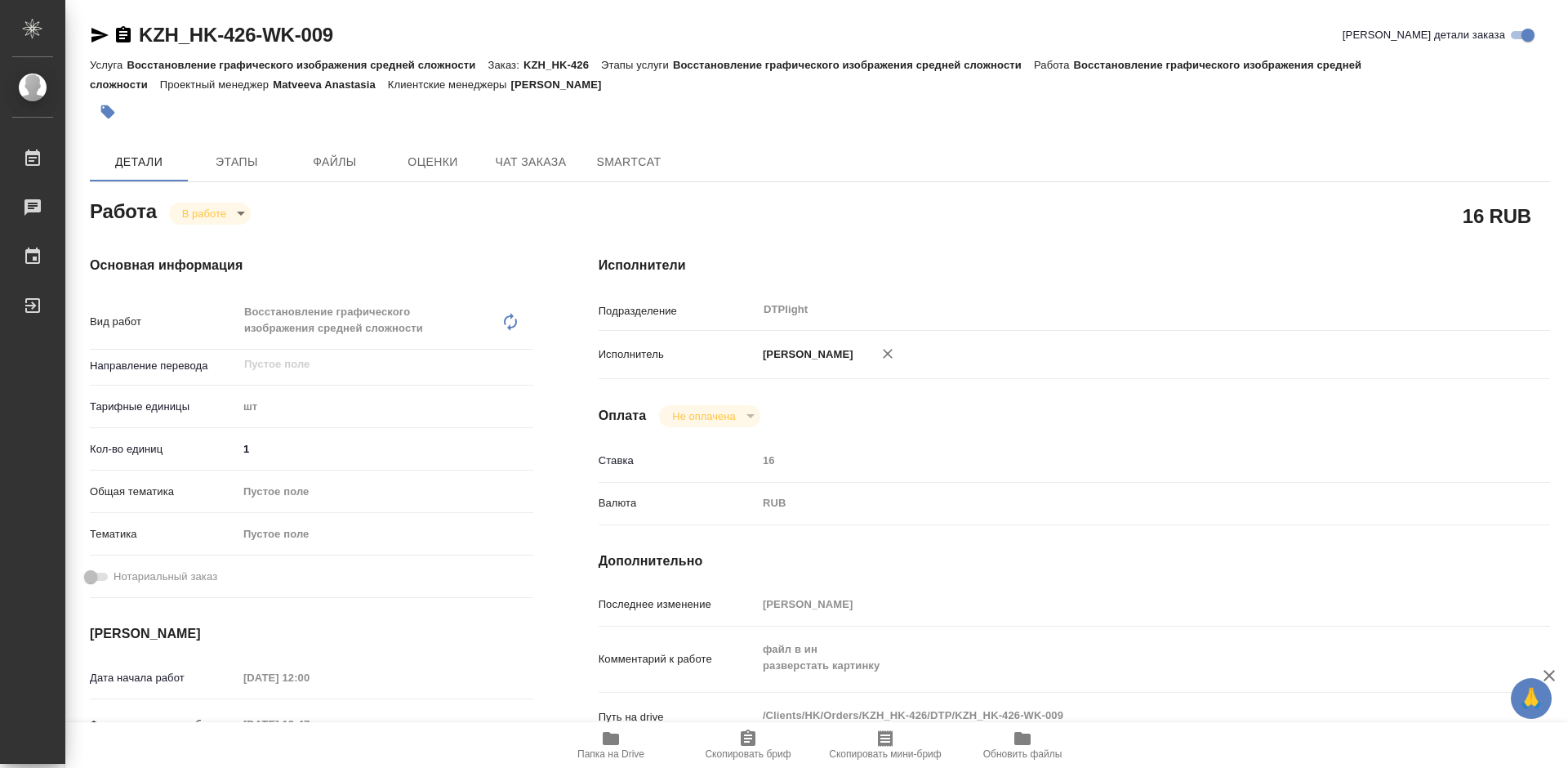
type textarea "x"
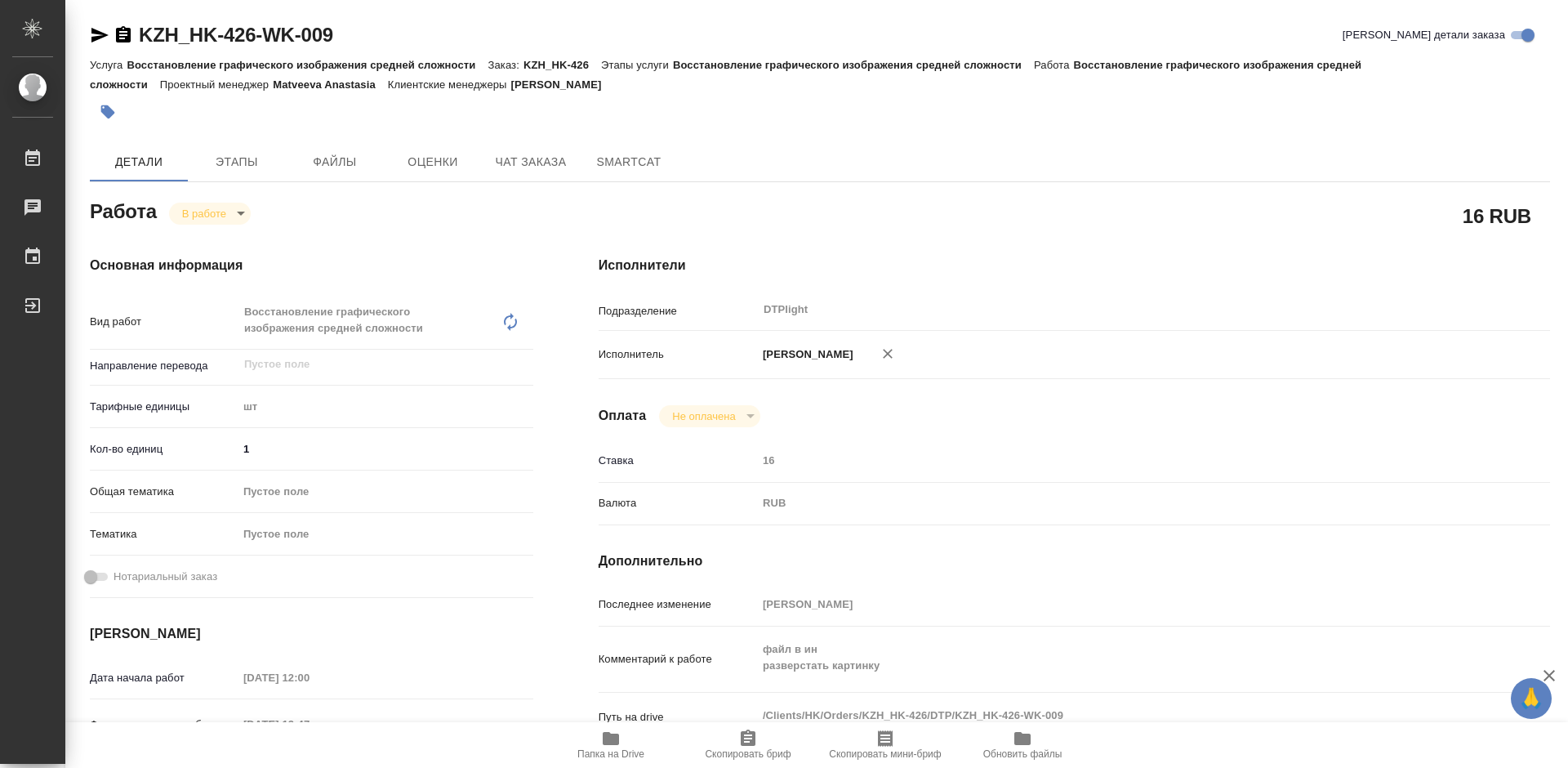
type textarea "x"
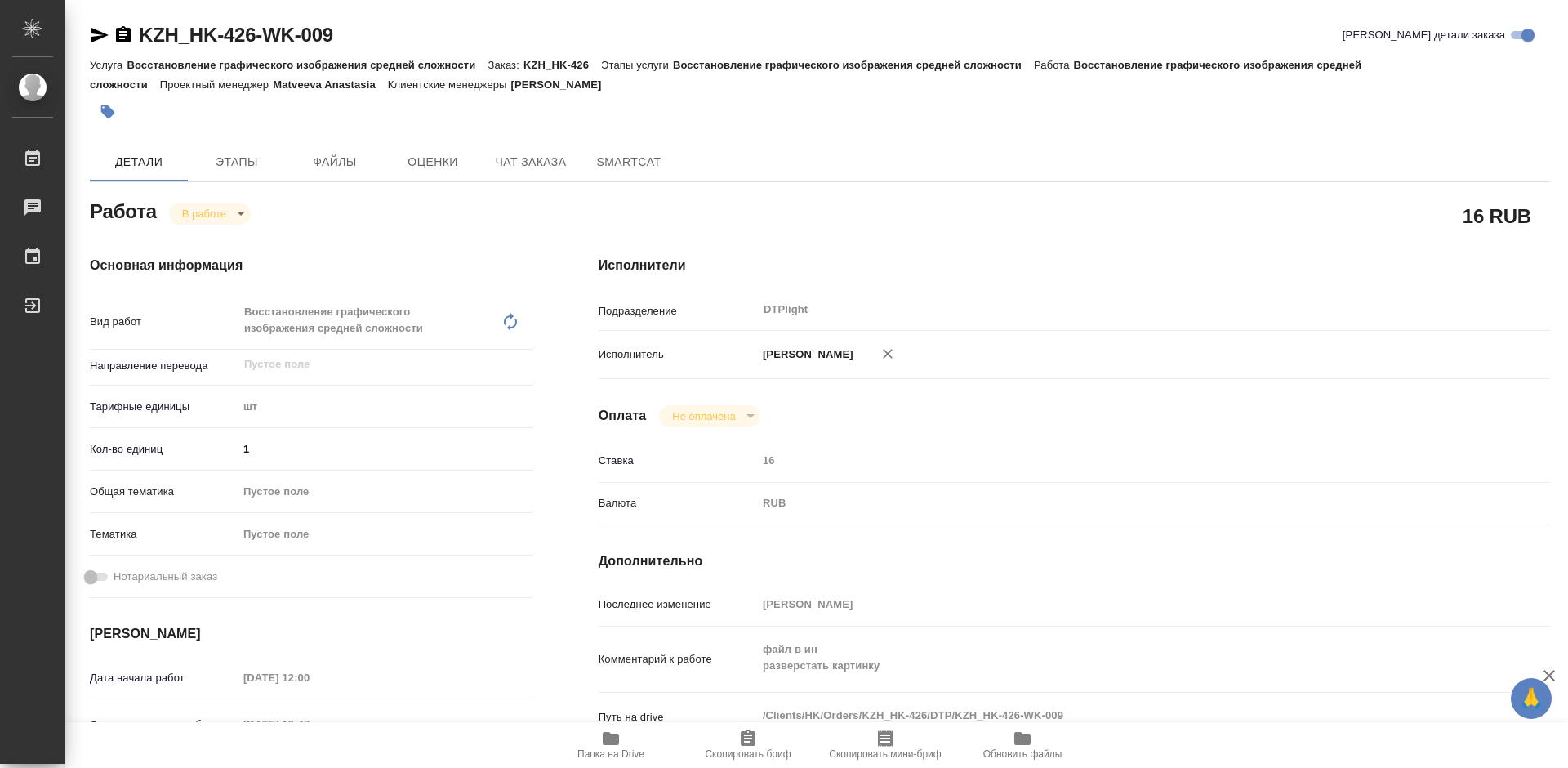
type textarea "x"
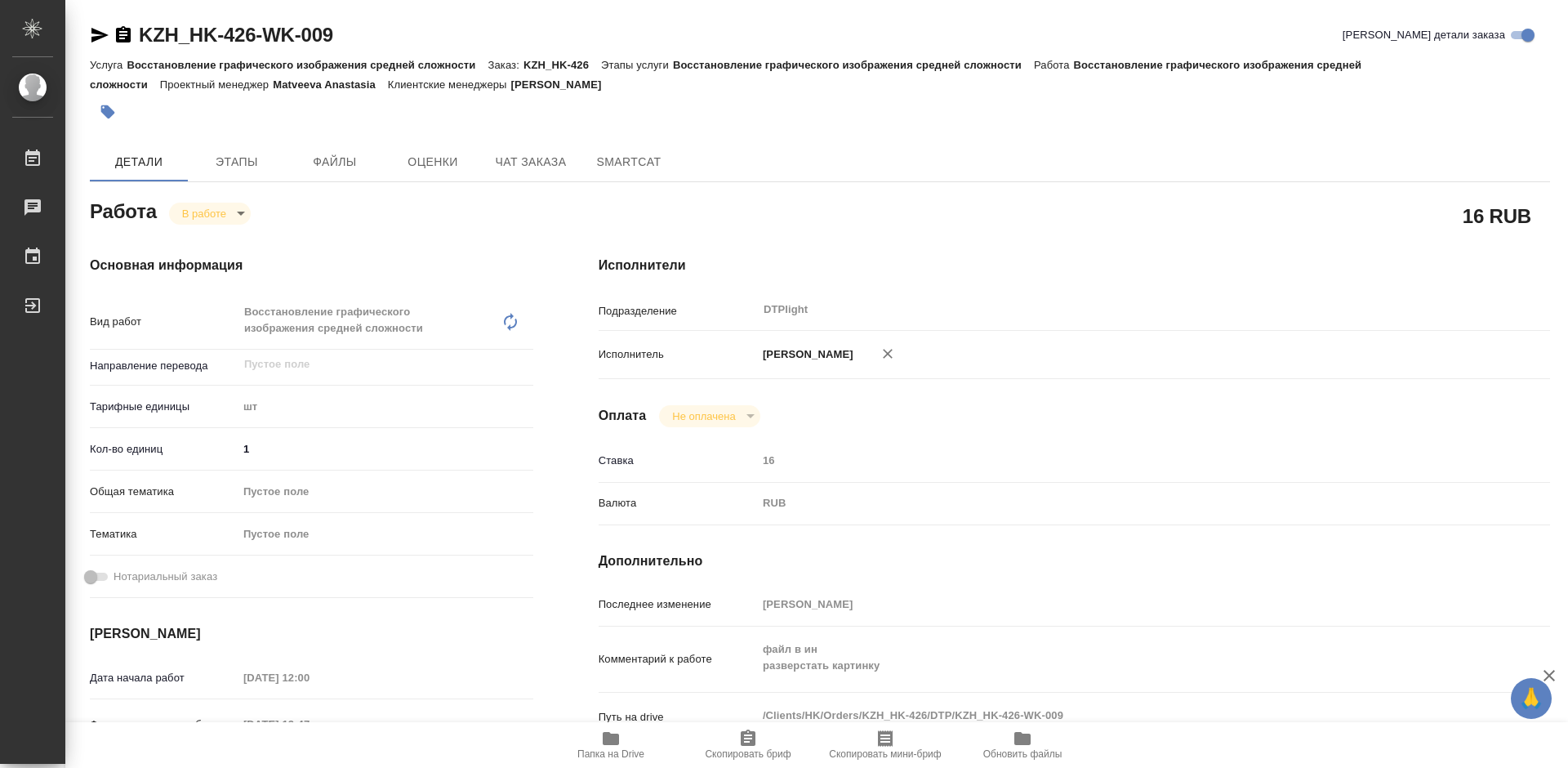
type textarea "x"
click at [231, 211] on body "🙏 .cls-1 fill:#fff; AWATERA [PERSON_NAME] 0 Чаты График Выйти KZH_HK-426-WK-009…" at bounding box center [784, 384] width 1568 height 768
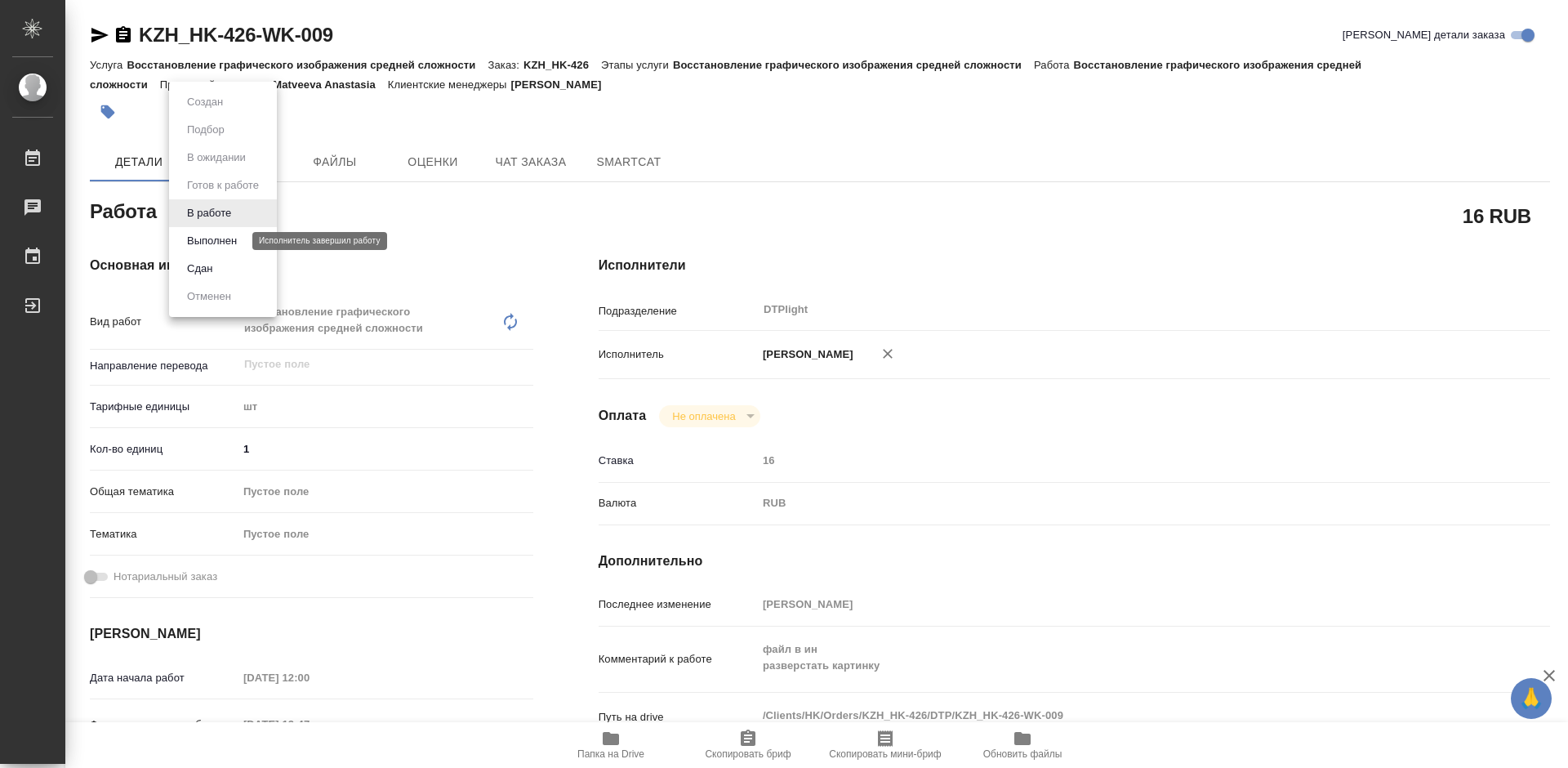
click at [227, 235] on button "Выполнен" at bounding box center [213, 241] width 60 height 18
type textarea "x"
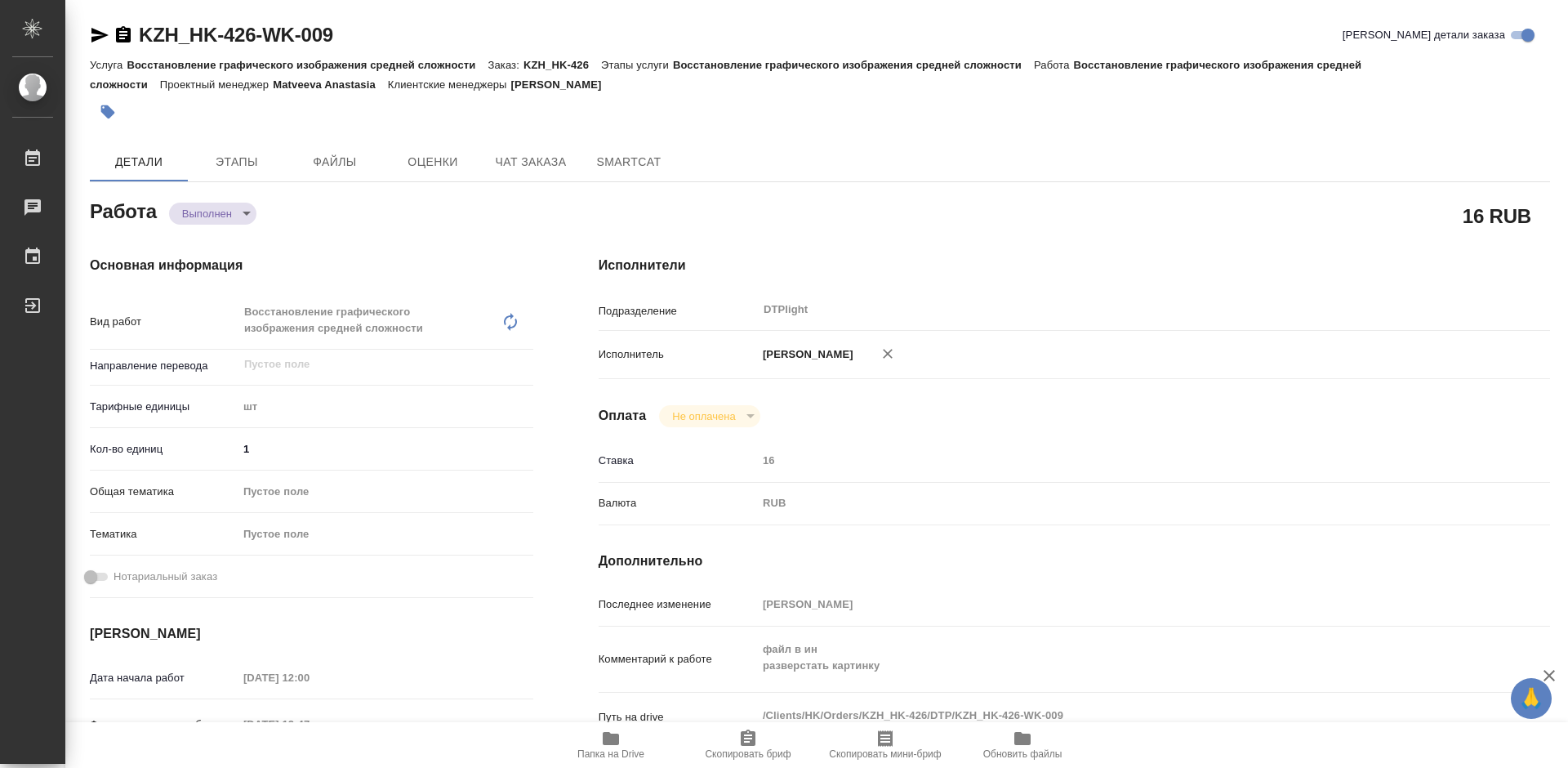
type textarea "x"
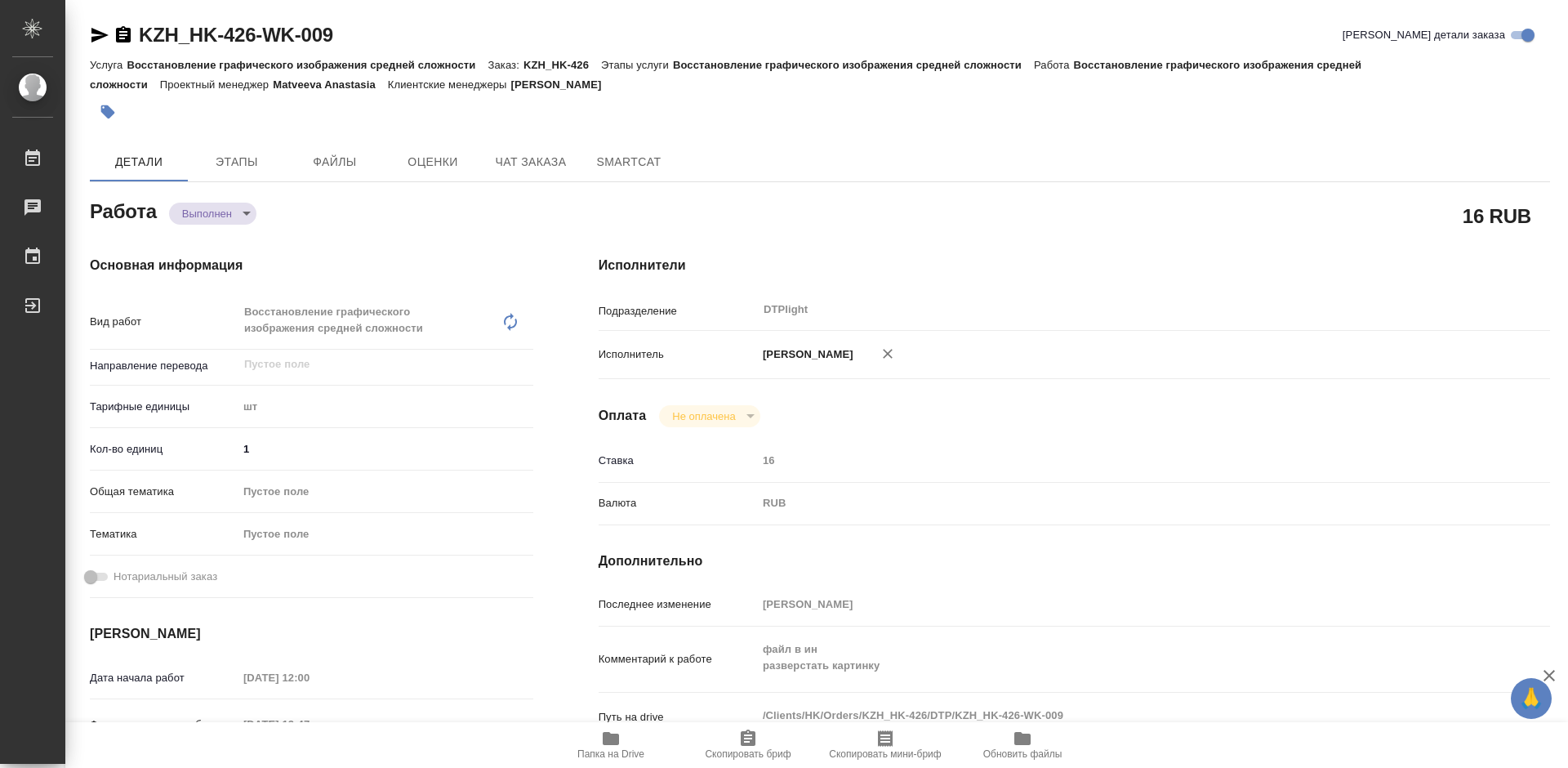
type textarea "x"
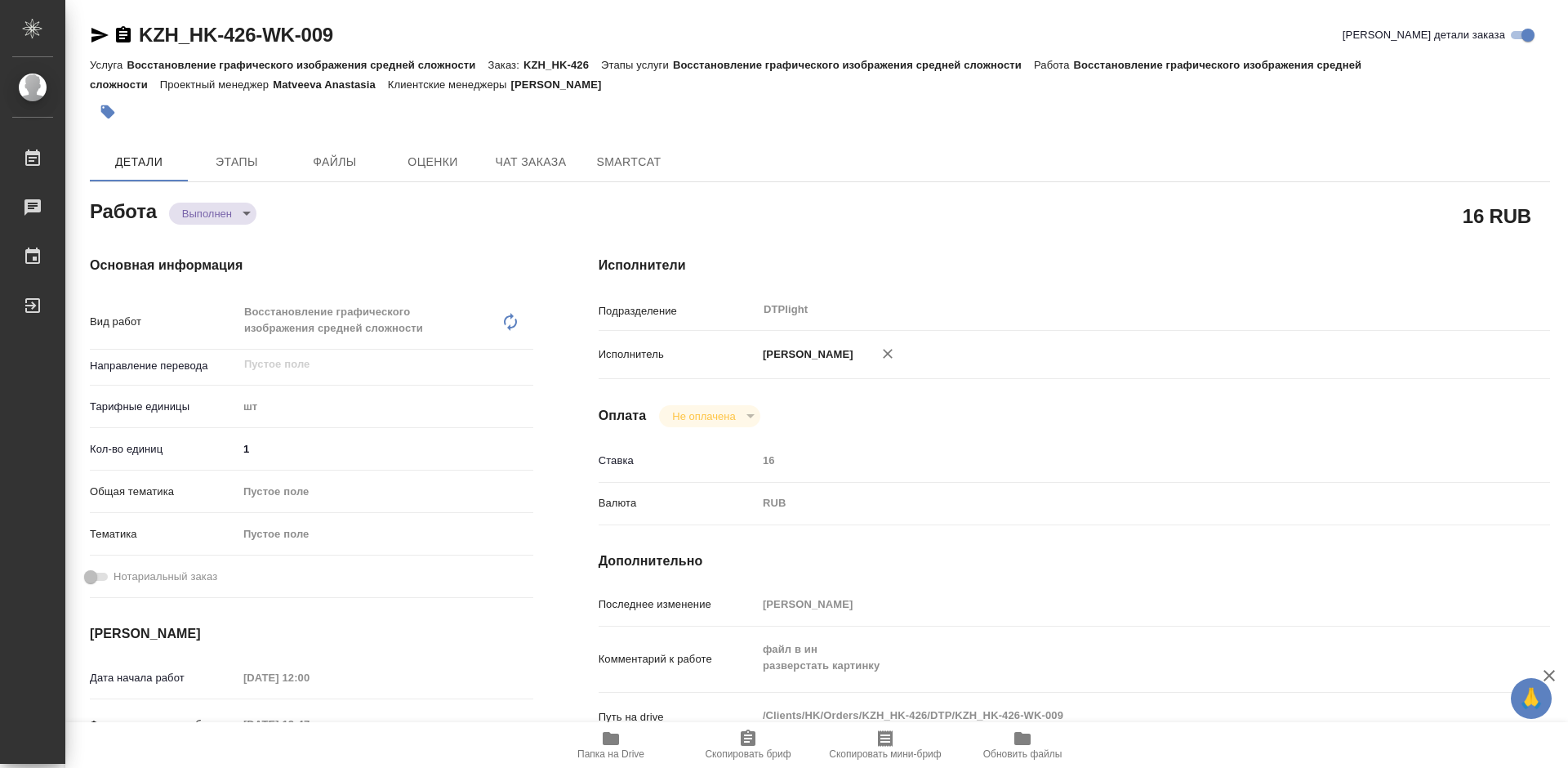
type textarea "x"
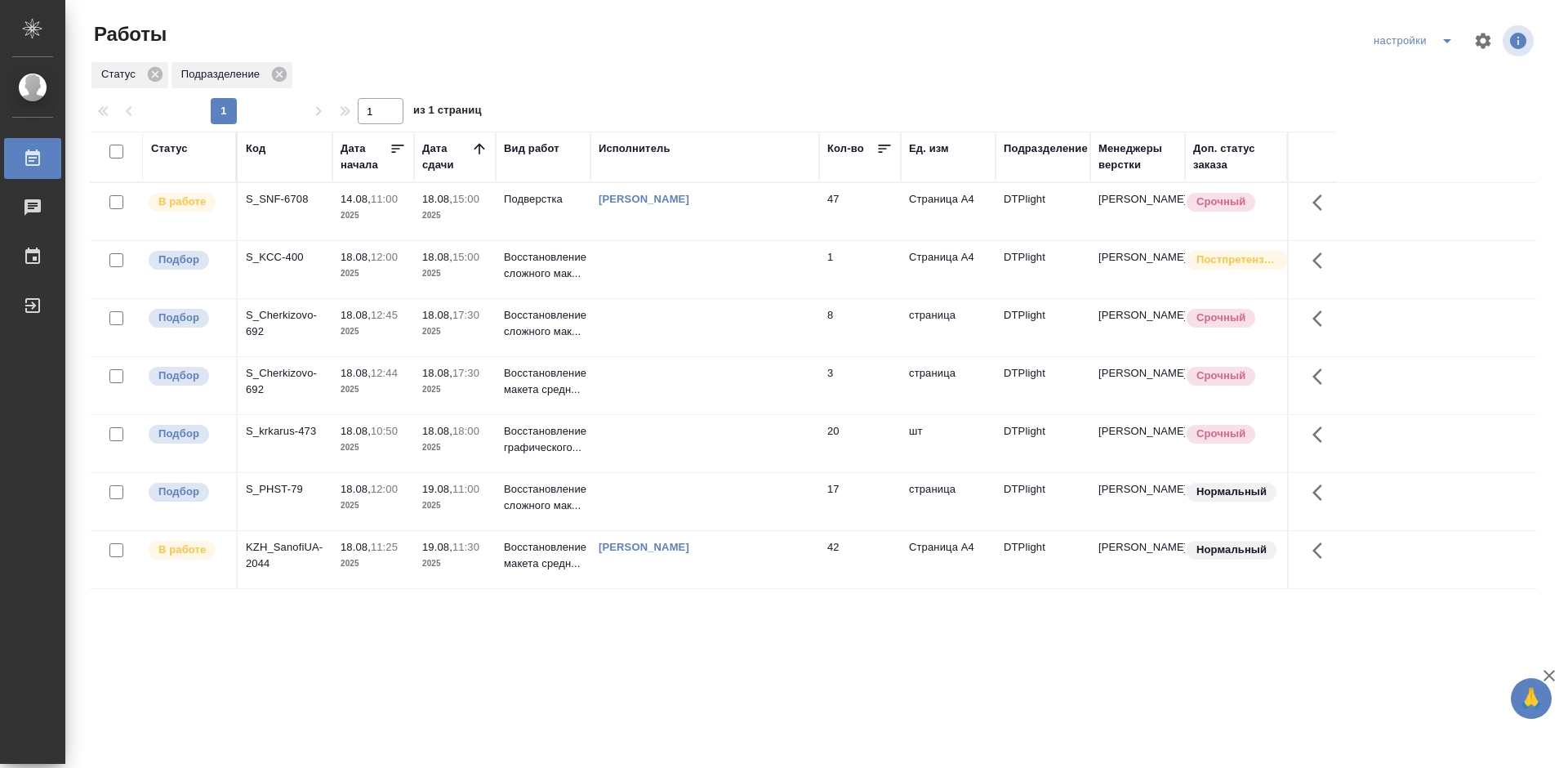
click at [283, 208] on div "S_KCC-400" at bounding box center [284, 199] width 78 height 16
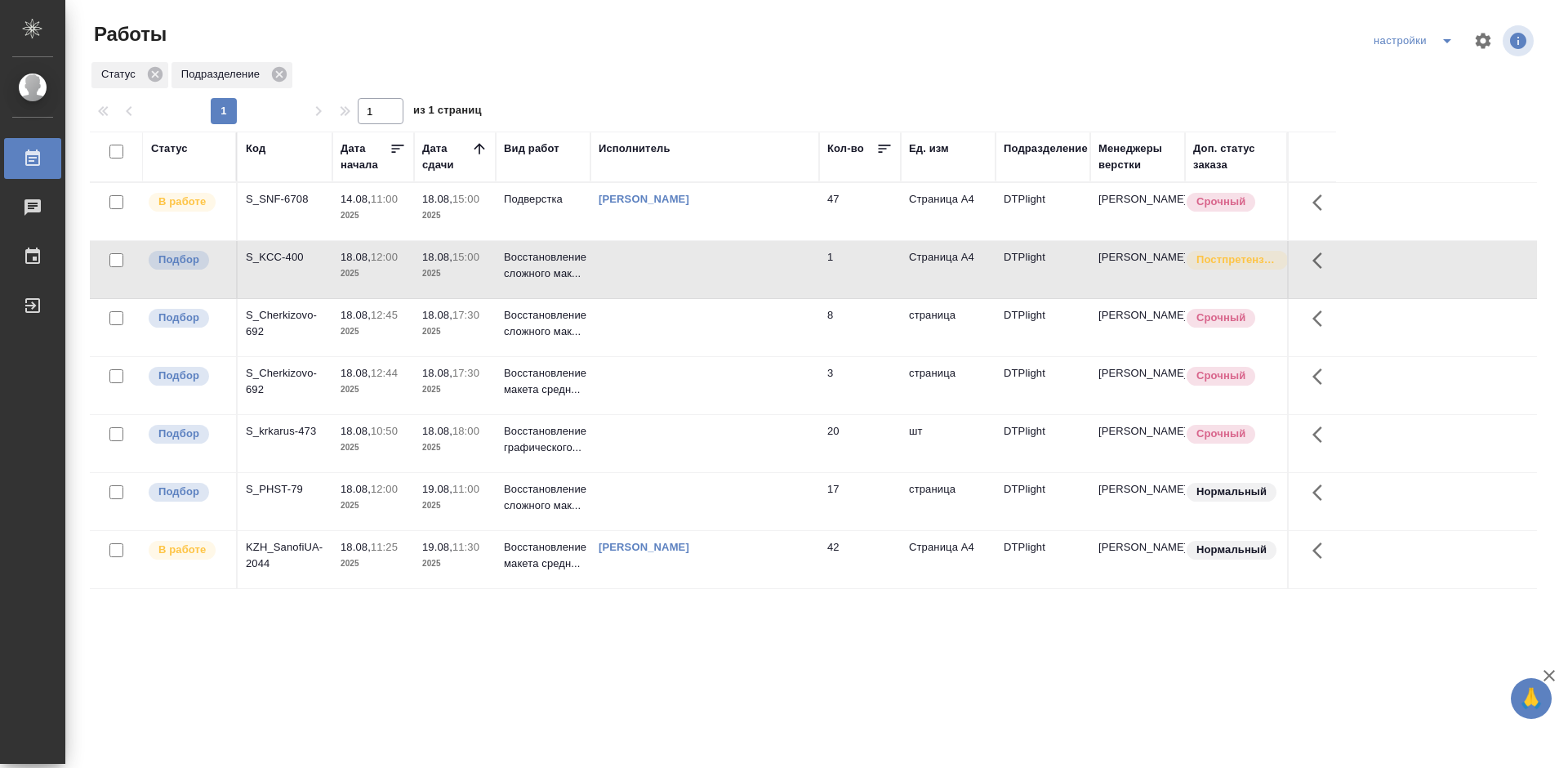
click at [283, 208] on div "S_KCC-400" at bounding box center [284, 199] width 78 height 16
click at [276, 208] on div "S_Cherkizovo-692" at bounding box center [284, 199] width 78 height 16
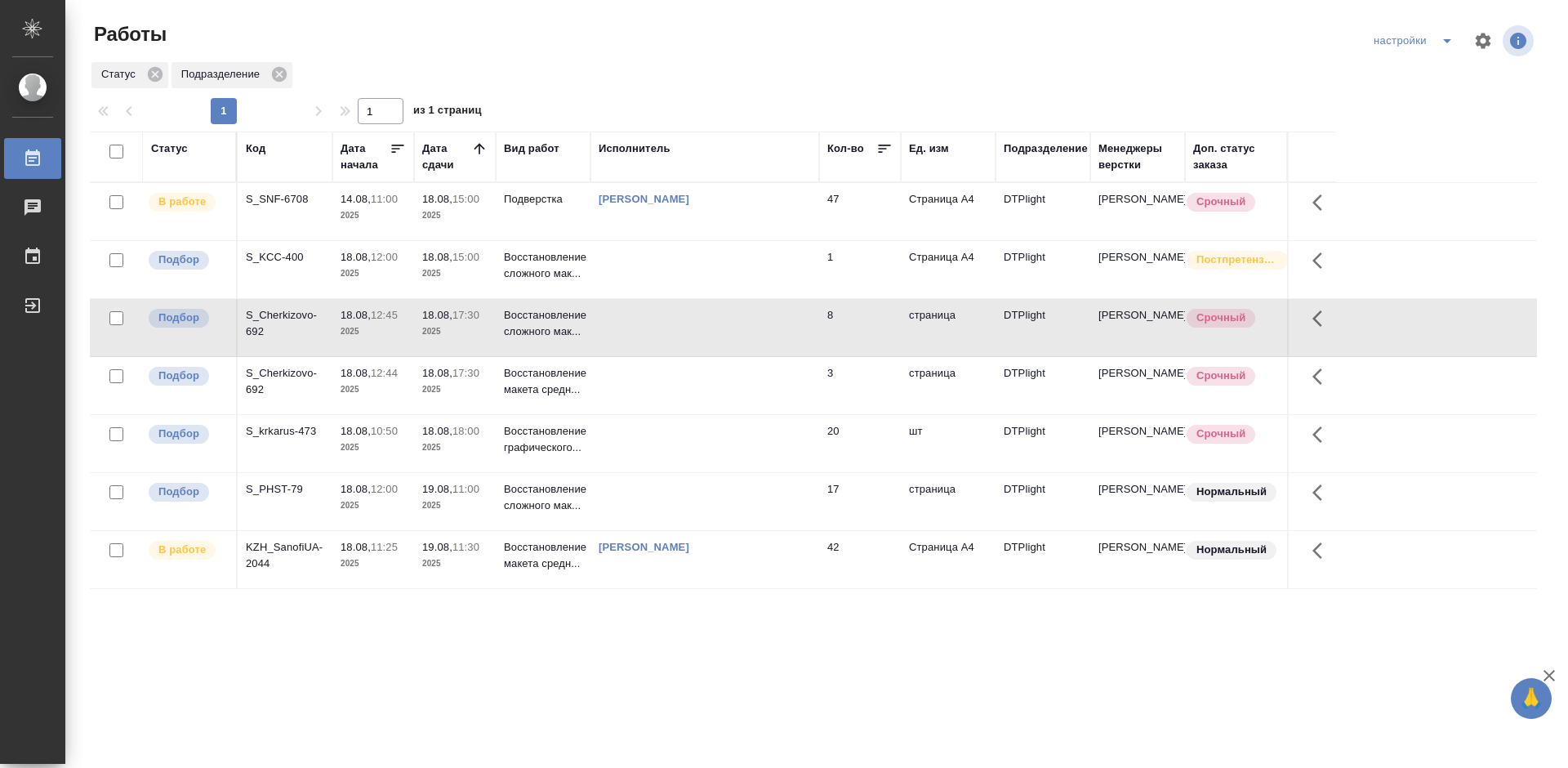
click at [275, 208] on div "S_Cherkizovo-692" at bounding box center [284, 199] width 78 height 16
click at [270, 208] on div "S_Cherkizovo-692" at bounding box center [284, 199] width 78 height 16
click at [274, 208] on div "S_PHST-79" at bounding box center [284, 199] width 78 height 16
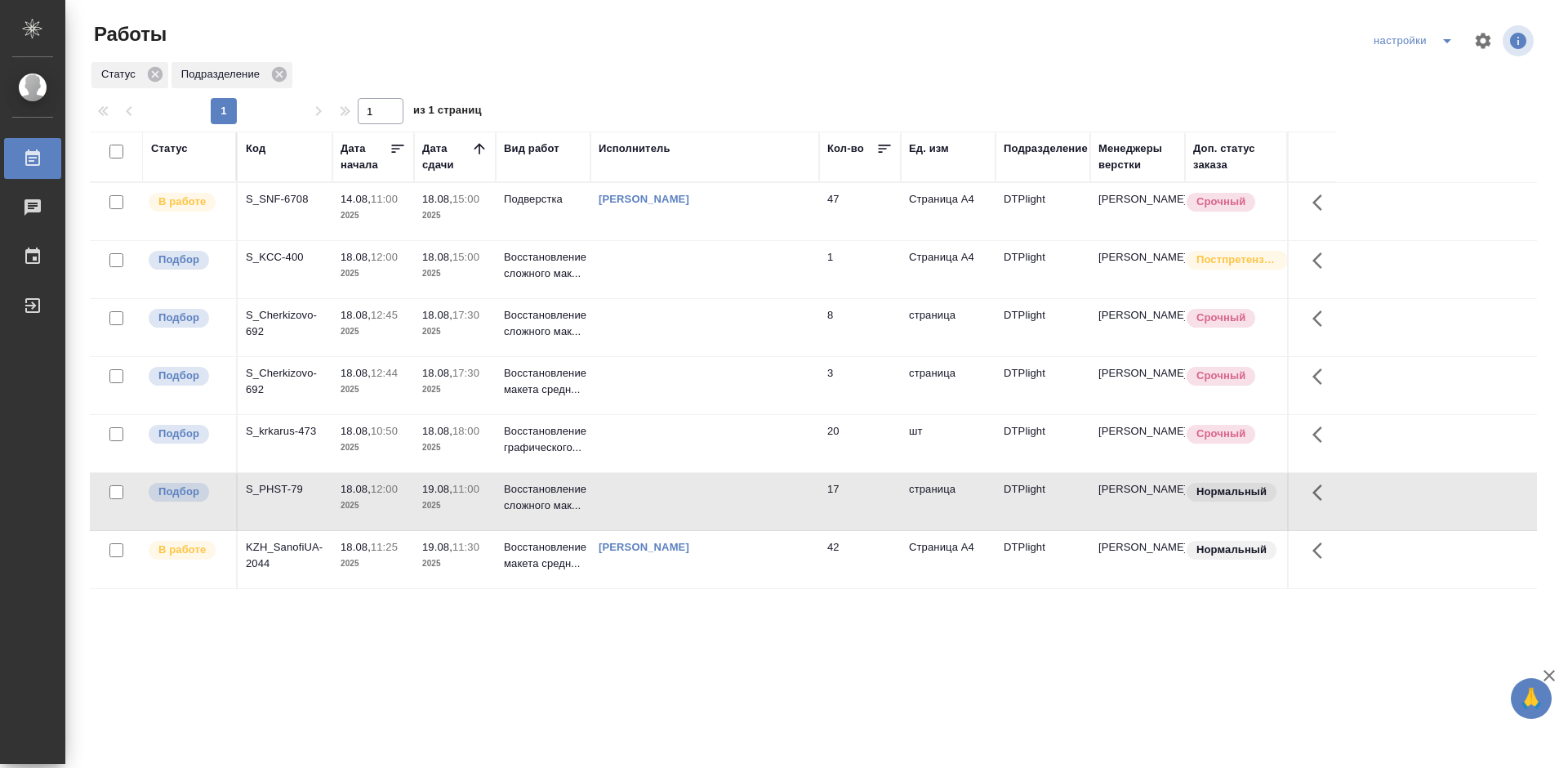
click at [274, 208] on div "S_PHST-79" at bounding box center [284, 199] width 78 height 16
click at [270, 208] on div "S_krkarus-473" at bounding box center [284, 199] width 78 height 16
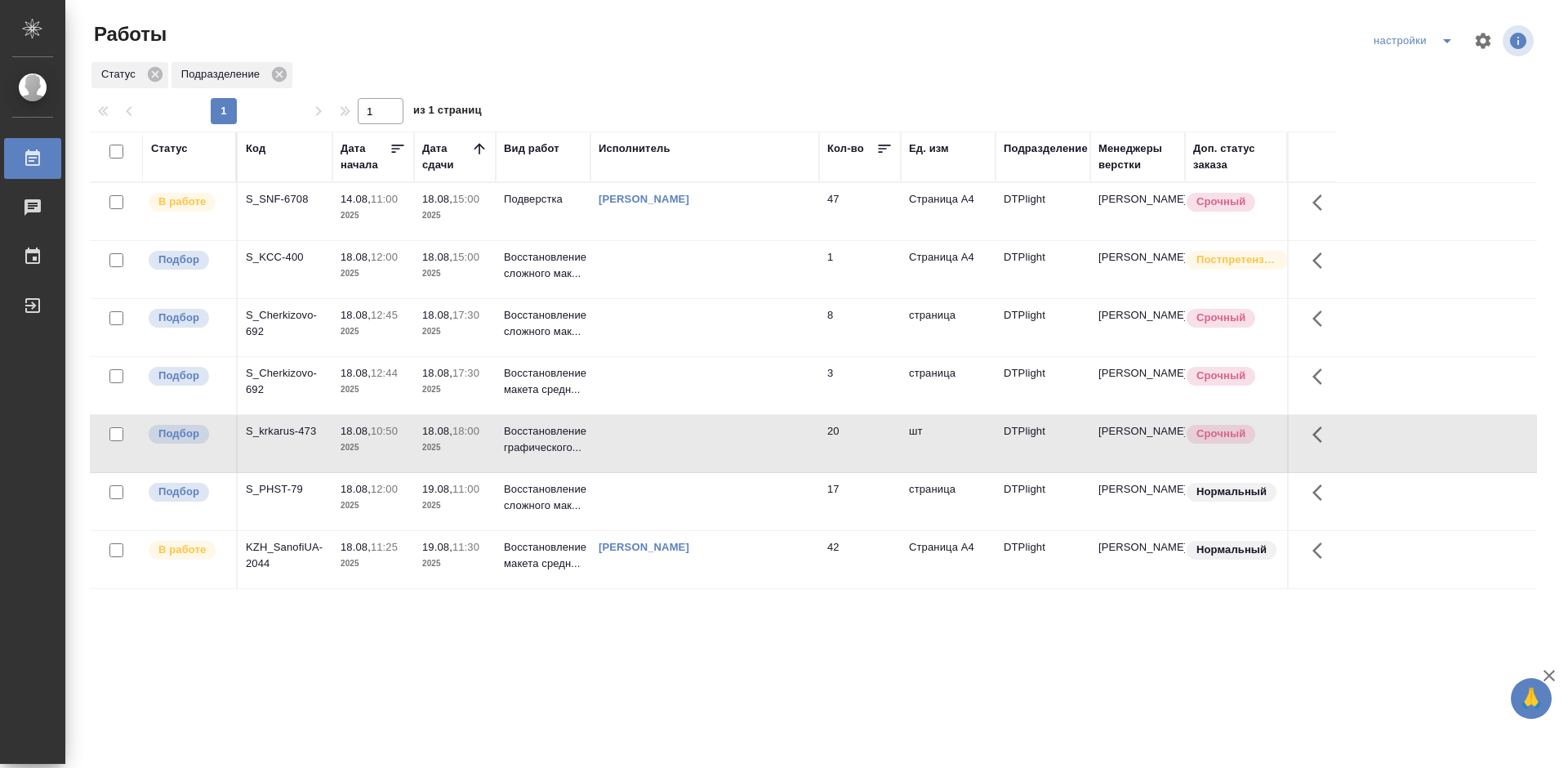
click at [284, 208] on div "KZH_SanofiUA-2044" at bounding box center [284, 199] width 78 height 16
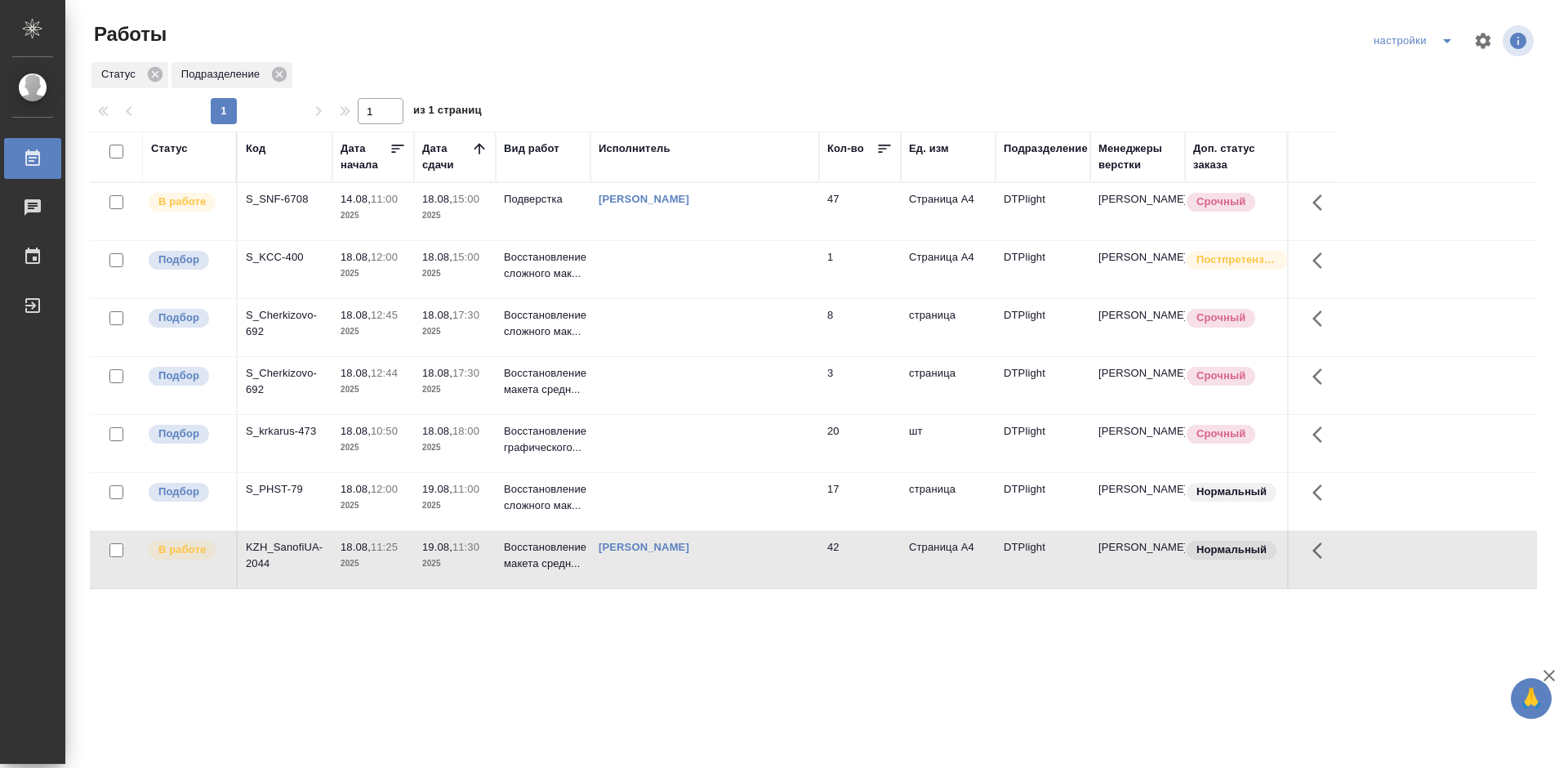
click at [268, 208] on div "KZH_SanofiUA-2044" at bounding box center [284, 199] width 78 height 16
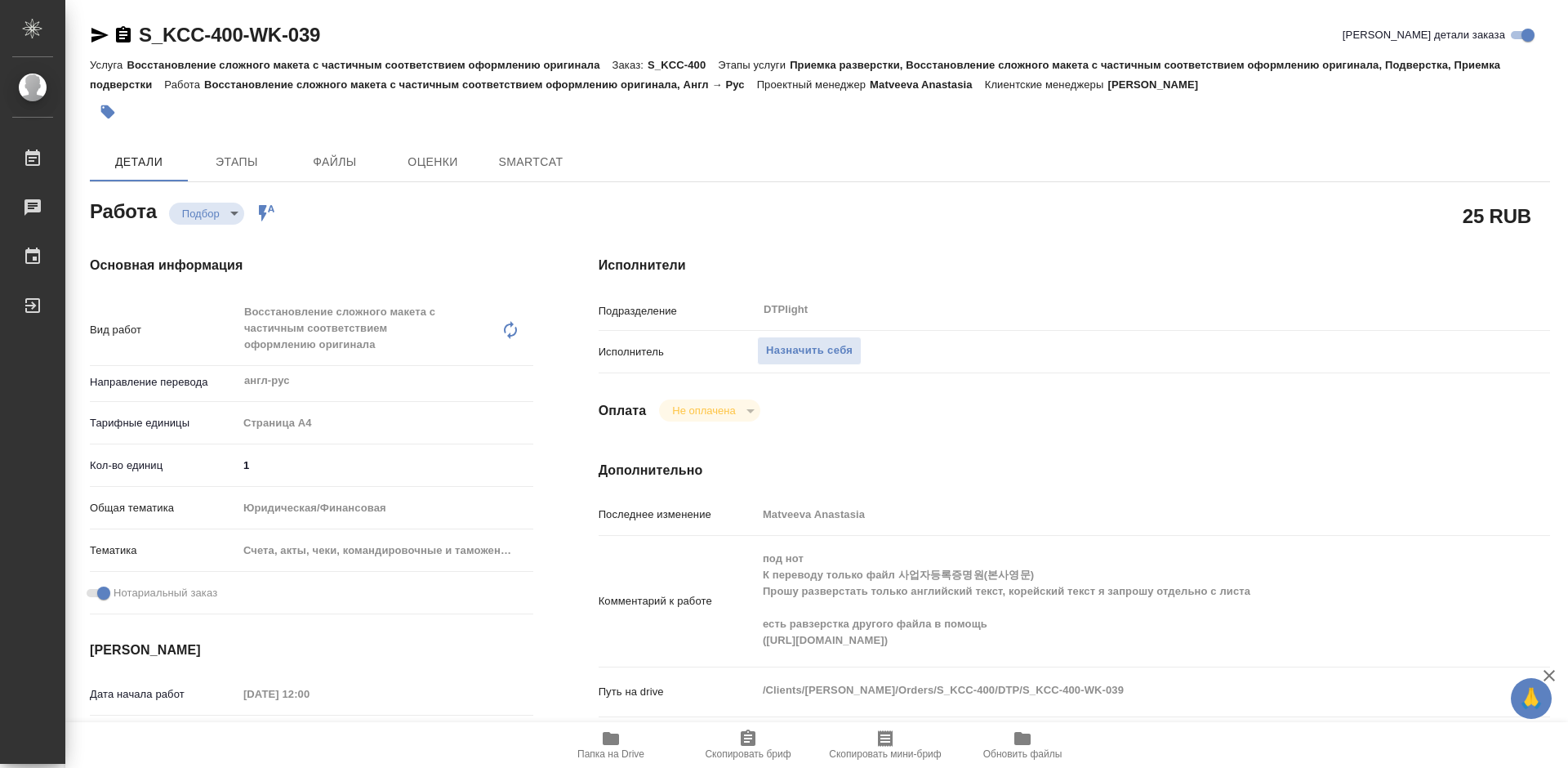
type textarea "x"
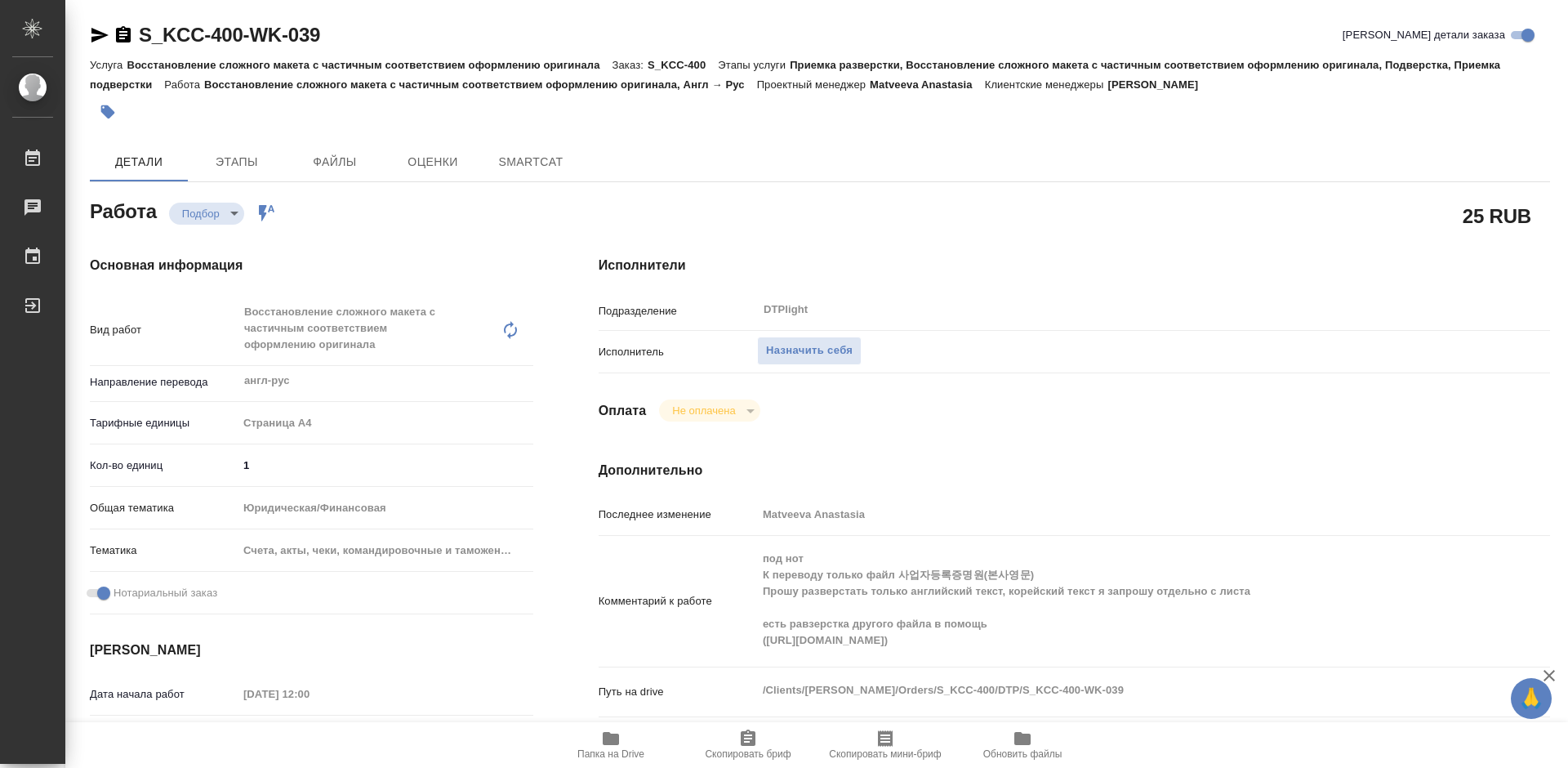
type textarea "x"
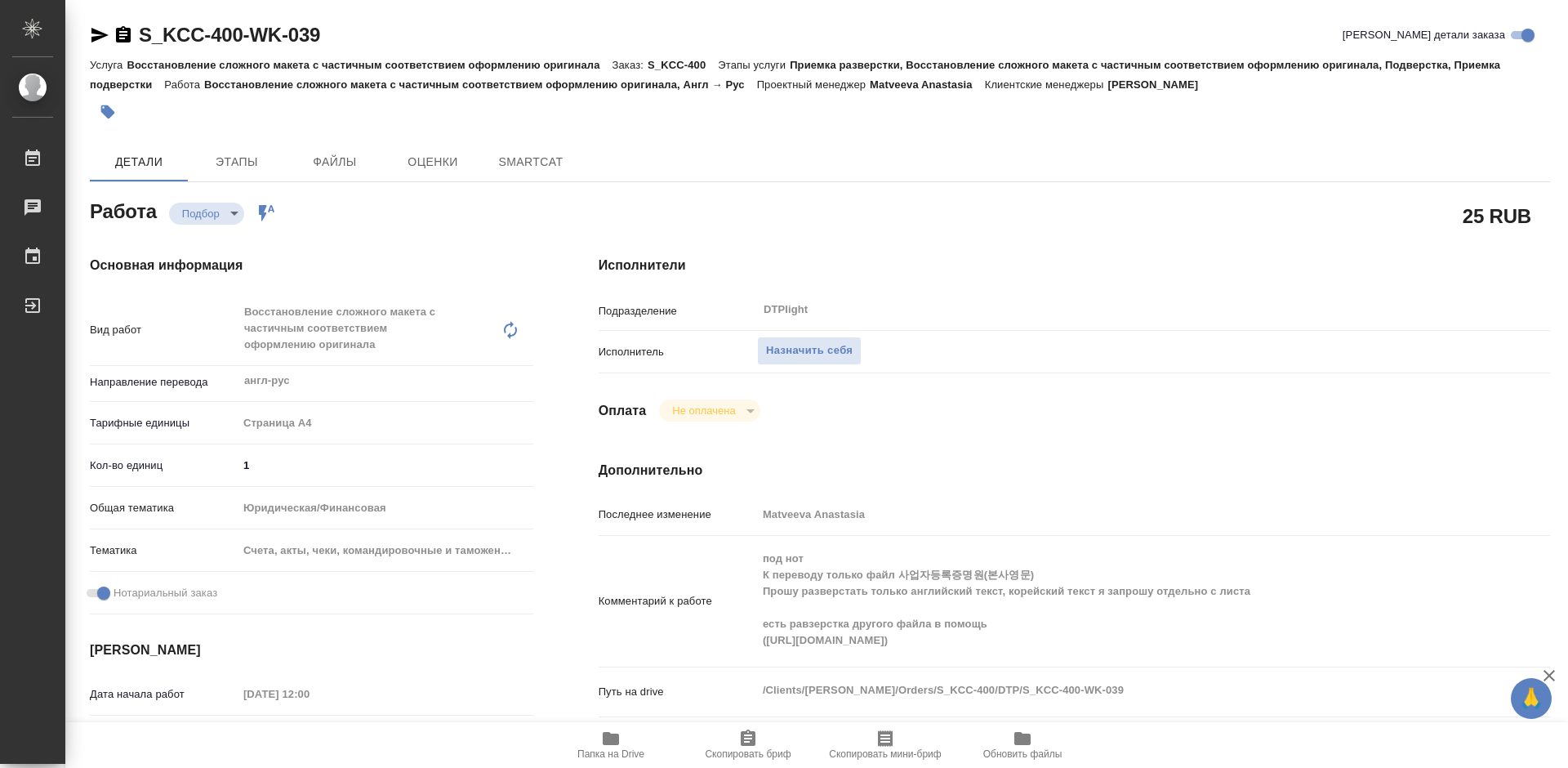
type textarea "x"
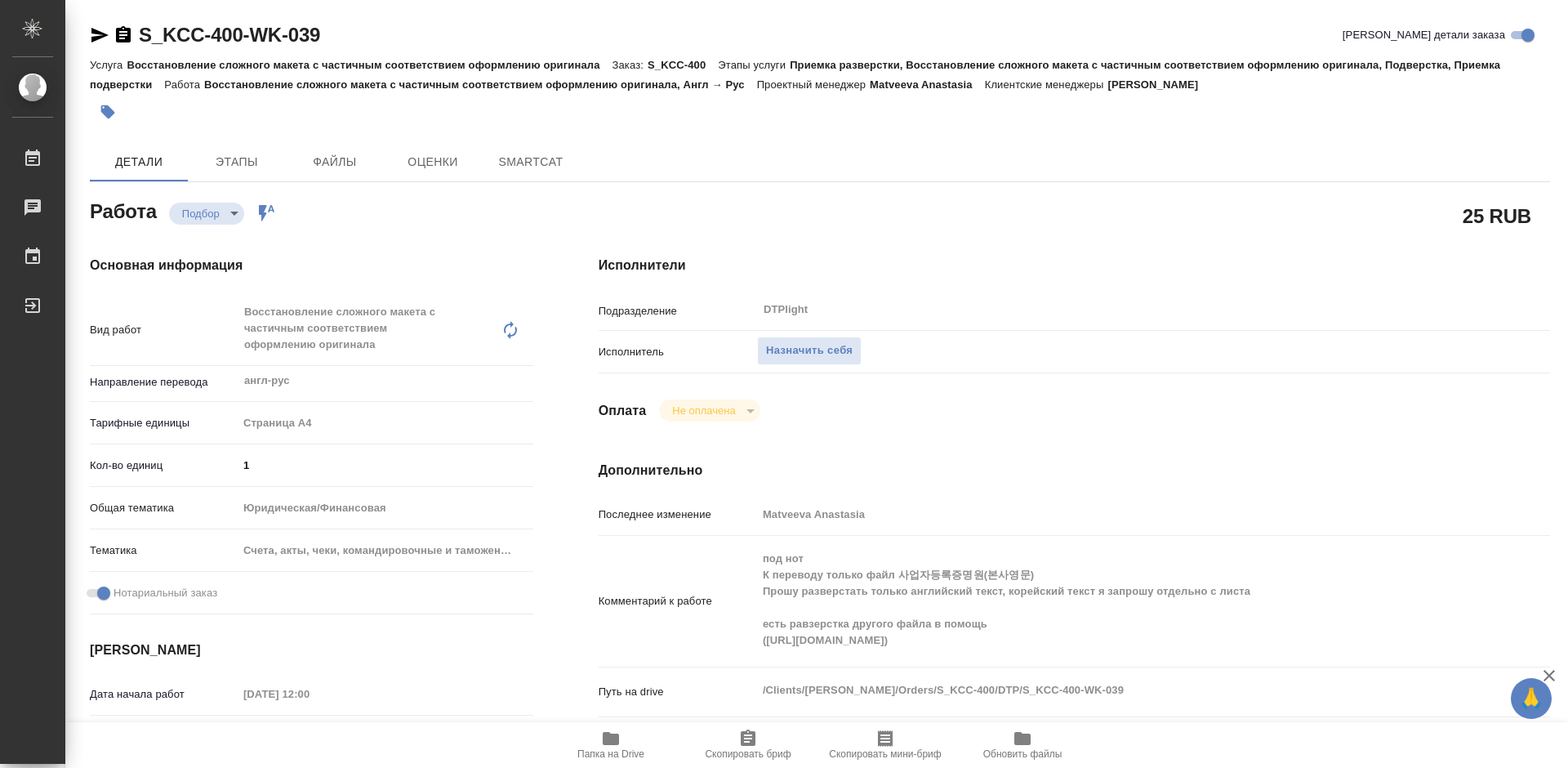
type textarea "x"
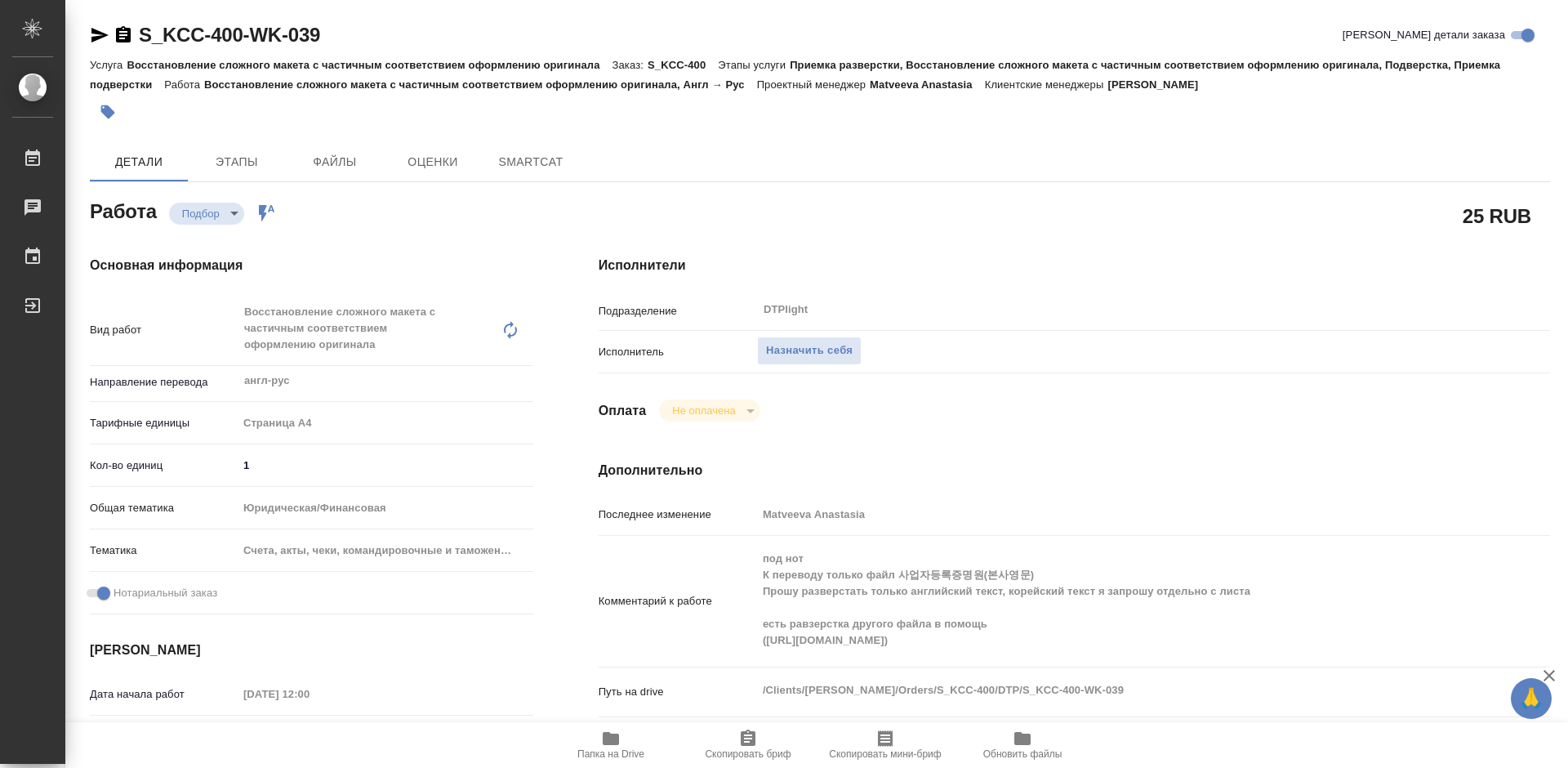
type textarea "x"
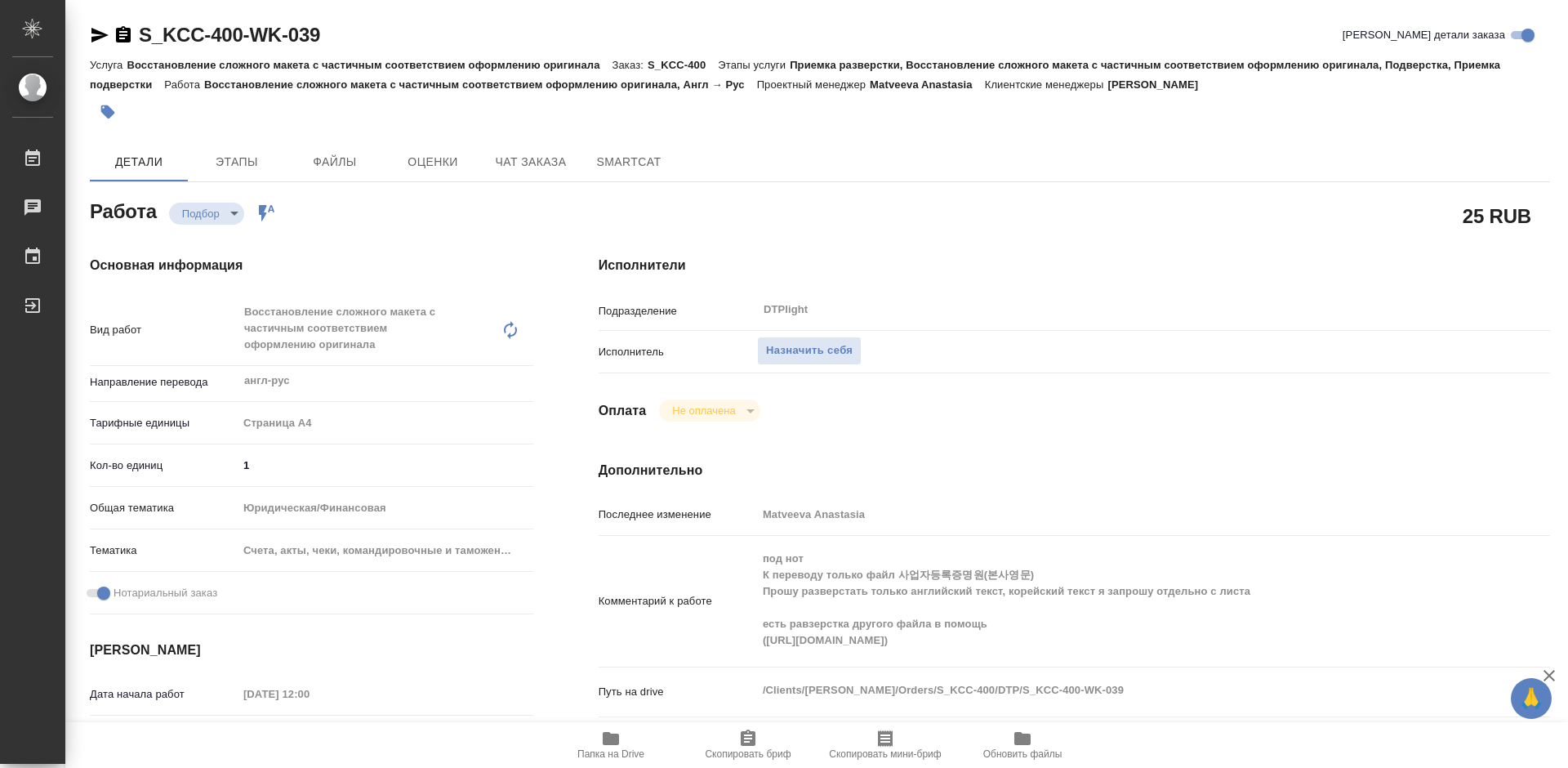
type textarea "x"
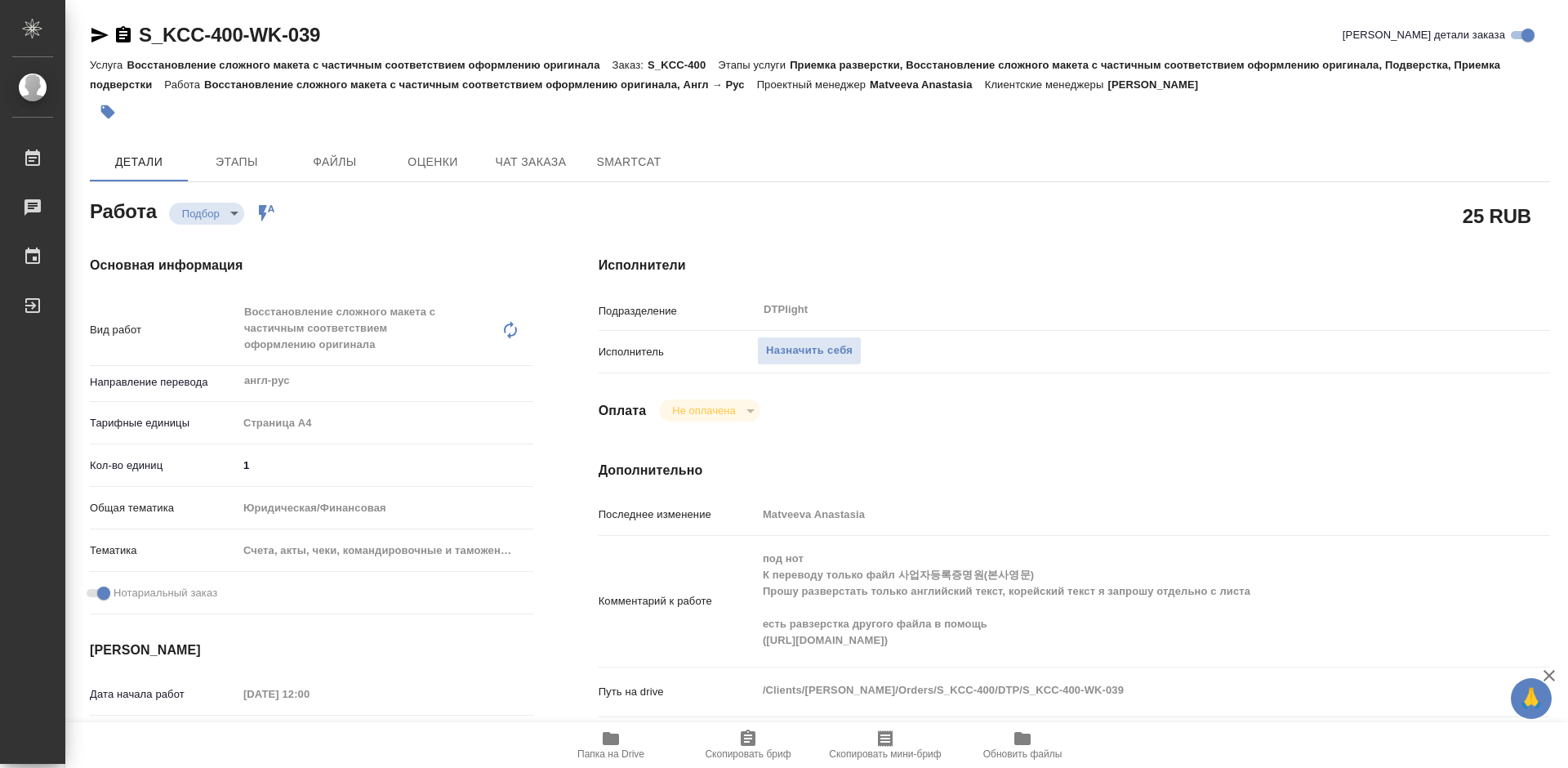
type textarea "x"
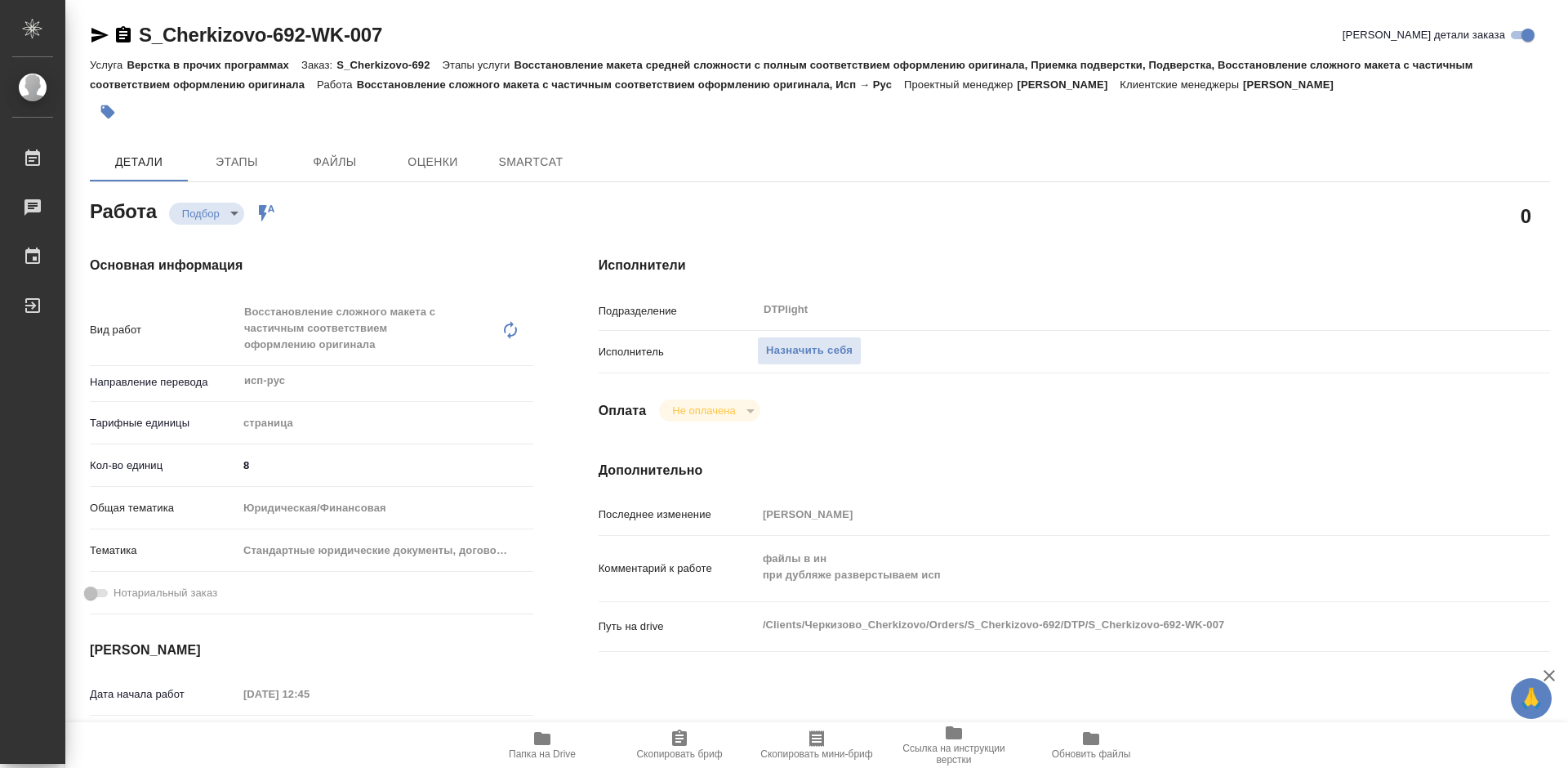
type textarea "x"
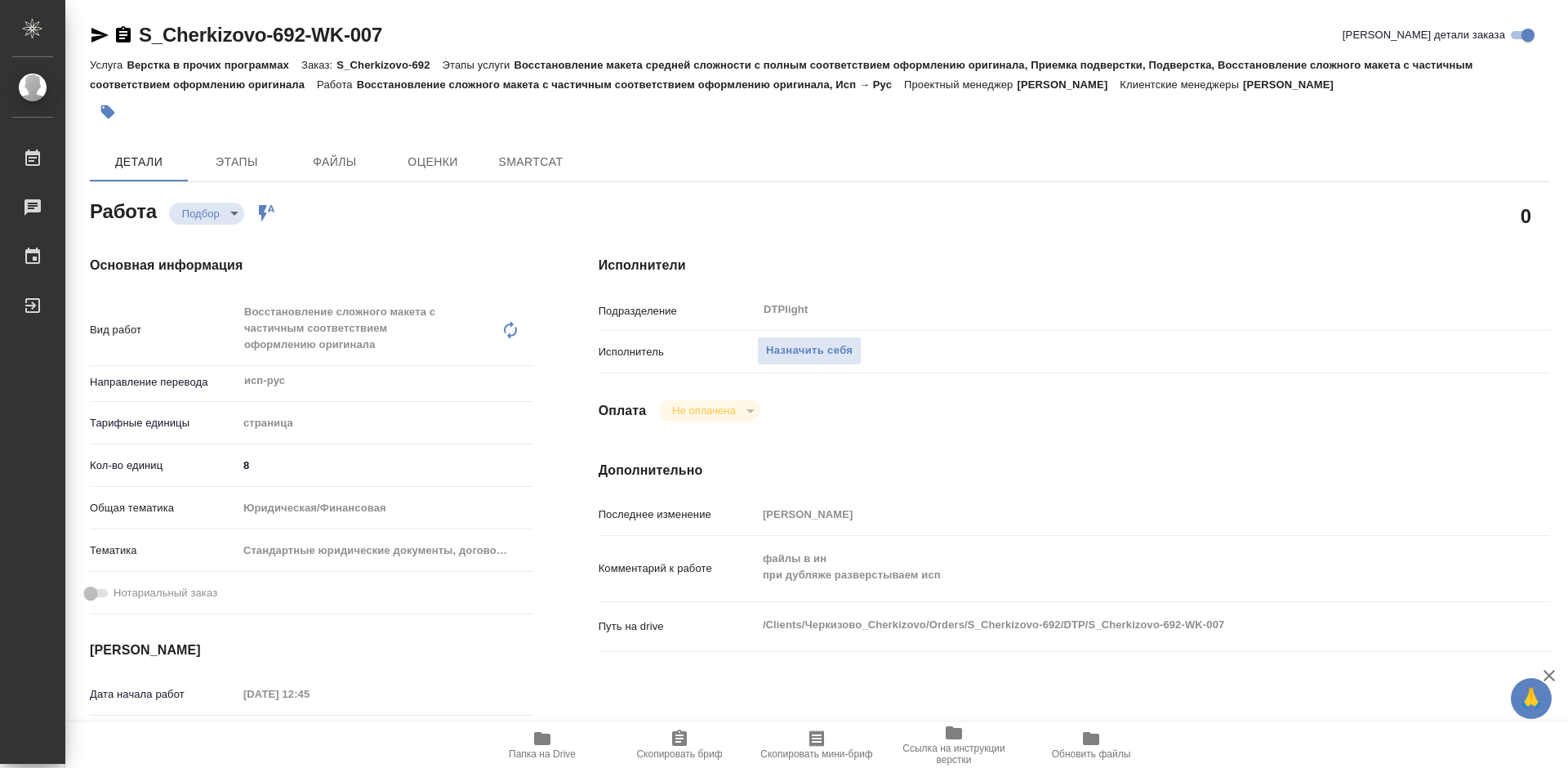
type textarea "x"
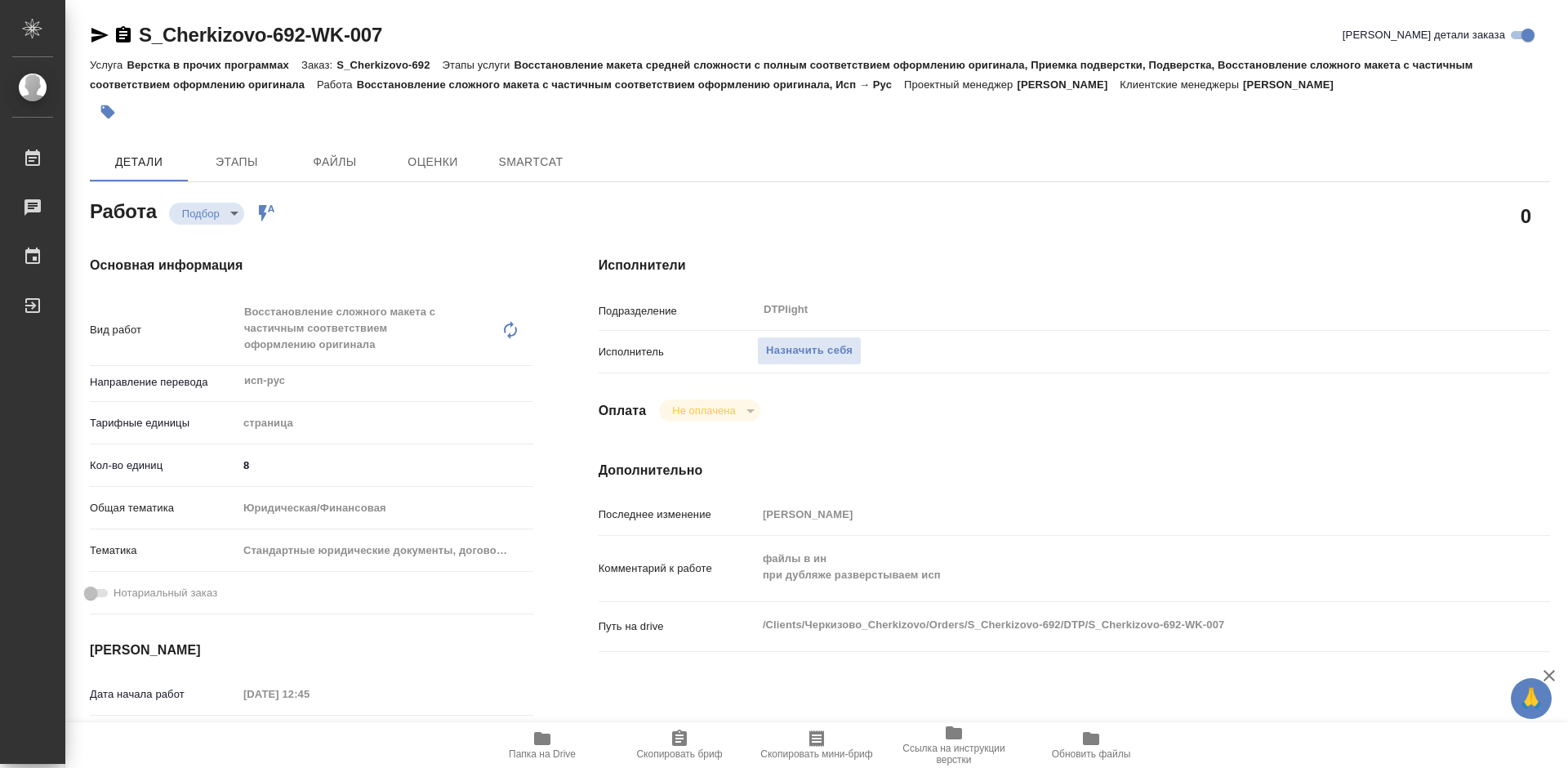
type textarea "x"
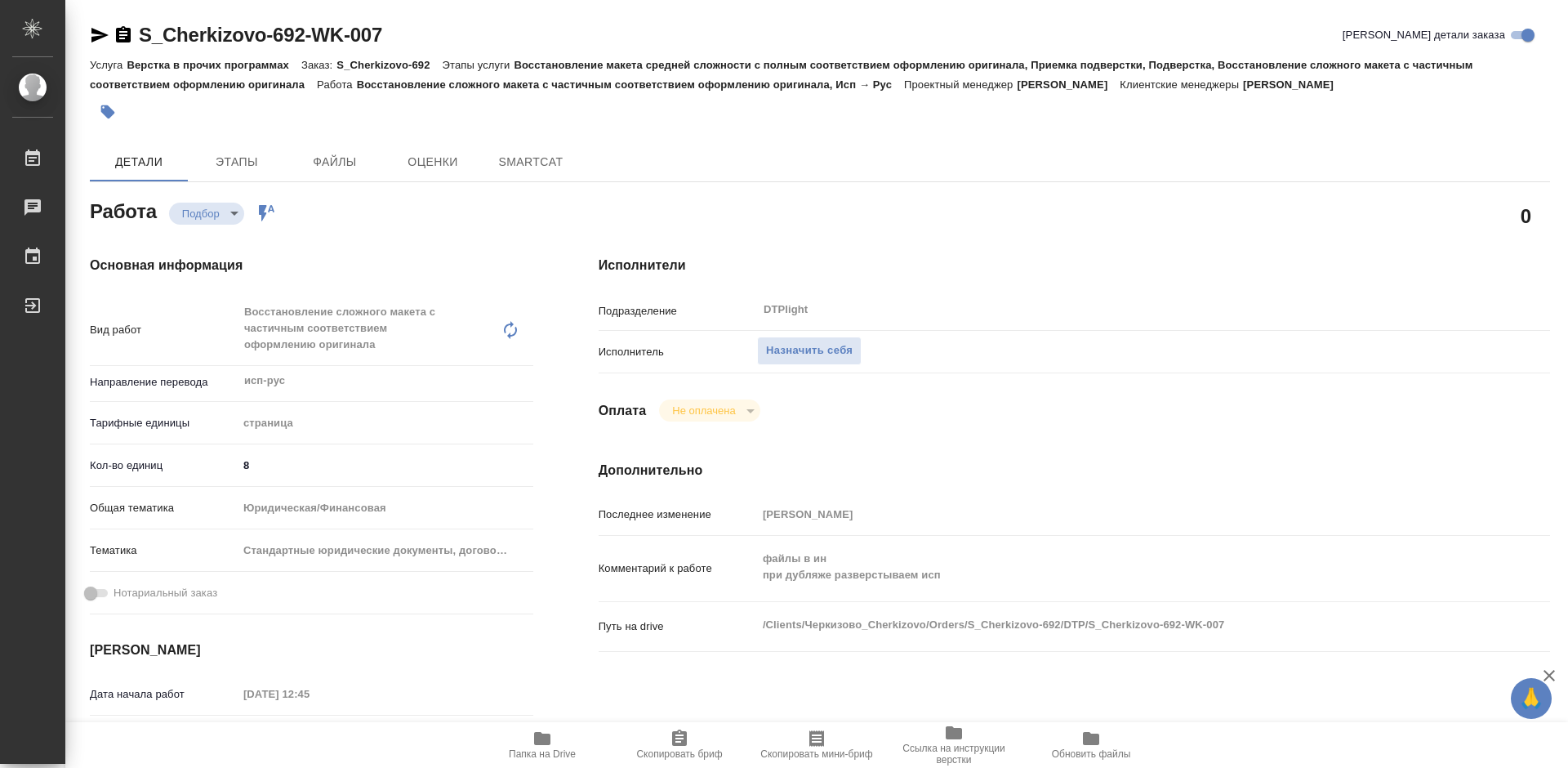
type textarea "x"
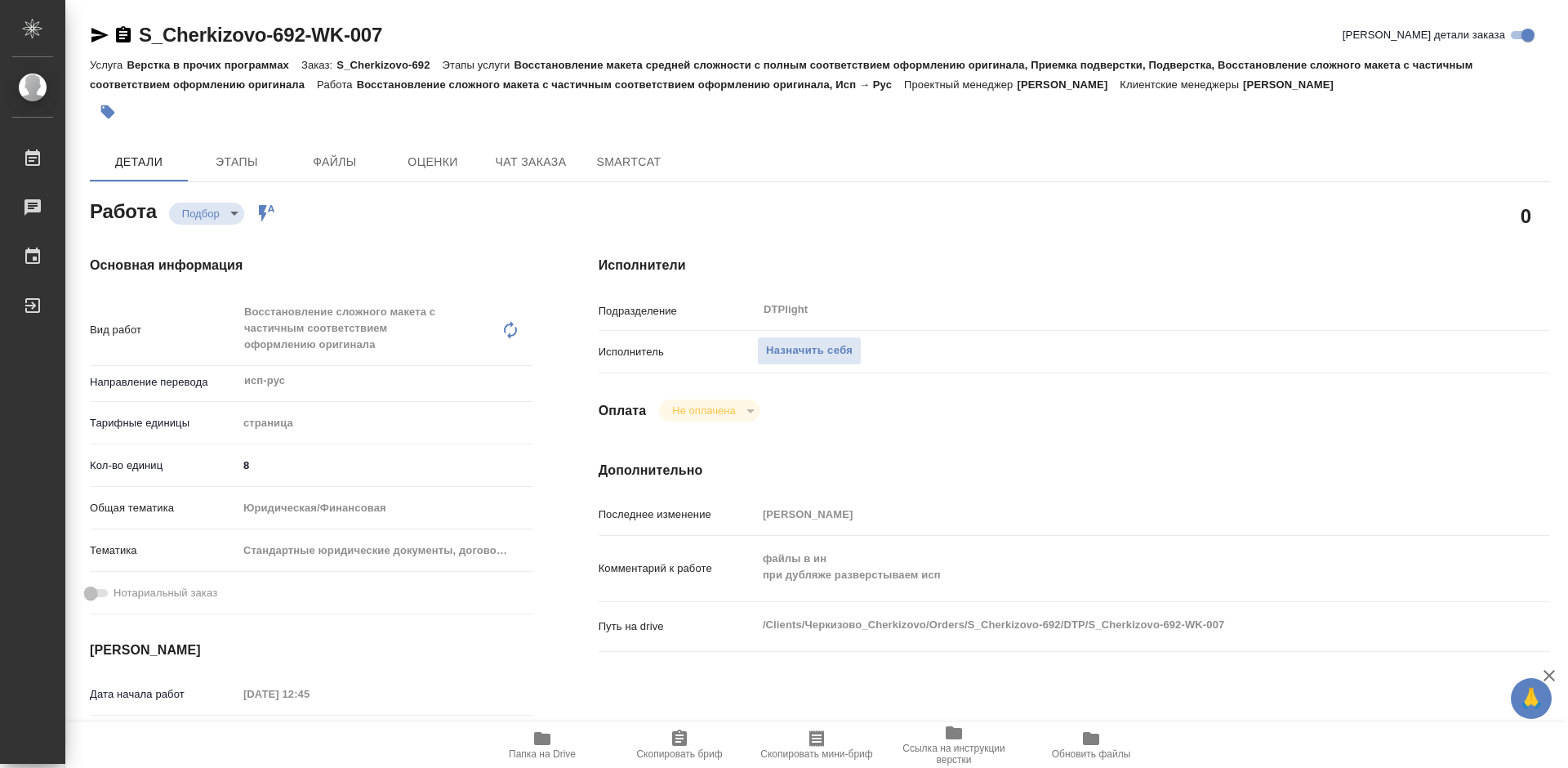
type textarea "x"
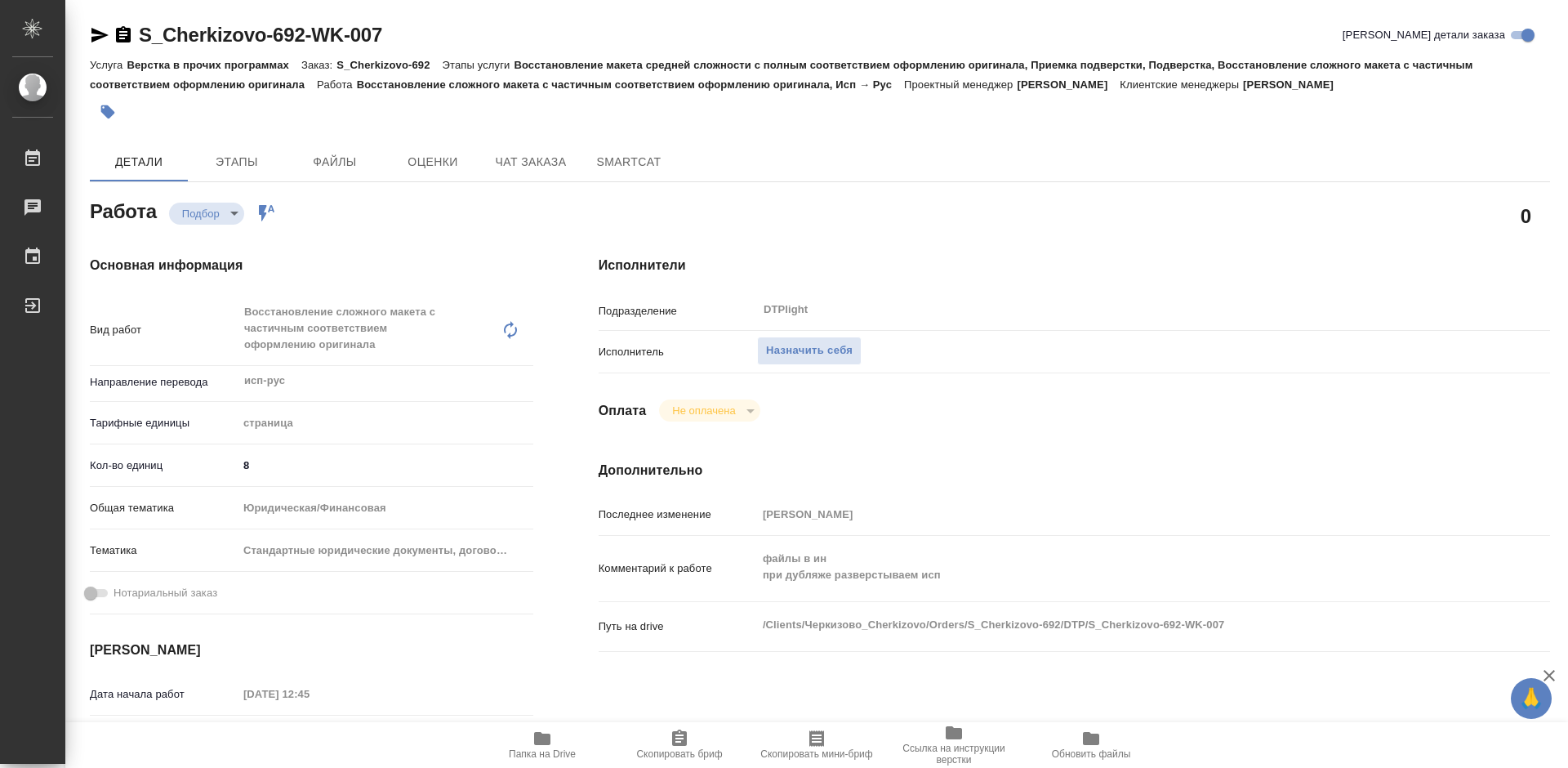
type textarea "x"
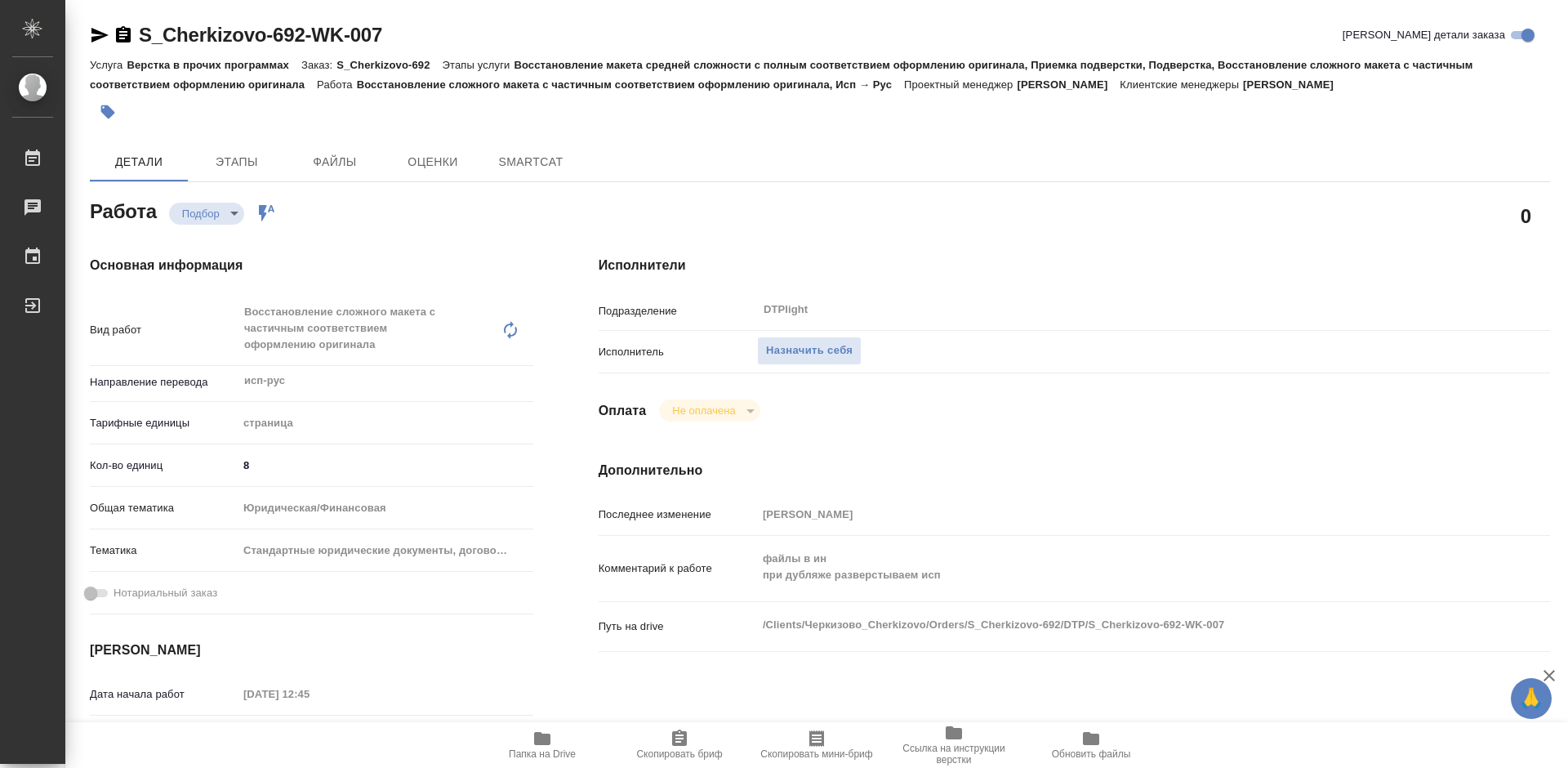
type textarea "x"
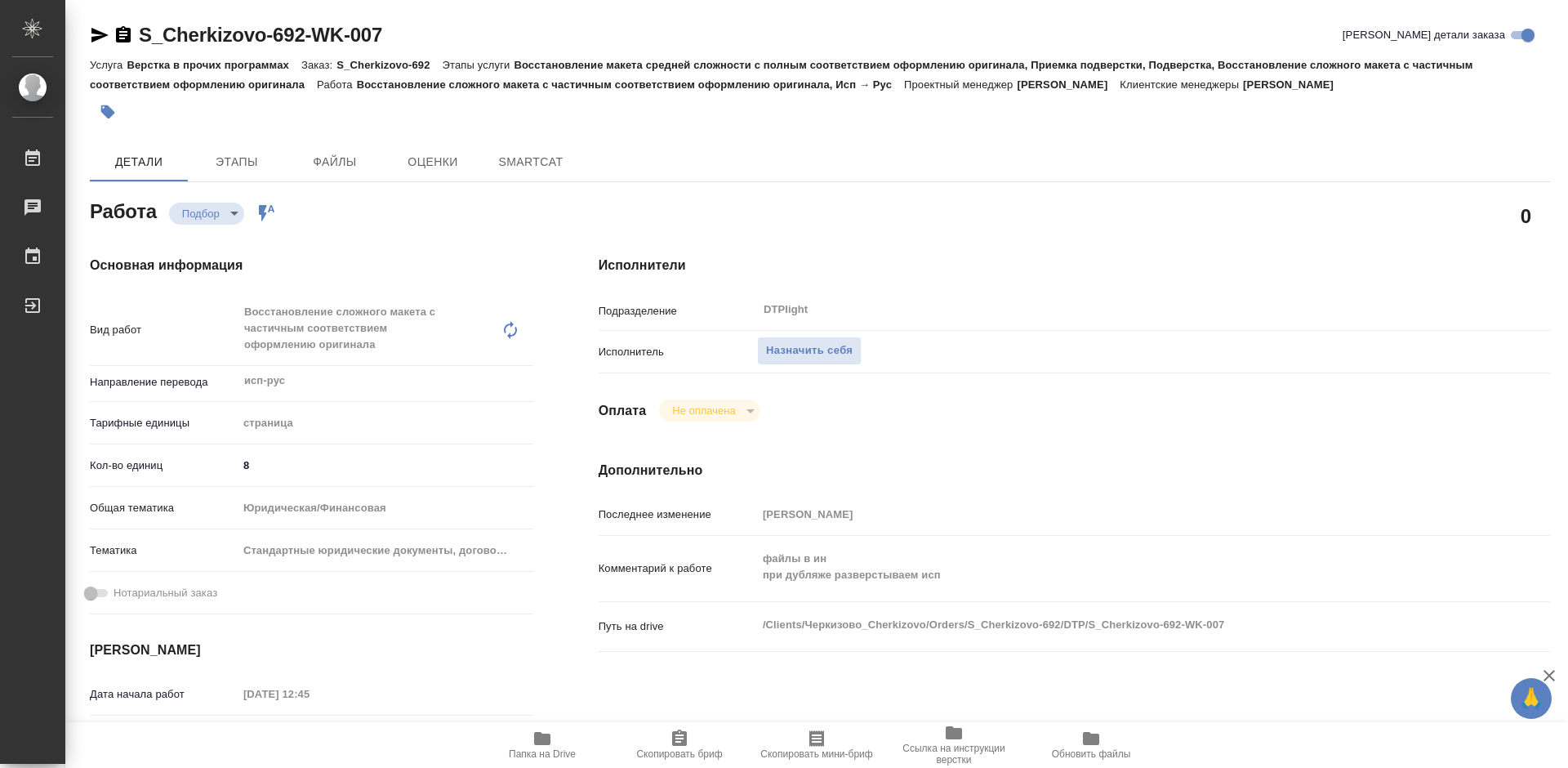
type textarea "x"
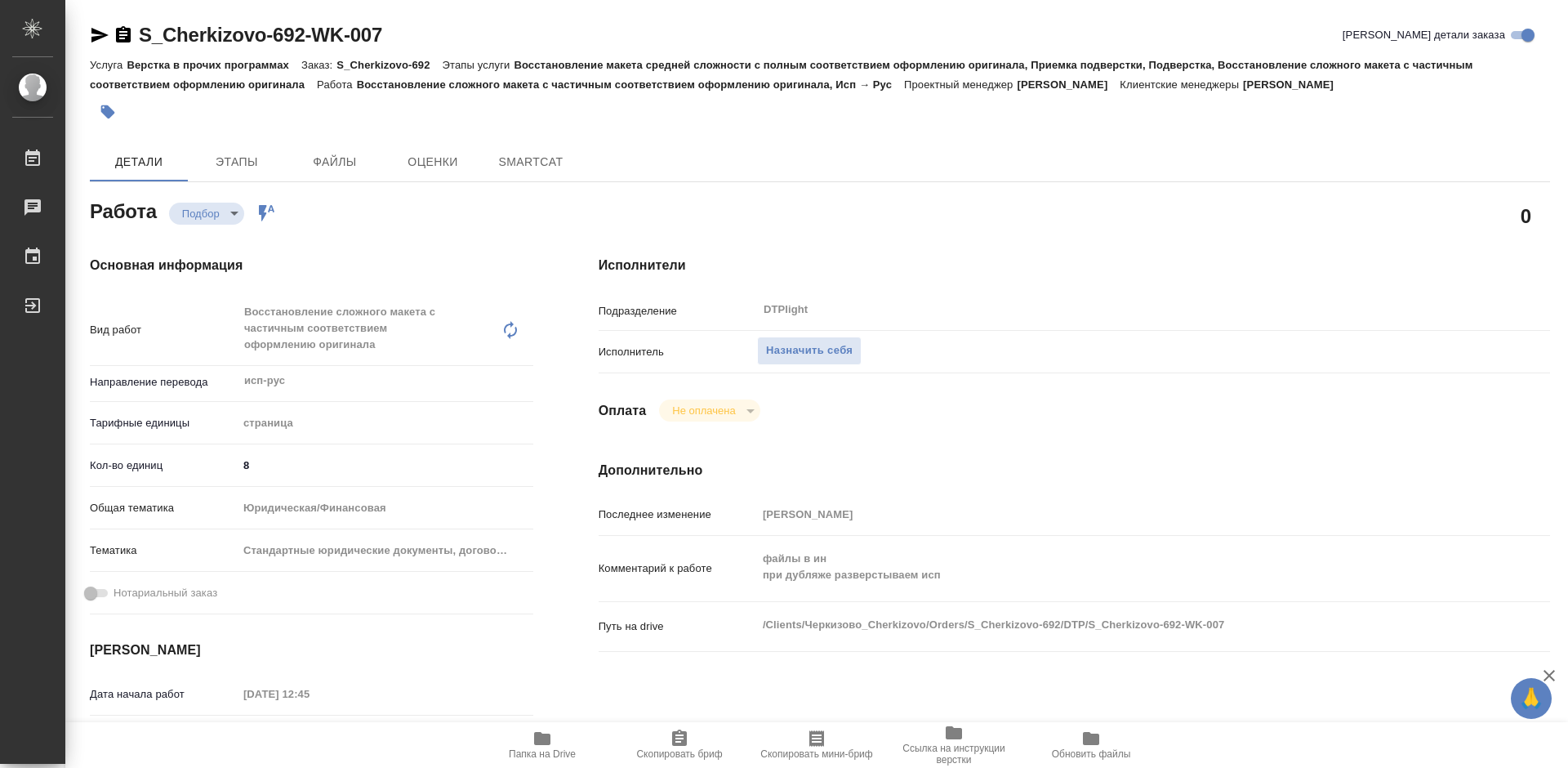
type textarea "x"
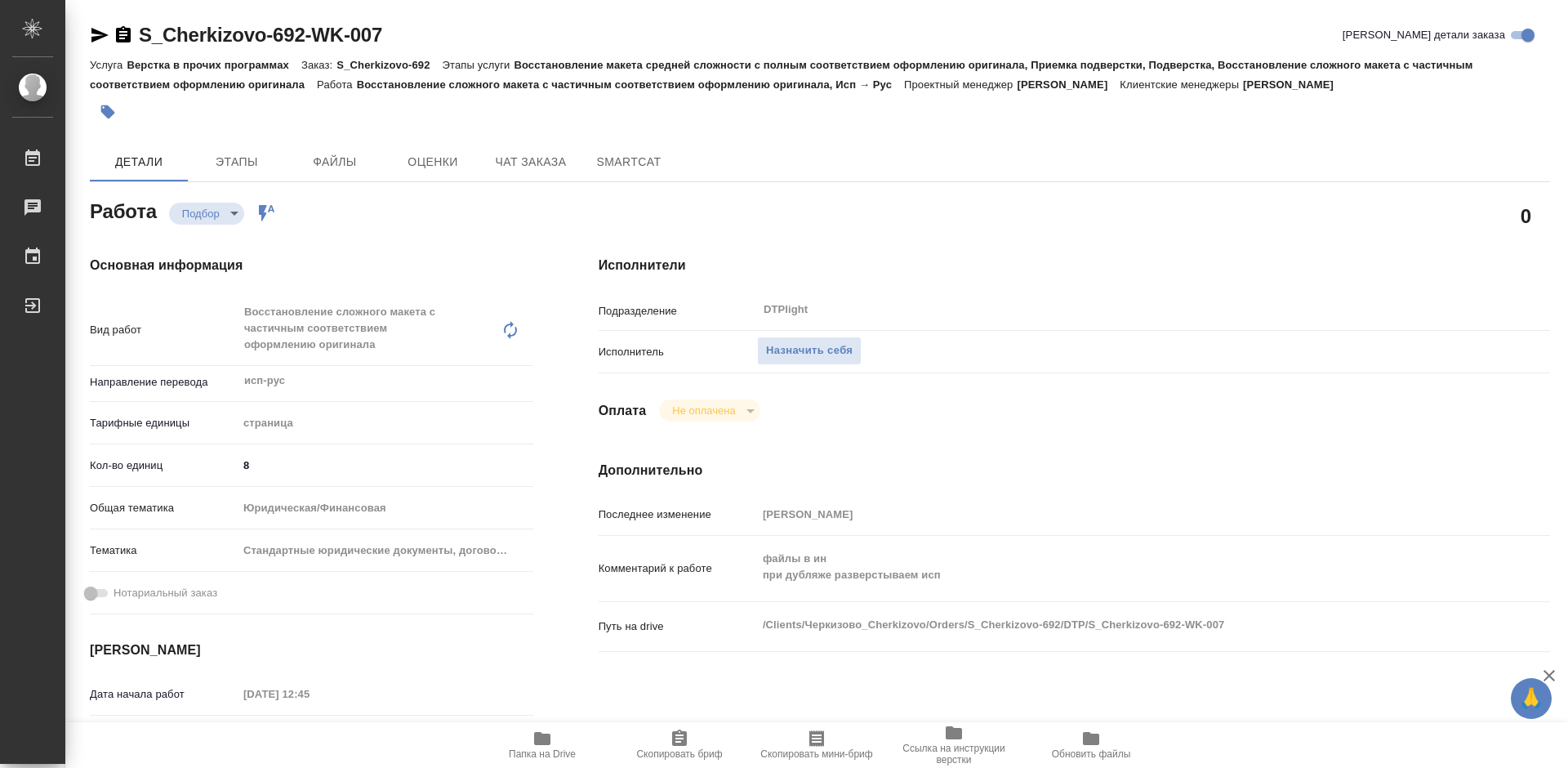
type textarea "x"
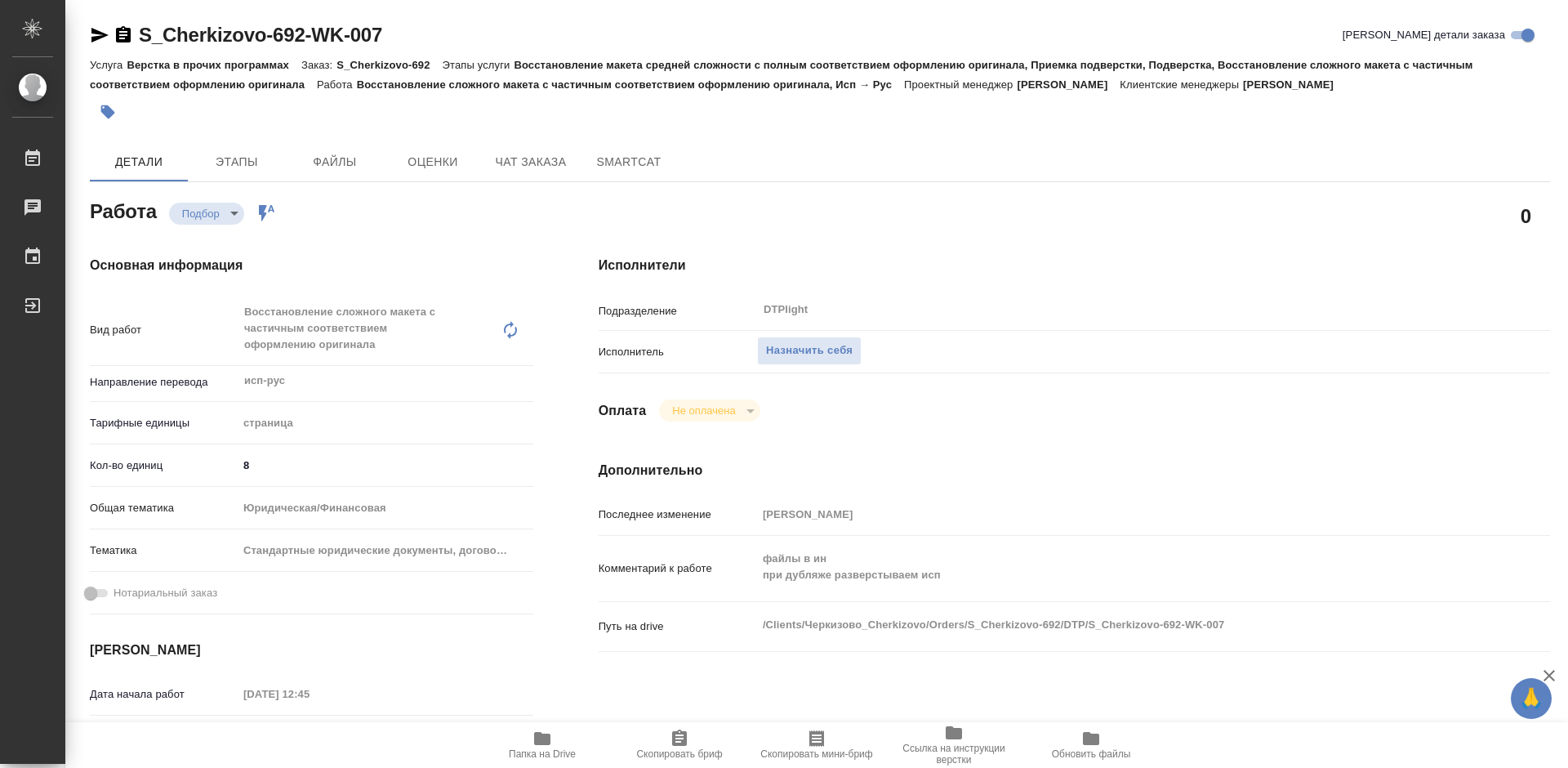
click at [551, 740] on icon "button" at bounding box center [542, 738] width 16 height 14
type textarea "x"
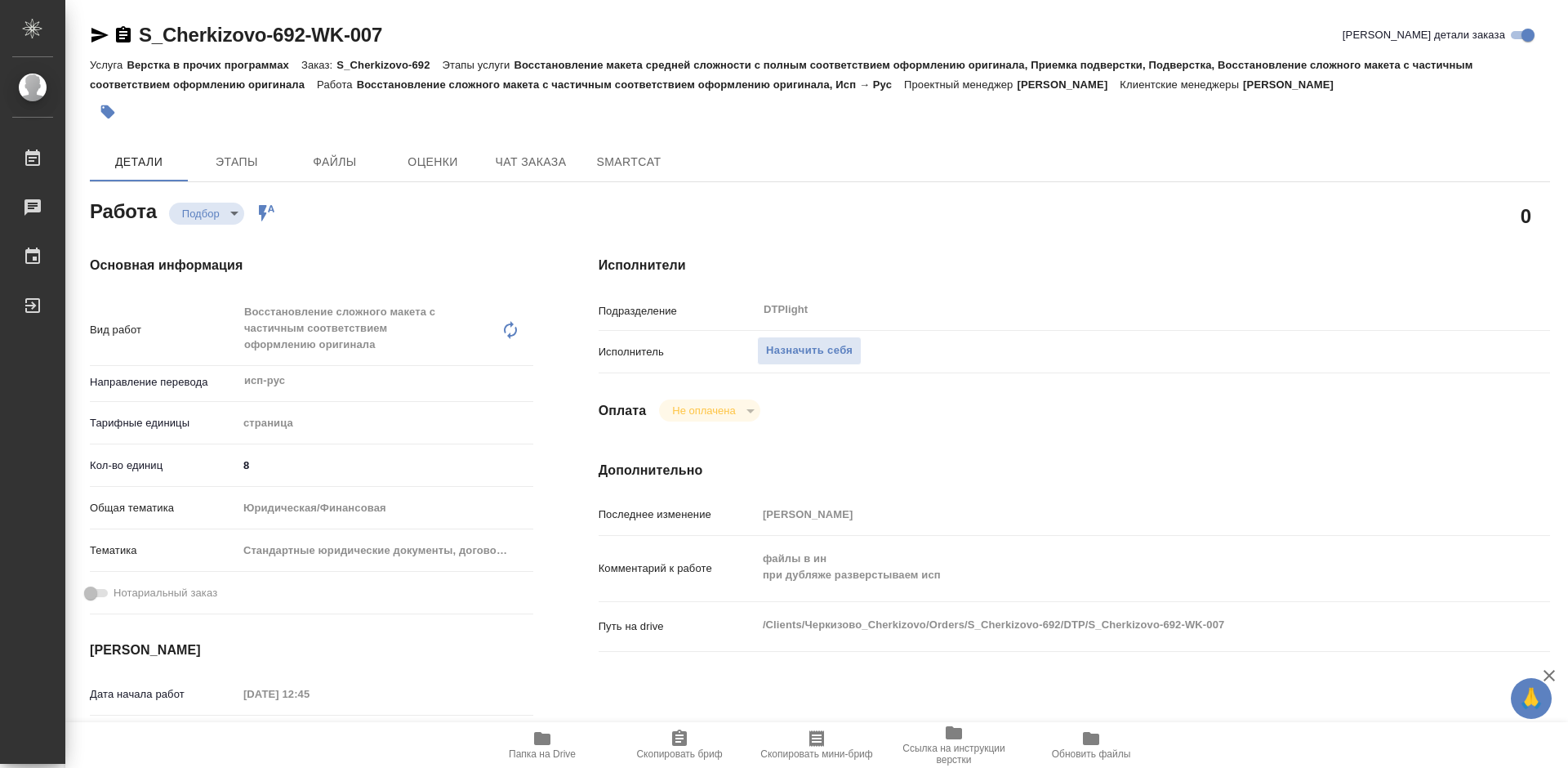
type textarea "x"
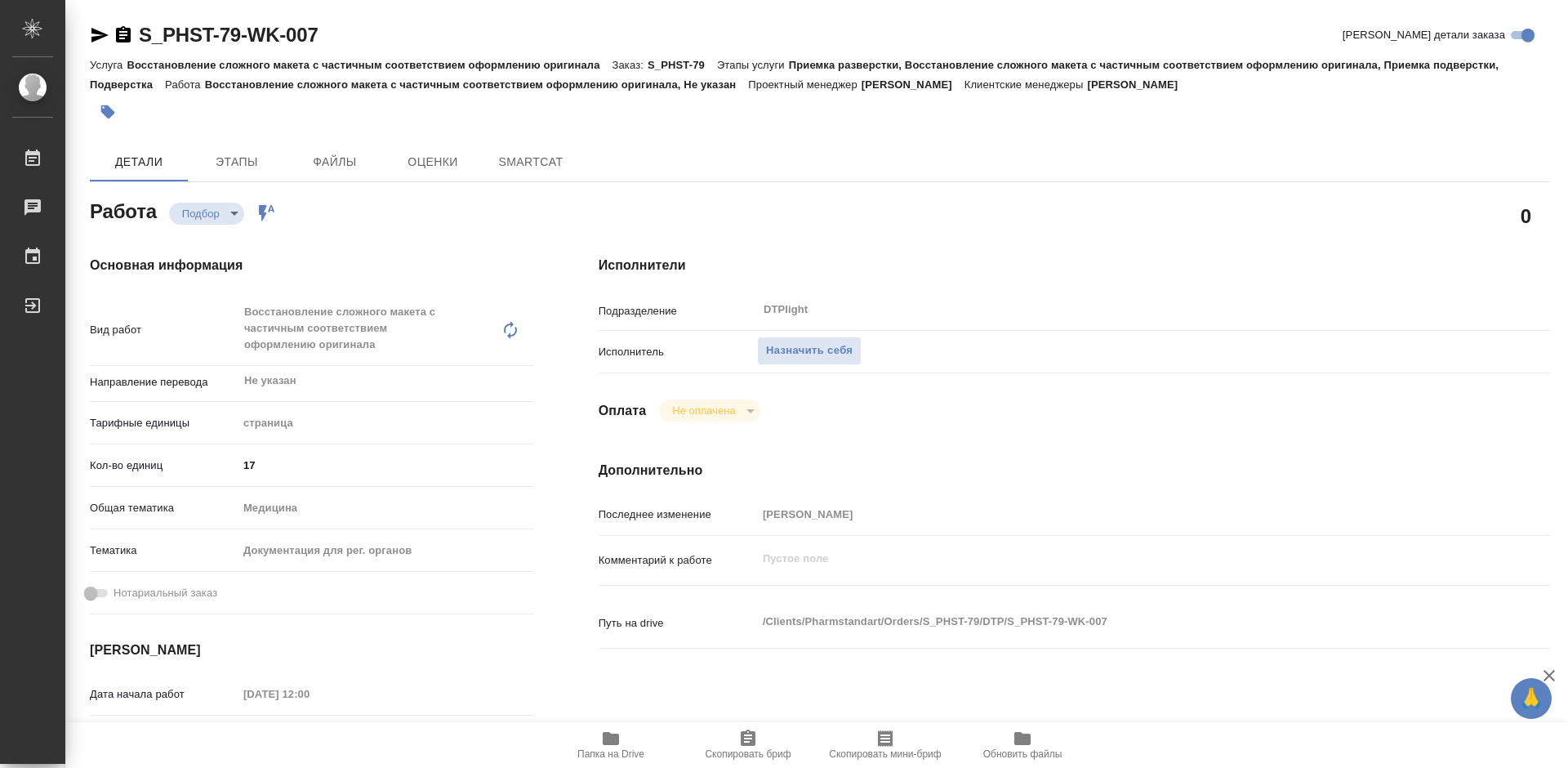
type textarea "x"
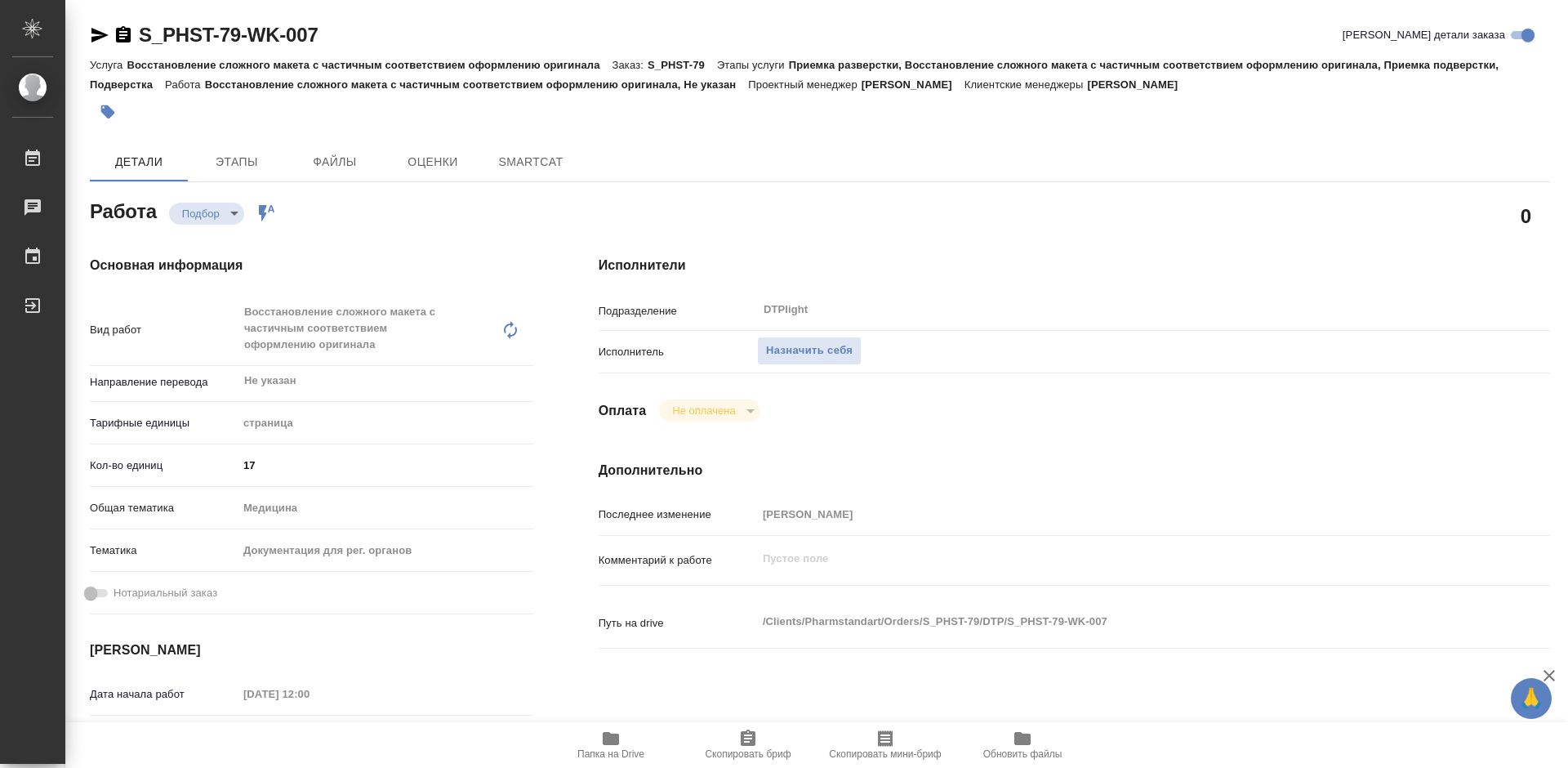
type textarea "x"
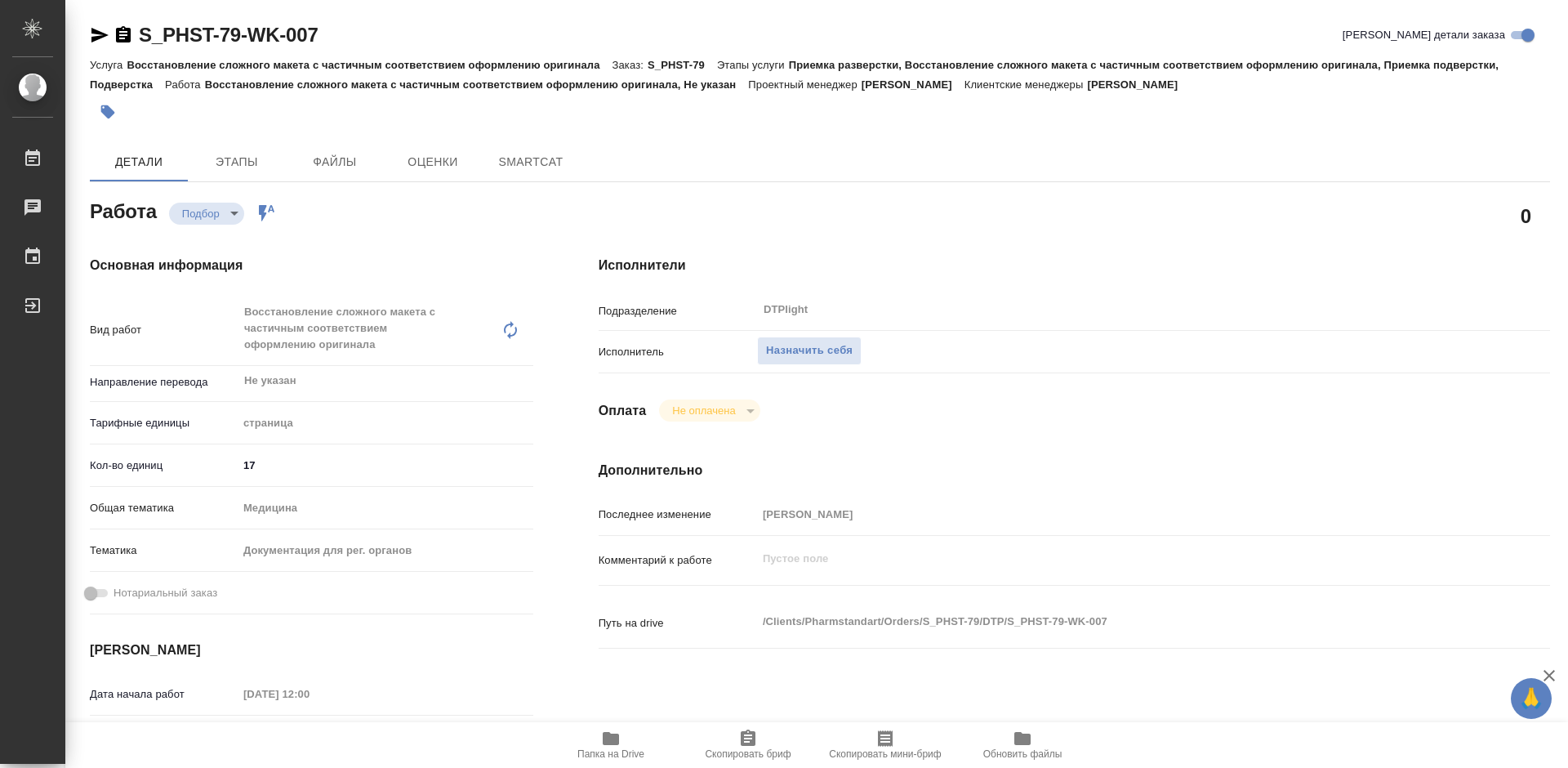
type textarea "x"
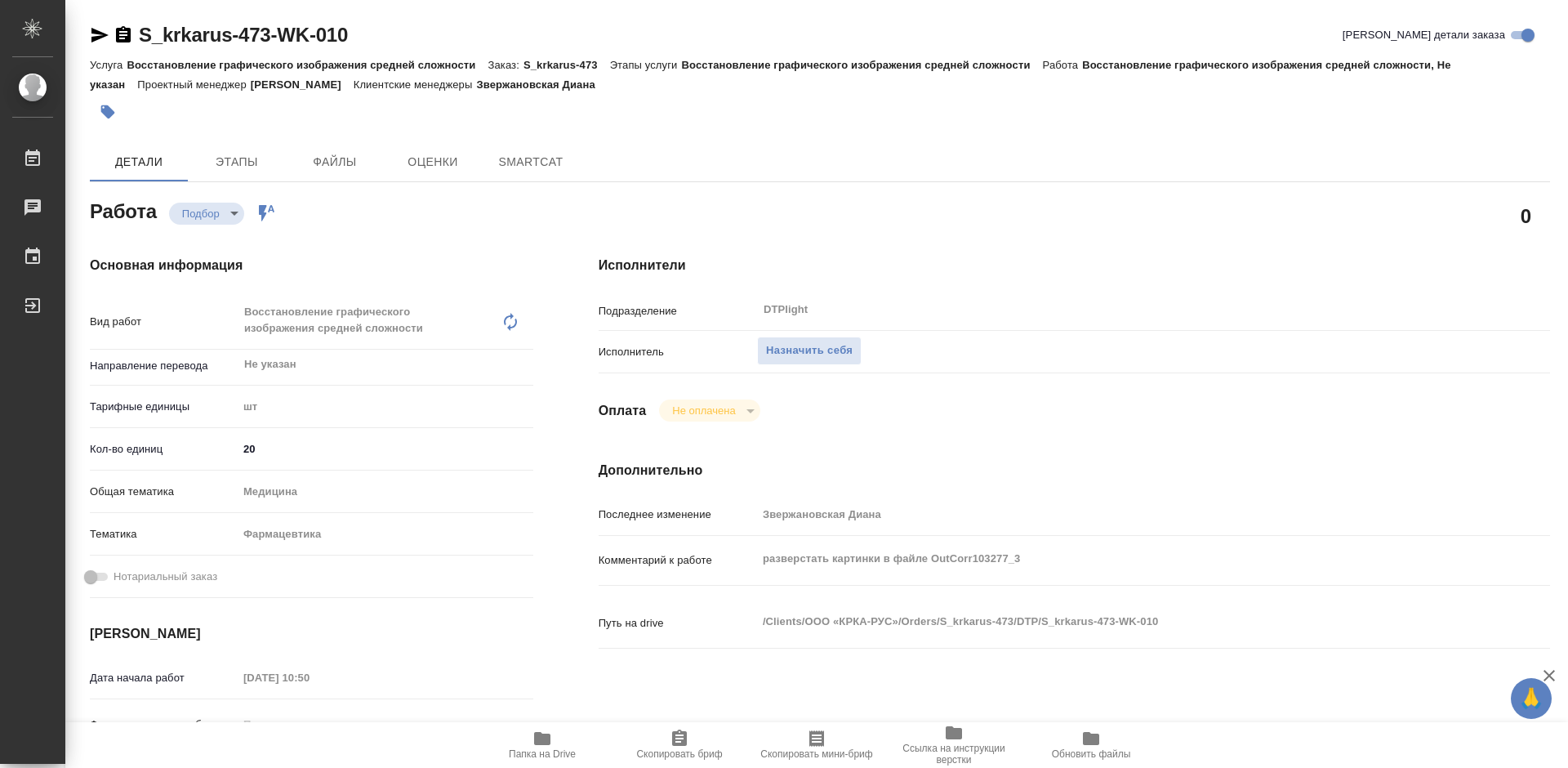
type textarea "x"
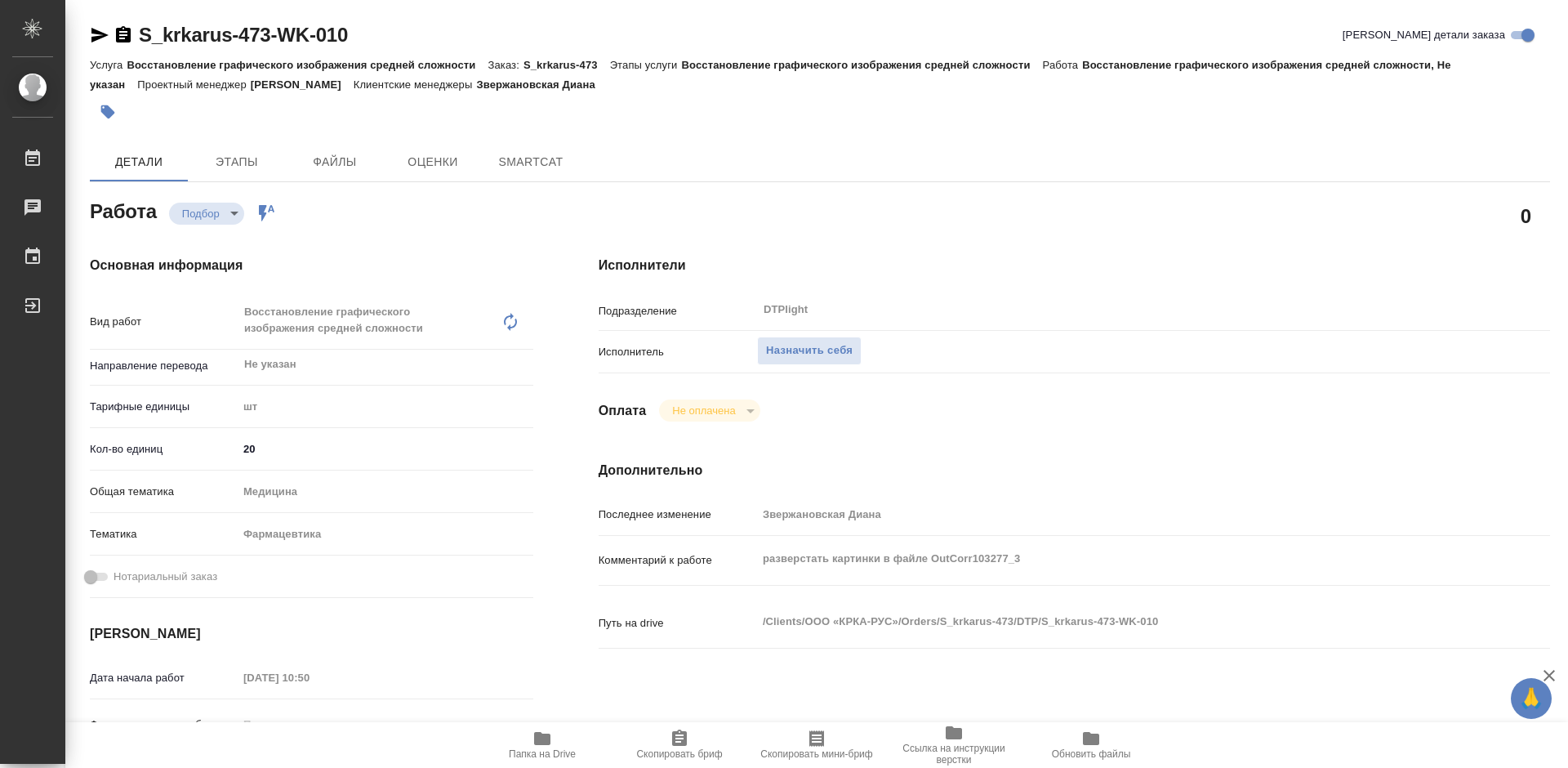
type textarea "x"
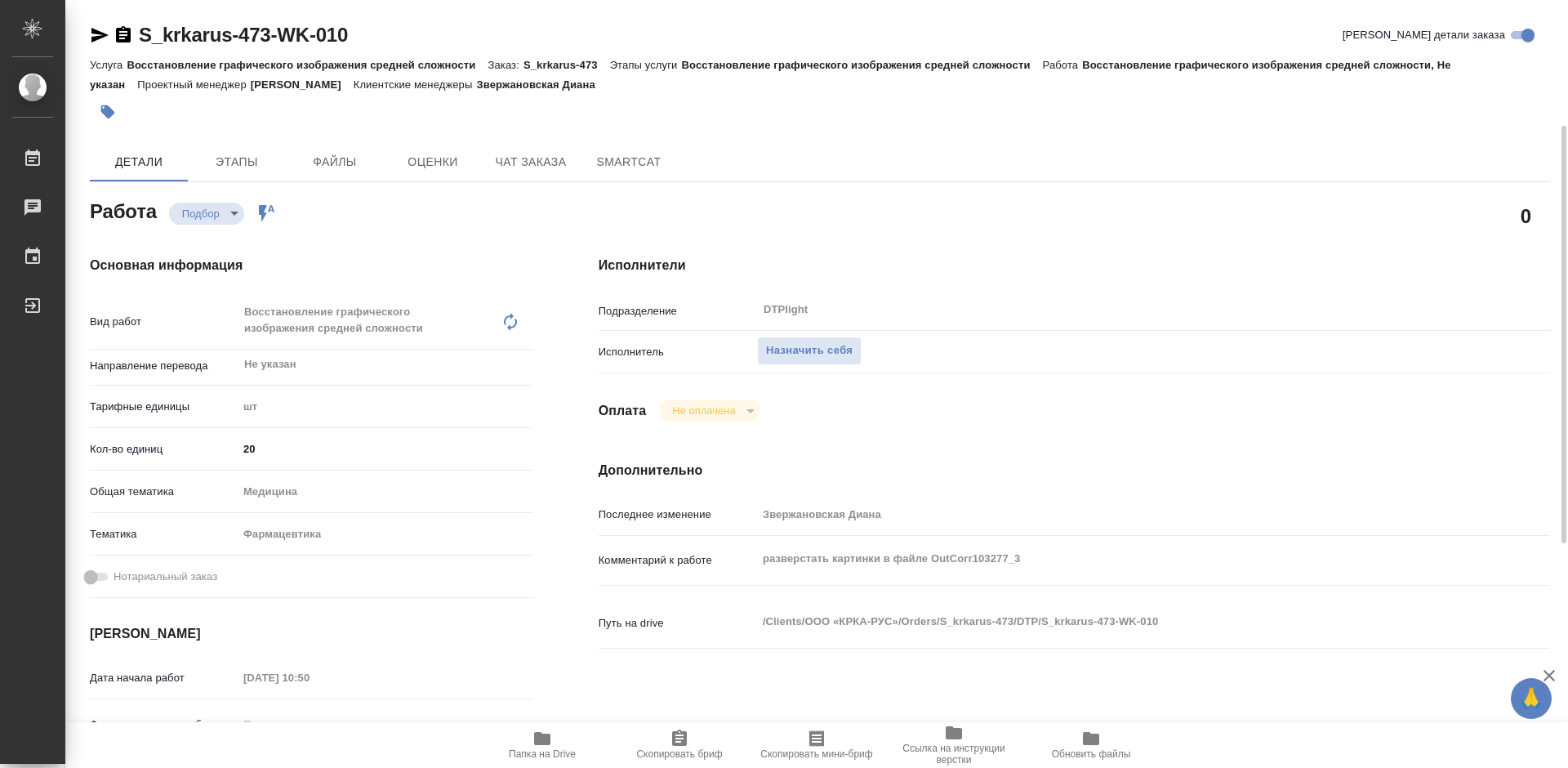
scroll to position [82, 0]
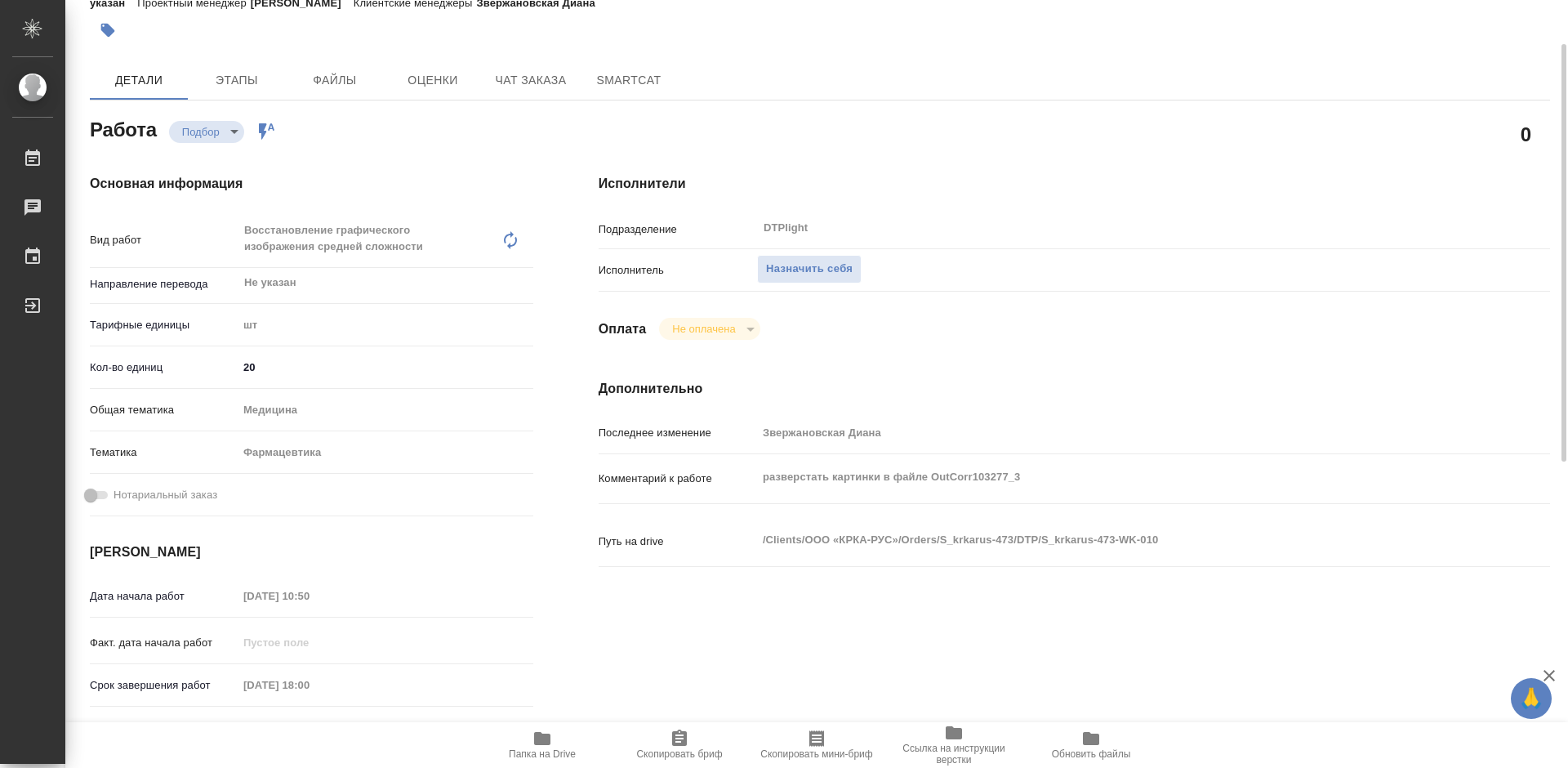
type textarea "x"
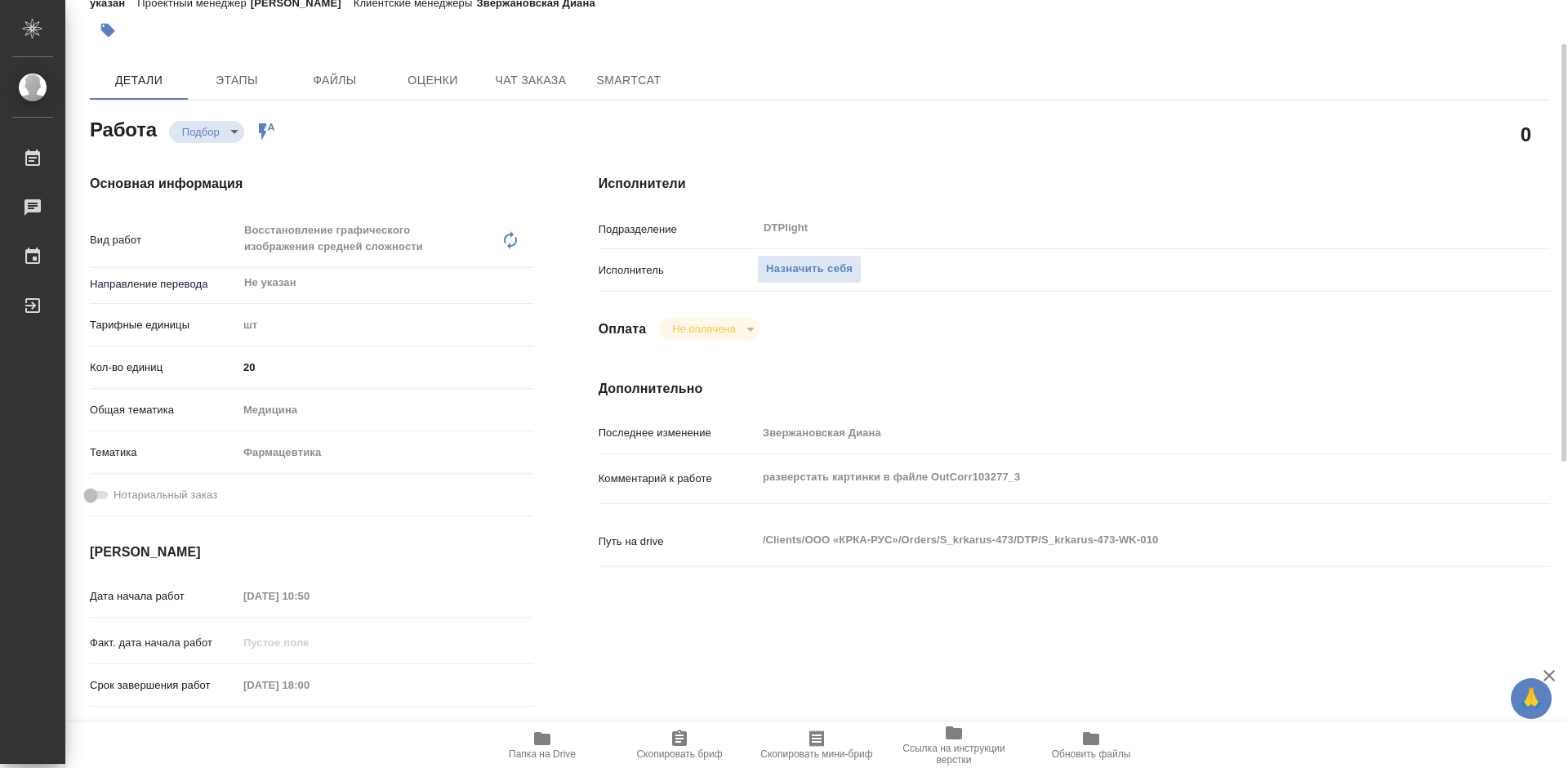
type textarea "x"
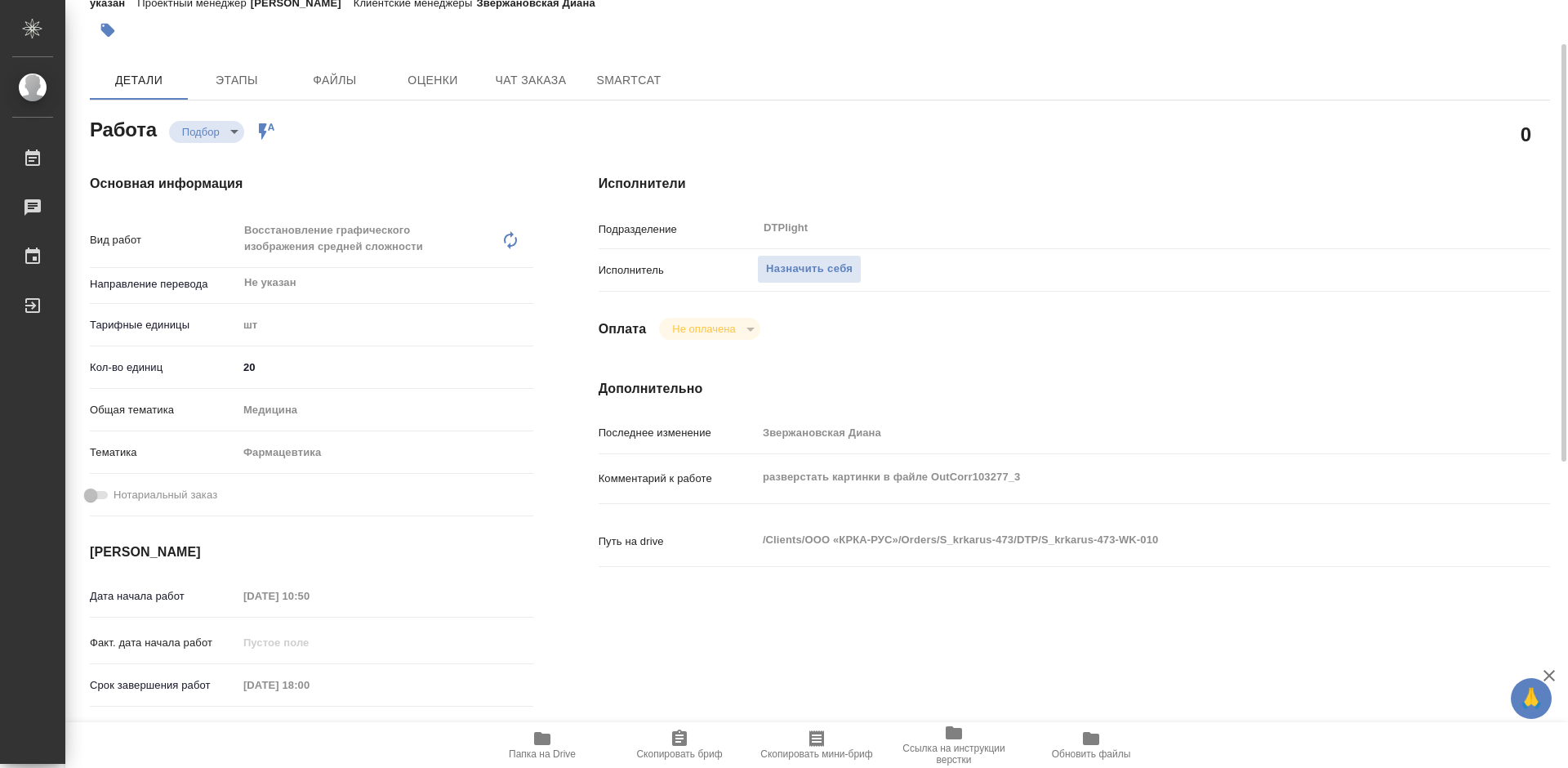
click at [544, 746] on icon "button" at bounding box center [542, 738] width 19 height 19
click at [552, 742] on icon "button" at bounding box center [542, 738] width 19 height 19
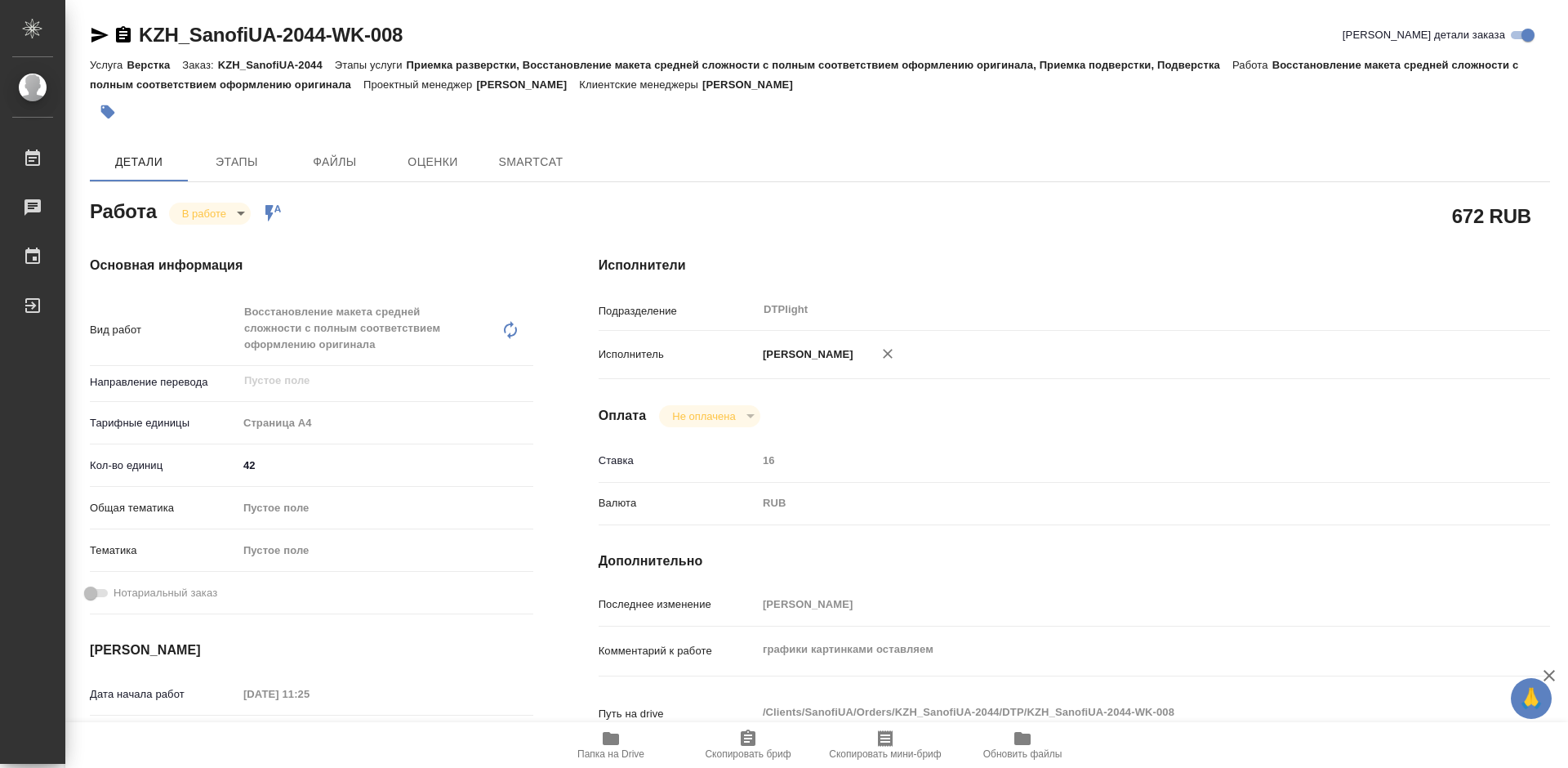
type textarea "x"
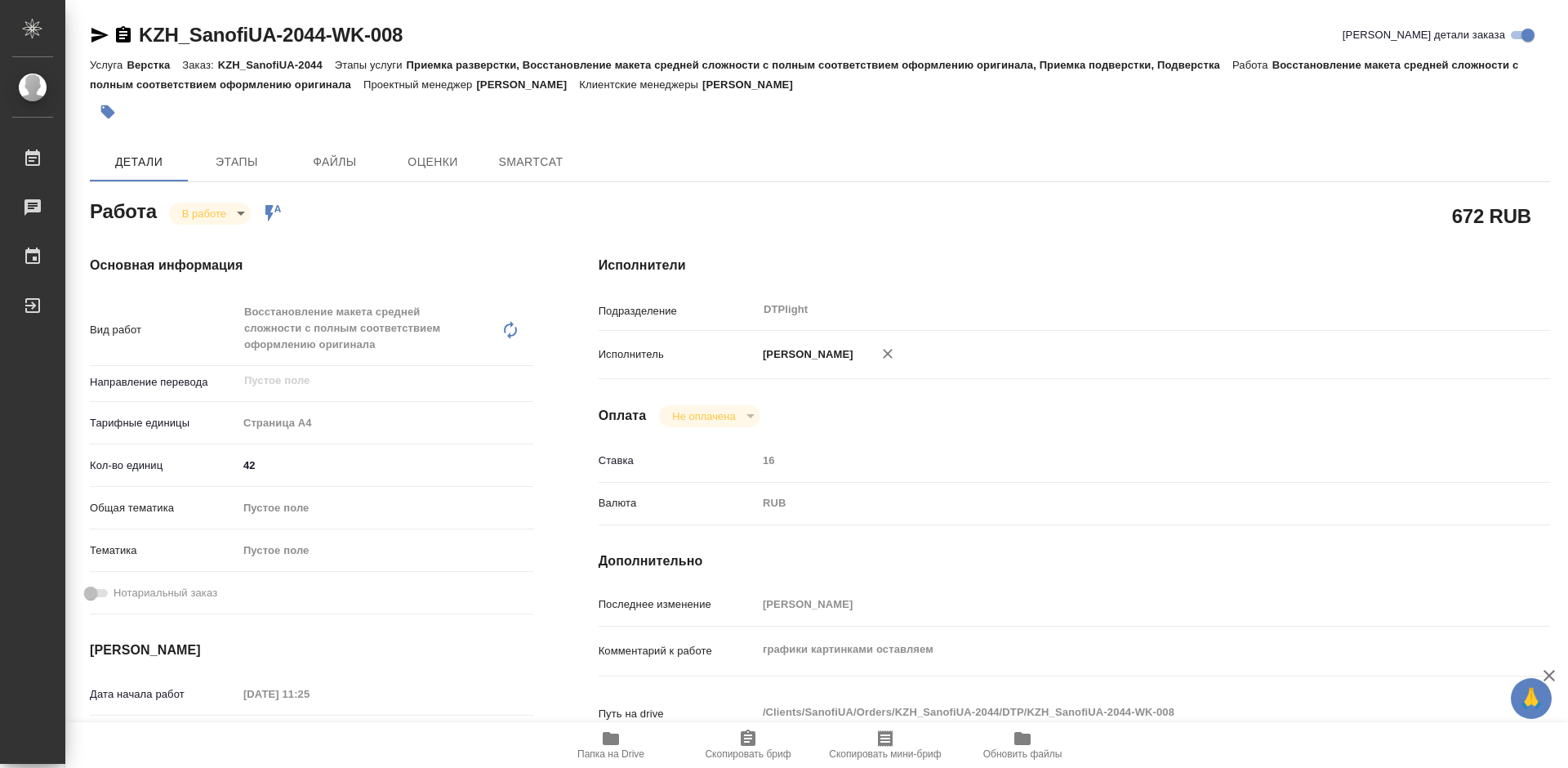
type textarea "x"
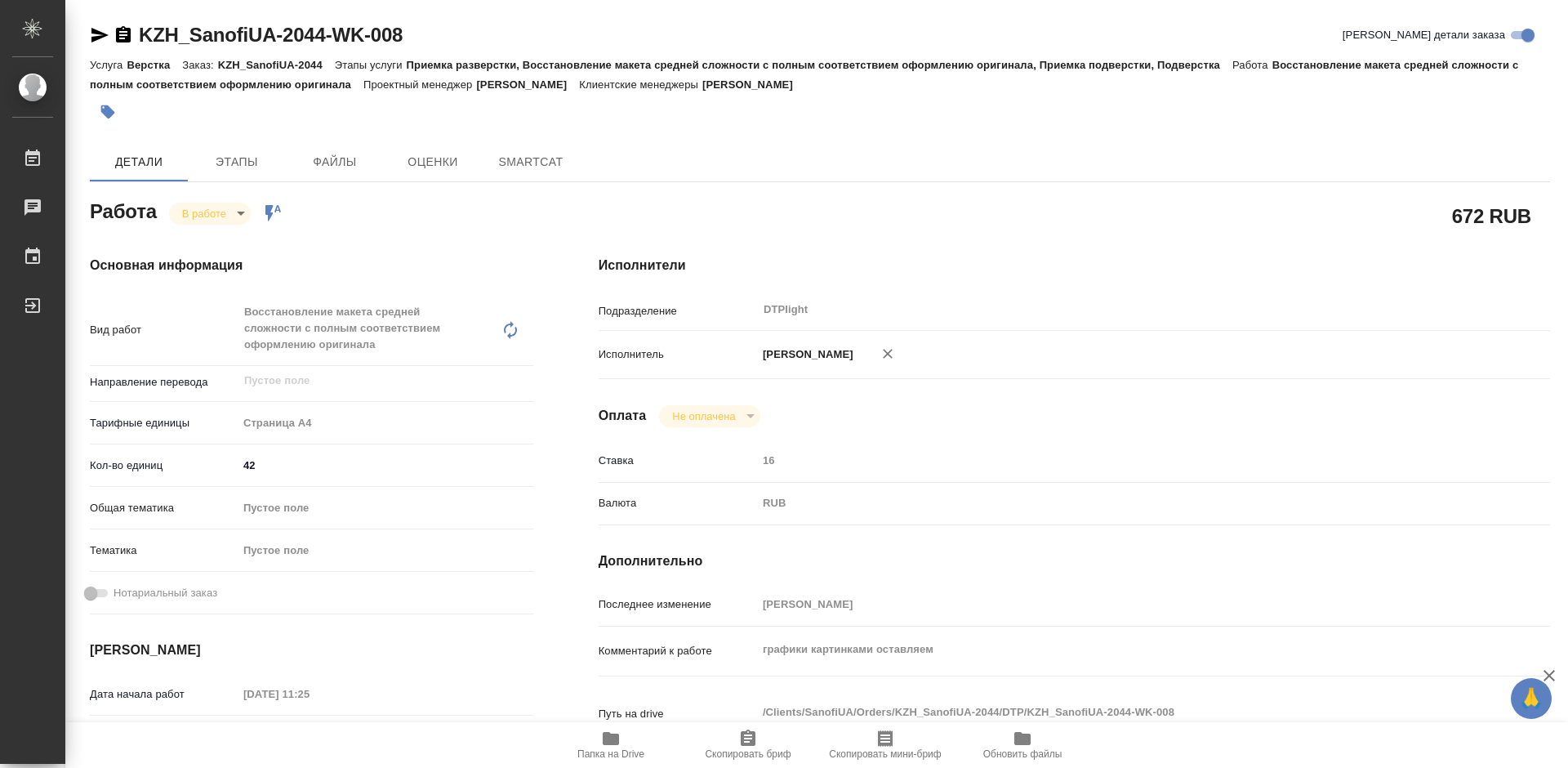
type textarea "x"
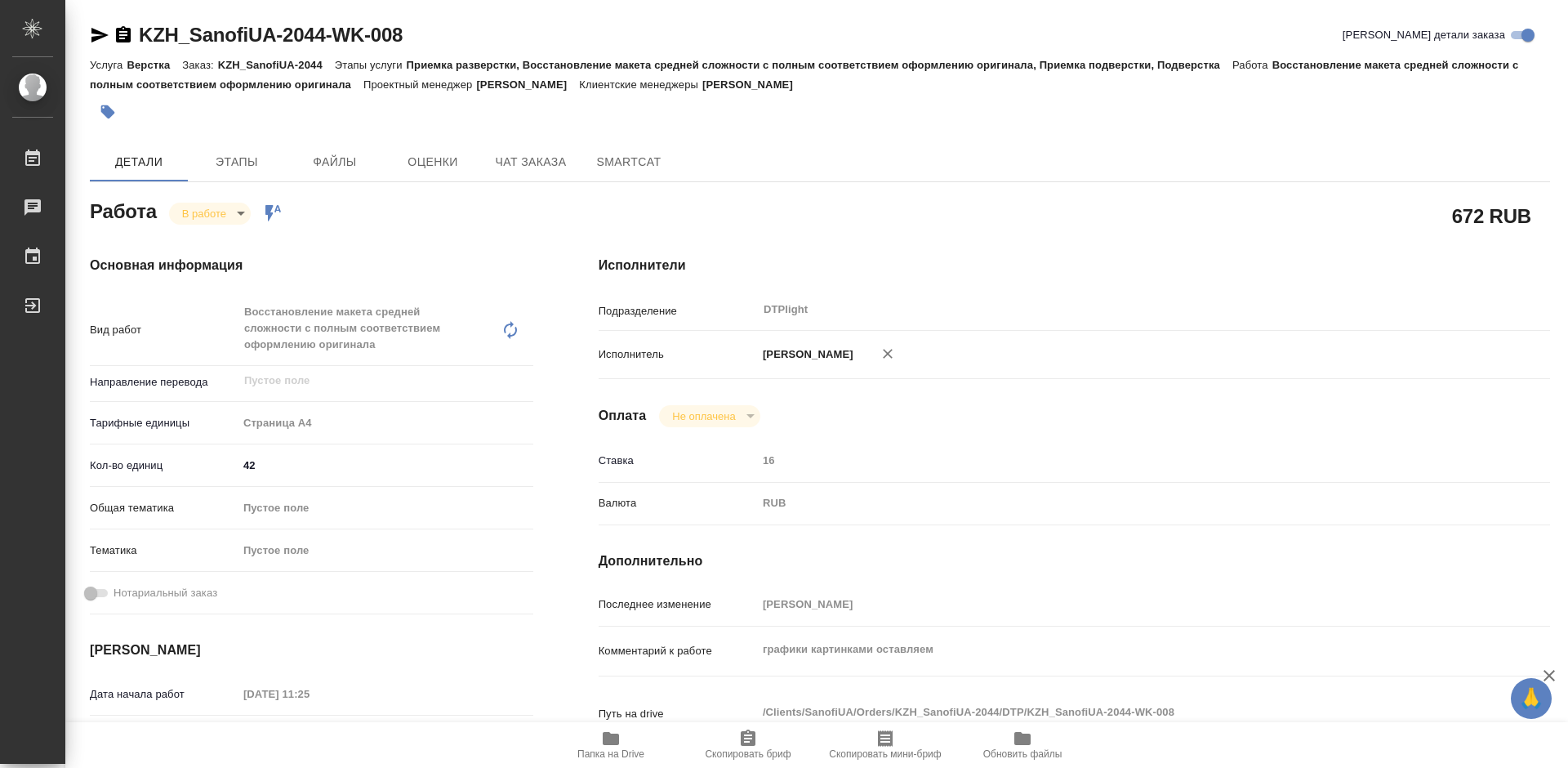
type textarea "x"
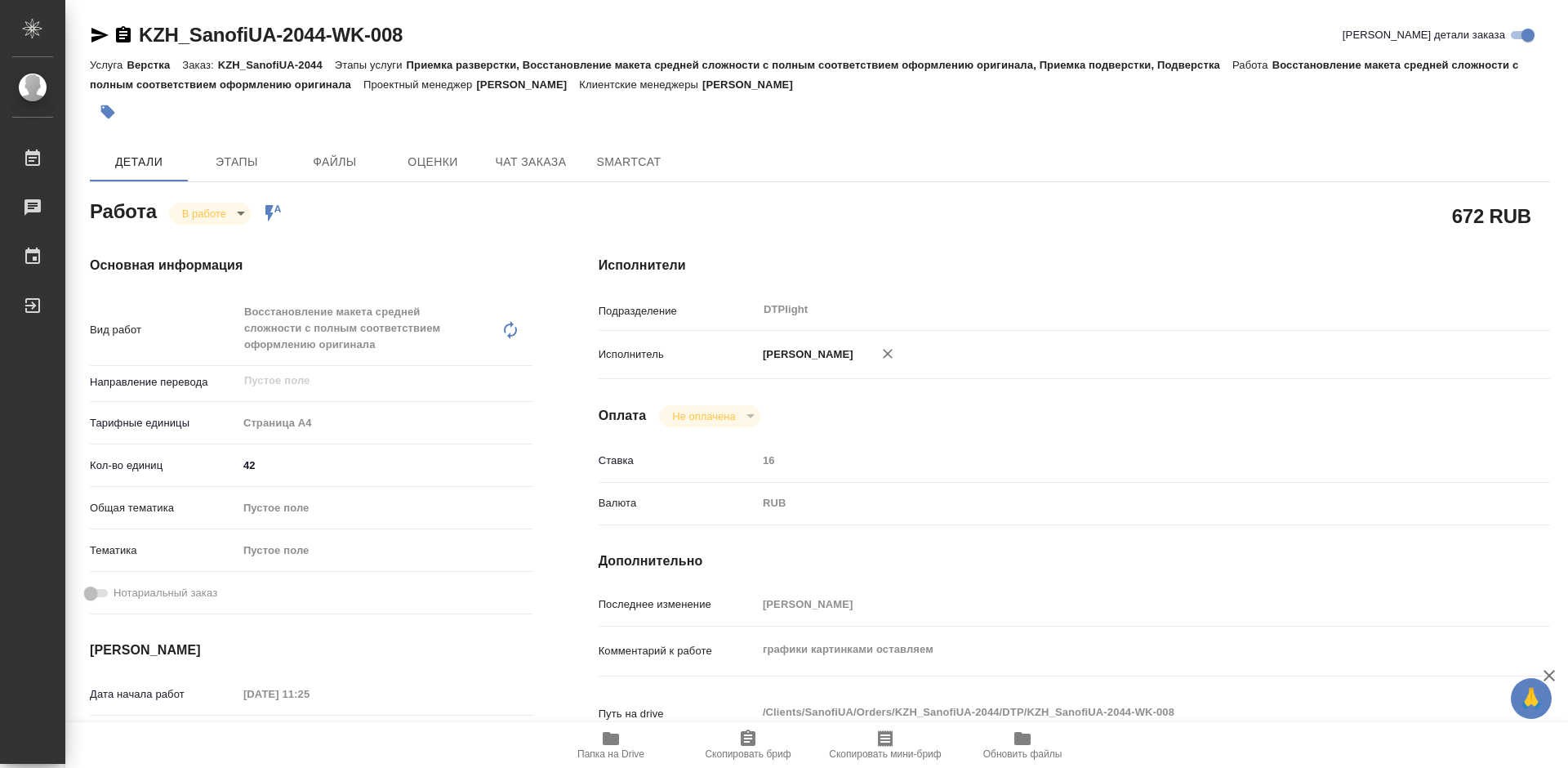
type textarea "x"
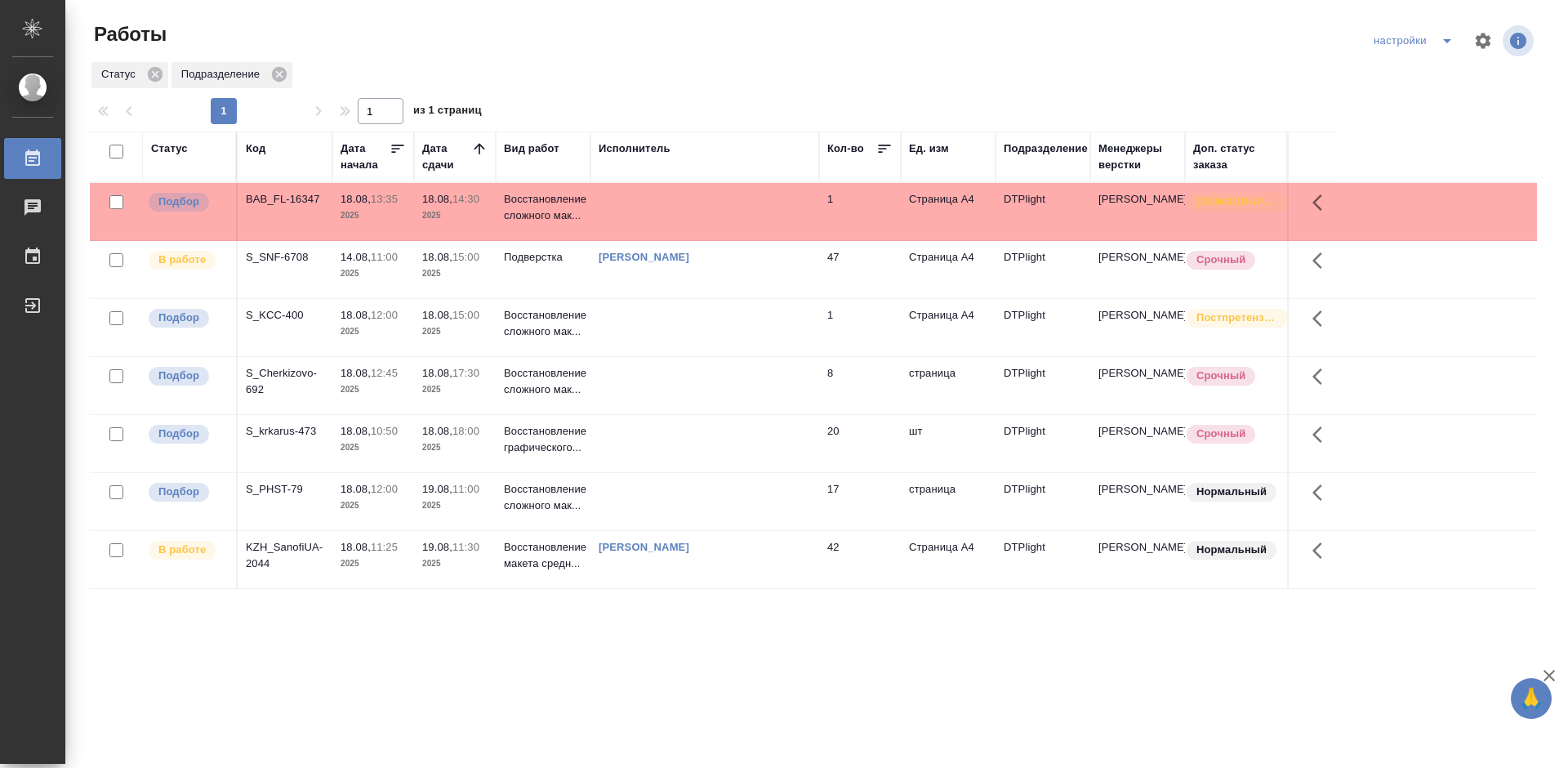
click at [267, 191] on div "BAB_FL-16347" at bounding box center [284, 199] width 78 height 16
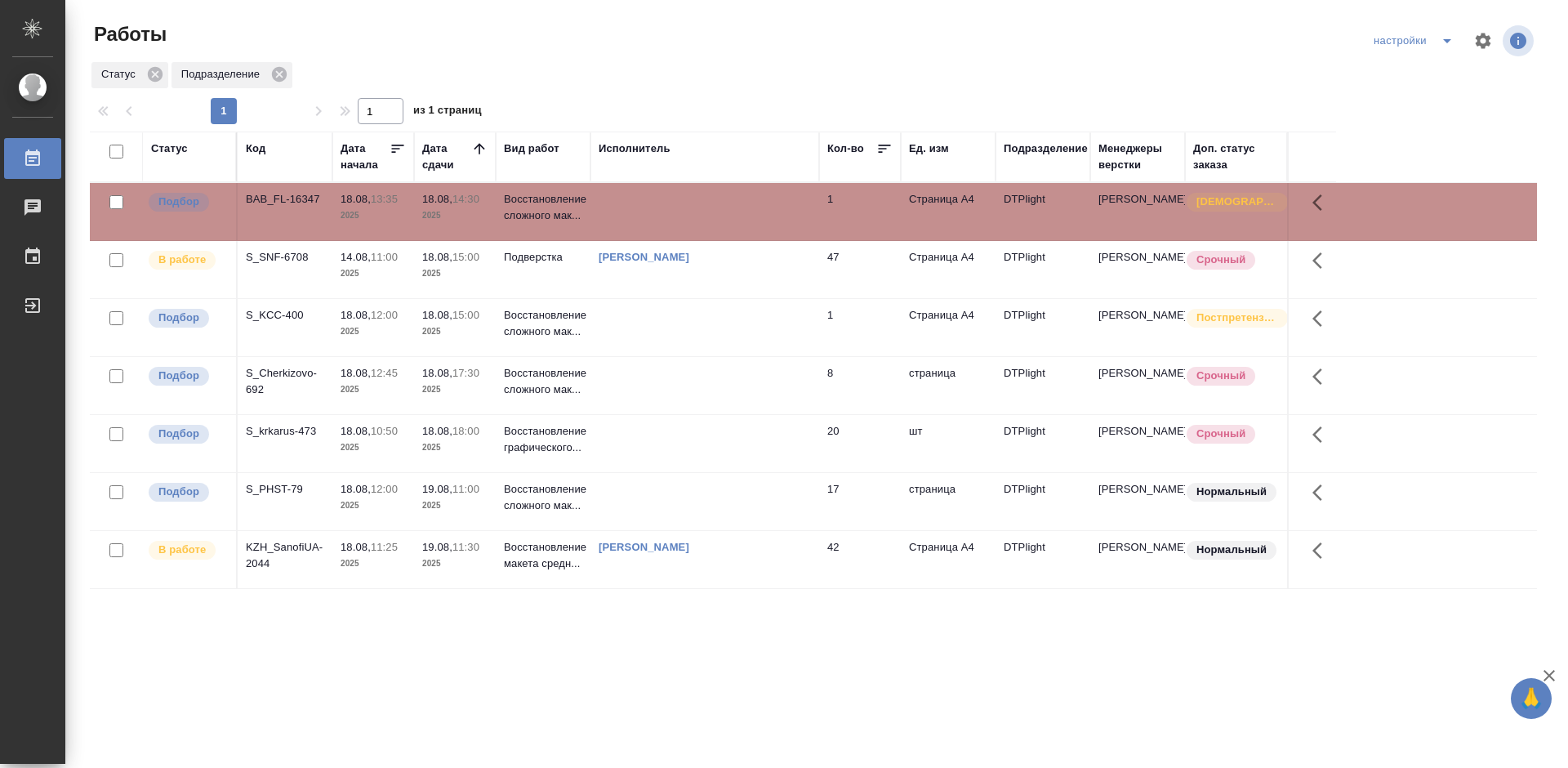
click at [267, 191] on div "BAB_FL-16347" at bounding box center [284, 199] width 78 height 16
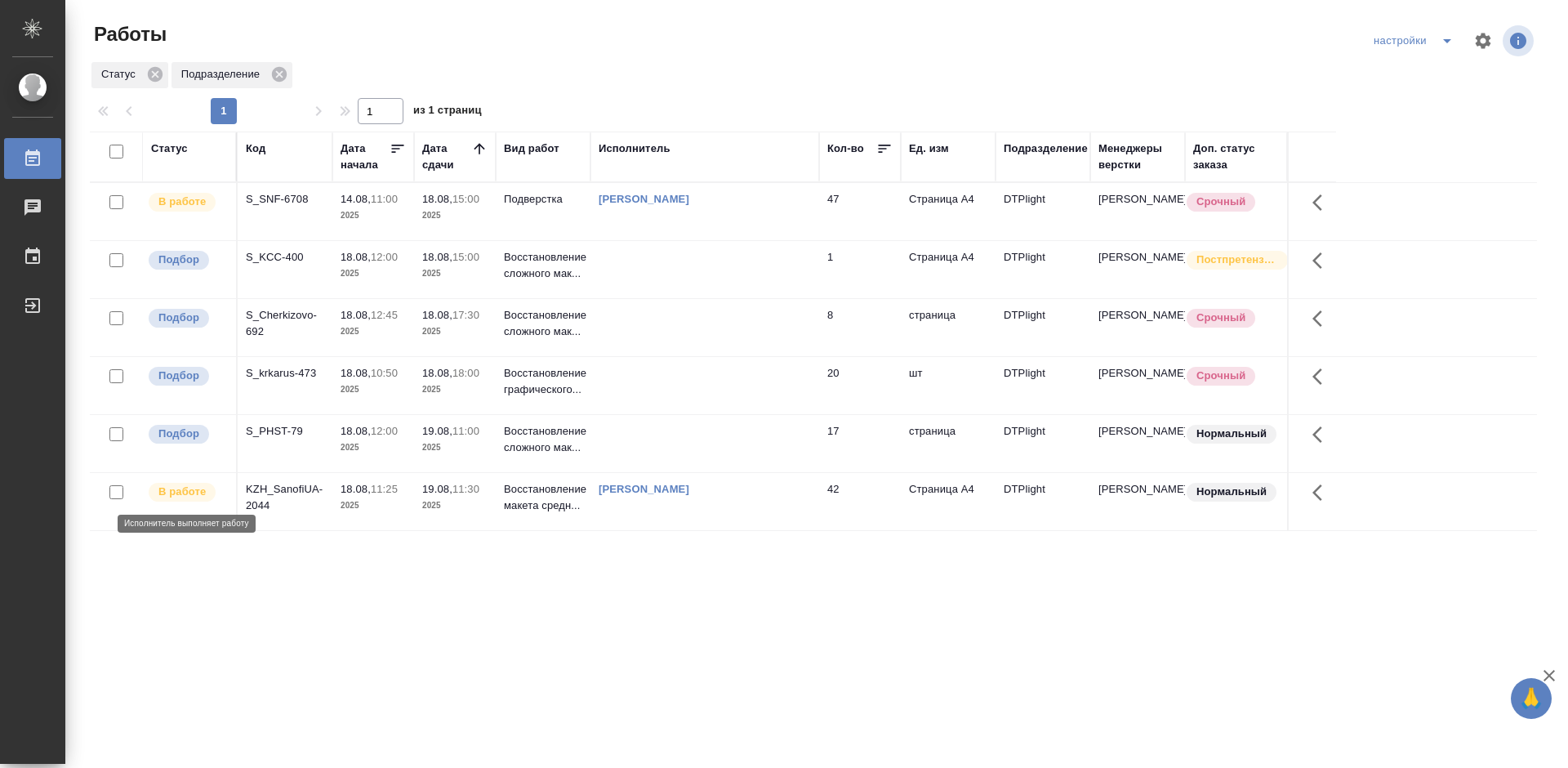
click at [201, 491] on p "В работе" at bounding box center [182, 491] width 47 height 16
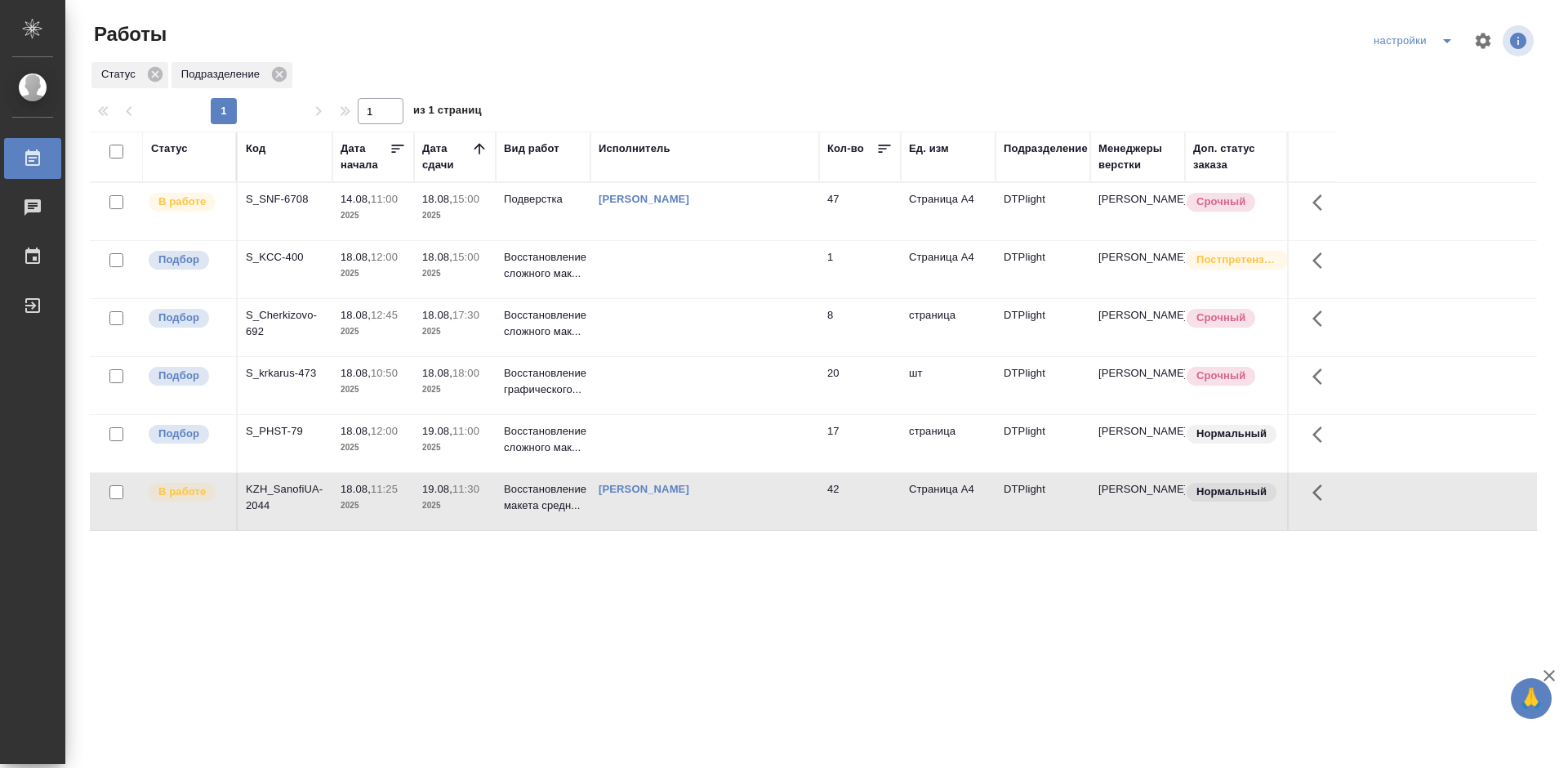
click at [294, 208] on div "KZH_SanofiUA-2044" at bounding box center [284, 199] width 78 height 16
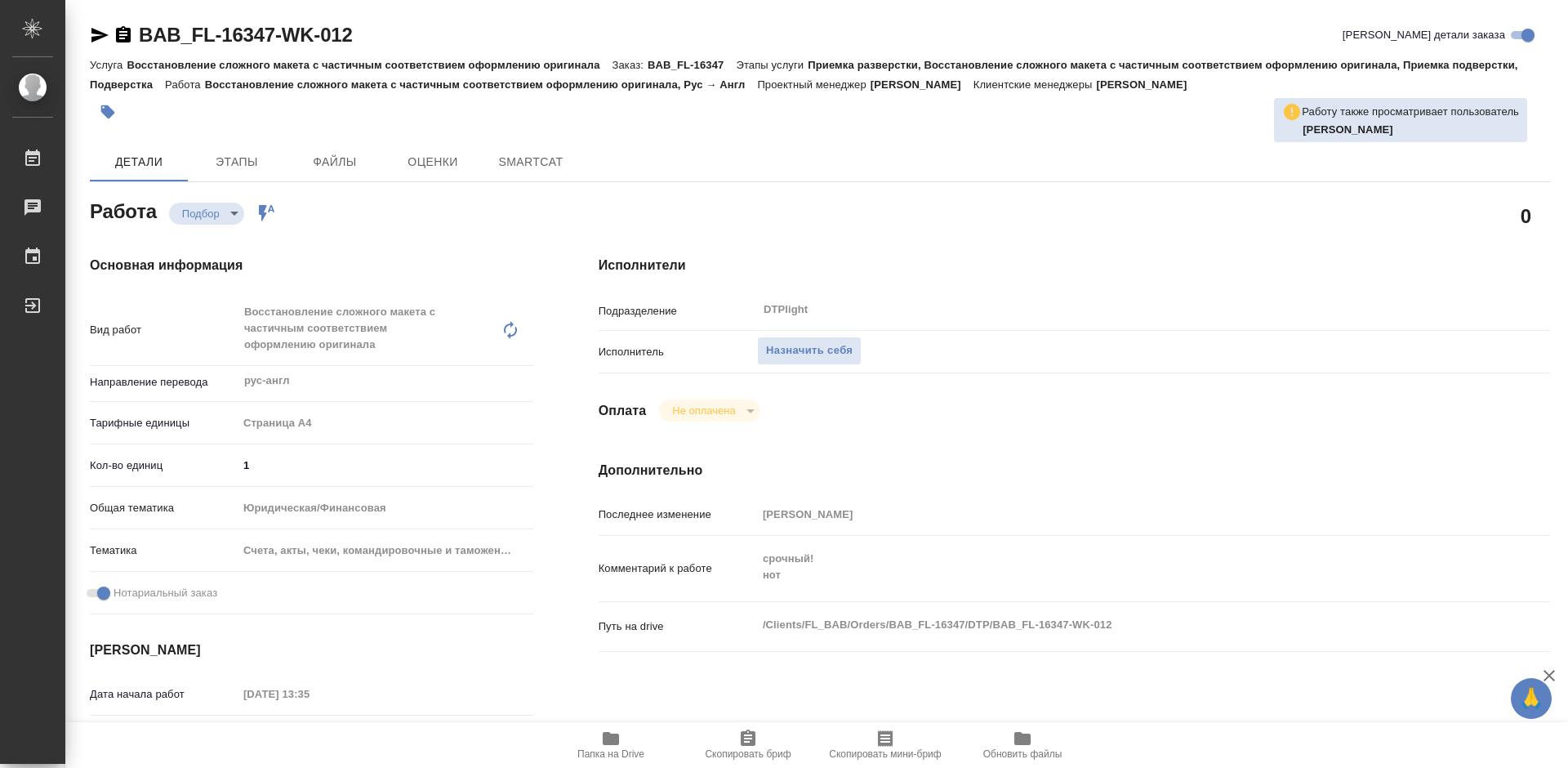
type textarea "x"
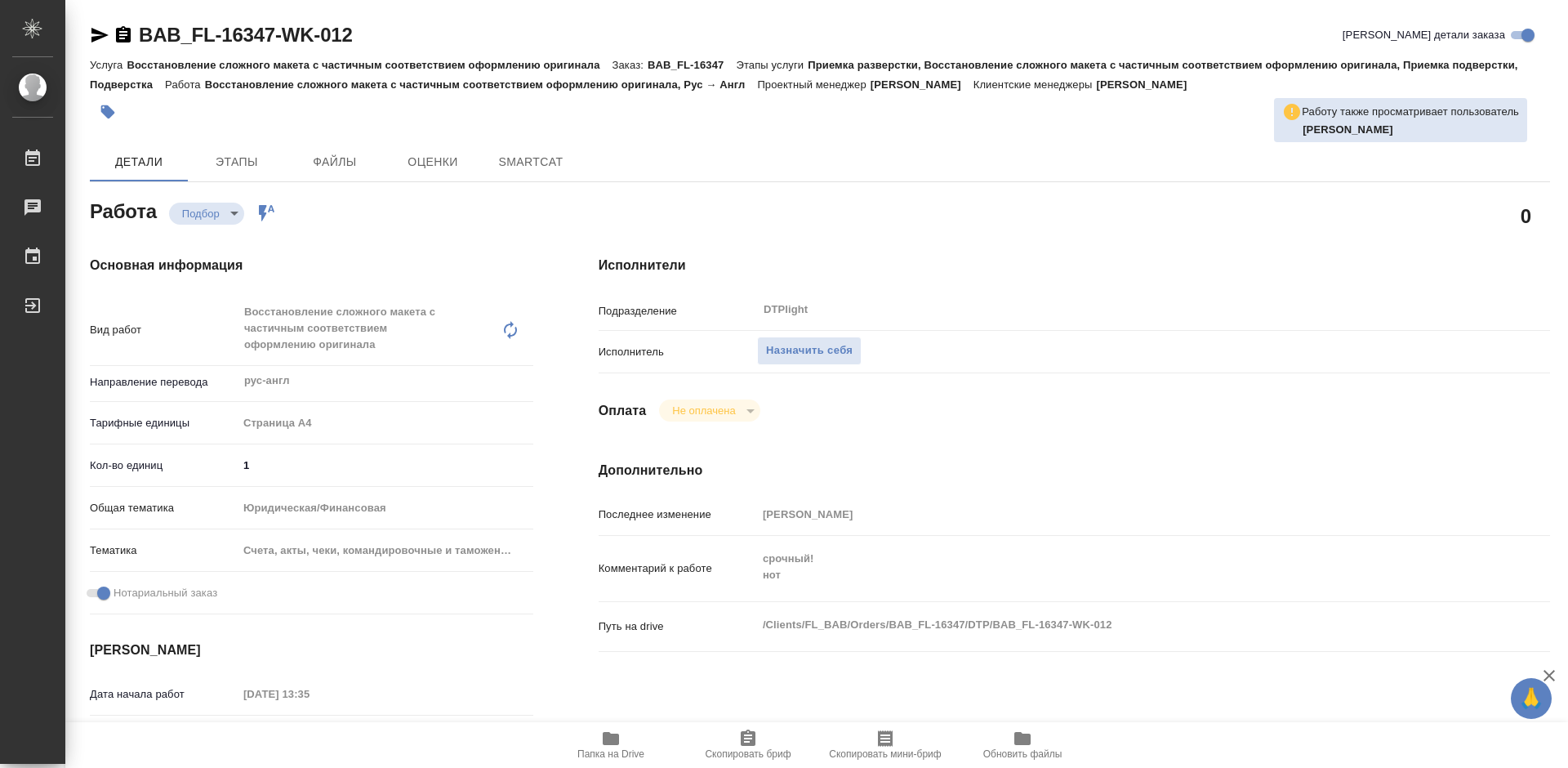
type textarea "x"
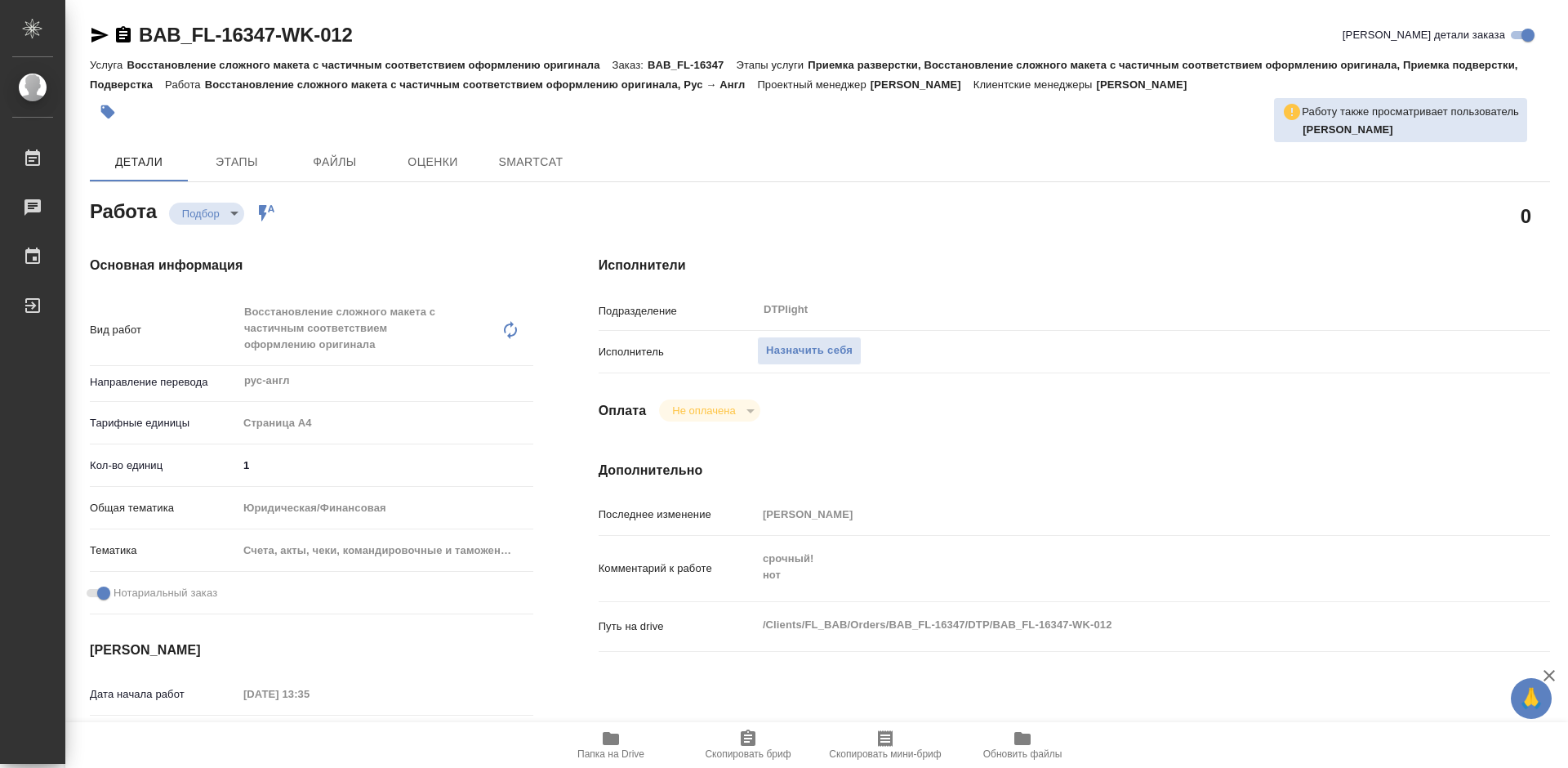
type textarea "x"
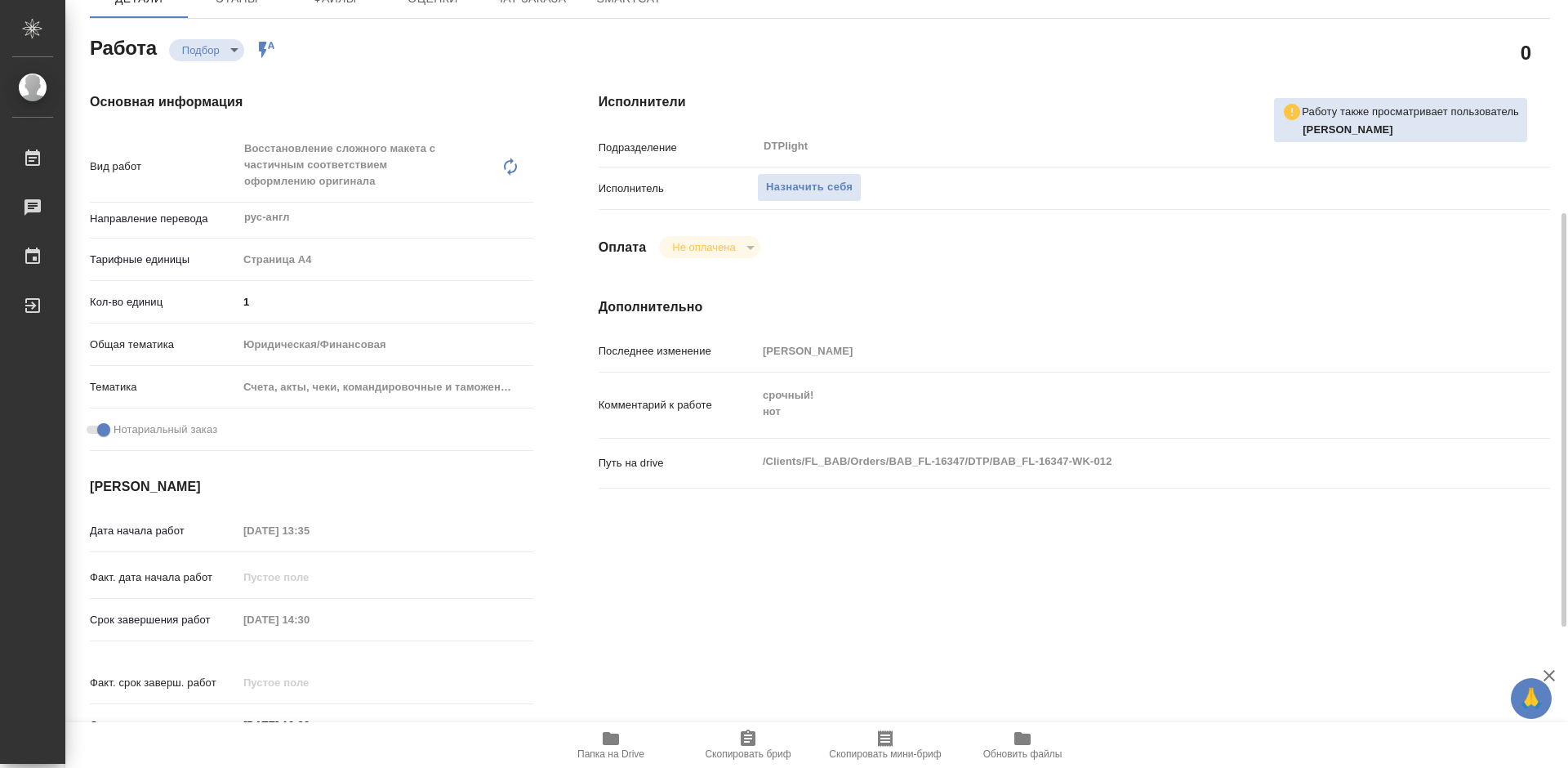
scroll to position [245, 0]
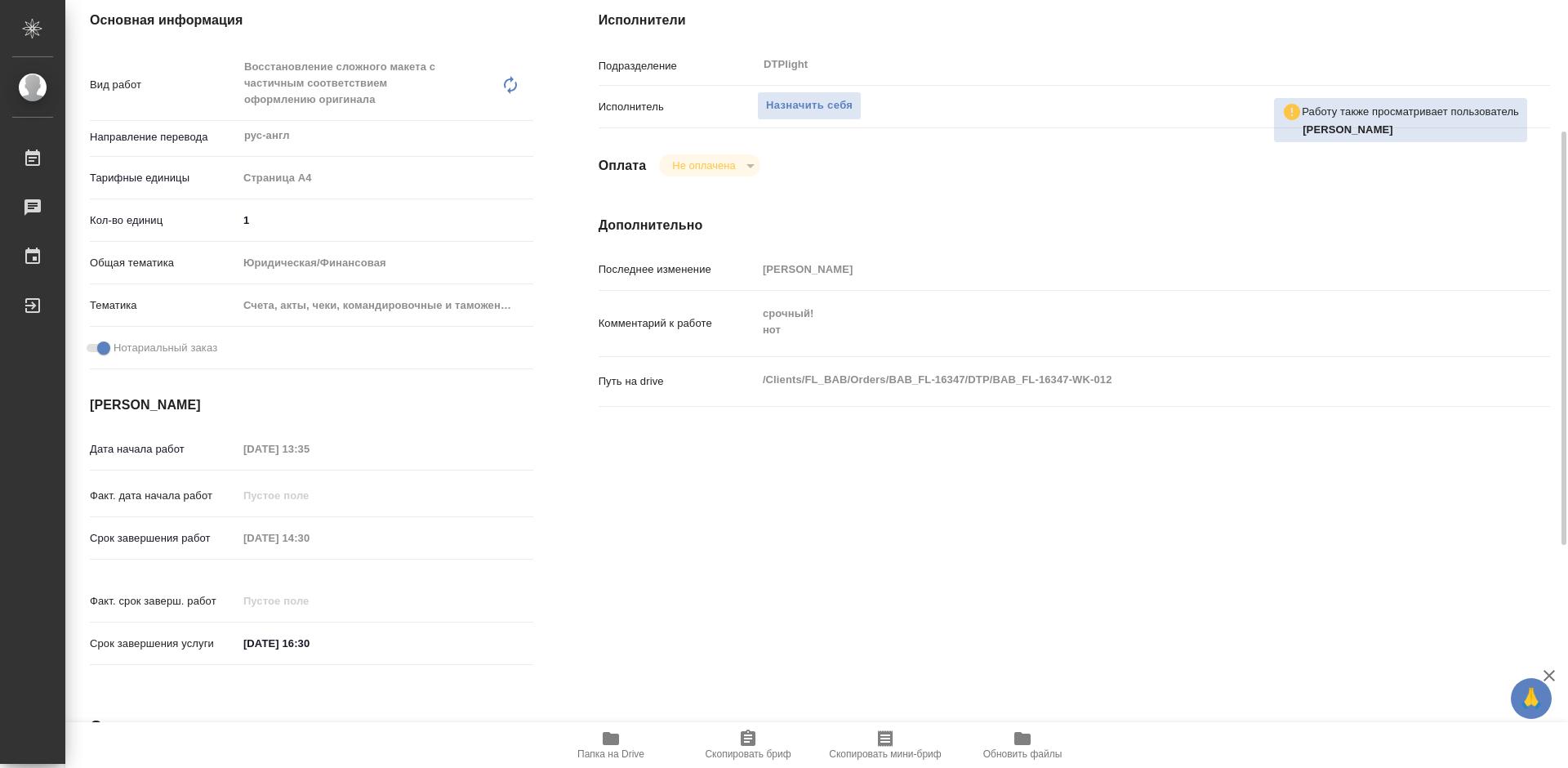
type textarea "x"
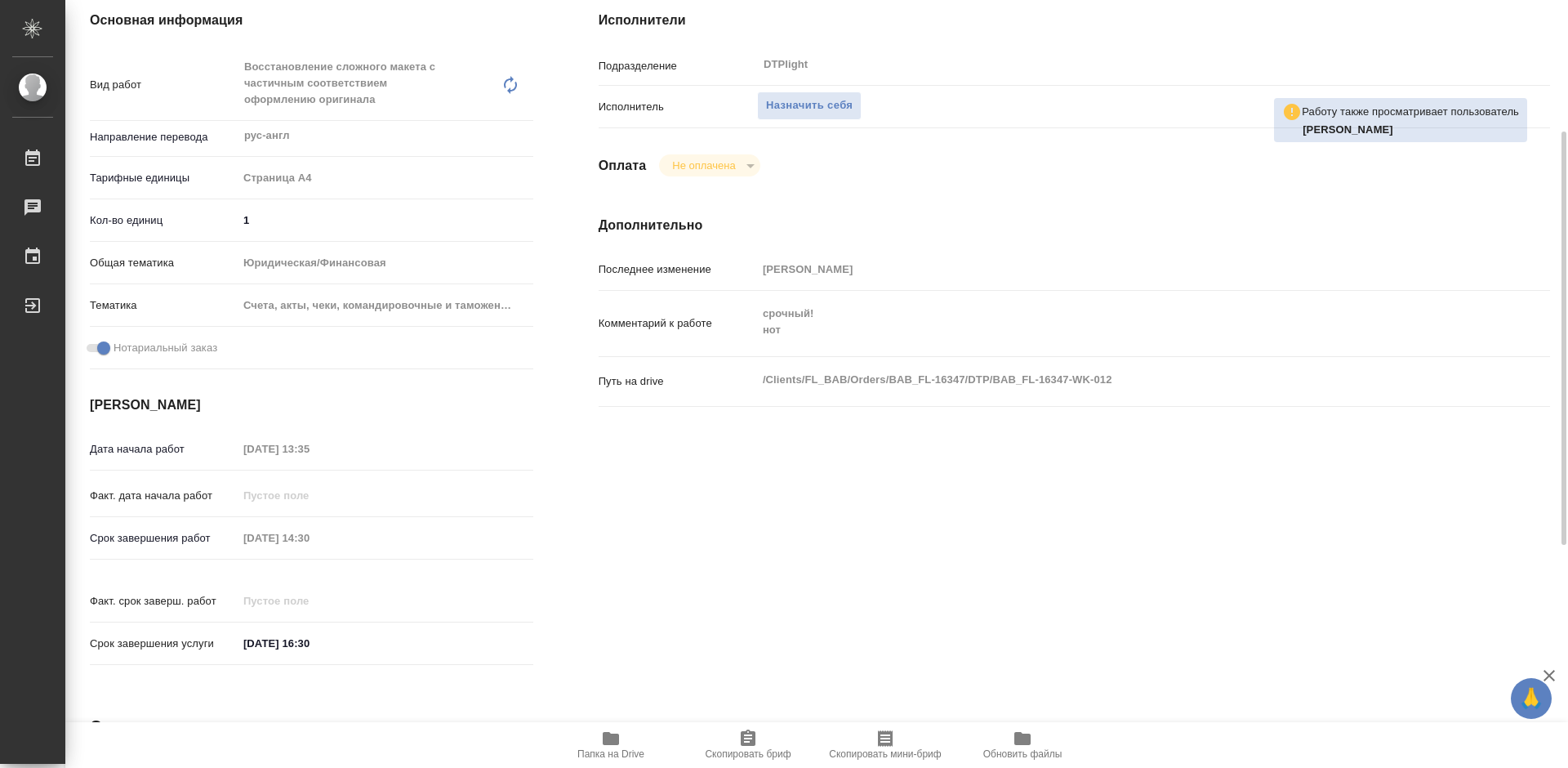
type textarea "x"
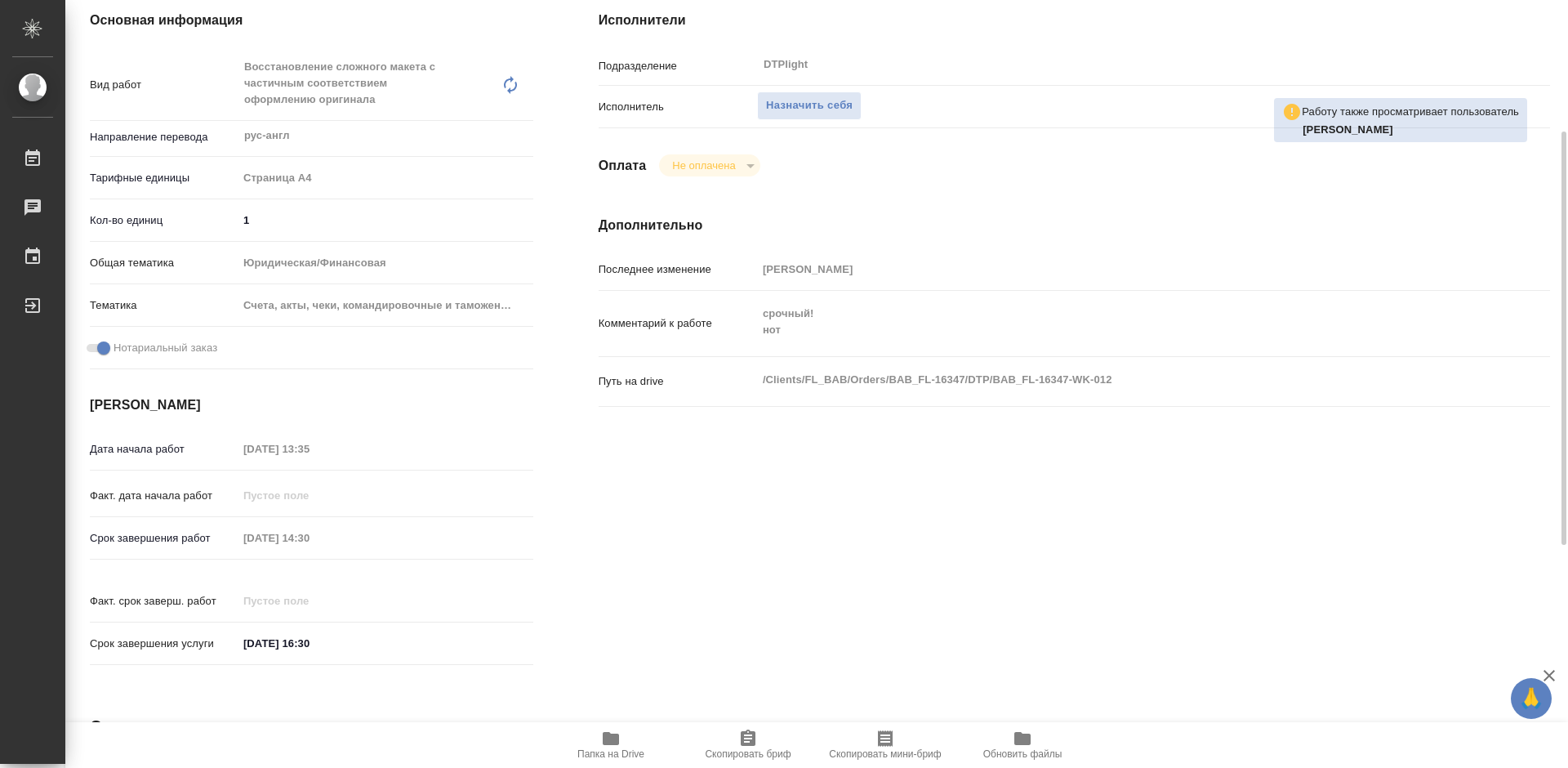
click at [619, 748] on icon "button" at bounding box center [611, 738] width 19 height 19
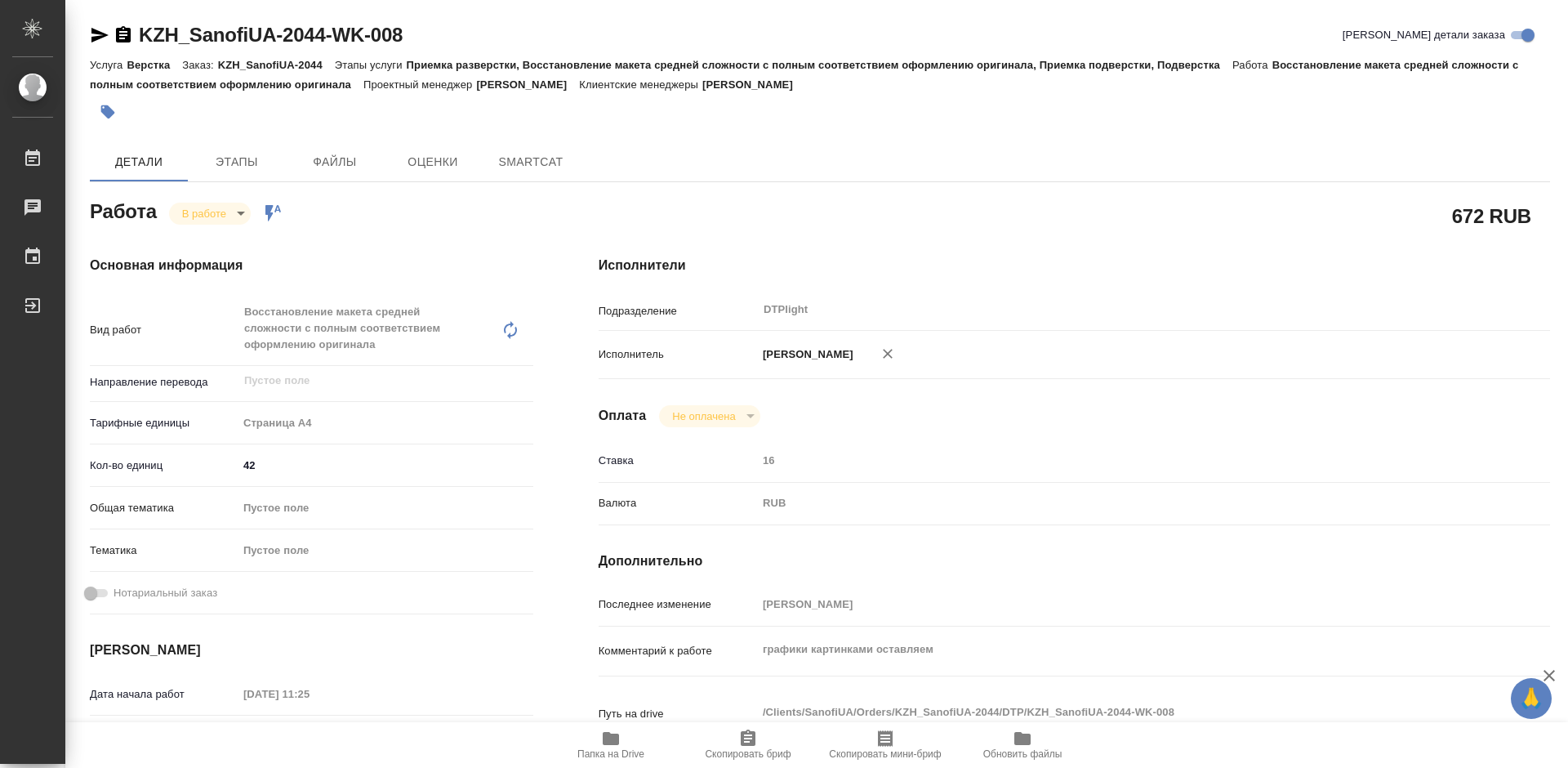
type textarea "x"
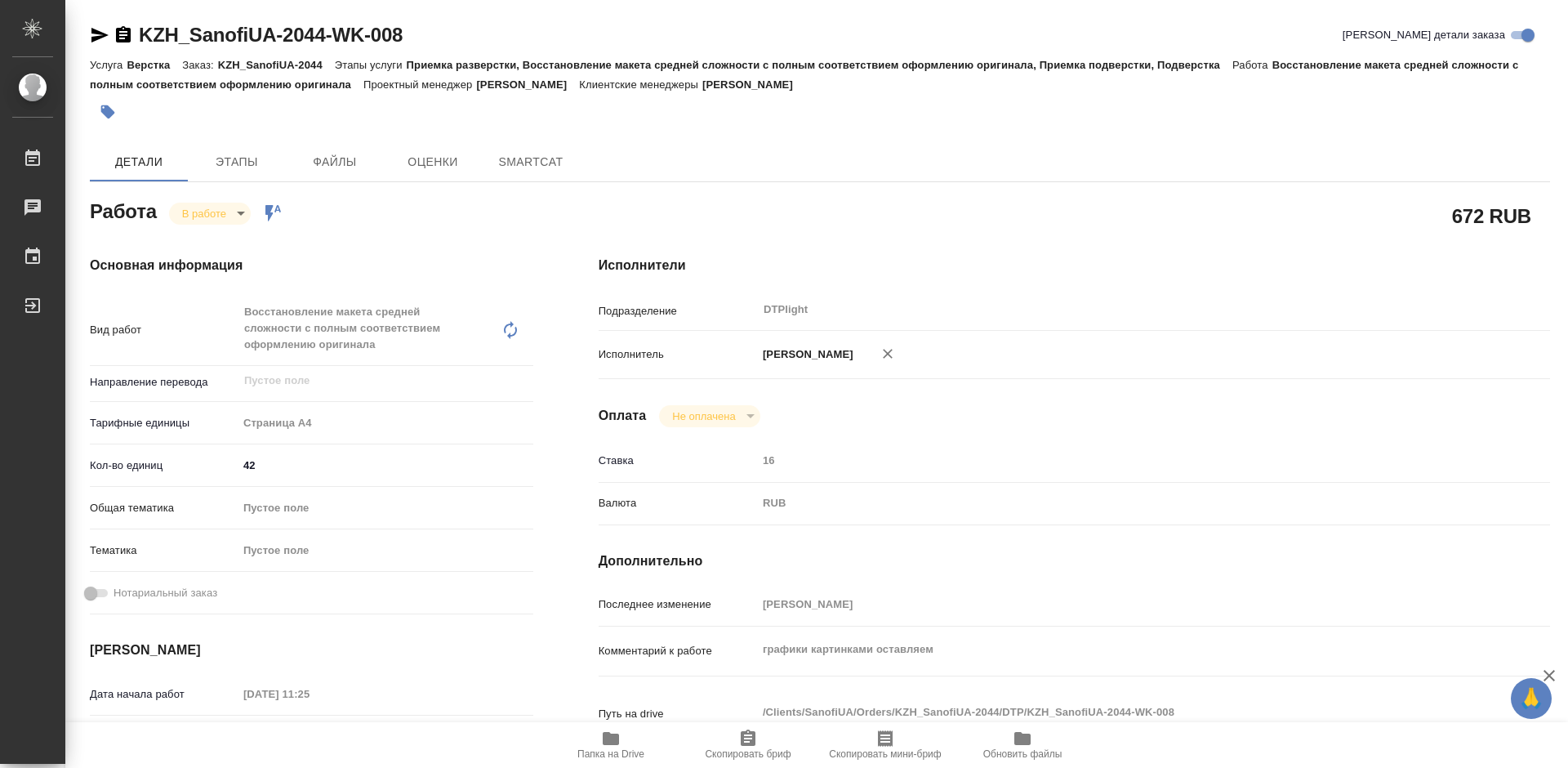
type textarea "x"
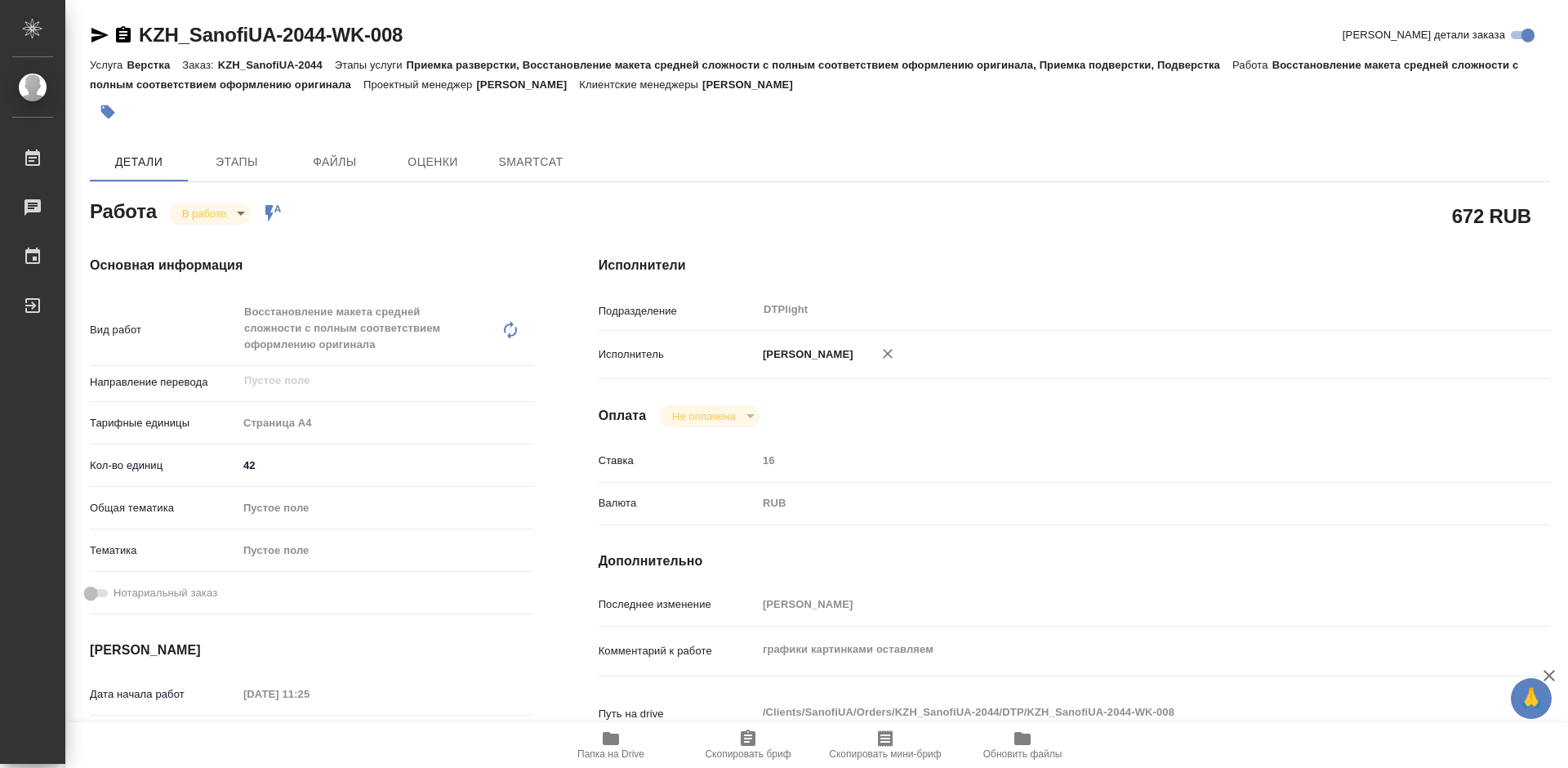
type textarea "x"
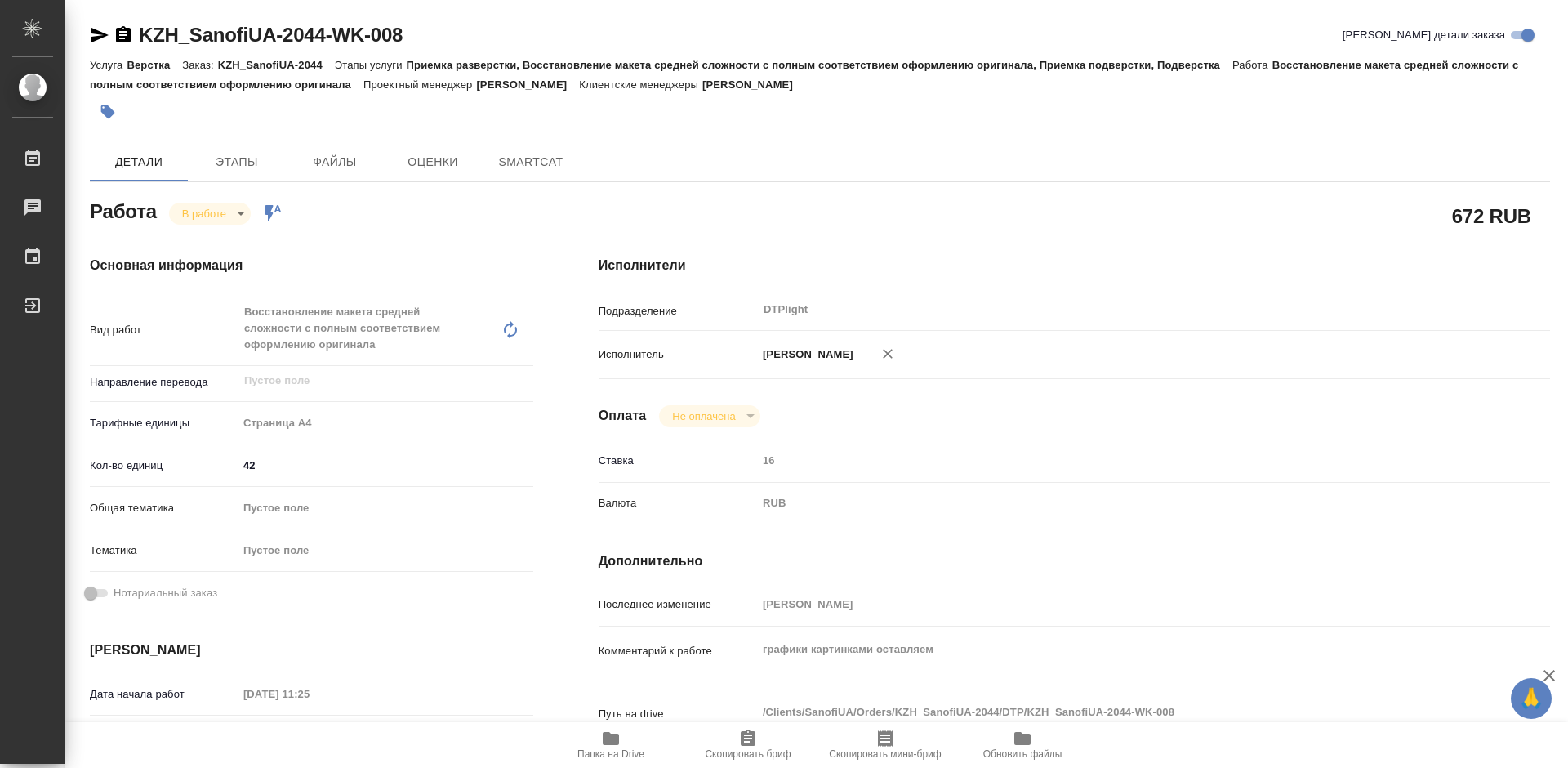
type textarea "x"
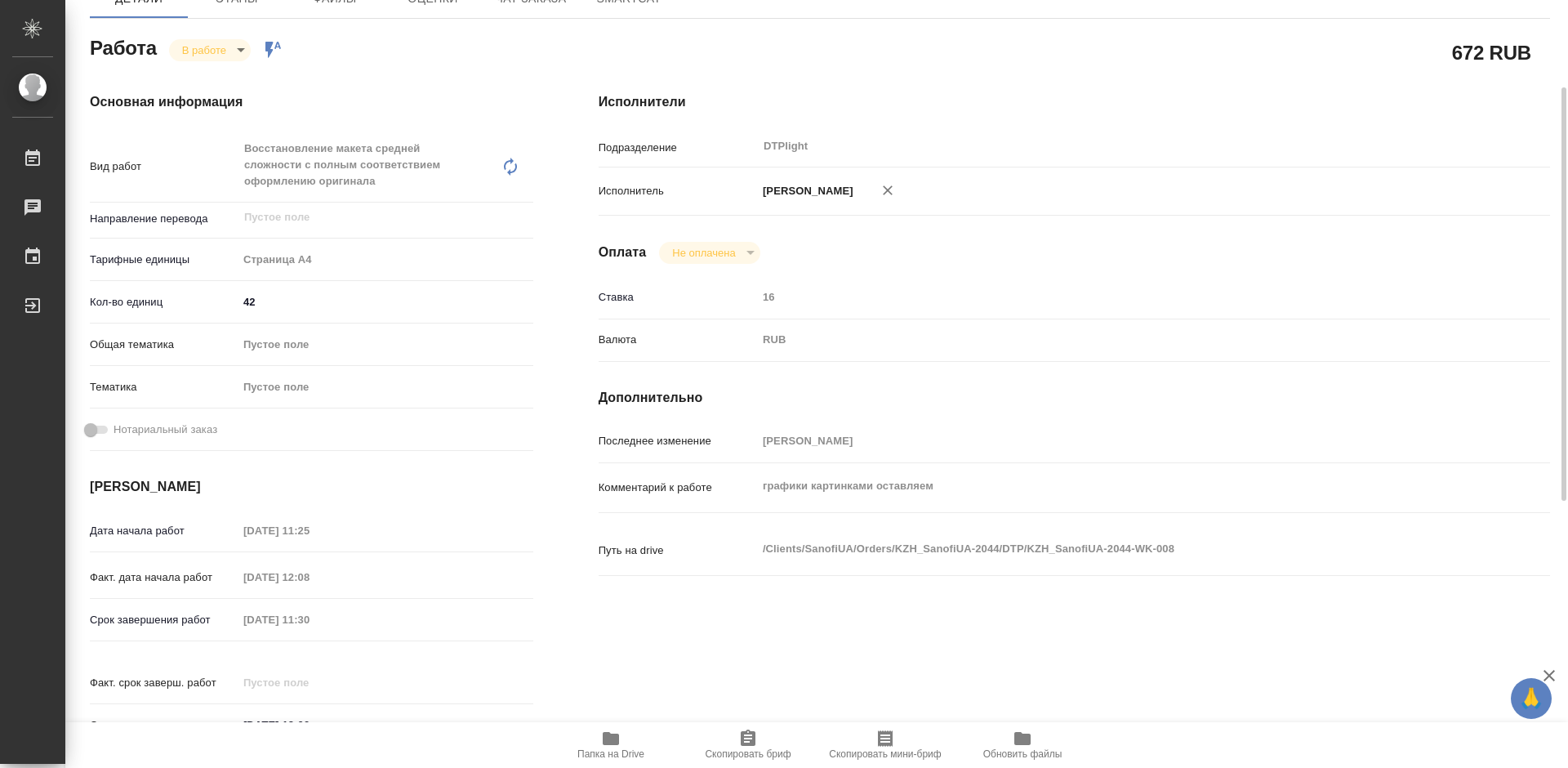
type textarea "x"
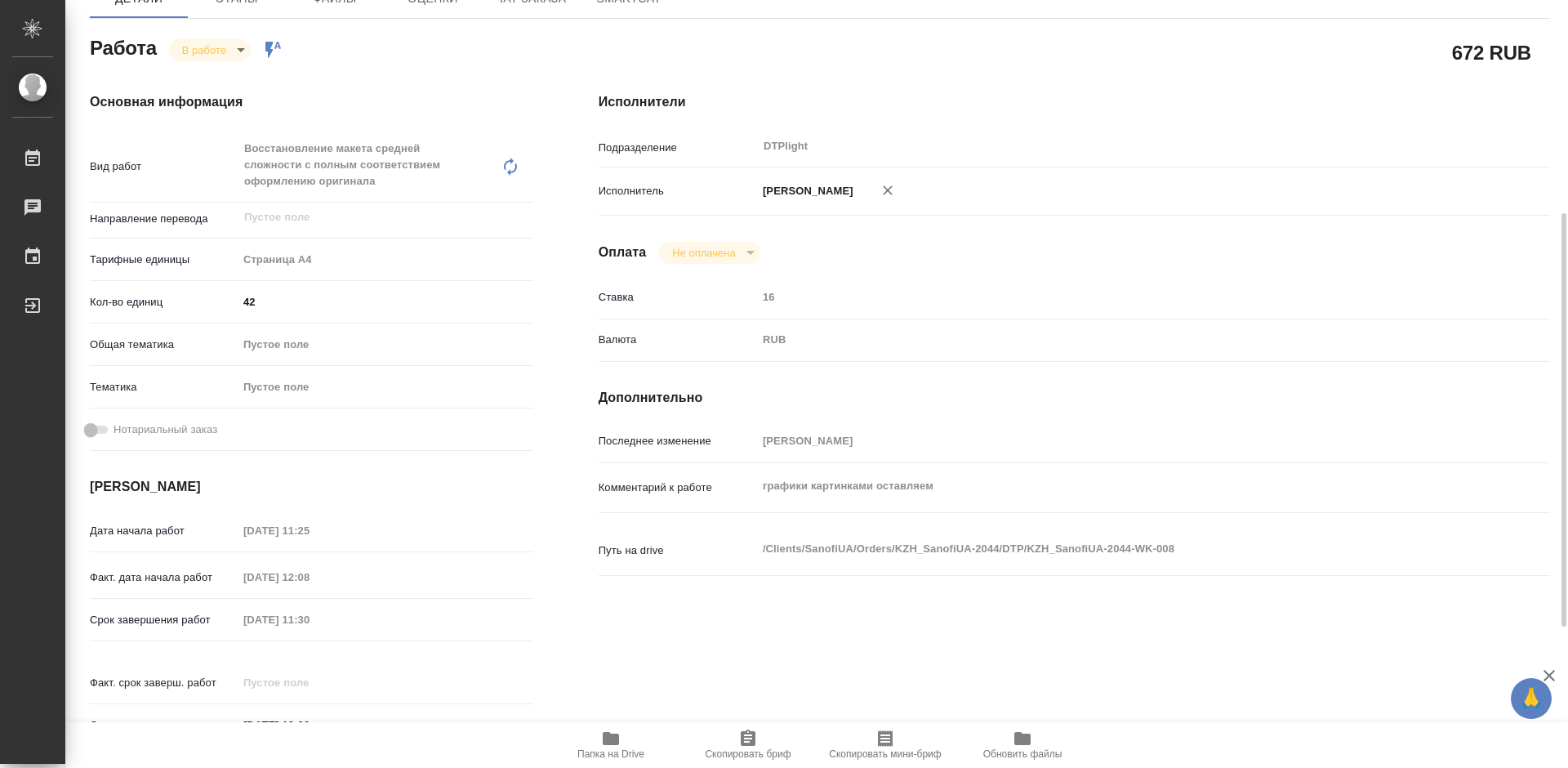
scroll to position [245, 0]
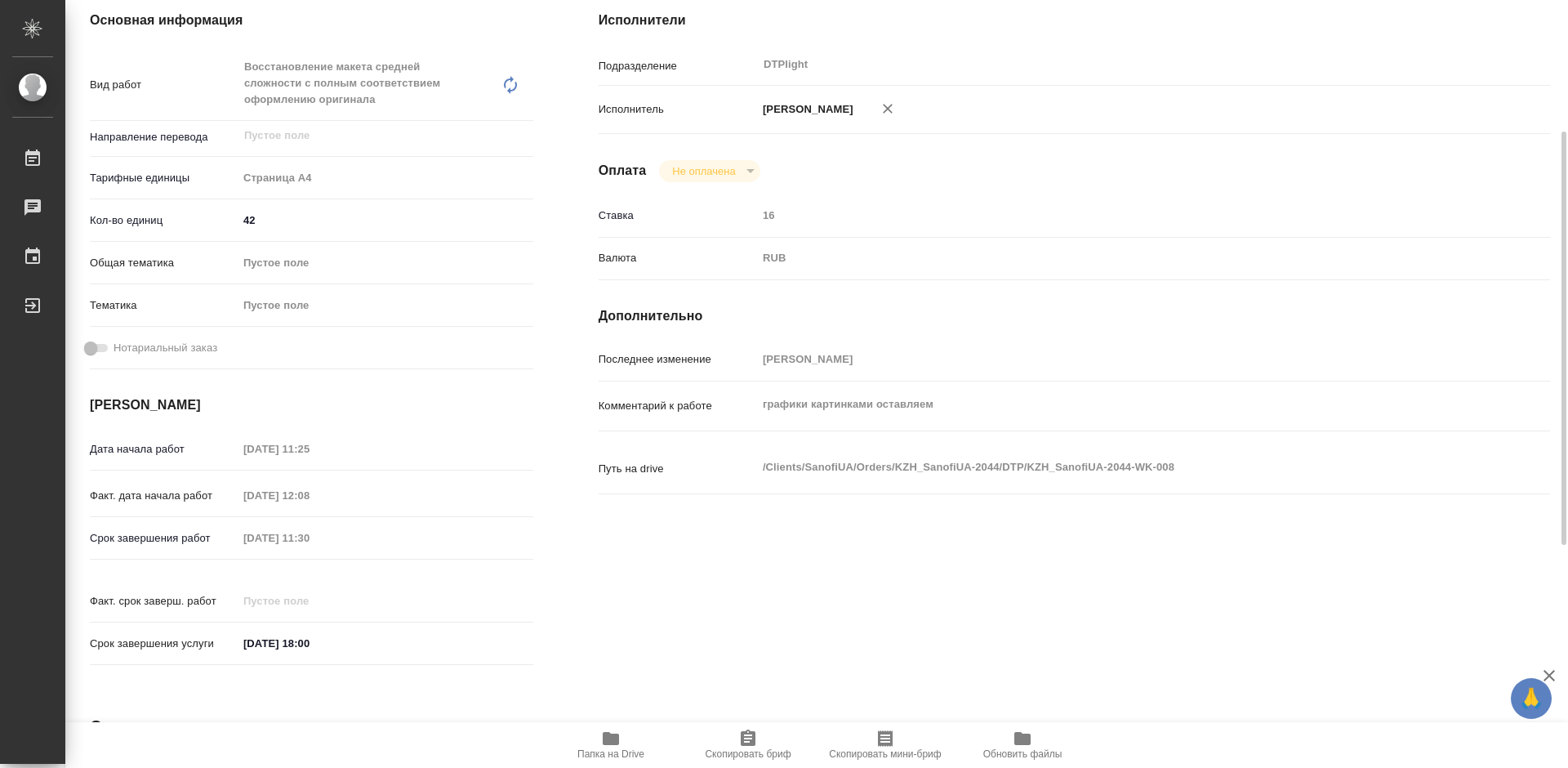
type textarea "x"
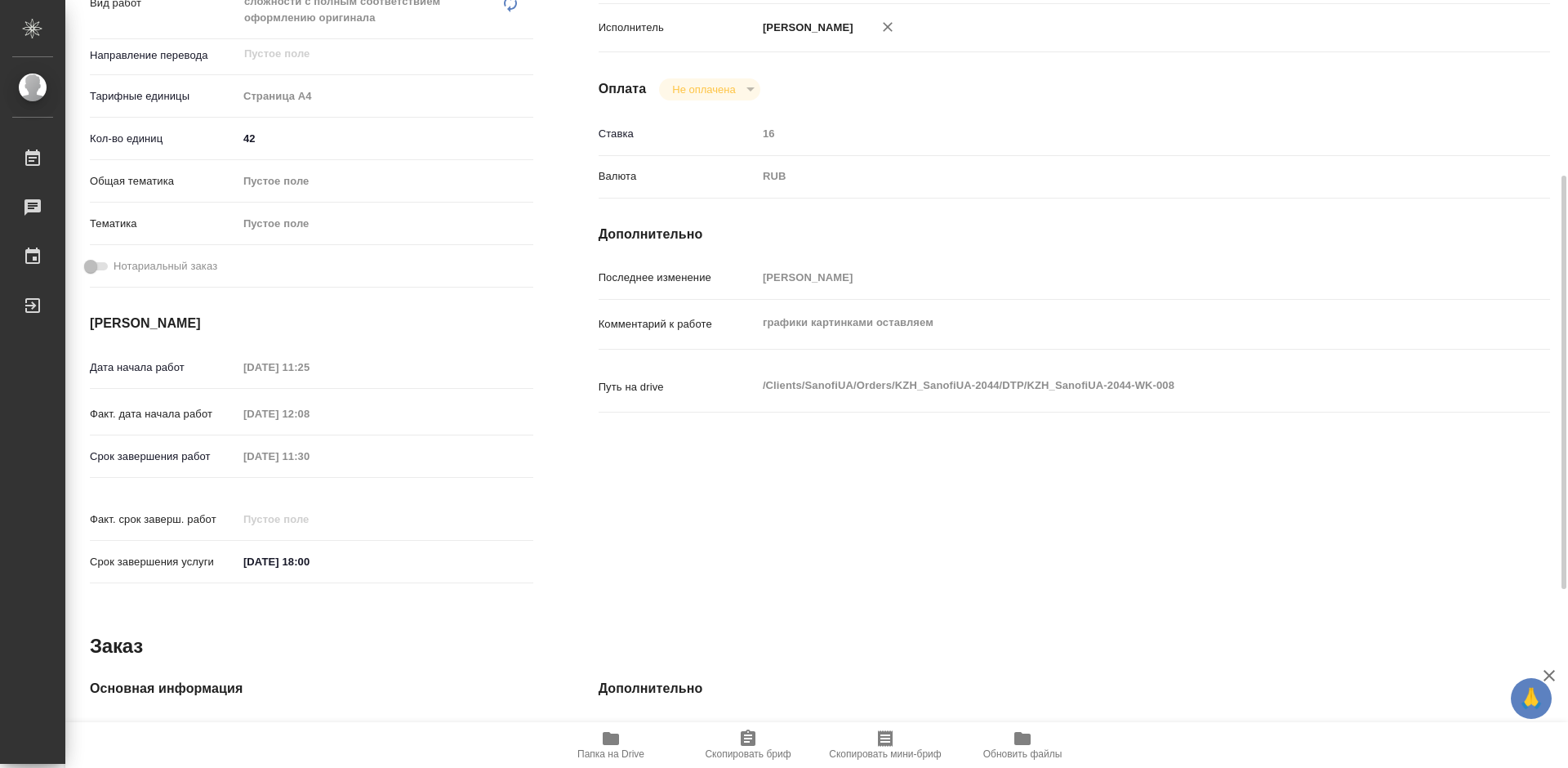
scroll to position [82, 0]
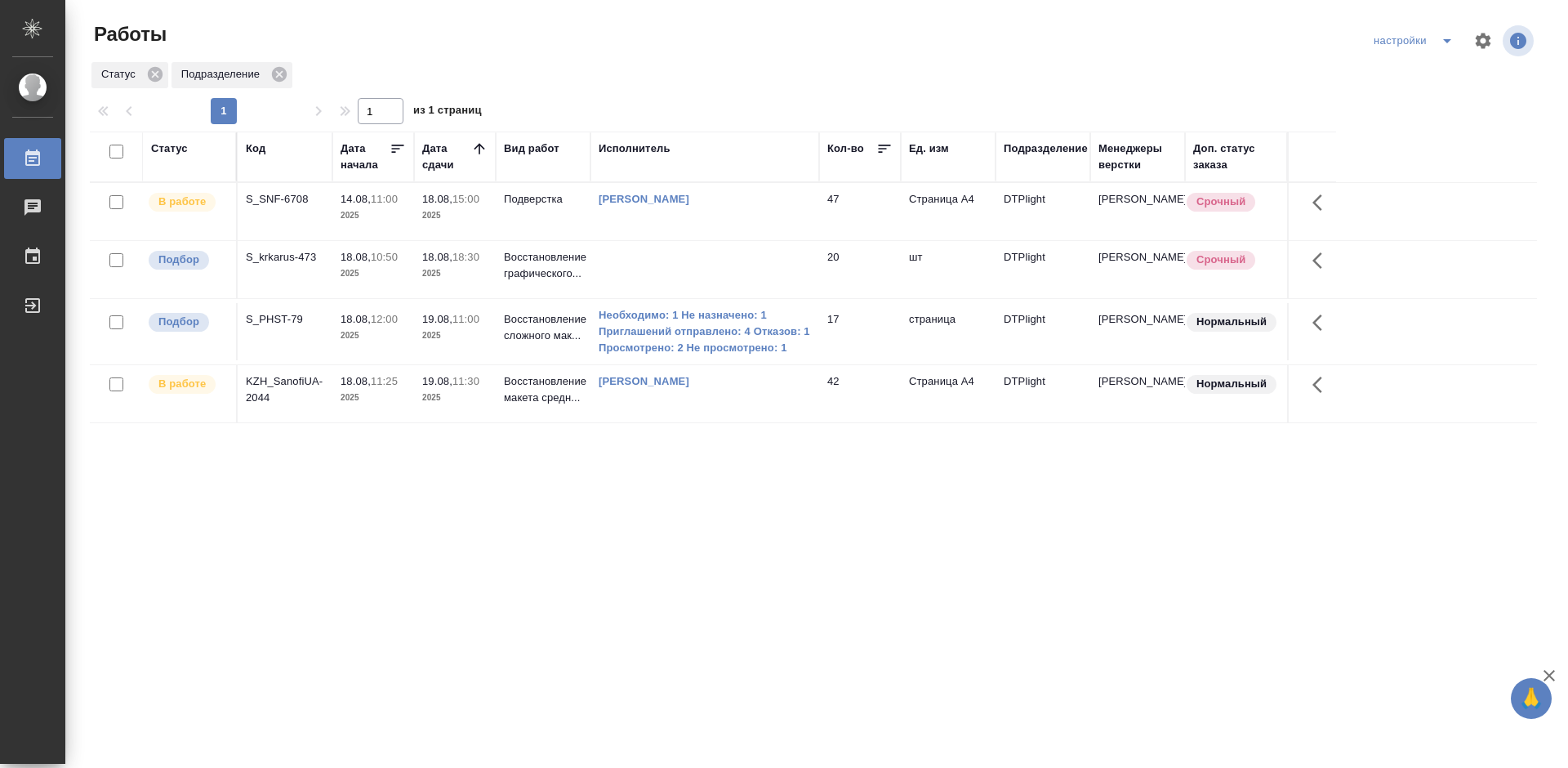
click at [270, 208] on div "KZH_SanofiUA-2044" at bounding box center [284, 199] width 78 height 16
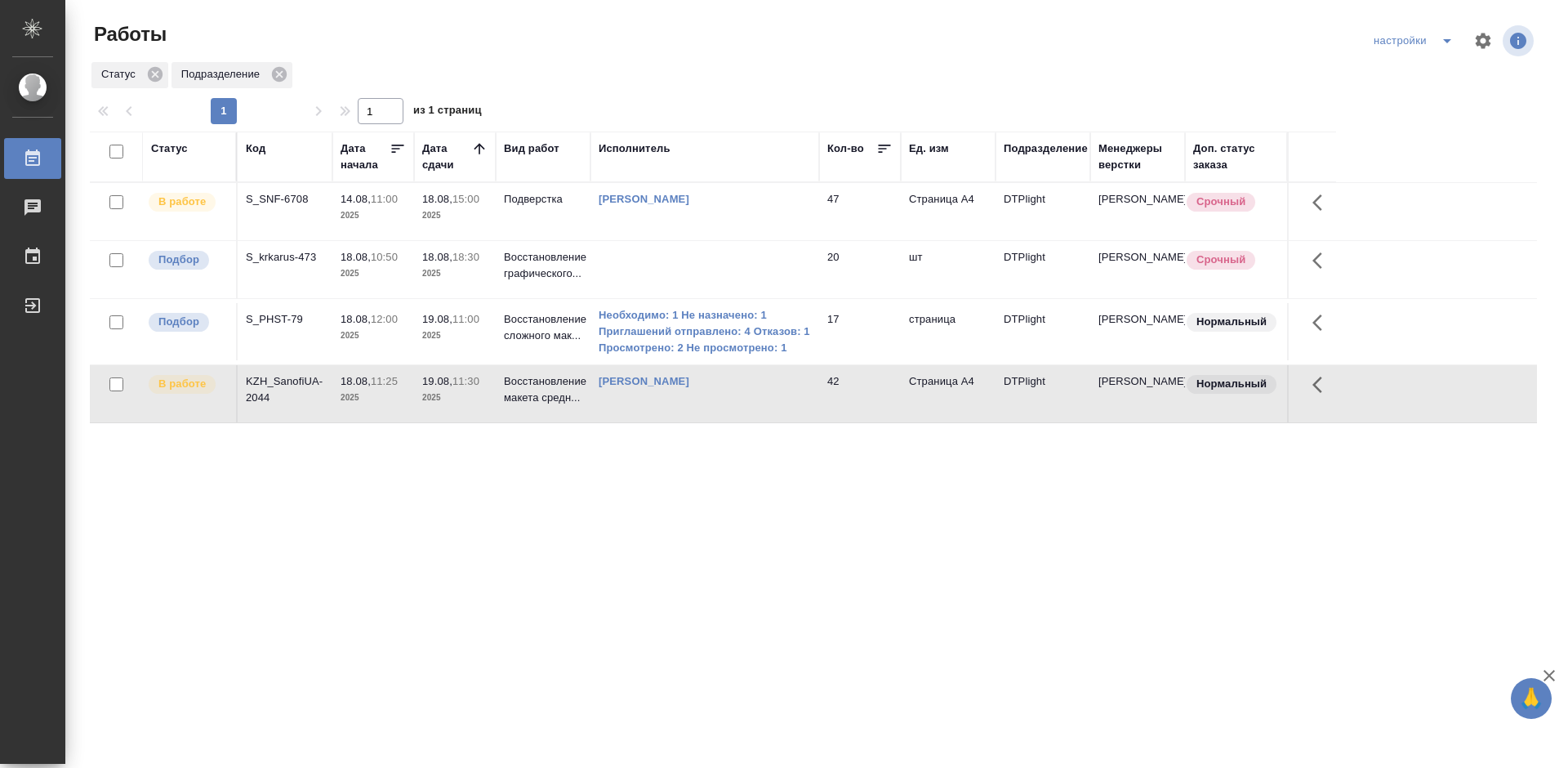
click at [303, 208] on div "KZH_SanofiUA-2044" at bounding box center [284, 199] width 78 height 16
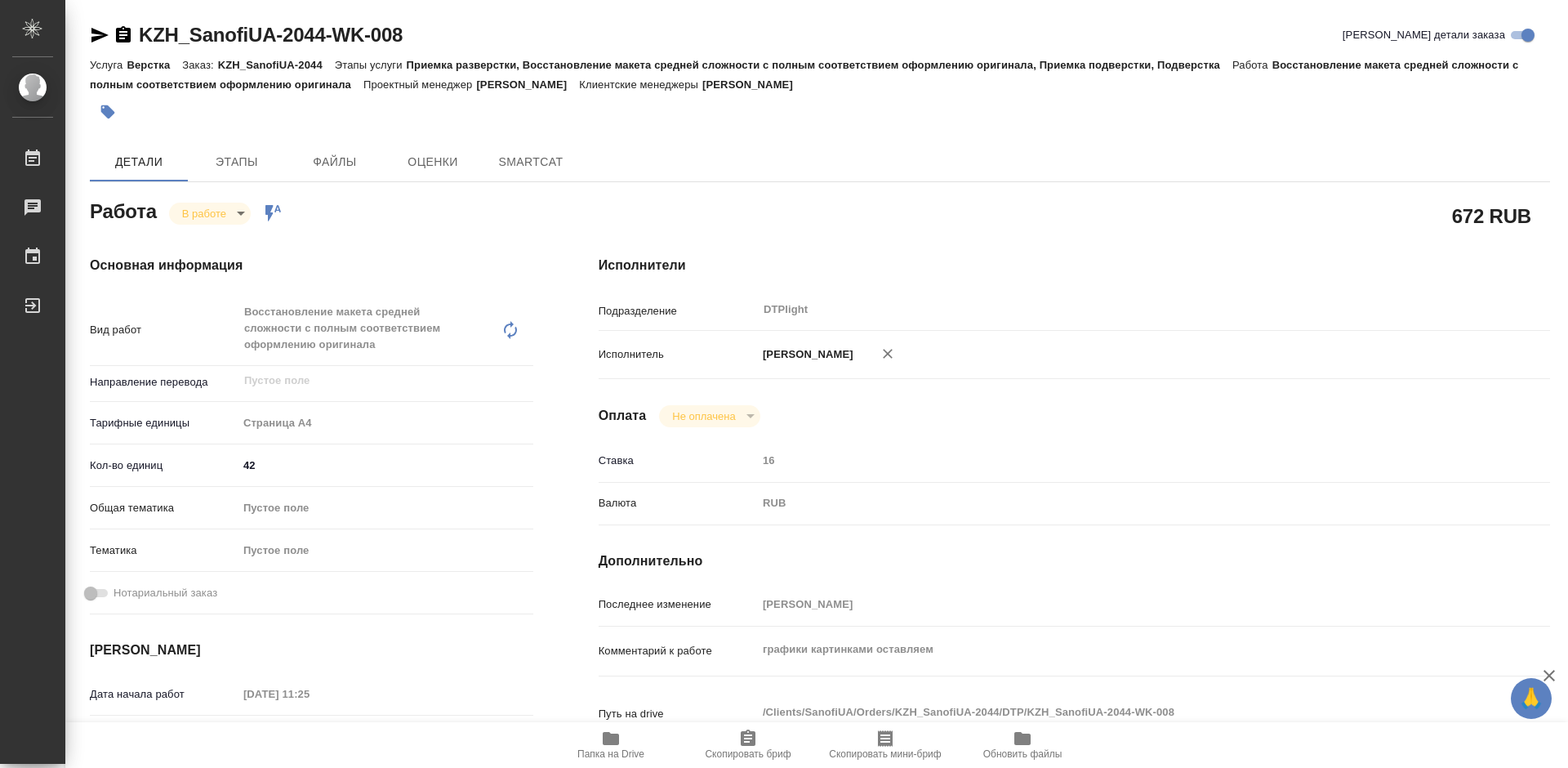
type textarea "x"
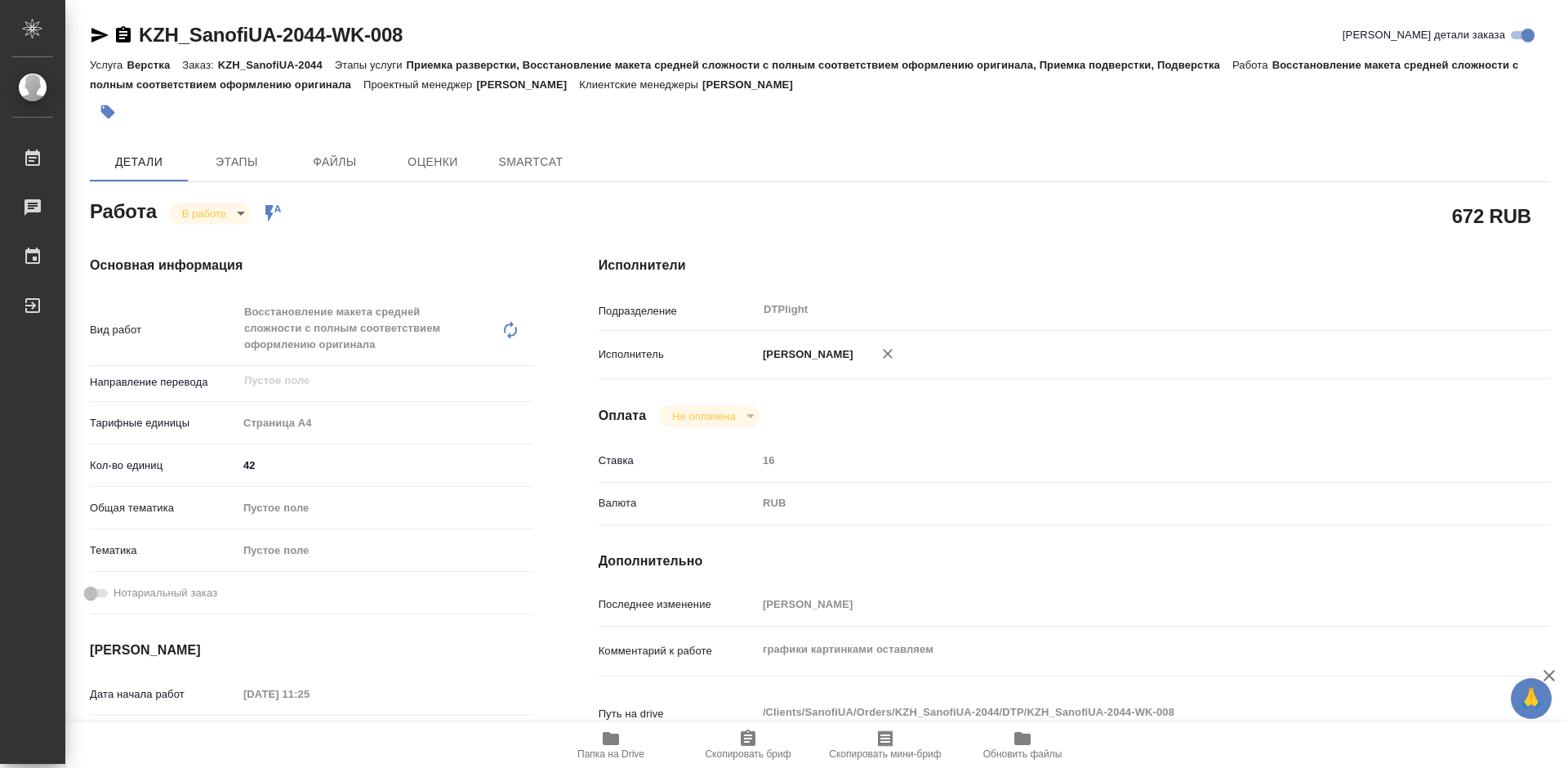
type textarea "x"
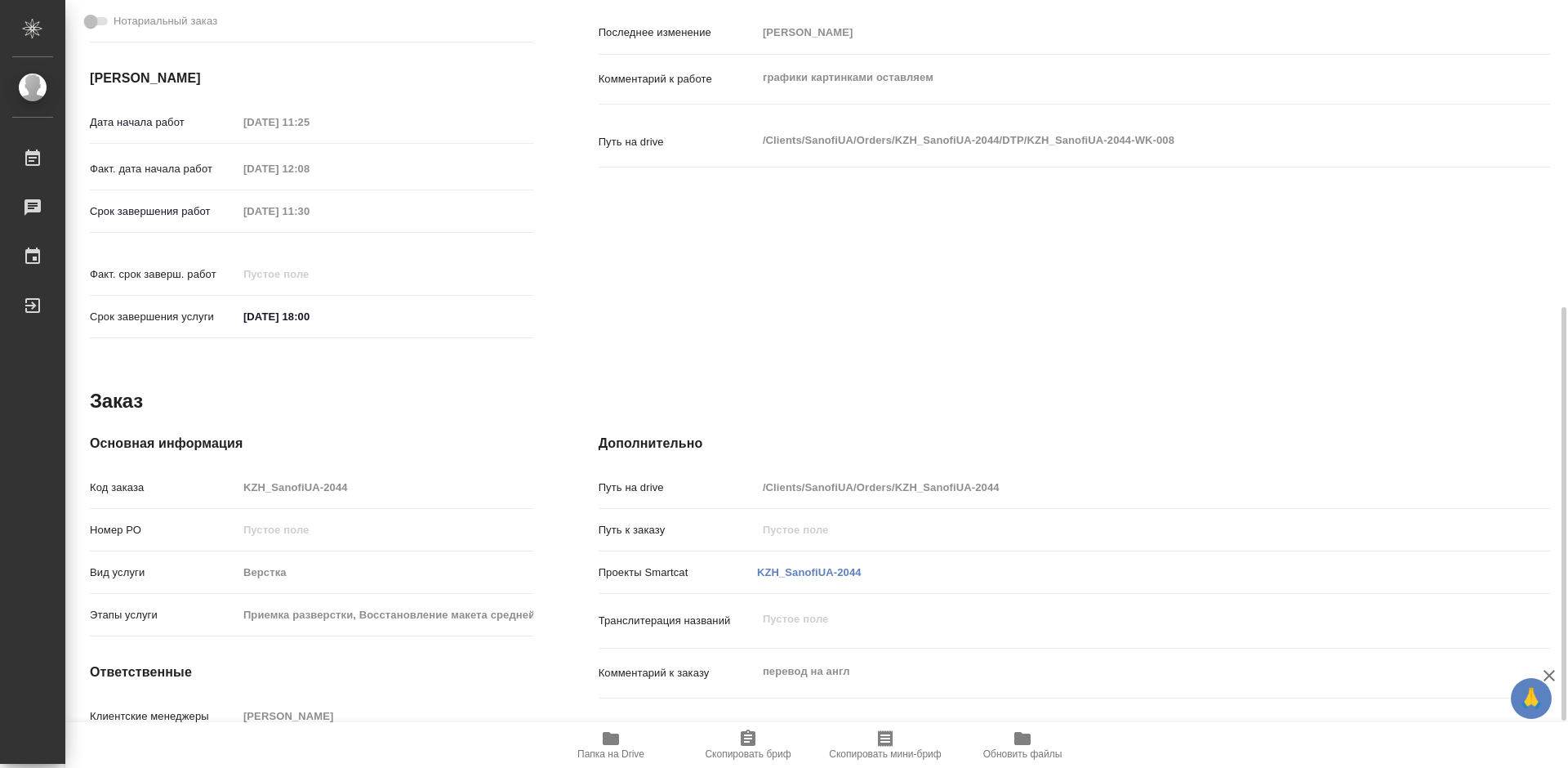
type textarea "x"
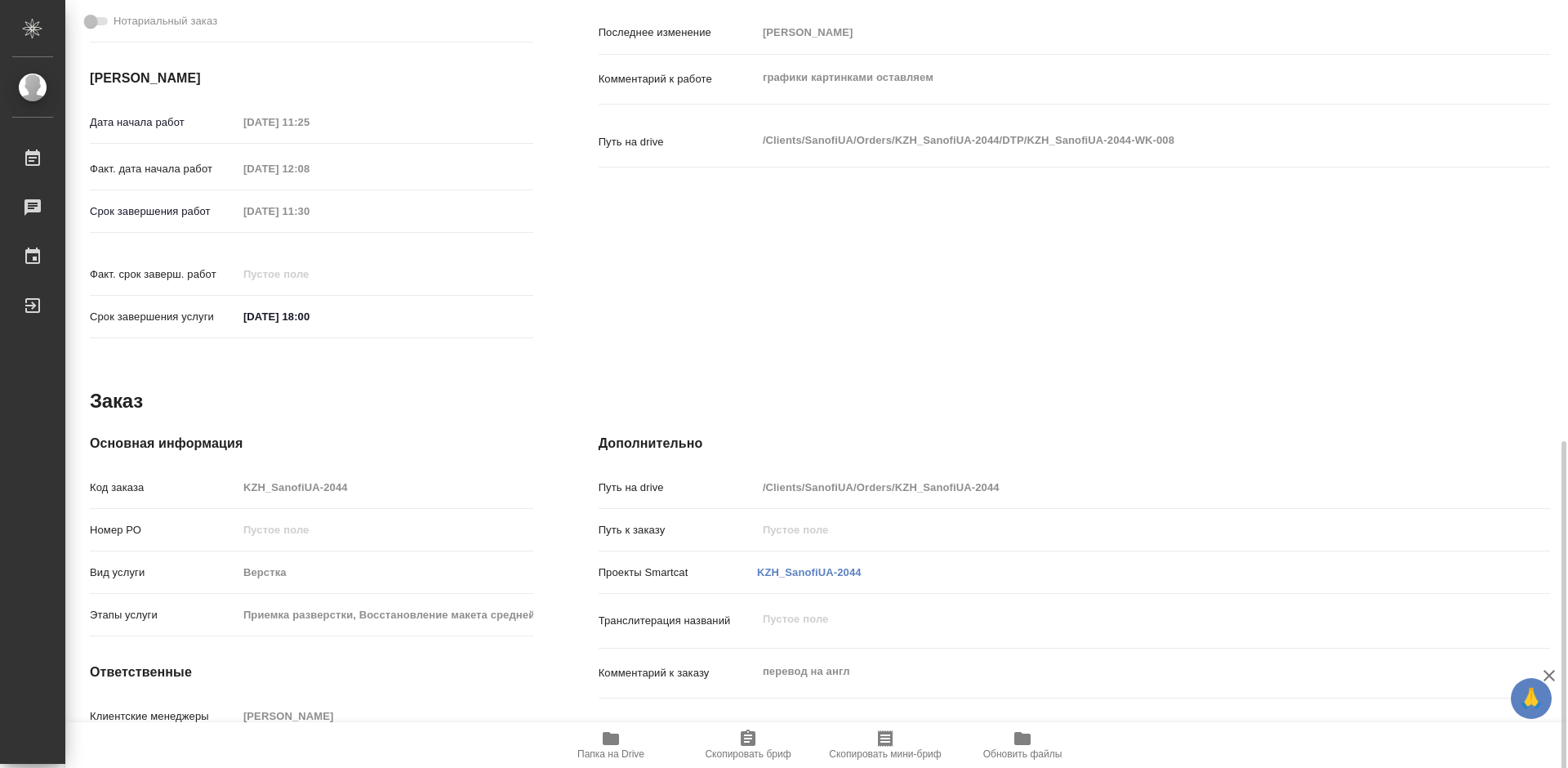
scroll to position [658, 0]
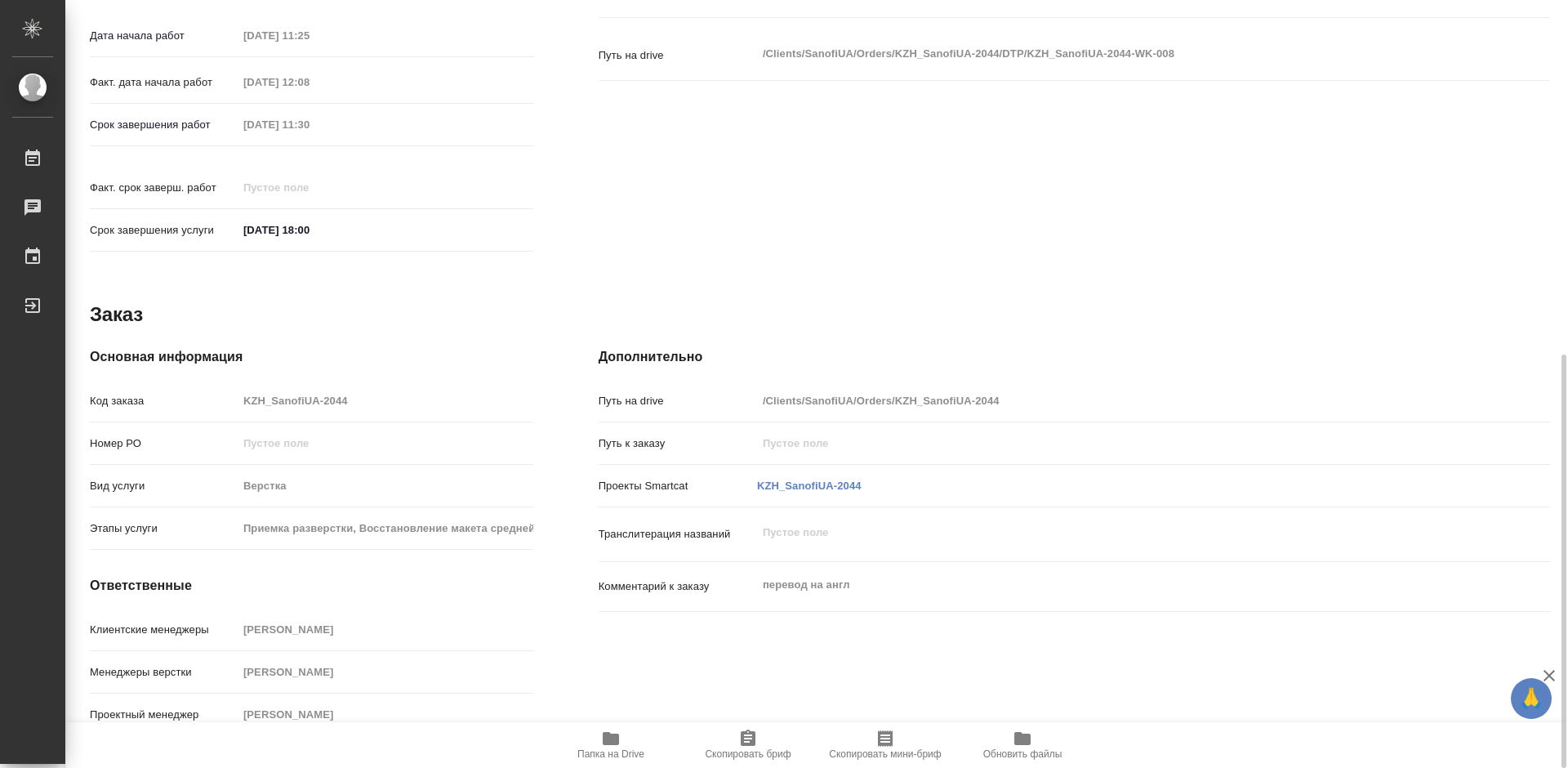
type textarea "x"
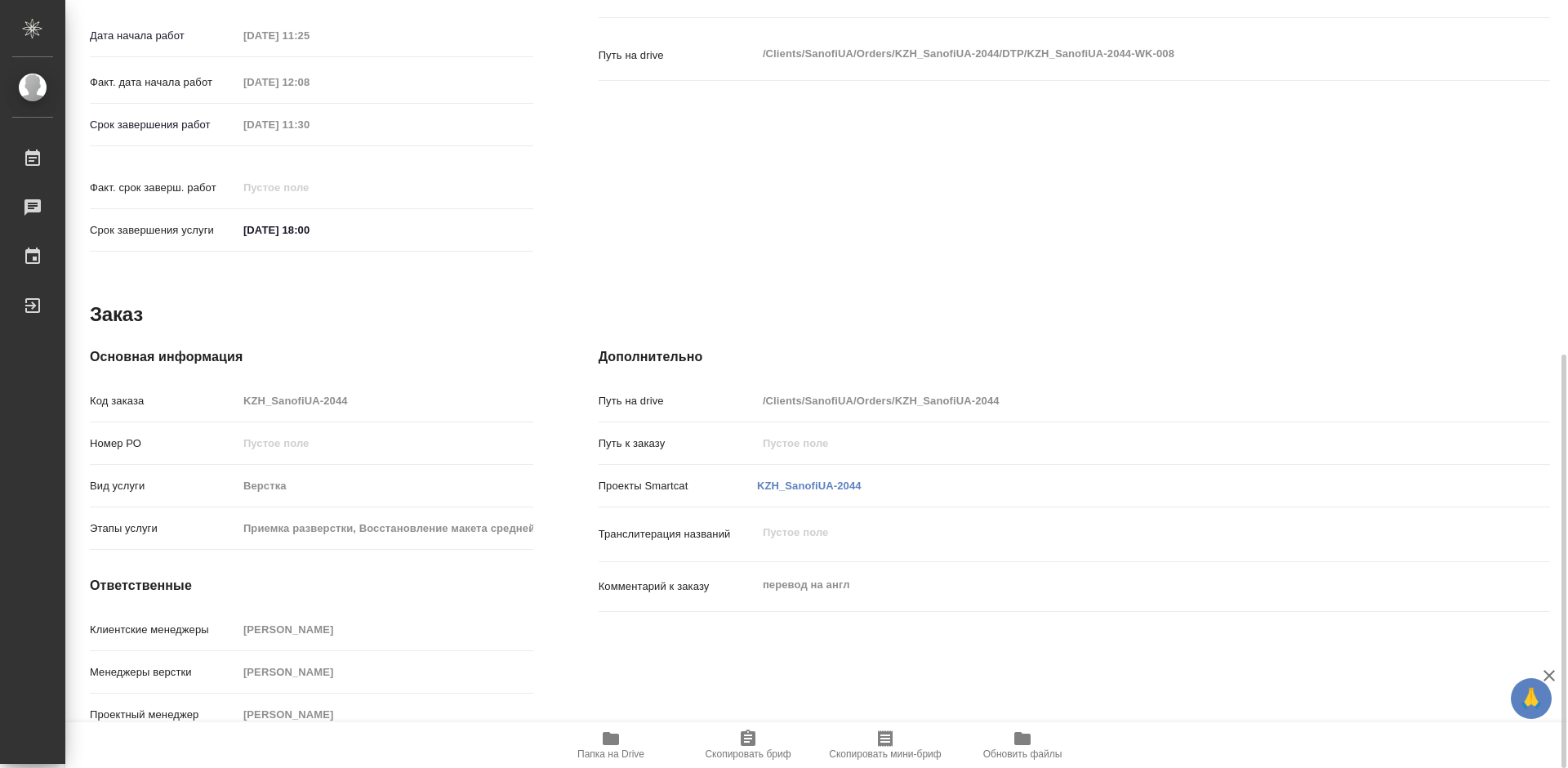
type textarea "x"
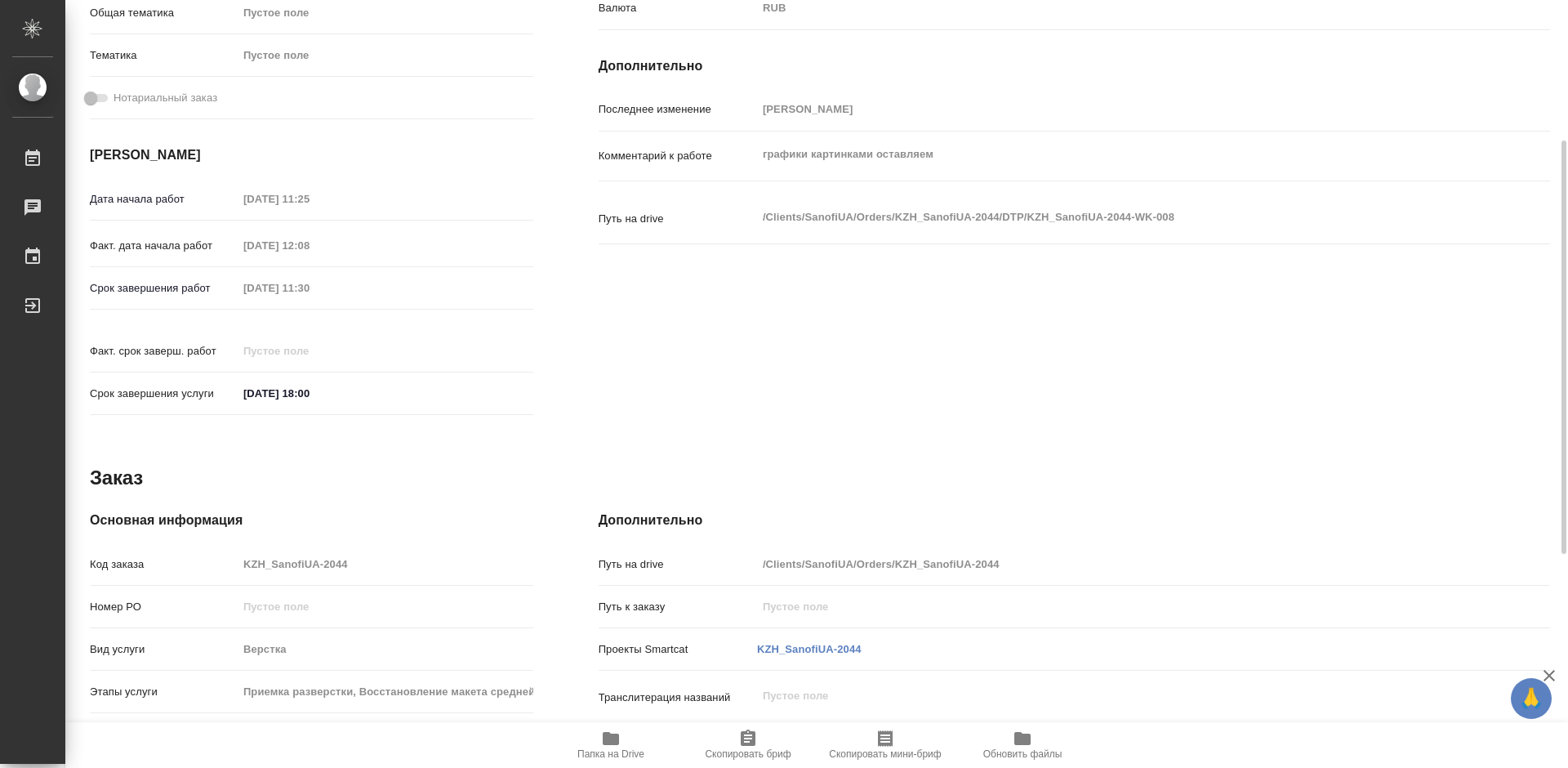
scroll to position [331, 0]
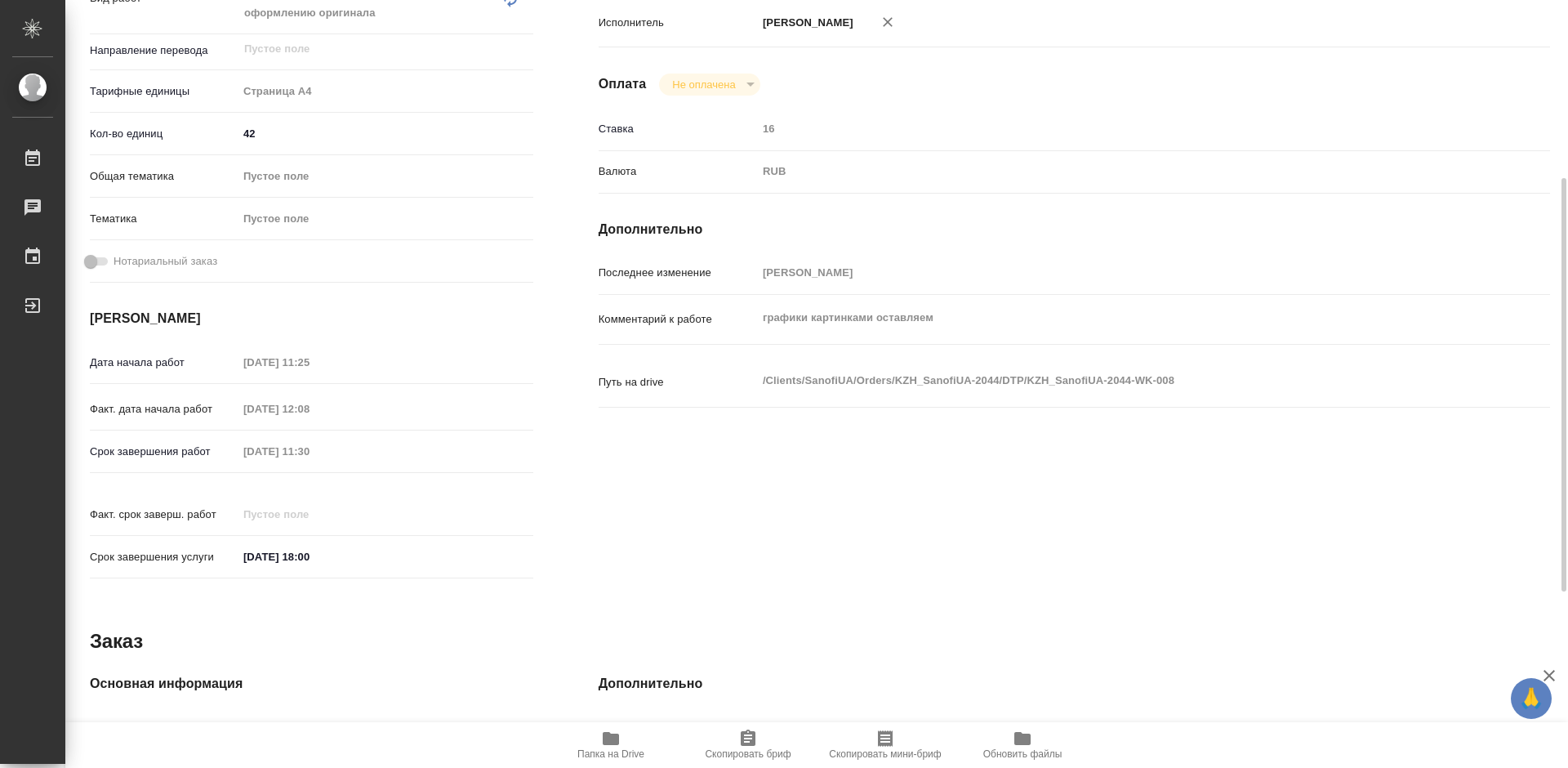
click at [1018, 200] on div "Валюта RUB RUB" at bounding box center [1074, 179] width 952 height 43
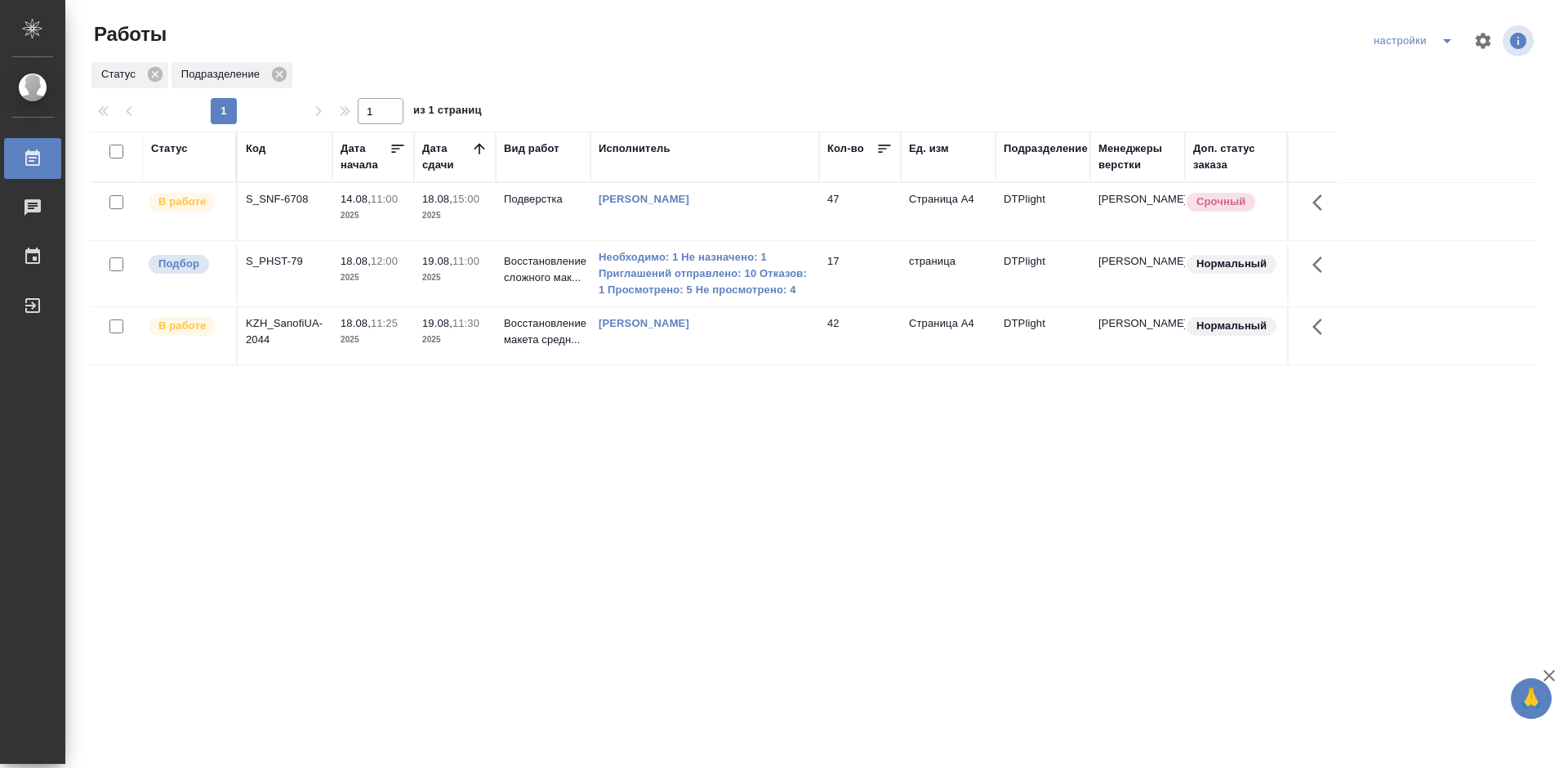
click at [262, 208] on div "S_PHST-79" at bounding box center [284, 199] width 78 height 16
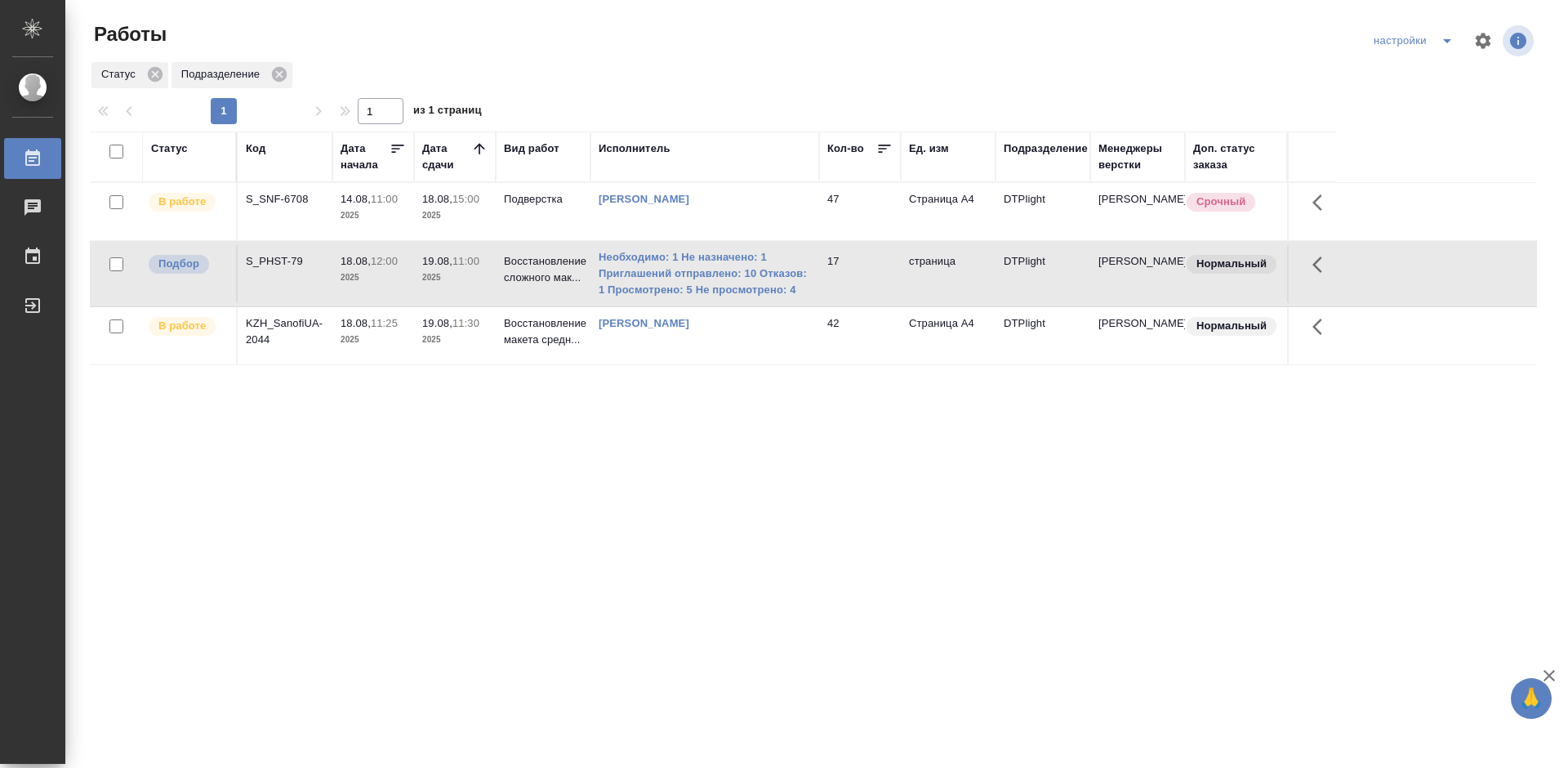
click at [262, 208] on div "S_PHST-79" at bounding box center [284, 199] width 78 height 16
click at [286, 195] on div "S_SNF-6708" at bounding box center [284, 199] width 78 height 16
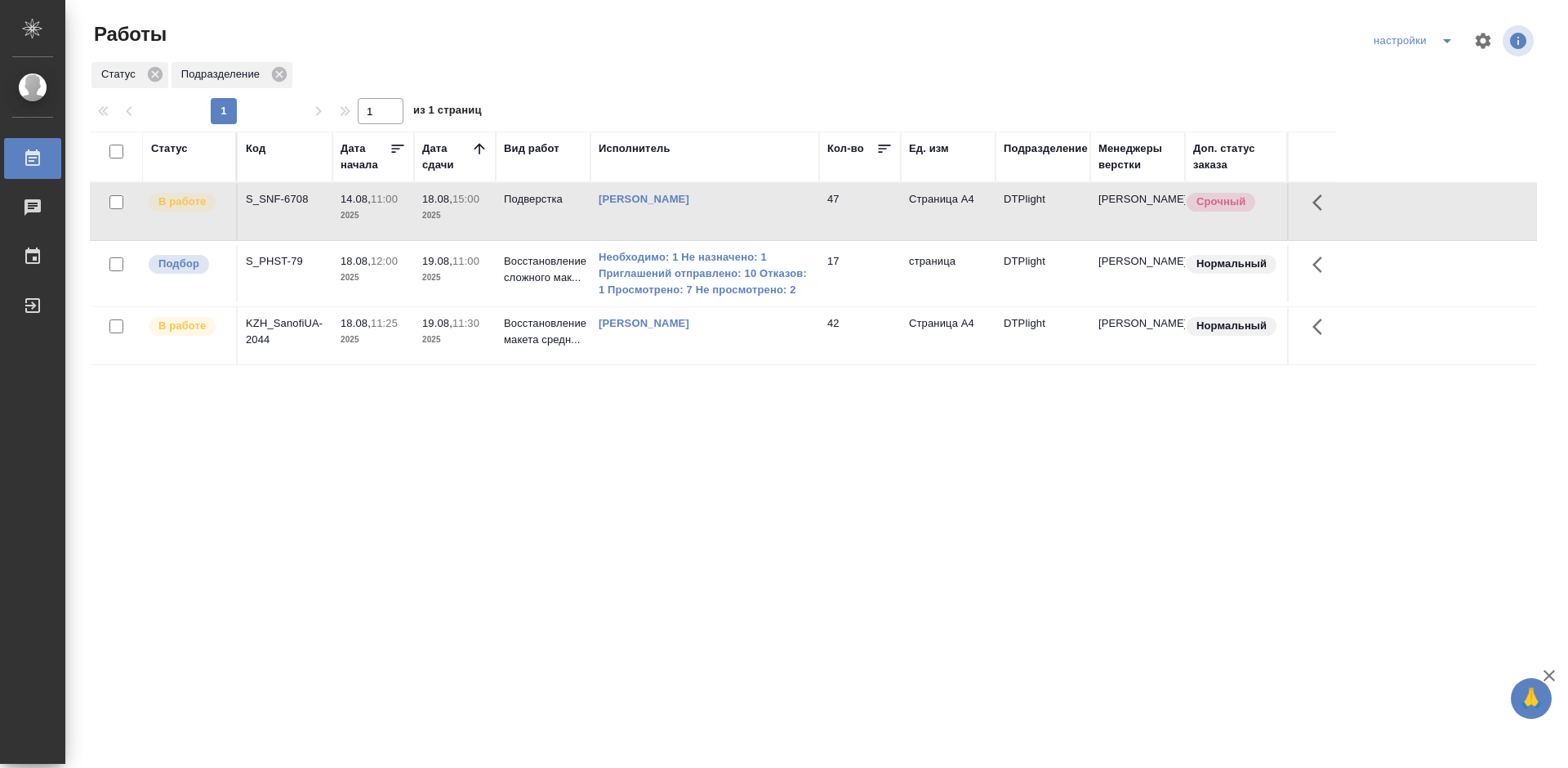
click at [262, 208] on div "KZH_SanofiUA-2044" at bounding box center [284, 199] width 78 height 16
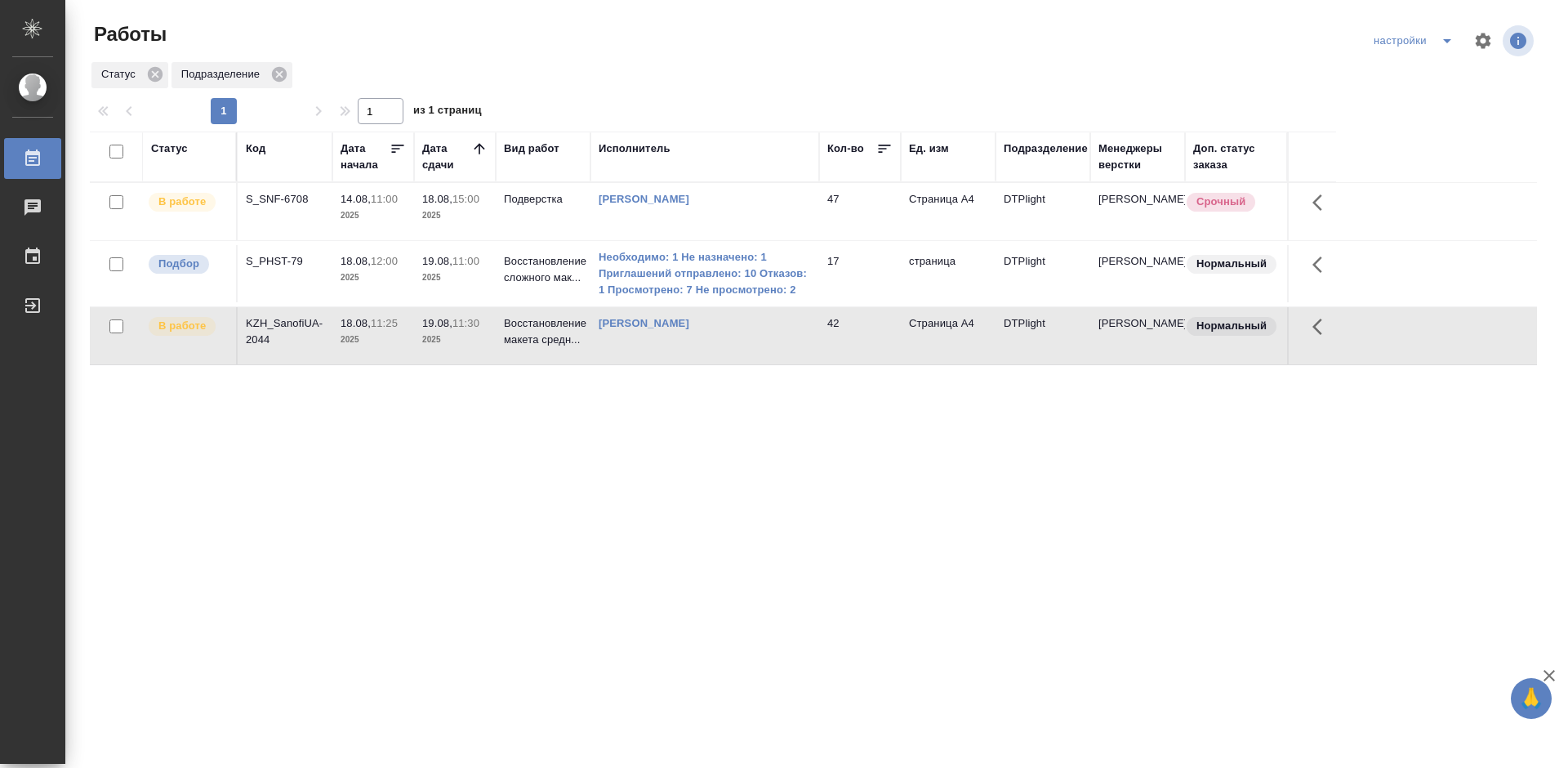
click at [262, 208] on div "KZH_SanofiUA-2044" at bounding box center [284, 199] width 78 height 16
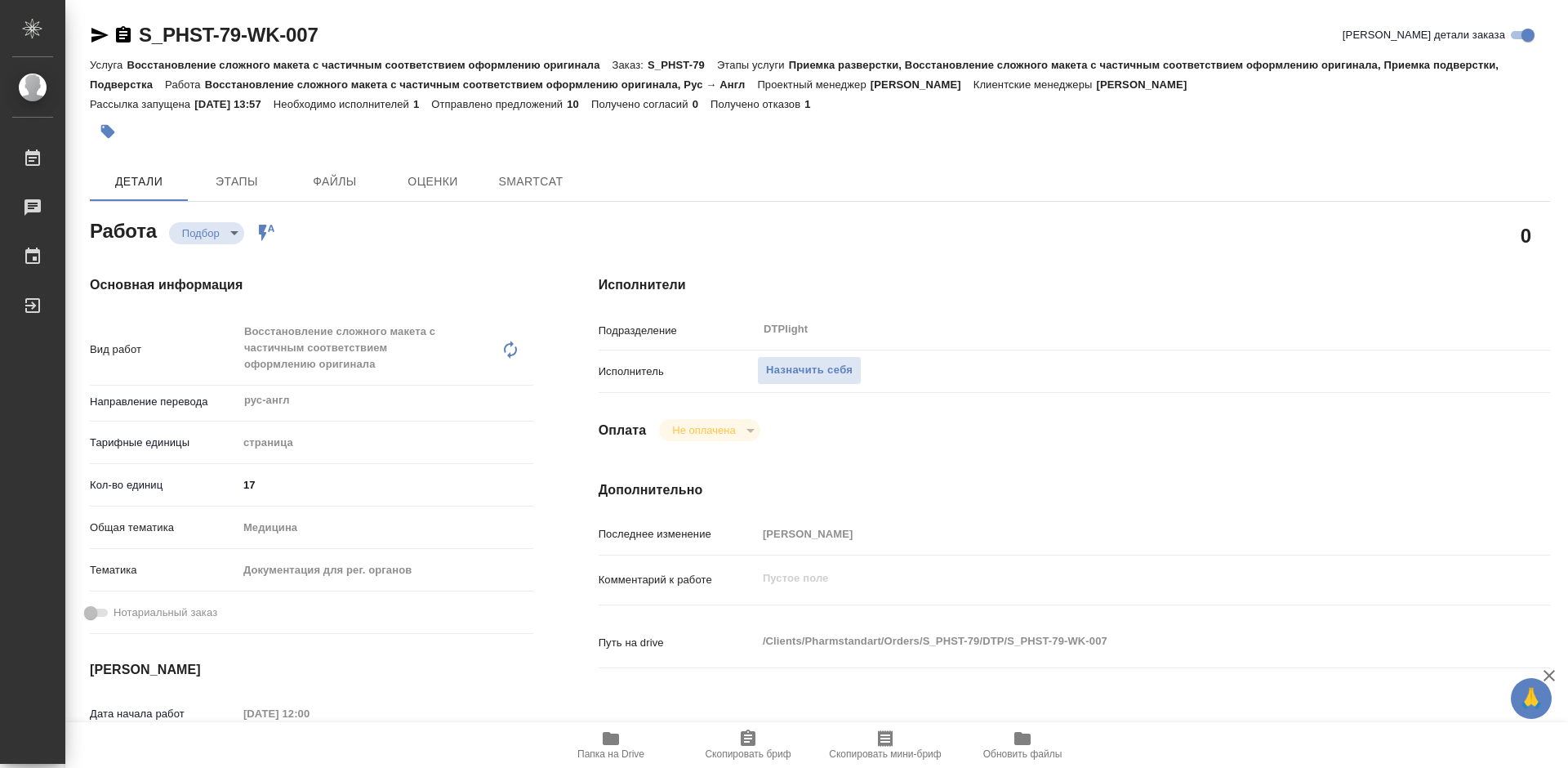
type textarea "x"
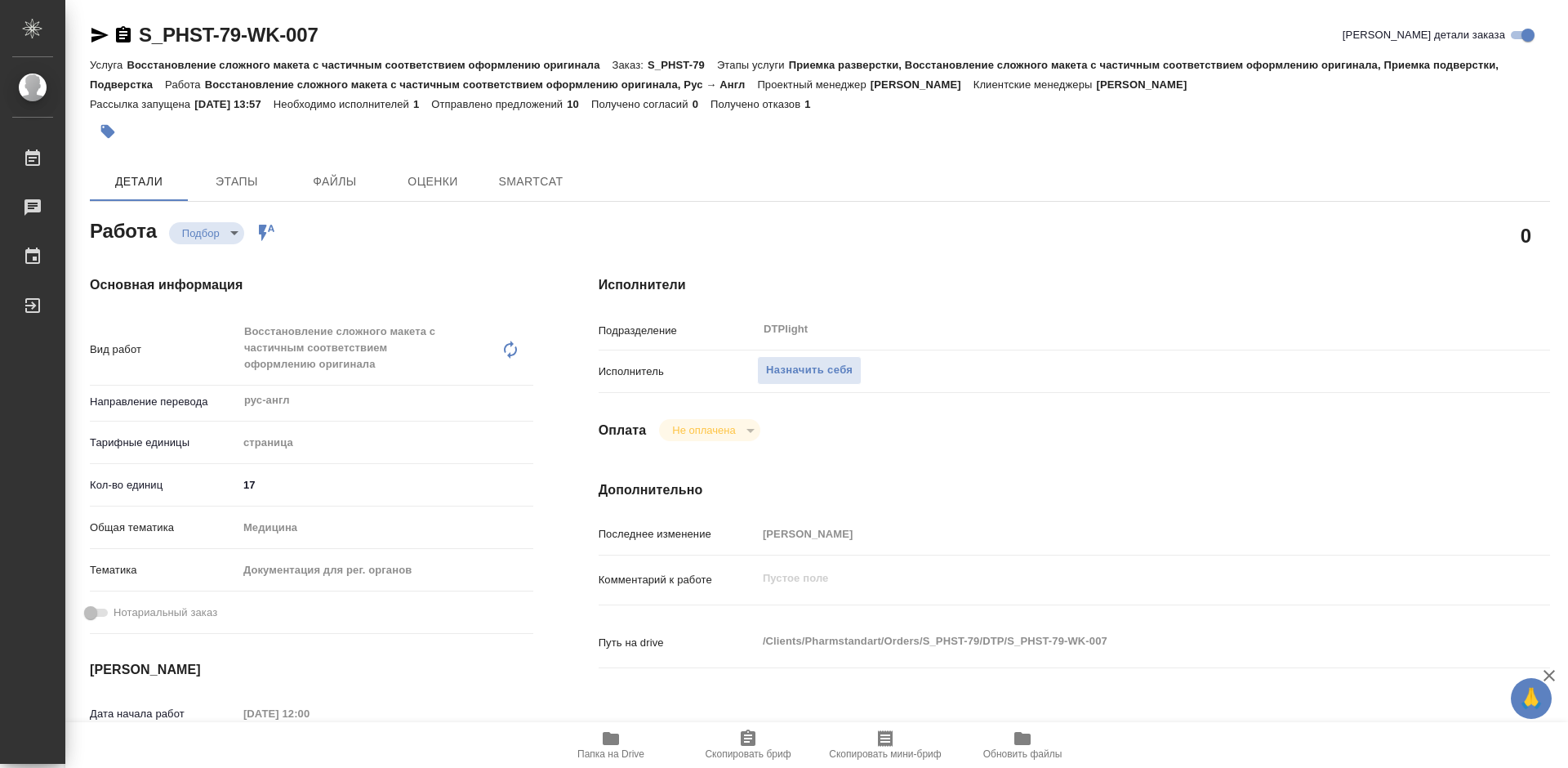
type textarea "x"
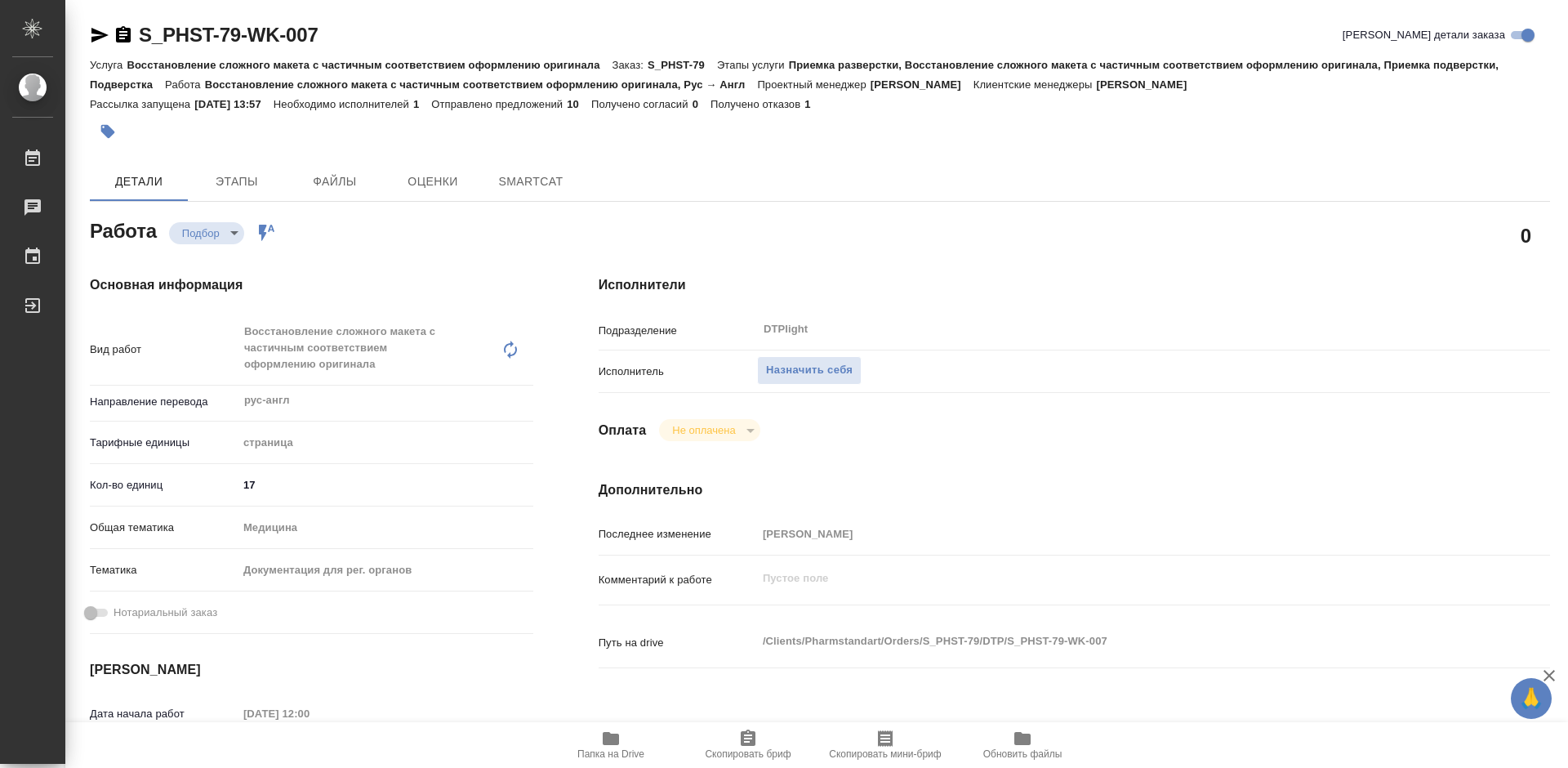
type textarea "x"
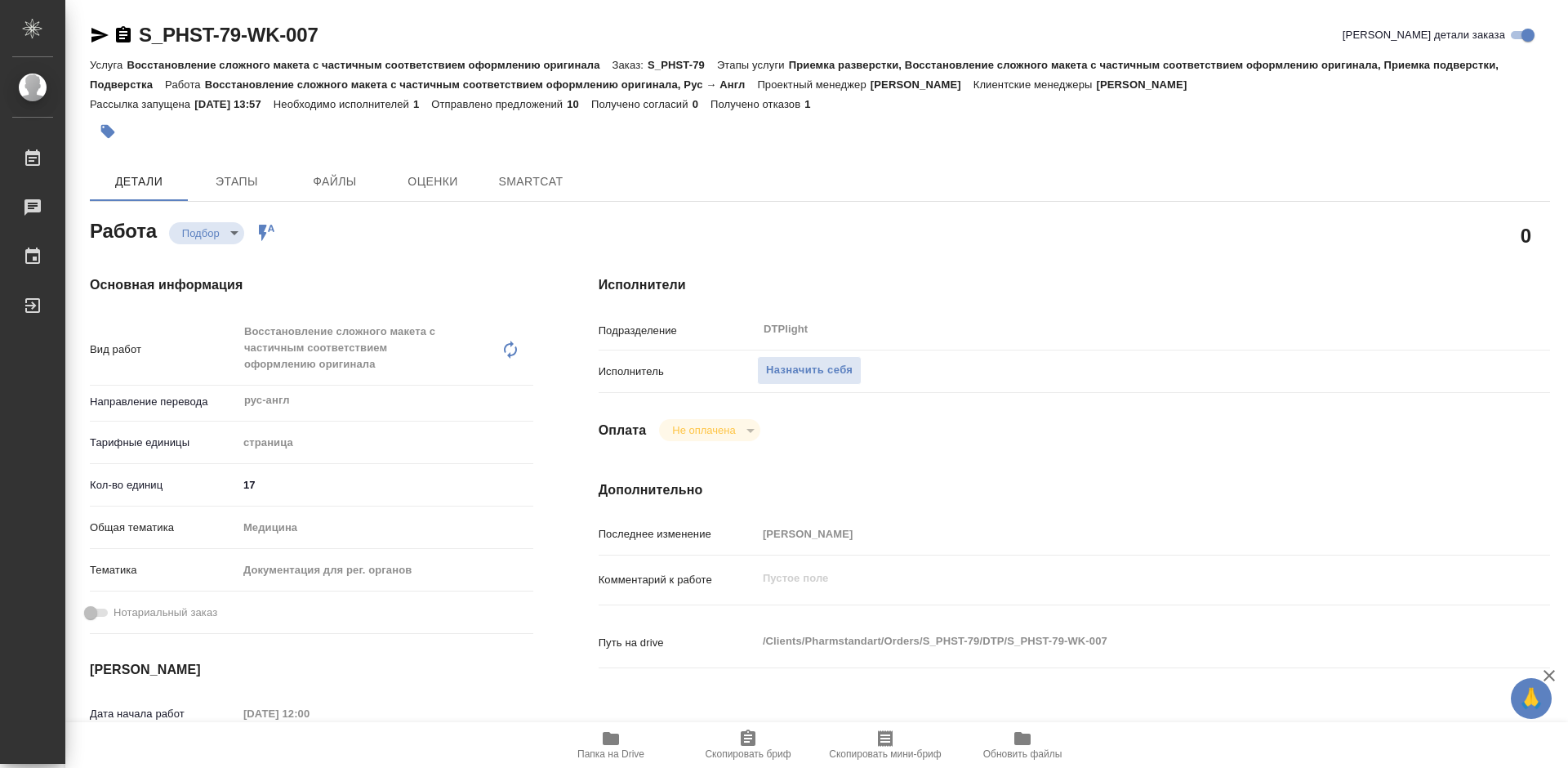
type textarea "x"
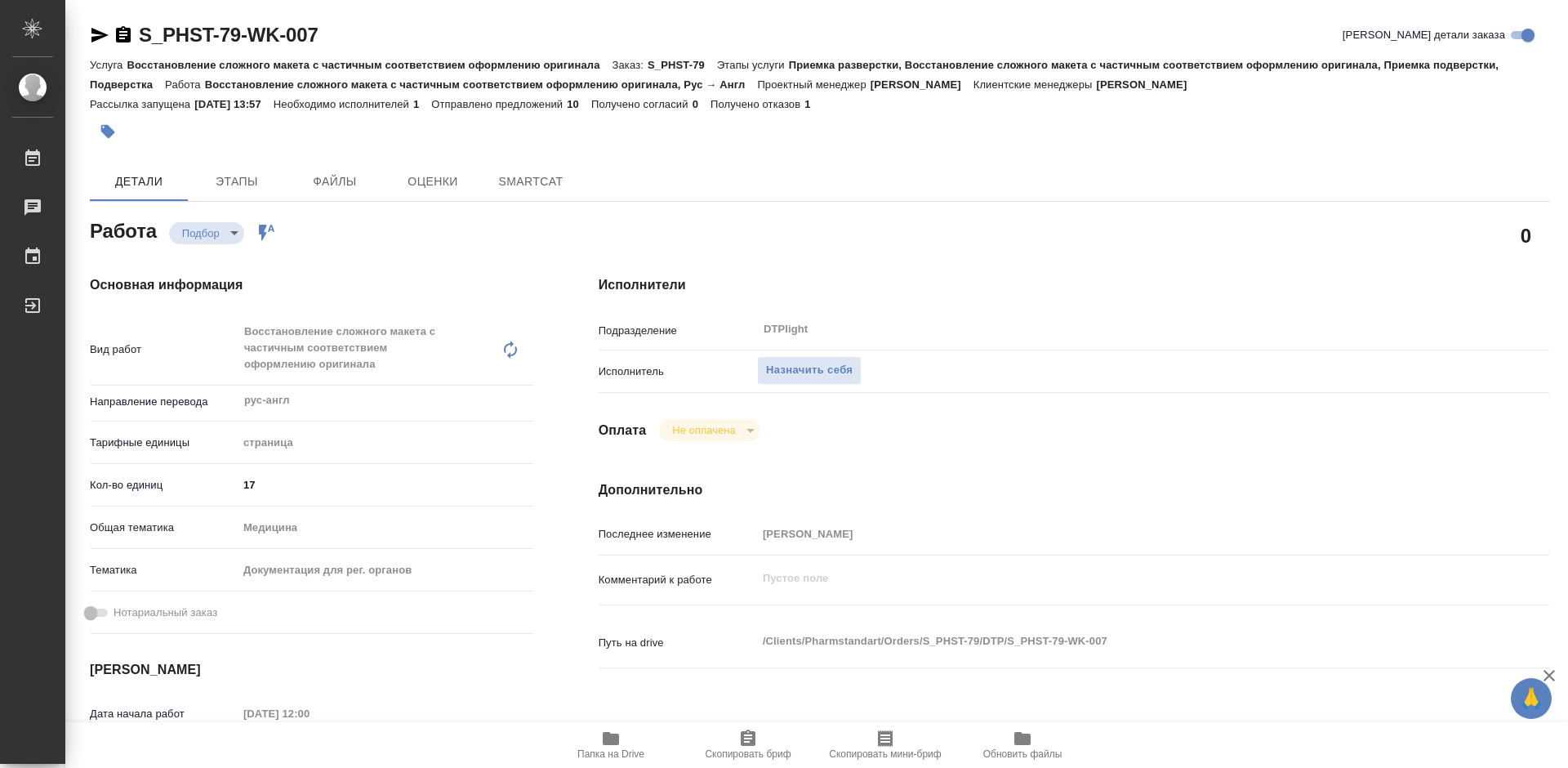
type textarea "x"
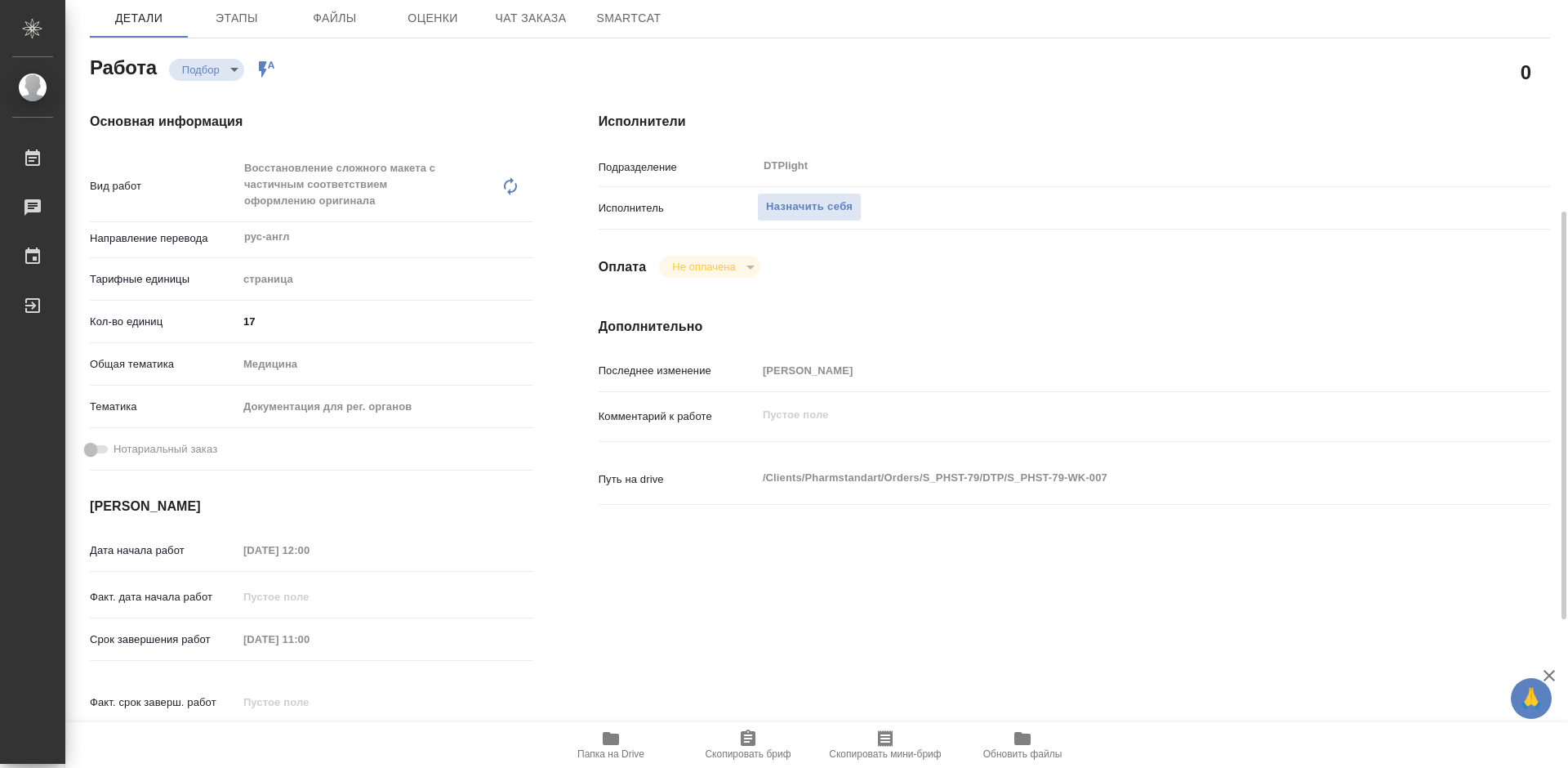
scroll to position [409, 0]
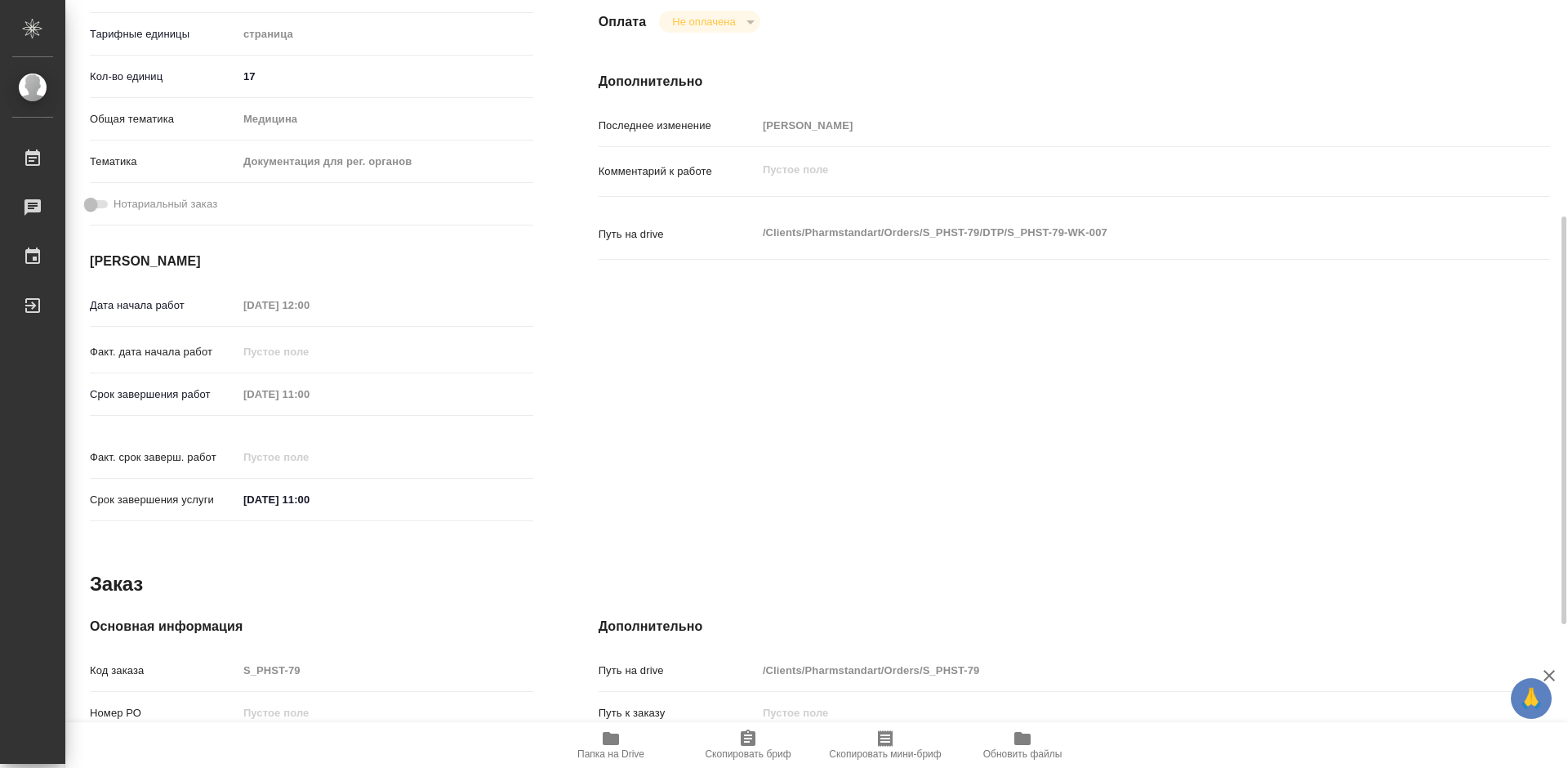
type textarea "x"
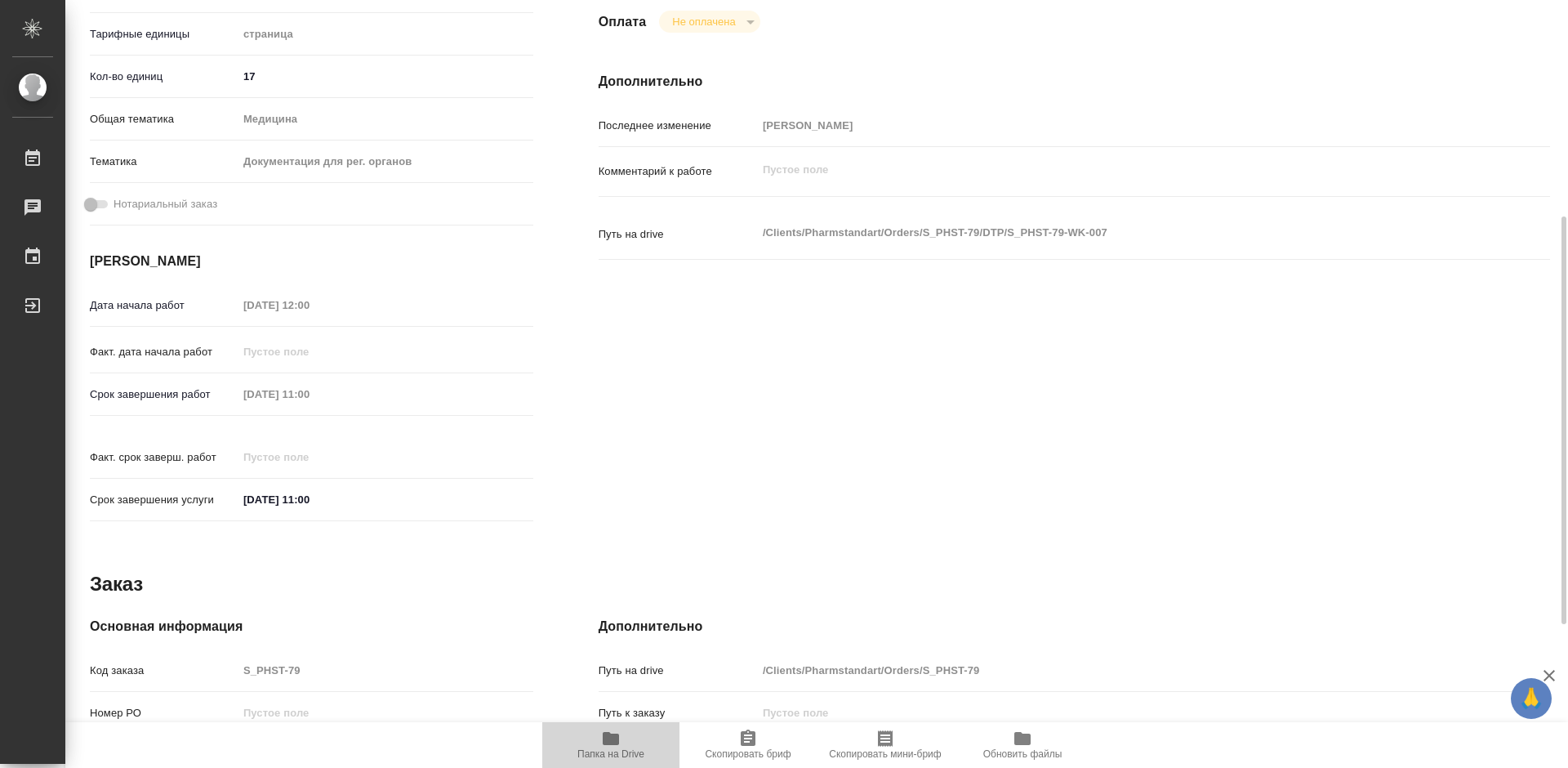
drag, startPoint x: 616, startPoint y: 737, endPoint x: 632, endPoint y: 735, distance: 16.1
click at [617, 736] on icon "button" at bounding box center [611, 738] width 16 height 14
type textarea "x"
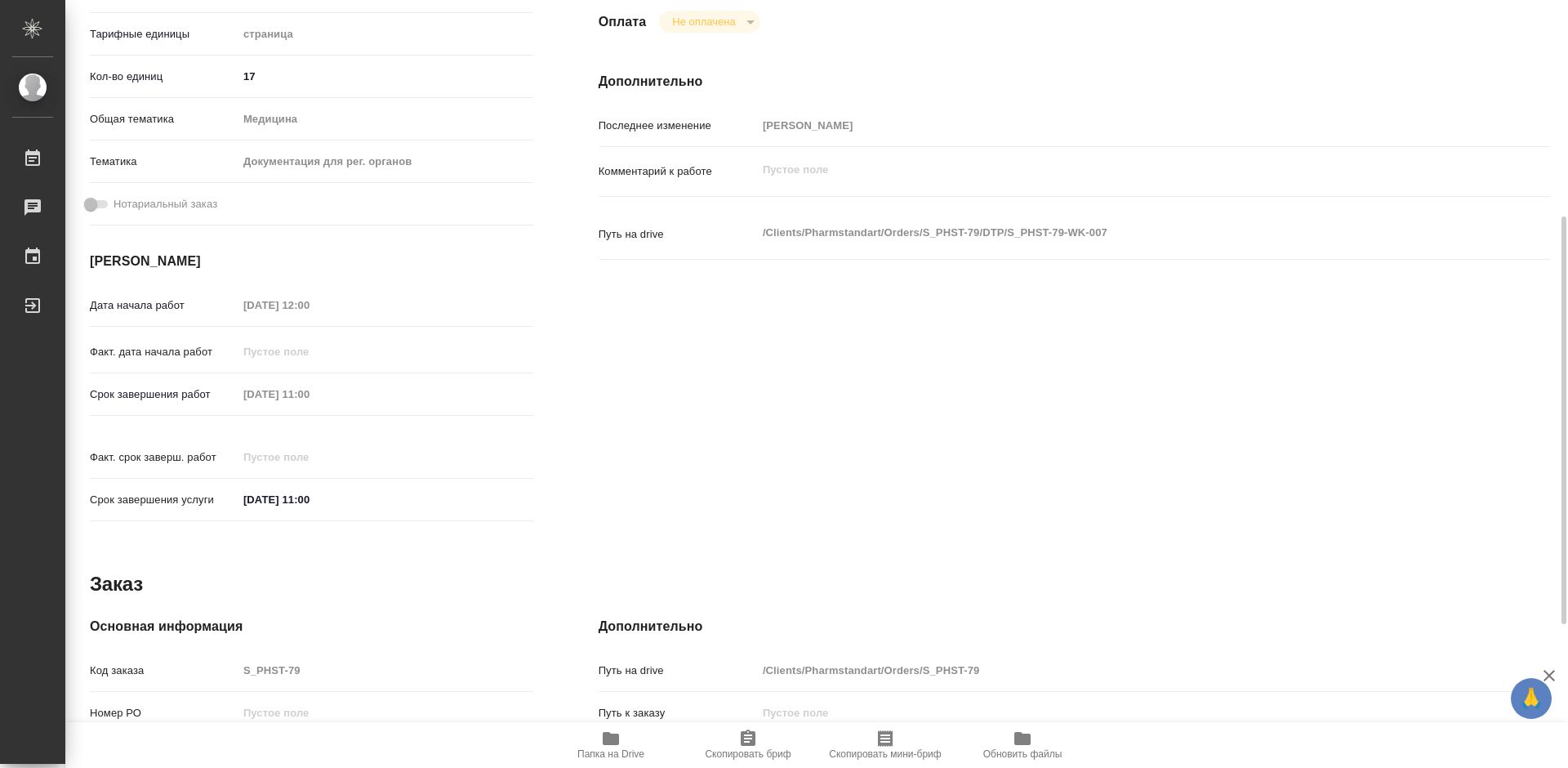
type textarea "x"
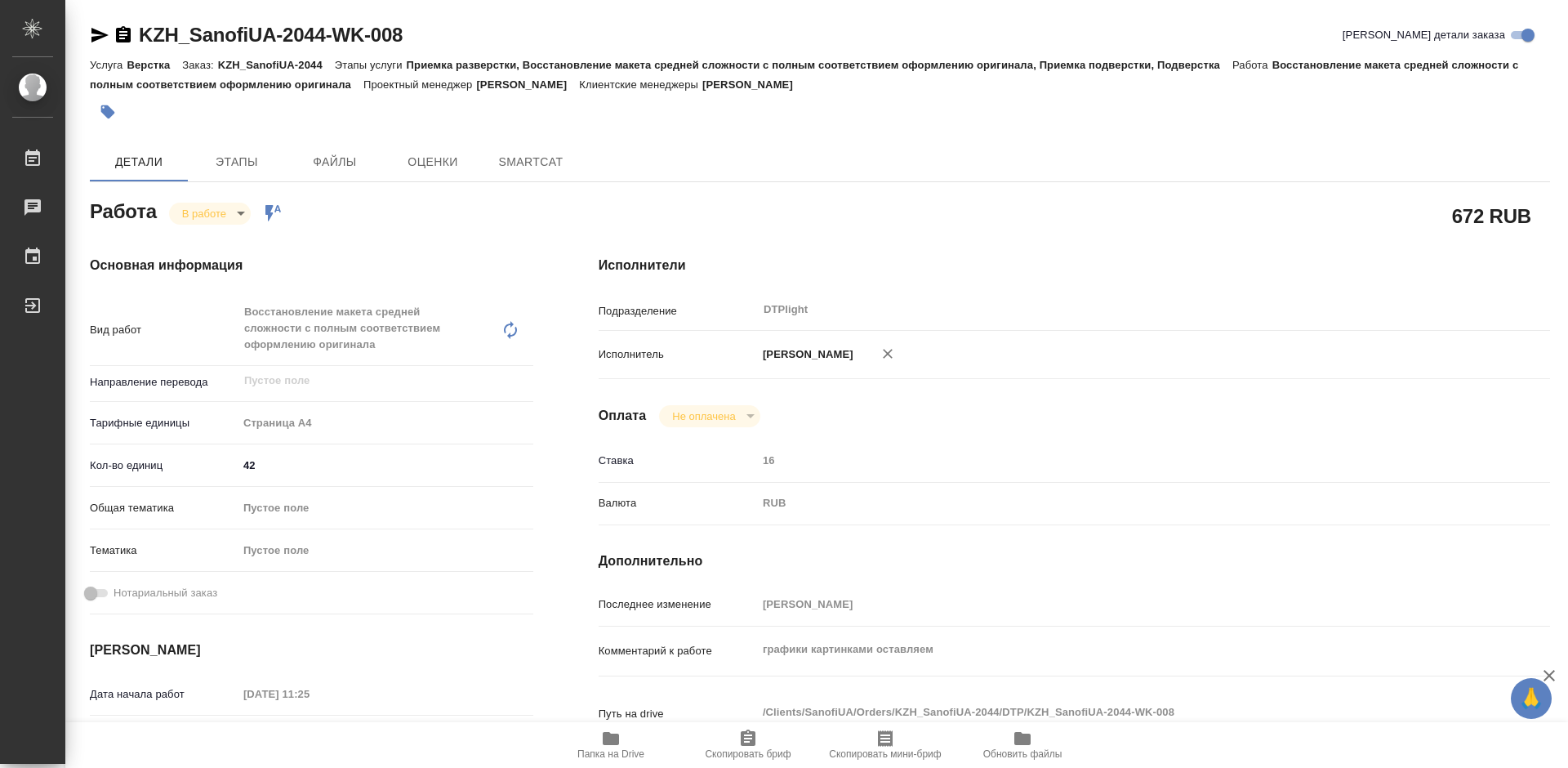
type textarea "x"
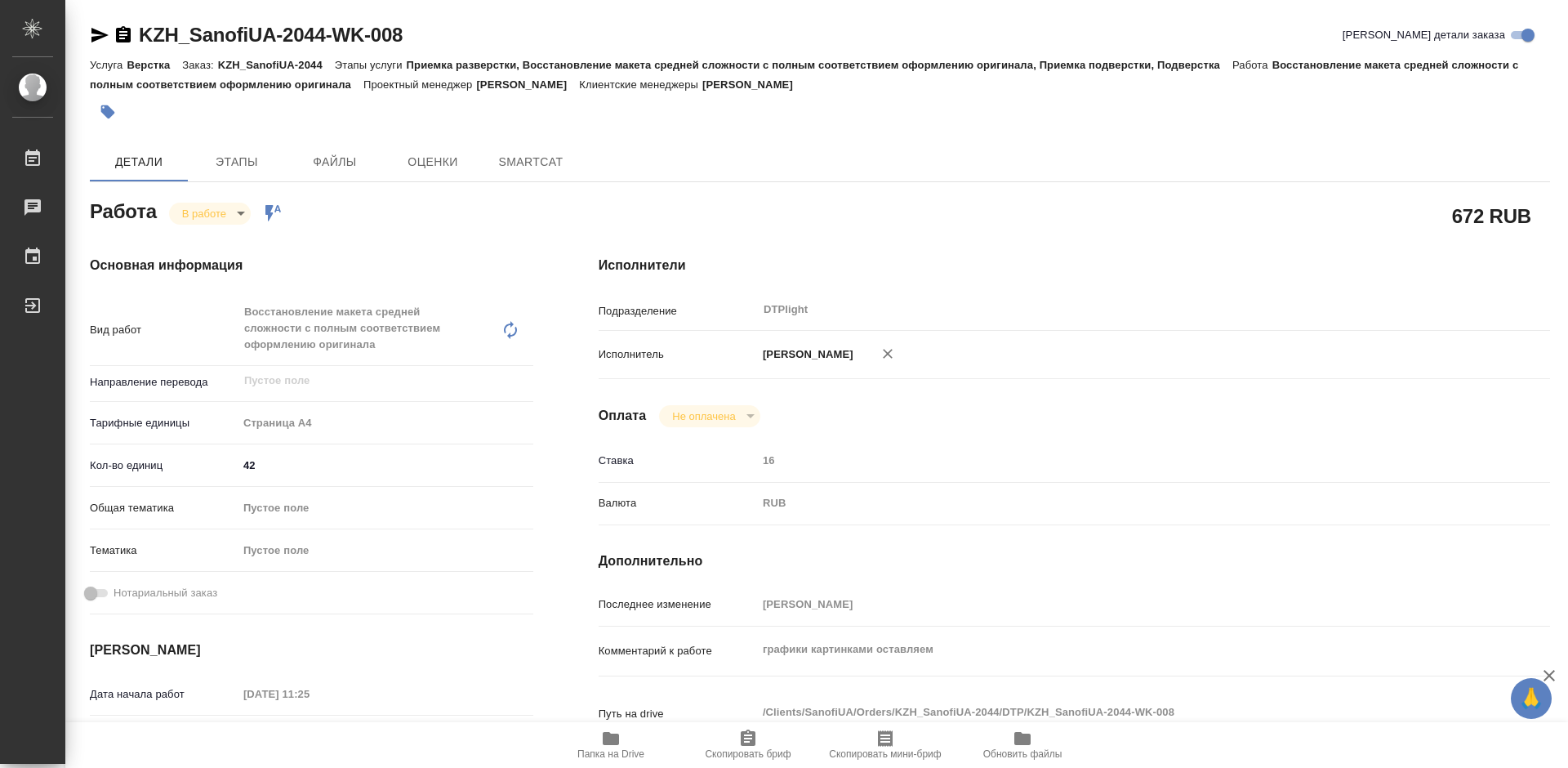
type textarea "x"
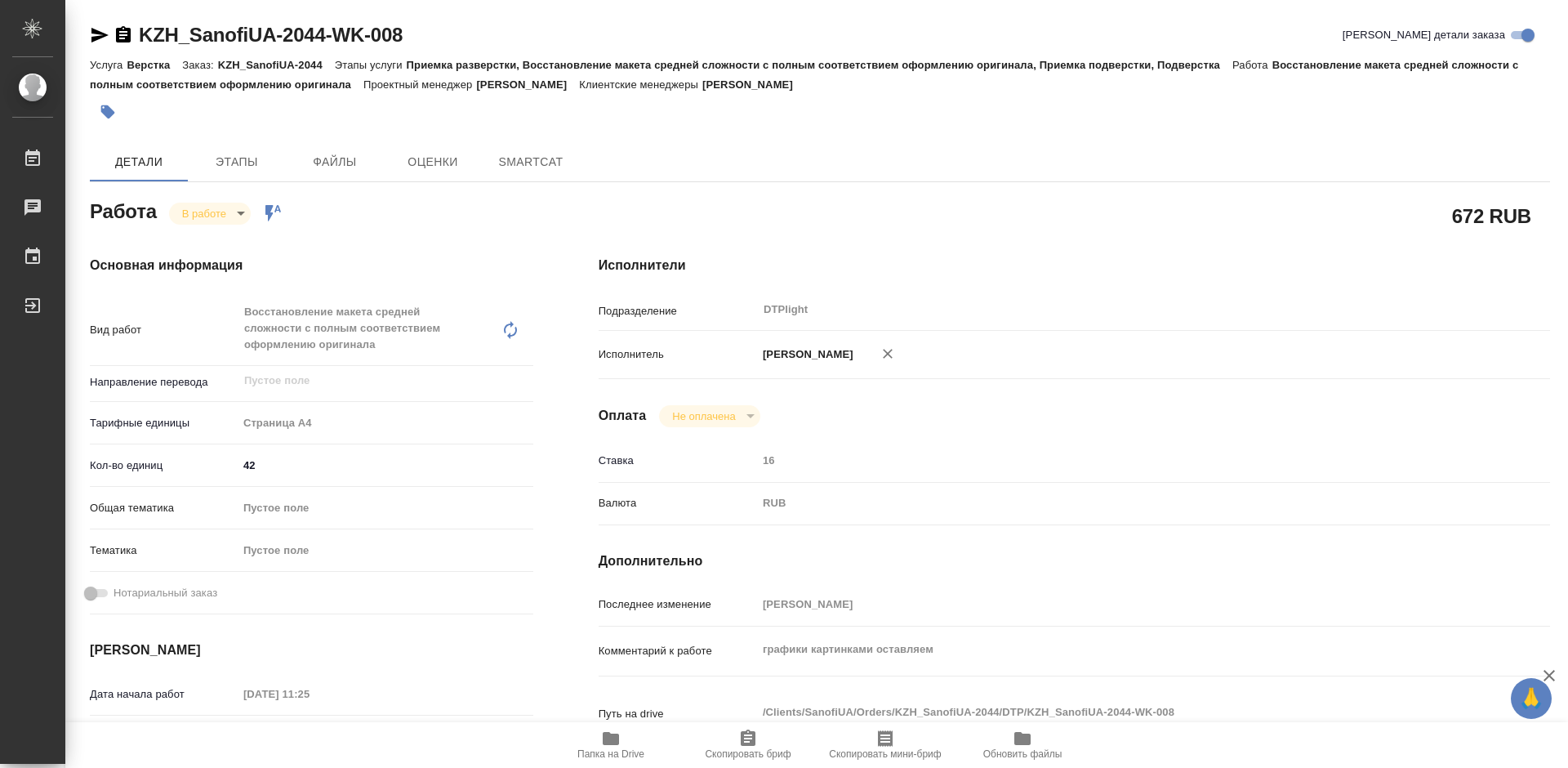
type textarea "x"
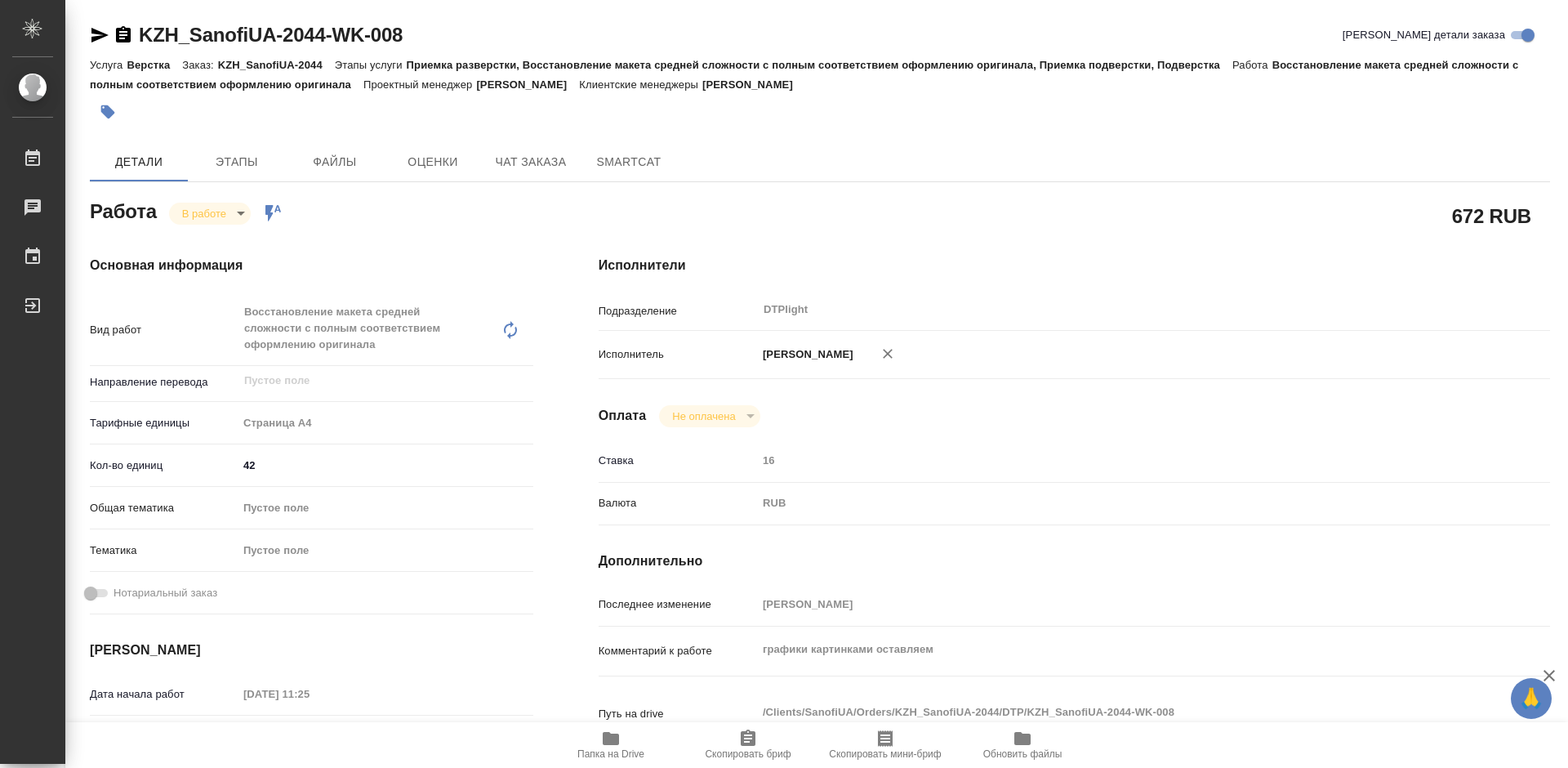
type textarea "x"
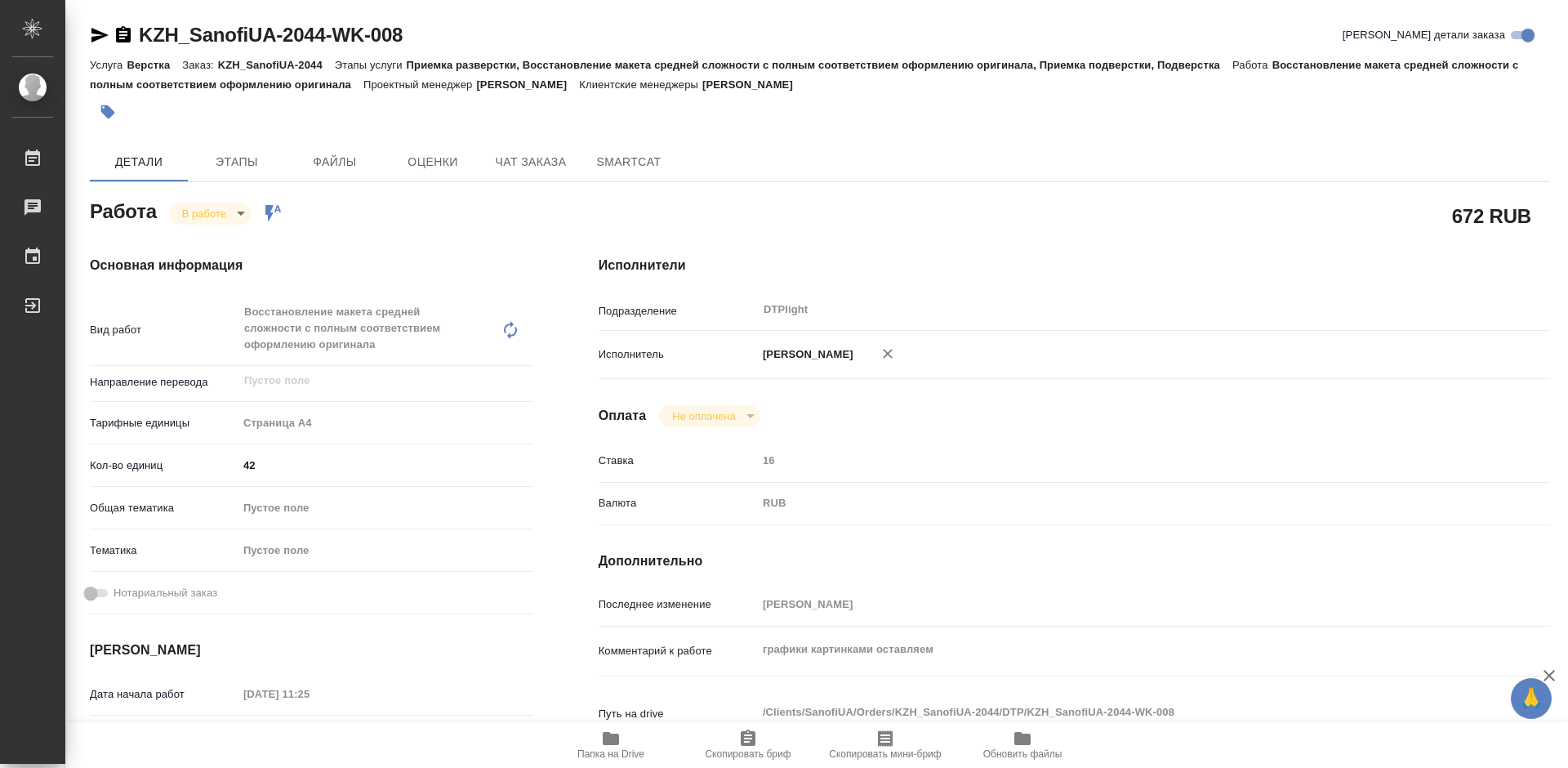
type textarea "x"
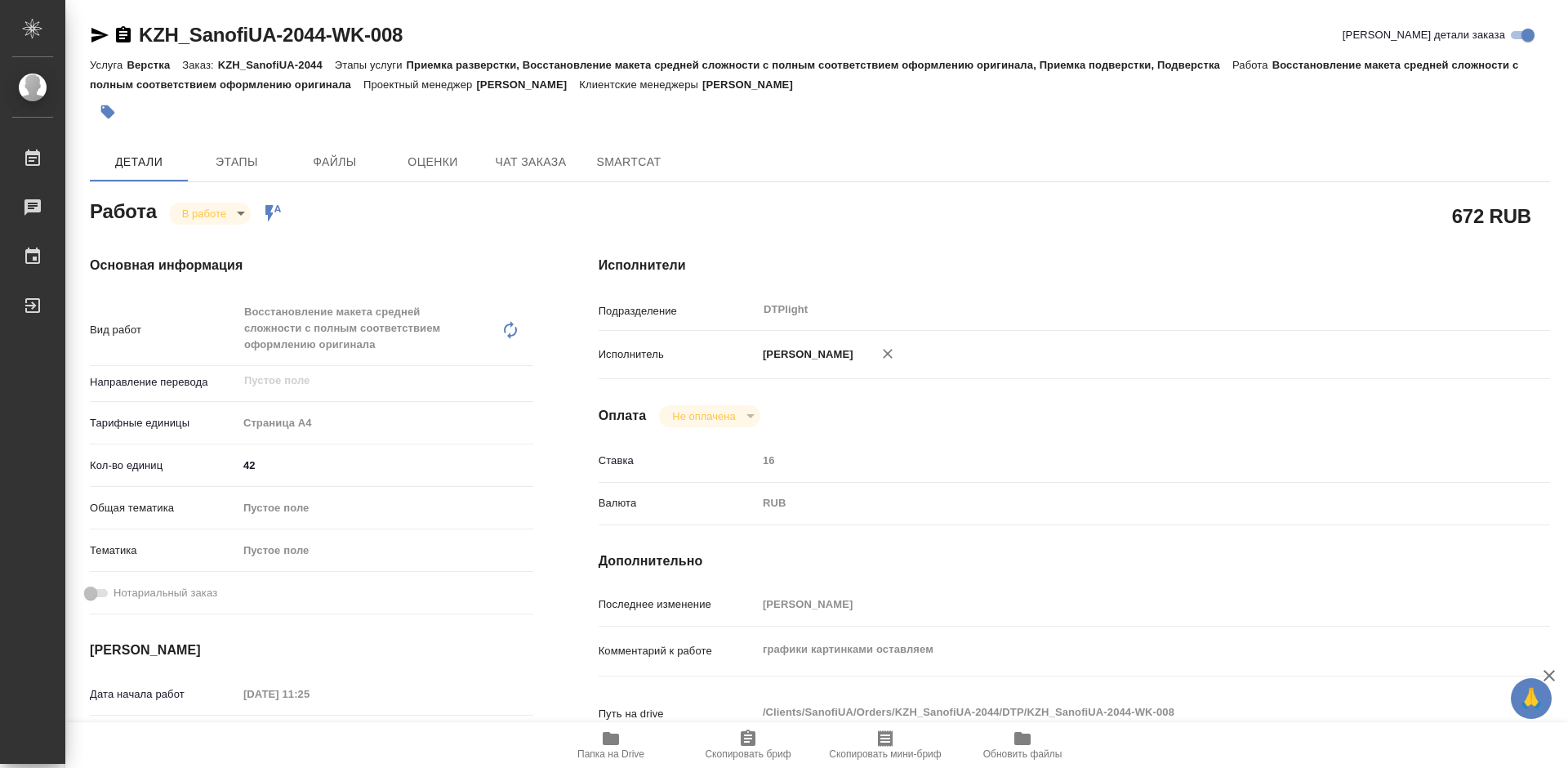
type textarea "x"
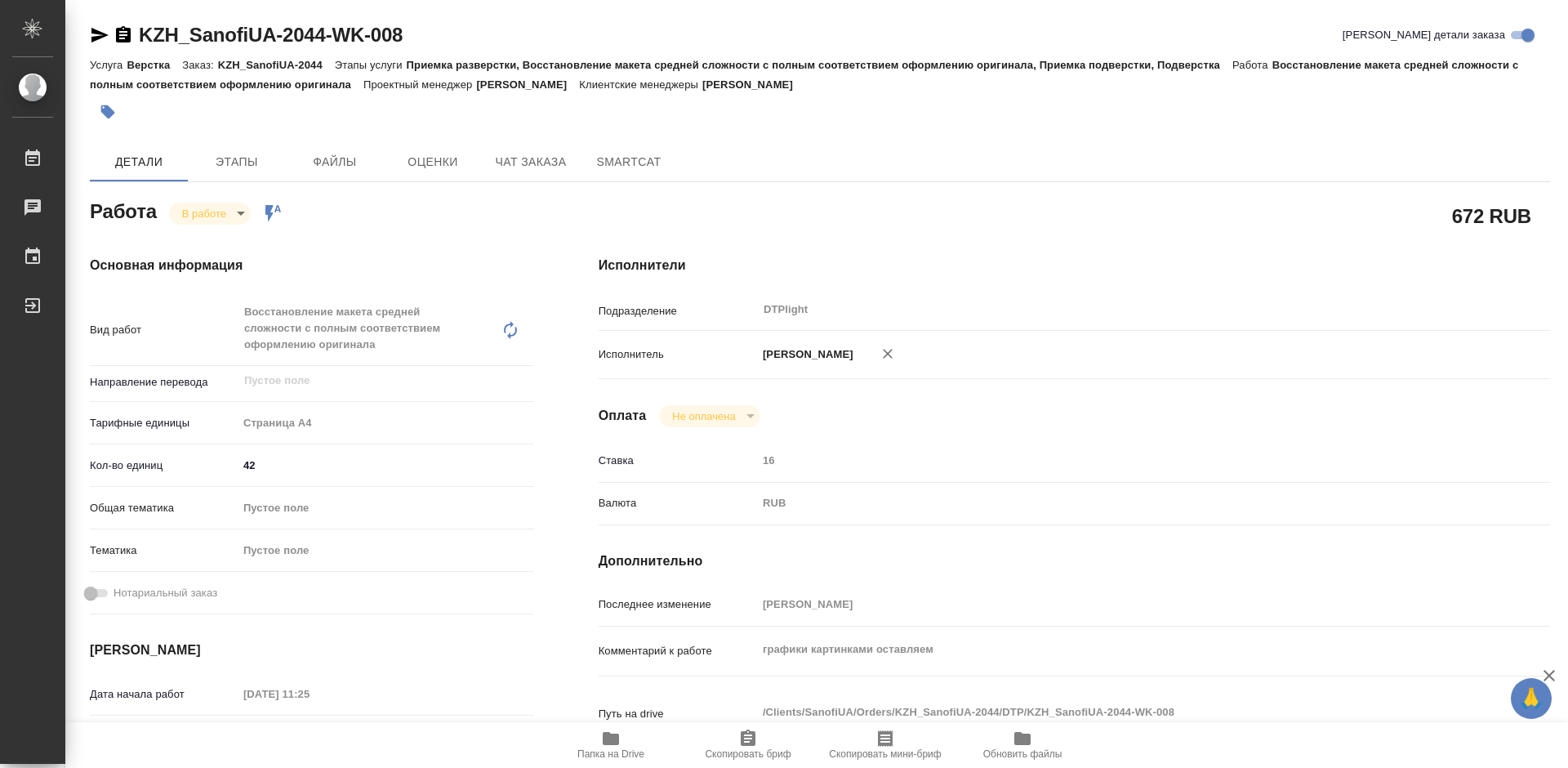
type textarea "x"
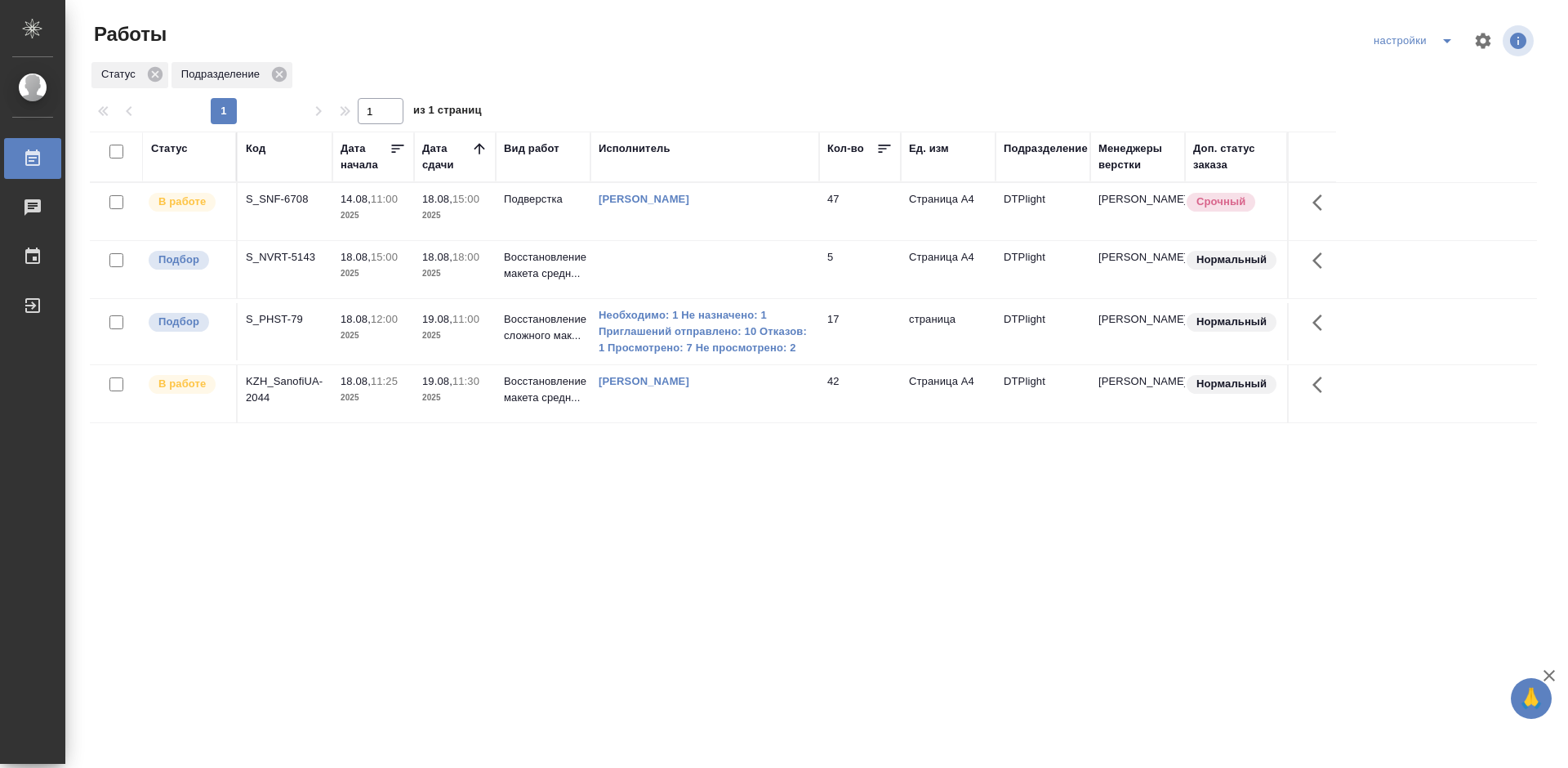
drag, startPoint x: 836, startPoint y: 611, endPoint x: 689, endPoint y: 202, distance: 434.6
click at [836, 611] on div "Статус Код Дата начала Дата сдачи Вид работ Исполнитель Кол-во Ед. изм Подразде…" at bounding box center [813, 425] width 1447 height 588
